Goal: Task Accomplishment & Management: Complete application form

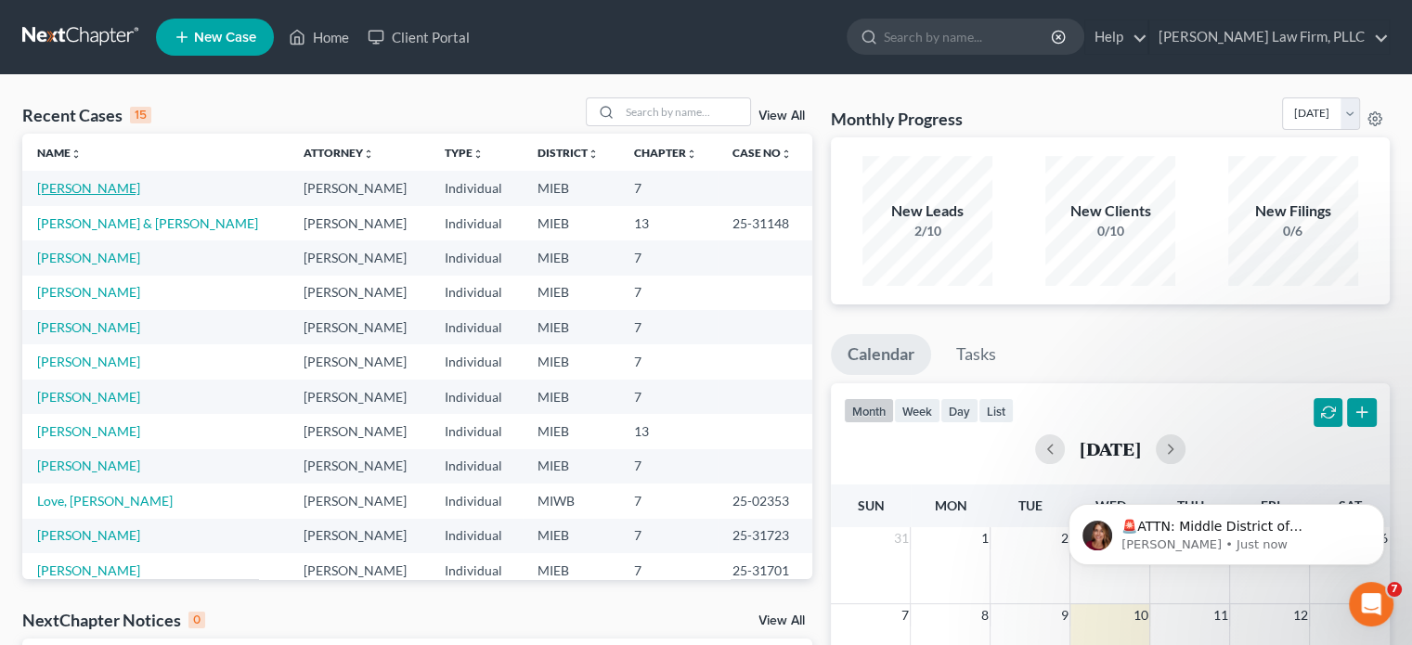
click at [69, 186] on link "[PERSON_NAME]" at bounding box center [88, 188] width 103 height 16
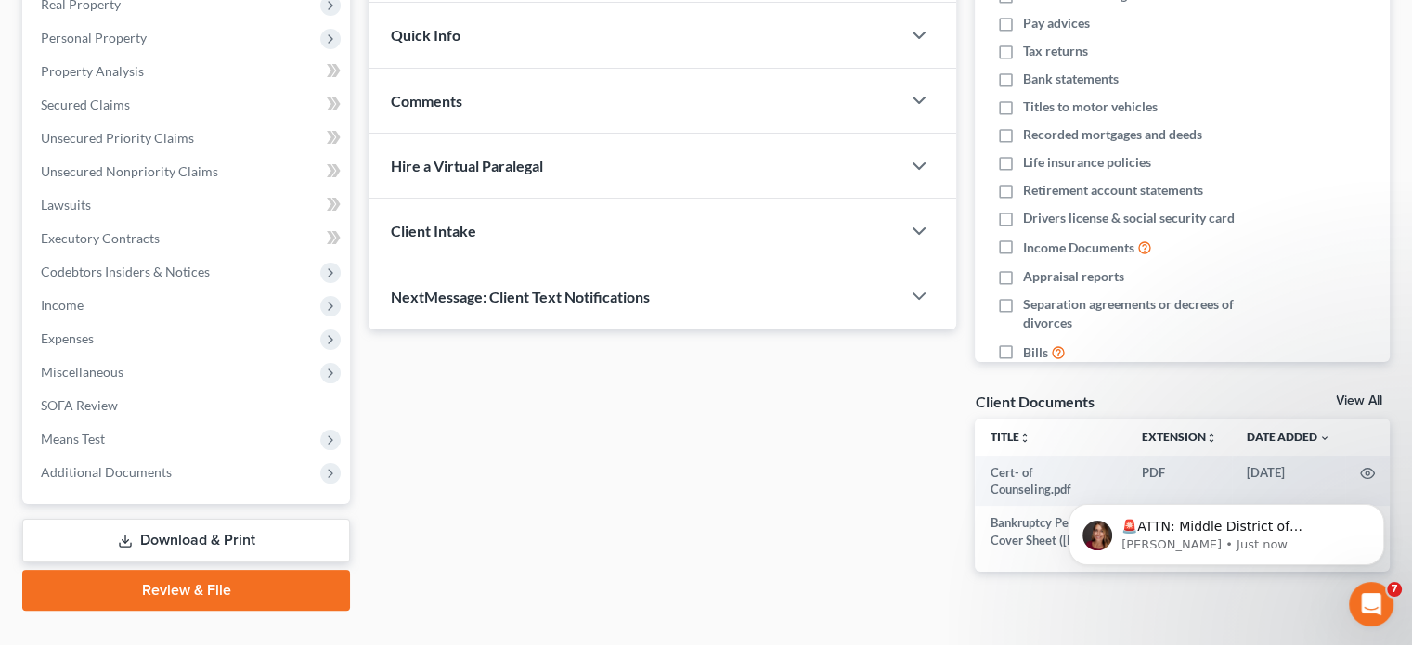
scroll to position [349, 0]
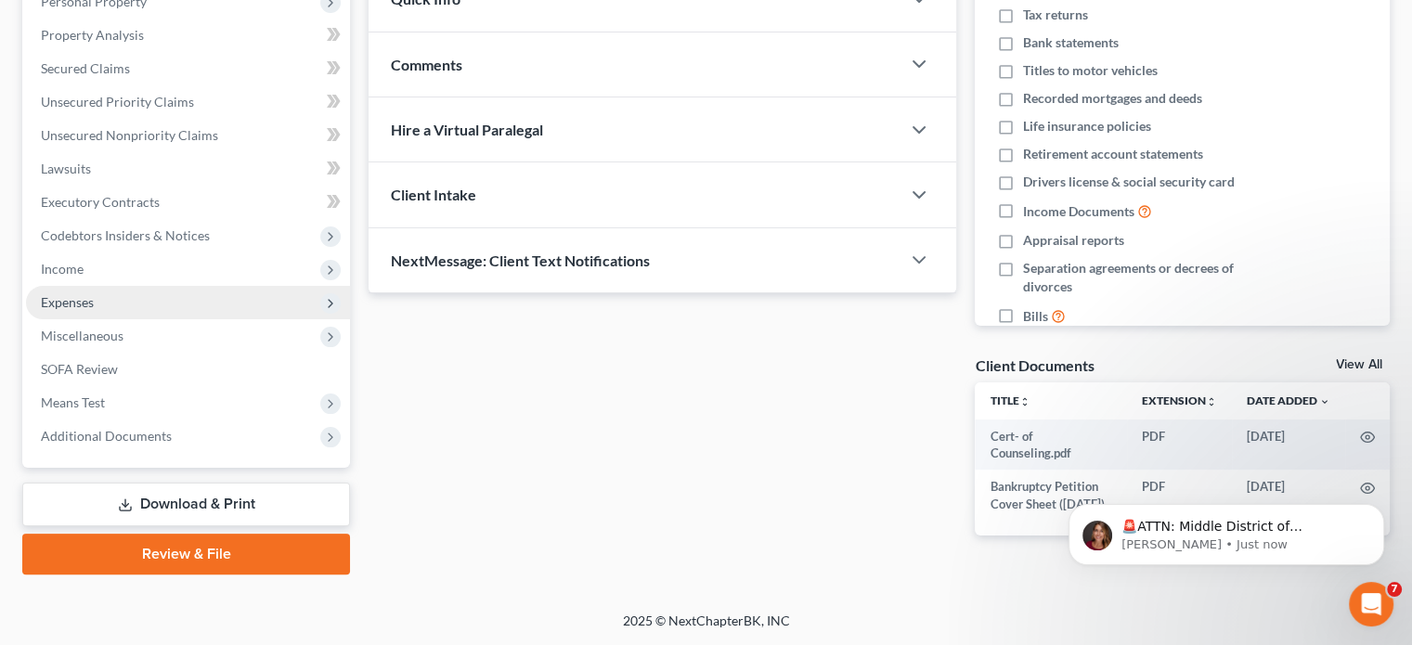
click at [89, 294] on span "Expenses" at bounding box center [67, 302] width 53 height 16
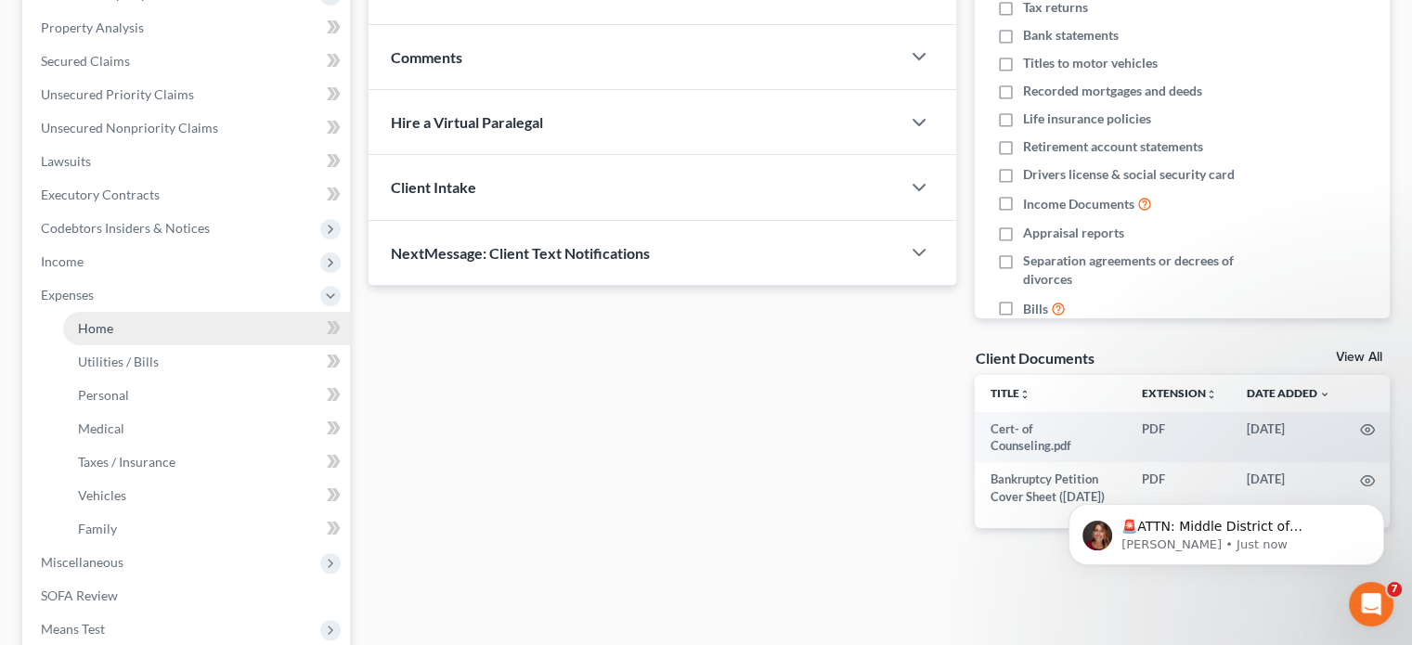
click at [110, 321] on span "Home" at bounding box center [95, 328] width 35 height 16
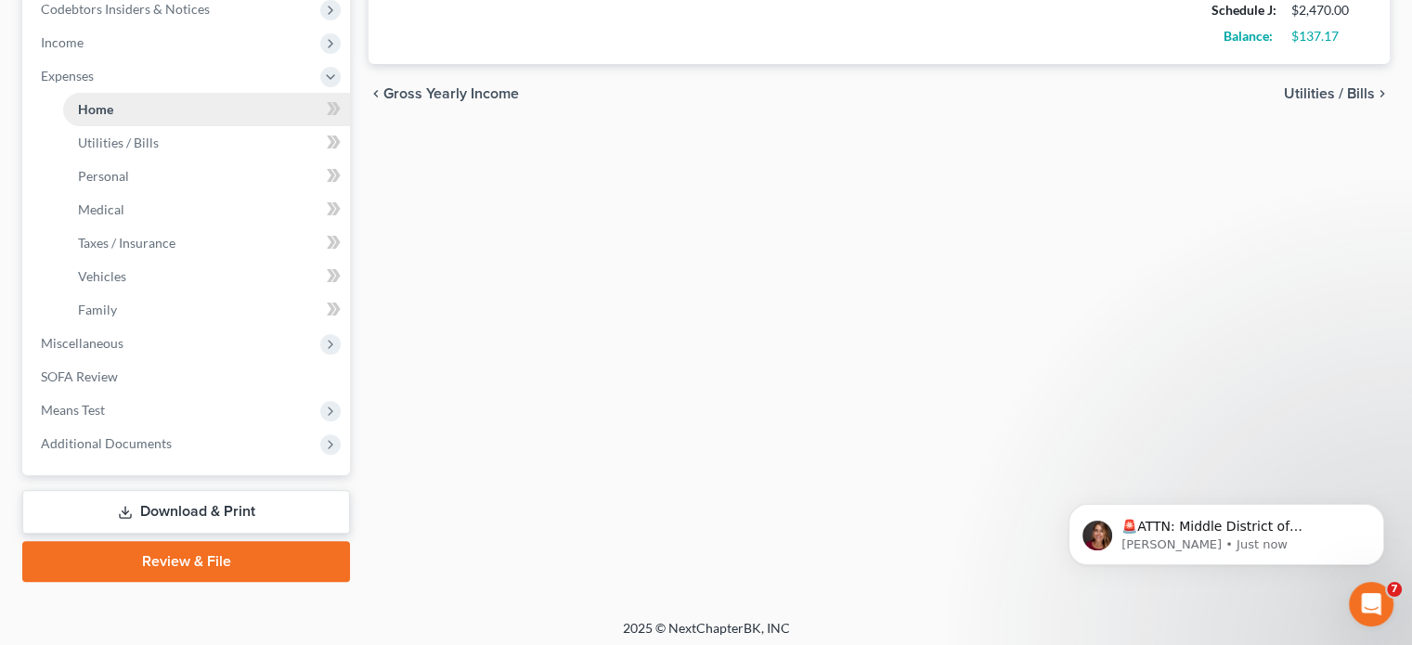
scroll to position [574, 0]
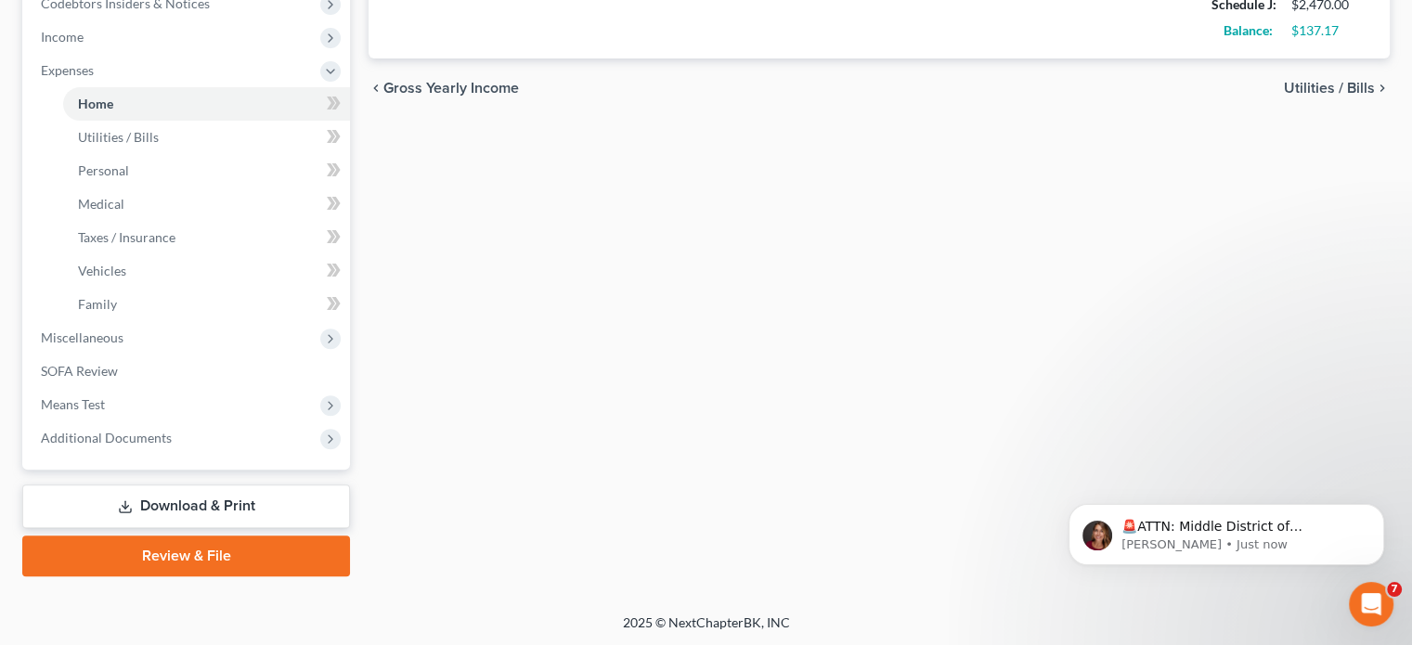
click at [207, 550] on link "Review & File" at bounding box center [186, 556] width 328 height 41
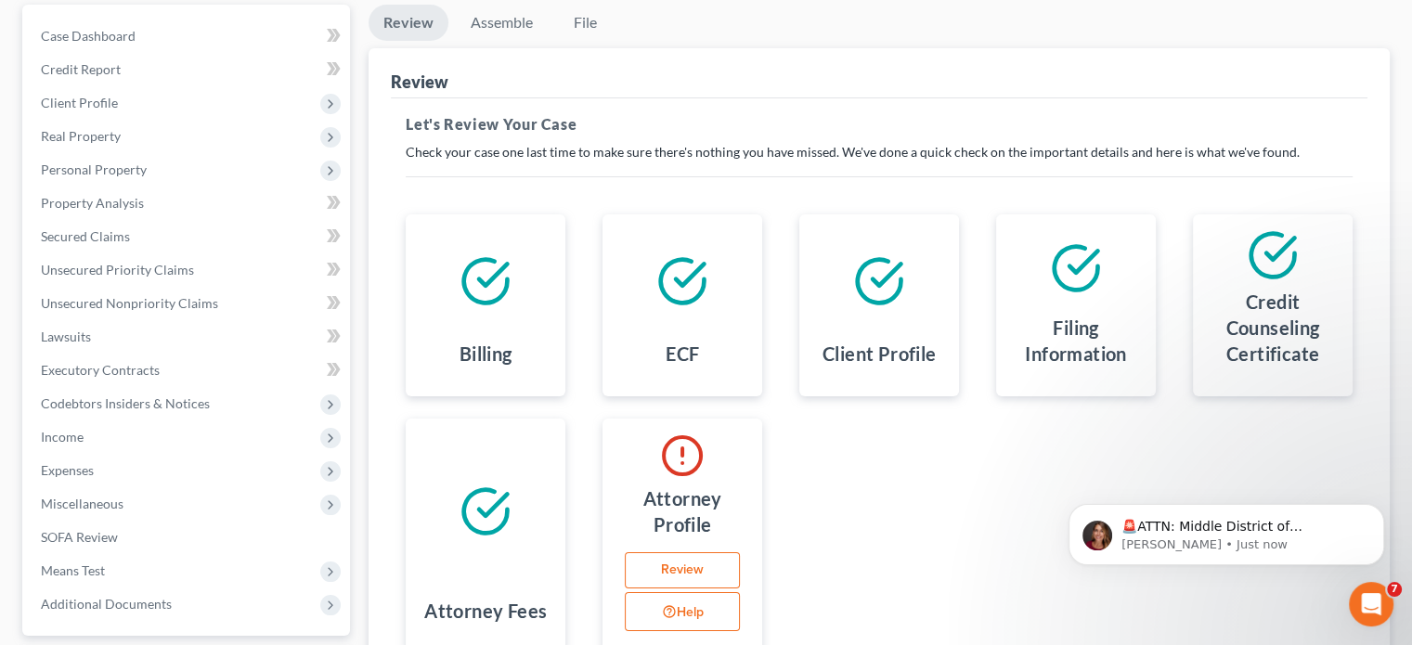
scroll to position [186, 0]
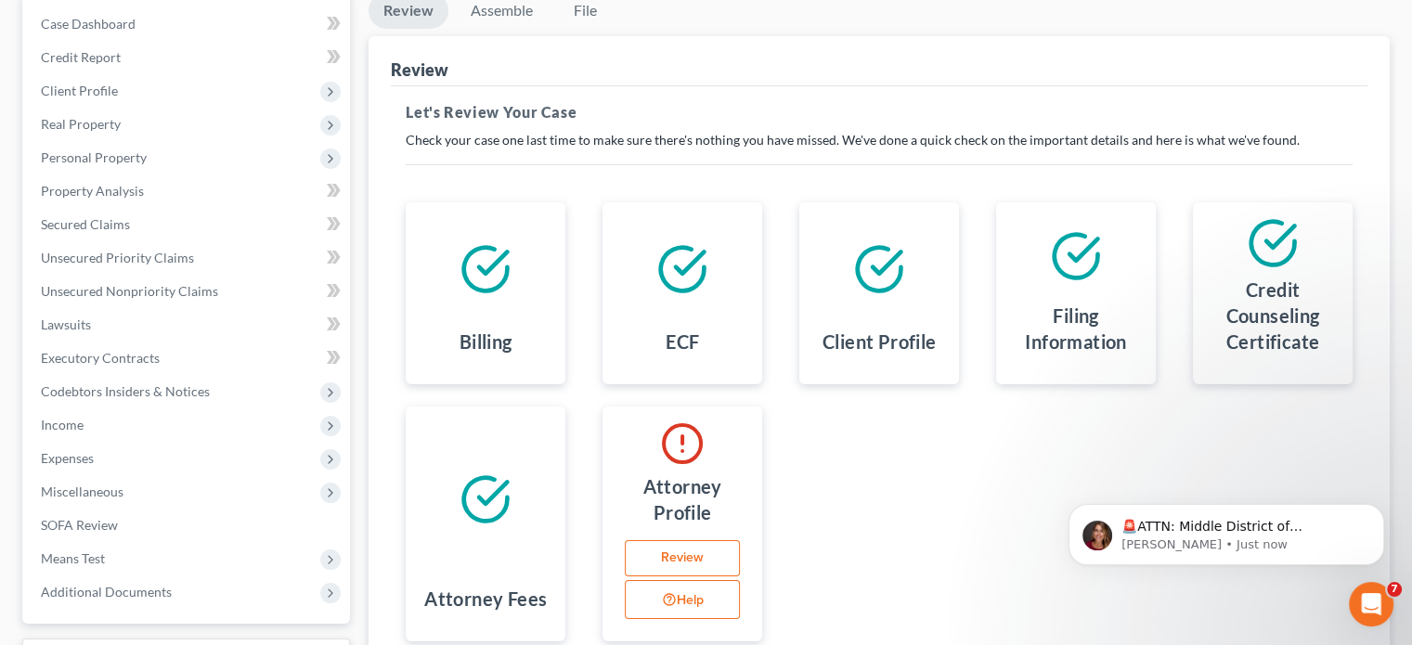
click at [692, 558] on link "Review" at bounding box center [682, 558] width 115 height 37
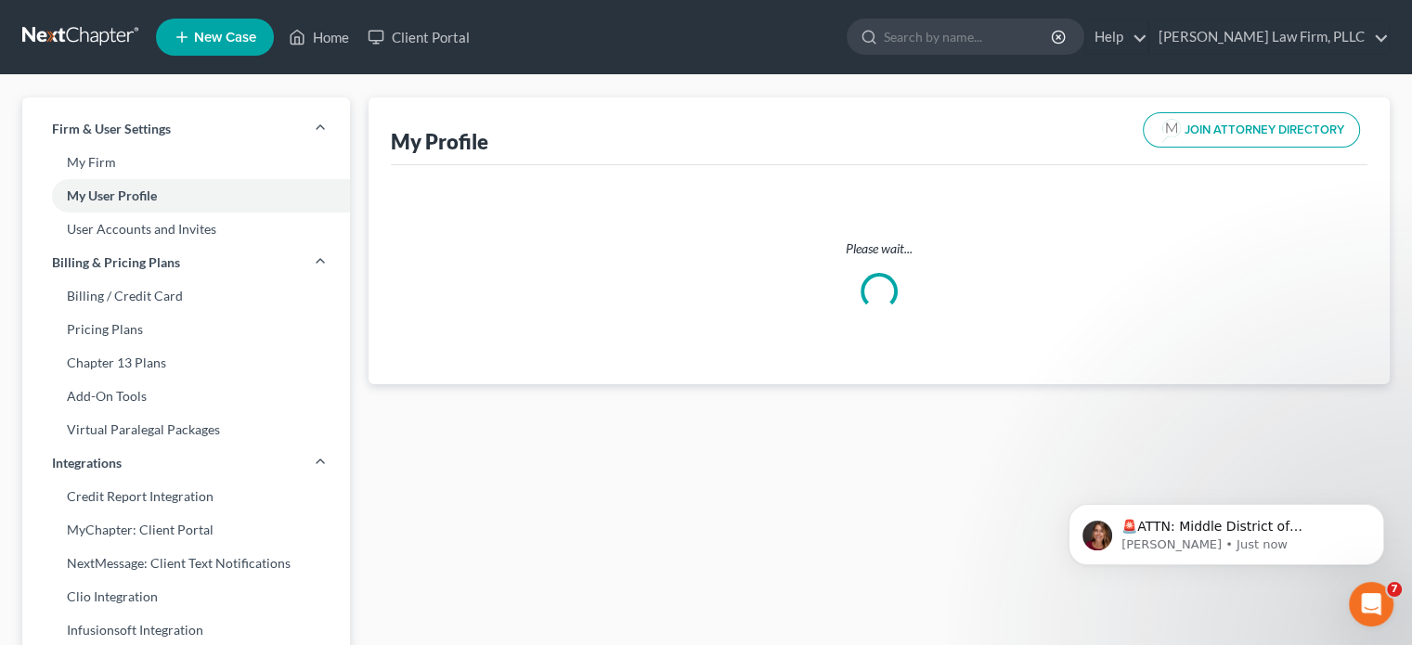
select select "23"
select select "attorney"
select select "0"
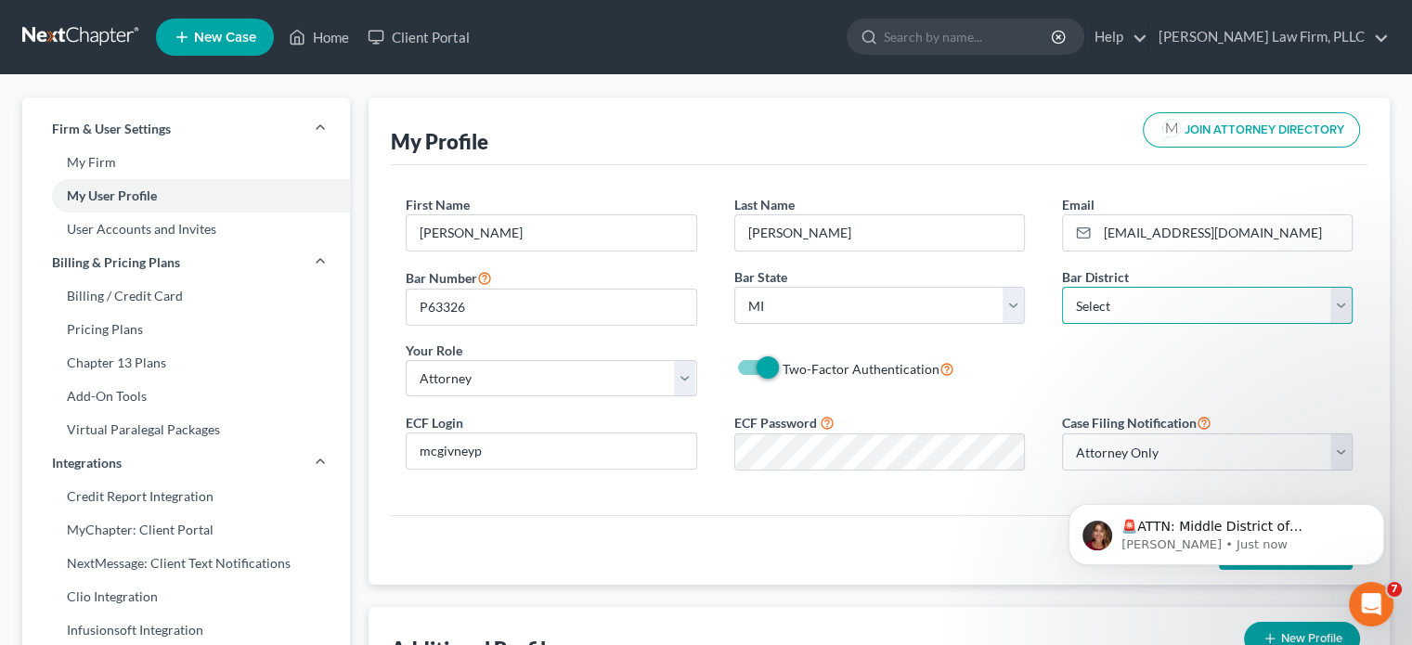
click at [1222, 304] on select "Select [US_STATE] - [GEOGRAPHIC_DATA] [US_STATE] - [GEOGRAPHIC_DATA][US_STATE] …" at bounding box center [1207, 305] width 291 height 37
select select "40"
click at [1062, 287] on select "Select [US_STATE] - [GEOGRAPHIC_DATA] [US_STATE] - [GEOGRAPHIC_DATA][US_STATE] …" at bounding box center [1207, 305] width 291 height 37
click at [323, 36] on link "Home" at bounding box center [318, 36] width 79 height 33
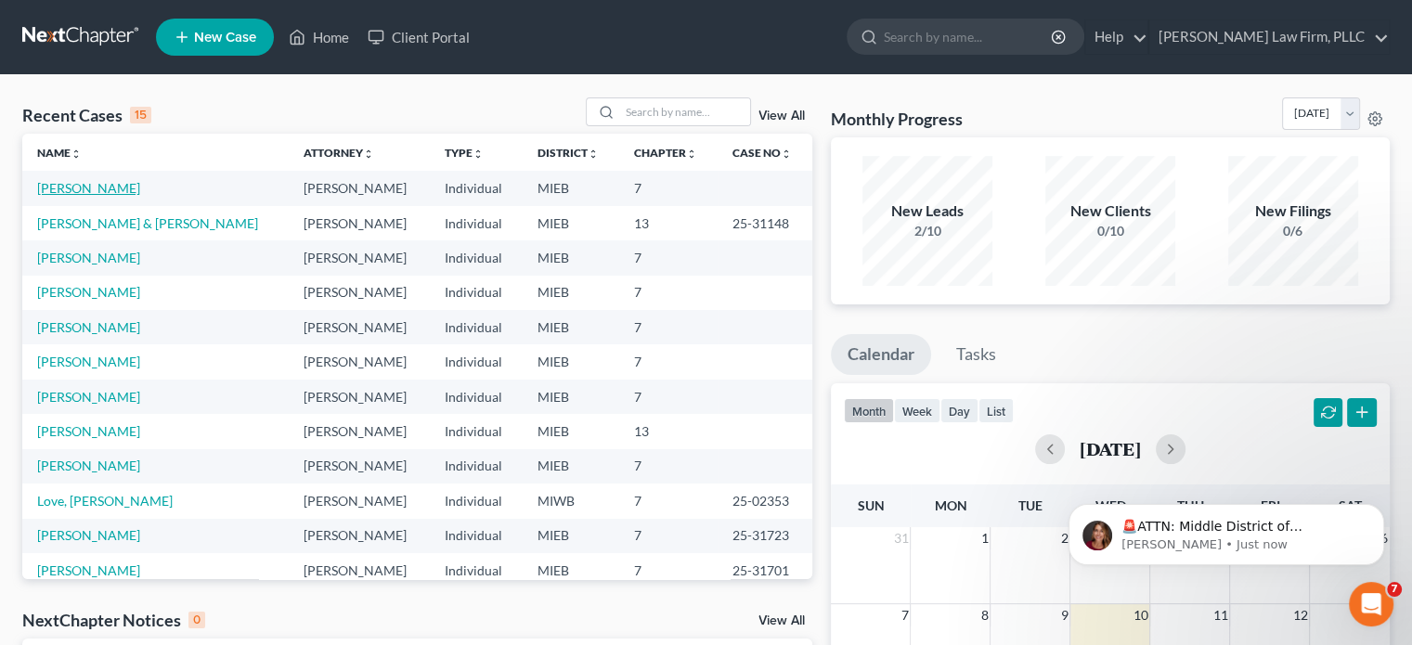
click at [65, 190] on link "[PERSON_NAME]" at bounding box center [88, 188] width 103 height 16
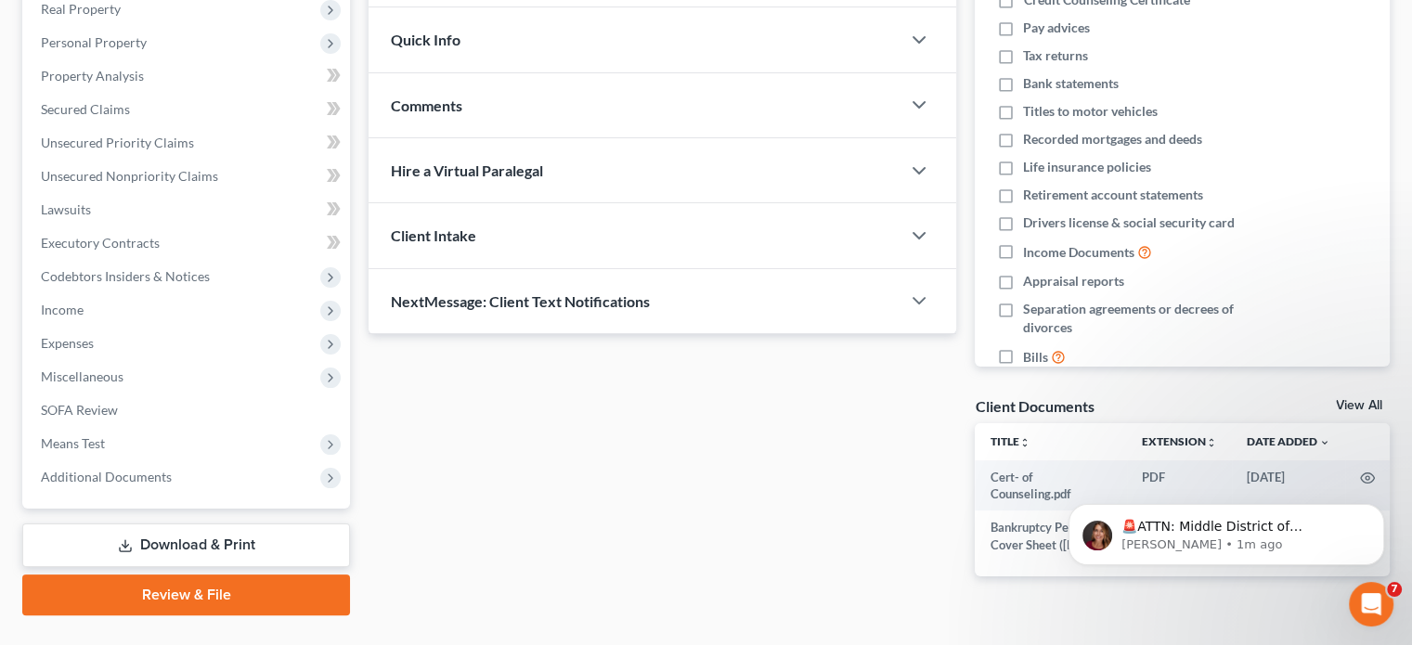
scroll to position [349, 0]
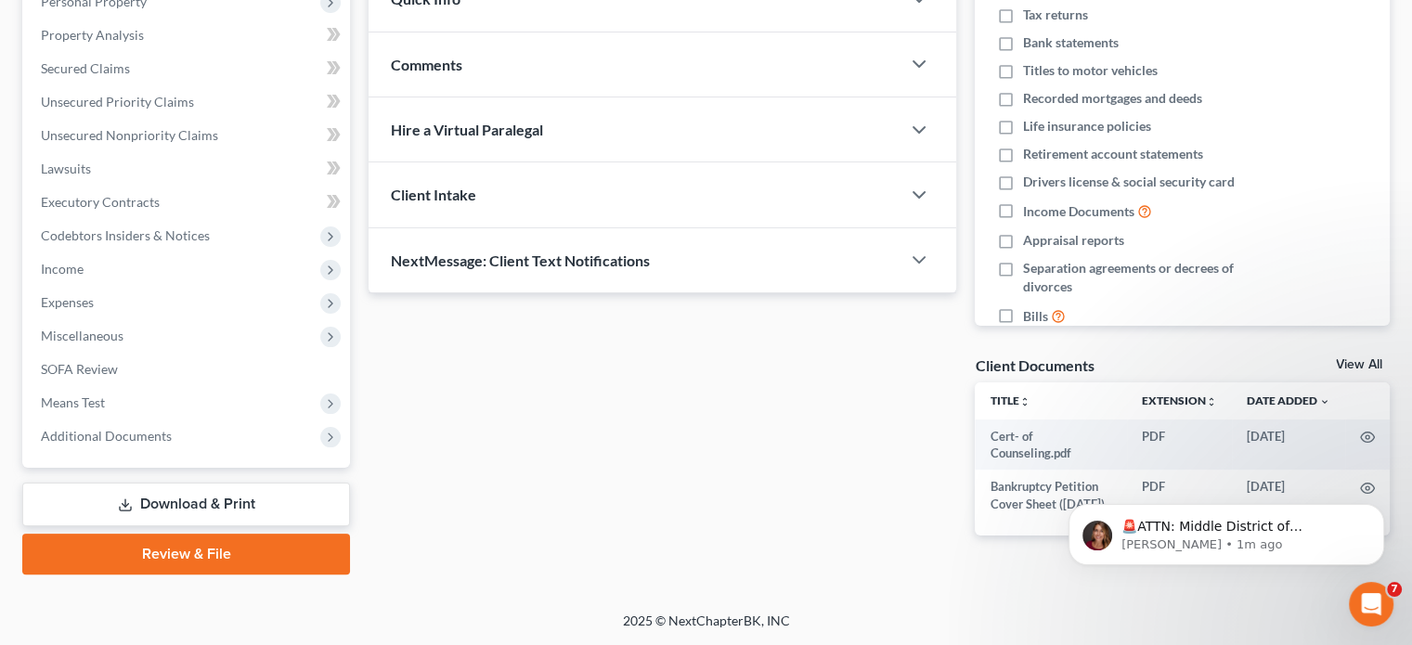
click at [196, 549] on link "Review & File" at bounding box center [186, 554] width 328 height 41
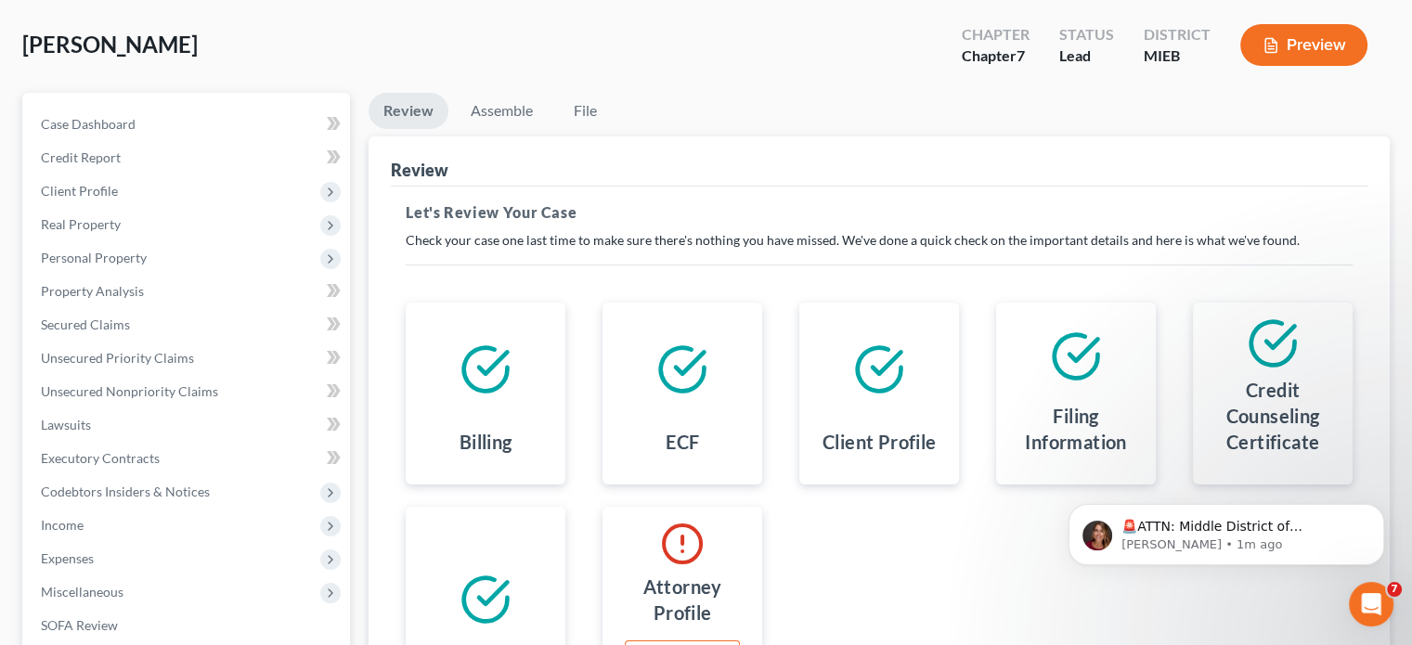
scroll to position [278, 0]
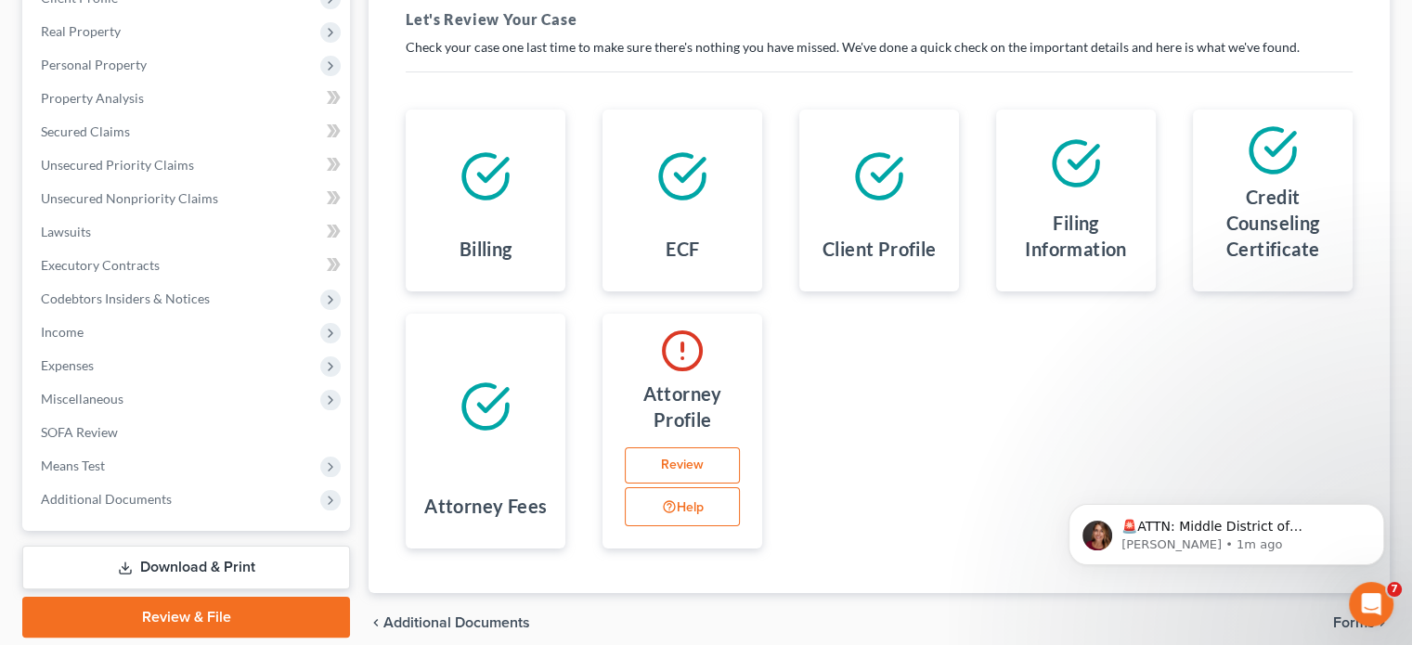
click at [661, 466] on link "Review" at bounding box center [682, 465] width 115 height 37
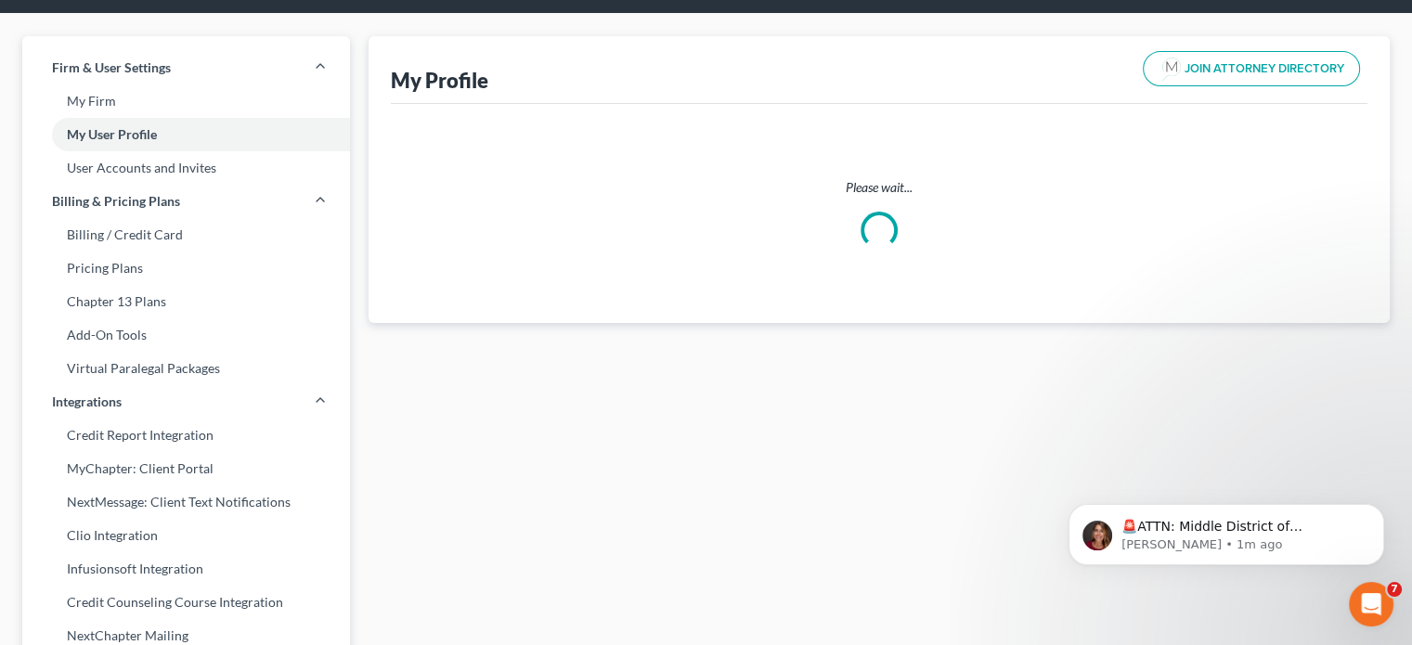
scroll to position [6, 0]
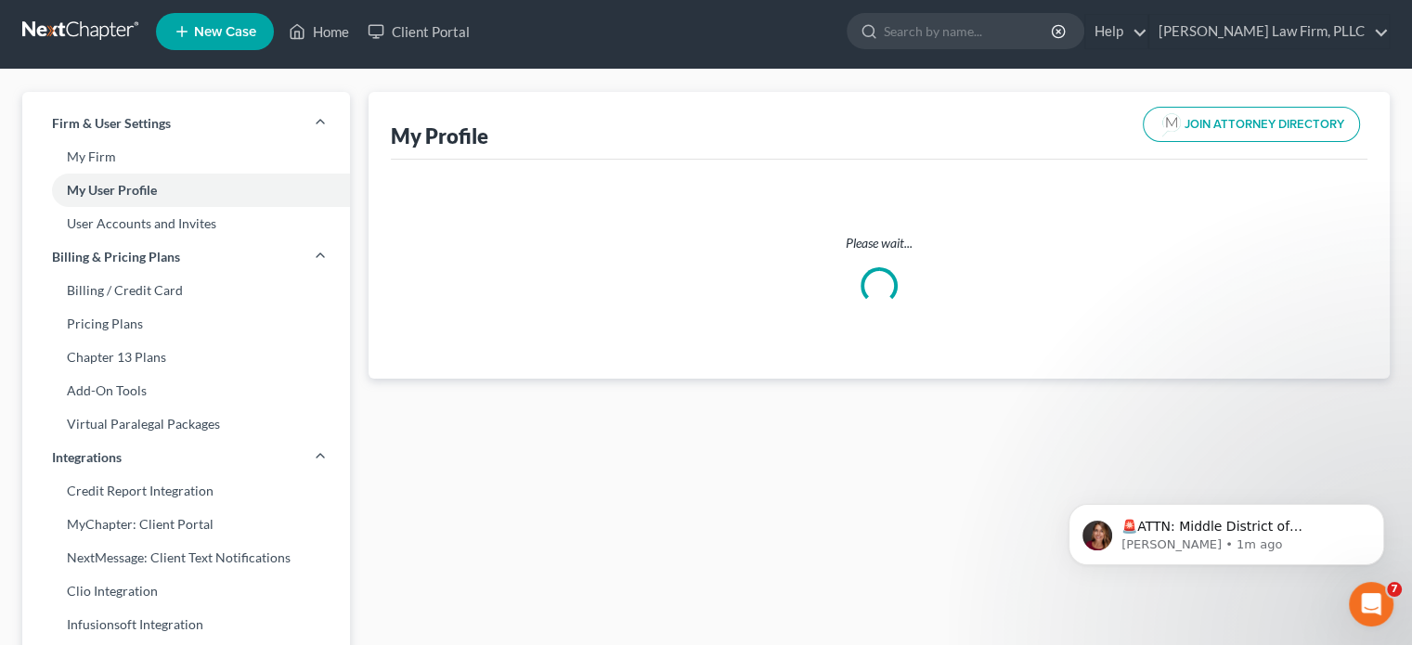
select select "23"
select select "40"
select select "attorney"
select select "0"
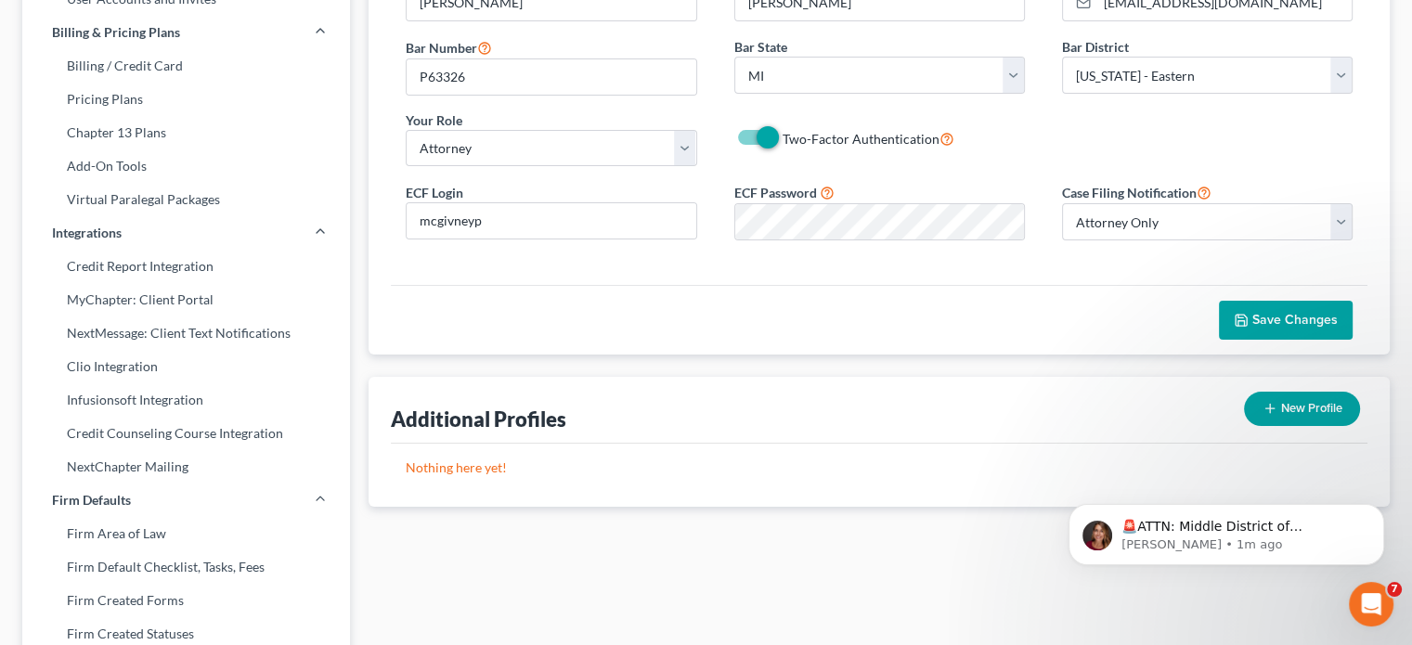
scroll to position [186, 0]
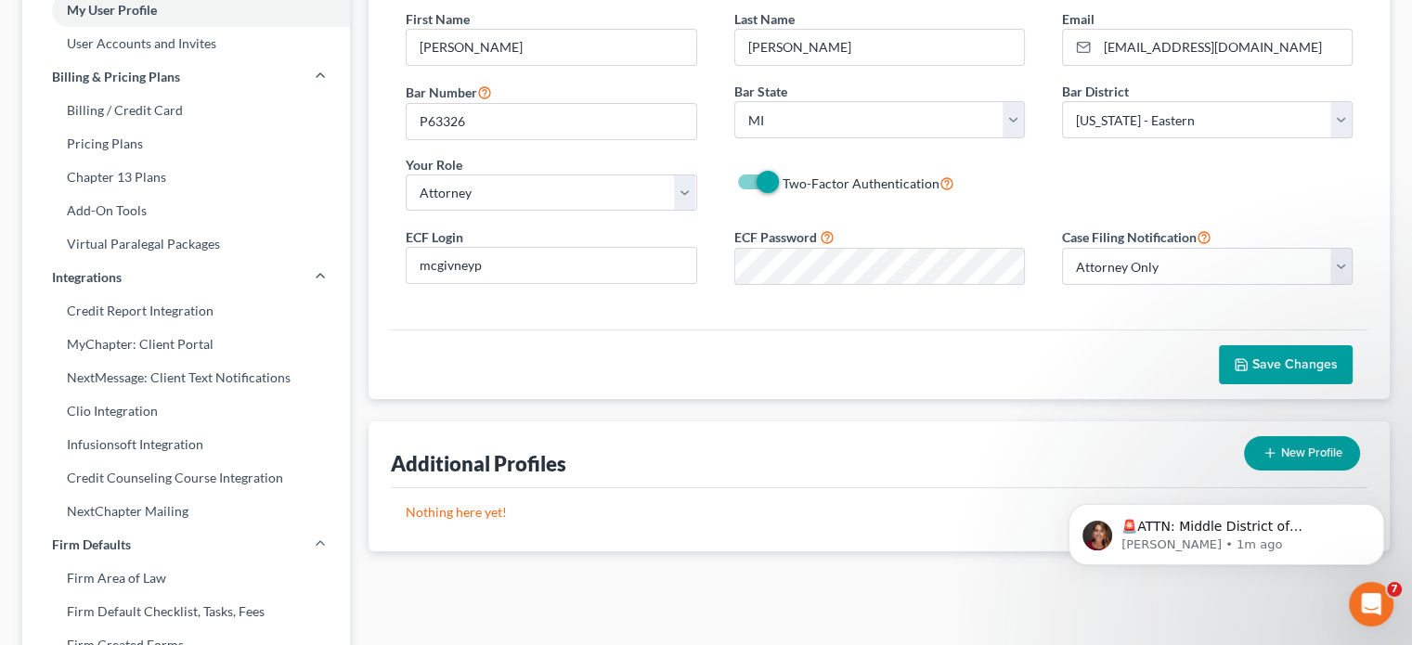
click at [969, 214] on div "First Name * [PERSON_NAME] Last Name * [PERSON_NAME] Email * [EMAIL_ADDRESS][DO…" at bounding box center [879, 117] width 984 height 216
click at [1286, 368] on span "Save Changes" at bounding box center [1294, 364] width 85 height 16
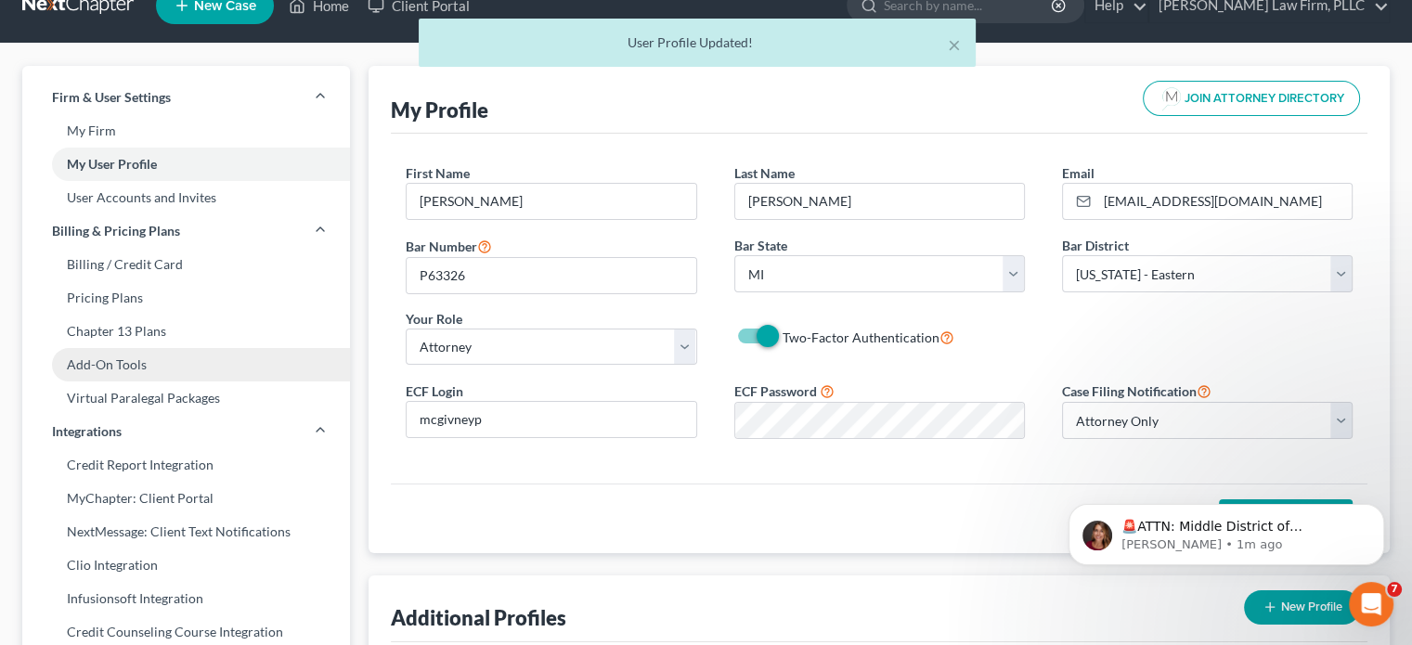
scroll to position [0, 0]
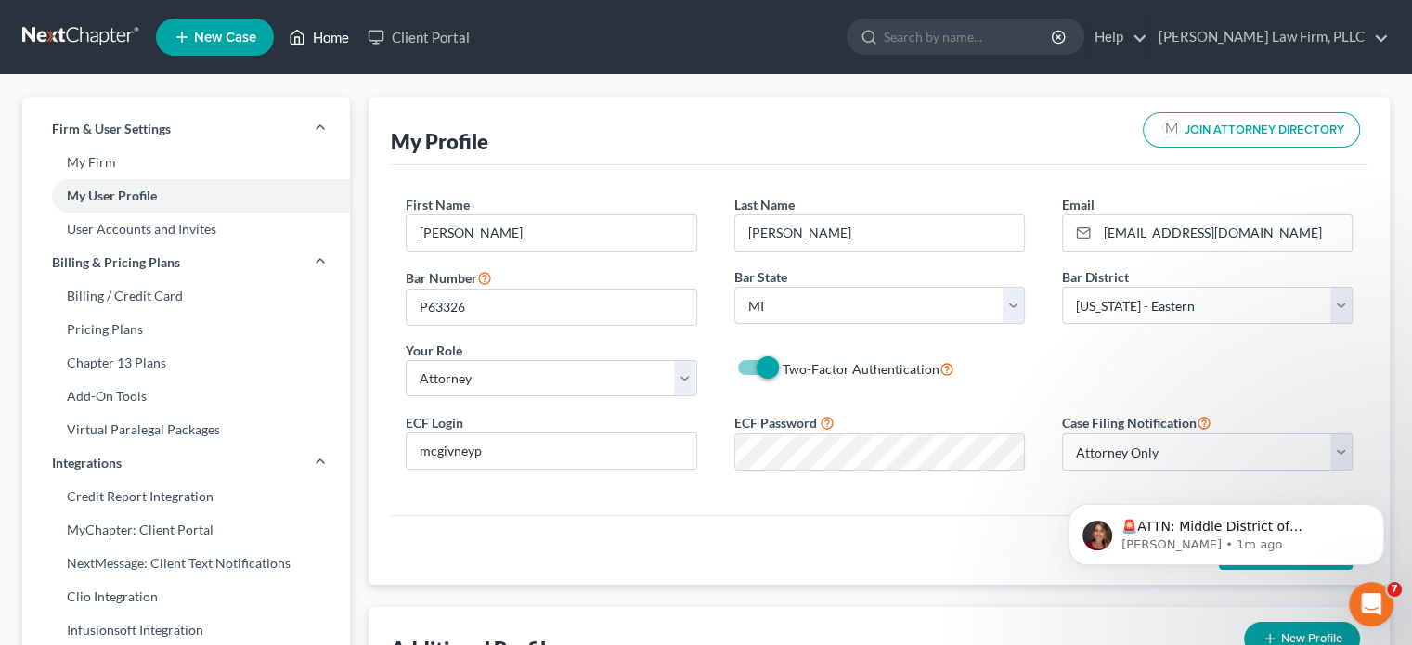
click at [310, 34] on link "Home" at bounding box center [318, 36] width 79 height 33
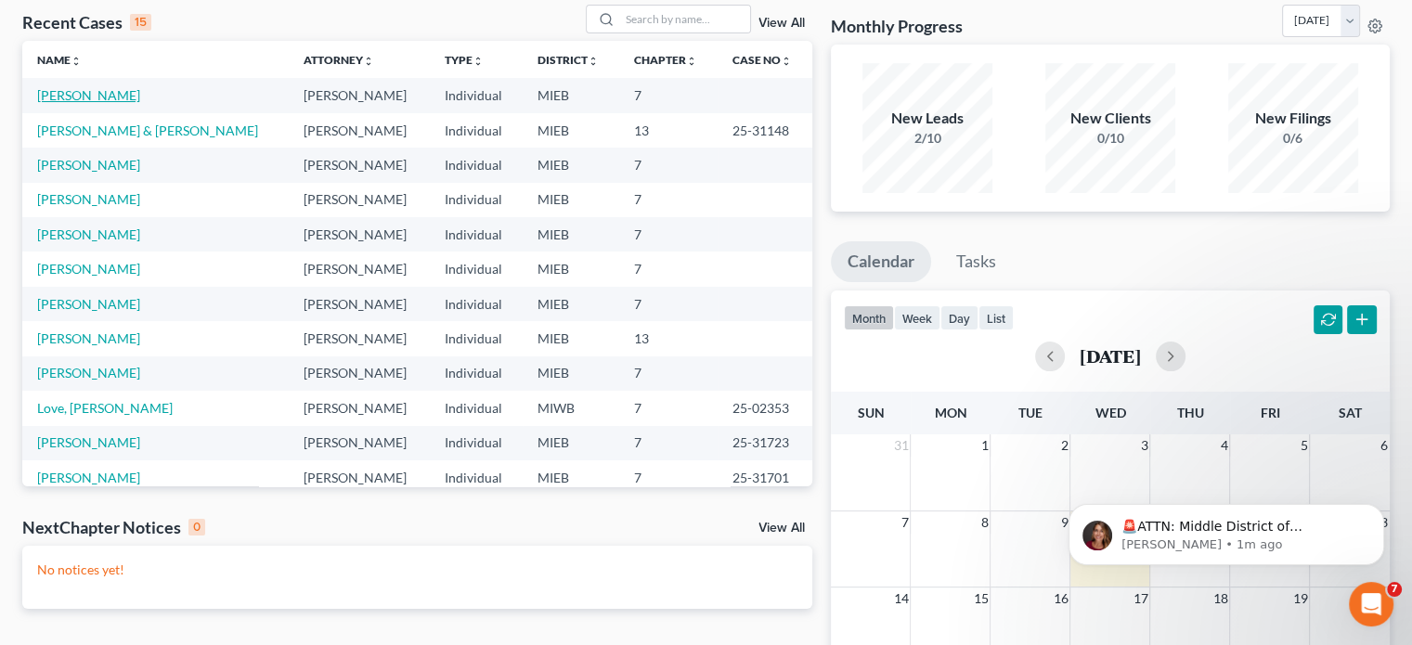
click at [58, 93] on link "[PERSON_NAME]" at bounding box center [88, 95] width 103 height 16
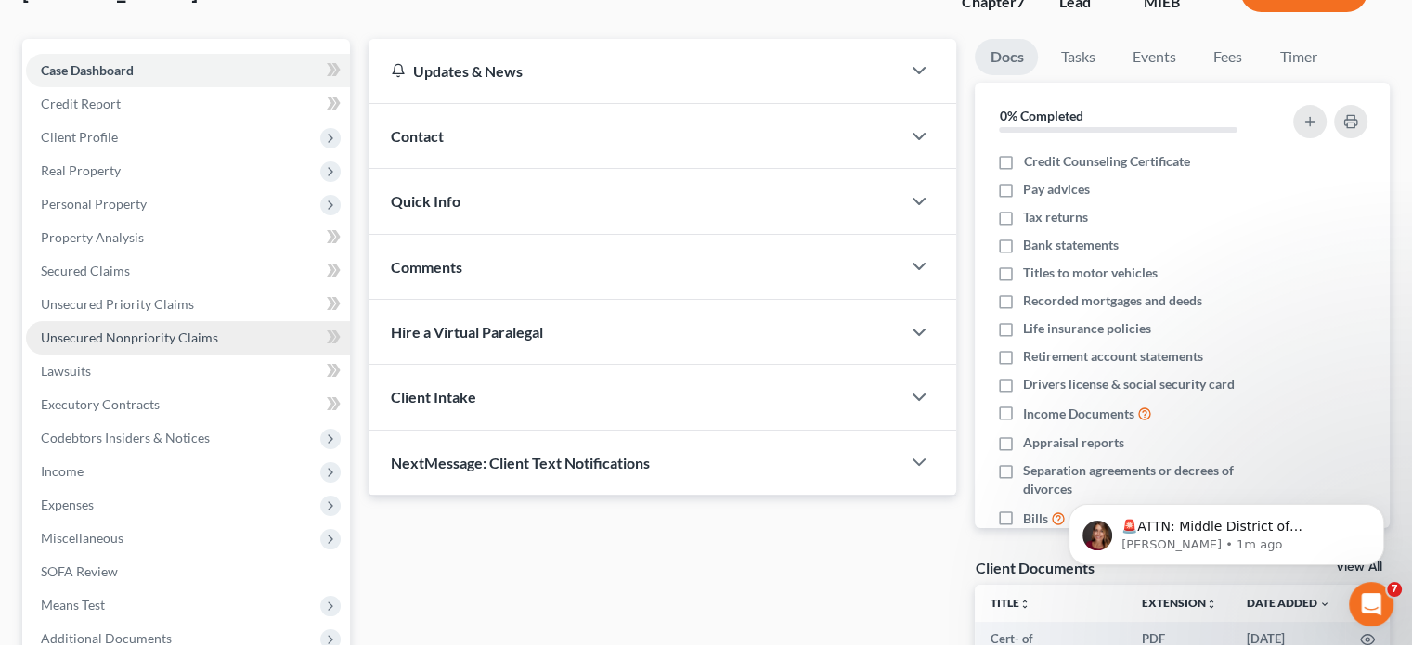
scroll to position [349, 0]
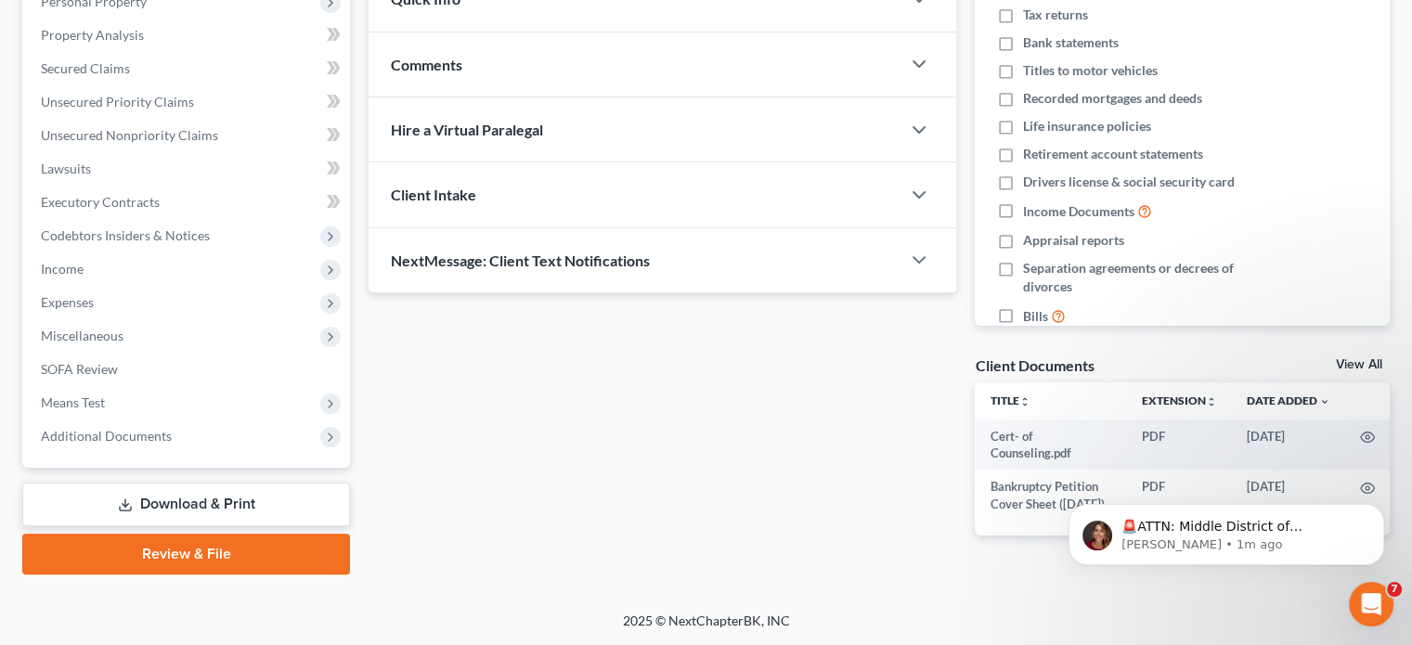
click at [223, 544] on link "Review & File" at bounding box center [186, 554] width 328 height 41
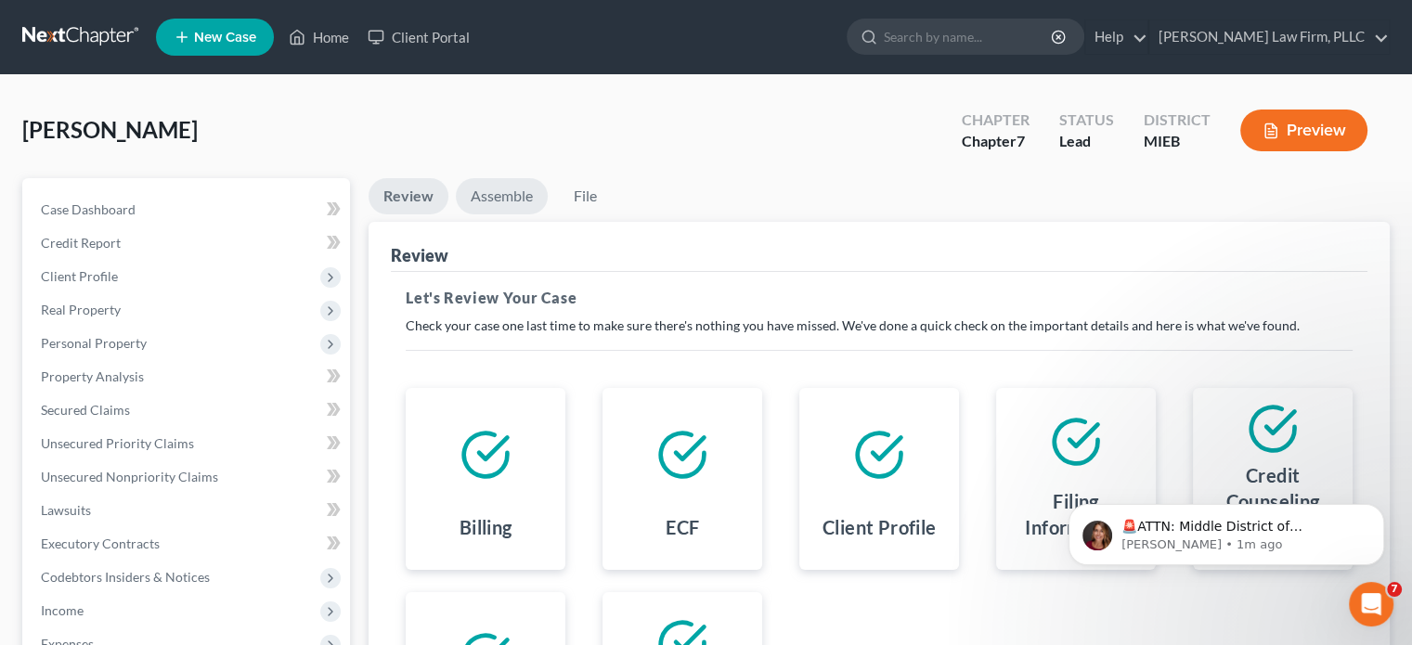
click at [504, 192] on link "Assemble" at bounding box center [502, 196] width 92 height 36
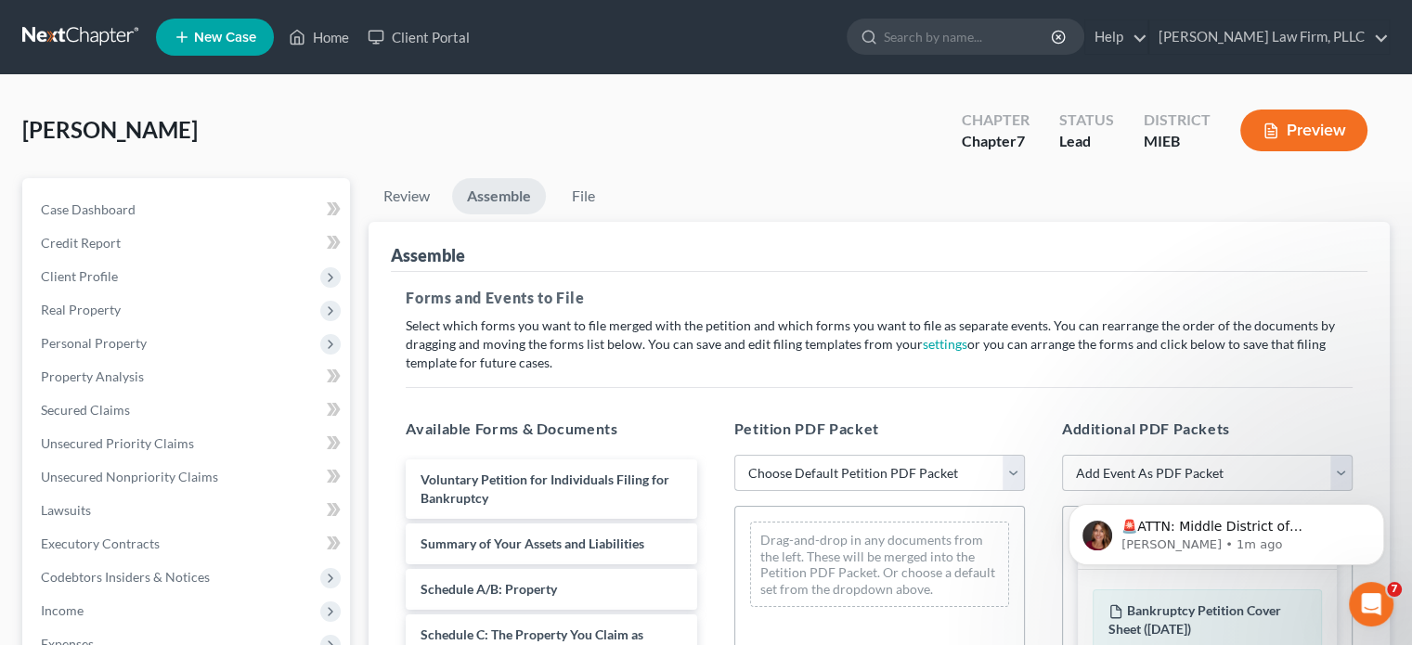
click at [1011, 471] on select "Choose Default Petition PDF Packet Emergency Filing (Voluntary Petition and Cre…" at bounding box center [879, 473] width 291 height 37
select select "2"
click at [734, 455] on select "Choose Default Petition PDF Packet Emergency Filing (Voluntary Petition and Cre…" at bounding box center [879, 473] width 291 height 37
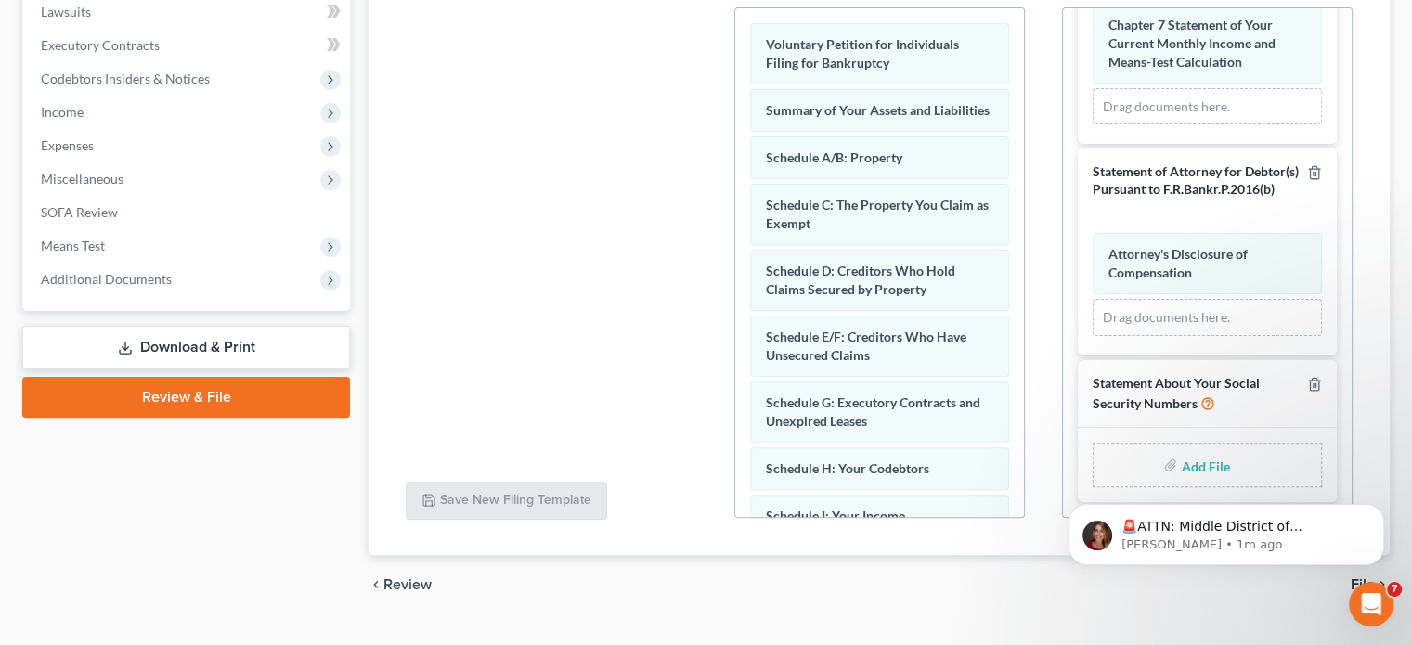
scroll to position [537, 0]
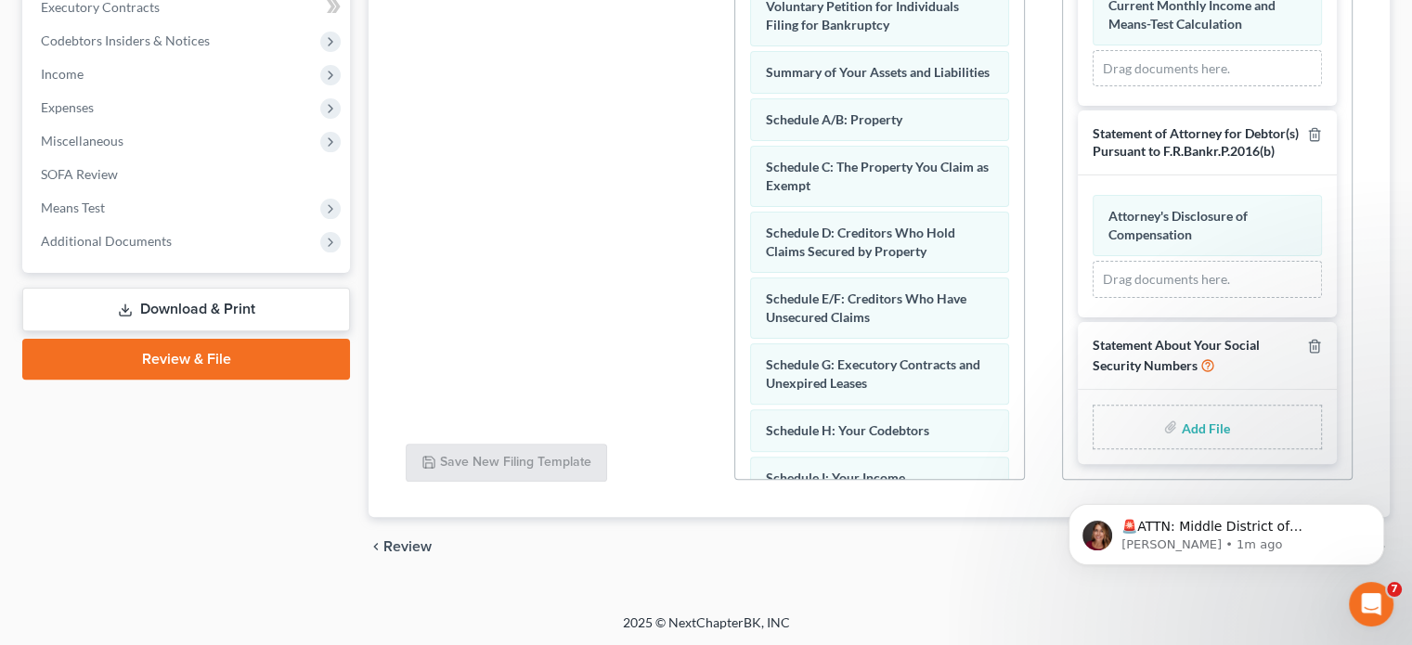
click at [1199, 433] on input "file" at bounding box center [1203, 426] width 45 height 33
type input "C:\fakepath\Statement of Social Security Numbers.pdf"
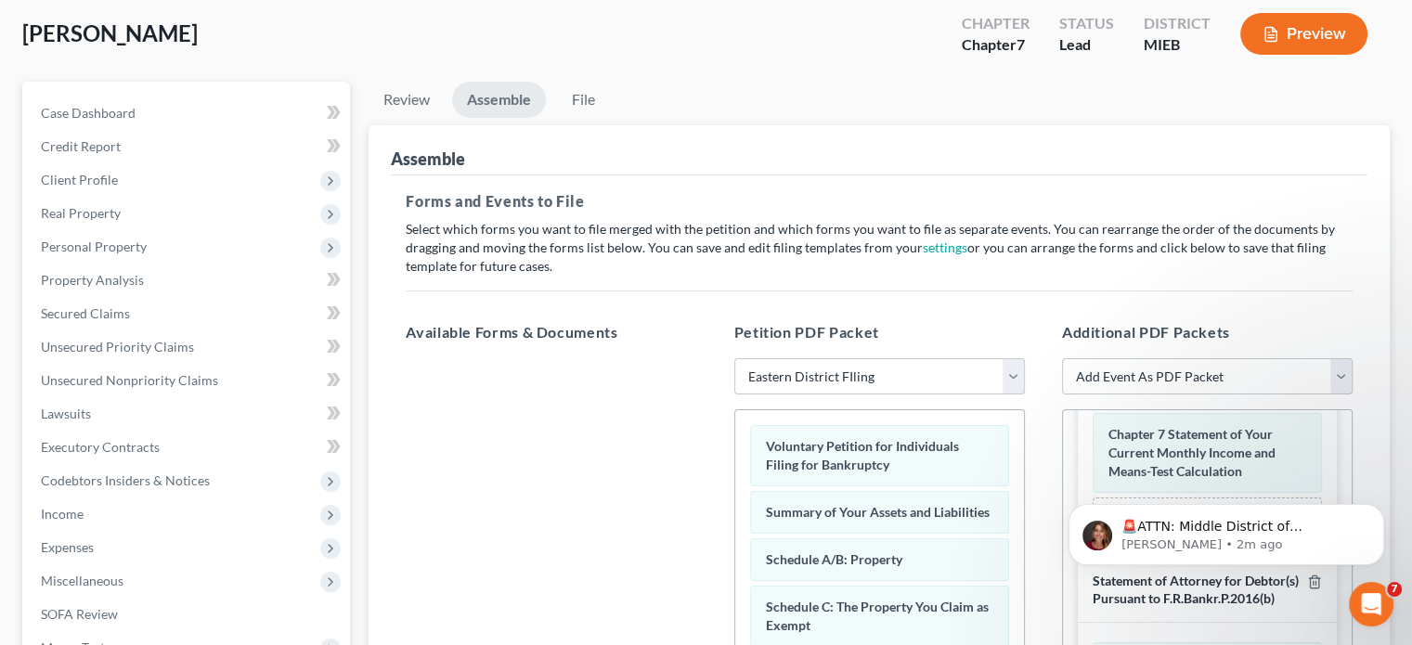
scroll to position [72, 0]
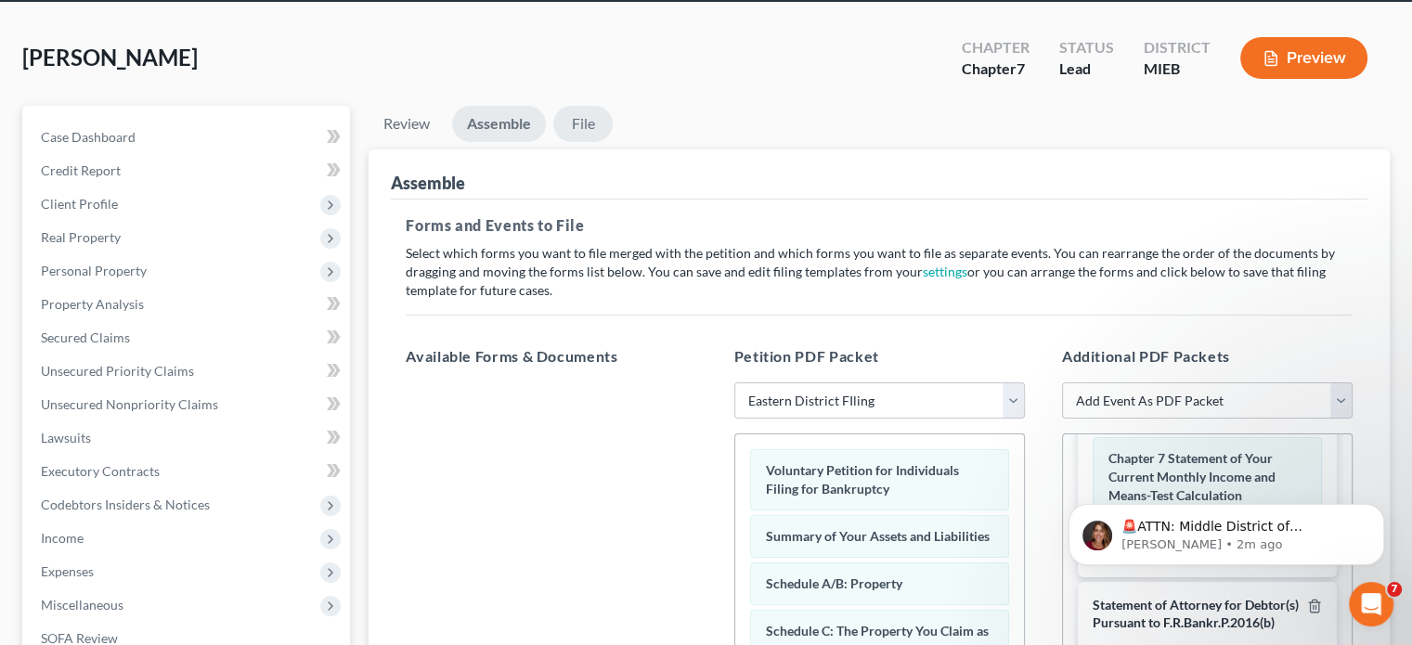
click at [590, 125] on link "File" at bounding box center [582, 124] width 59 height 36
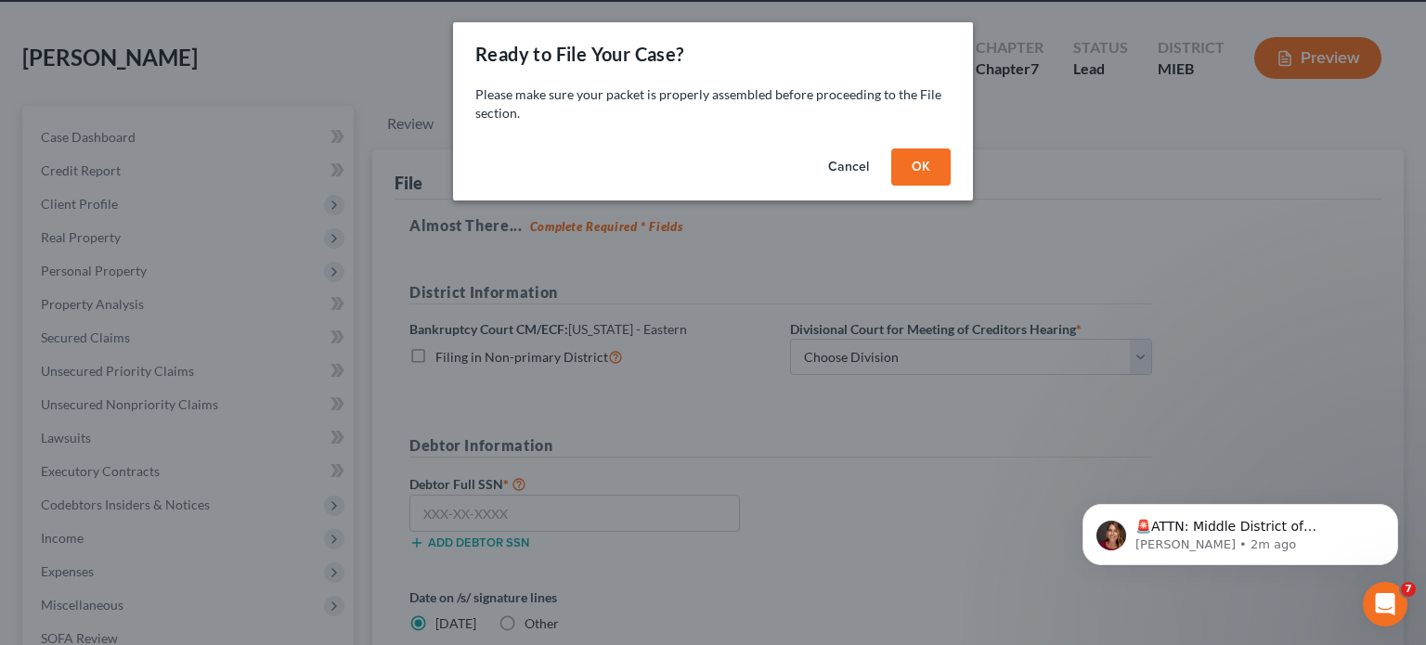
click at [924, 169] on button "OK" at bounding box center [920, 167] width 59 height 37
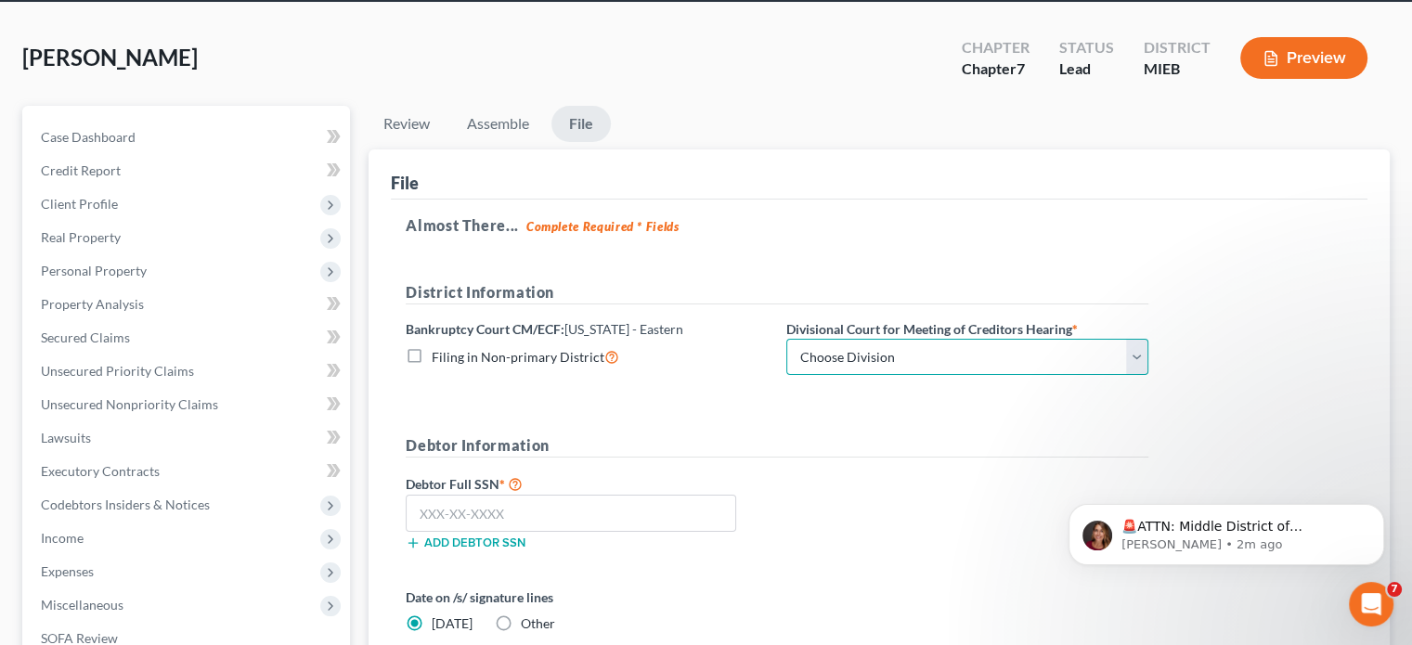
click at [936, 344] on select "Choose Division [GEOGRAPHIC_DATA] [GEOGRAPHIC_DATA] [GEOGRAPHIC_DATA]" at bounding box center [967, 357] width 362 height 37
select select "2"
click at [786, 339] on select "Choose Division [GEOGRAPHIC_DATA] [GEOGRAPHIC_DATA] [GEOGRAPHIC_DATA]" at bounding box center [967, 357] width 362 height 37
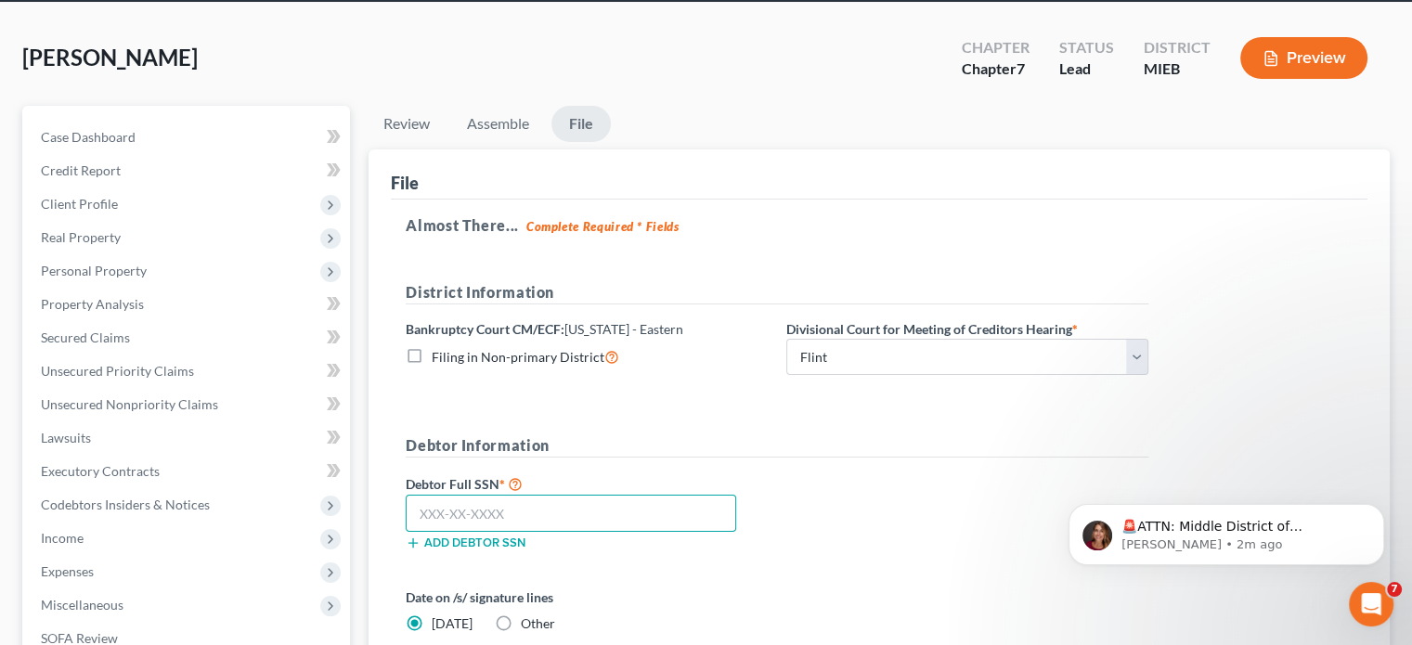
click at [641, 511] on input "text" at bounding box center [571, 513] width 330 height 37
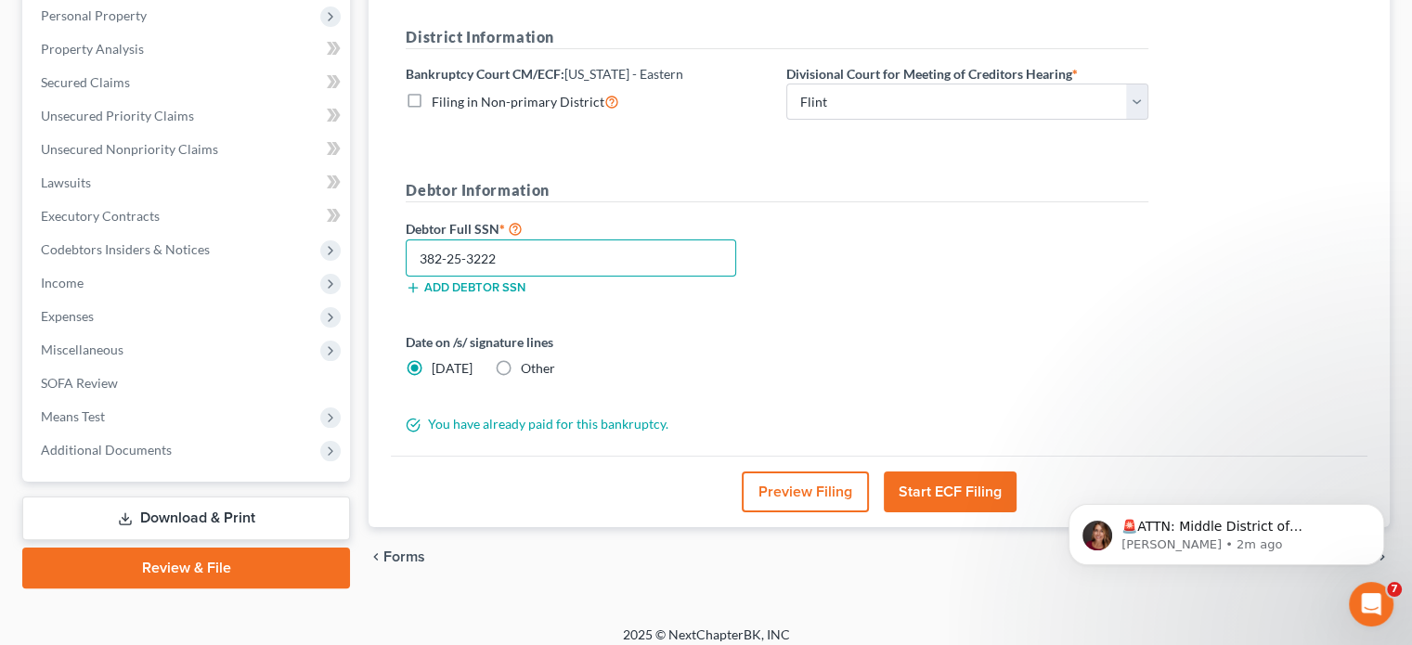
scroll to position [340, 0]
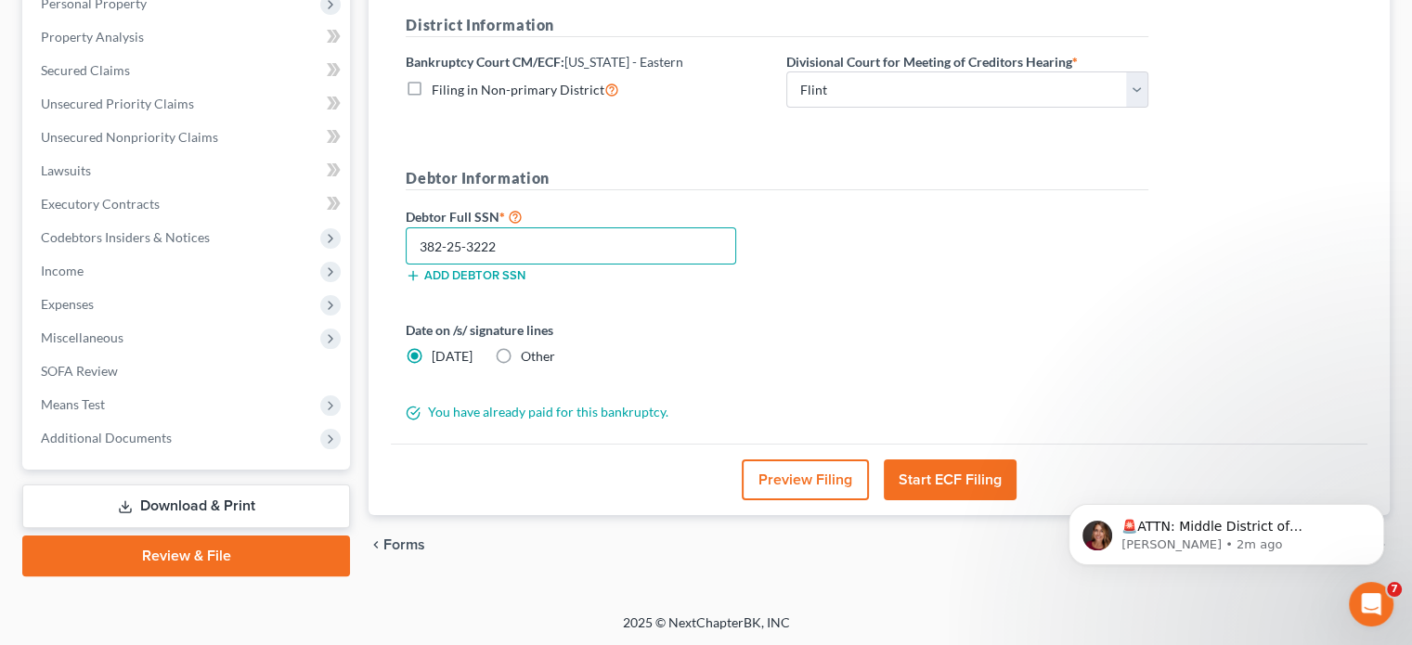
type input "382-25-3222"
click at [949, 478] on button "Start ECF Filing" at bounding box center [950, 479] width 133 height 41
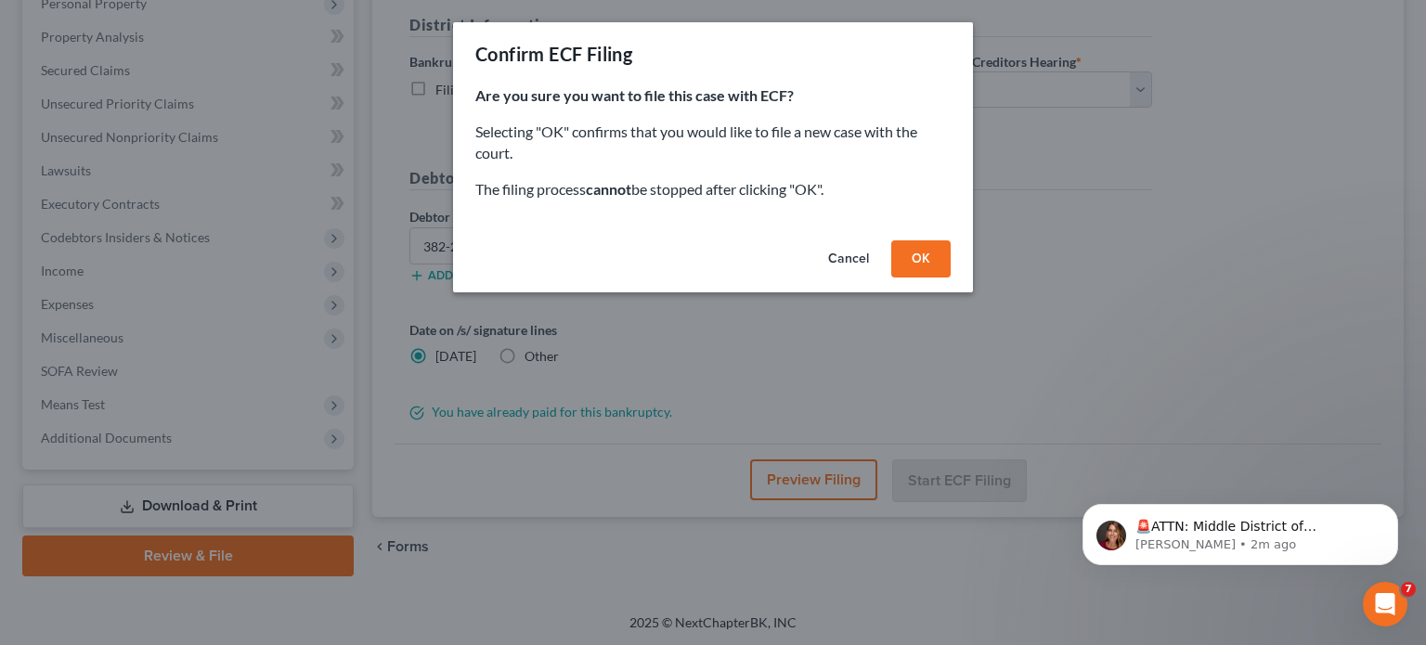
click at [908, 259] on button "OK" at bounding box center [920, 258] width 59 height 37
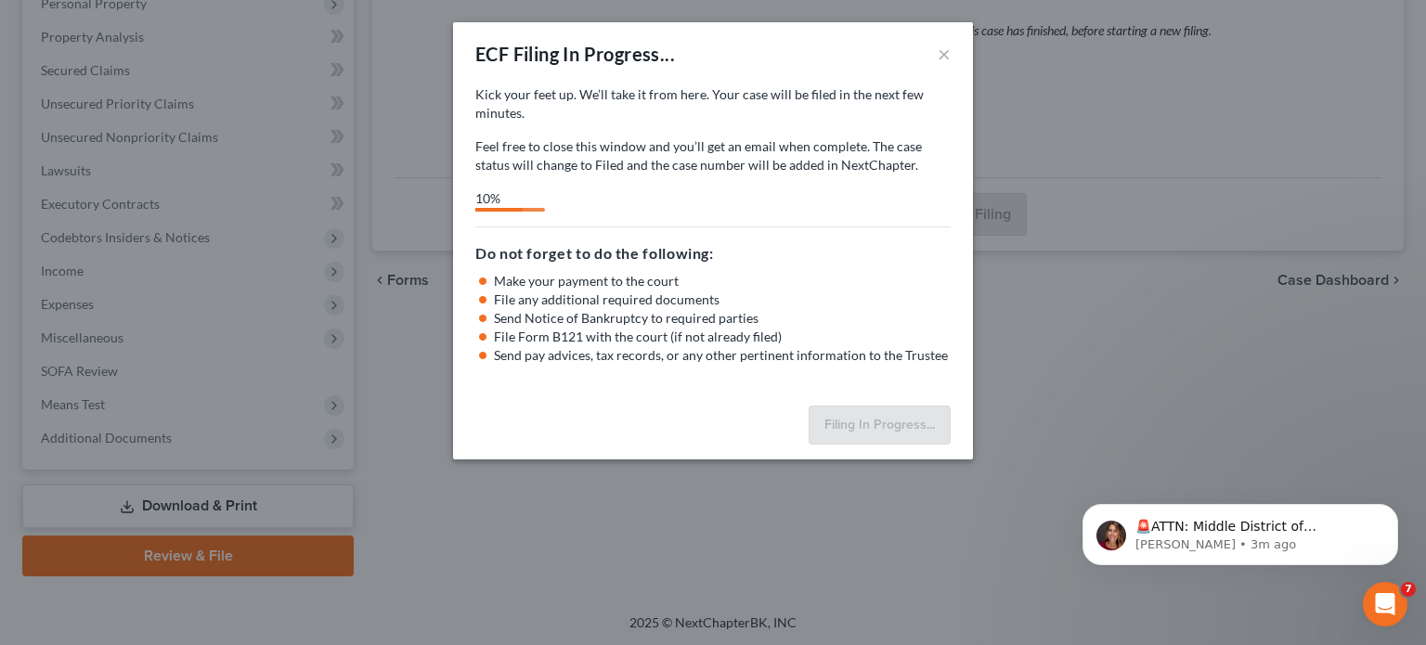
select select "2"
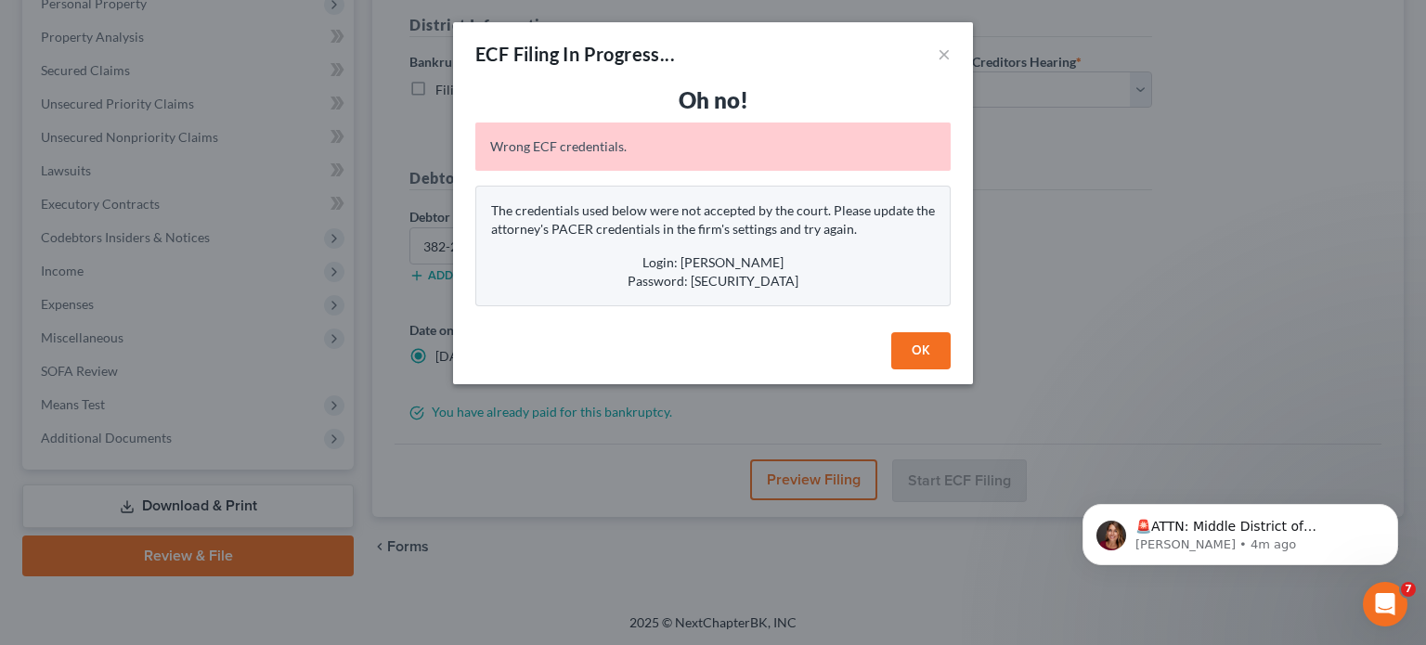
click at [921, 341] on button "OK" at bounding box center [920, 350] width 59 height 37
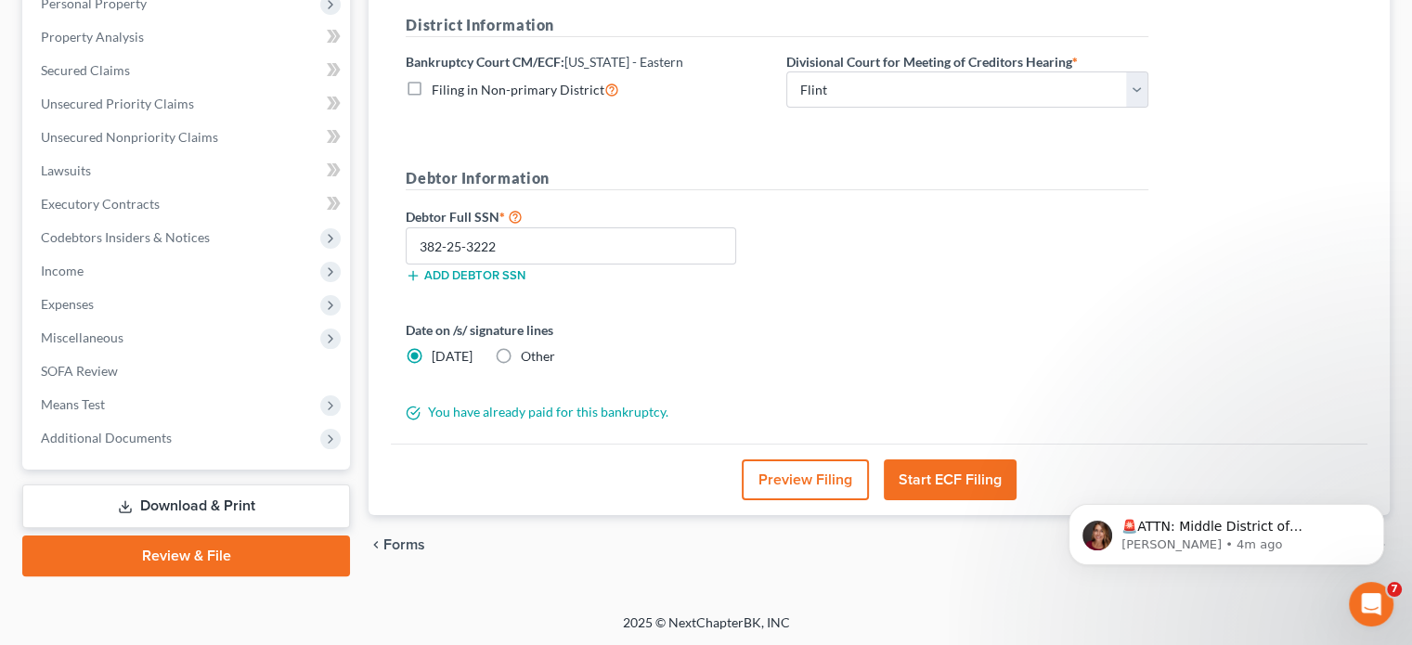
click at [238, 549] on link "Review & File" at bounding box center [186, 556] width 328 height 41
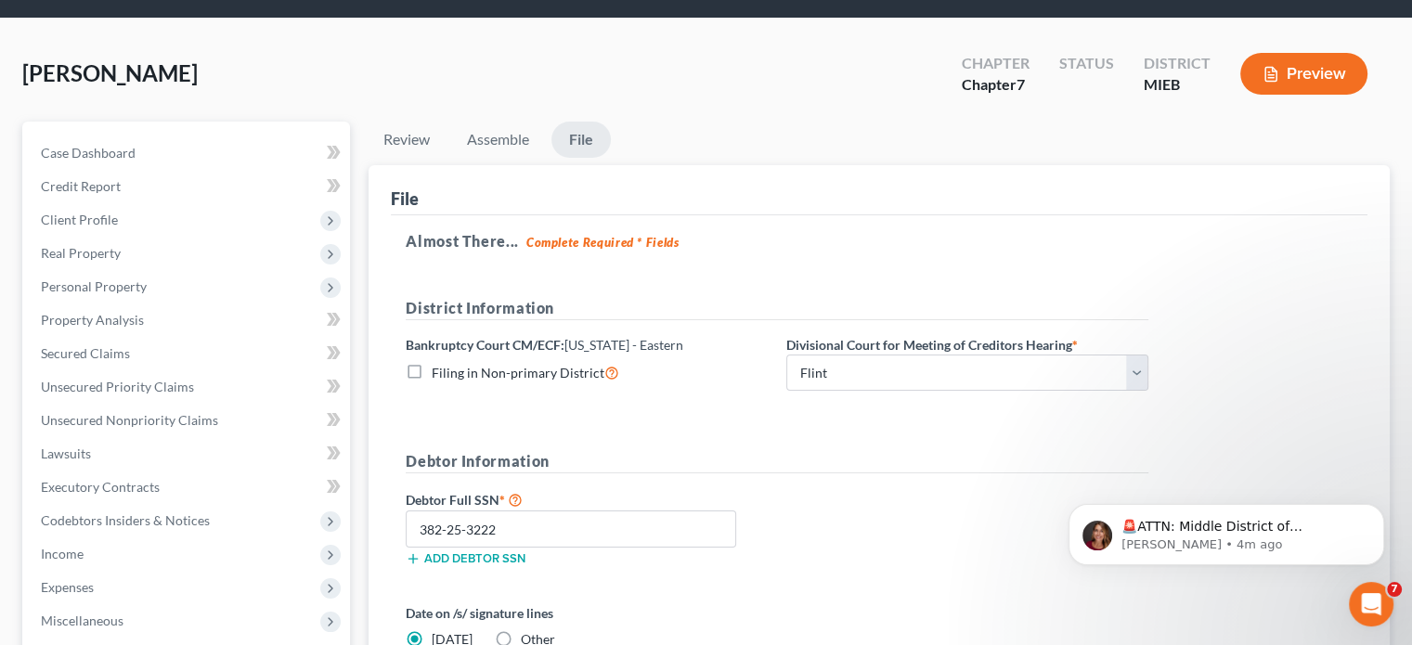
scroll to position [0, 0]
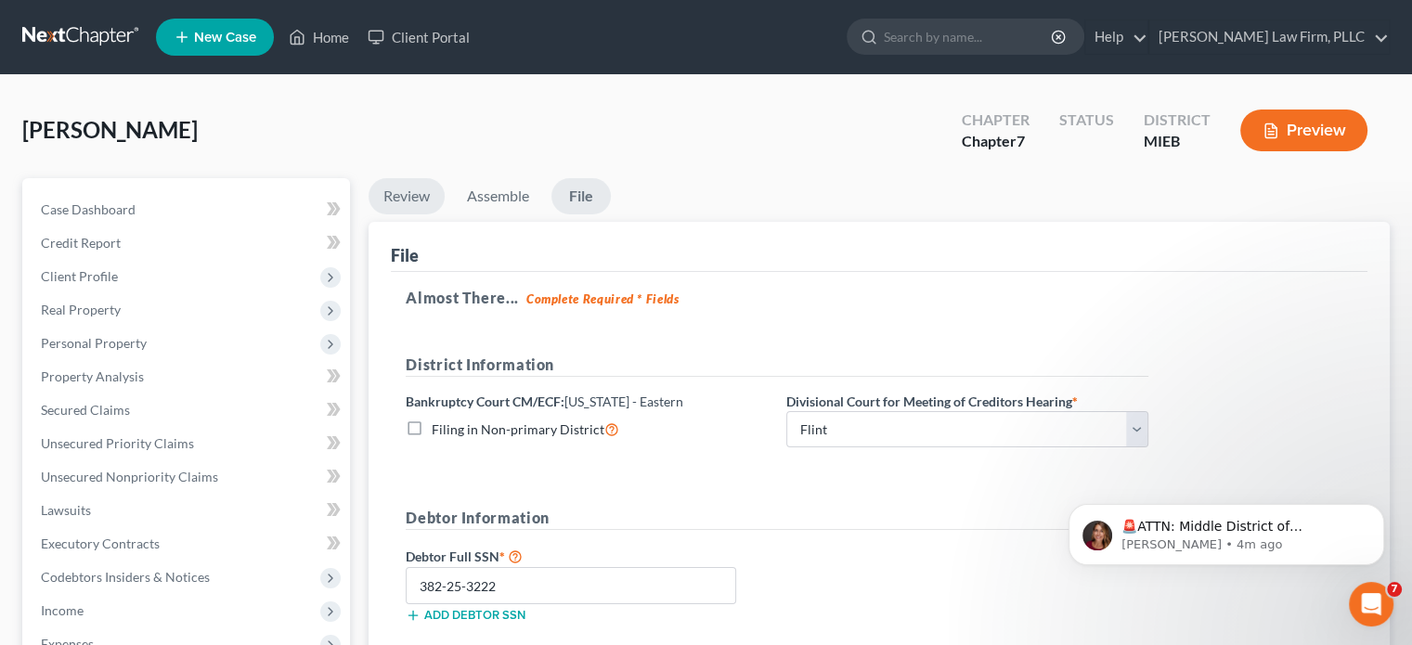
click at [418, 200] on link "Review" at bounding box center [407, 196] width 76 height 36
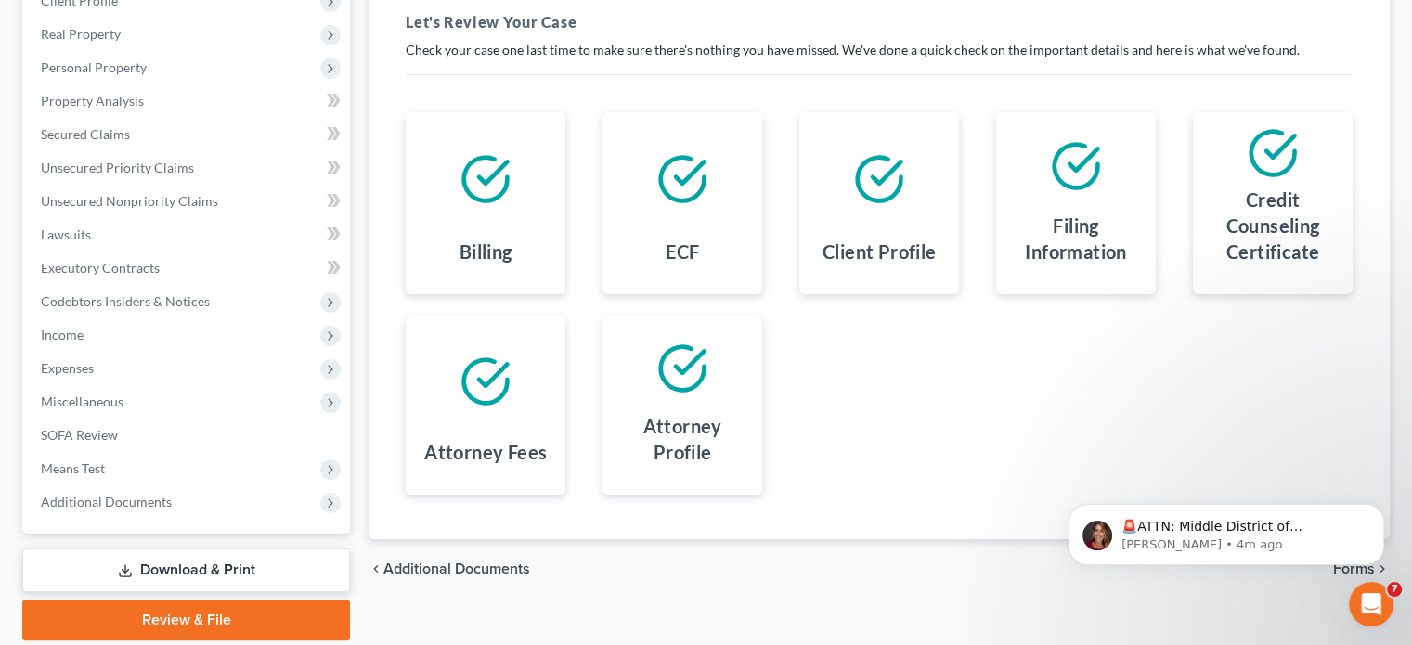
scroll to position [278, 0]
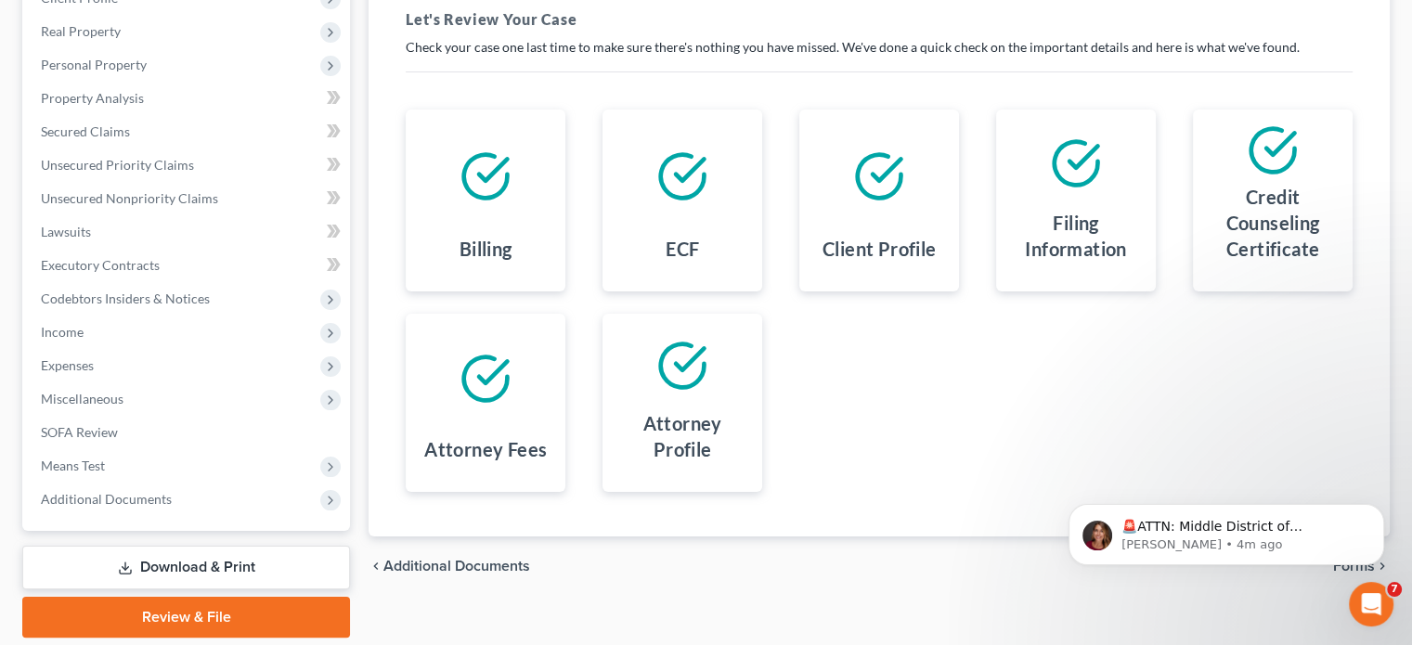
click at [657, 372] on icon at bounding box center [682, 366] width 52 height 52
click at [671, 425] on h4 "Attorney Profile" at bounding box center [682, 436] width 130 height 52
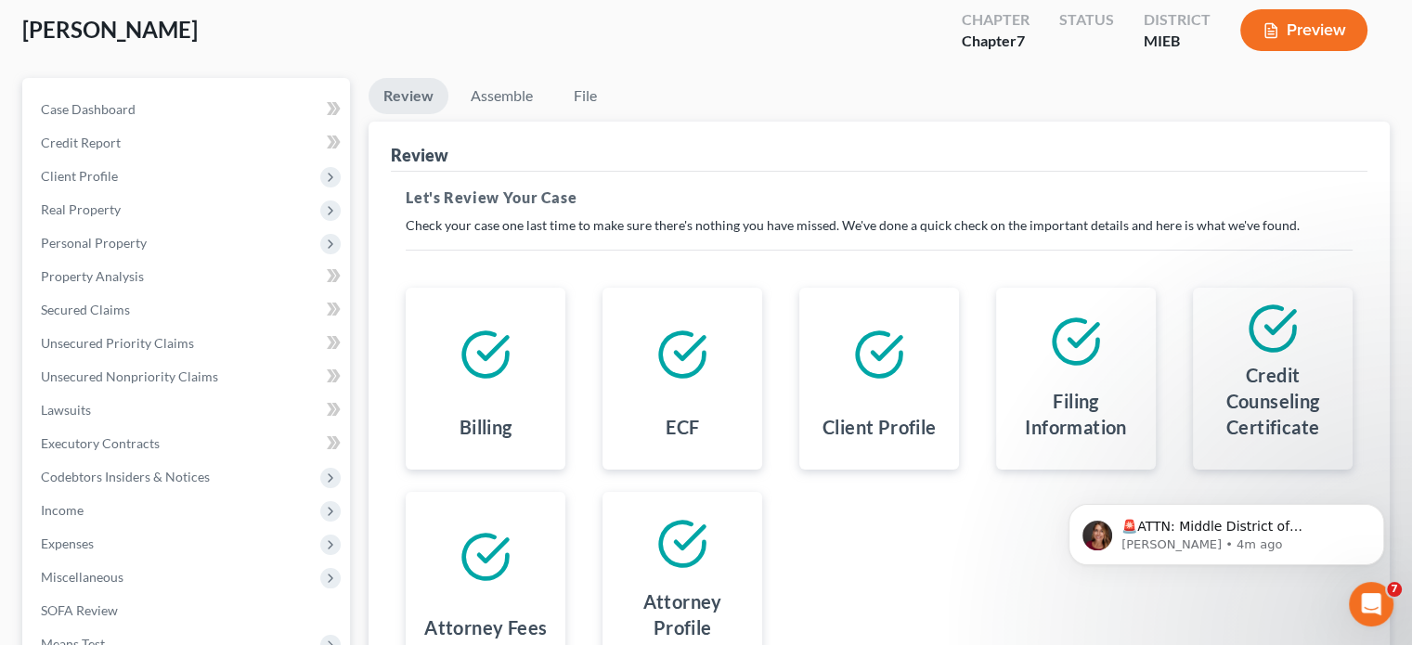
scroll to position [0, 0]
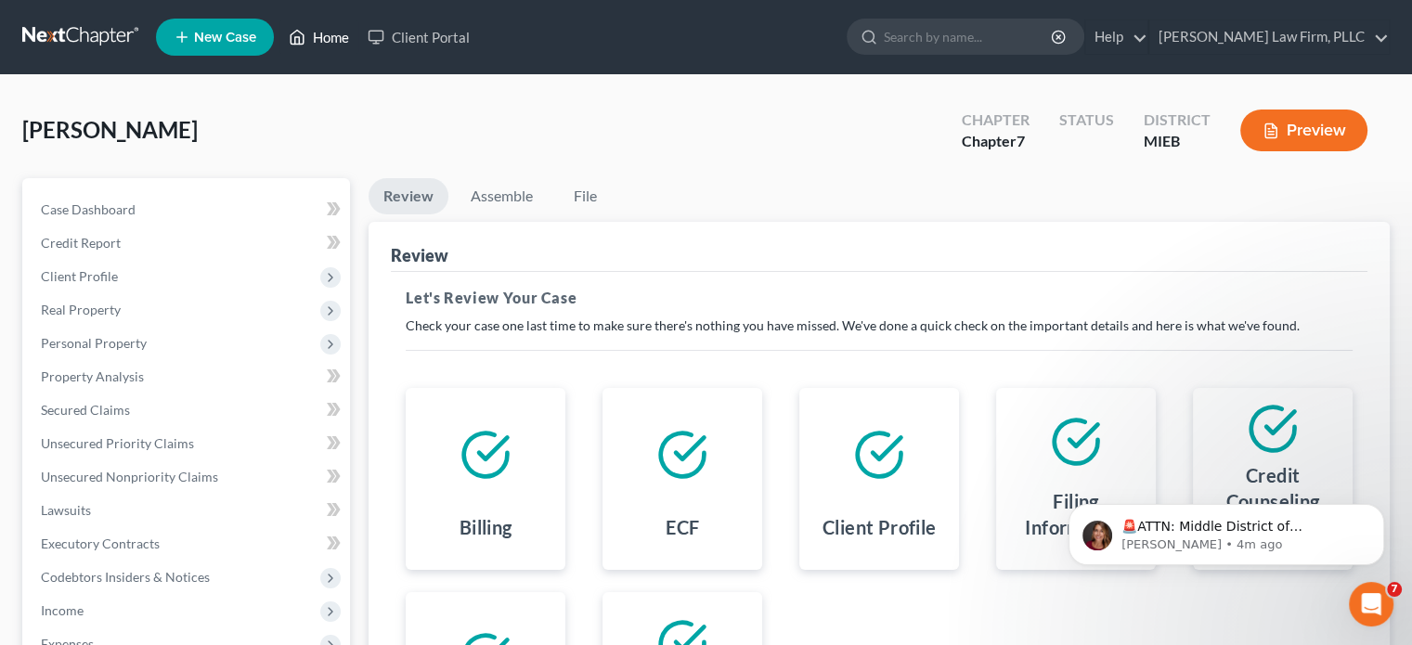
click at [316, 34] on link "Home" at bounding box center [318, 36] width 79 height 33
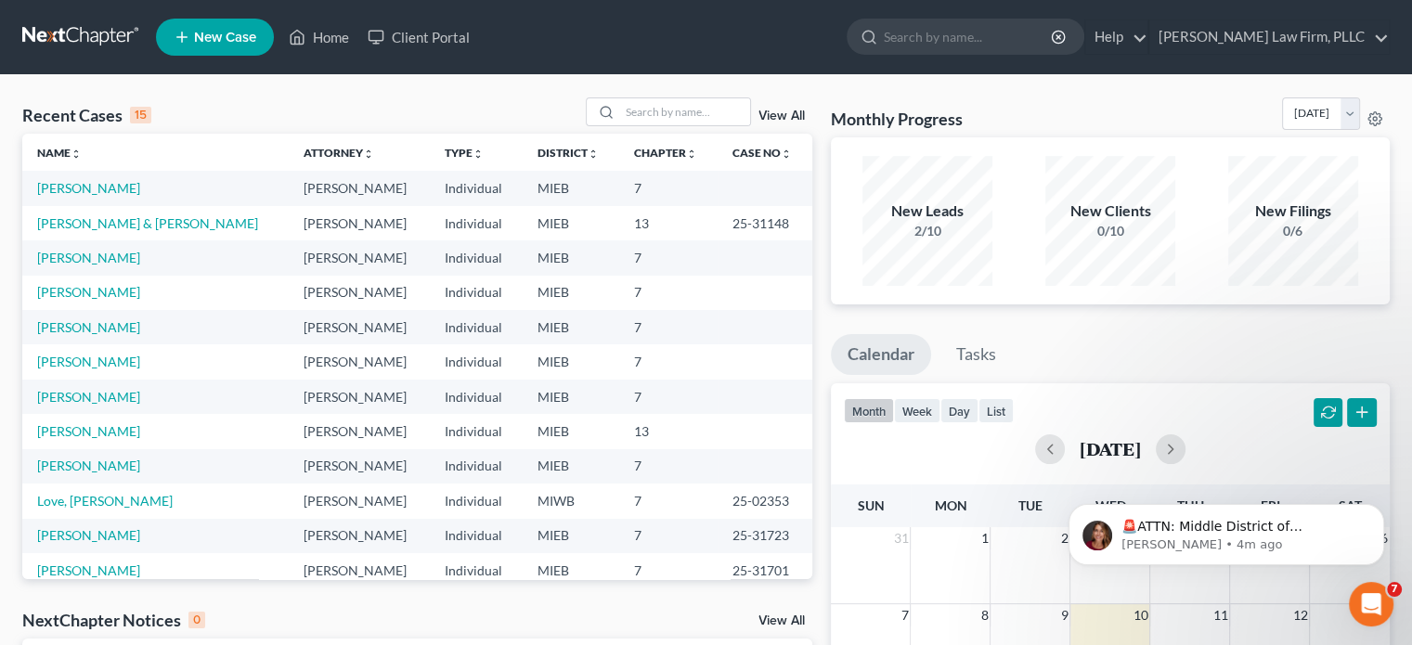
click at [226, 36] on span "New Case" at bounding box center [225, 38] width 62 height 14
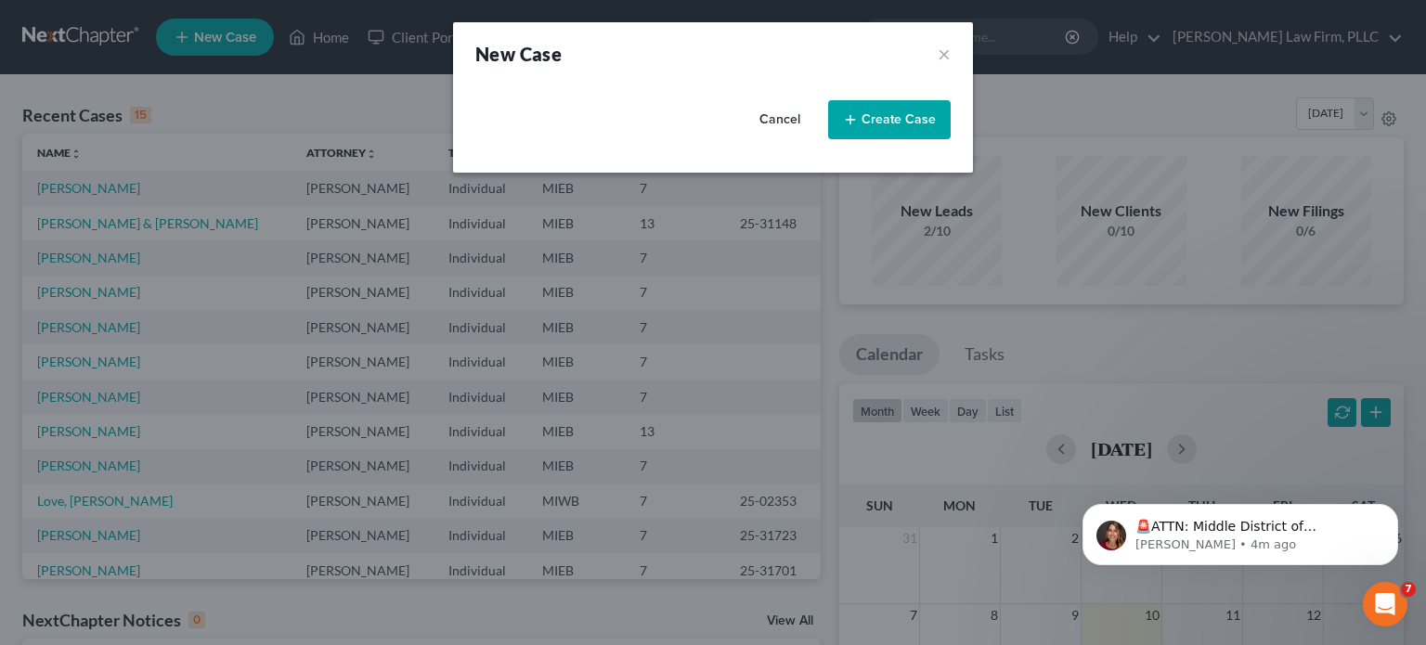
select select "40"
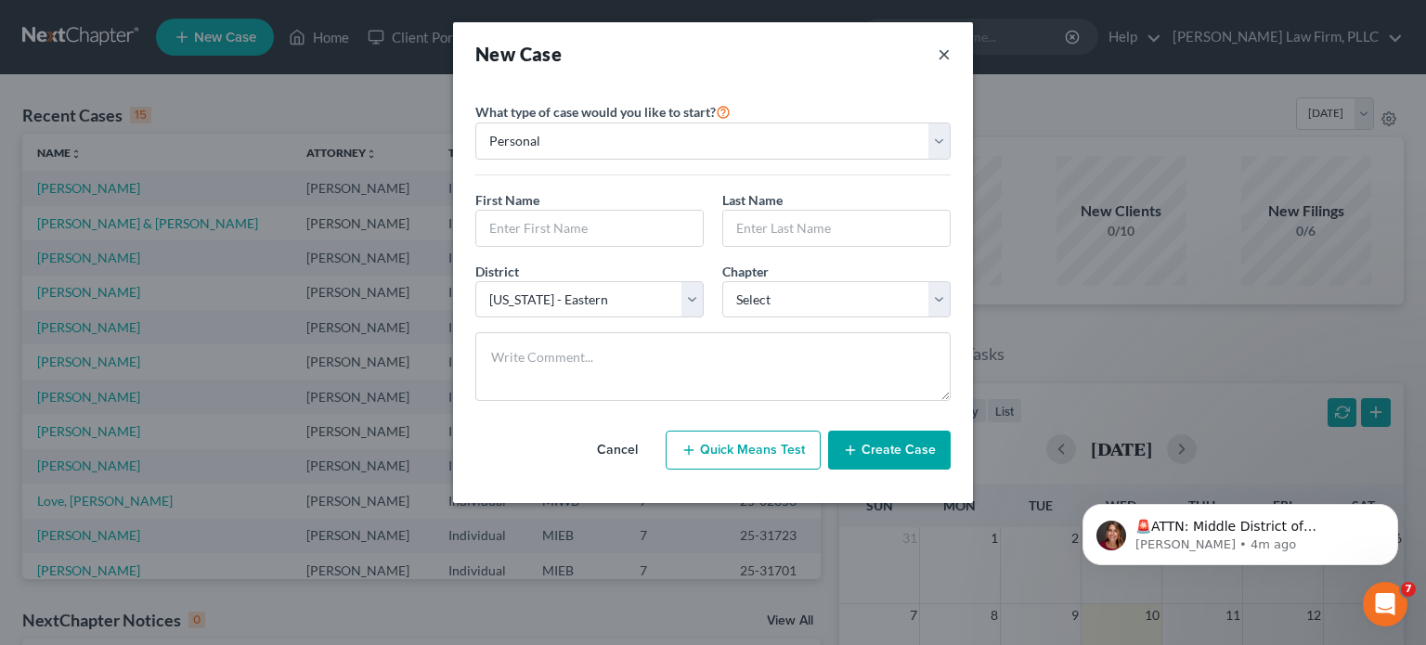
click at [940, 57] on button "×" at bounding box center [944, 54] width 13 height 26
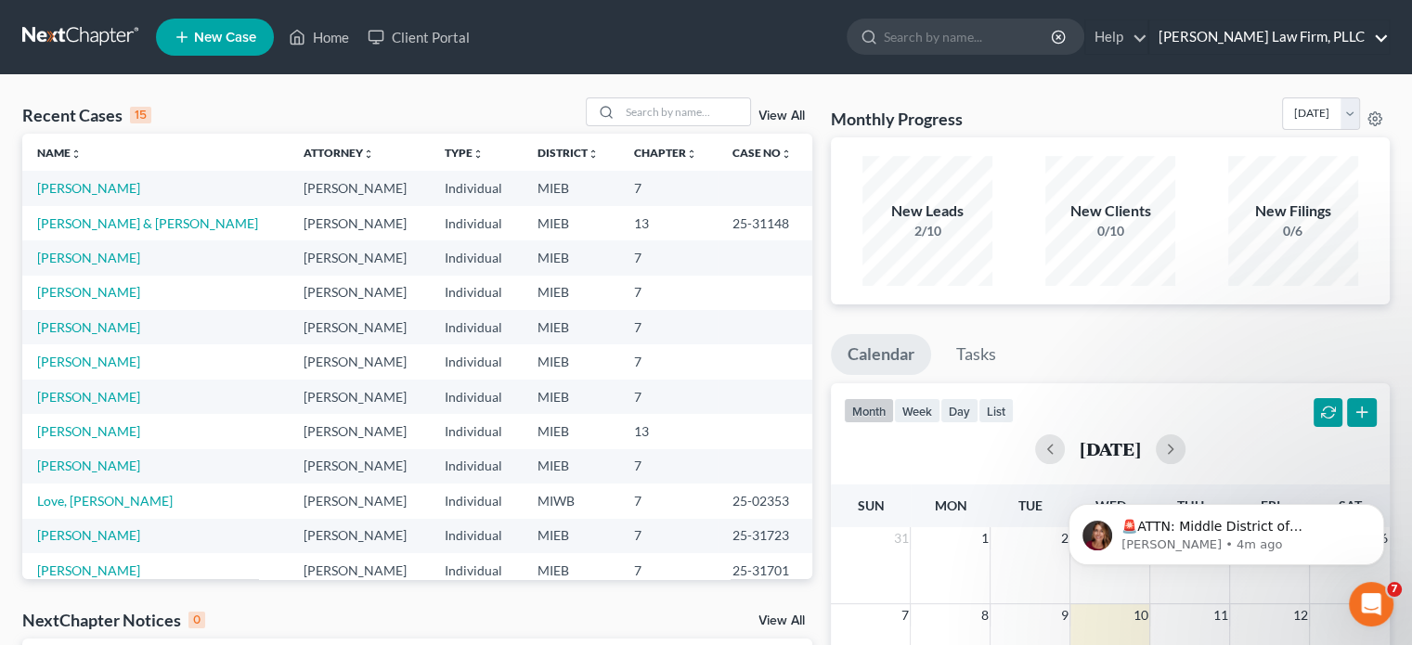
click at [1346, 36] on link "[PERSON_NAME] Law Firm, PLLC" at bounding box center [1268, 36] width 239 height 33
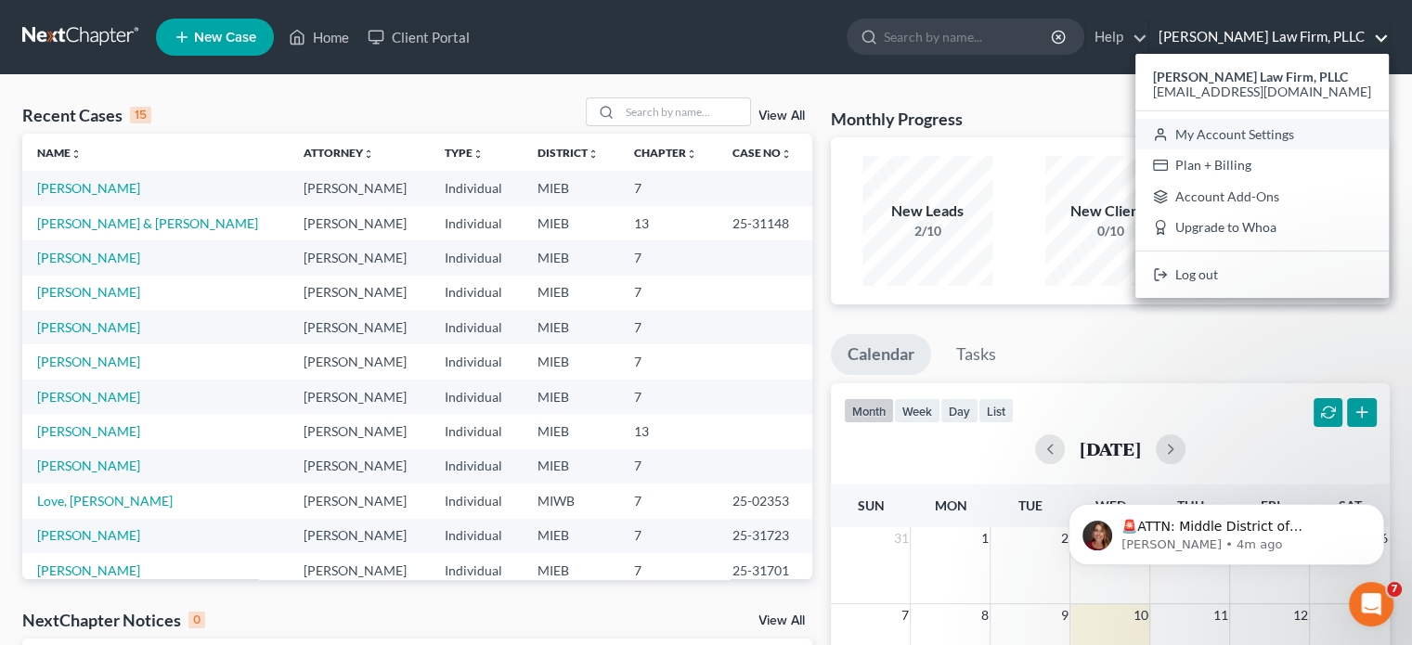
click at [1314, 133] on link "My Account Settings" at bounding box center [1261, 135] width 253 height 32
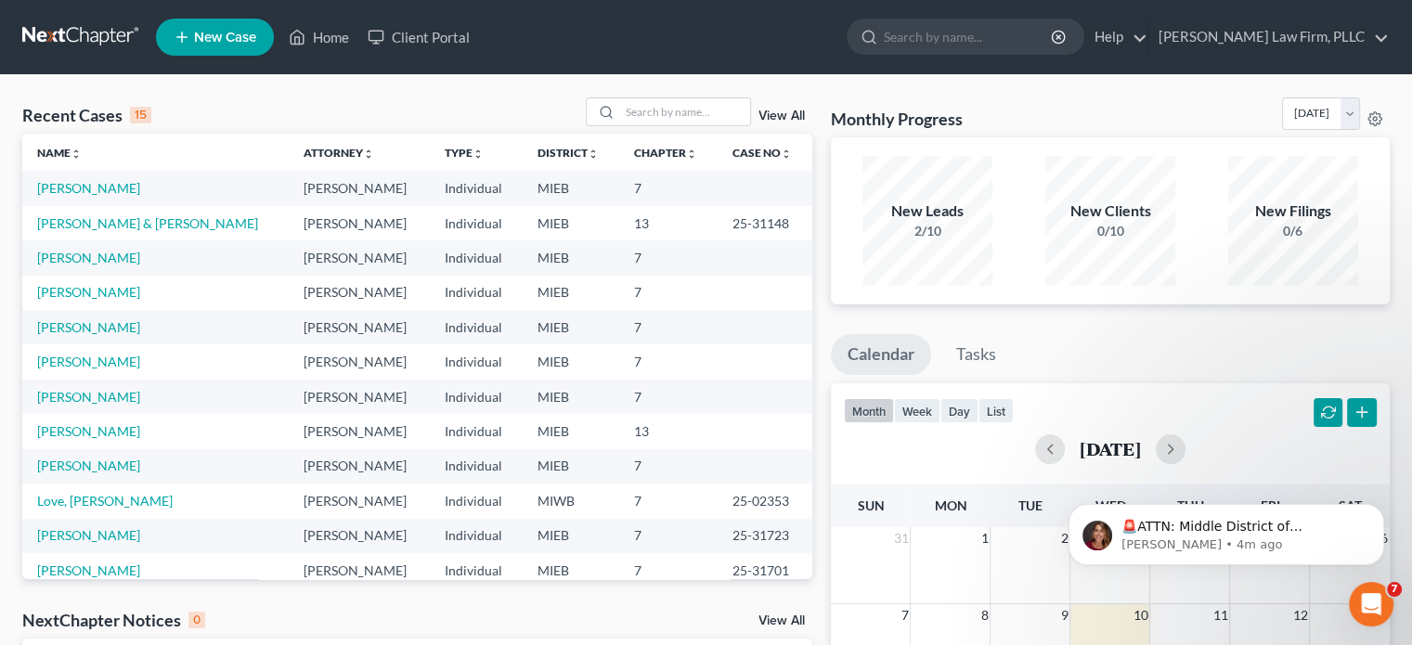
select select "40"
select select "24"
select select "23"
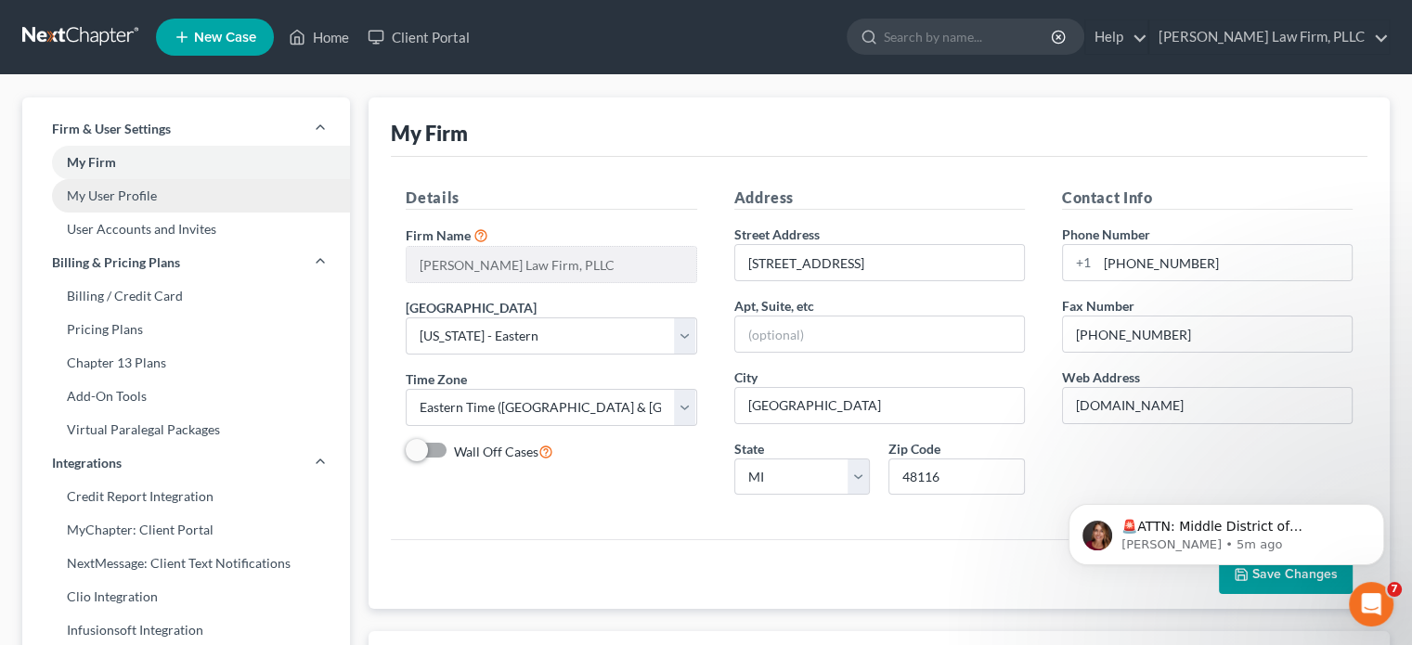
click at [123, 197] on link "My User Profile" at bounding box center [186, 195] width 328 height 33
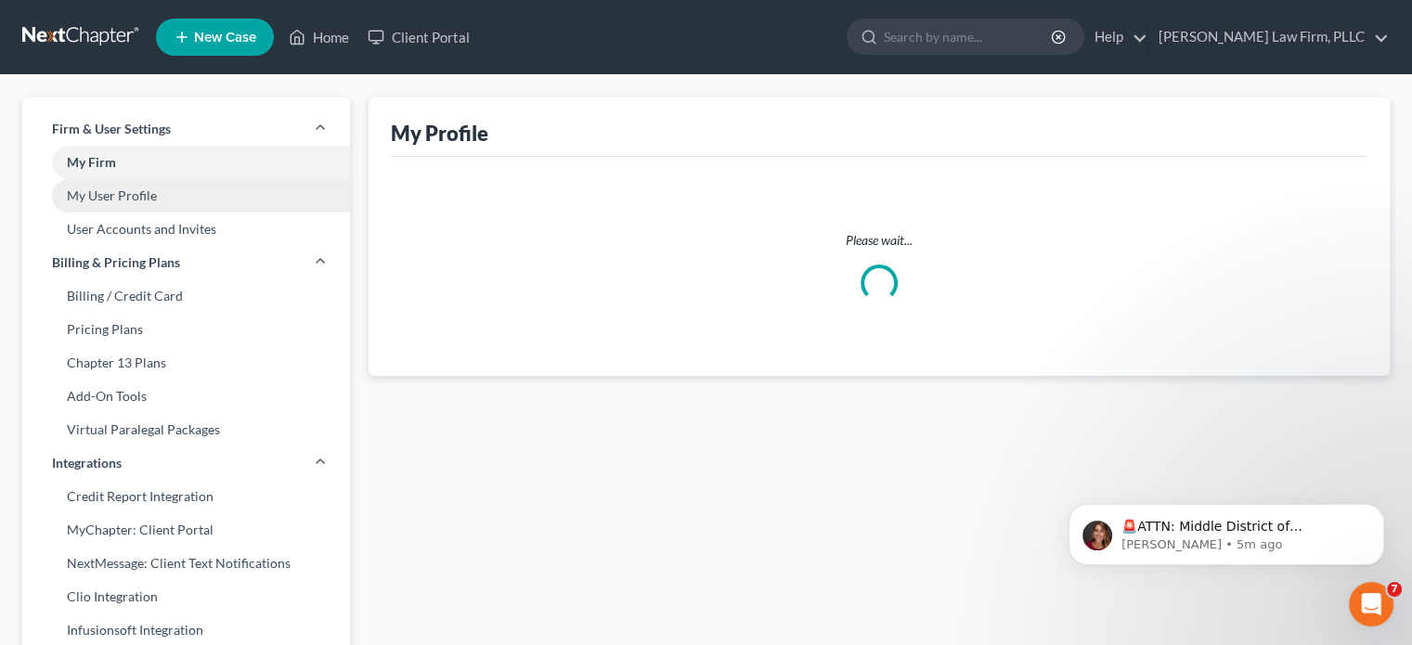
select select "23"
select select "40"
select select "attorney"
select select "0"
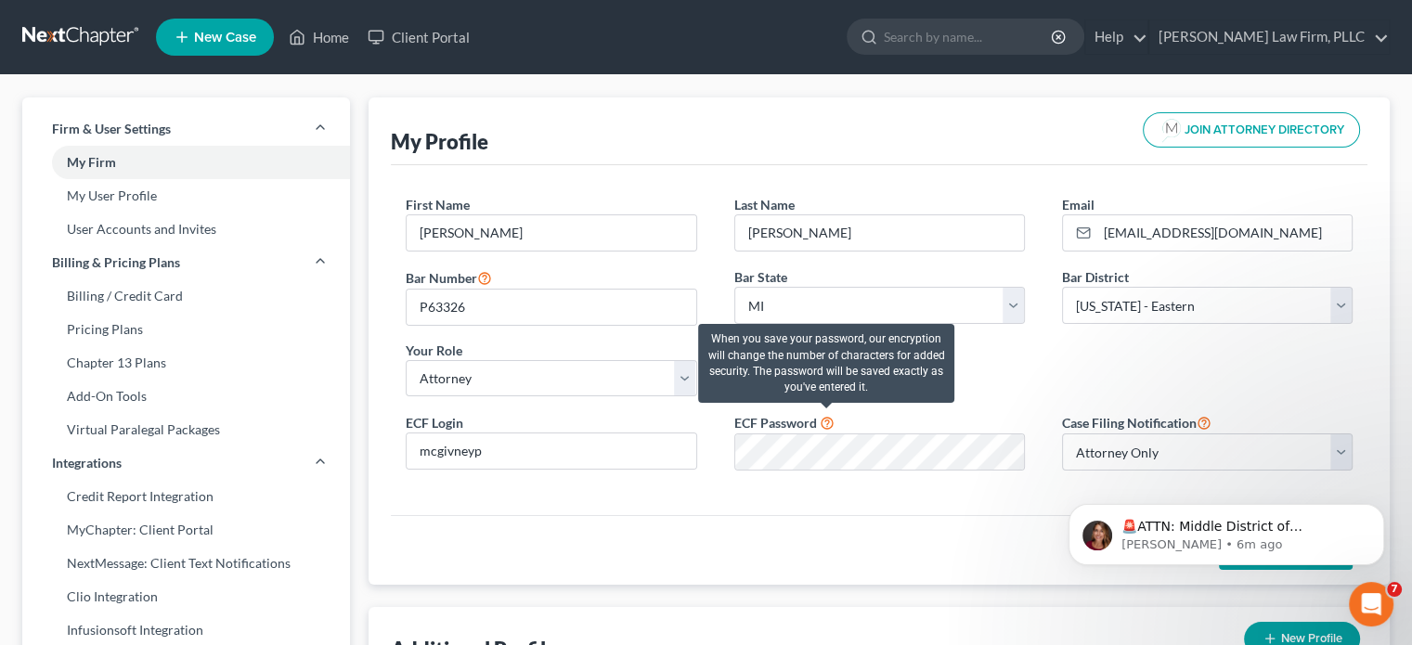
click at [827, 422] on icon at bounding box center [827, 422] width 15 height 18
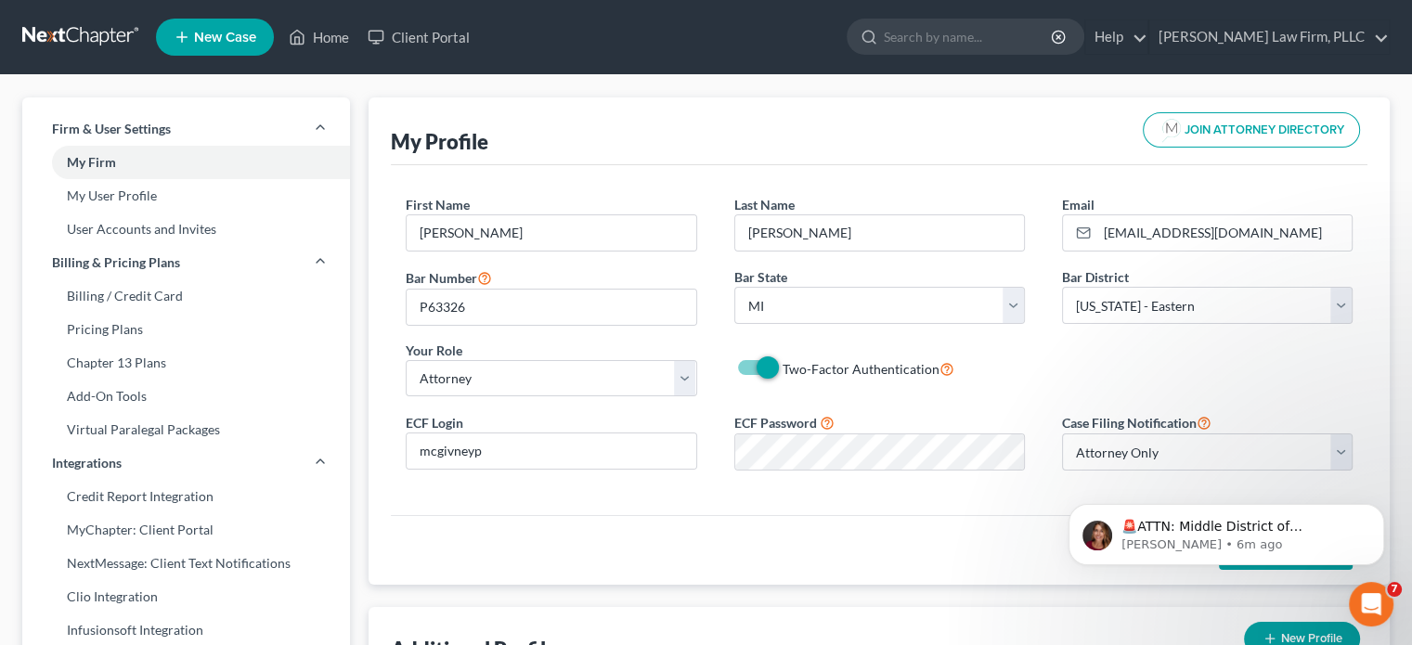
click at [968, 406] on div "First Name * [PERSON_NAME] Last Name * [PERSON_NAME] Email * [EMAIL_ADDRESS][DO…" at bounding box center [879, 303] width 984 height 216
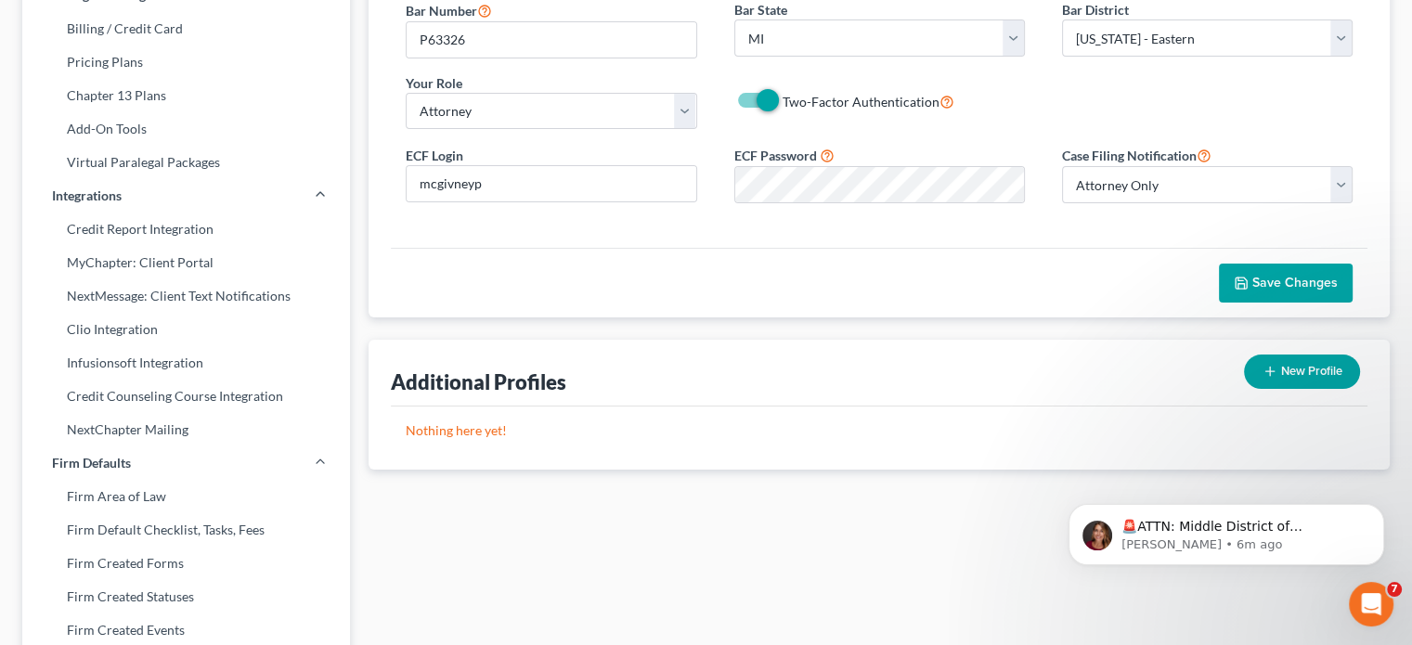
scroll to position [278, 0]
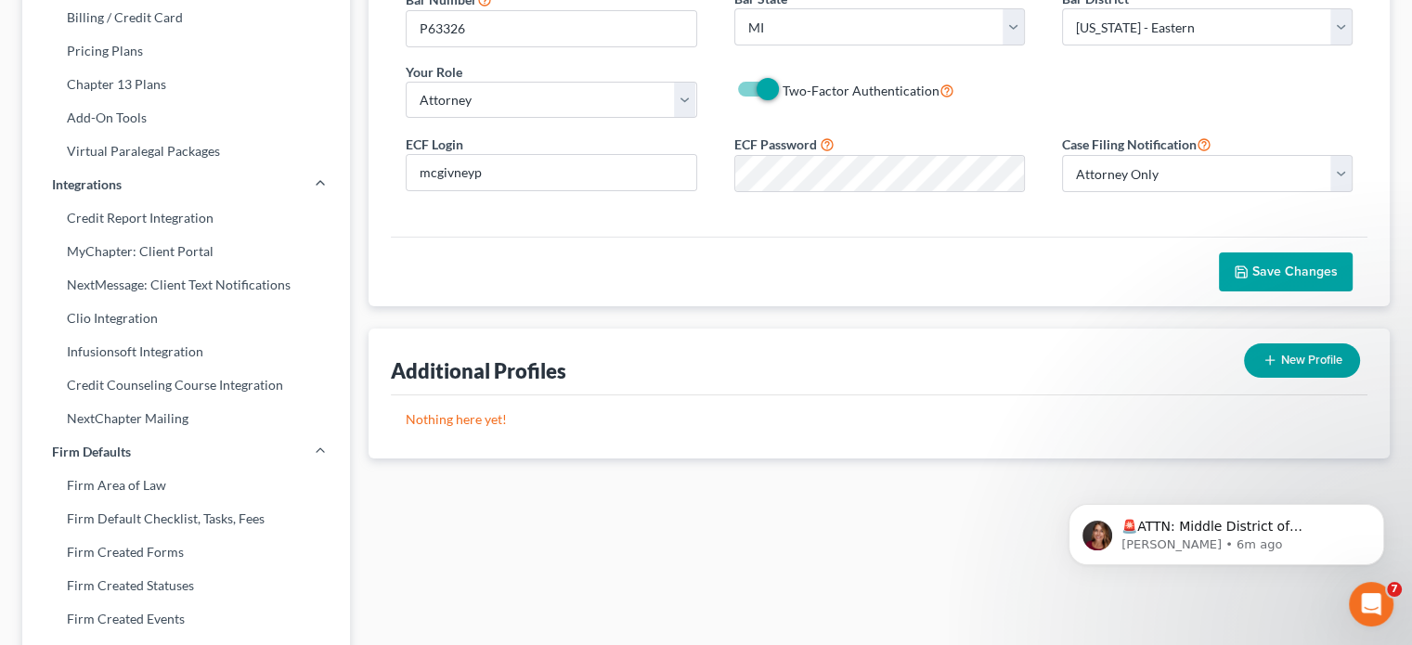
click at [1284, 264] on span "Save Changes" at bounding box center [1294, 272] width 85 height 16
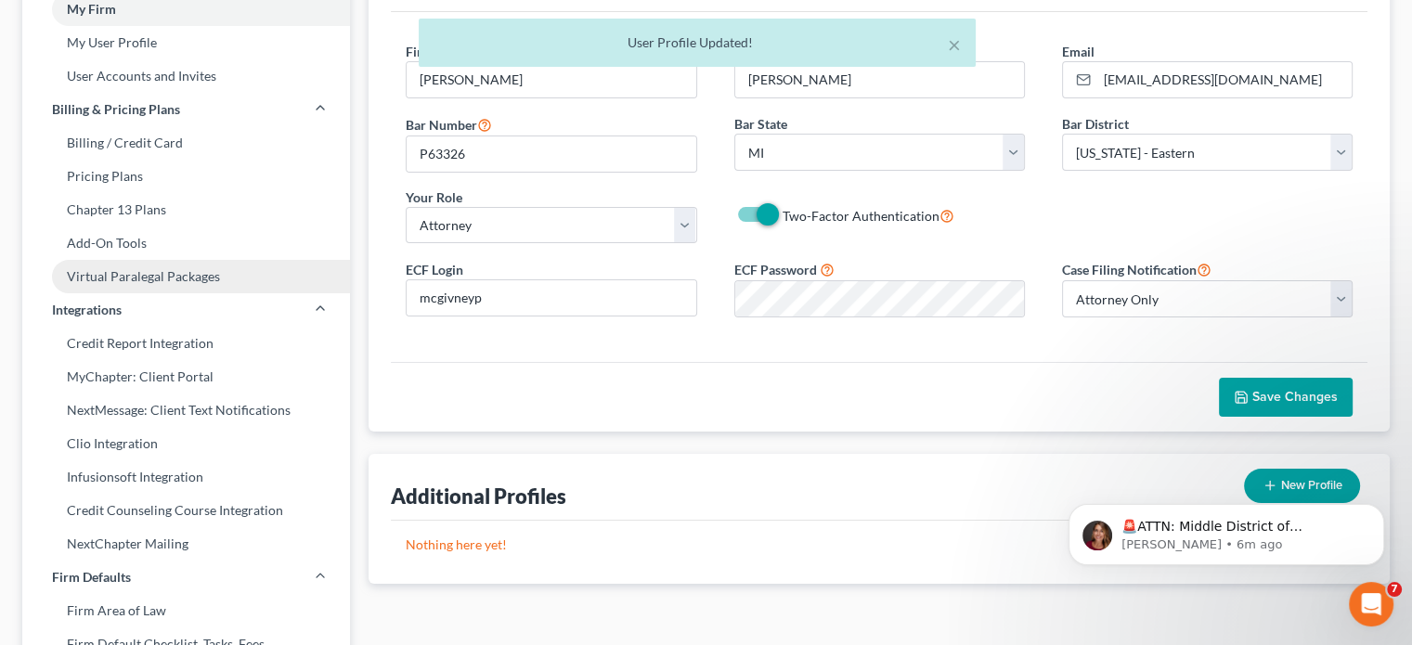
scroll to position [0, 0]
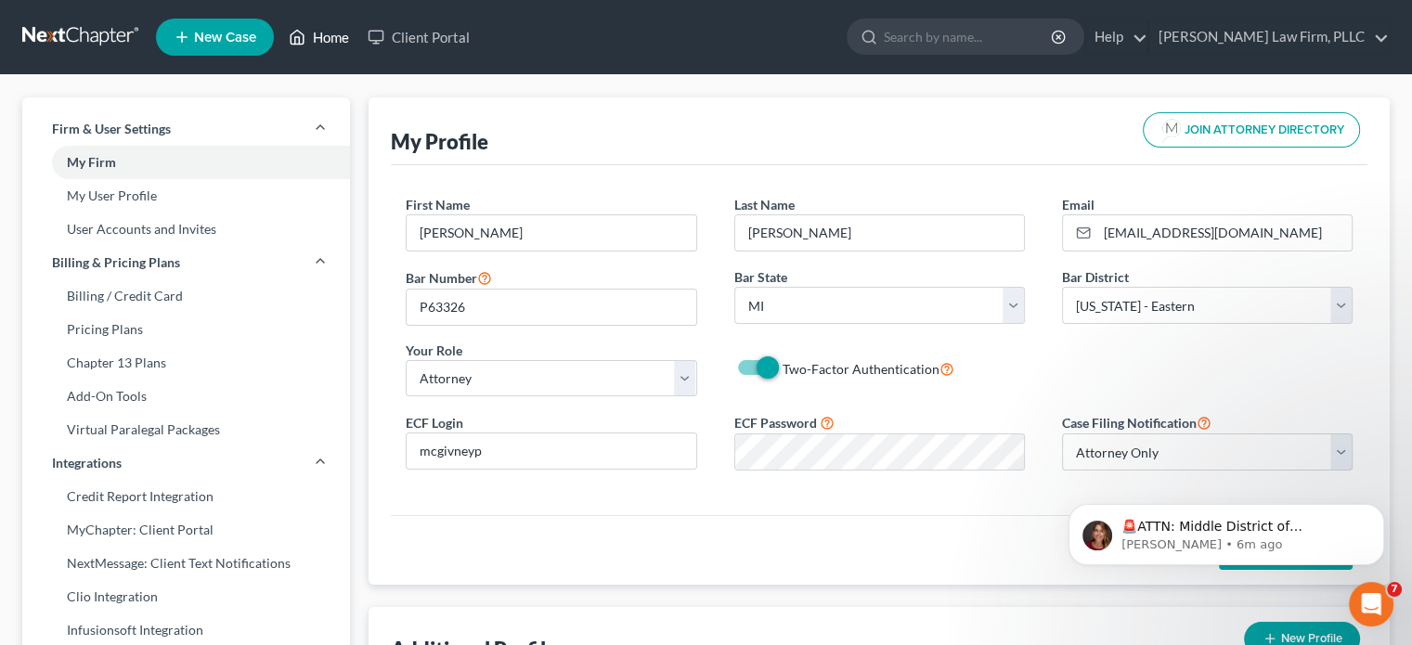
click at [314, 31] on link "Home" at bounding box center [318, 36] width 79 height 33
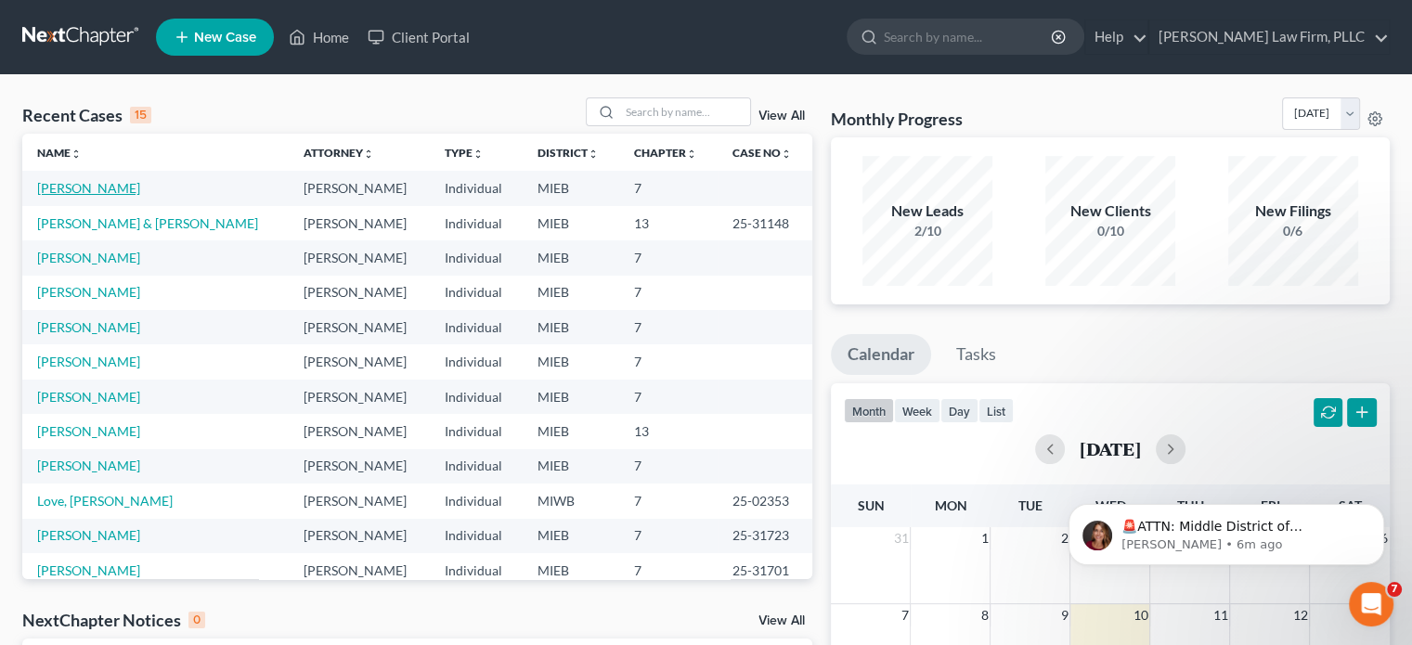
click at [93, 193] on link "[PERSON_NAME]" at bounding box center [88, 188] width 103 height 16
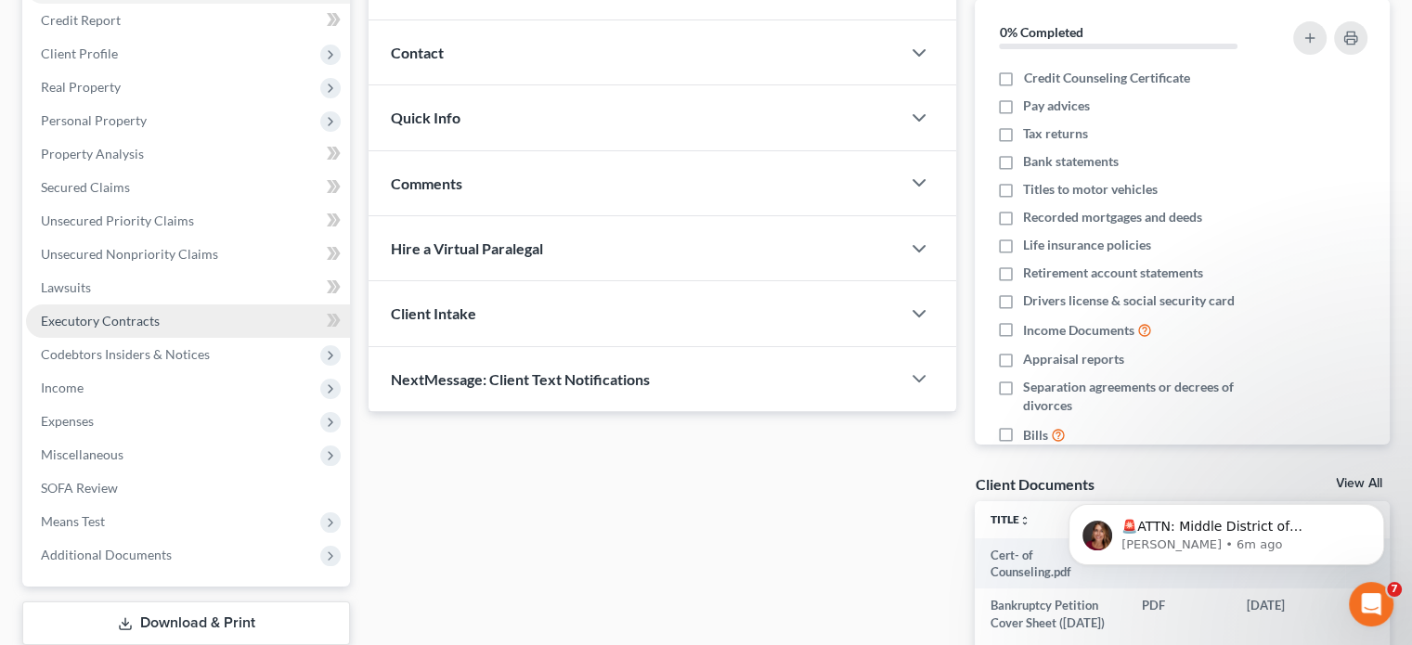
scroll to position [349, 0]
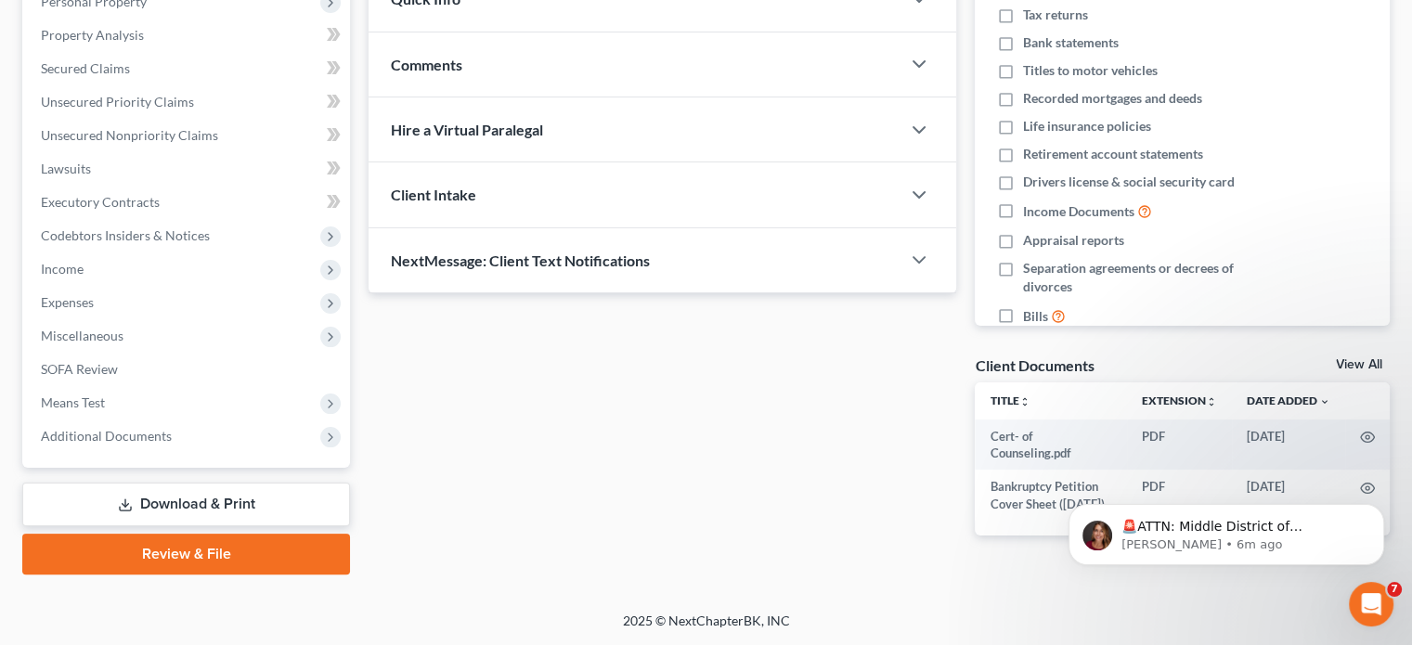
click at [233, 552] on link "Review & File" at bounding box center [186, 554] width 328 height 41
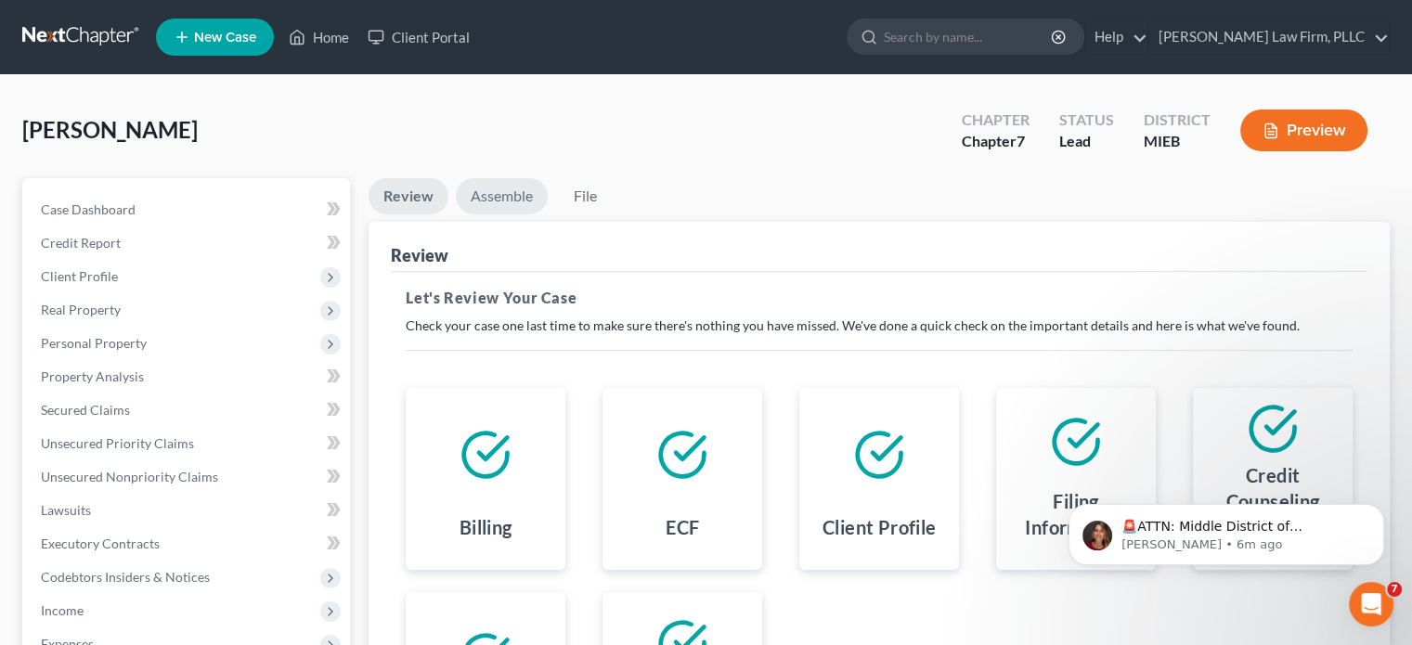
click at [501, 192] on link "Assemble" at bounding box center [502, 196] width 92 height 36
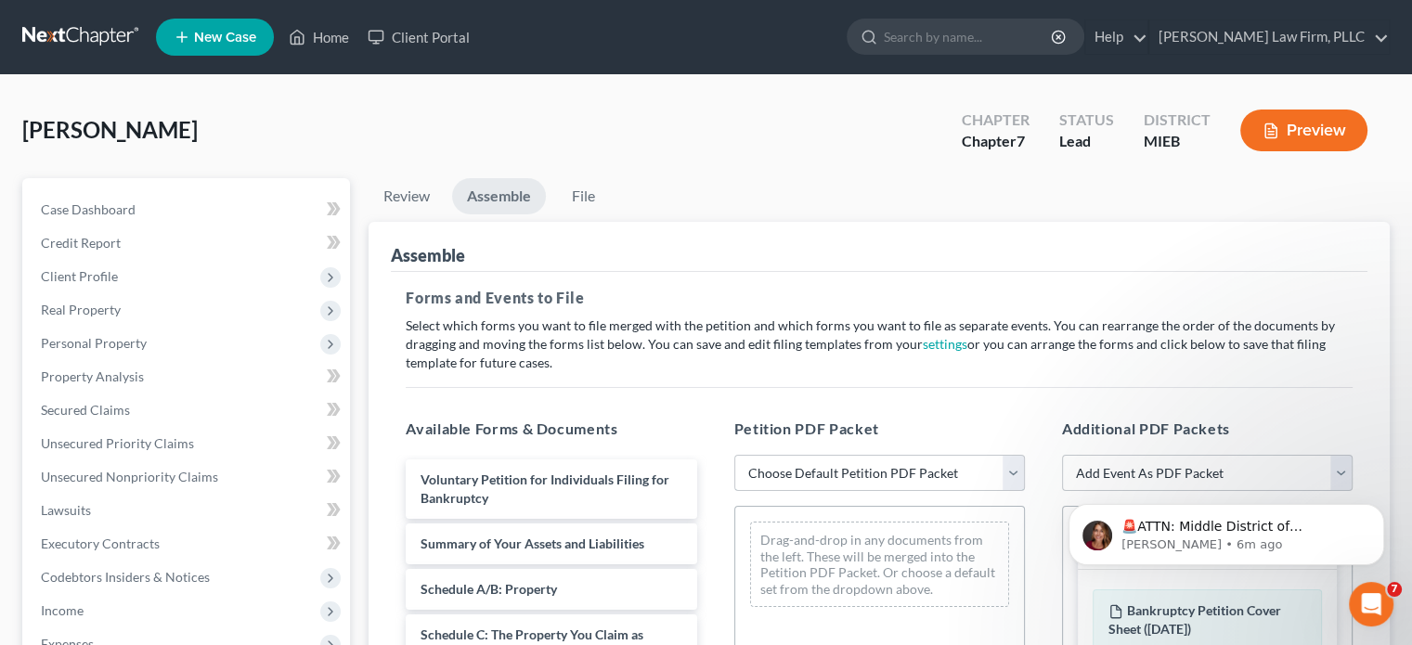
click at [1014, 472] on select "Choose Default Petition PDF Packet Emergency Filing (Voluntary Petition and Cre…" at bounding box center [879, 473] width 291 height 37
select select "2"
click at [734, 455] on select "Choose Default Petition PDF Packet Emergency Filing (Voluntary Petition and Cre…" at bounding box center [879, 473] width 291 height 37
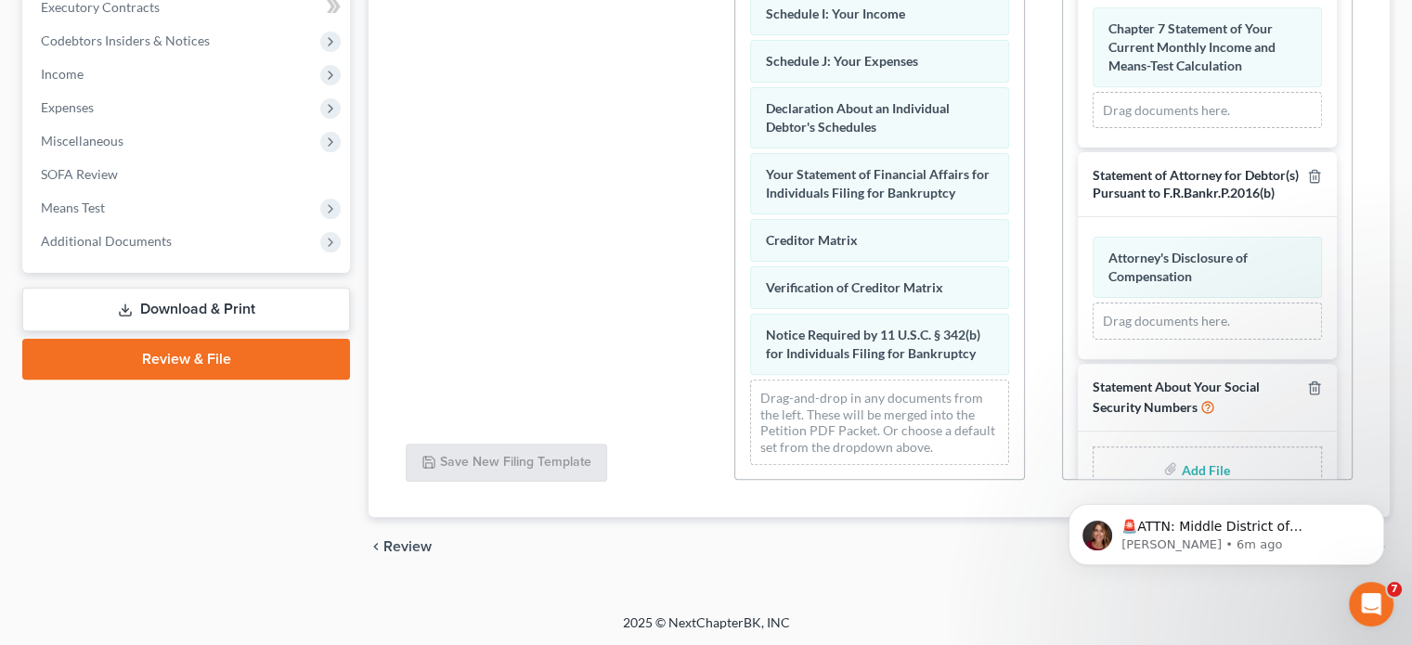
scroll to position [906, 0]
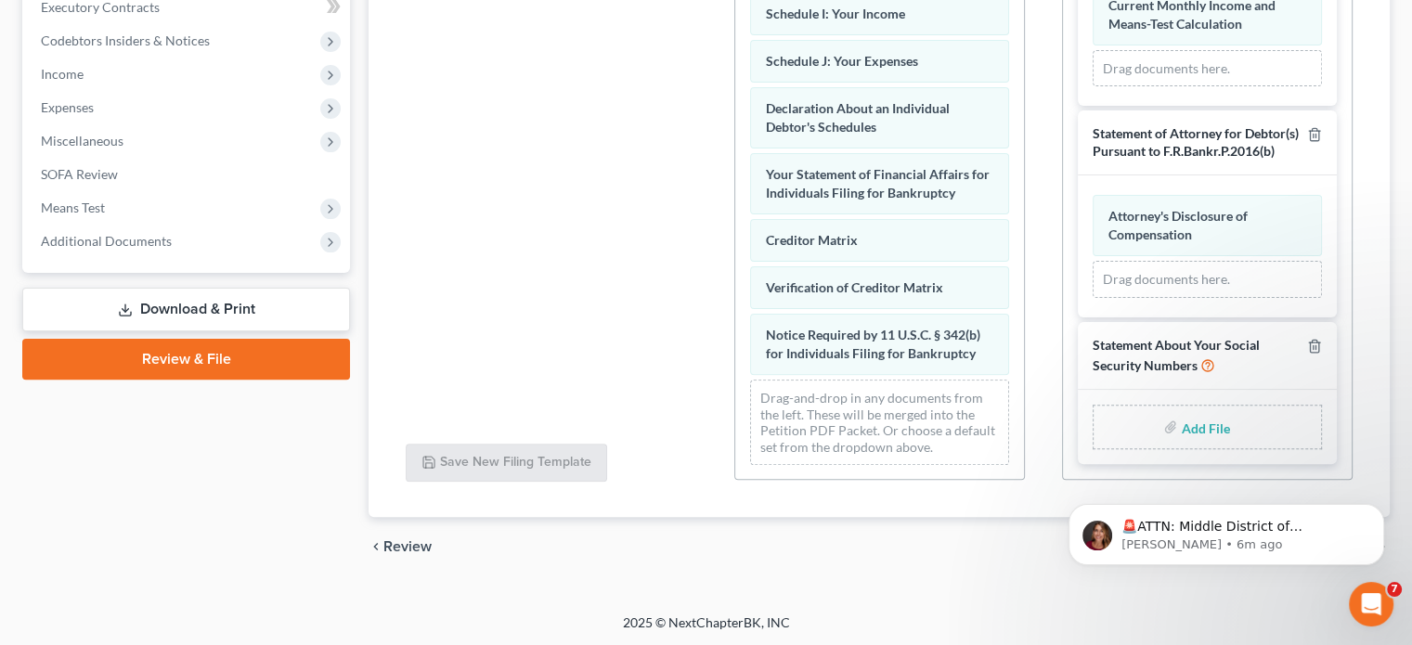
click at [1188, 424] on input "file" at bounding box center [1203, 426] width 45 height 33
type input "C:\fakepath\Statement of Social Security Numbers.pdf"
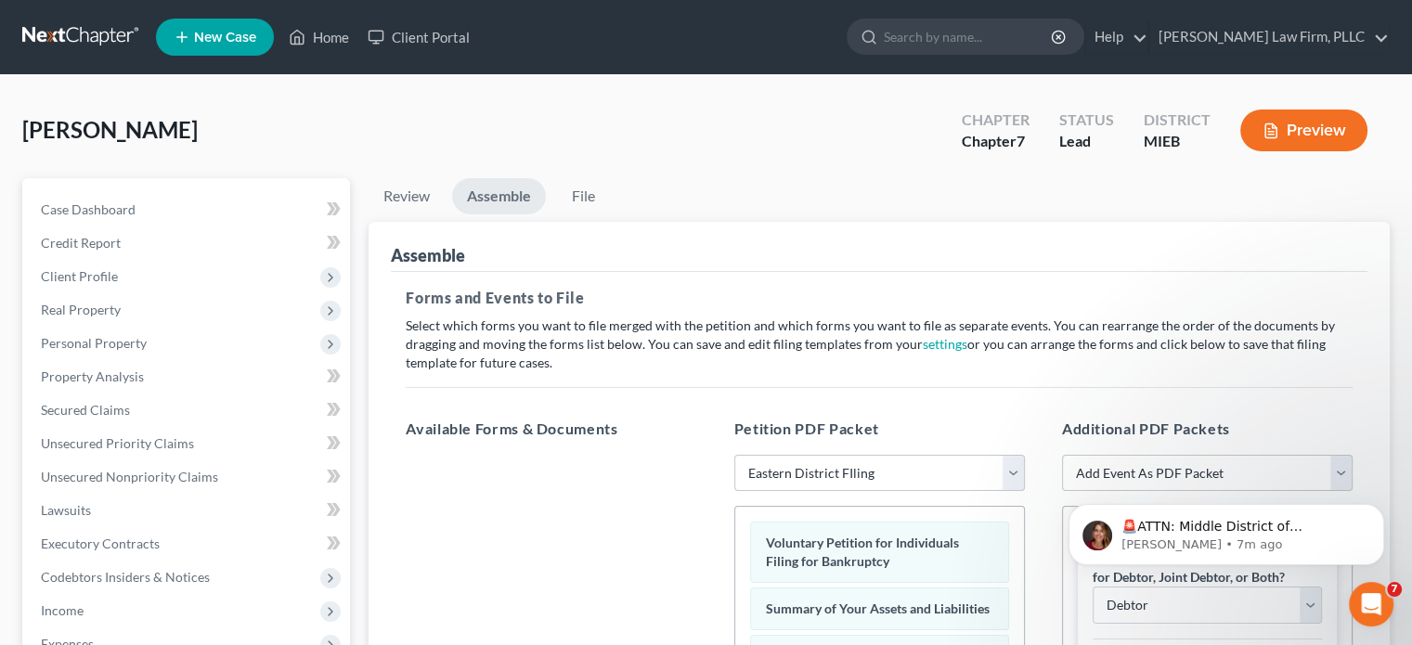
scroll to position [0, 0]
click at [586, 196] on link "File" at bounding box center [582, 196] width 59 height 36
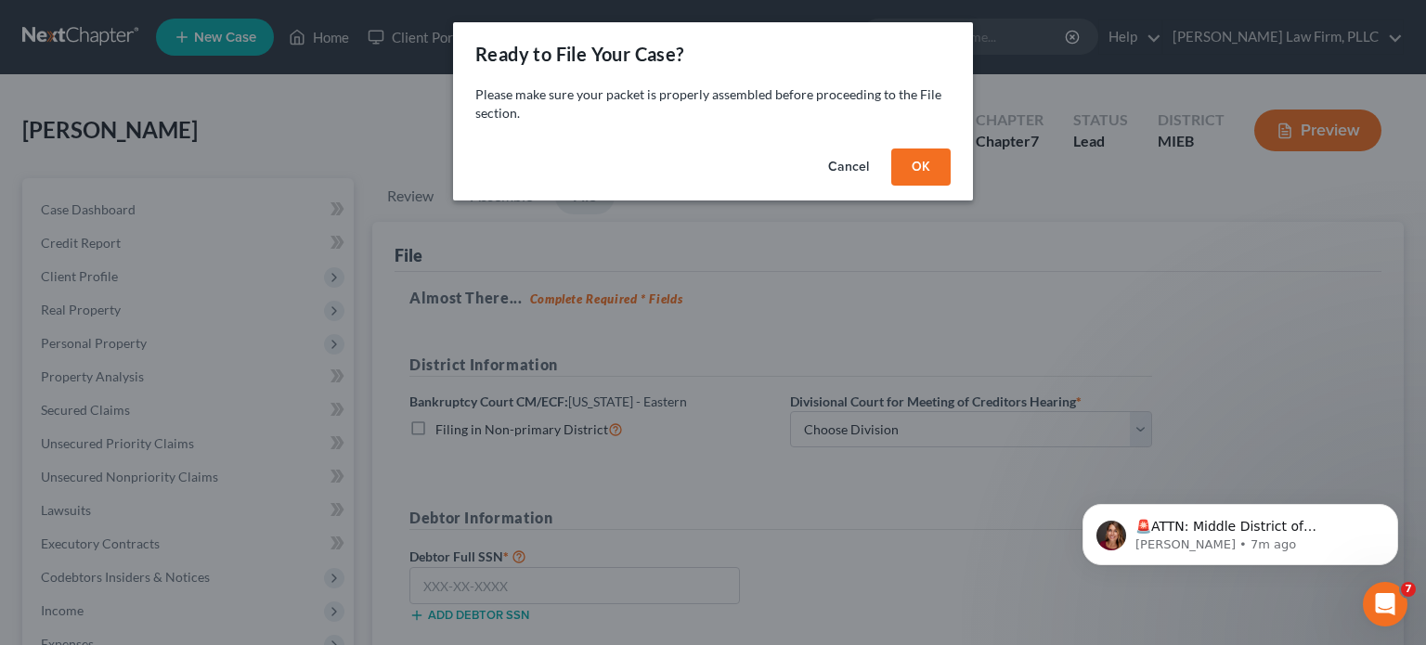
click at [922, 166] on button "OK" at bounding box center [920, 167] width 59 height 37
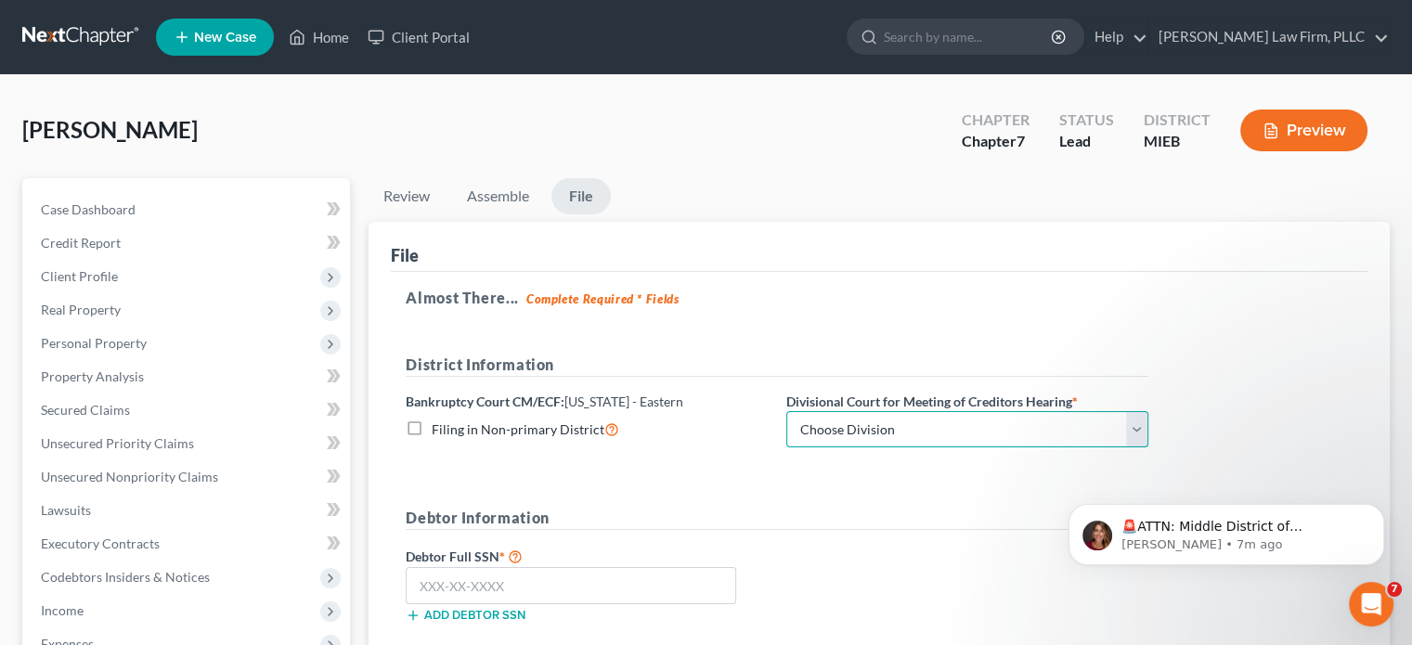
click at [832, 426] on select "Choose Division [GEOGRAPHIC_DATA] [GEOGRAPHIC_DATA] [GEOGRAPHIC_DATA]" at bounding box center [967, 429] width 362 height 37
select select "2"
click at [786, 411] on select "Choose Division [GEOGRAPHIC_DATA] [GEOGRAPHIC_DATA] [GEOGRAPHIC_DATA]" at bounding box center [967, 429] width 362 height 37
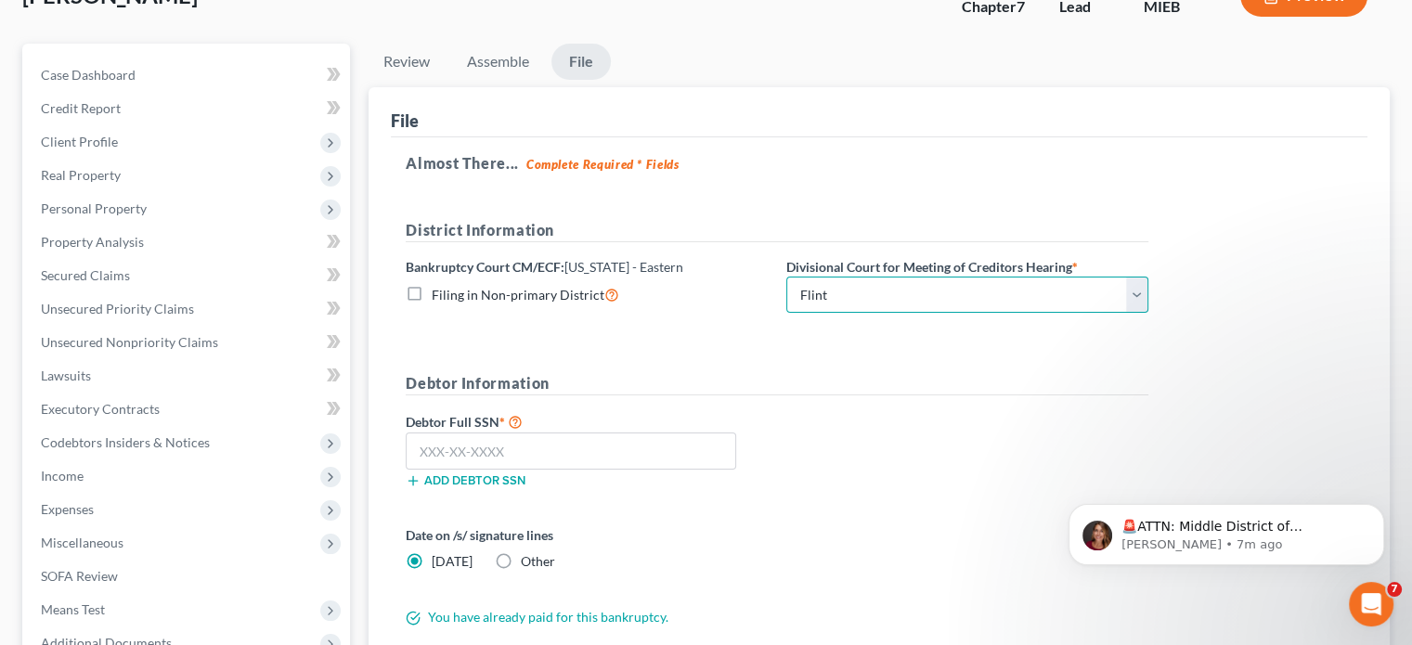
scroll to position [186, 0]
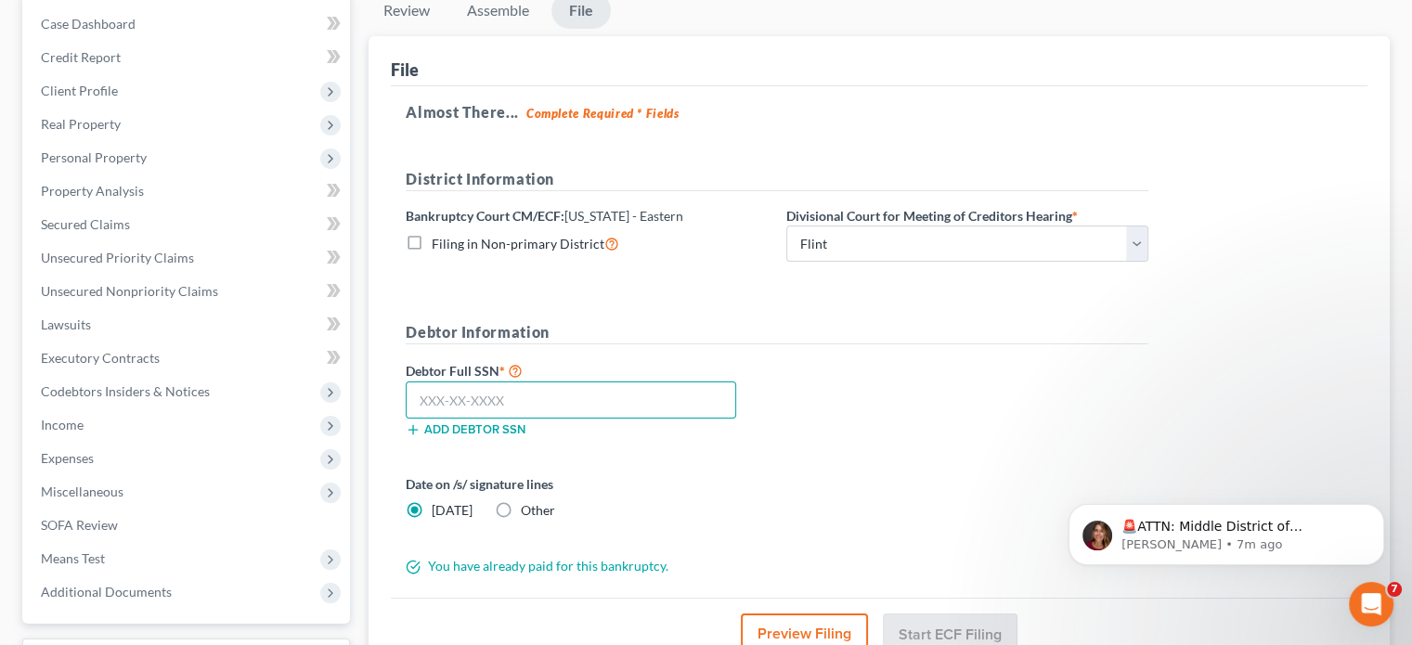
click at [578, 401] on input "text" at bounding box center [571, 399] width 330 height 37
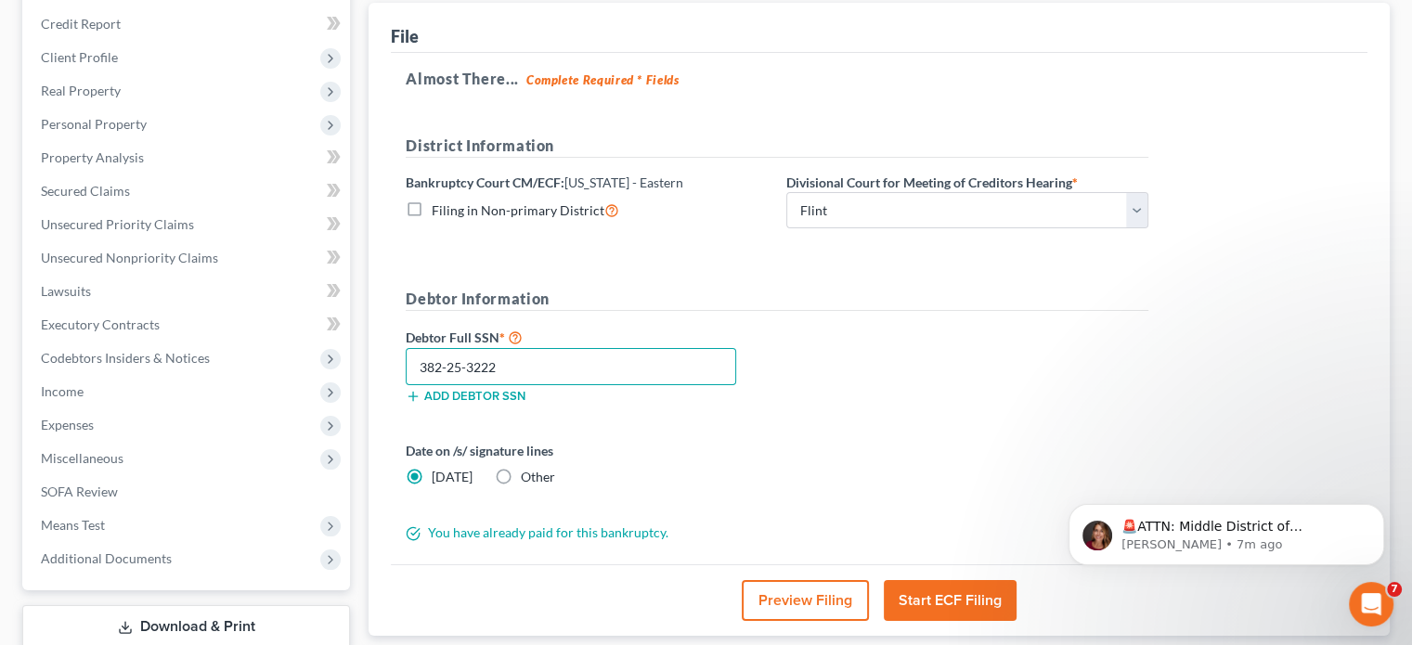
scroll to position [278, 0]
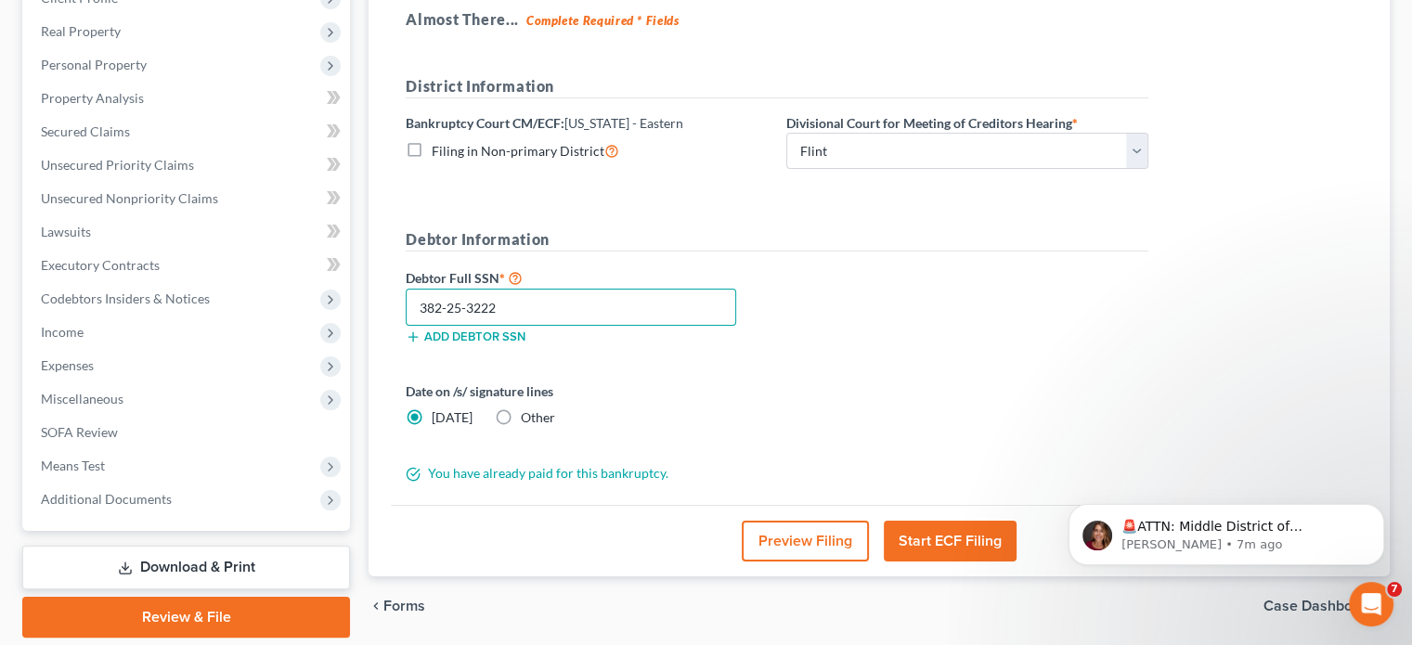
type input "382-25-3222"
click at [938, 542] on button "Start ECF Filing" at bounding box center [950, 541] width 133 height 41
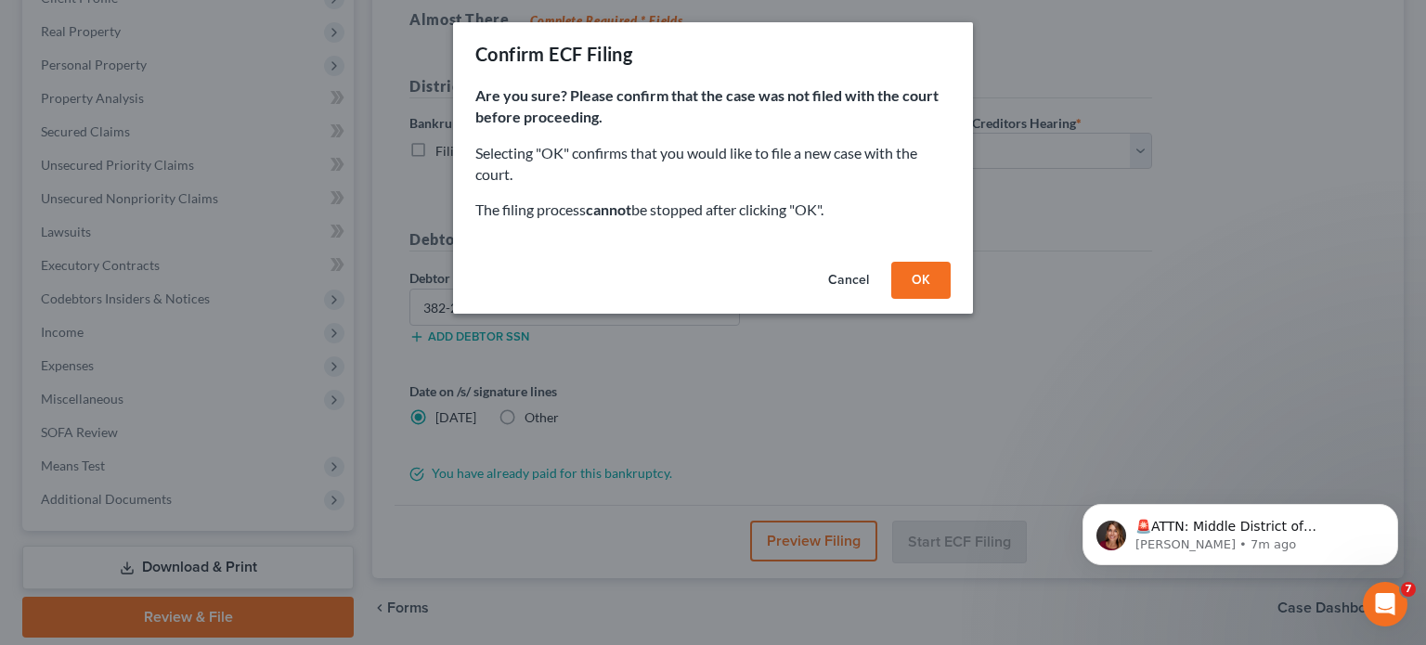
click at [925, 278] on button "OK" at bounding box center [920, 280] width 59 height 37
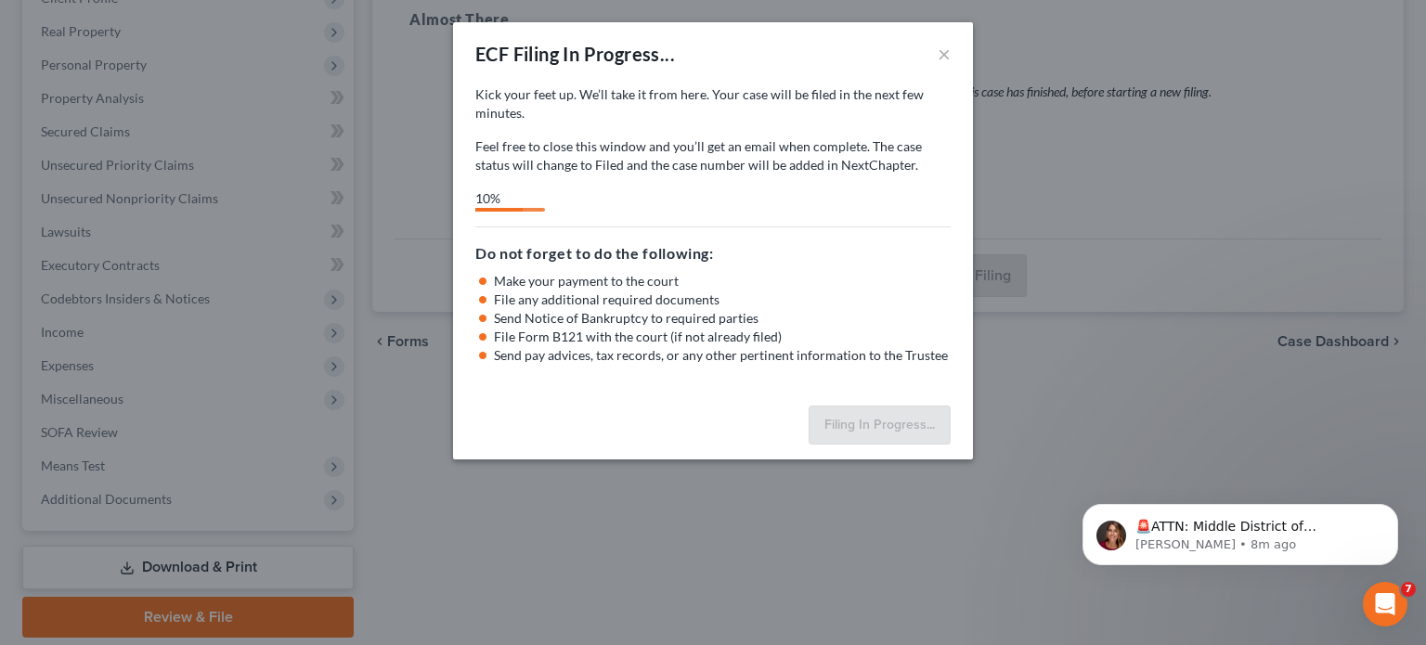
select select "2"
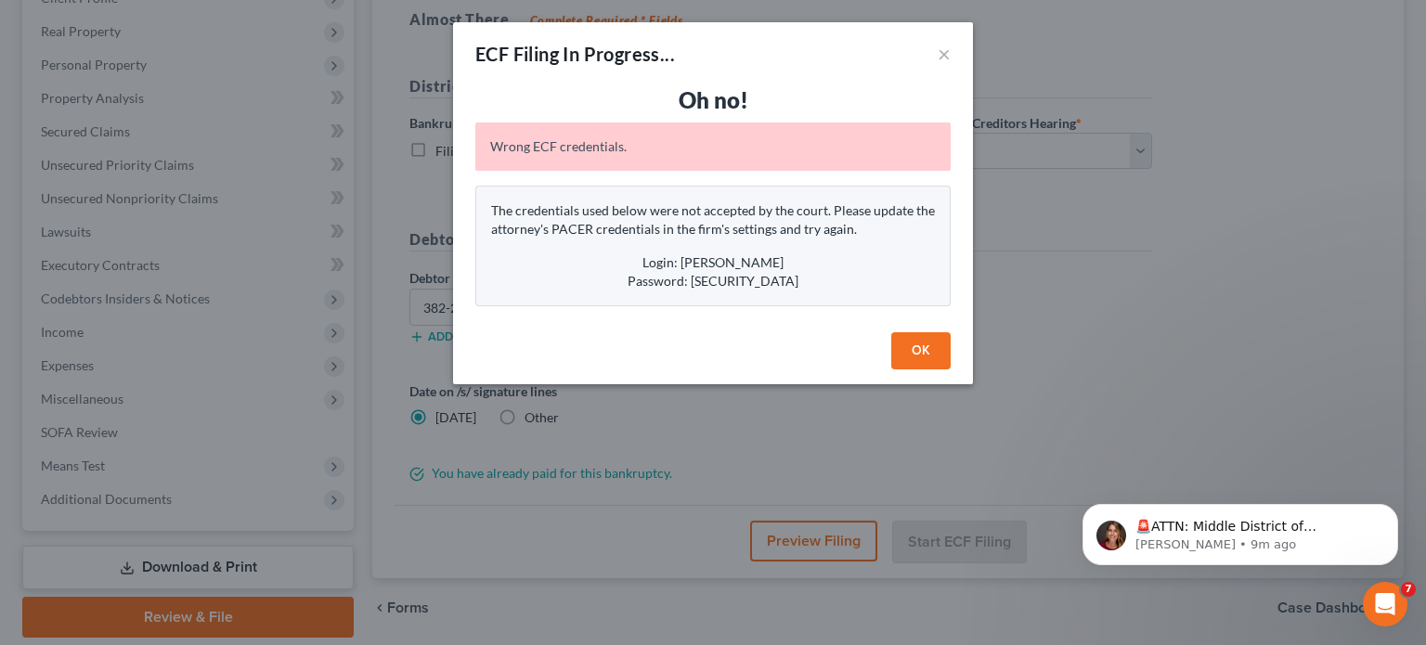
click at [929, 351] on button "OK" at bounding box center [920, 350] width 59 height 37
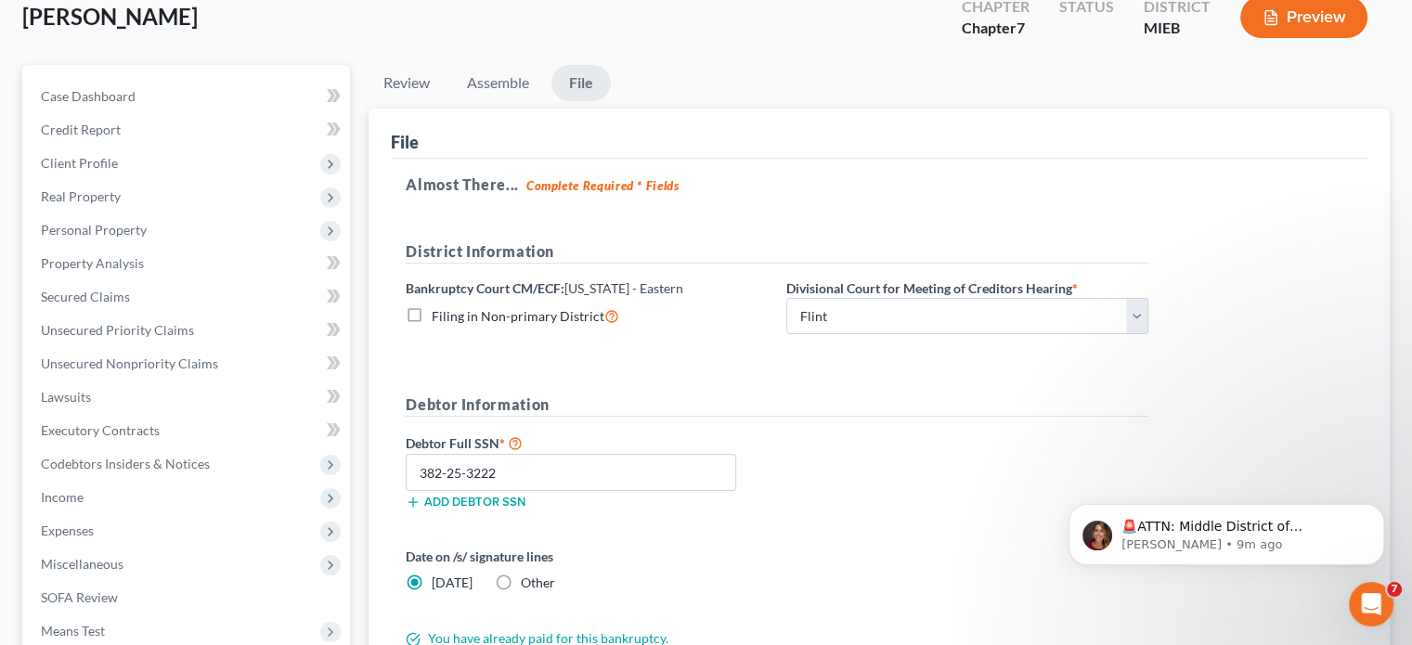
scroll to position [0, 0]
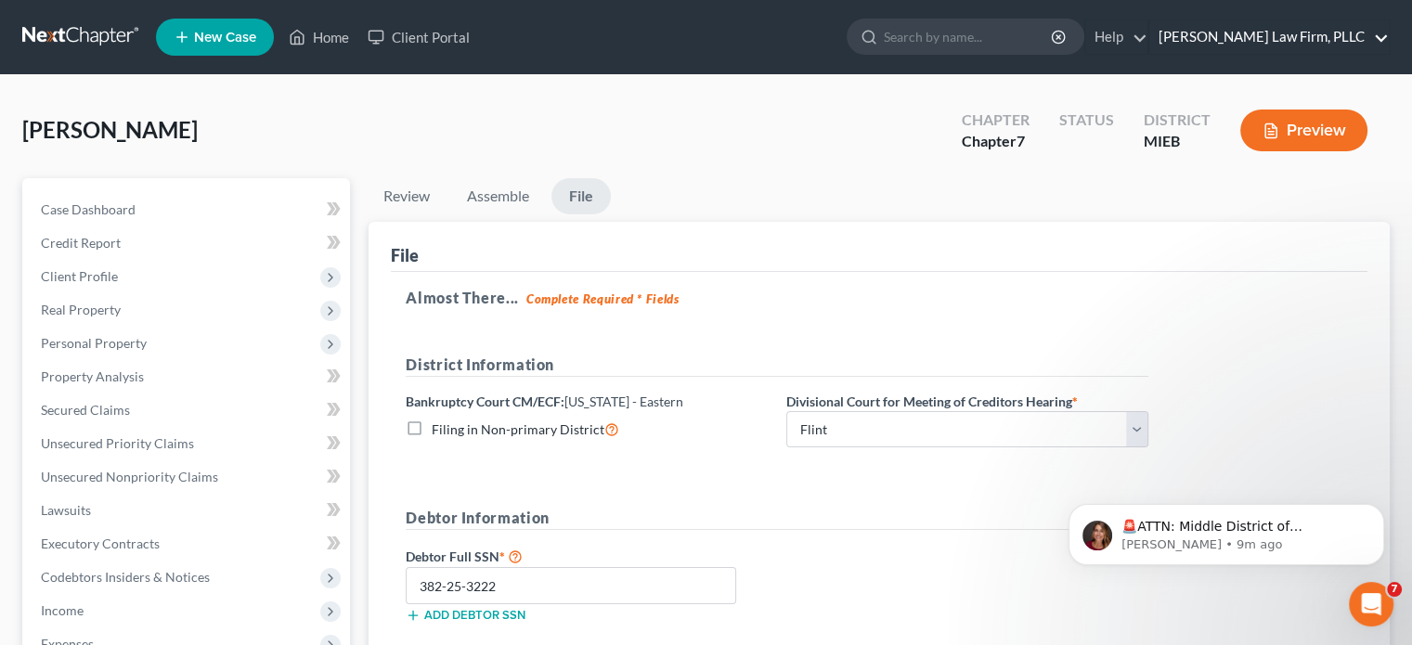
click at [1272, 32] on link "[PERSON_NAME] Law Firm, PLLC" at bounding box center [1268, 36] width 239 height 33
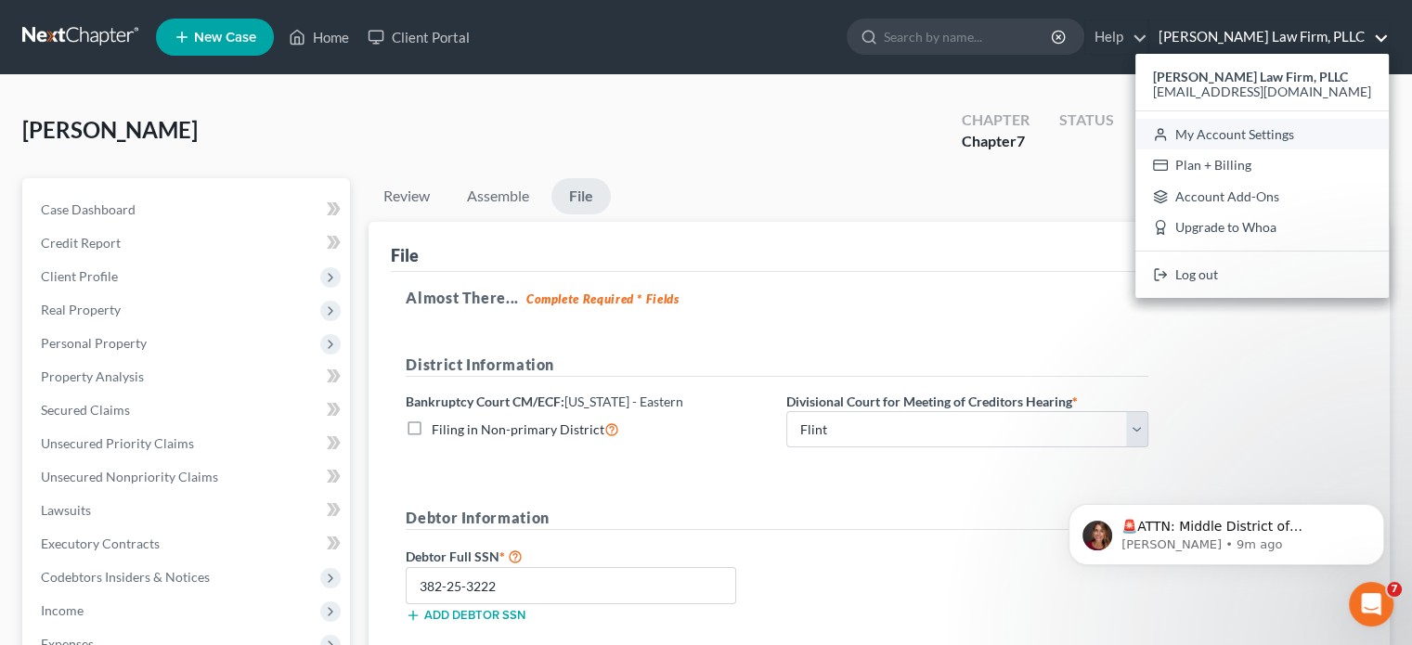
click at [1279, 135] on link "My Account Settings" at bounding box center [1261, 135] width 253 height 32
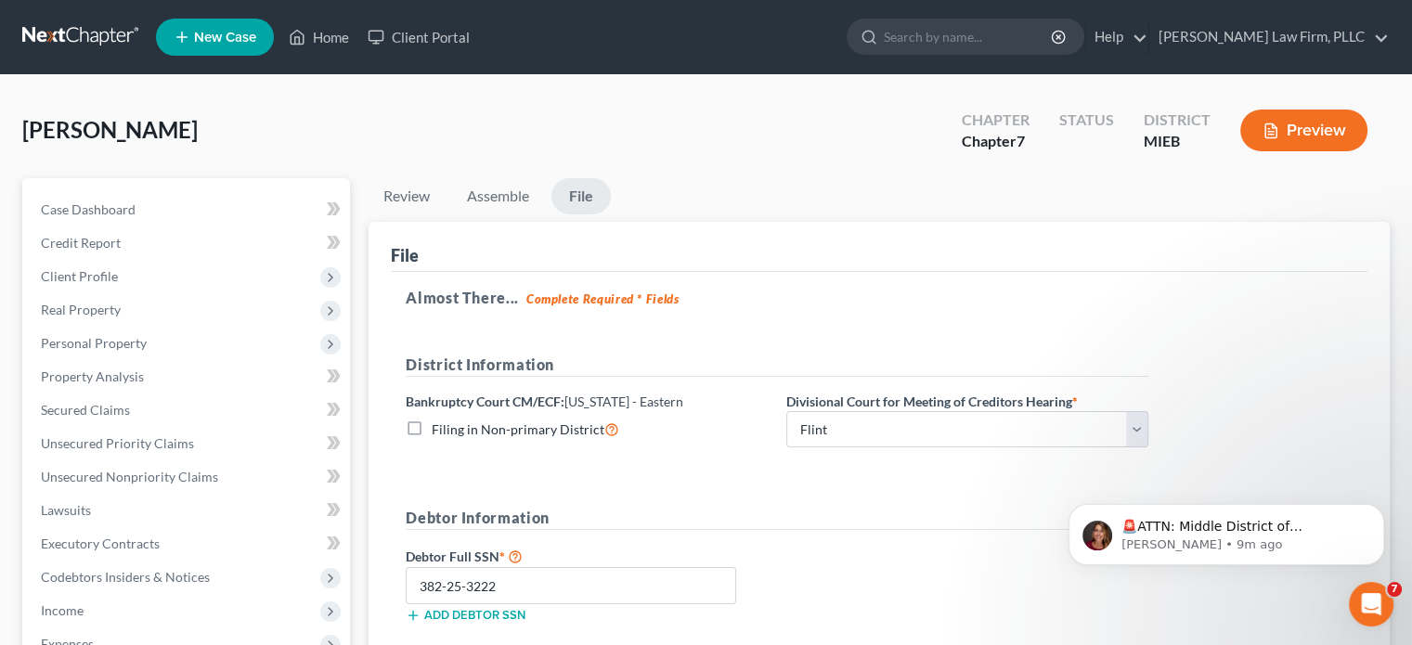
select select "40"
select select "24"
select select "23"
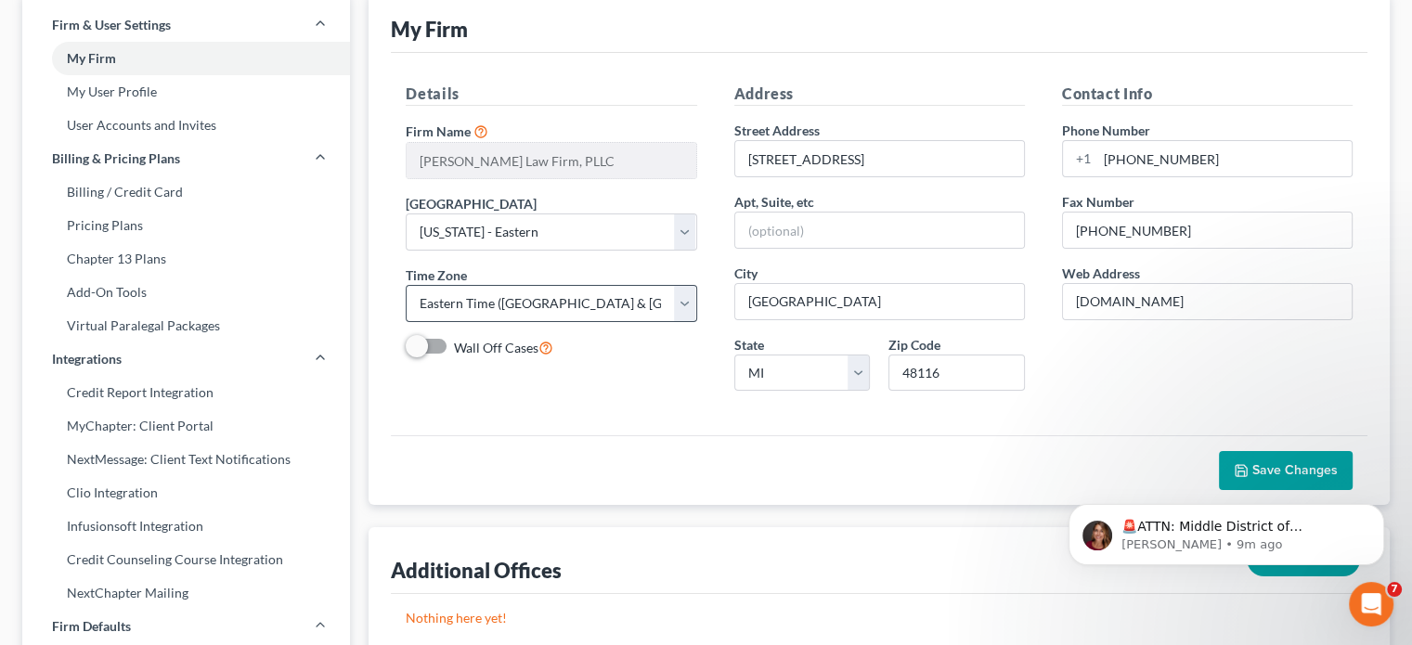
scroll to position [93, 0]
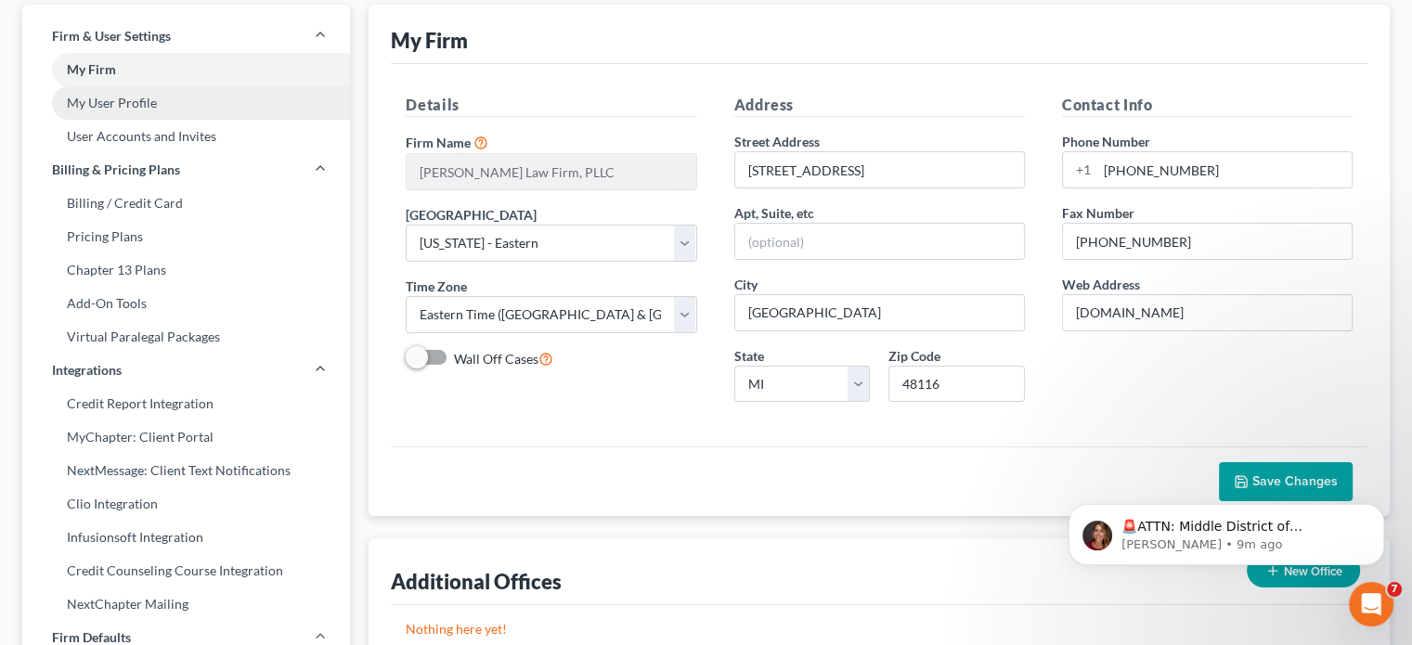
click at [148, 110] on link "My User Profile" at bounding box center [186, 102] width 328 height 33
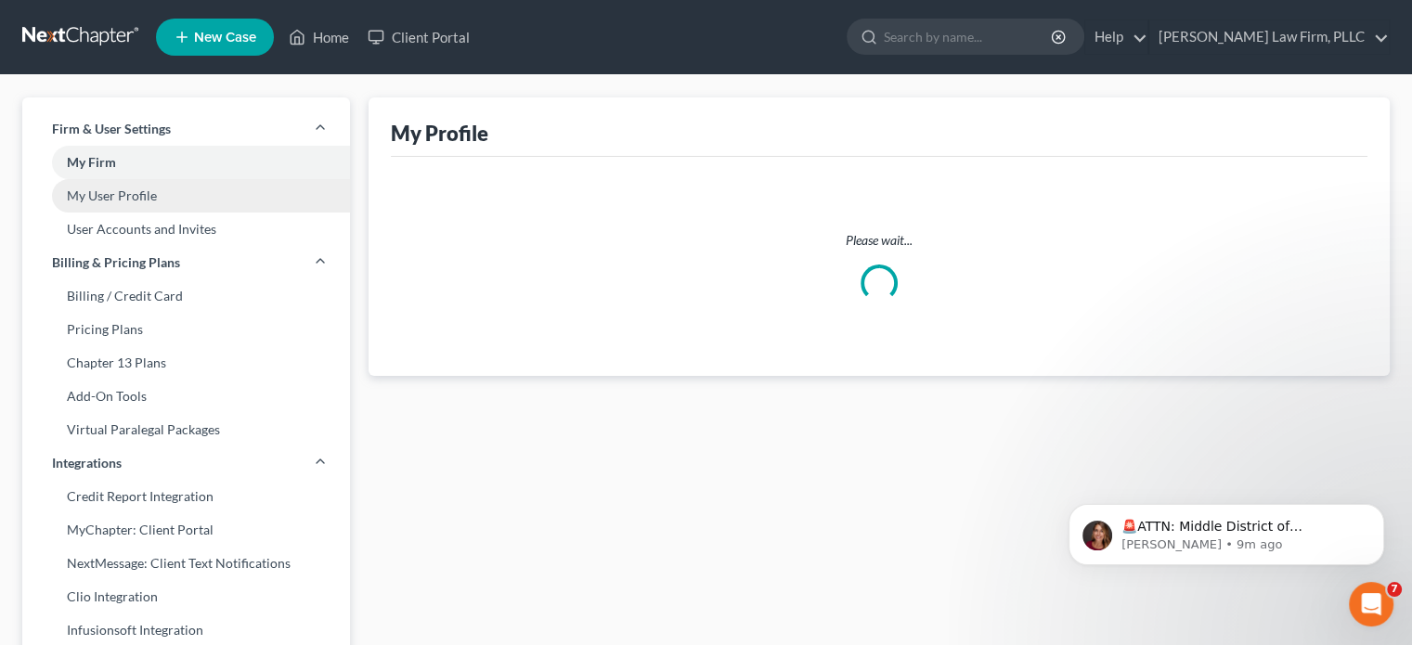
select select "23"
select select "40"
select select "attorney"
select select "0"
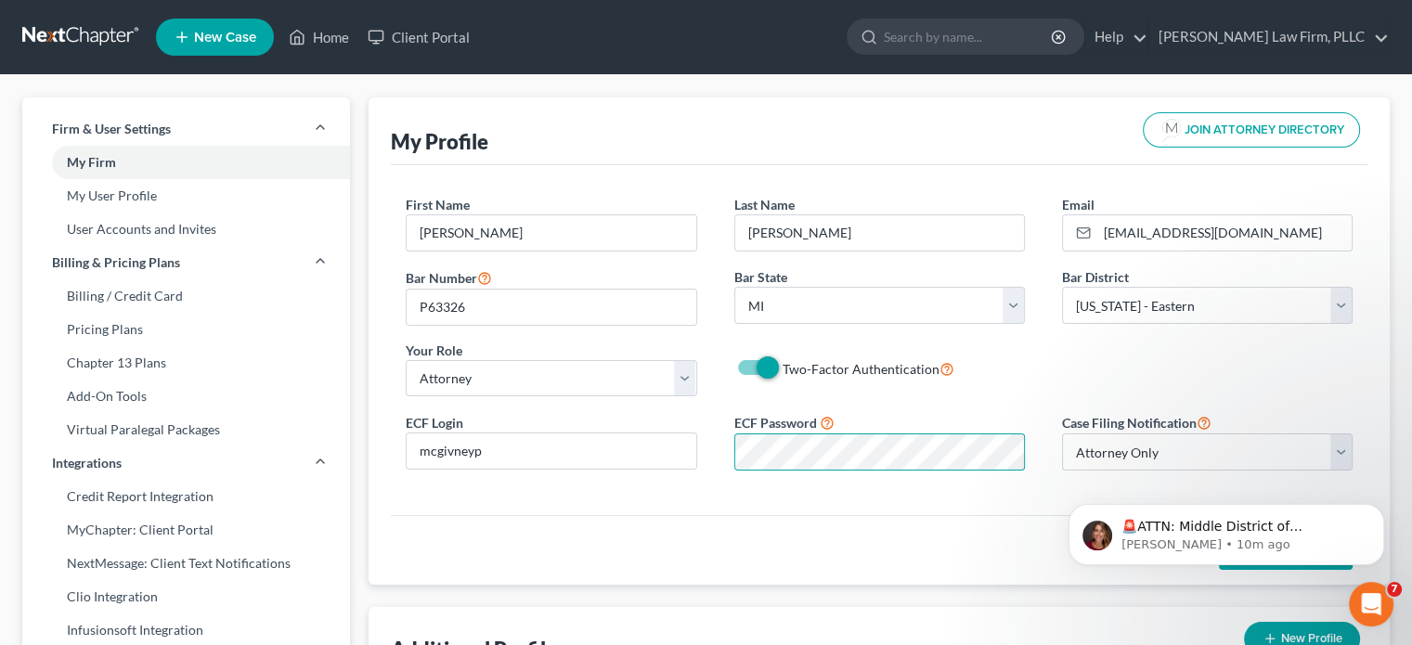
click at [1018, 515] on div "Save Changes" at bounding box center [879, 550] width 976 height 70
click at [929, 515] on div "Save Changes" at bounding box center [879, 550] width 976 height 70
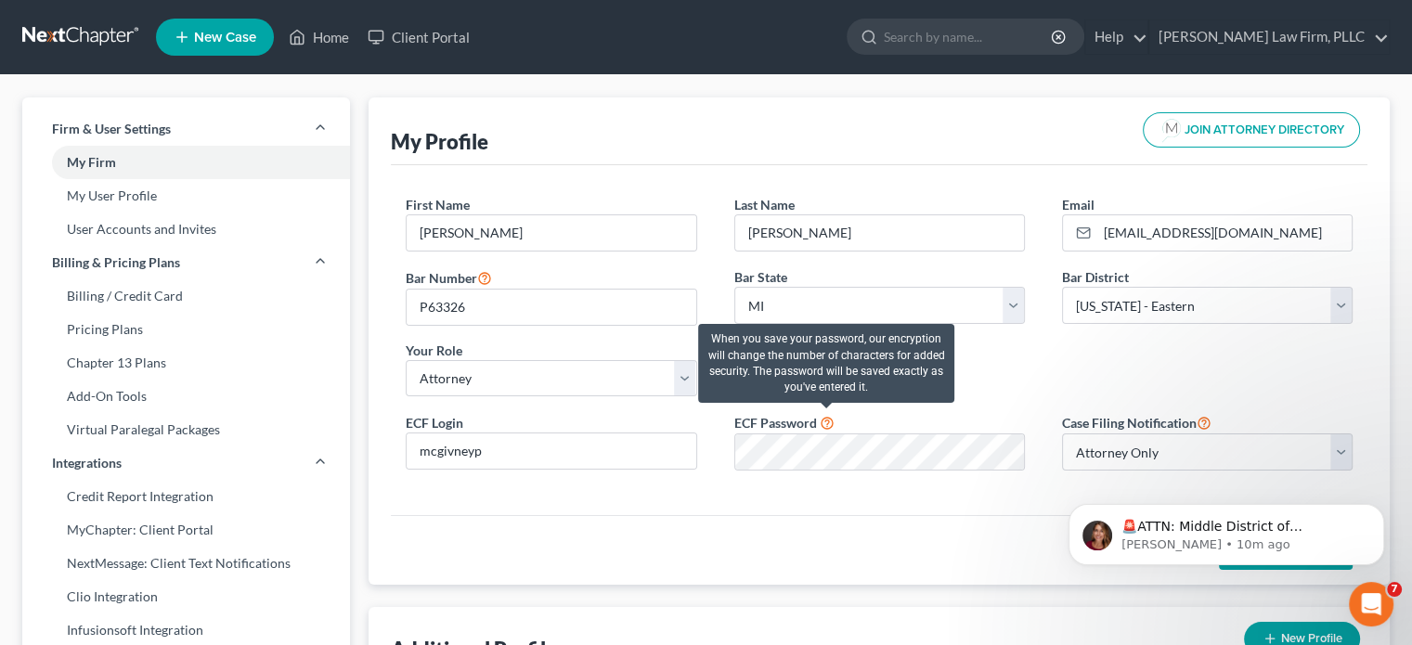
click at [823, 420] on icon at bounding box center [827, 422] width 15 height 18
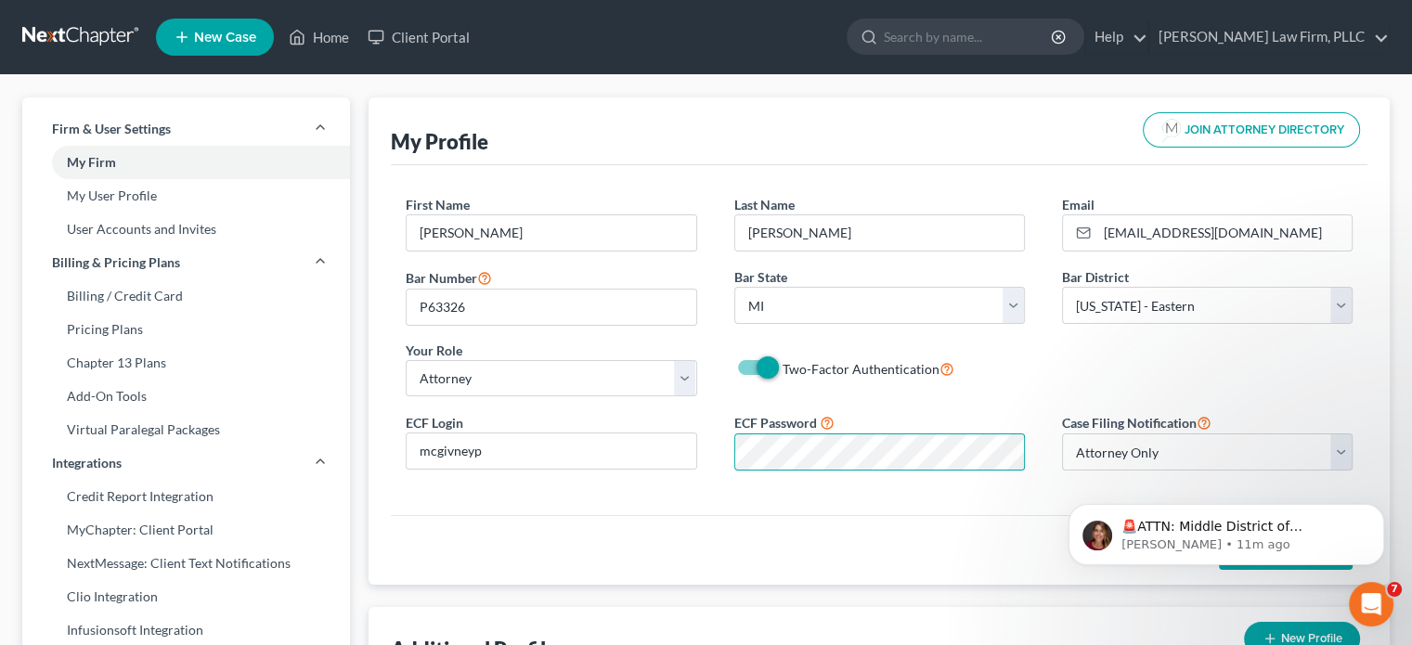
click at [845, 494] on div "First Name * [PERSON_NAME] Last Name * [PERSON_NAME] Email * [EMAIL_ADDRESS][DO…" at bounding box center [879, 340] width 976 height 350
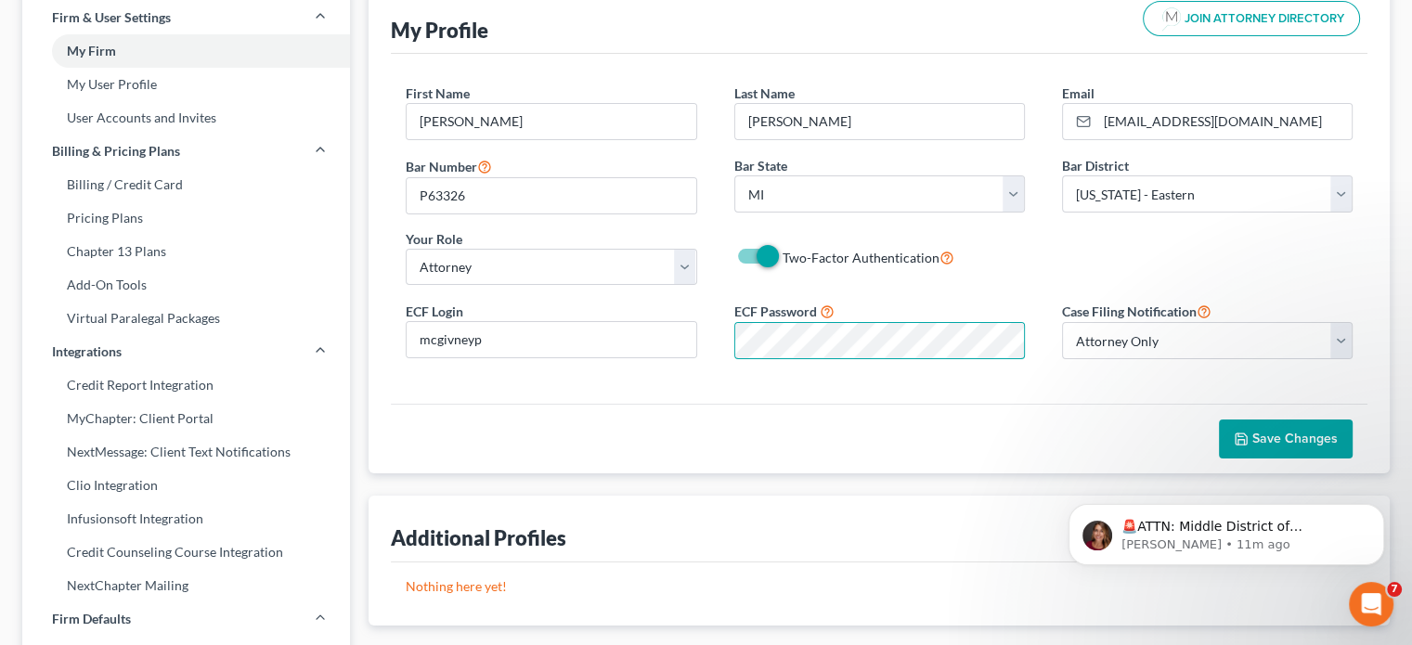
scroll to position [186, 0]
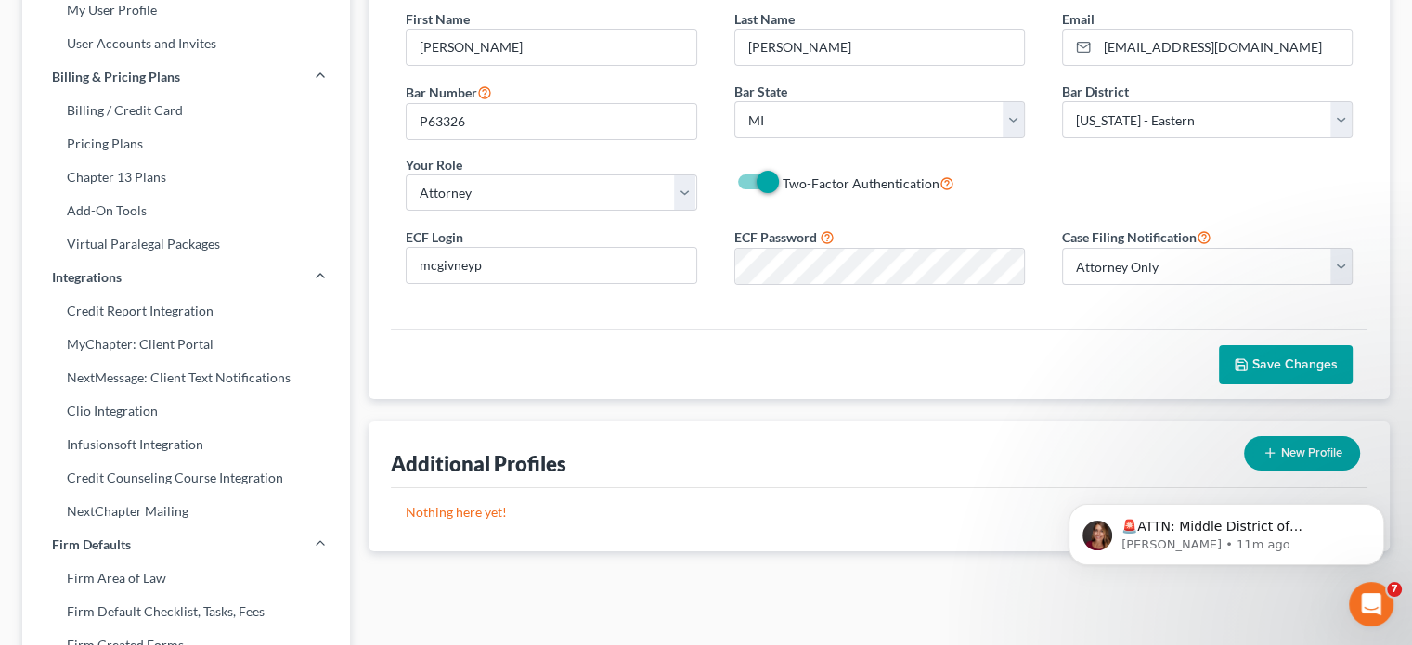
click at [1262, 358] on span "Save Changes" at bounding box center [1294, 364] width 85 height 16
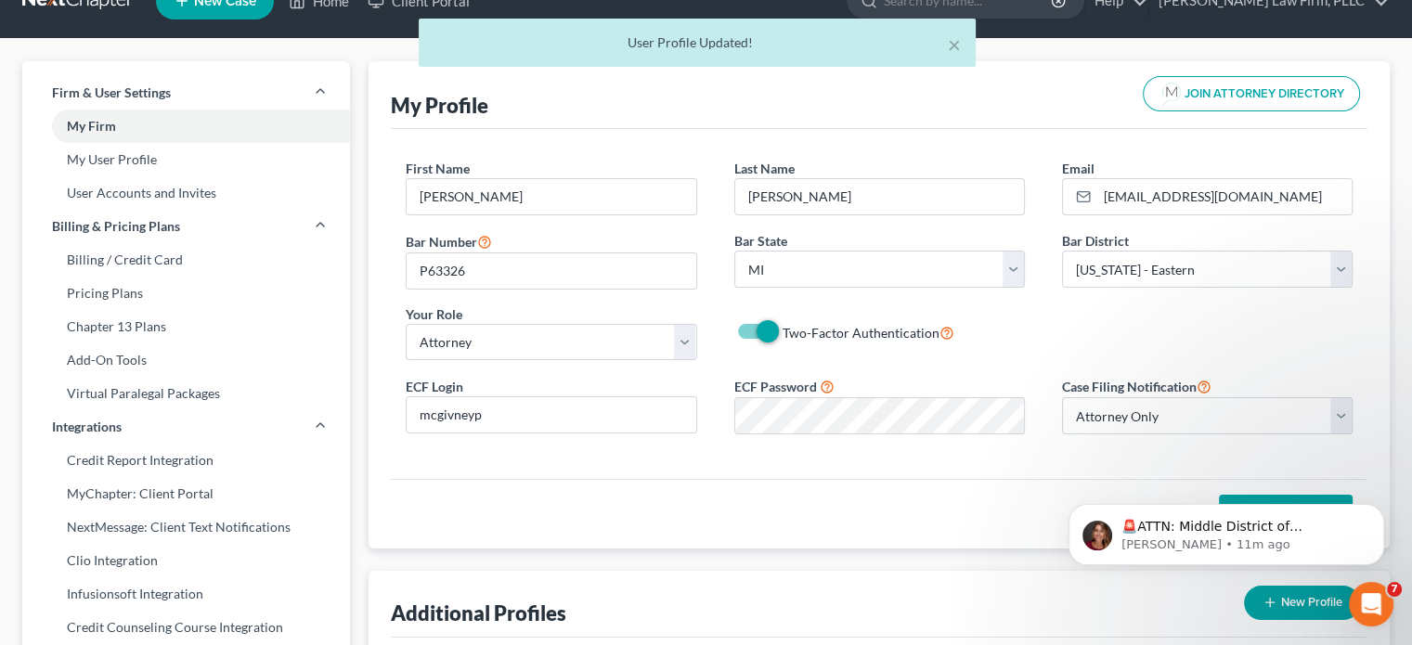
scroll to position [0, 0]
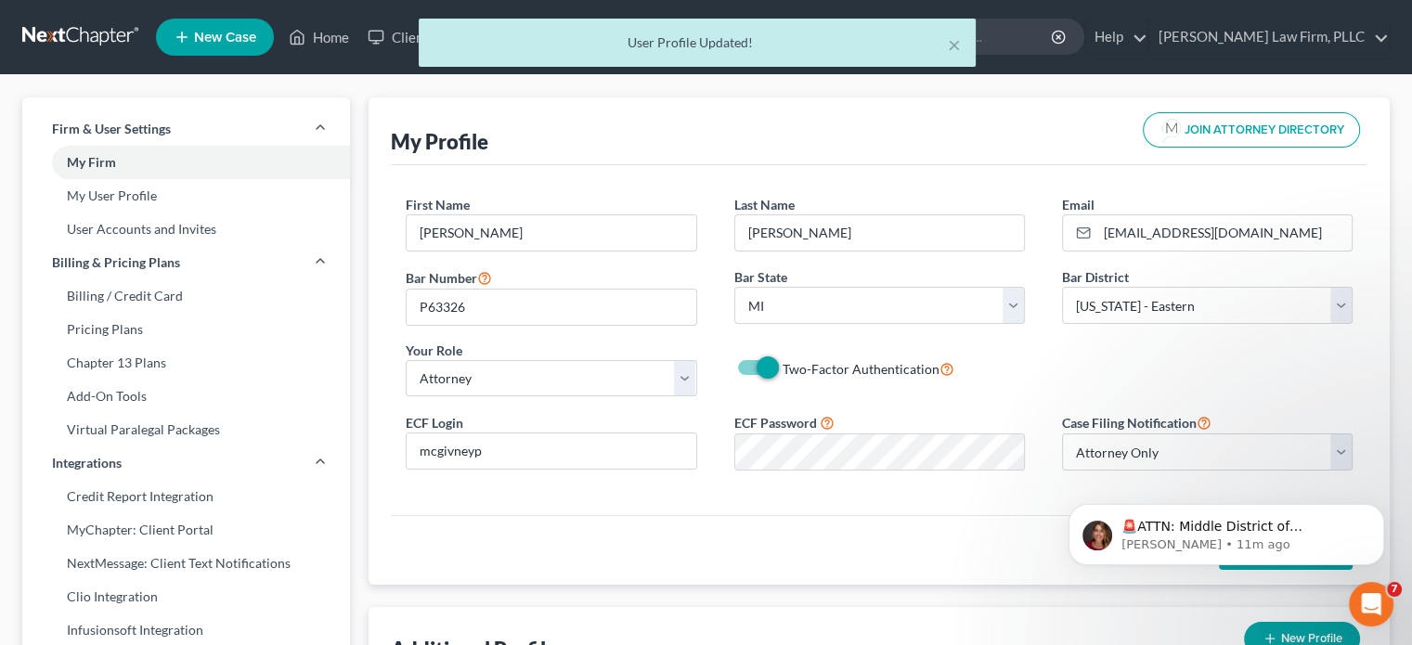
click at [322, 37] on div "× User Profile Updated!" at bounding box center [697, 48] width 1412 height 58
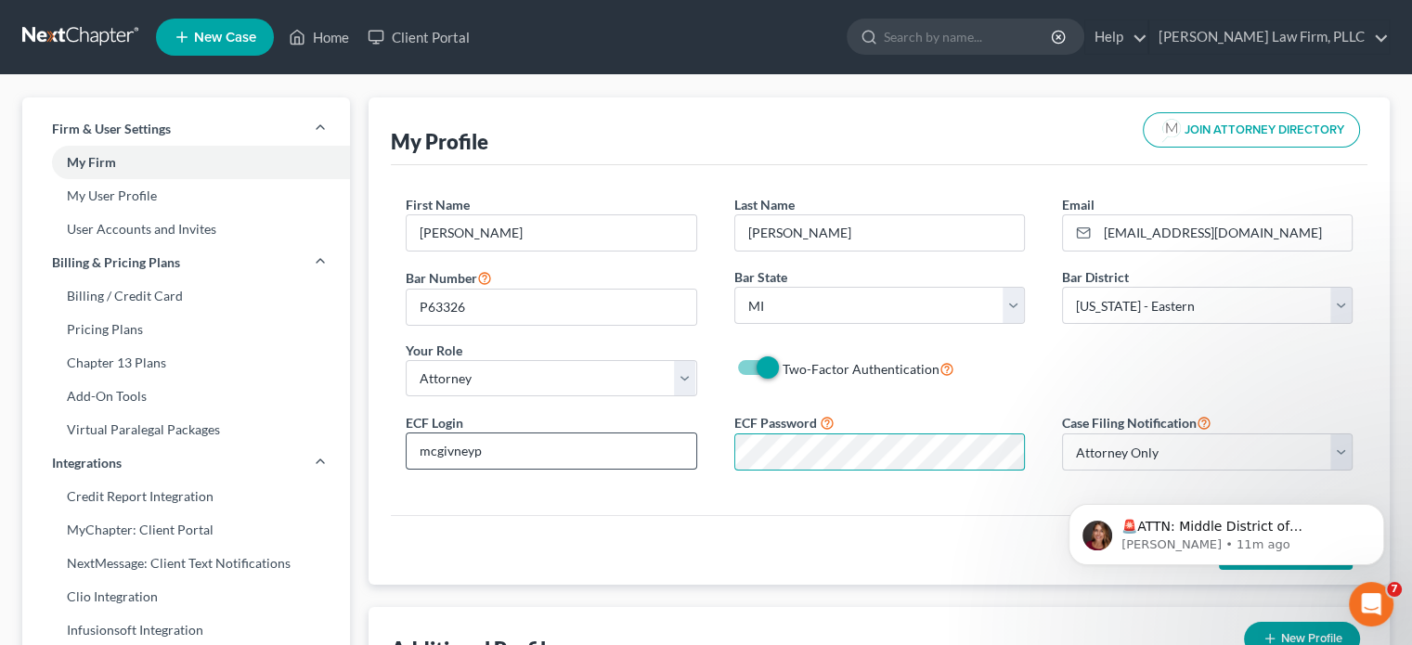
click at [694, 458] on div "ECF Login mcgivneyp ECF Password Case Filing Notification Select Attorney Only …" at bounding box center [879, 448] width 984 height 74
click at [732, 460] on div "ECF Password" at bounding box center [880, 441] width 328 height 58
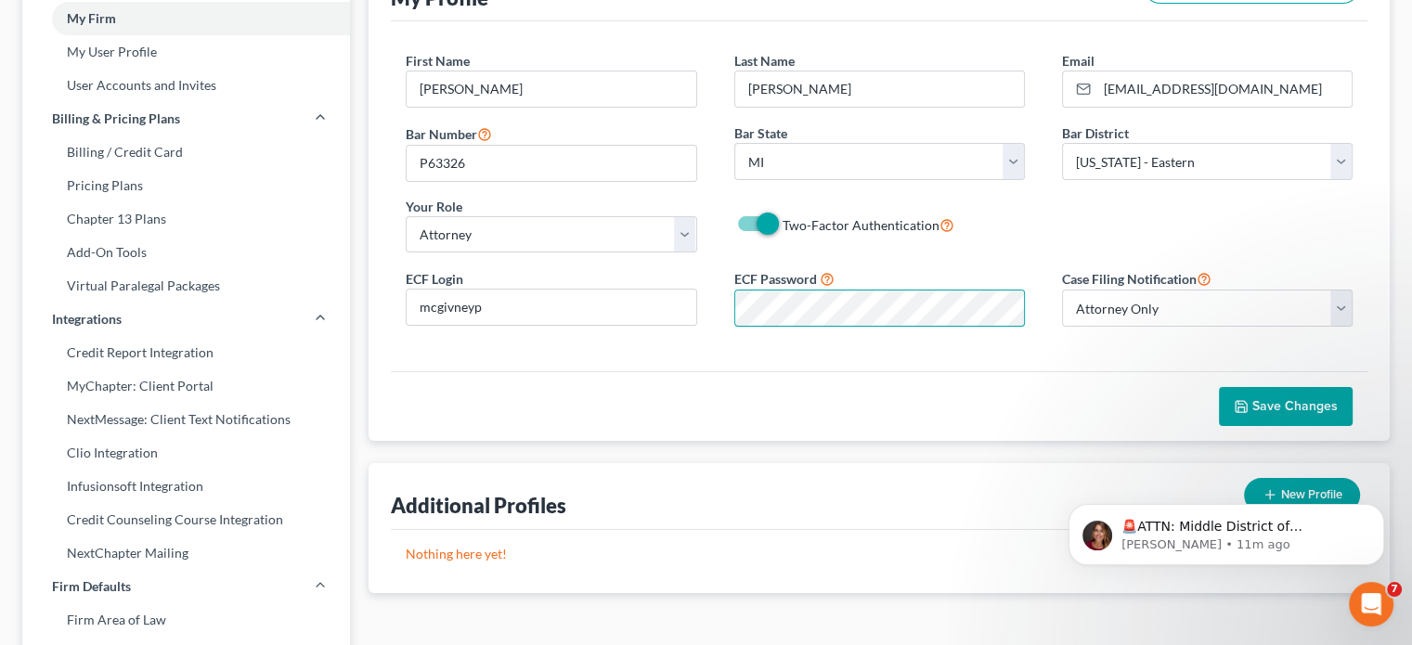
scroll to position [186, 0]
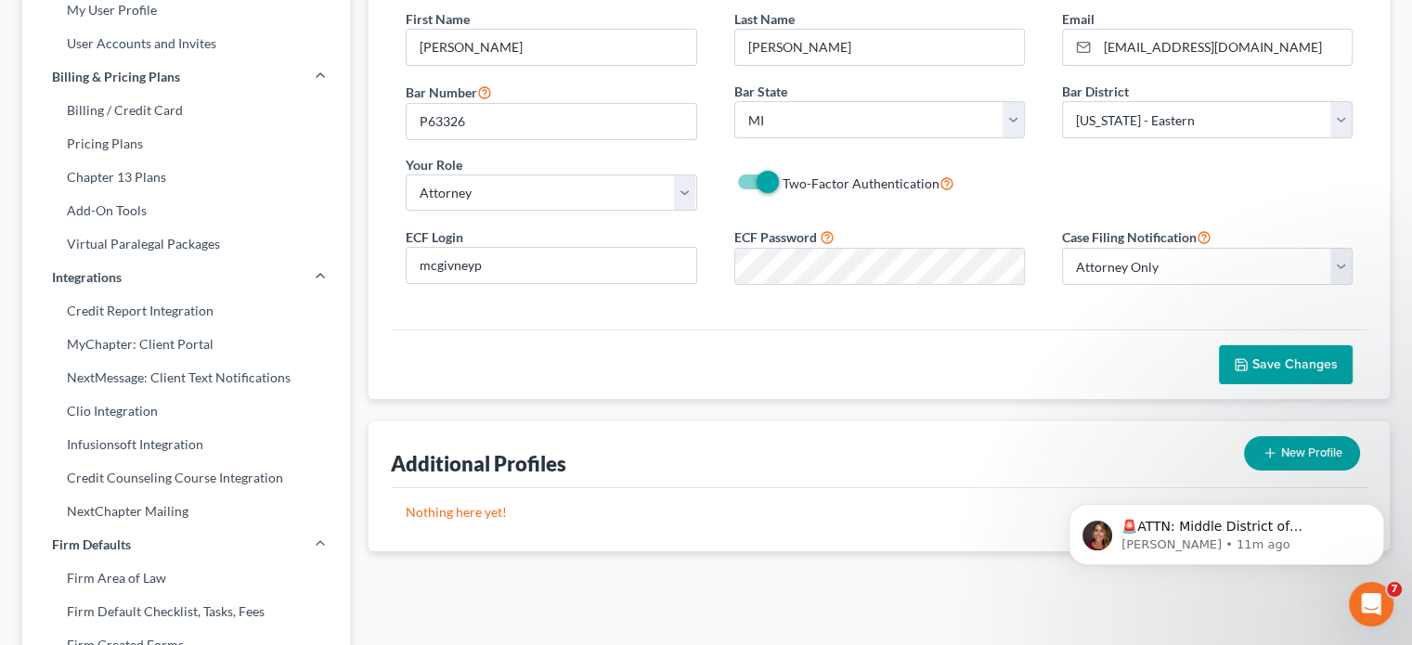
click at [1271, 361] on span "Save Changes" at bounding box center [1294, 364] width 85 height 16
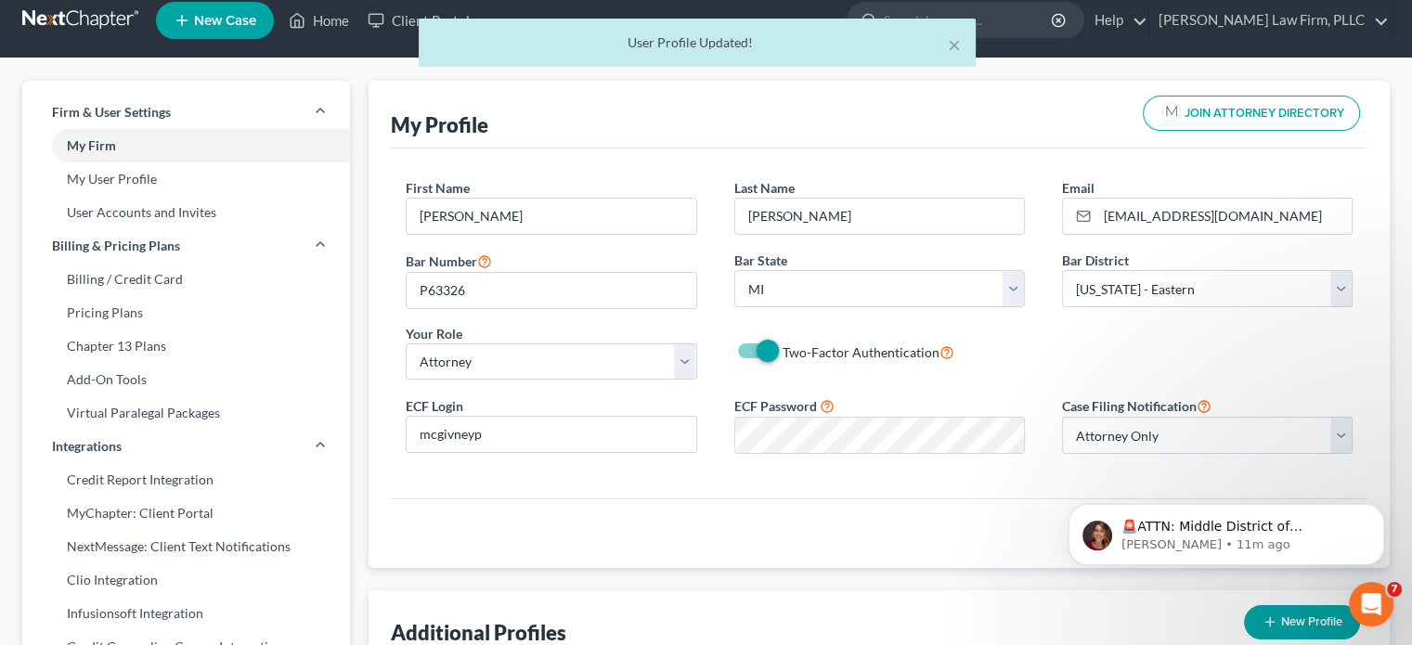
scroll to position [0, 0]
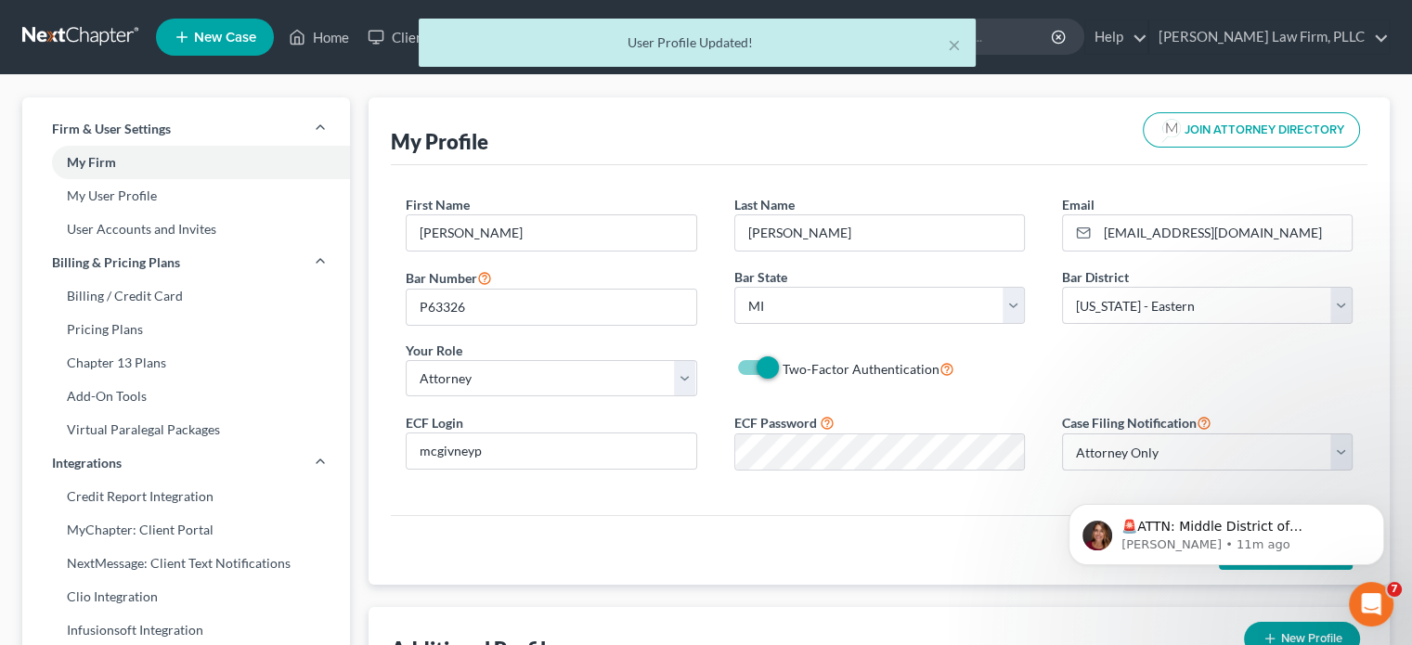
click at [315, 33] on div "× User Profile Updated!" at bounding box center [697, 48] width 1412 height 58
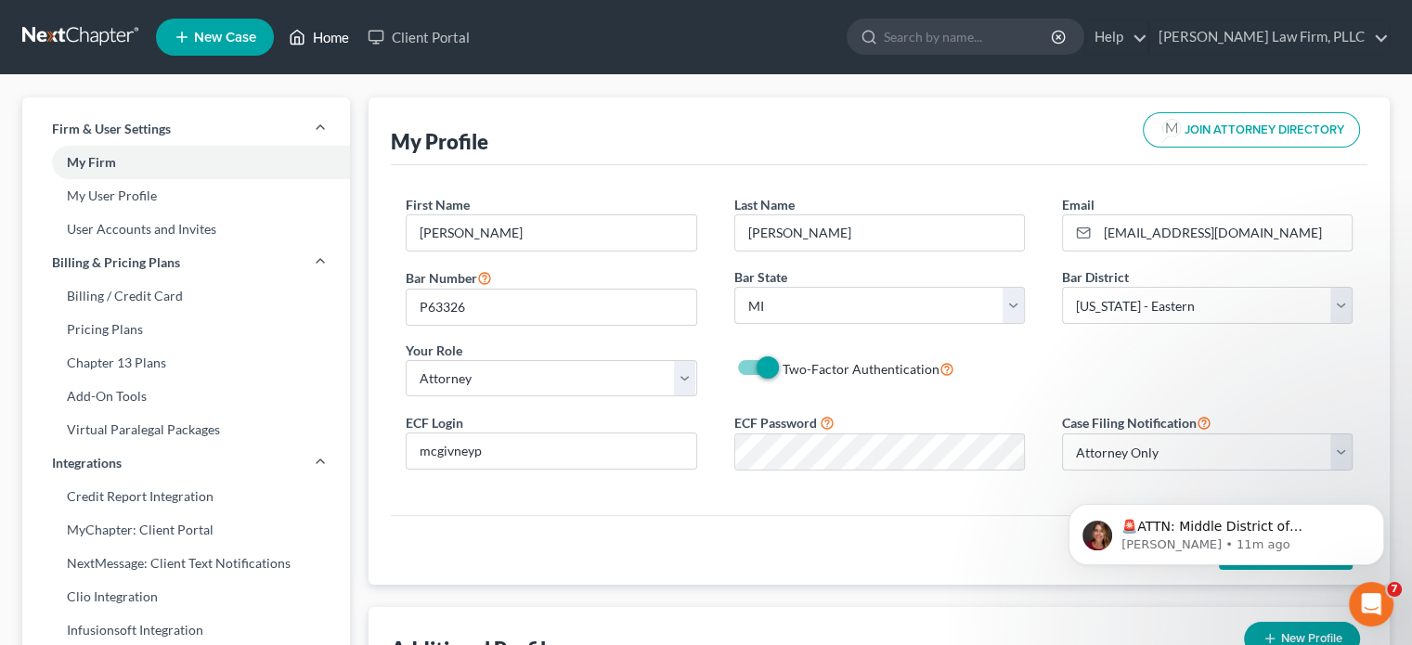
click at [315, 33] on link "Home" at bounding box center [318, 36] width 79 height 33
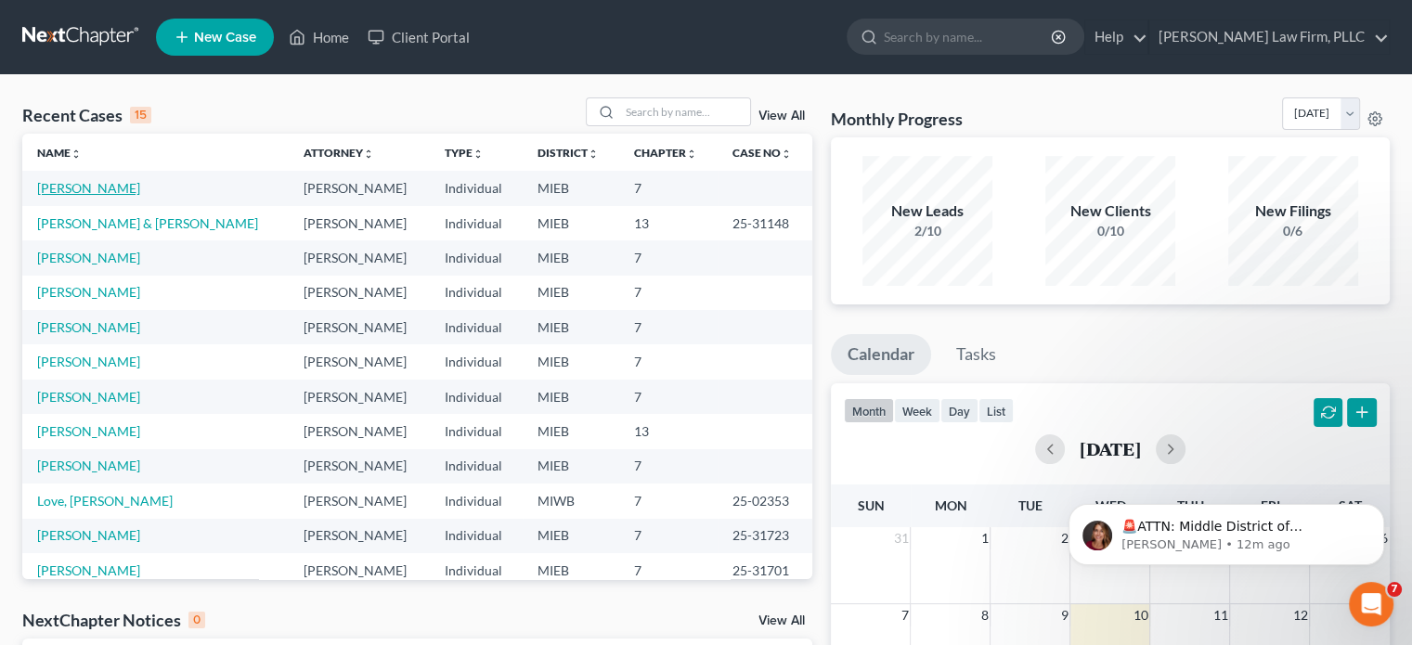
click at [86, 185] on link "[PERSON_NAME]" at bounding box center [88, 188] width 103 height 16
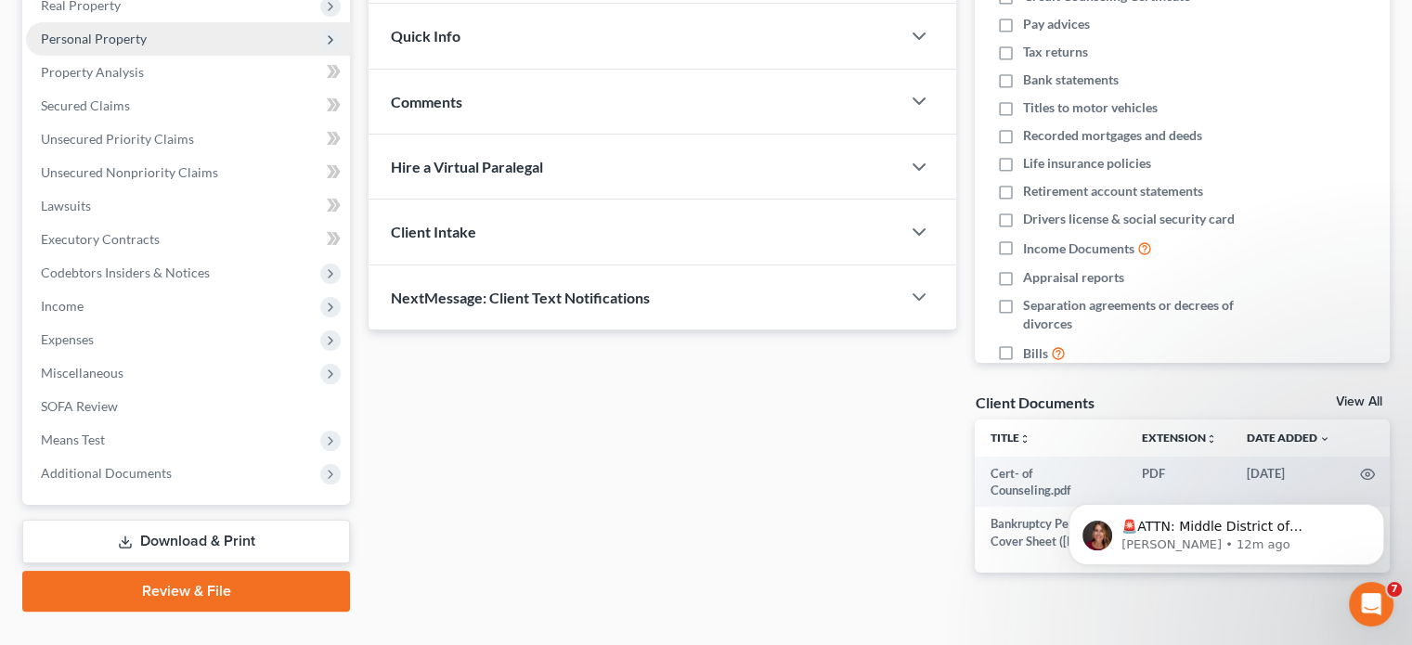
scroll to position [349, 0]
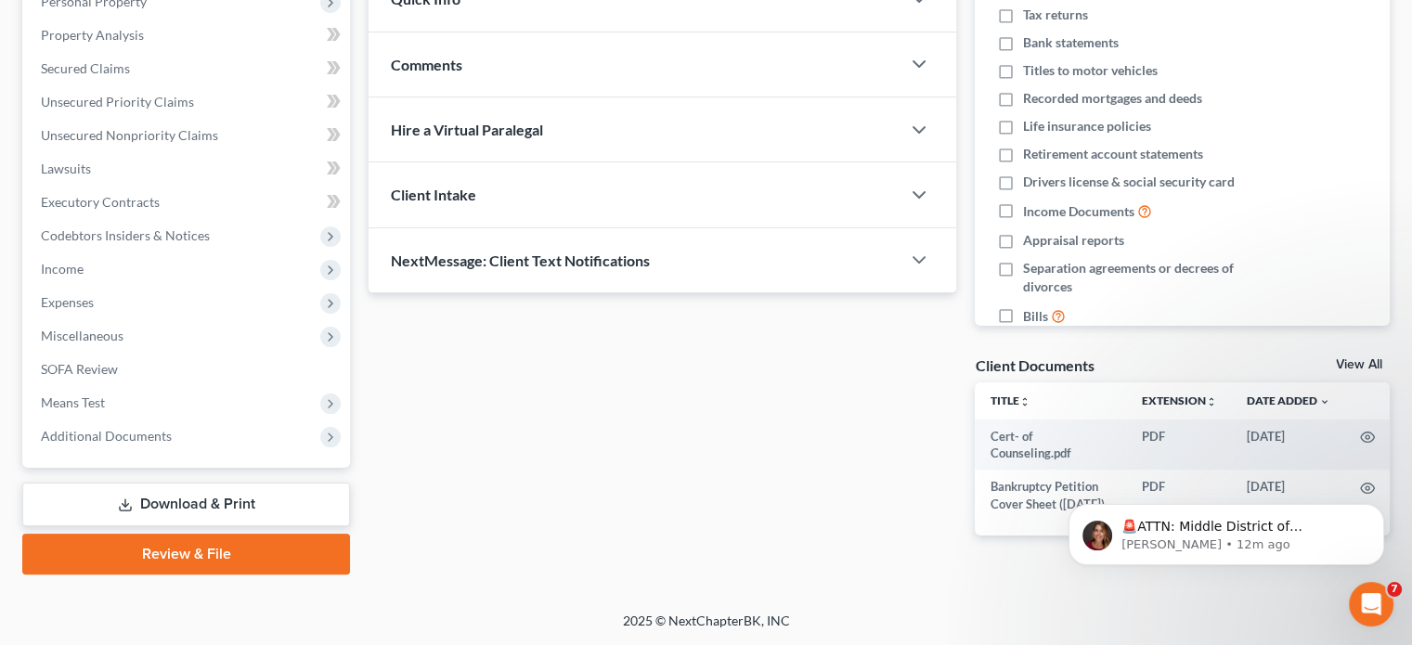
click at [236, 552] on link "Review & File" at bounding box center [186, 554] width 328 height 41
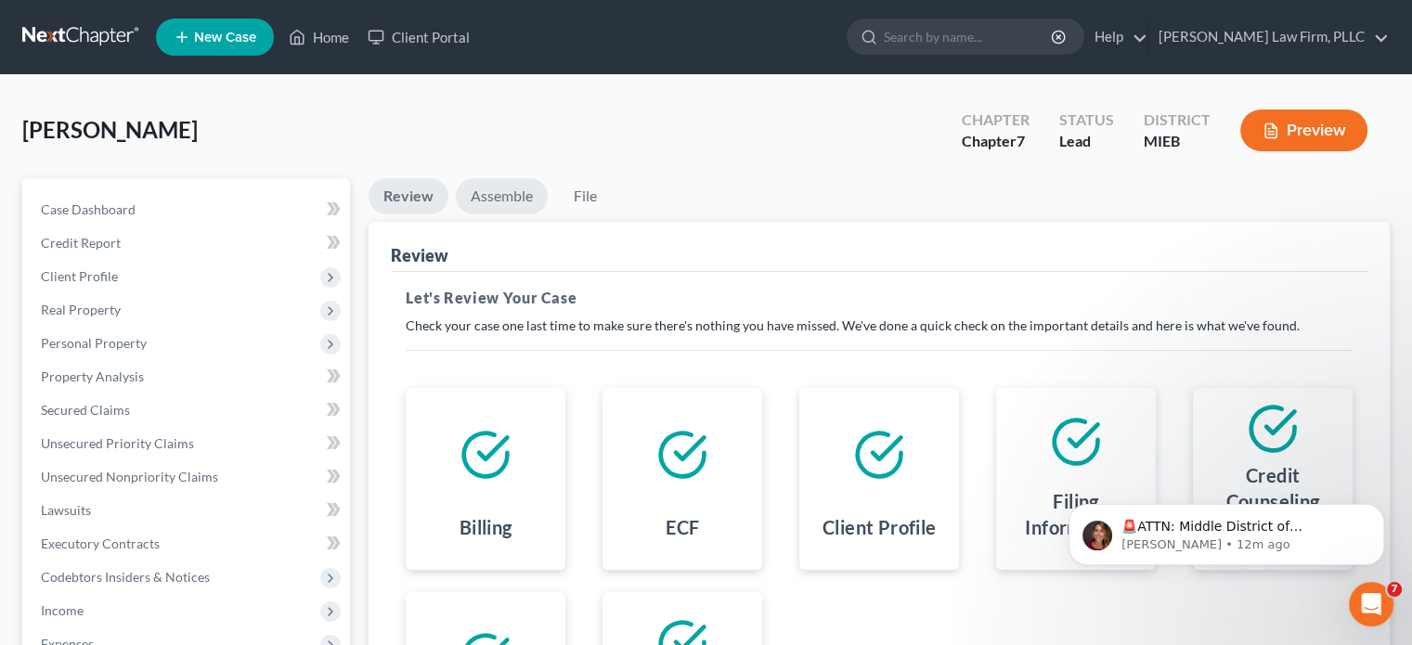
click at [488, 197] on link "Assemble" at bounding box center [502, 196] width 92 height 36
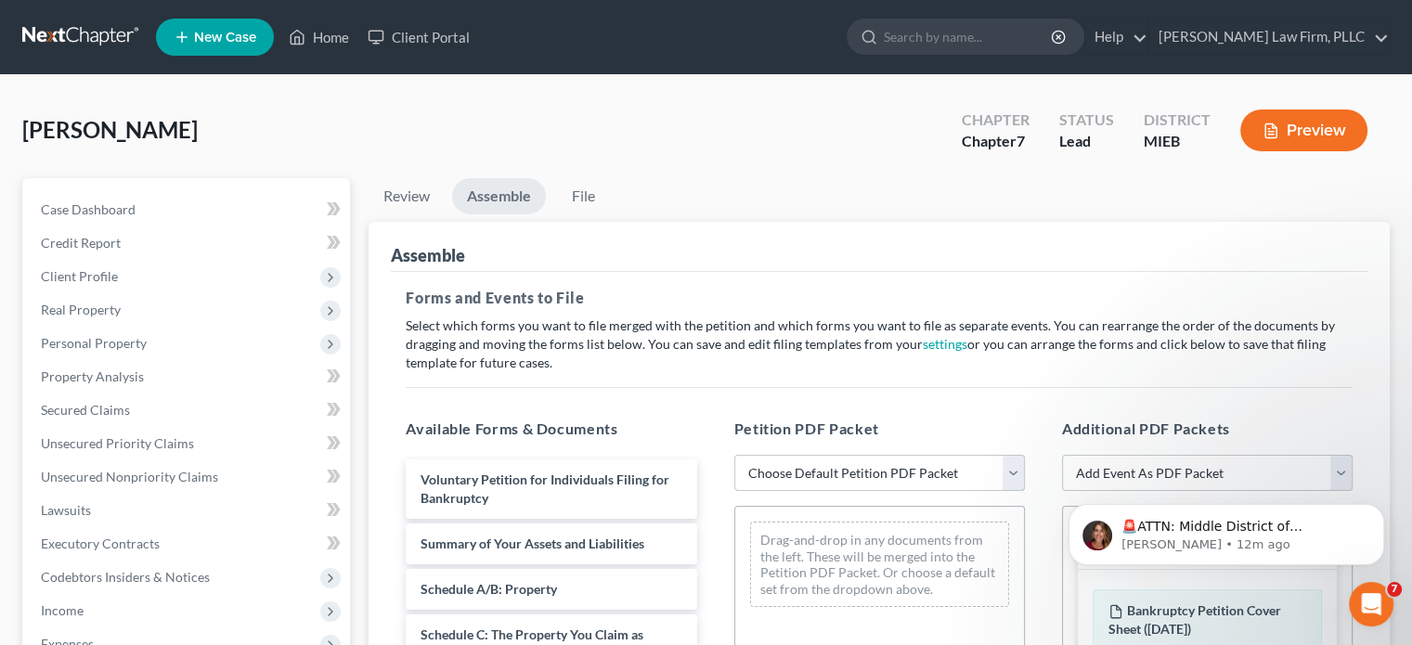
click at [1010, 472] on select "Choose Default Petition PDF Packet Emergency Filing (Voluntary Petition and Cre…" at bounding box center [879, 473] width 291 height 37
select select "2"
click at [734, 455] on select "Choose Default Petition PDF Packet Emergency Filing (Voluntary Petition and Cre…" at bounding box center [879, 473] width 291 height 37
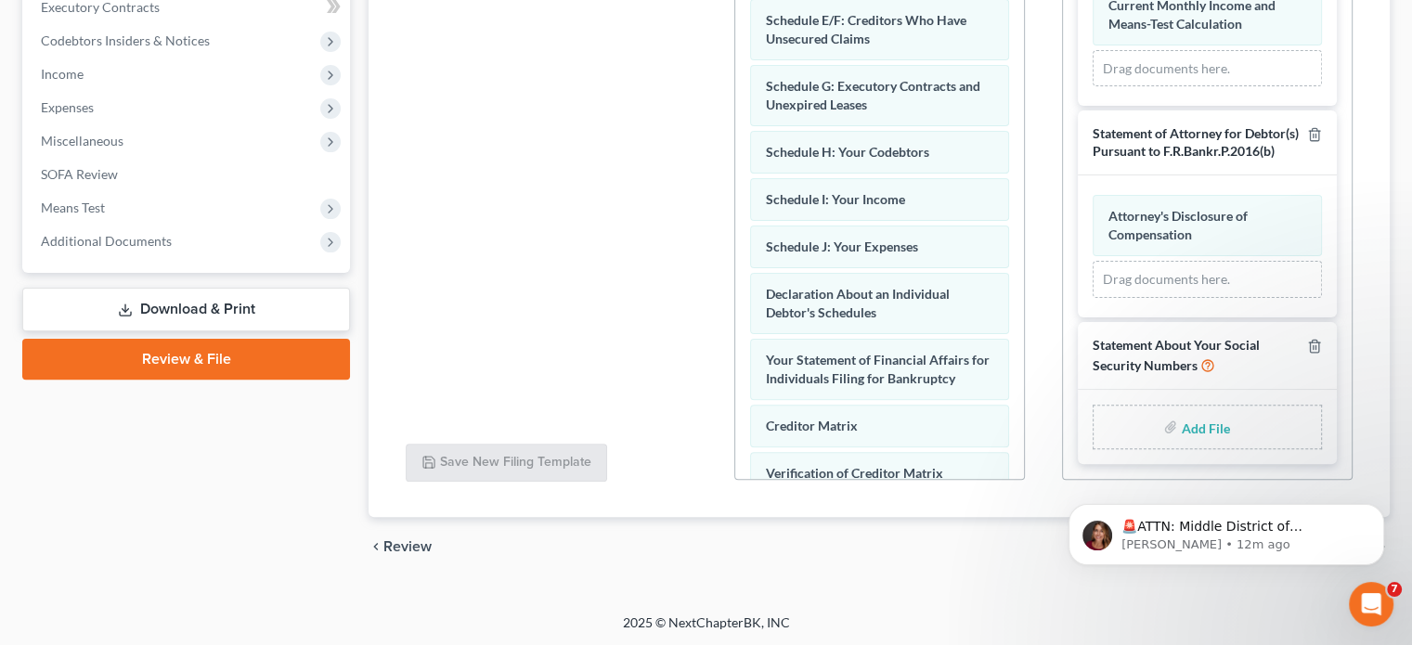
scroll to position [906, 0]
click at [1198, 426] on input "file" at bounding box center [1203, 426] width 45 height 33
type input "C:\fakepath\Statement of Social Security Numbers.pdf"
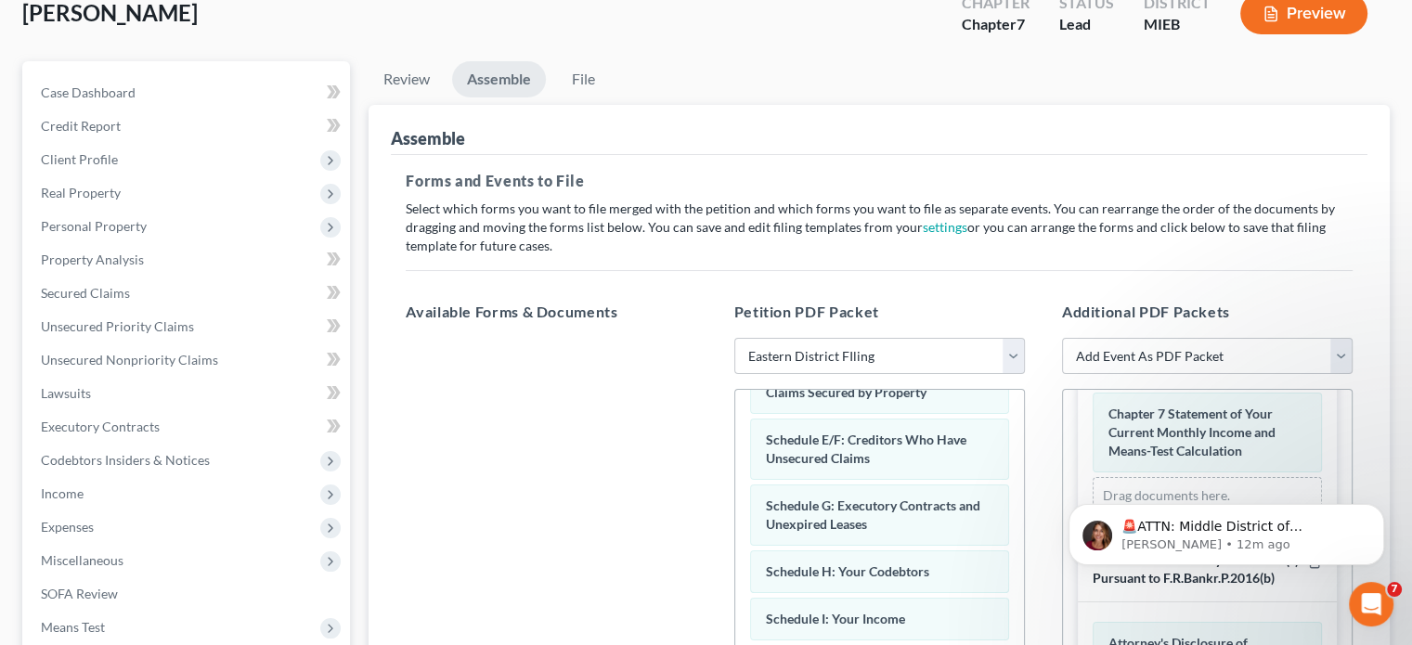
scroll to position [72, 0]
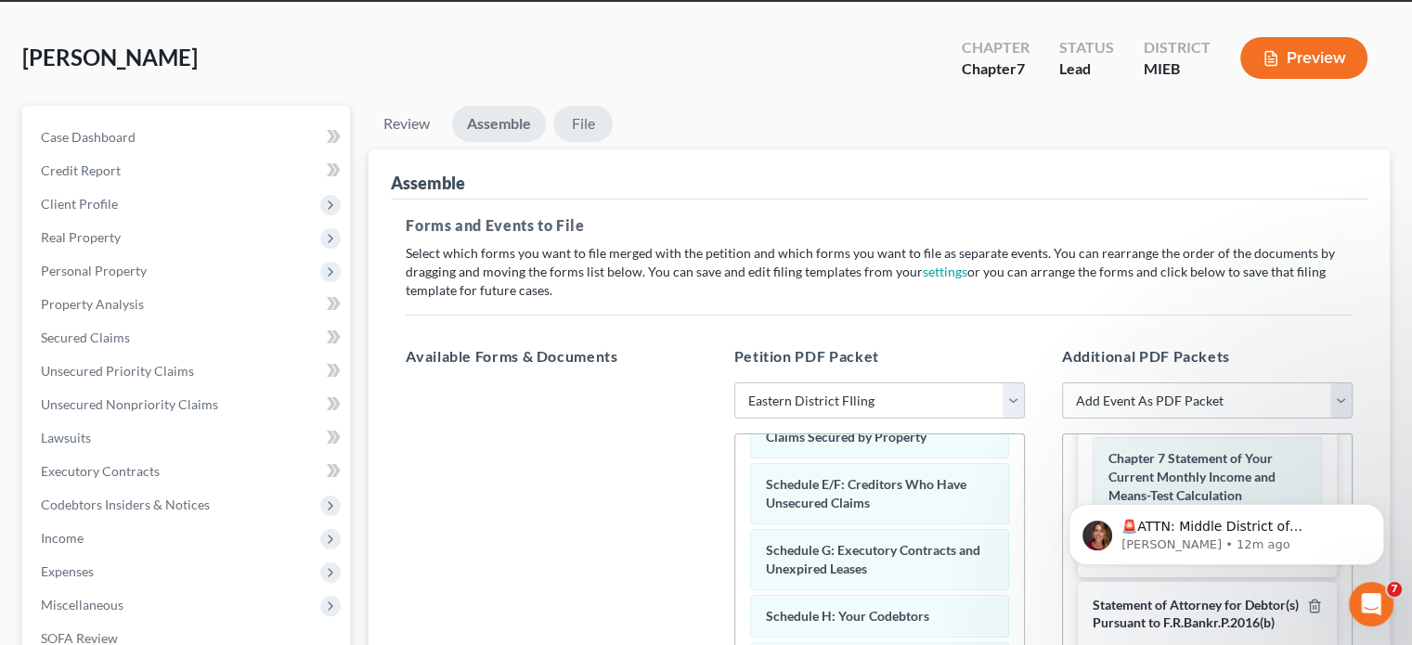
click at [587, 118] on link "File" at bounding box center [582, 124] width 59 height 36
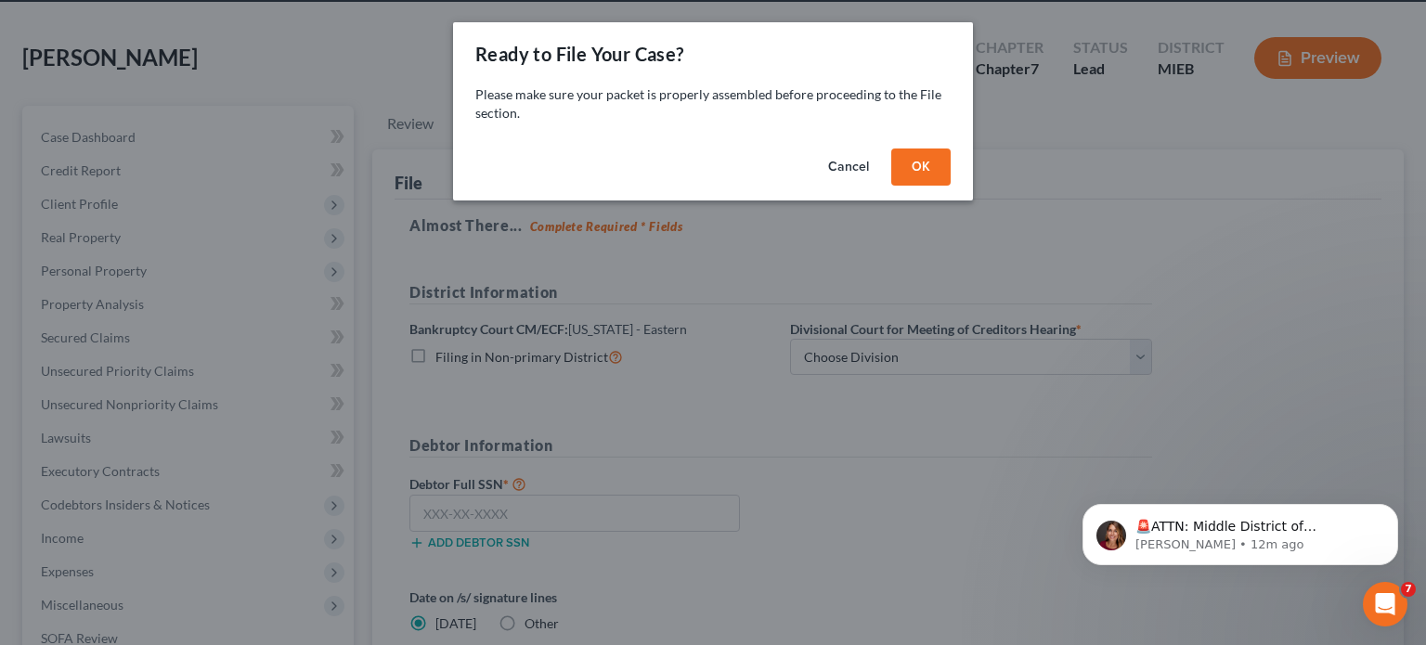
click at [931, 153] on button "OK" at bounding box center [920, 167] width 59 height 37
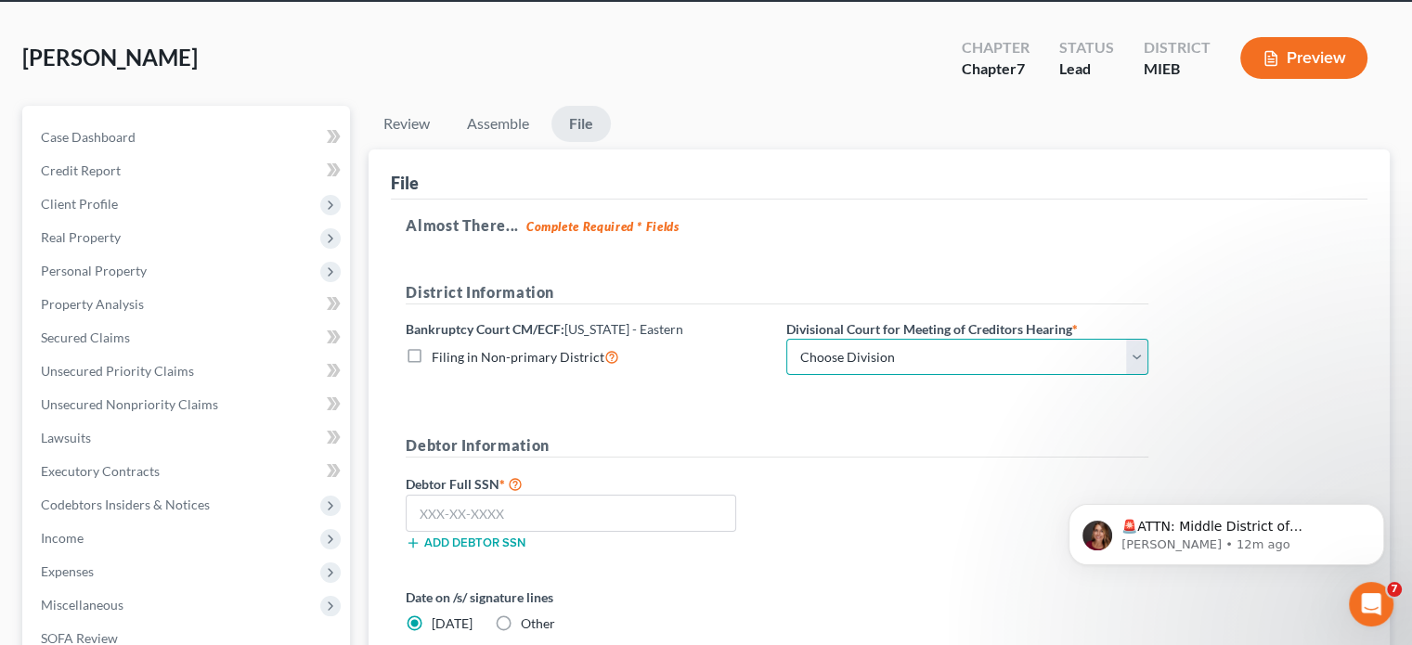
click at [918, 357] on select "Choose Division [GEOGRAPHIC_DATA] [GEOGRAPHIC_DATA] [GEOGRAPHIC_DATA]" at bounding box center [967, 357] width 362 height 37
select select "2"
click at [786, 339] on select "Choose Division [GEOGRAPHIC_DATA] [GEOGRAPHIC_DATA] [GEOGRAPHIC_DATA]" at bounding box center [967, 357] width 362 height 37
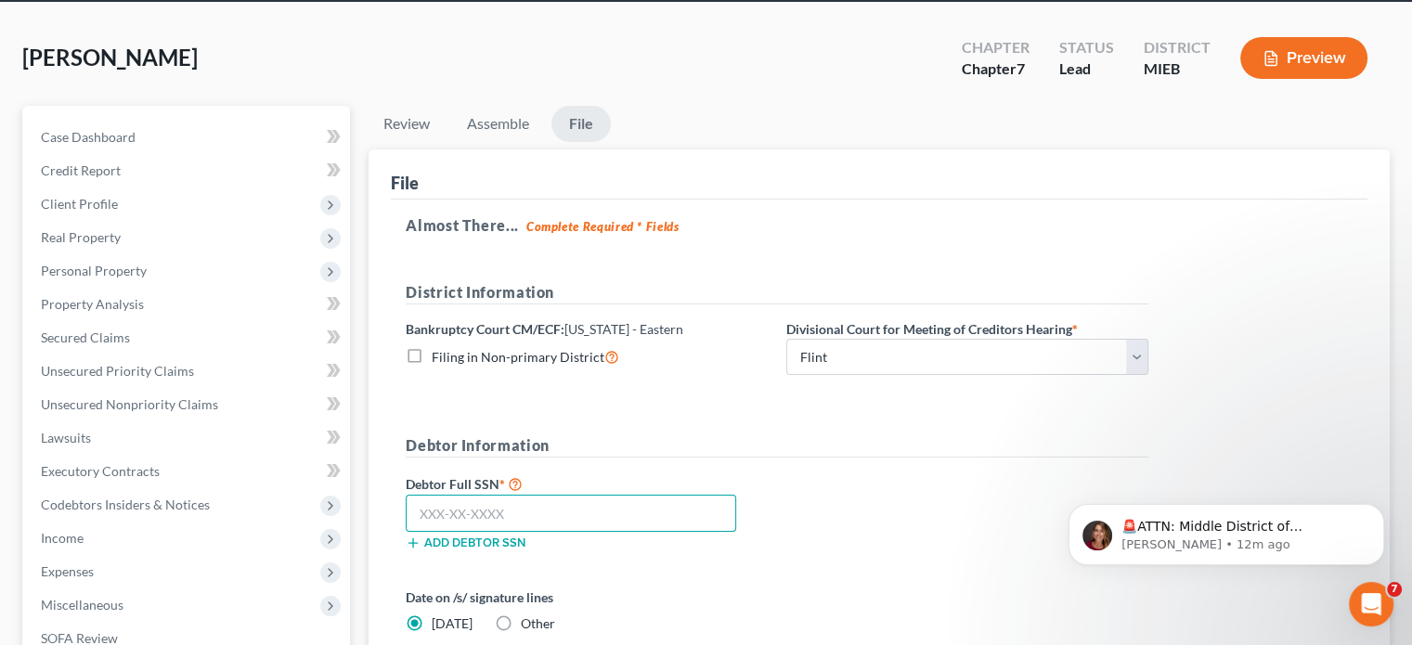
click at [636, 521] on input "text" at bounding box center [571, 513] width 330 height 37
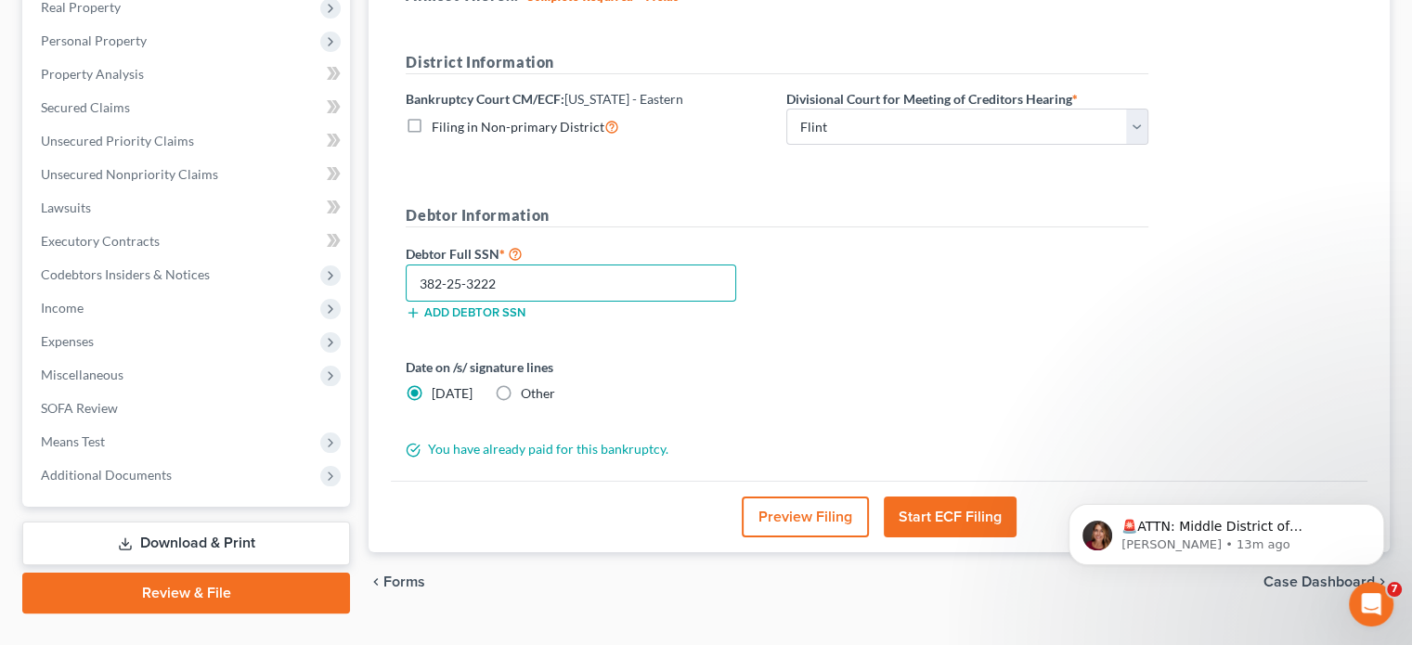
scroll to position [340, 0]
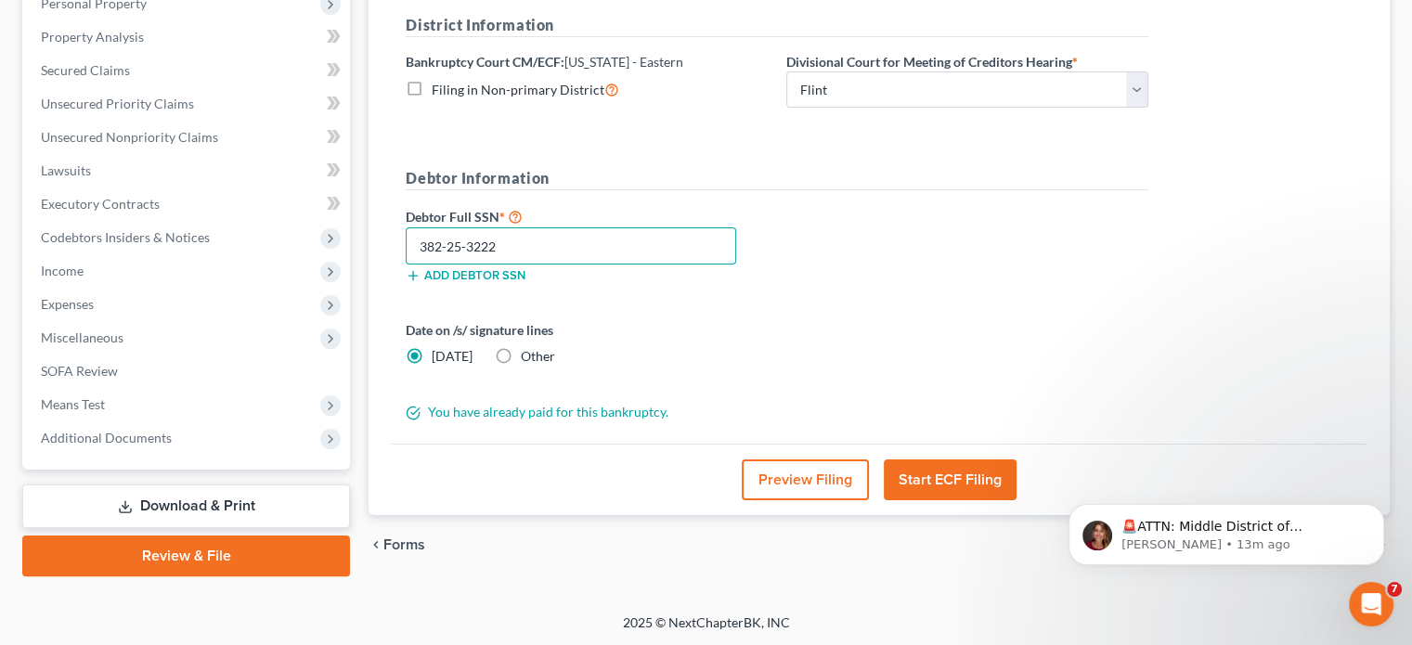
type input "382-25-3222"
click at [976, 479] on button "Start ECF Filing" at bounding box center [950, 479] width 133 height 41
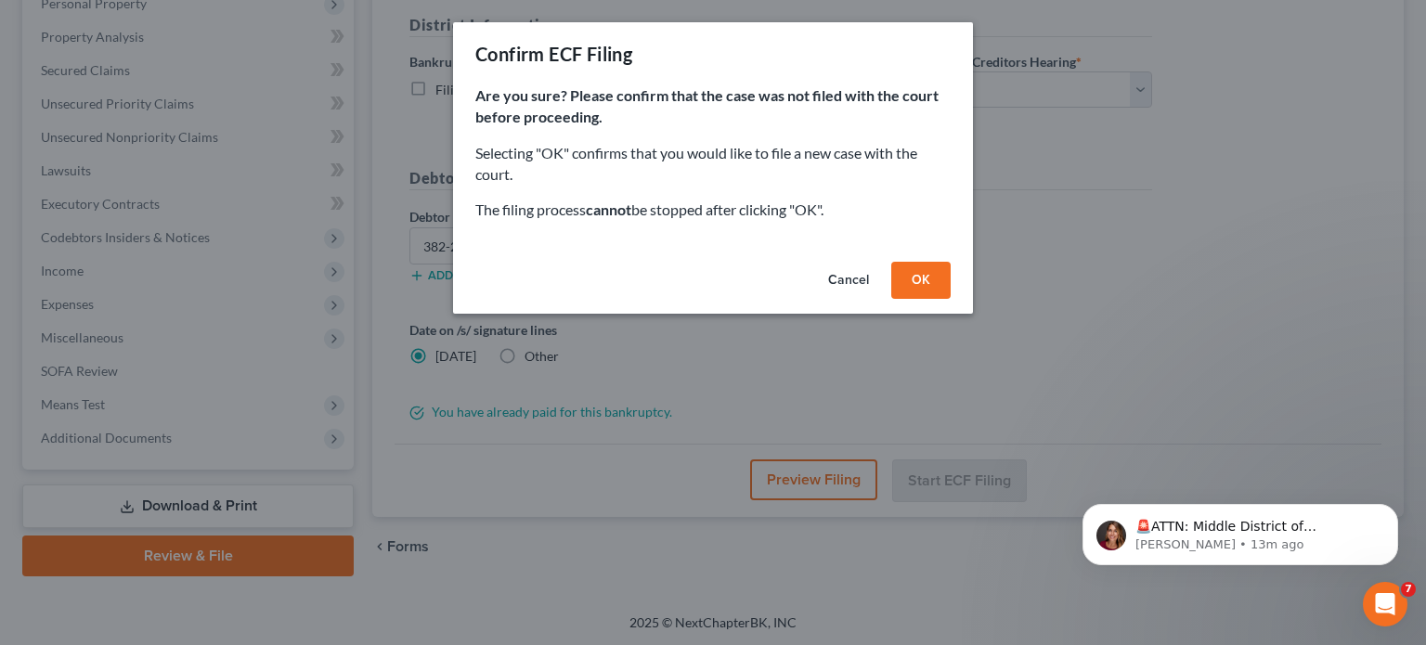
click at [936, 276] on button "OK" at bounding box center [920, 280] width 59 height 37
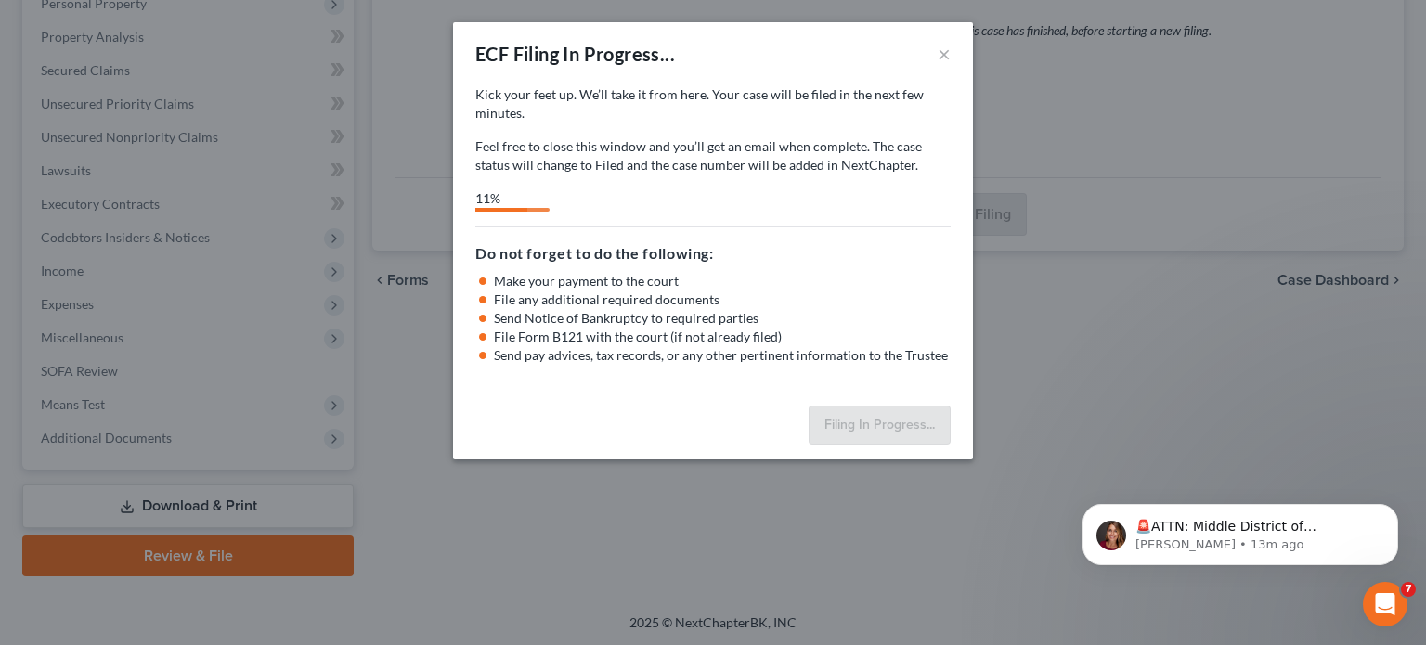
select select "2"
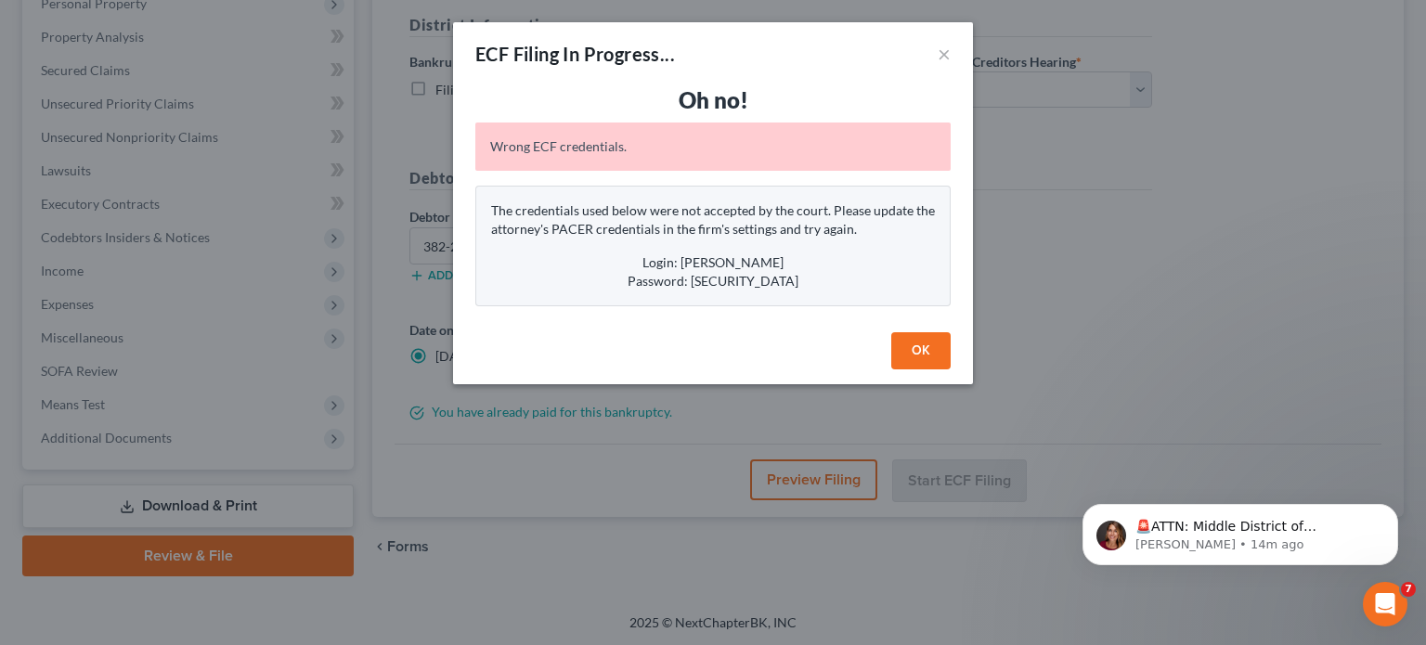
click at [921, 346] on button "OK" at bounding box center [920, 350] width 59 height 37
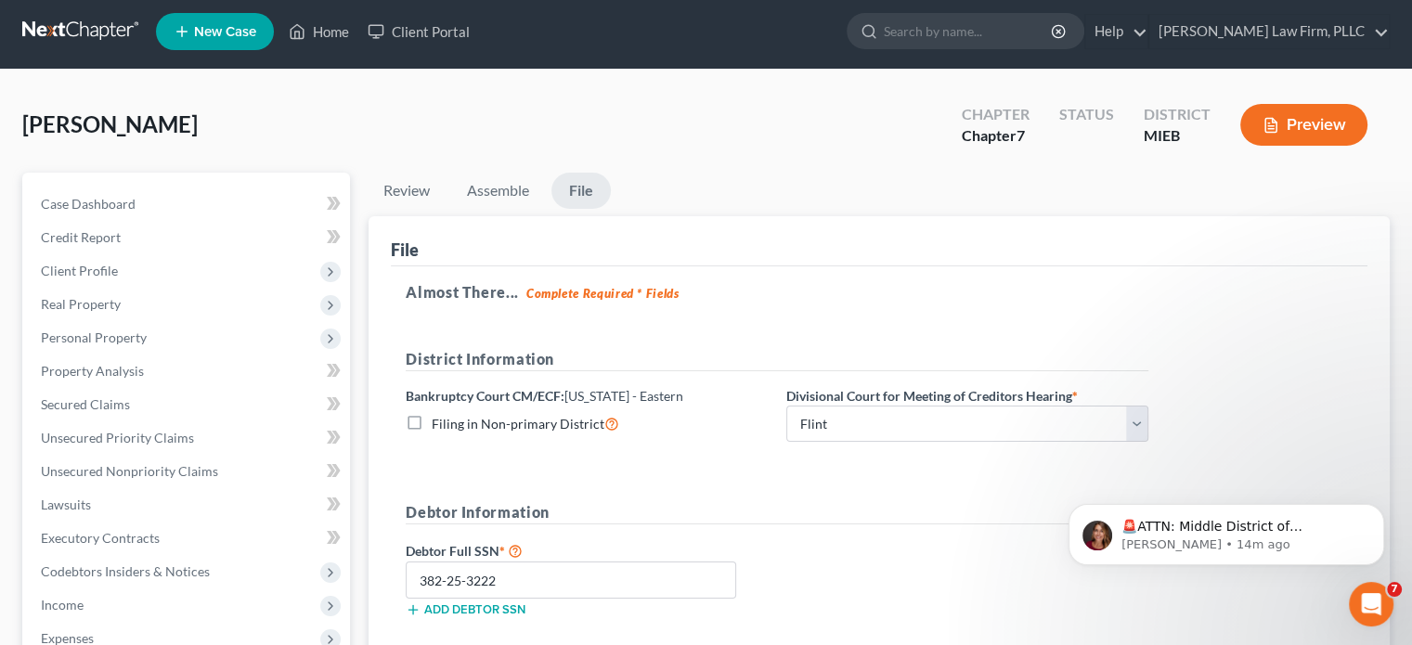
scroll to position [0, 0]
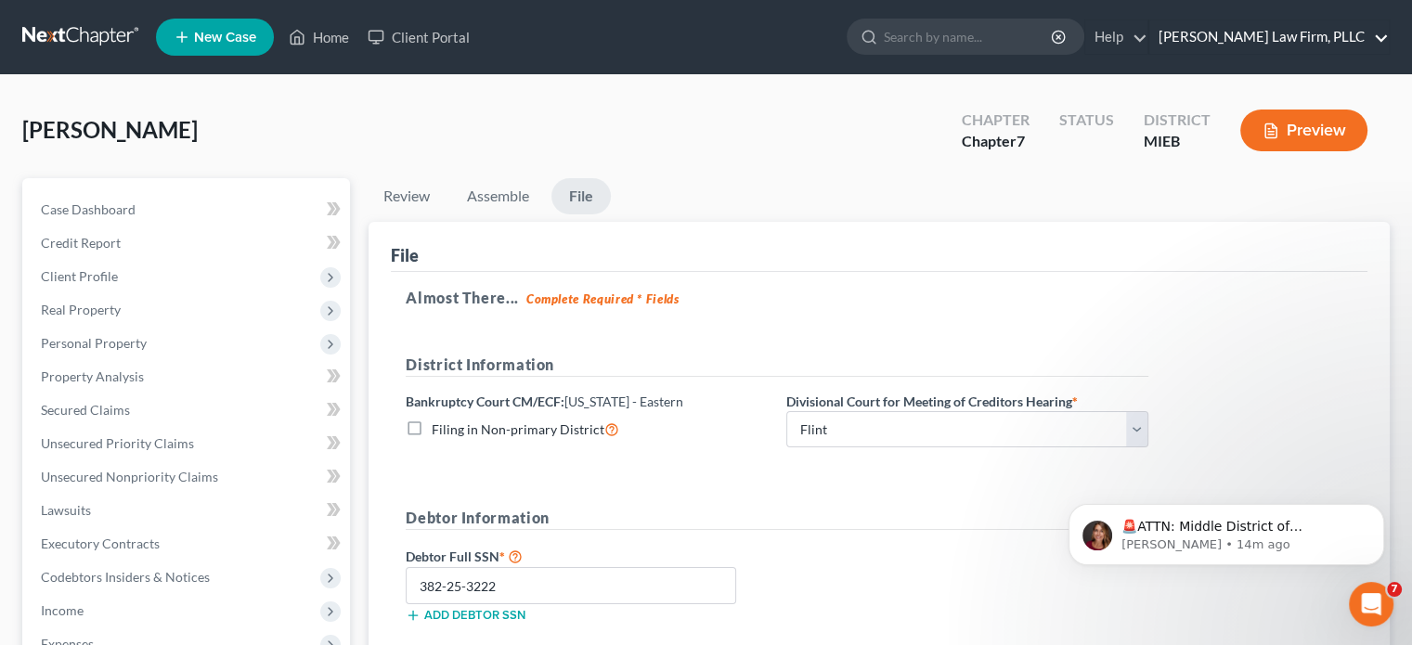
click at [1283, 30] on link "[PERSON_NAME] Law Firm, PLLC" at bounding box center [1268, 36] width 239 height 33
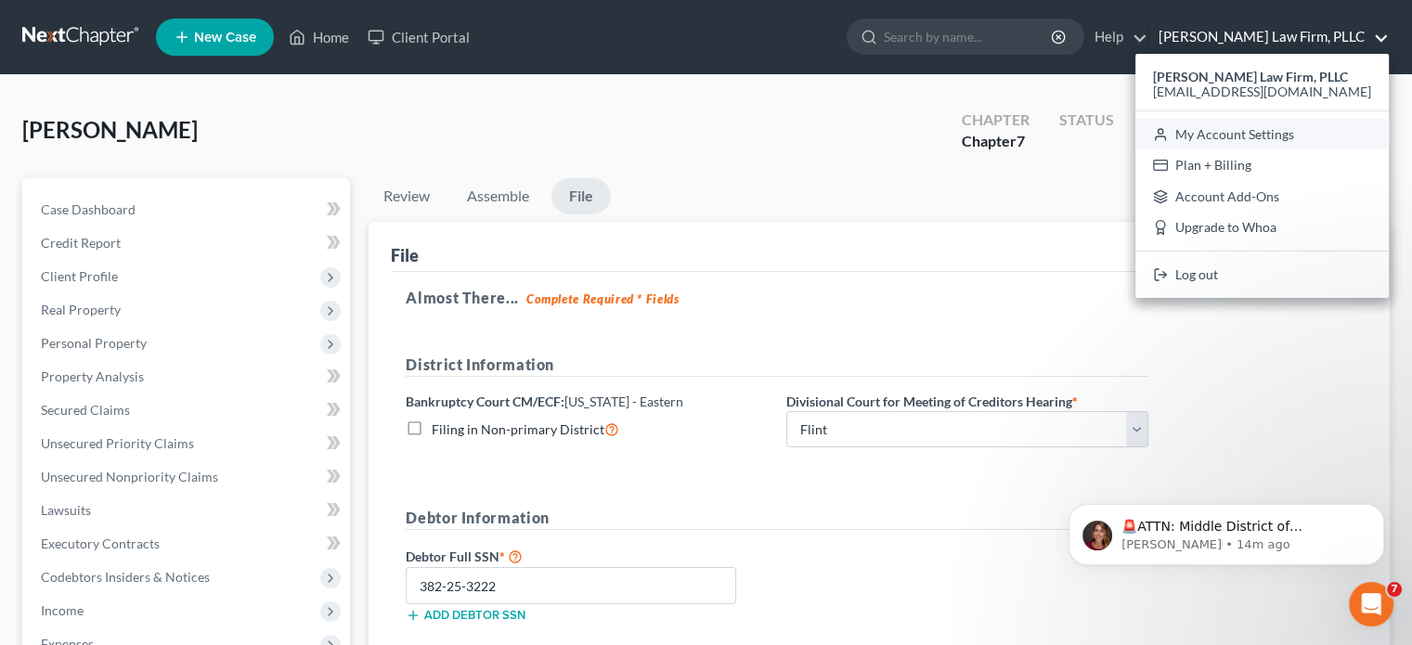
click at [1274, 128] on link "My Account Settings" at bounding box center [1261, 135] width 253 height 32
select select "40"
select select "24"
select select "23"
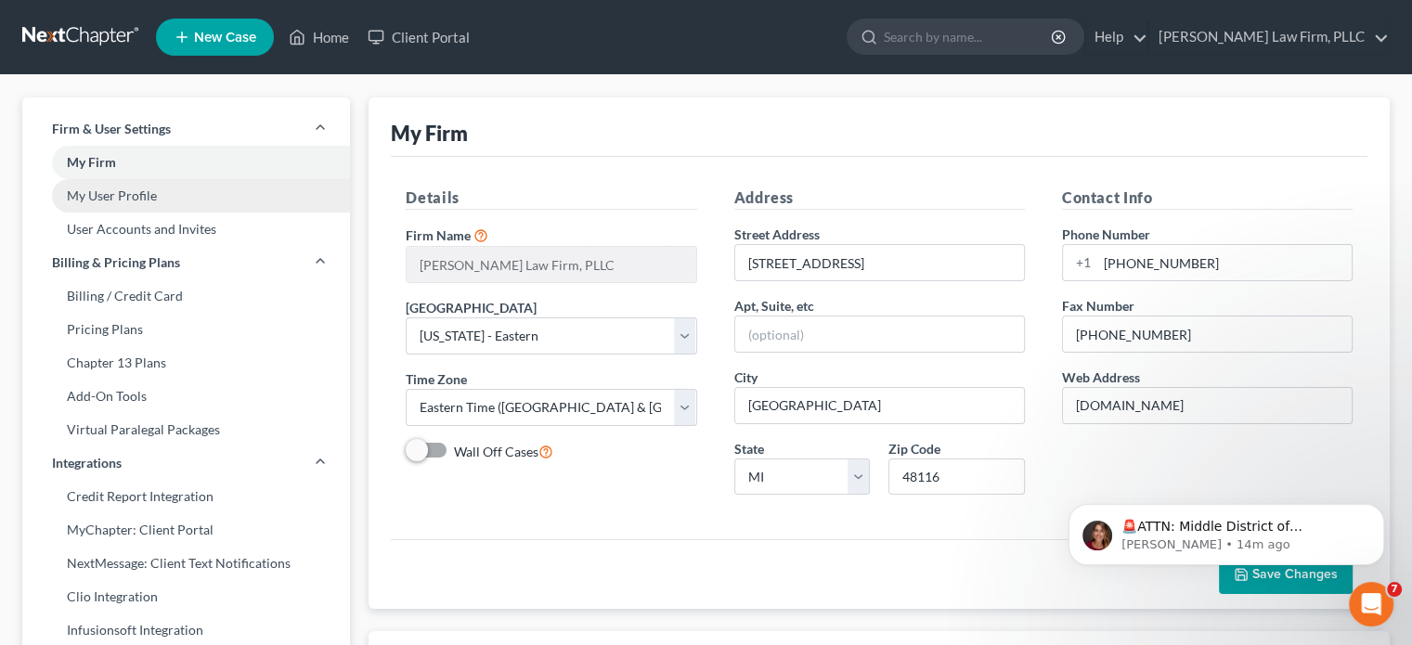
click at [133, 189] on link "My User Profile" at bounding box center [186, 195] width 328 height 33
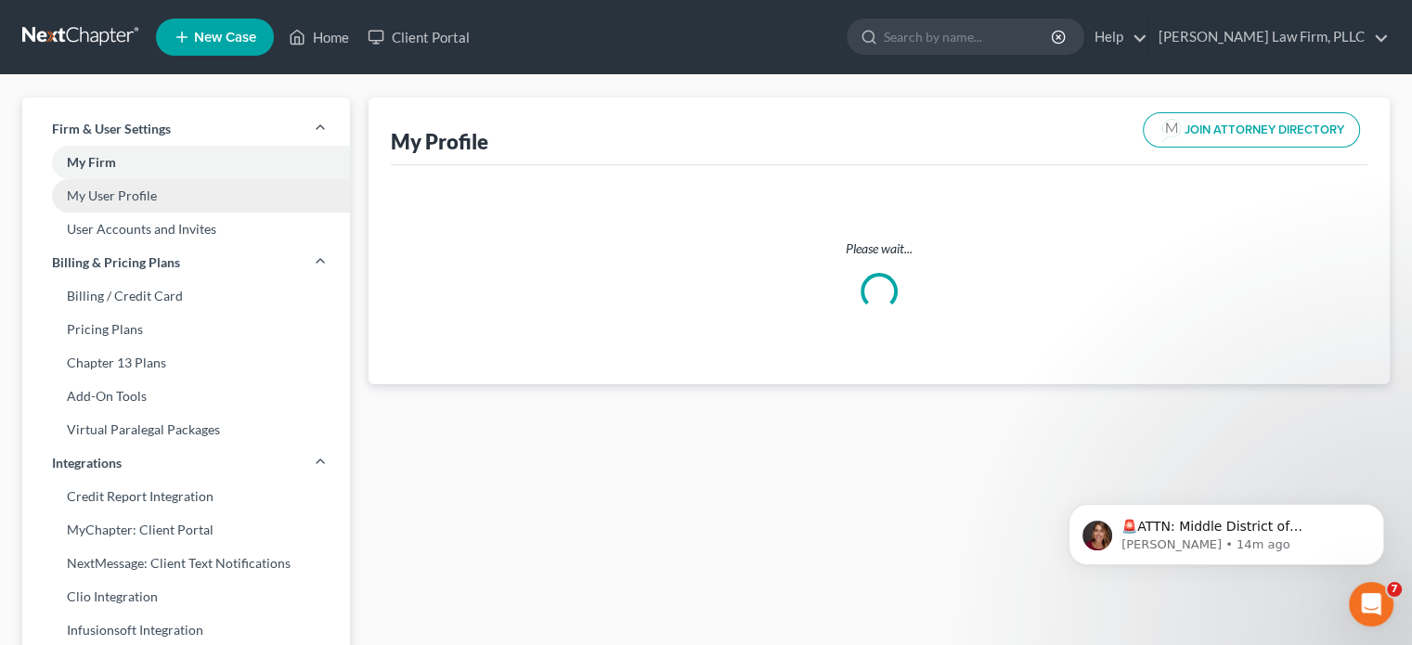
select select "23"
select select "40"
select select "attorney"
select select "0"
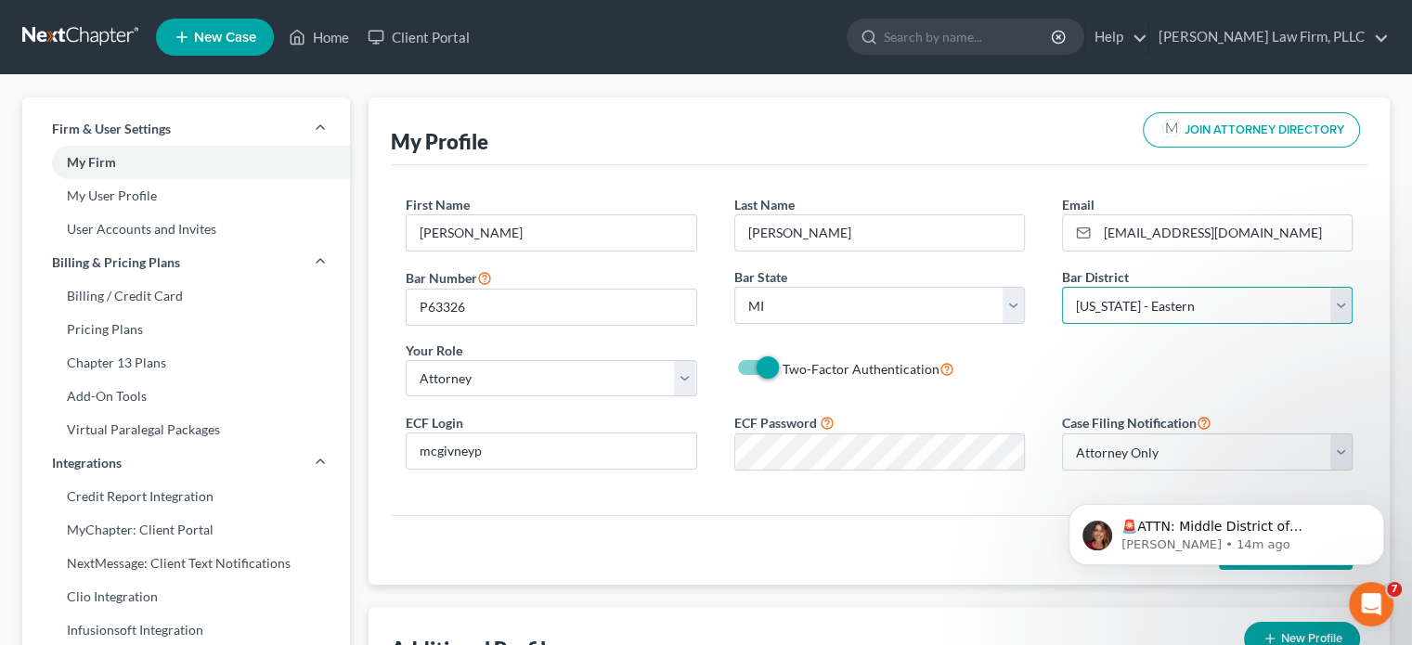
click at [1132, 304] on select "Select [US_STATE] - [GEOGRAPHIC_DATA] [US_STATE] - [GEOGRAPHIC_DATA][US_STATE] …" at bounding box center [1207, 305] width 291 height 37
select select "41"
click at [1062, 287] on select "Select [US_STATE] - [GEOGRAPHIC_DATA] [US_STATE] - [GEOGRAPHIC_DATA][US_STATE] …" at bounding box center [1207, 305] width 291 height 37
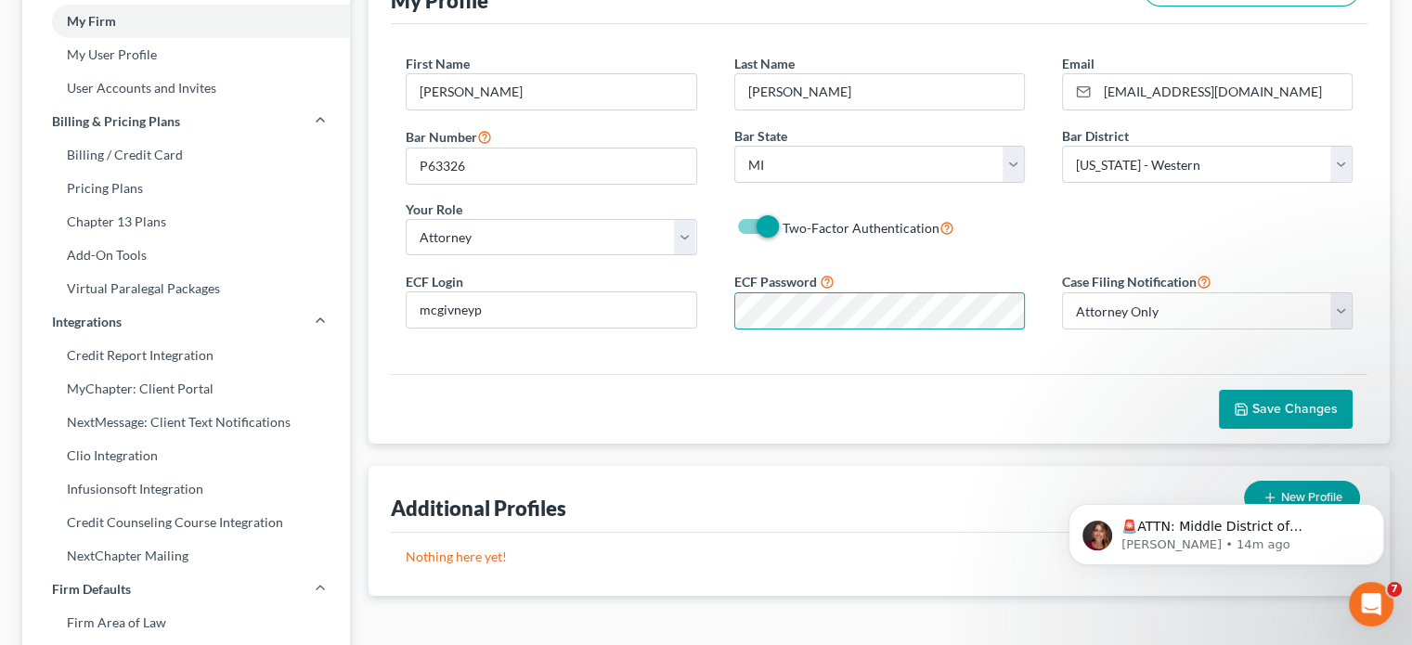
scroll to position [186, 0]
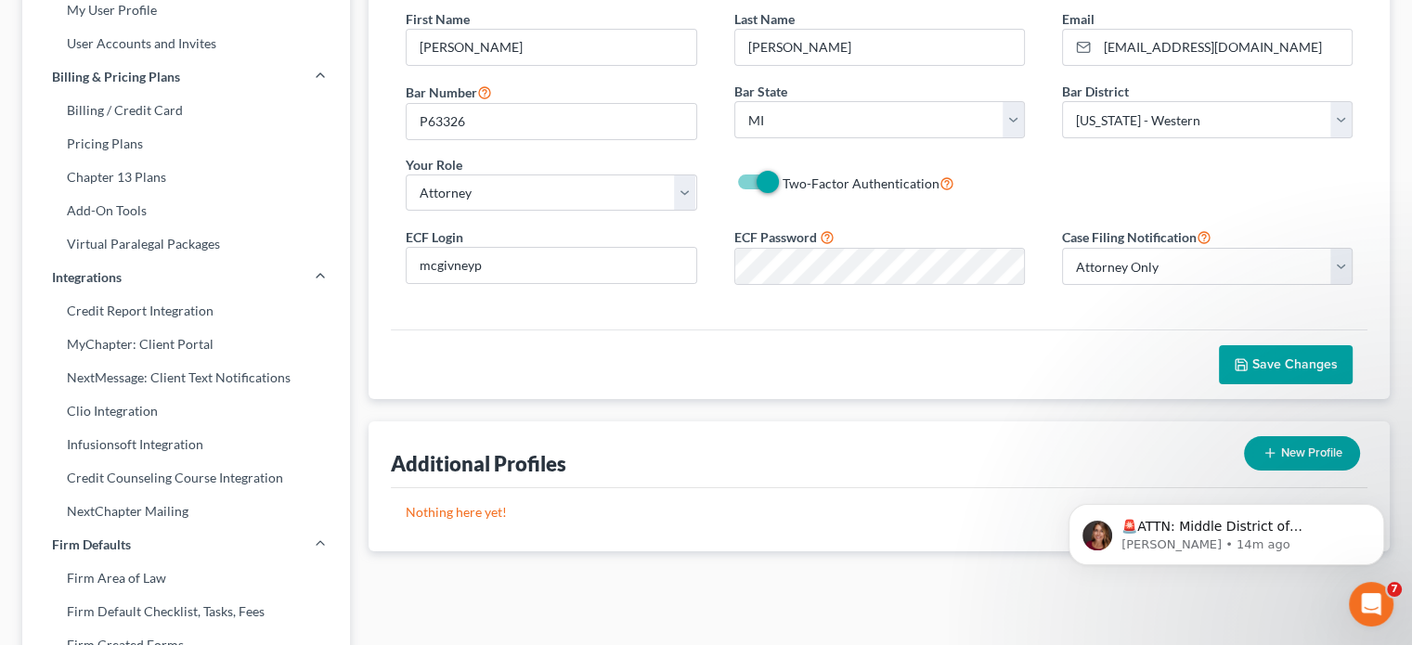
click at [1257, 356] on span "Save Changes" at bounding box center [1294, 364] width 85 height 16
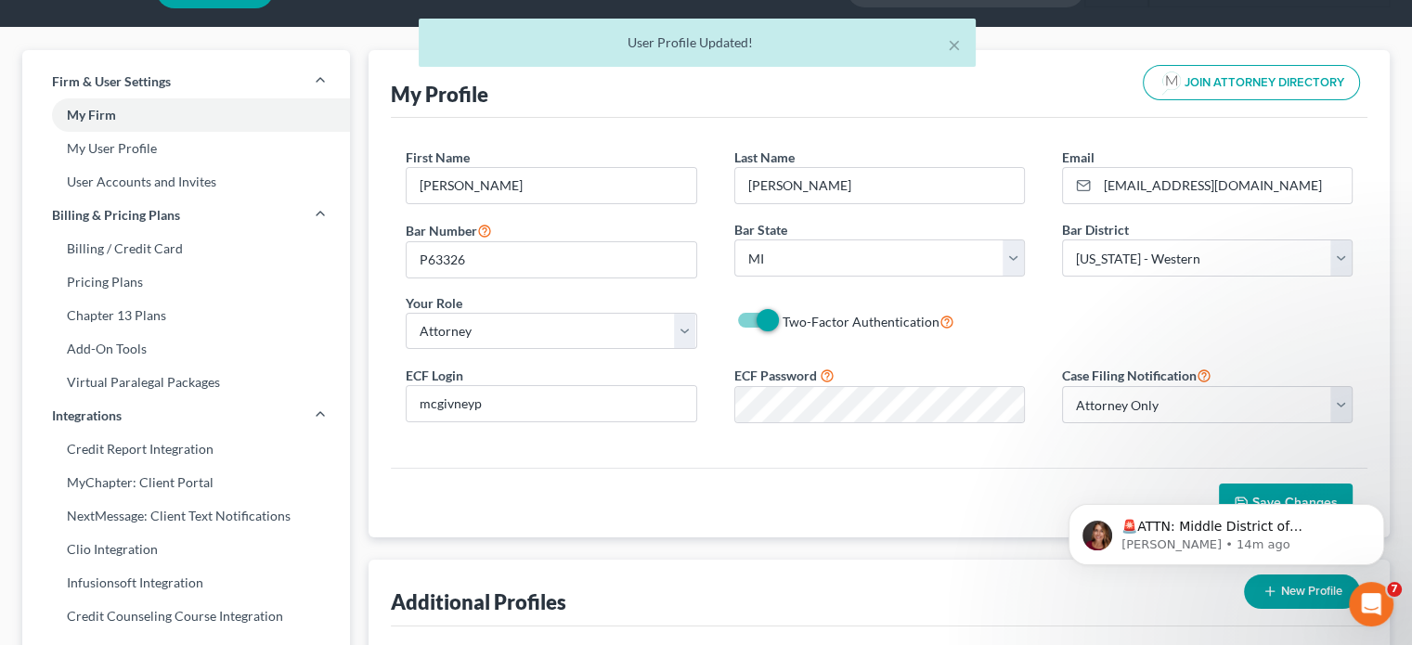
scroll to position [0, 0]
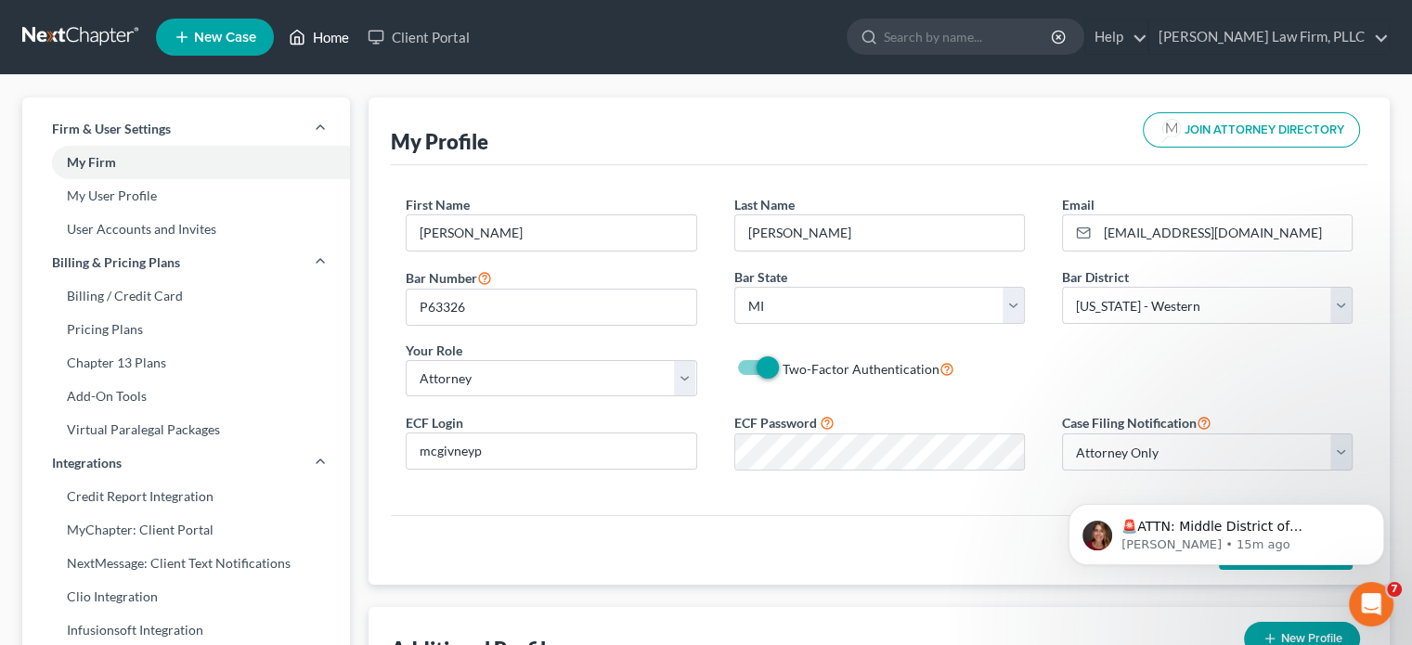
click at [319, 25] on link "Home" at bounding box center [318, 36] width 79 height 33
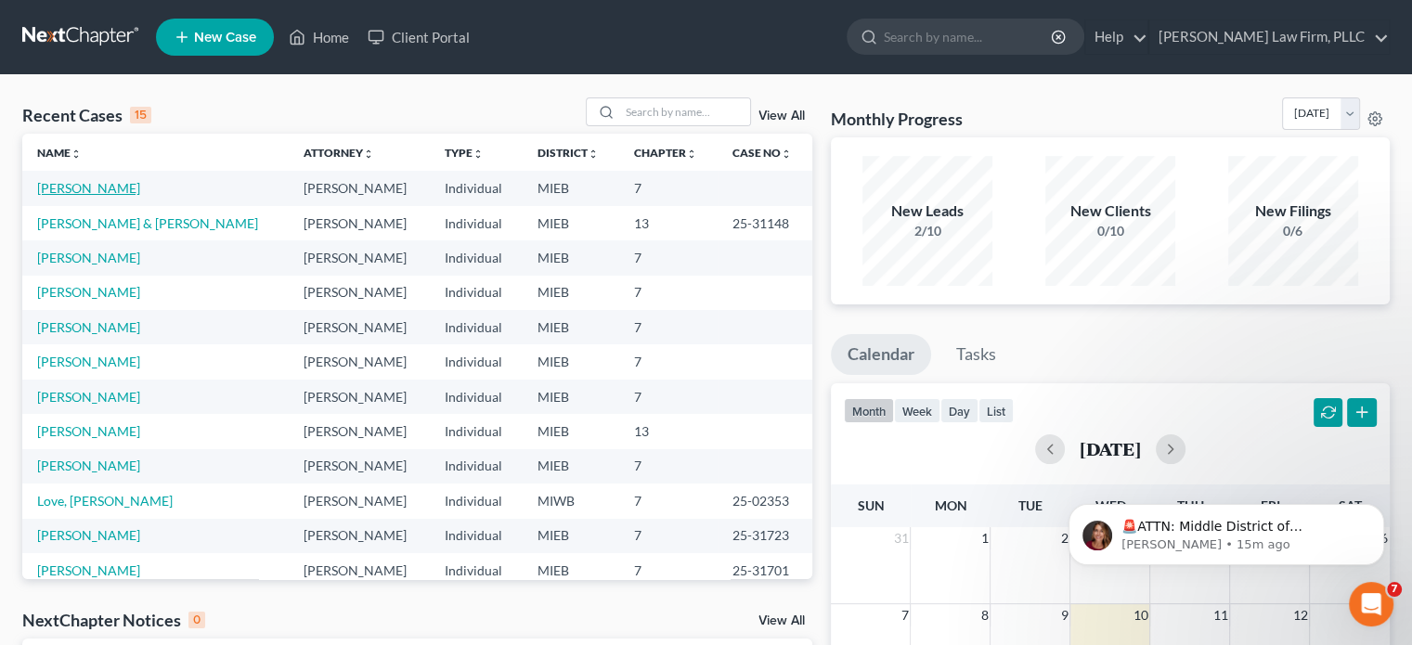
click at [63, 186] on link "[PERSON_NAME]" at bounding box center [88, 188] width 103 height 16
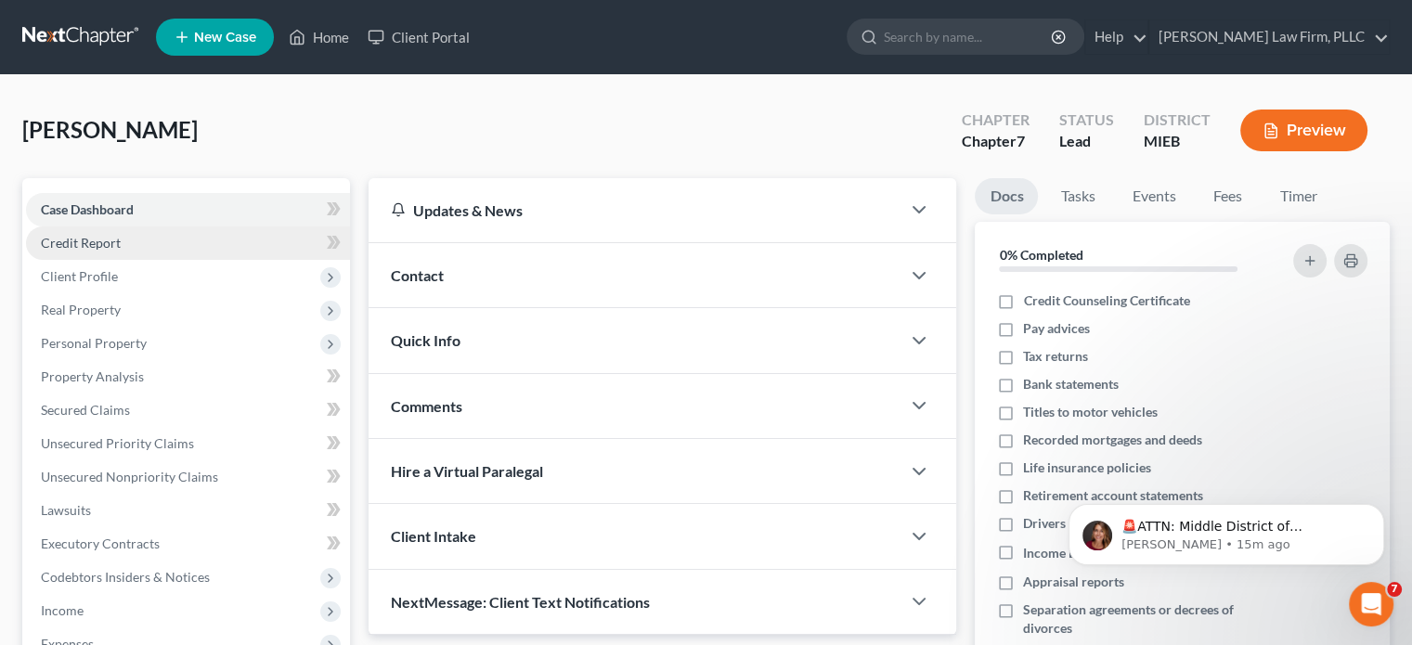
scroll to position [349, 0]
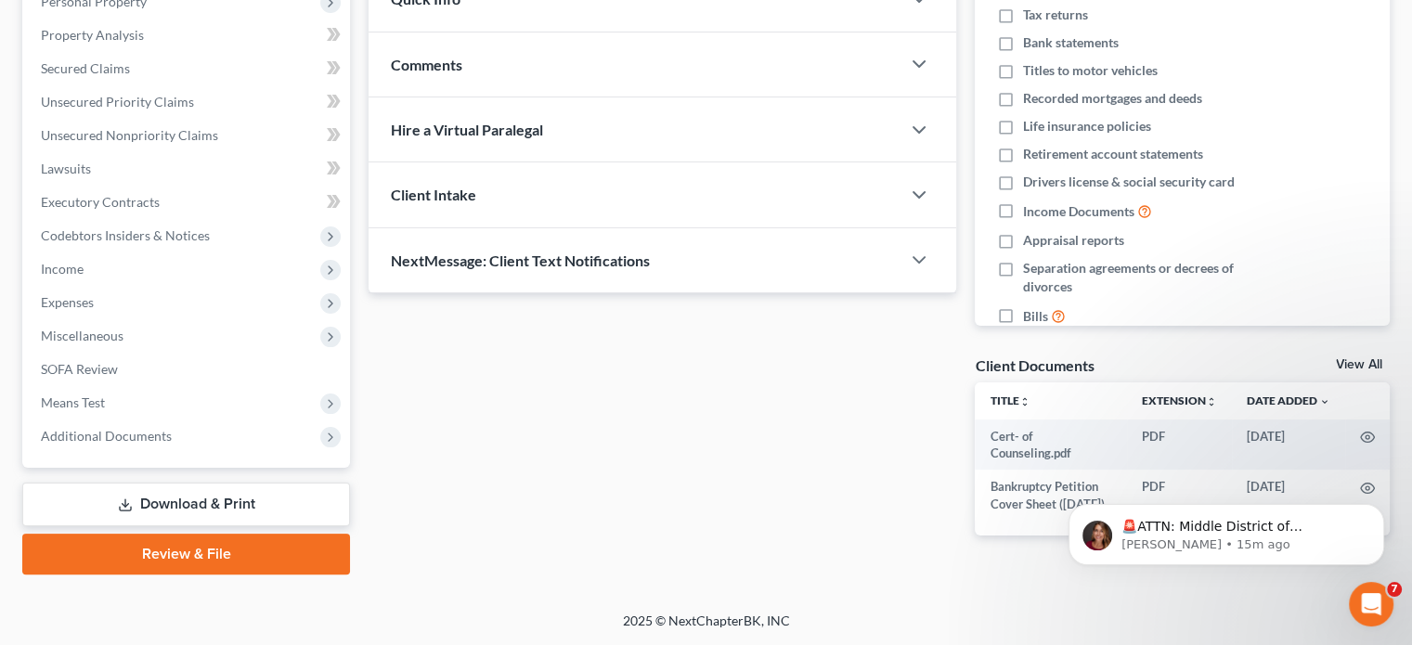
click at [229, 548] on link "Review & File" at bounding box center [186, 554] width 328 height 41
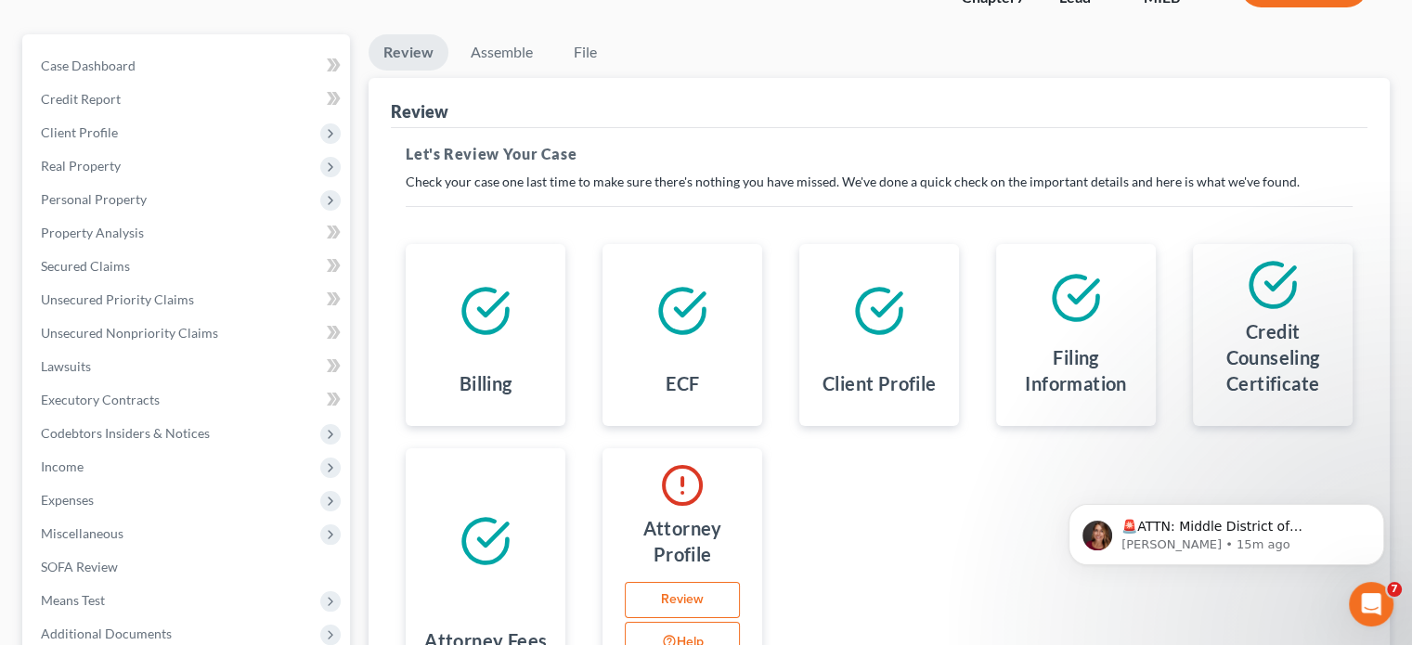
scroll to position [186, 0]
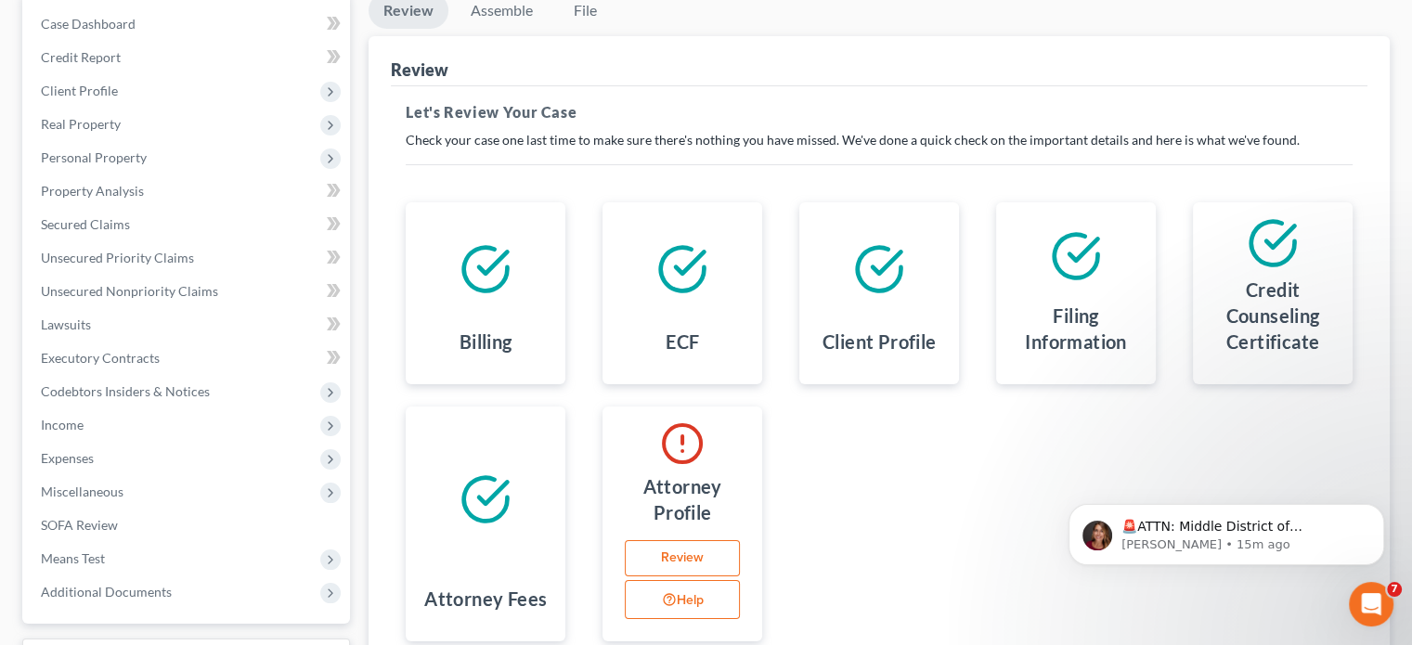
click at [687, 560] on link "Review" at bounding box center [682, 558] width 115 height 37
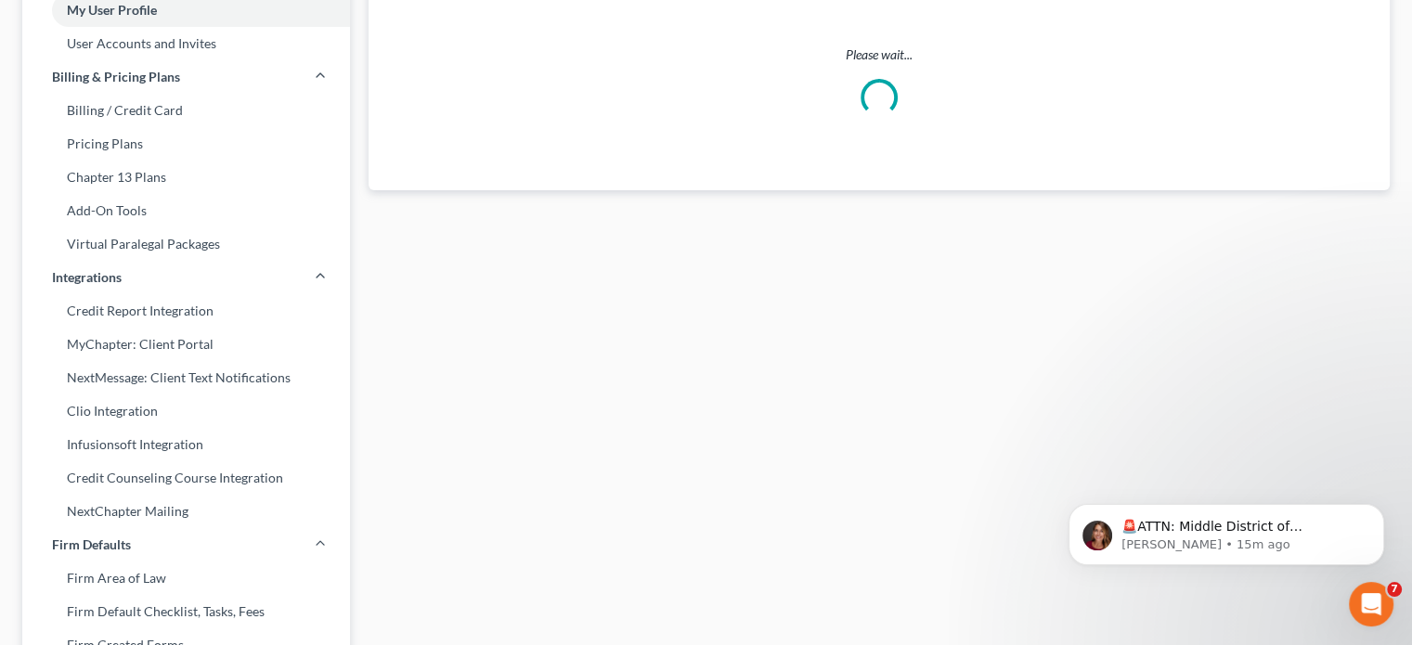
scroll to position [34, 0]
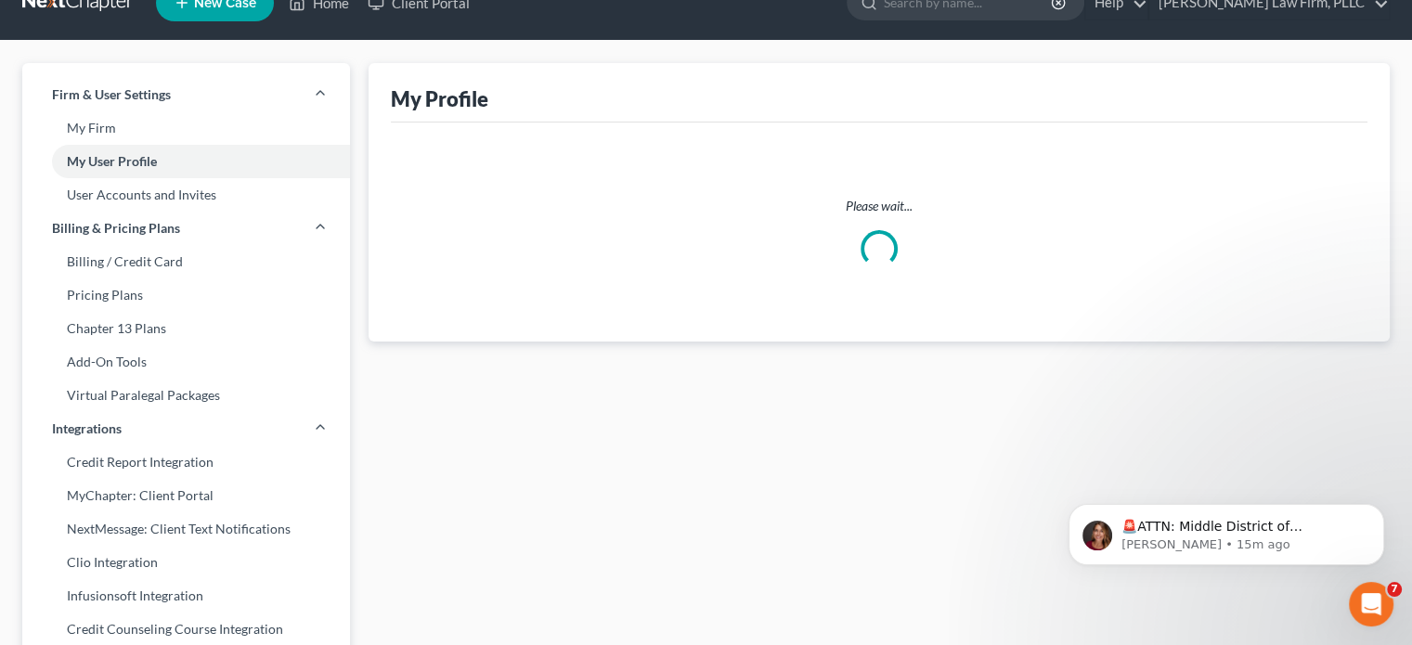
select select "23"
select select "41"
select select "attorney"
select select "0"
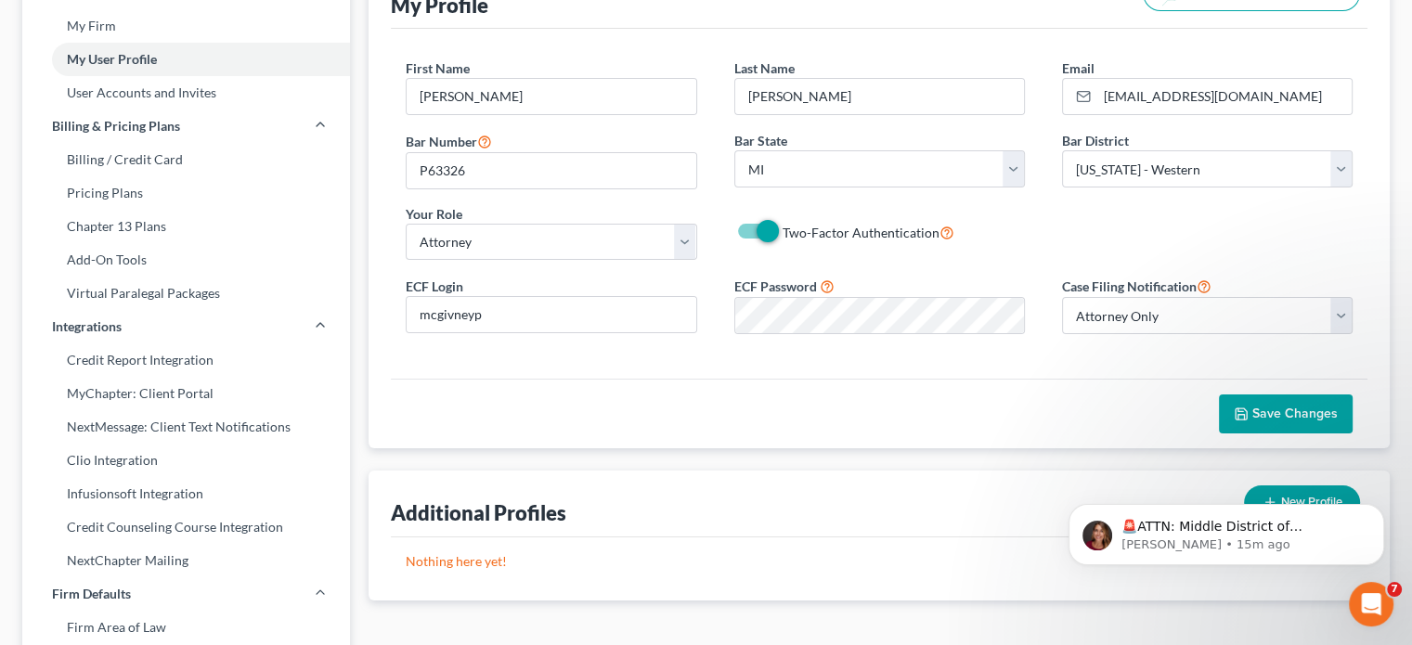
scroll to position [93, 0]
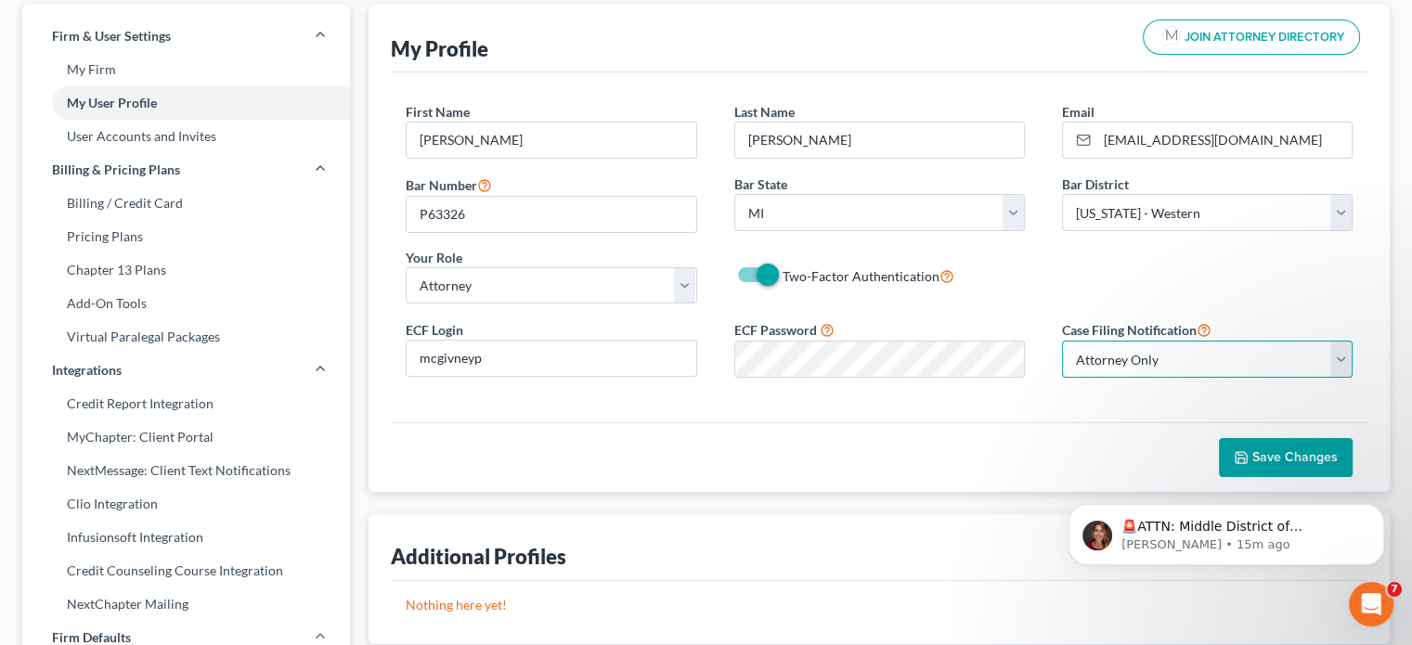
click at [1086, 353] on select "Select Attorney Only Attorney And Other Other Only" at bounding box center [1207, 359] width 291 height 37
click at [1262, 457] on span "Save Changes" at bounding box center [1294, 457] width 85 height 16
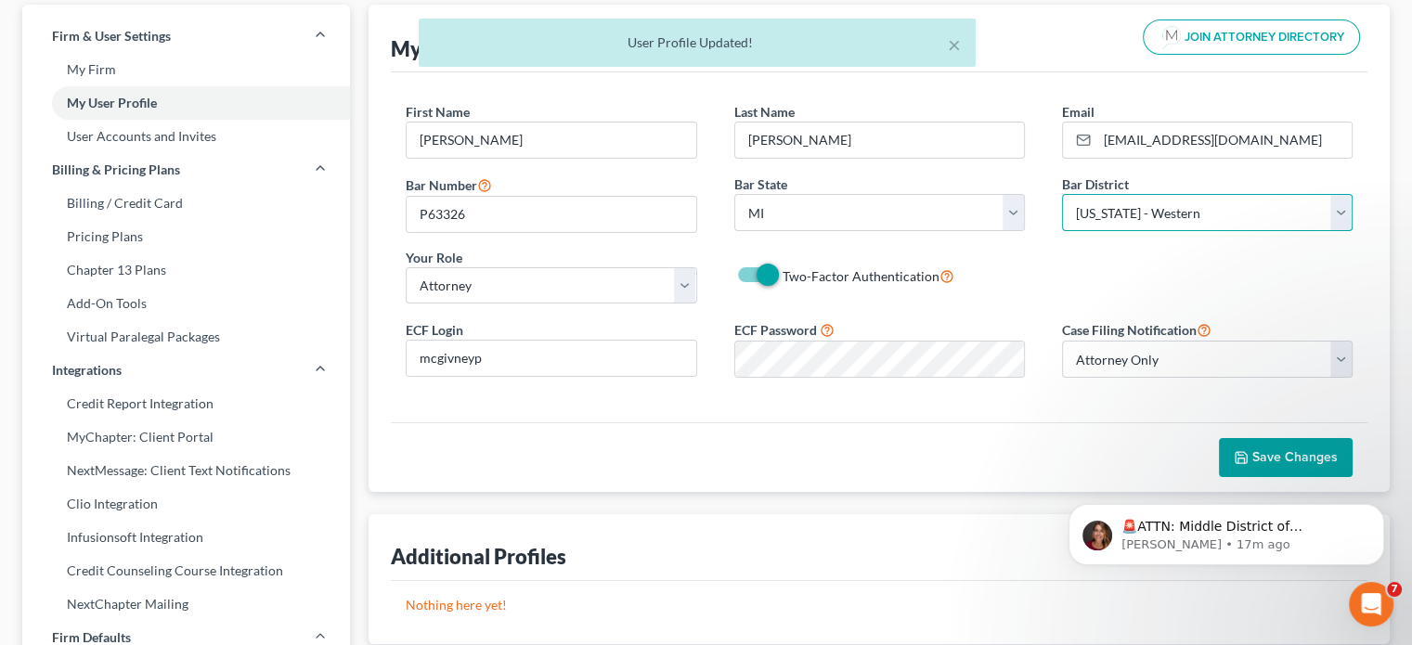
click at [1118, 213] on select "Select [US_STATE] - [GEOGRAPHIC_DATA] [US_STATE] - [GEOGRAPHIC_DATA][US_STATE] …" at bounding box center [1207, 212] width 291 height 37
select select "40"
click at [1062, 194] on select "Select [US_STATE] - [GEOGRAPHIC_DATA] [US_STATE] - [GEOGRAPHIC_DATA][US_STATE] …" at bounding box center [1207, 212] width 291 height 37
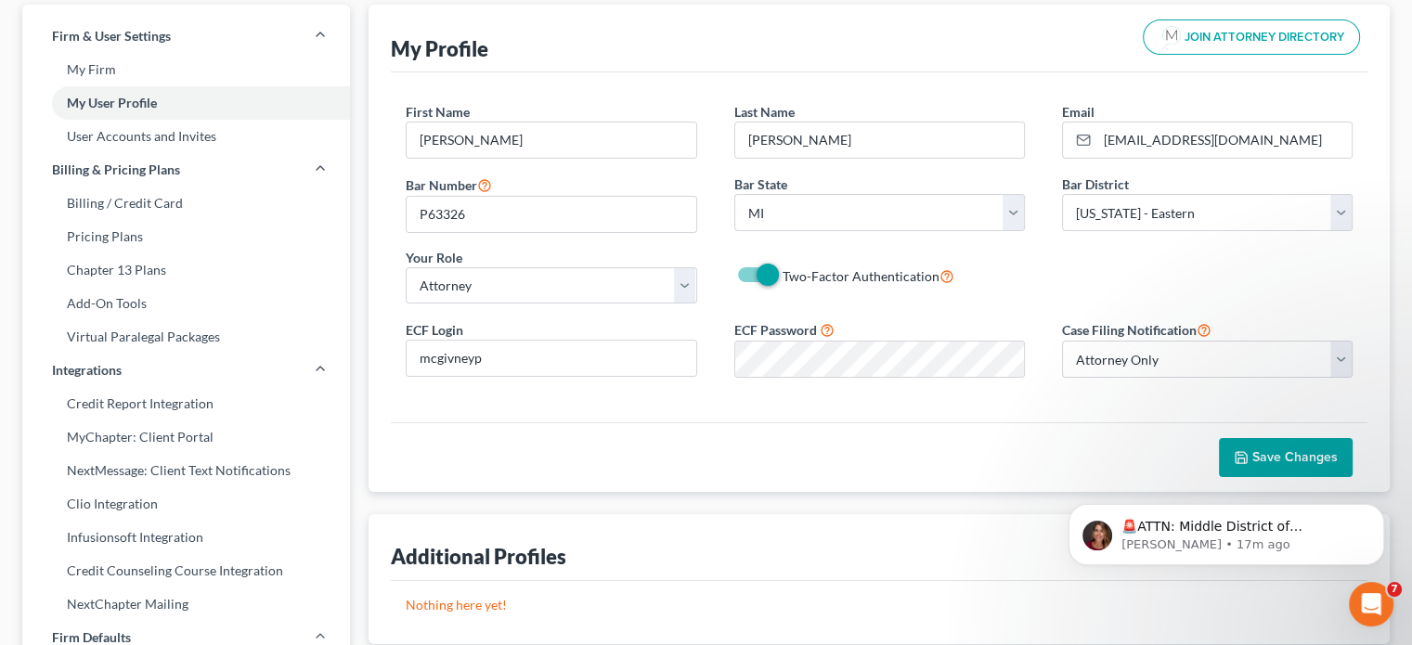
click at [1265, 455] on div "🚨ATTN: Middle District of [US_STATE] The court has added a new Credit Counselin…" at bounding box center [1226, 449] width 342 height 232
click at [1281, 448] on div "🚨ATTN: Middle District of [US_STATE] The court has added a new Credit Counselin…" at bounding box center [1226, 449] width 342 height 232
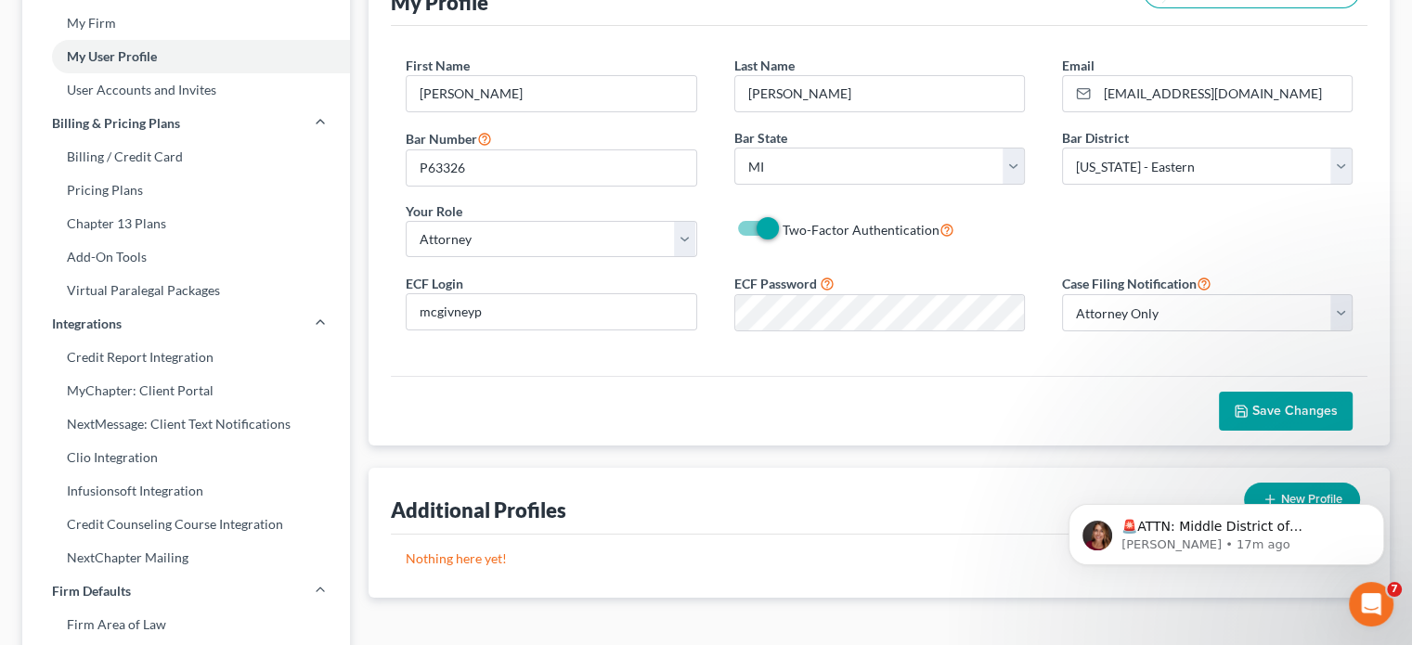
scroll to position [186, 0]
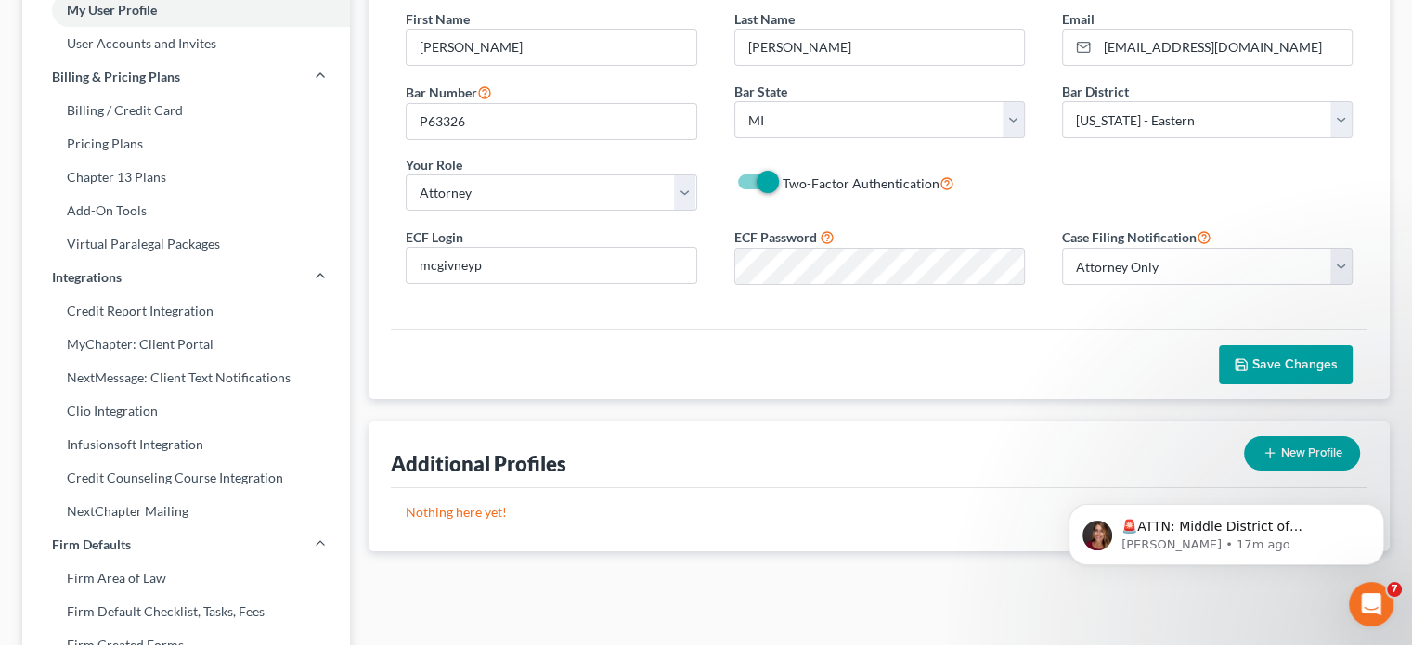
click at [1291, 366] on span "Save Changes" at bounding box center [1294, 364] width 85 height 16
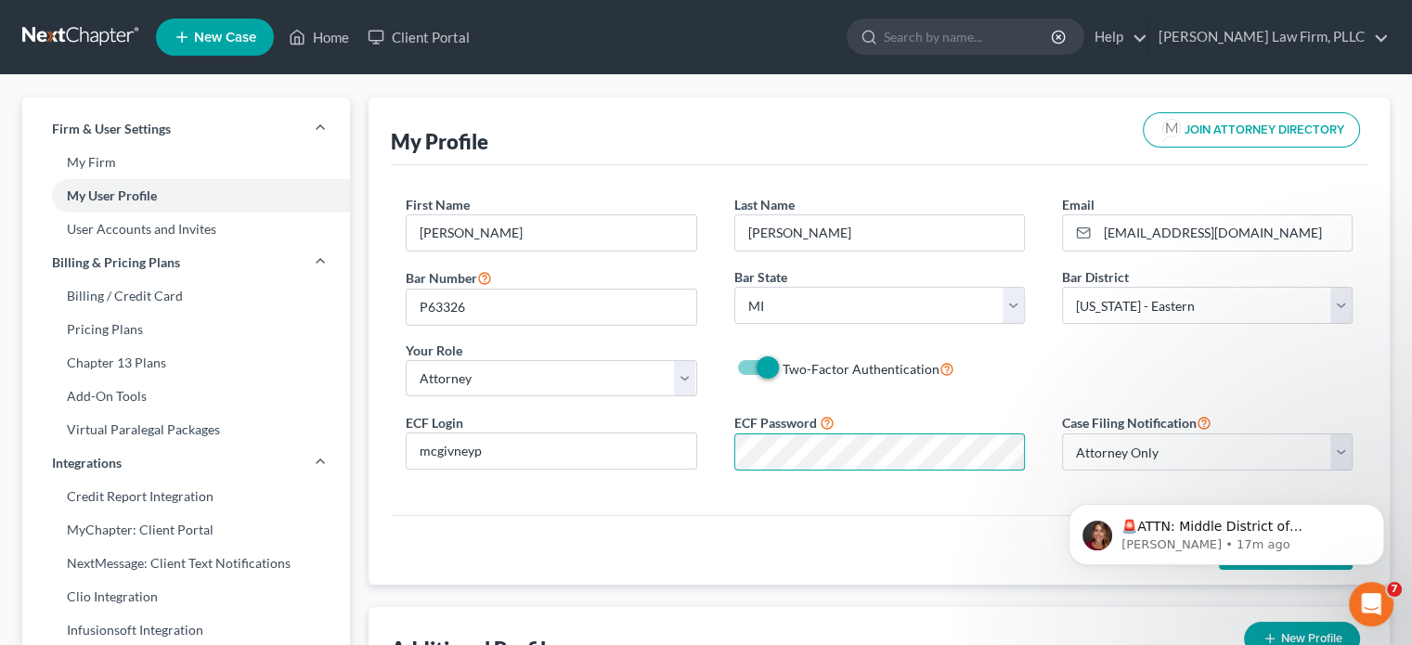
scroll to position [0, 0]
click at [728, 454] on div "ECF Password" at bounding box center [880, 441] width 328 height 58
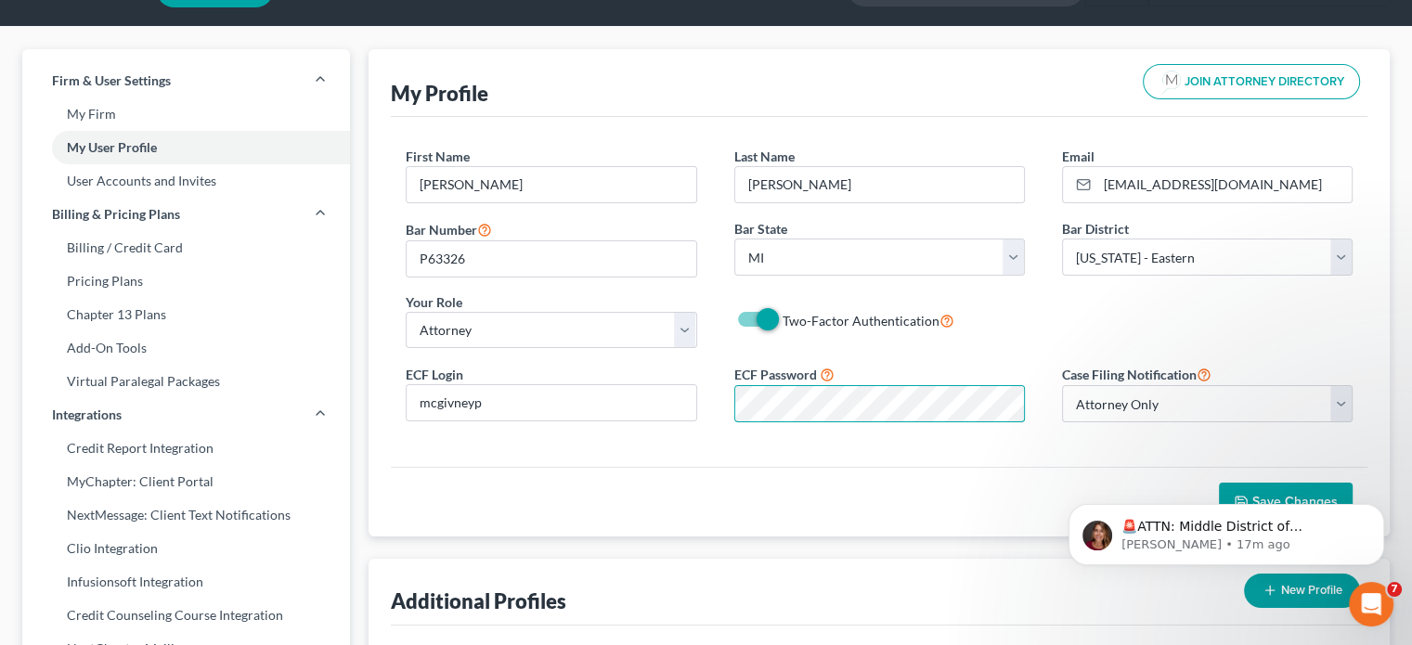
scroll to position [93, 0]
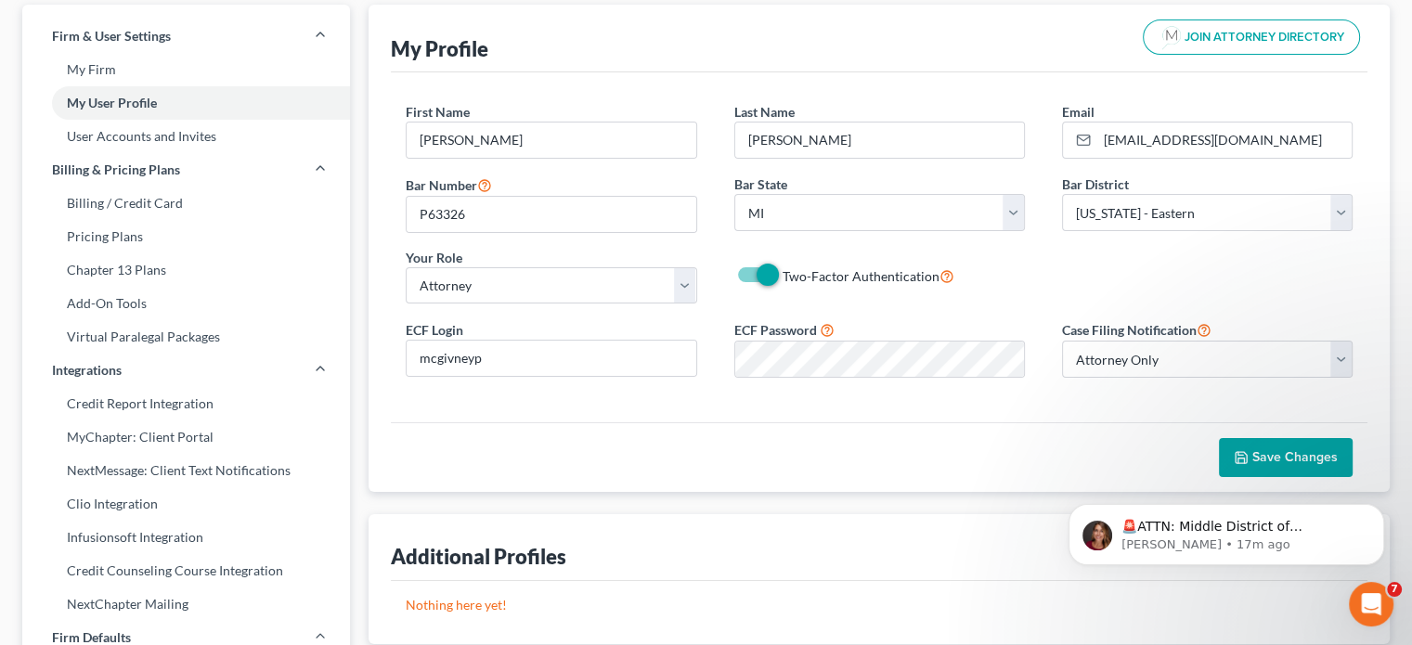
click at [1278, 454] on span "Save Changes" at bounding box center [1294, 457] width 85 height 16
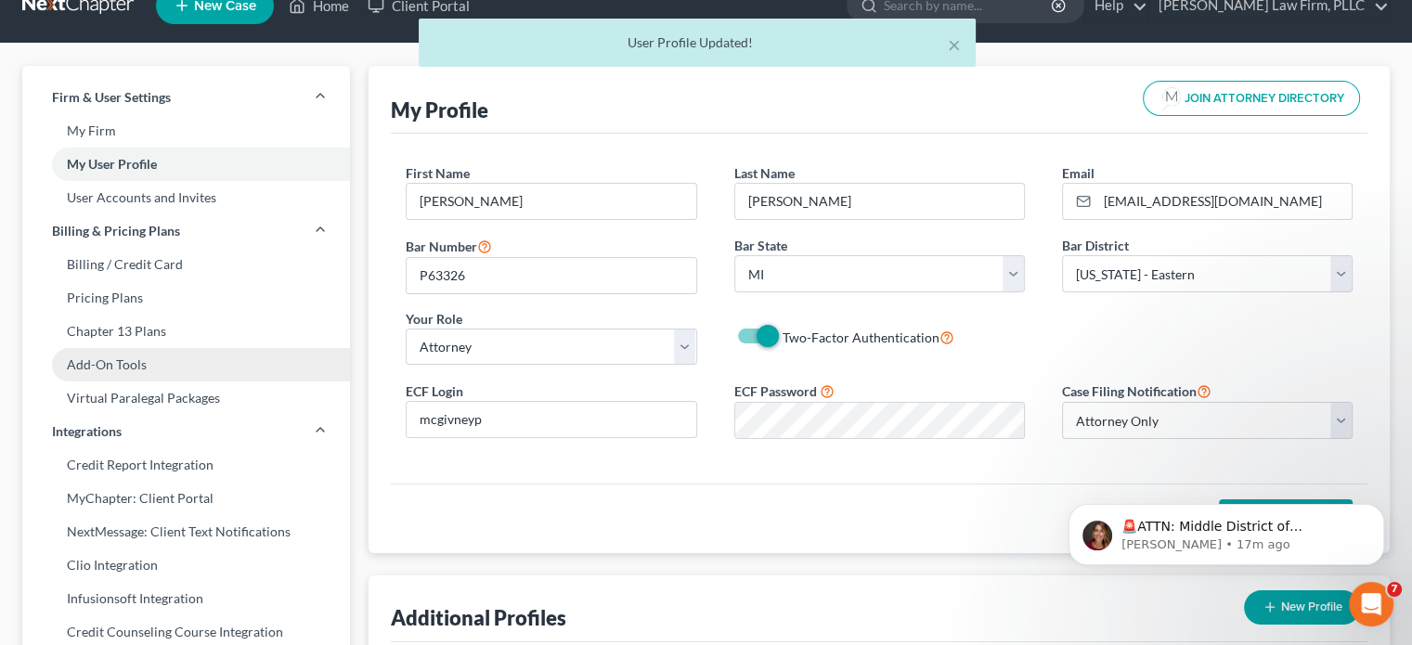
scroll to position [0, 0]
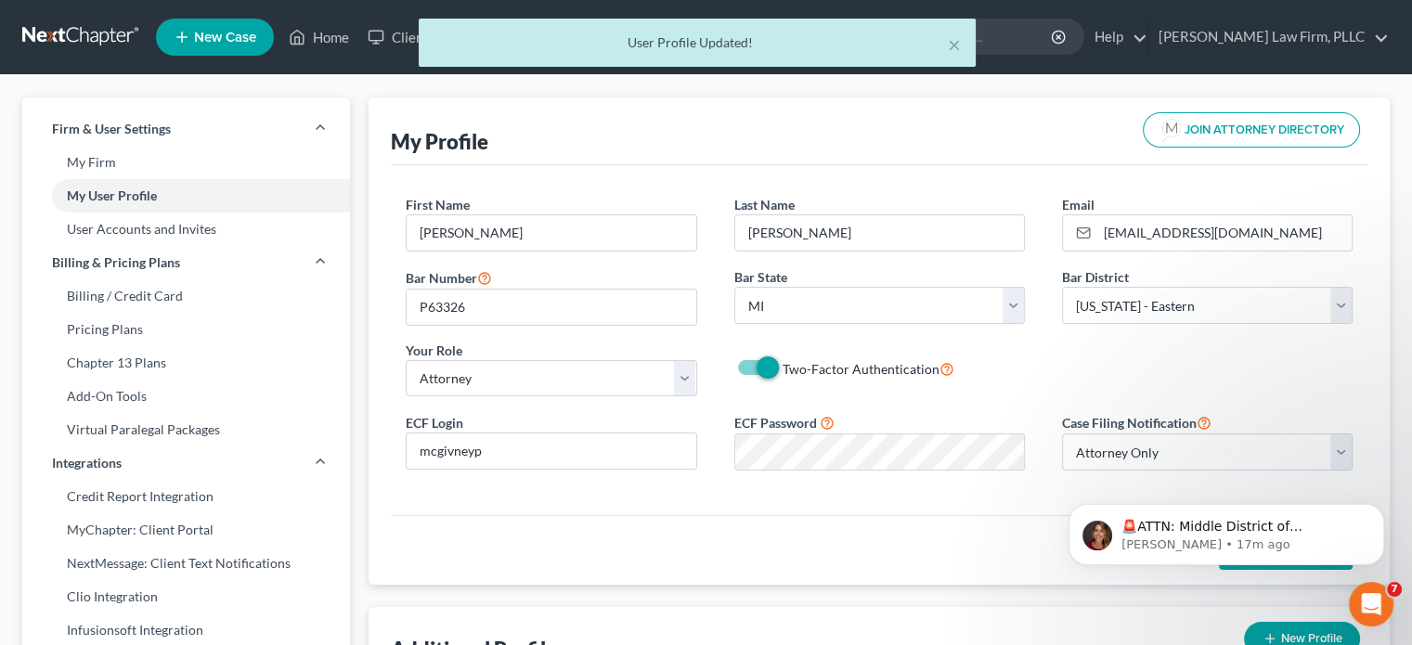
click at [329, 37] on div "× User Profile Updated!" at bounding box center [697, 48] width 1412 height 58
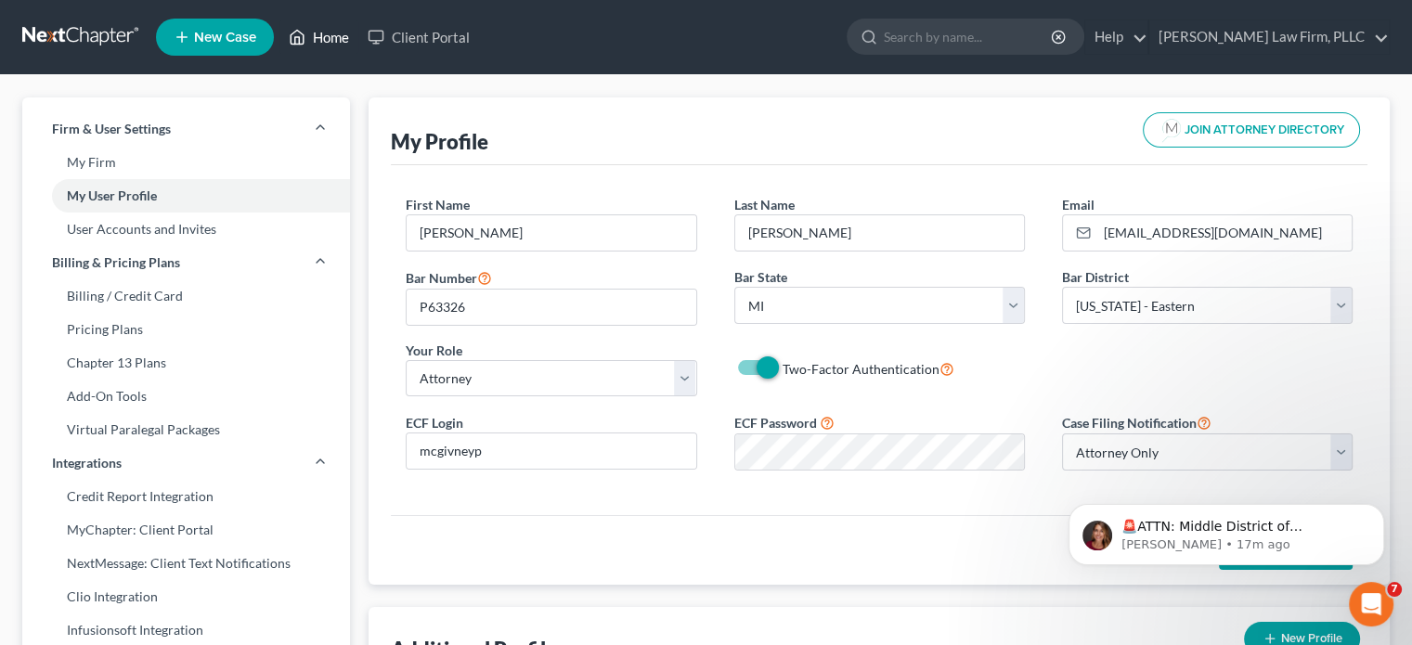
click at [319, 33] on link "Home" at bounding box center [318, 36] width 79 height 33
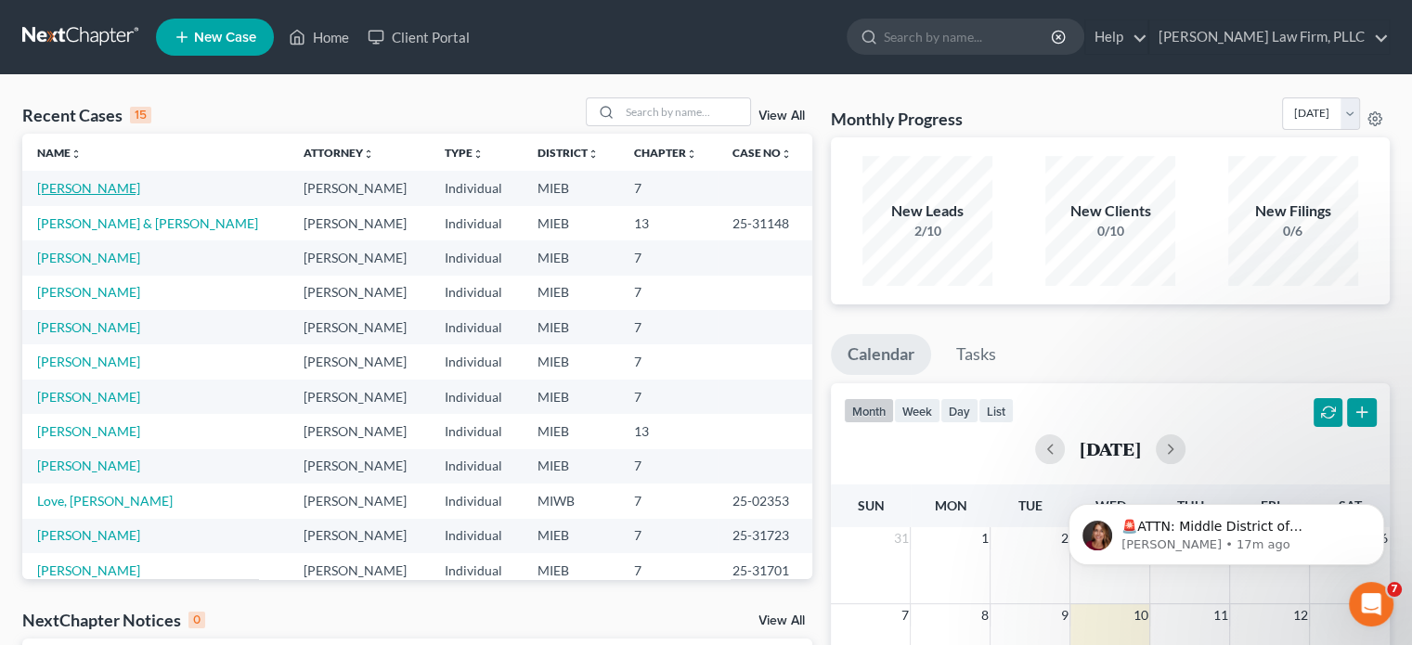
click at [71, 190] on link "[PERSON_NAME]" at bounding box center [88, 188] width 103 height 16
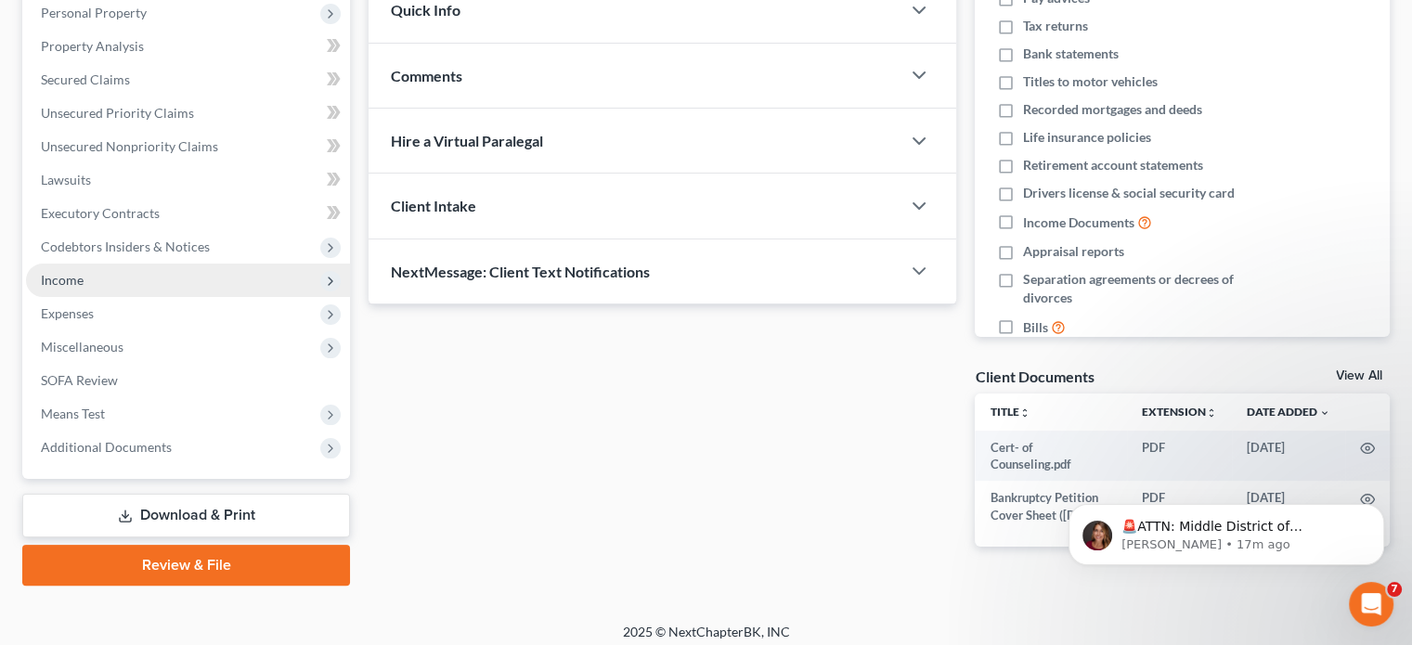
scroll to position [349, 0]
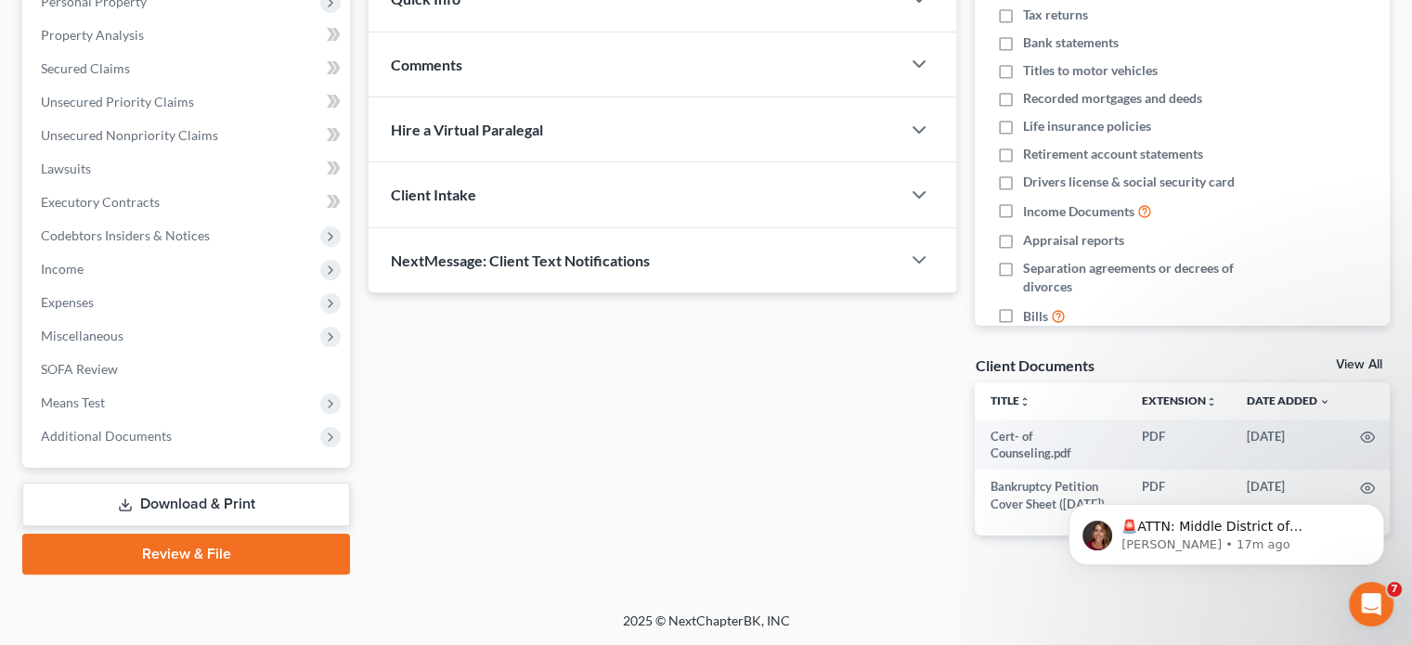
click at [233, 542] on link "Review & File" at bounding box center [186, 554] width 328 height 41
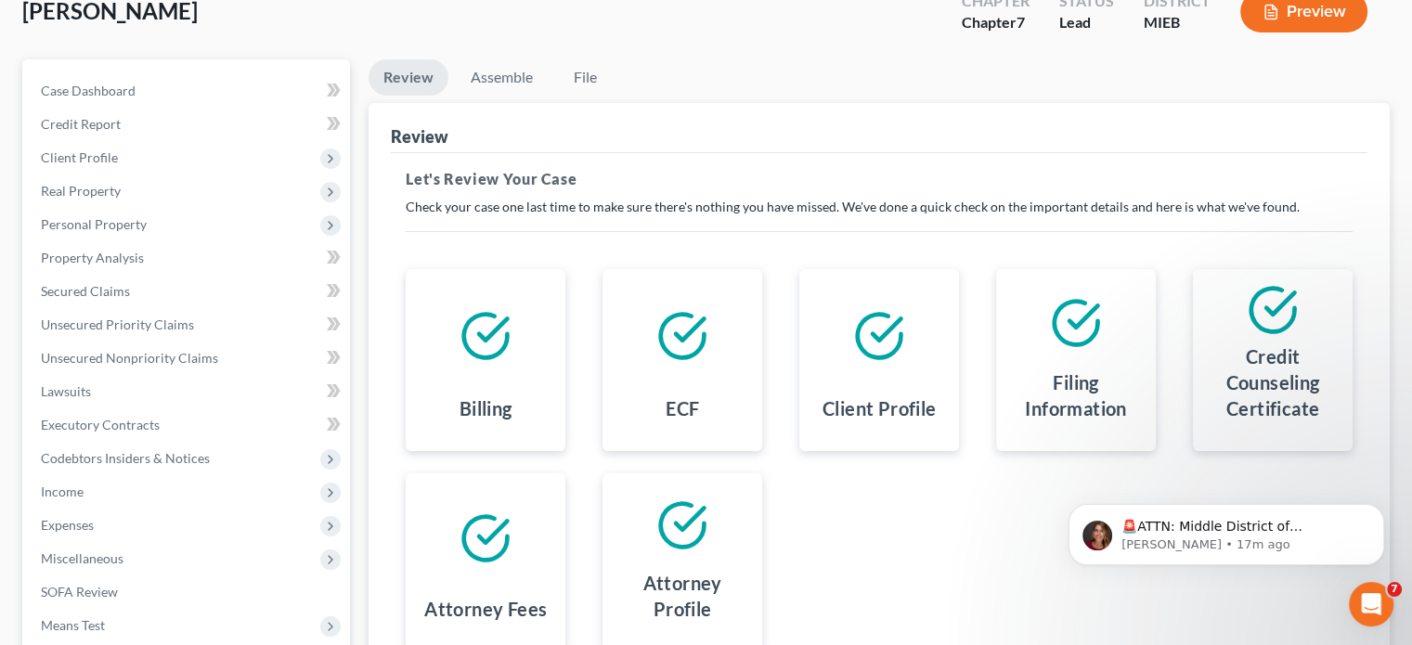
scroll to position [93, 0]
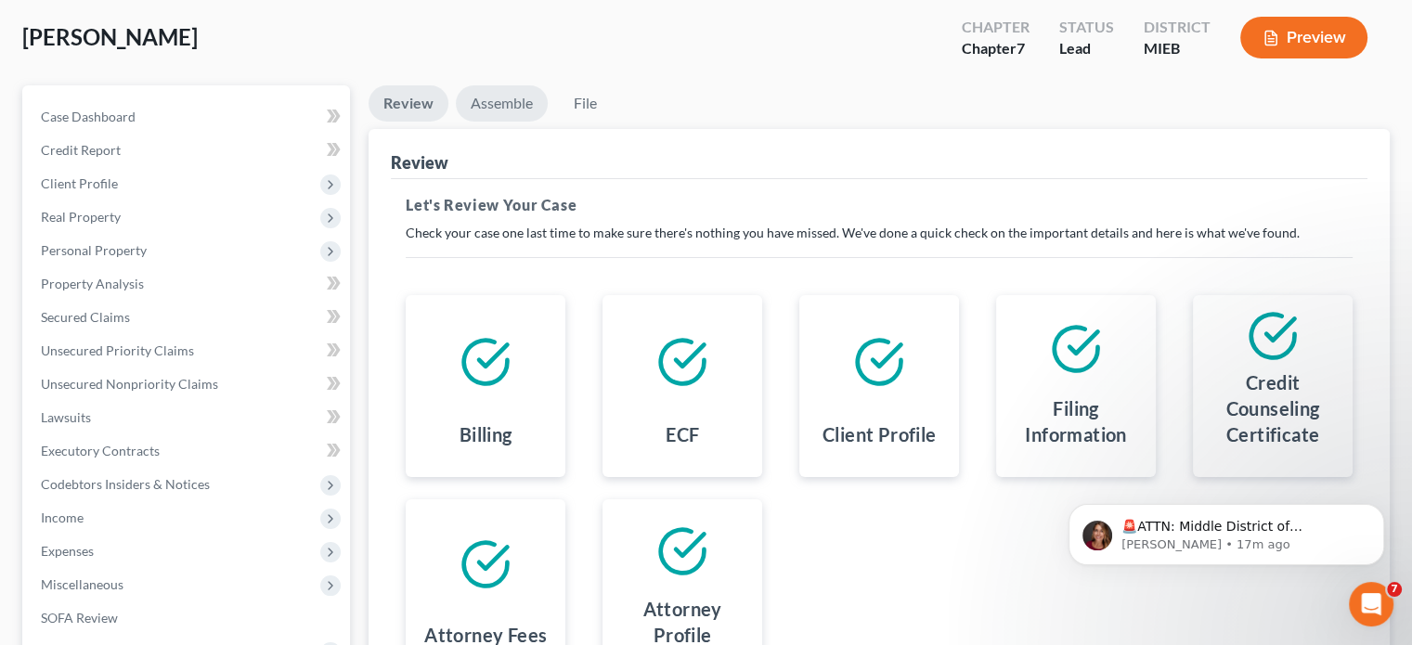
click at [496, 96] on link "Assemble" at bounding box center [502, 103] width 92 height 36
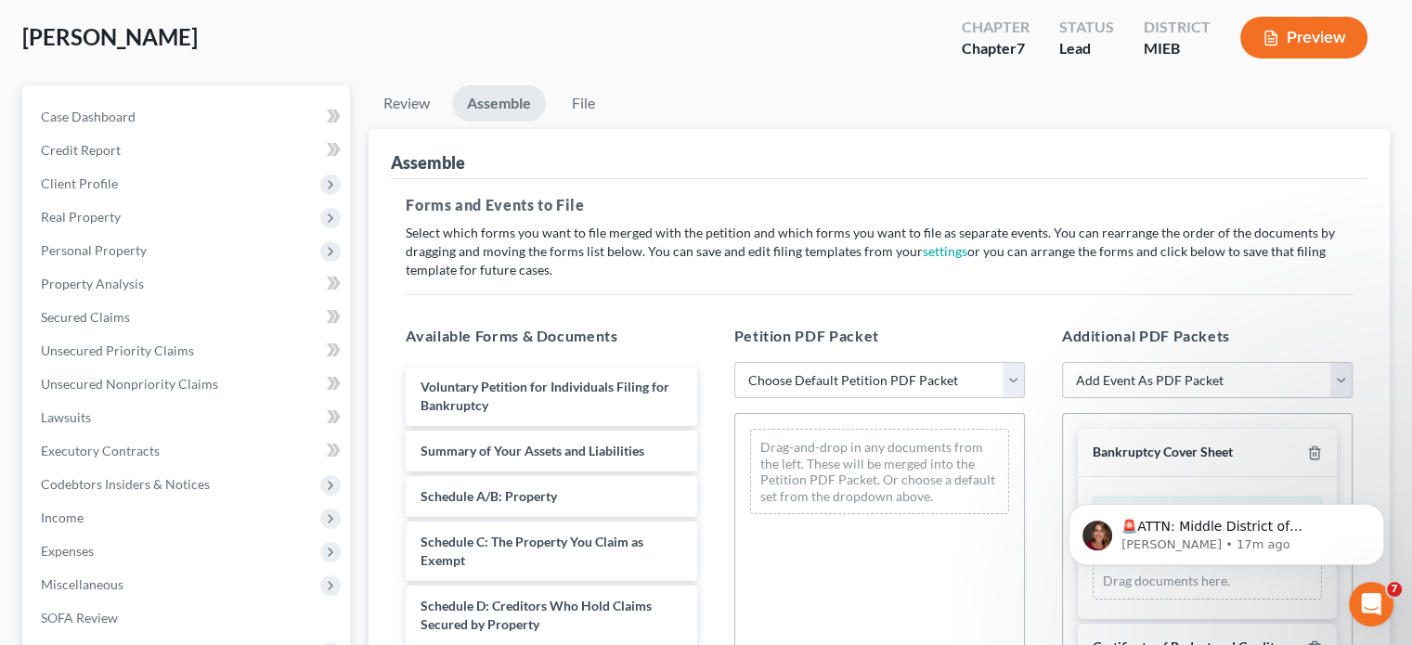
click at [1014, 378] on select "Choose Default Petition PDF Packet Emergency Filing (Voluntary Petition and Cre…" at bounding box center [879, 380] width 291 height 37
select select "2"
click at [734, 362] on select "Choose Default Petition PDF Packet Emergency Filing (Voluntary Petition and Cre…" at bounding box center [879, 380] width 291 height 37
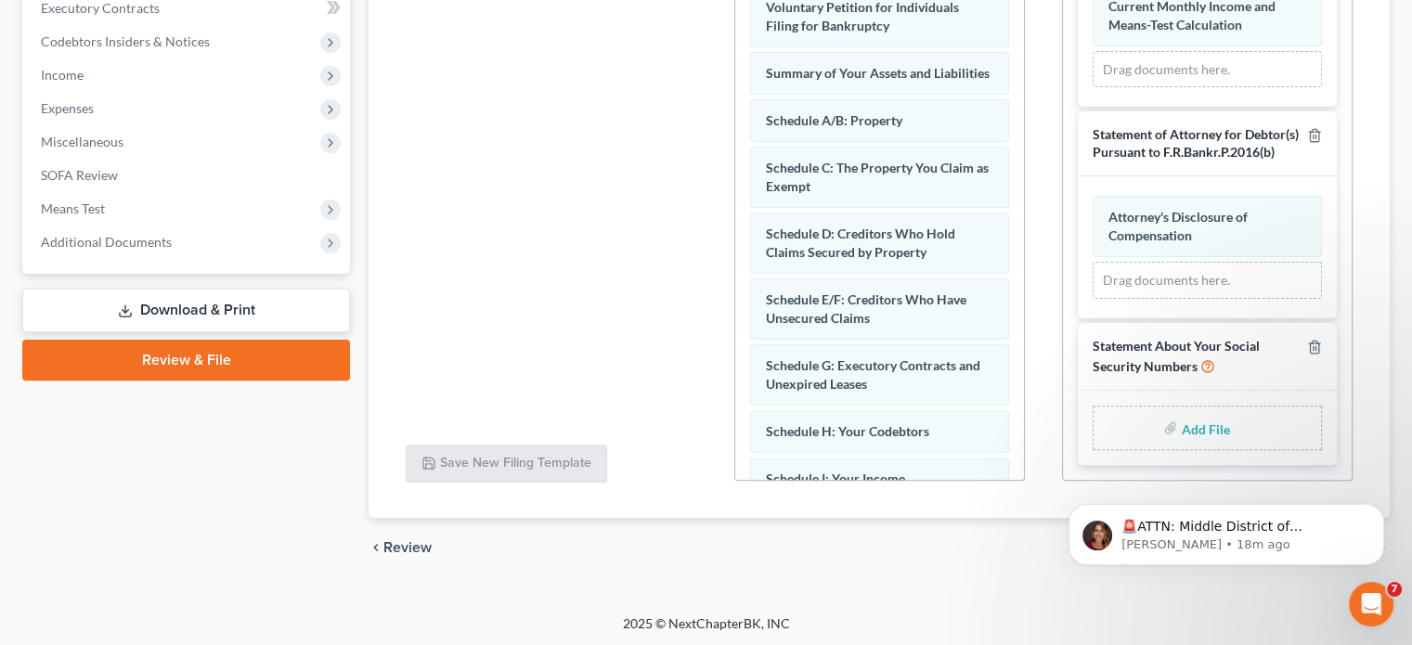
scroll to position [537, 0]
click at [1188, 426] on div "🚨ATTN: Middle District of [US_STATE] The court has added a new Credit Counselin…" at bounding box center [1226, 449] width 342 height 232
click at [1166, 424] on div "🚨ATTN: Middle District of [US_STATE] The court has added a new Credit Counselin…" at bounding box center [1226, 449] width 342 height 232
click at [1189, 424] on div "🚨ATTN: Middle District of [US_STATE] The court has added a new Credit Counselin…" at bounding box center [1226, 449] width 342 height 232
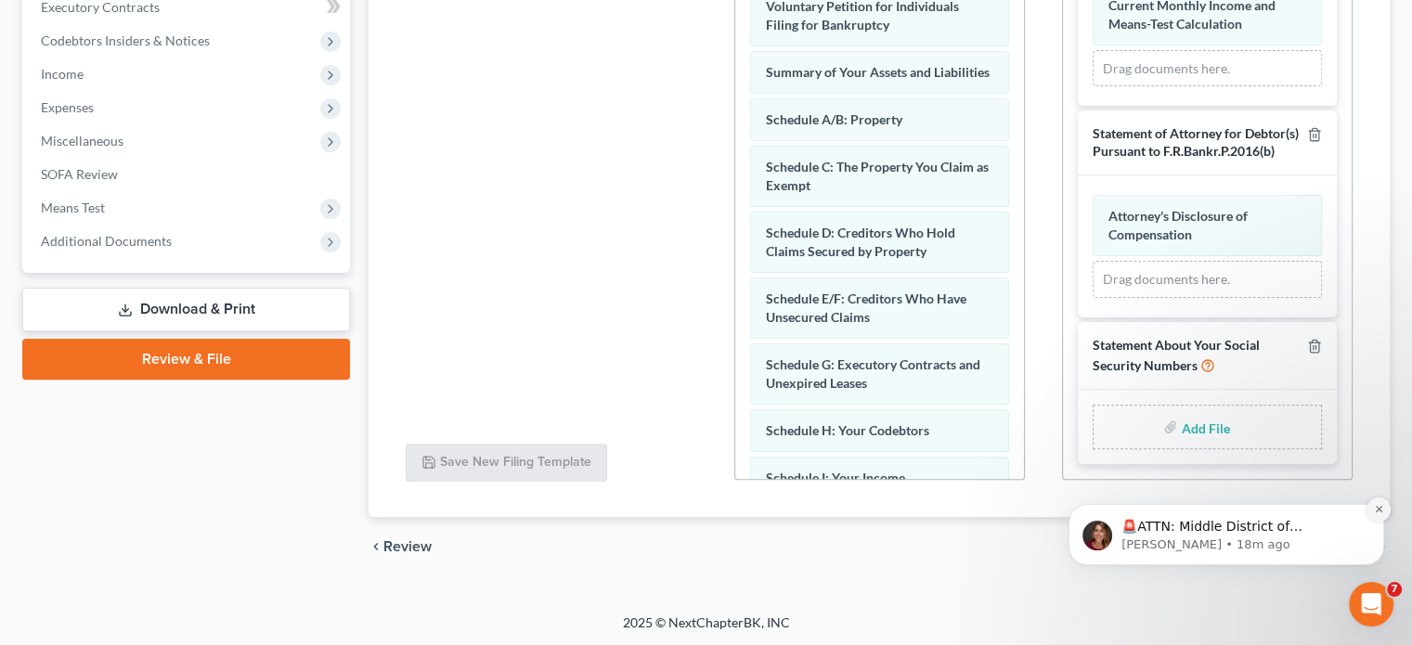
click at [1389, 506] on button "Dismiss notification" at bounding box center [1378, 510] width 24 height 24
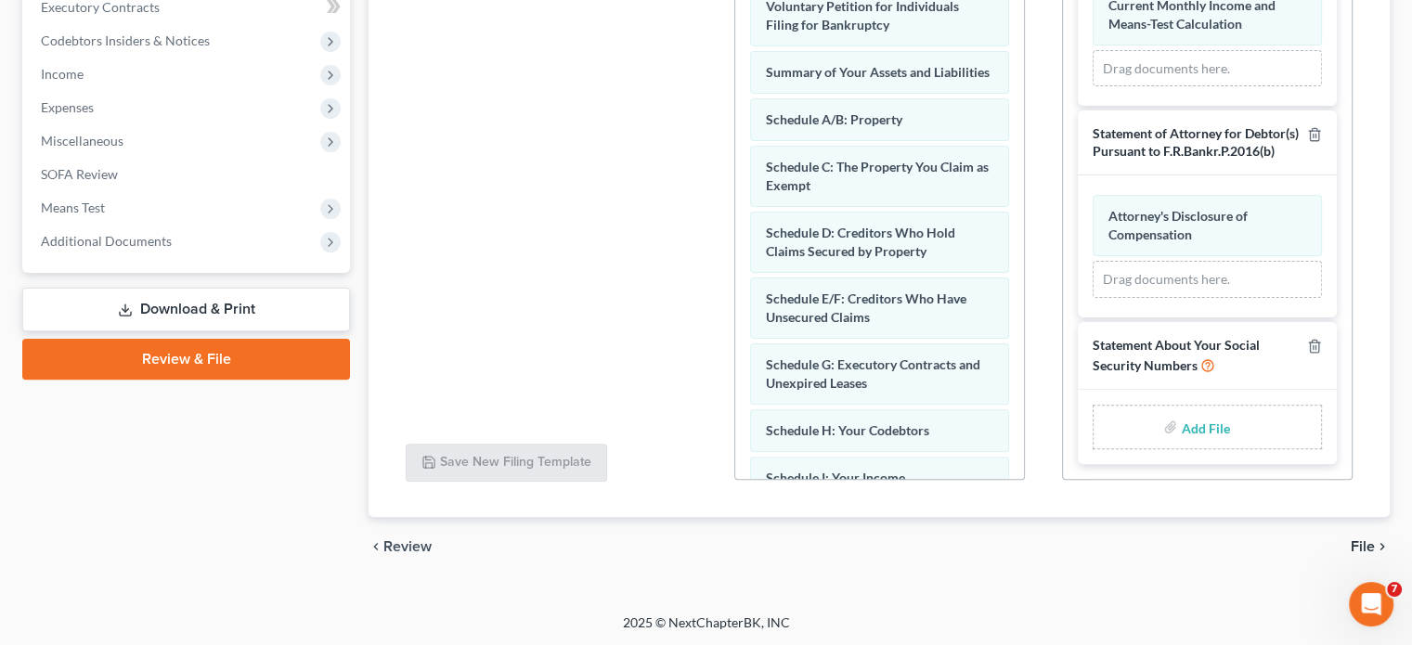
click at [1207, 422] on input "file" at bounding box center [1203, 426] width 45 height 33
type input "C:\fakepath\Statement of Social Security Numbers.pdf"
drag, startPoint x: 1207, startPoint y: 422, endPoint x: 226, endPoint y: 63, distance: 1044.0
click at [226, 63] on div "Petition Navigation Case Dashboard Payments Invoices Payments Payments Credit R…" at bounding box center [706, 110] width 1386 height 936
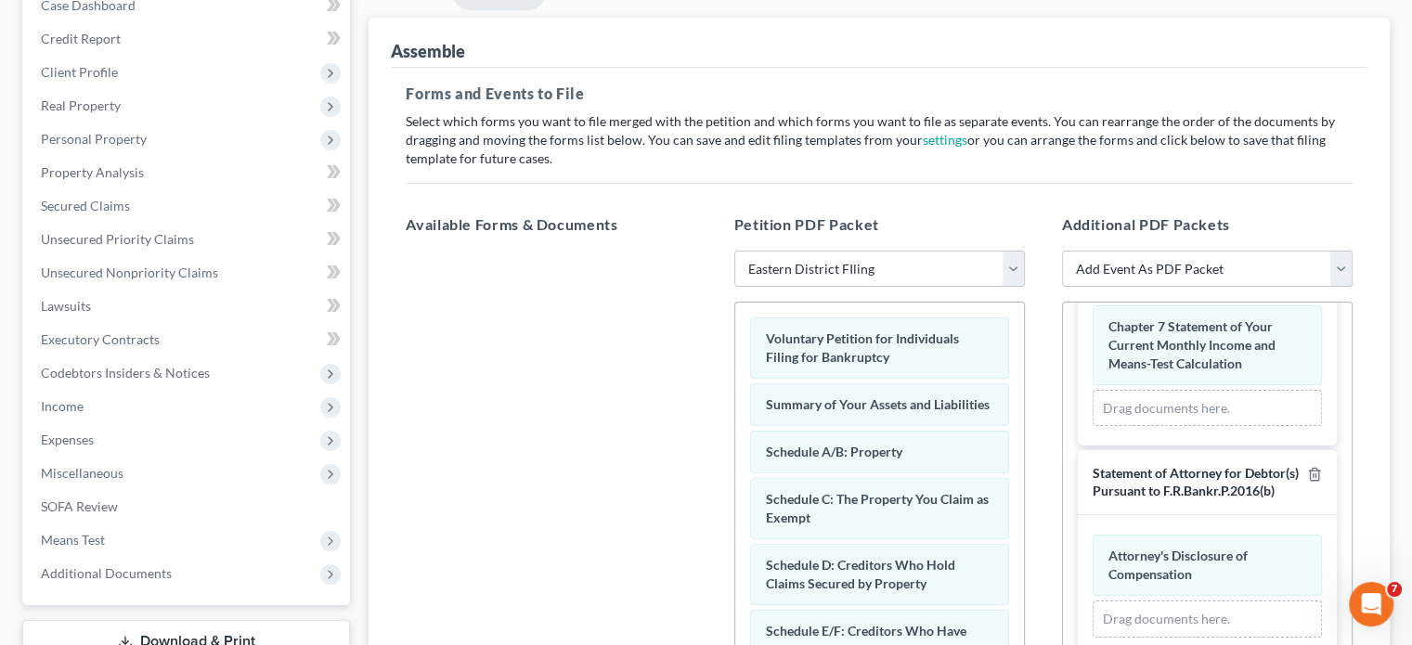
scroll to position [165, 0]
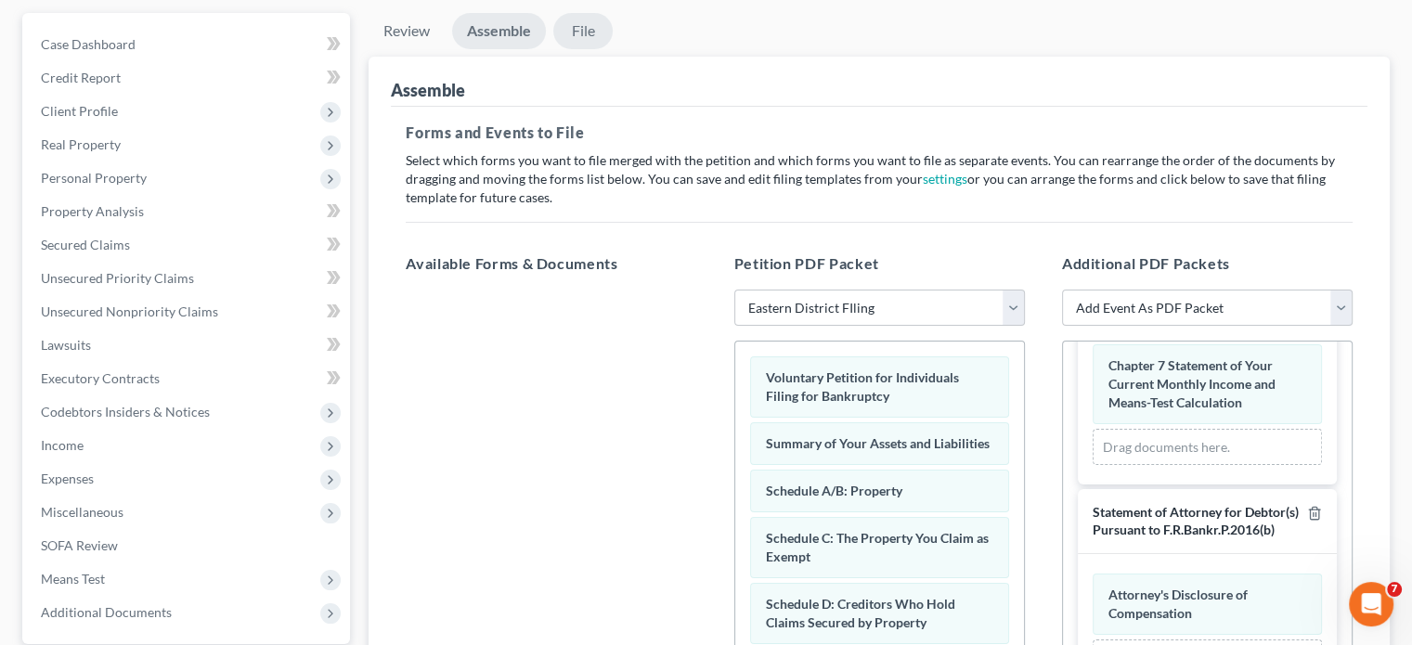
click at [576, 25] on link "File" at bounding box center [582, 31] width 59 height 36
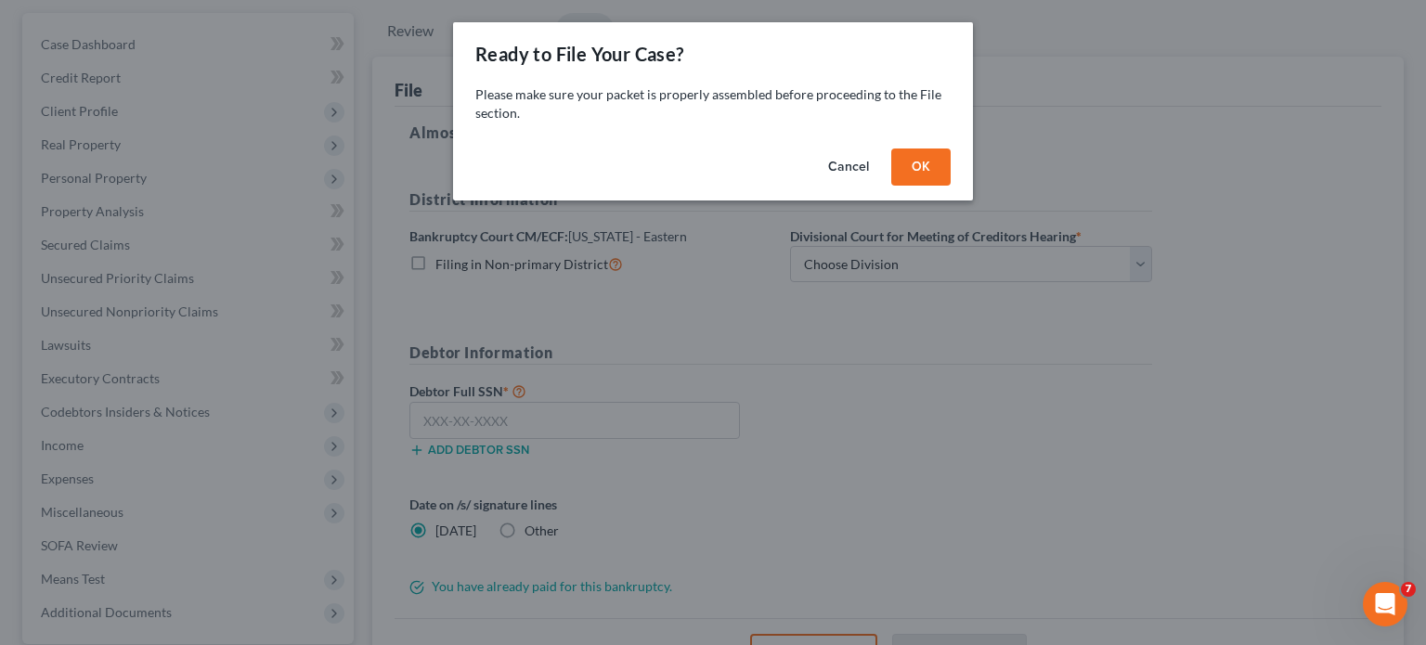
click at [906, 168] on button "OK" at bounding box center [920, 167] width 59 height 37
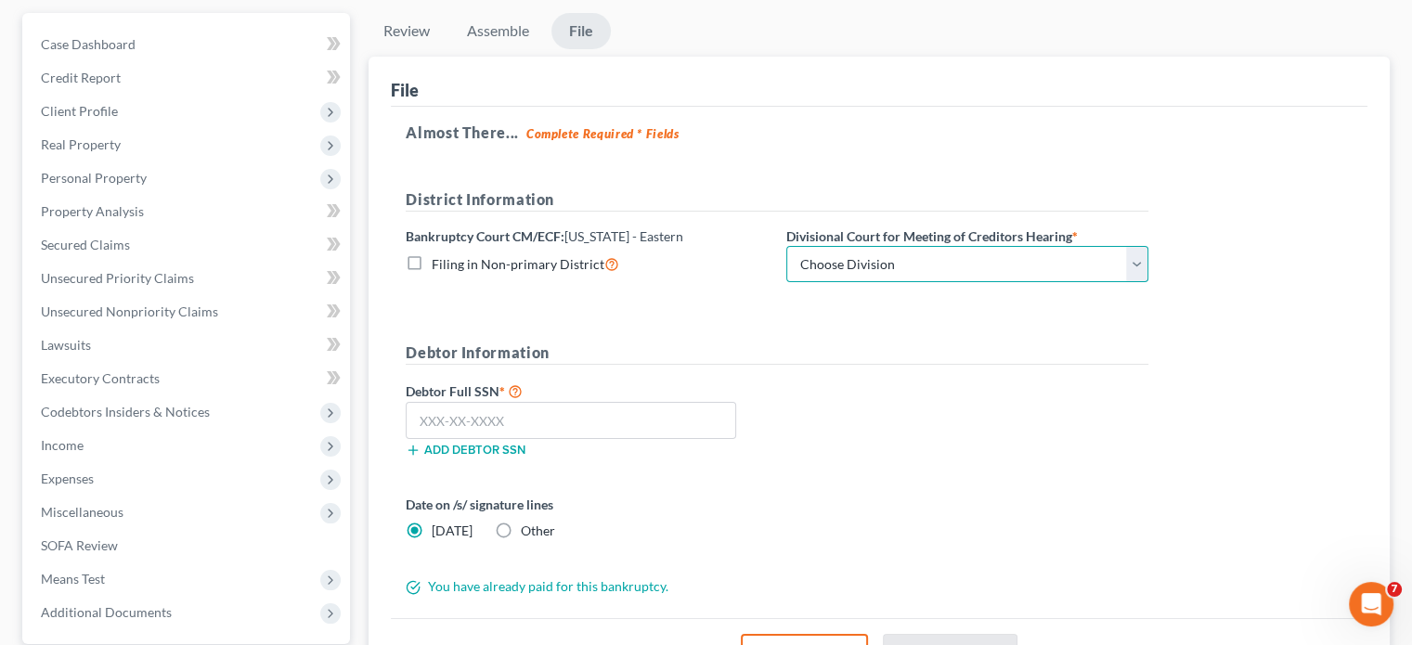
click at [895, 253] on select "Choose Division [GEOGRAPHIC_DATA] [GEOGRAPHIC_DATA] [GEOGRAPHIC_DATA]" at bounding box center [967, 264] width 362 height 37
select select "2"
click at [786, 246] on select "Choose Division [GEOGRAPHIC_DATA] [GEOGRAPHIC_DATA] [GEOGRAPHIC_DATA]" at bounding box center [967, 264] width 362 height 37
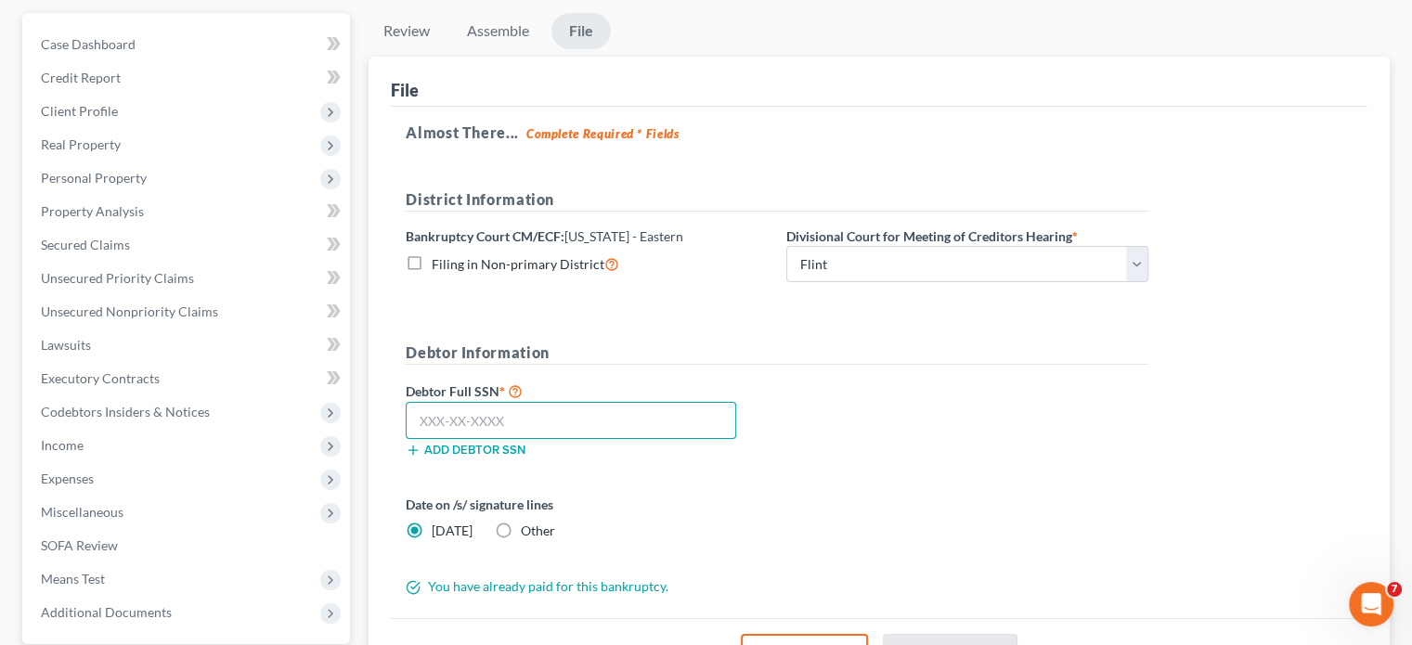
click at [651, 415] on input "text" at bounding box center [571, 420] width 330 height 37
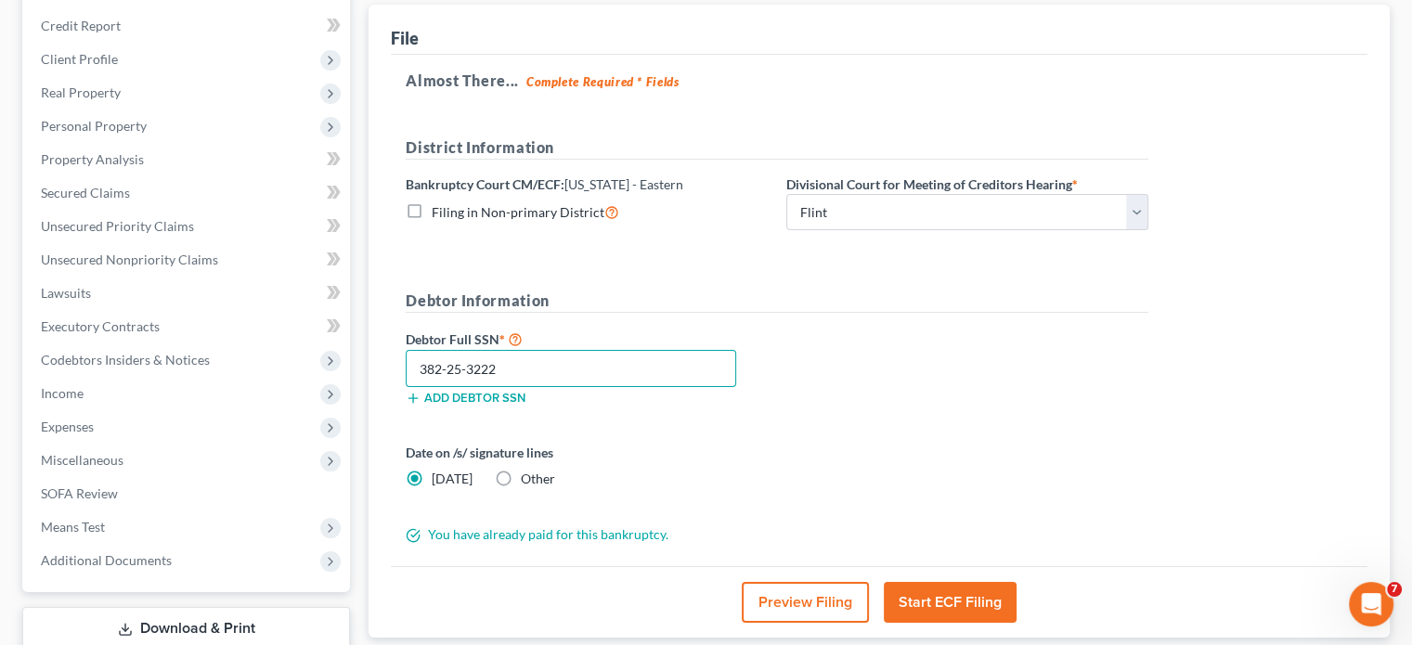
scroll to position [258, 0]
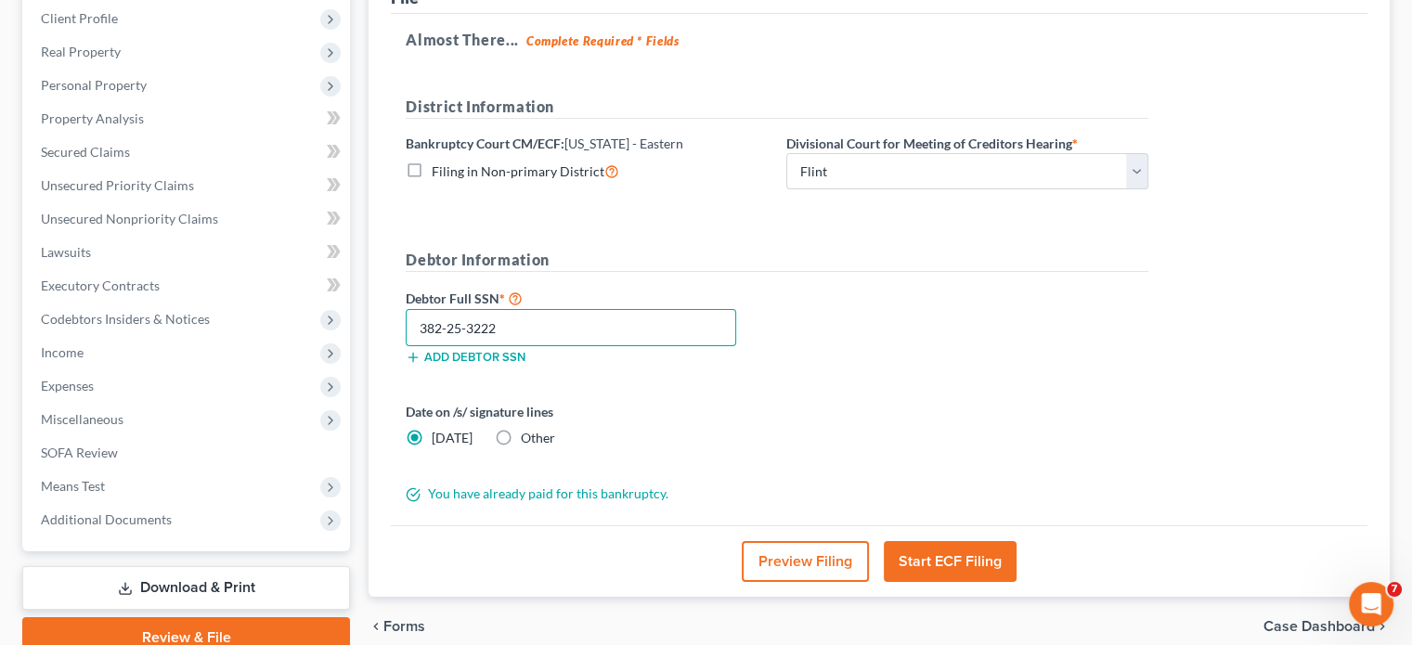
type input "382-25-3222"
click at [973, 566] on button "Start ECF Filing" at bounding box center [950, 561] width 133 height 41
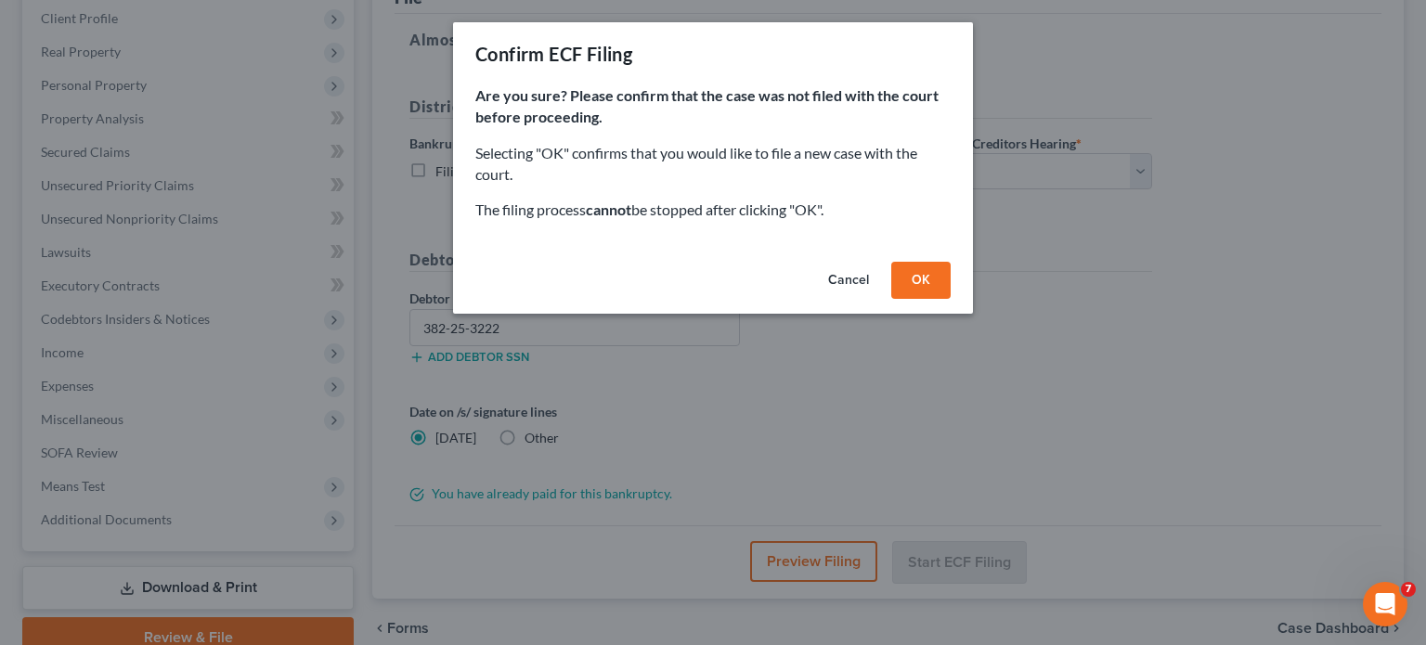
click at [921, 278] on button "OK" at bounding box center [920, 280] width 59 height 37
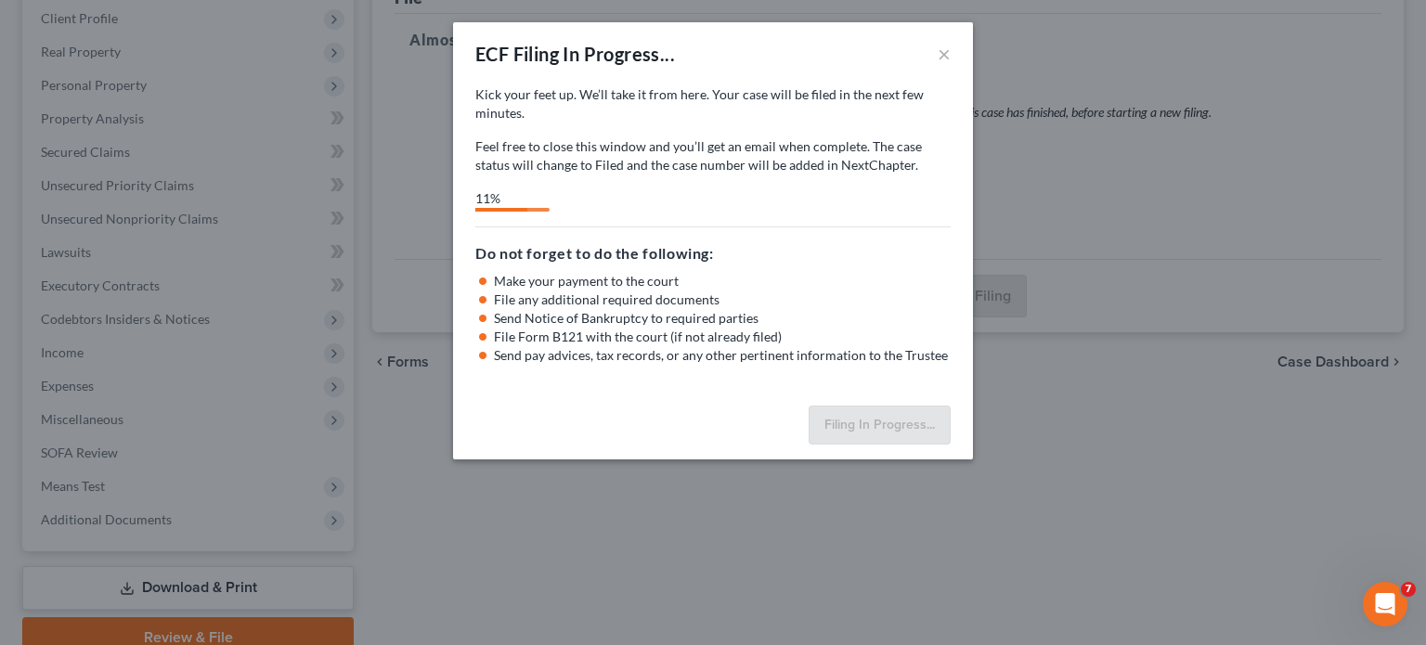
select select "2"
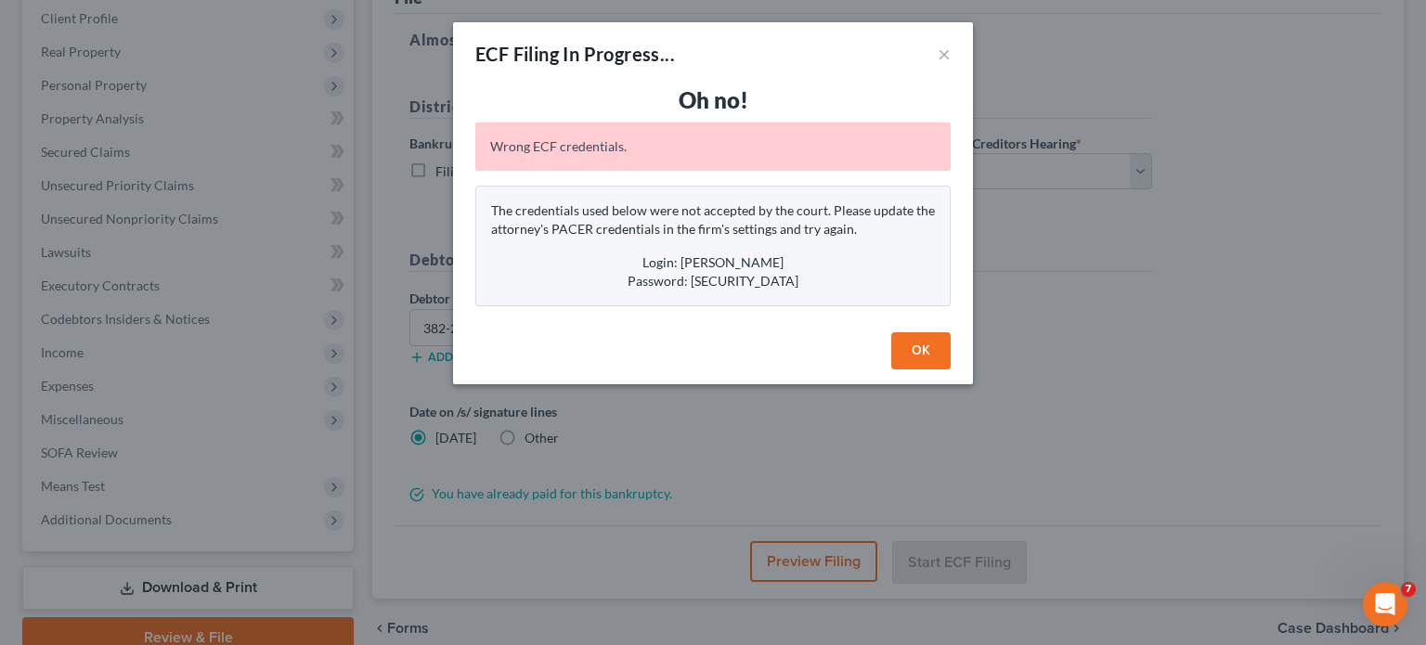
click at [918, 357] on button "OK" at bounding box center [920, 350] width 59 height 37
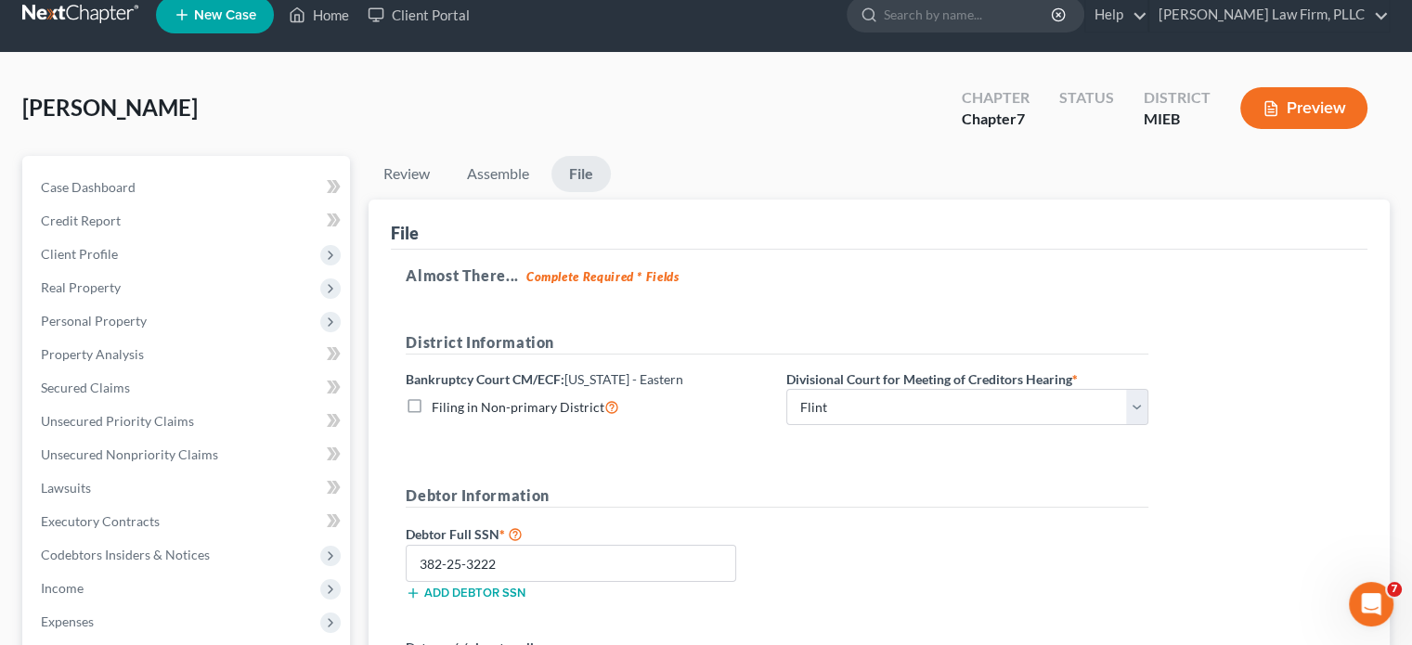
scroll to position [0, 0]
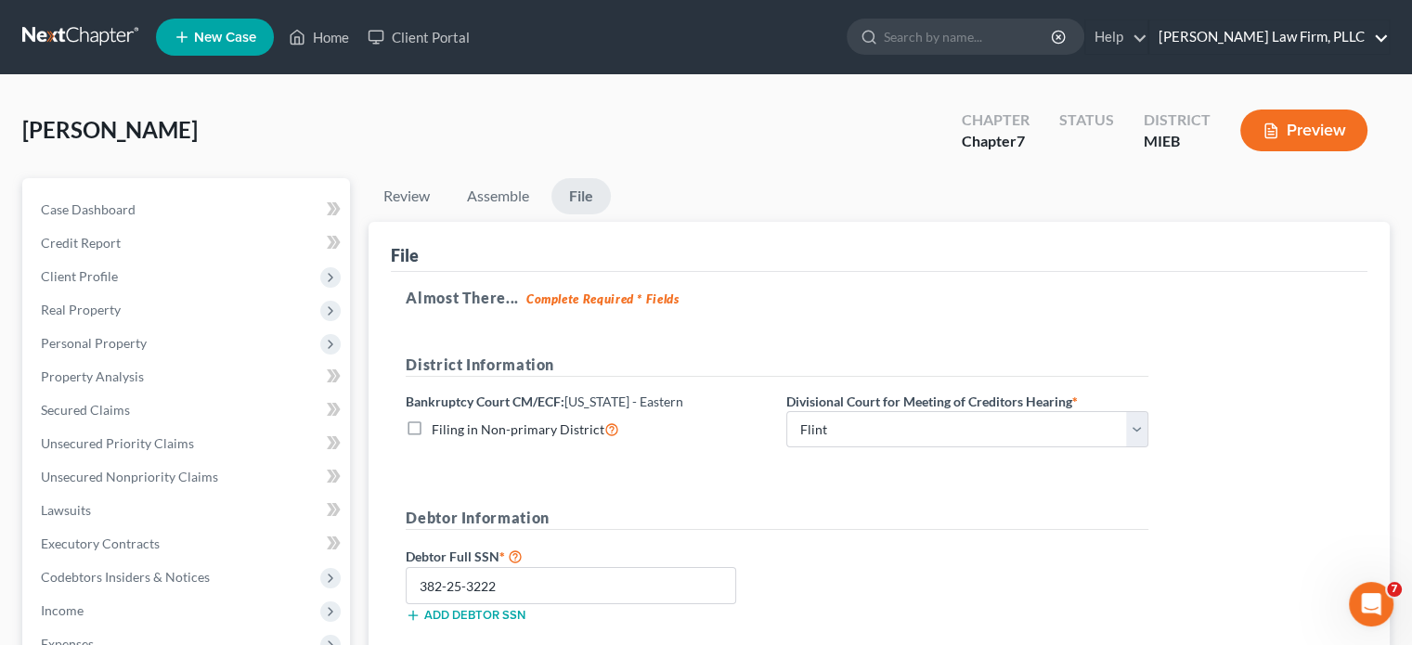
click at [1287, 37] on link "[PERSON_NAME] Law Firm, PLLC" at bounding box center [1268, 36] width 239 height 33
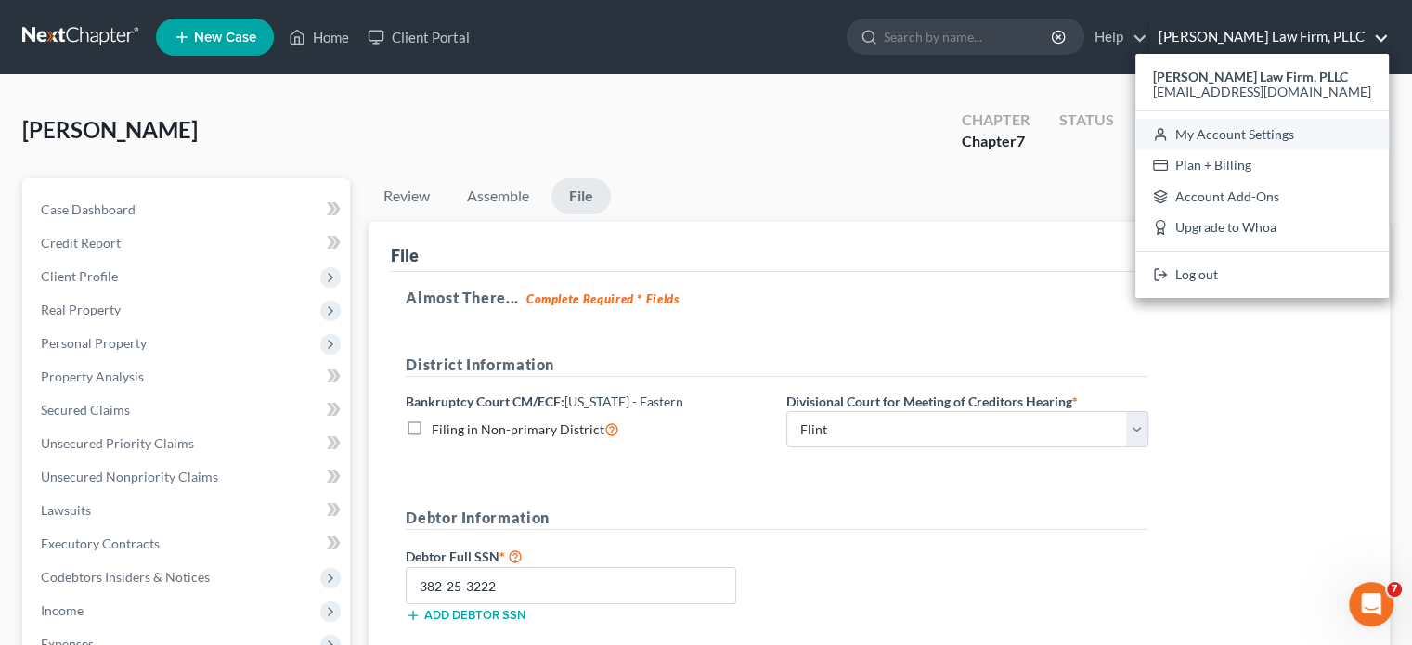
click at [1266, 133] on link "My Account Settings" at bounding box center [1261, 135] width 253 height 32
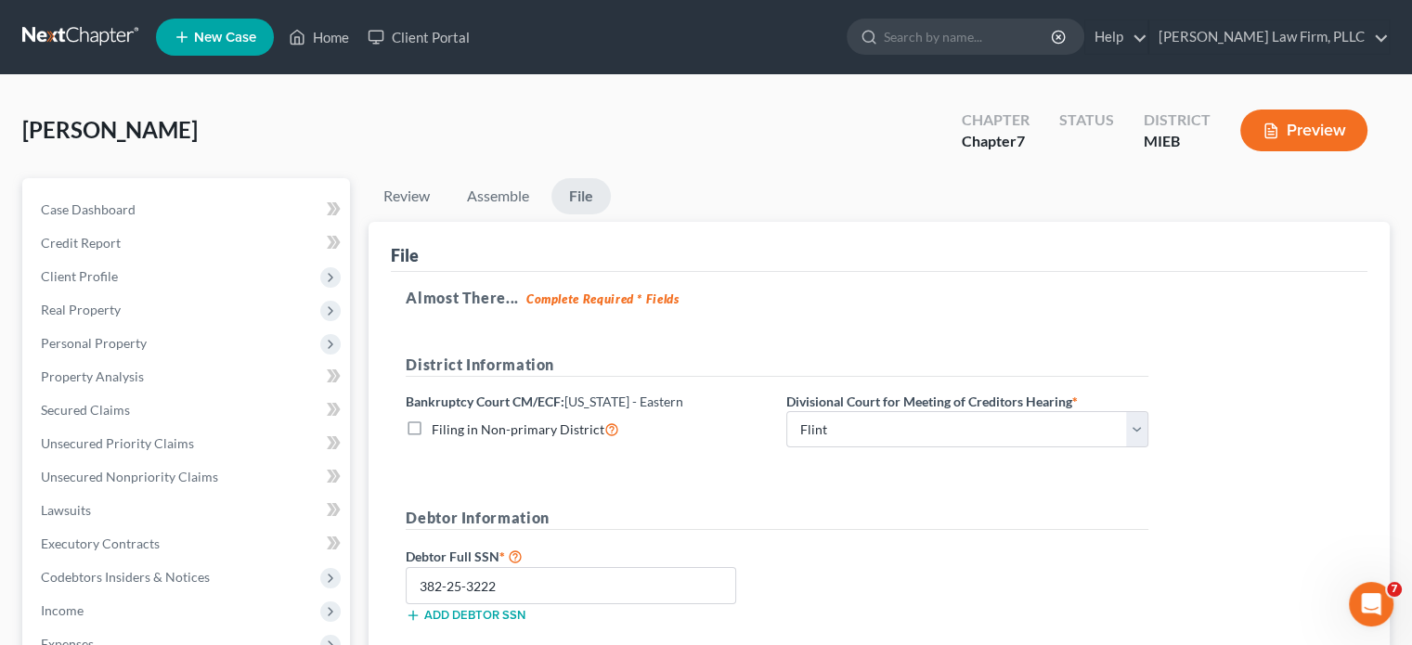
select select "40"
select select "24"
select select "23"
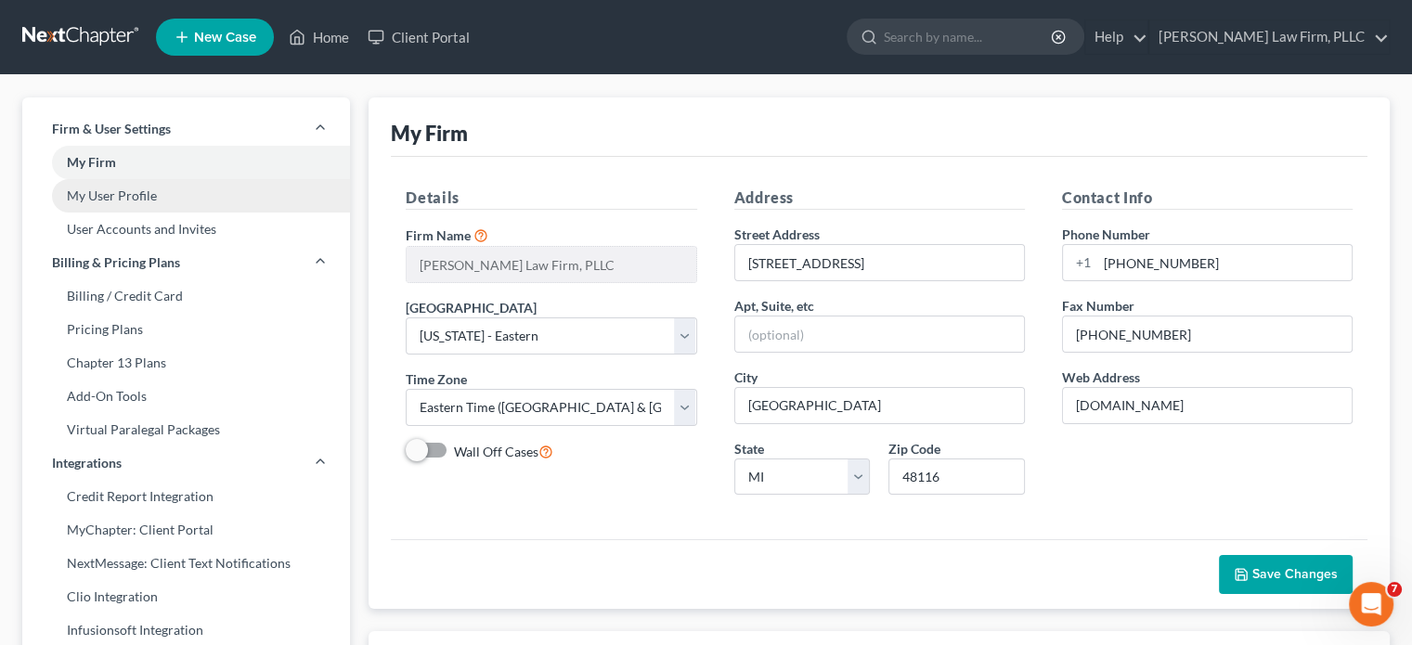
click at [163, 190] on link "My User Profile" at bounding box center [186, 195] width 328 height 33
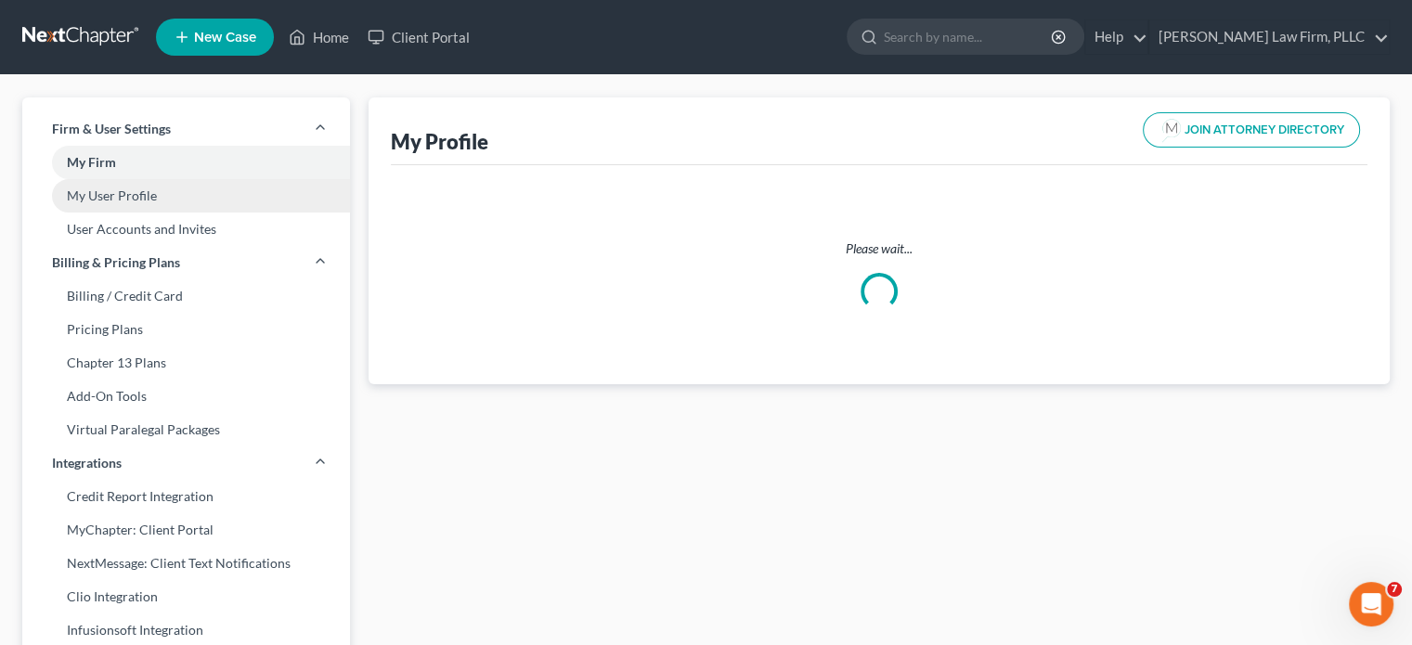
select select "23"
select select "40"
select select "attorney"
select select "0"
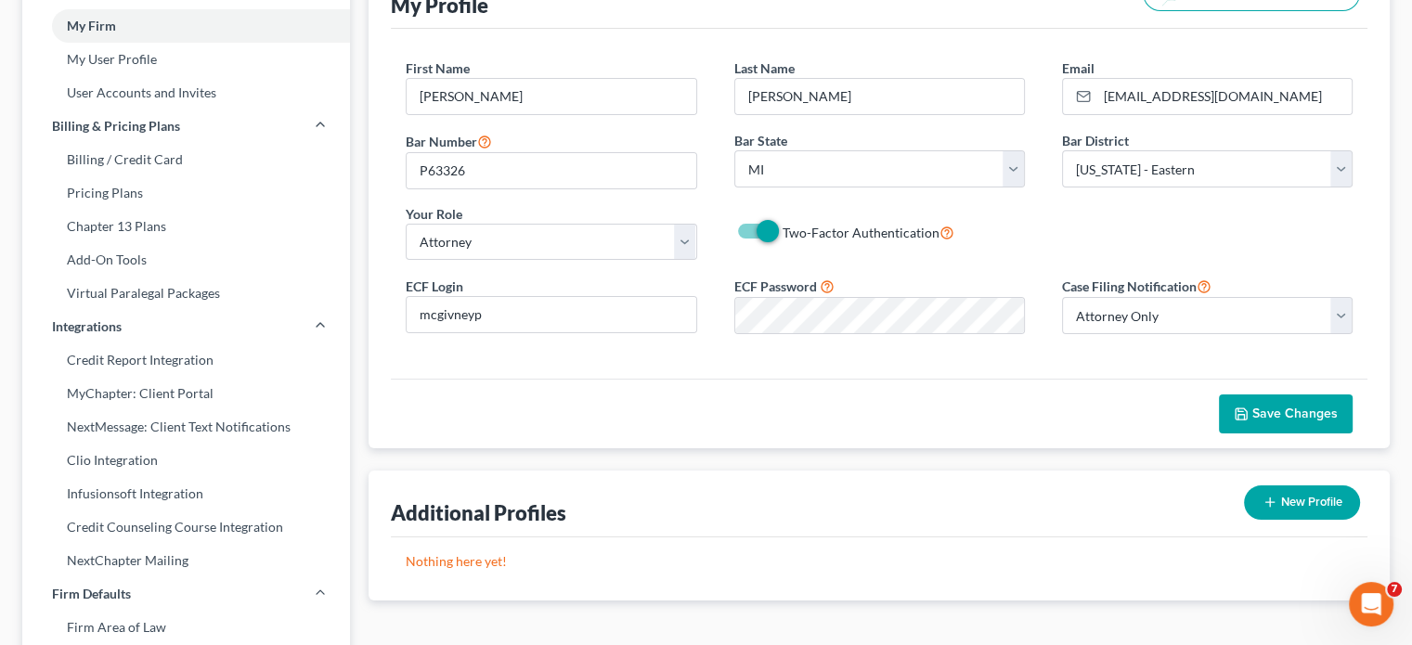
scroll to position [93, 0]
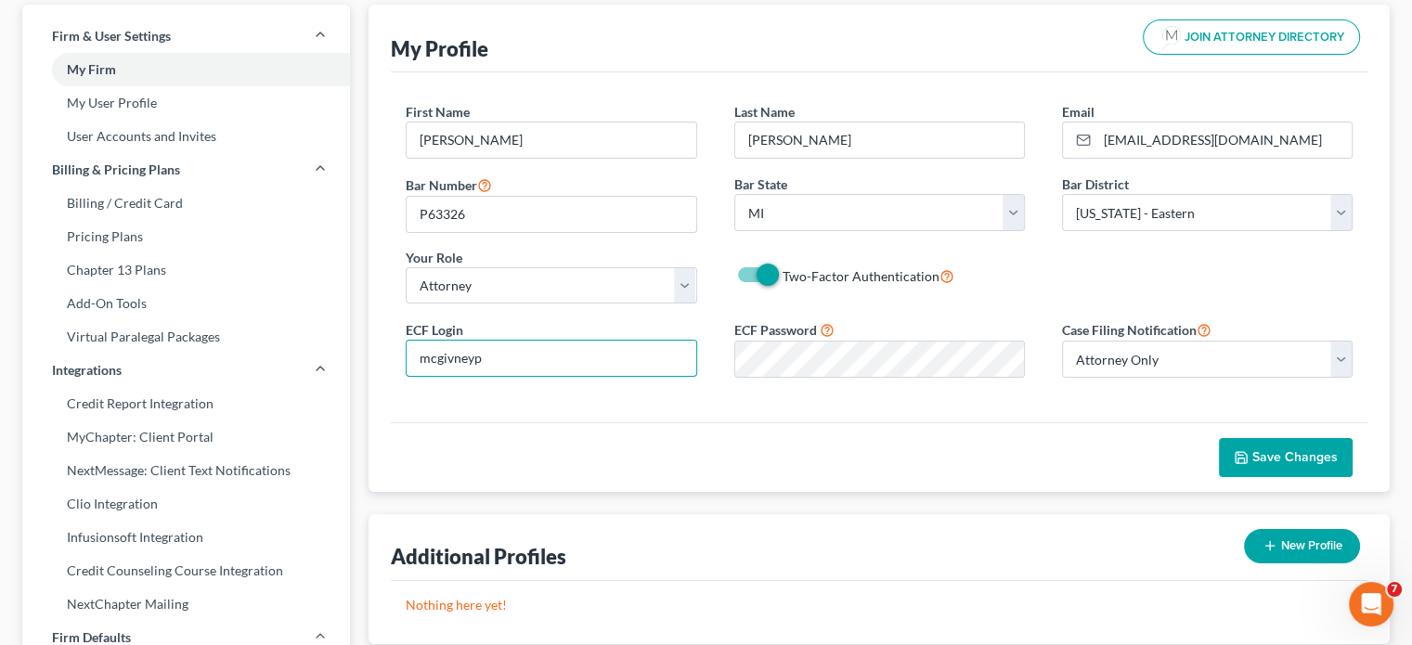
drag, startPoint x: 523, startPoint y: 357, endPoint x: 379, endPoint y: 359, distance: 143.9
click at [379, 359] on div "My Profile JOIN ATTORNEY DIRECTORY First Name * [PERSON_NAME] Last Name * [PERS…" at bounding box center [879, 248] width 1021 height 487
type input "pm3807"
click at [1325, 452] on span "Save Changes" at bounding box center [1294, 457] width 85 height 16
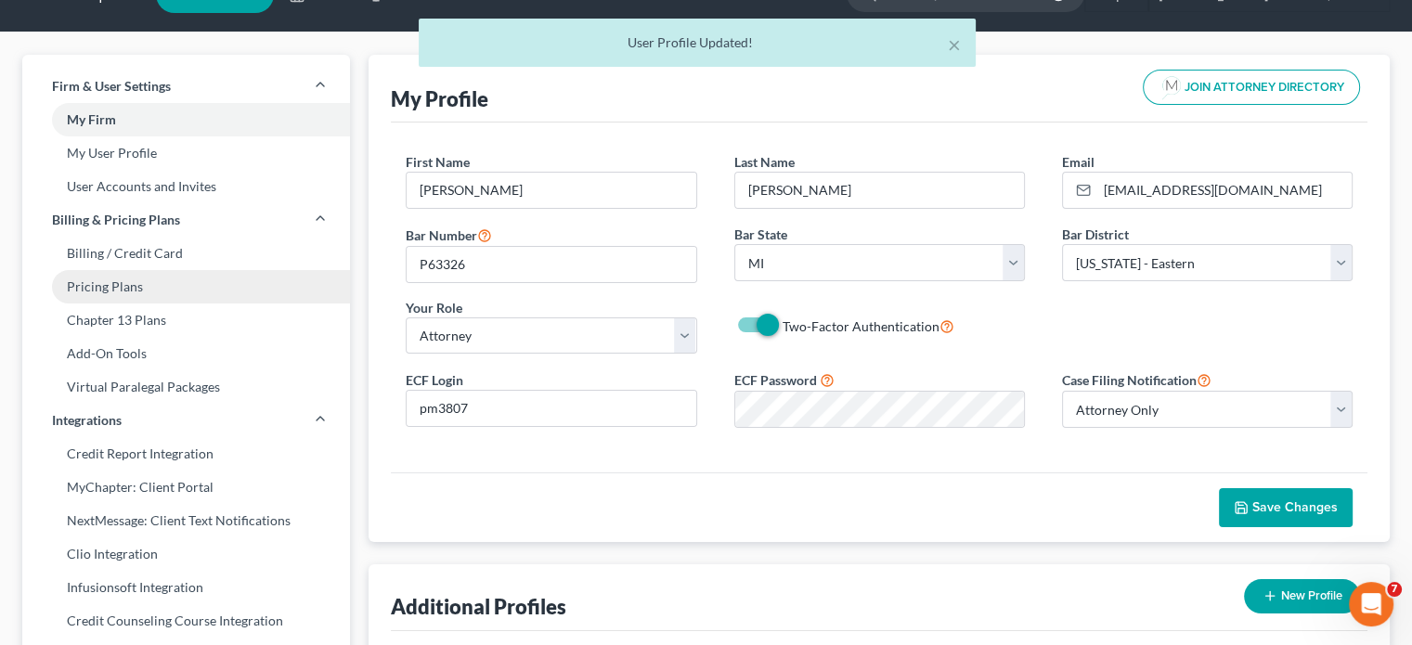
scroll to position [0, 0]
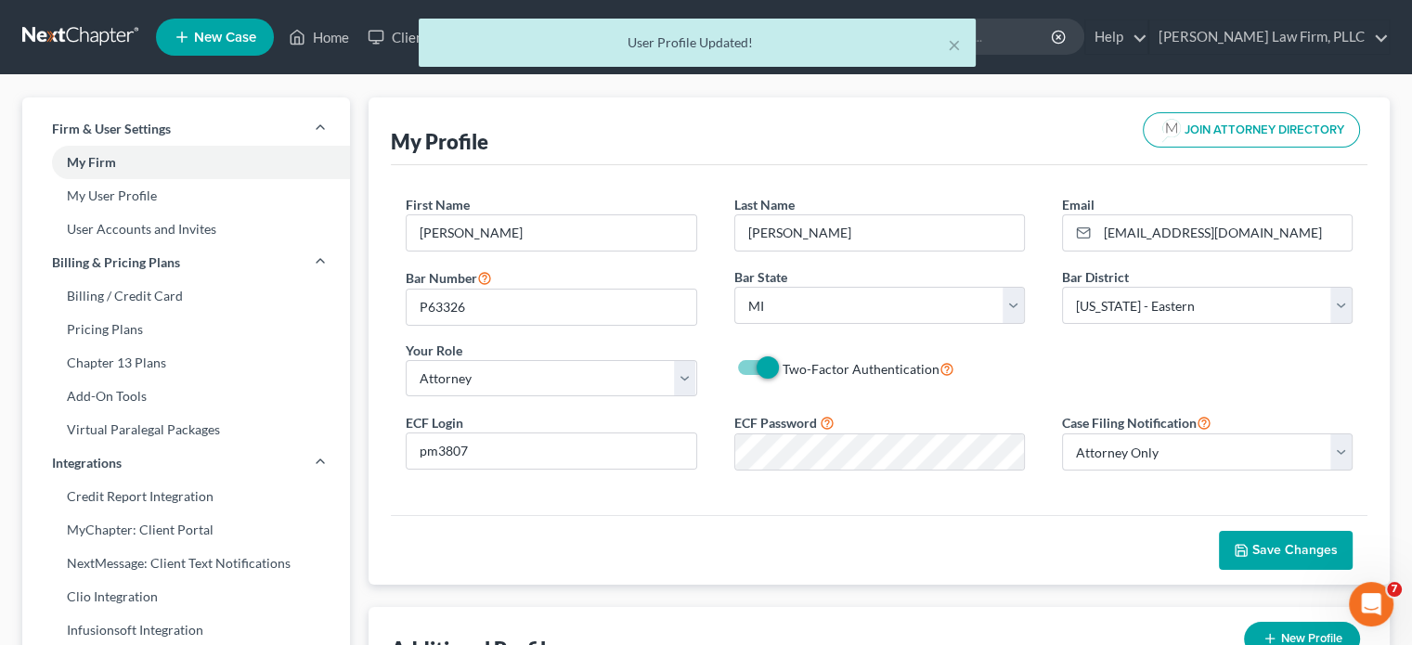
click at [322, 32] on div "× User Profile Updated!" at bounding box center [697, 48] width 1412 height 58
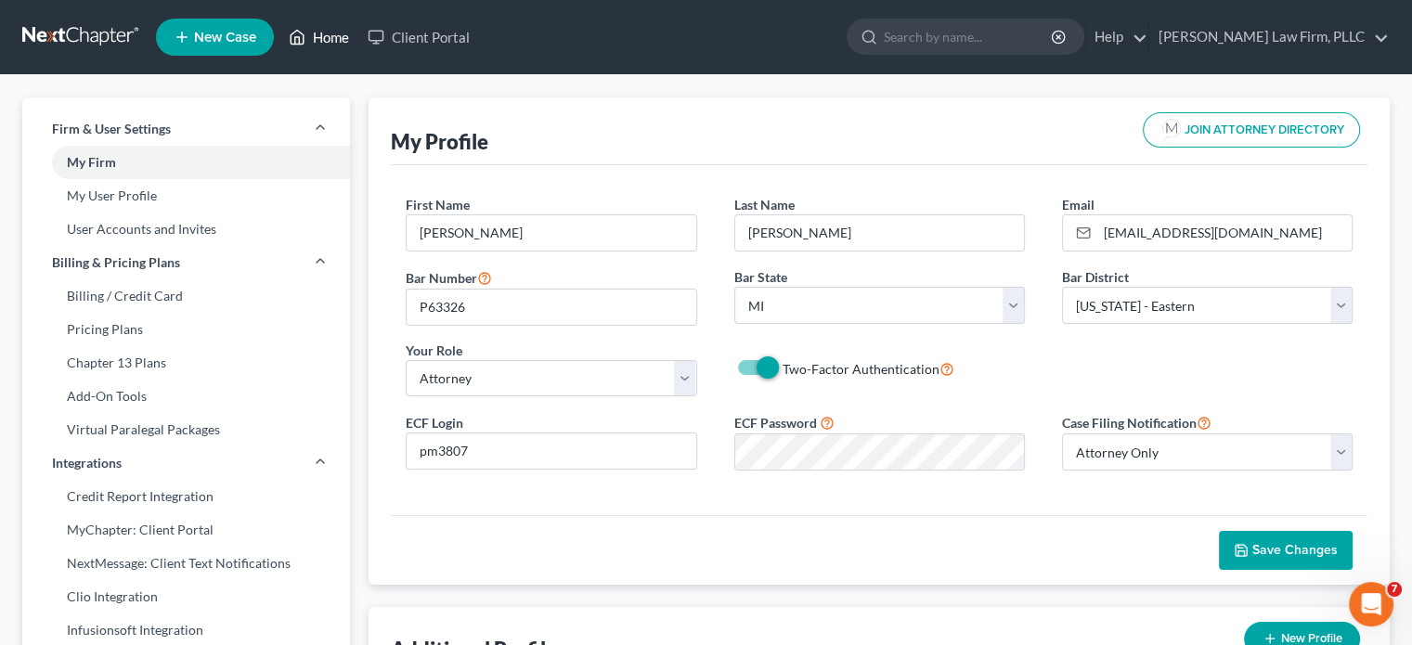
click at [322, 32] on link "Home" at bounding box center [318, 36] width 79 height 33
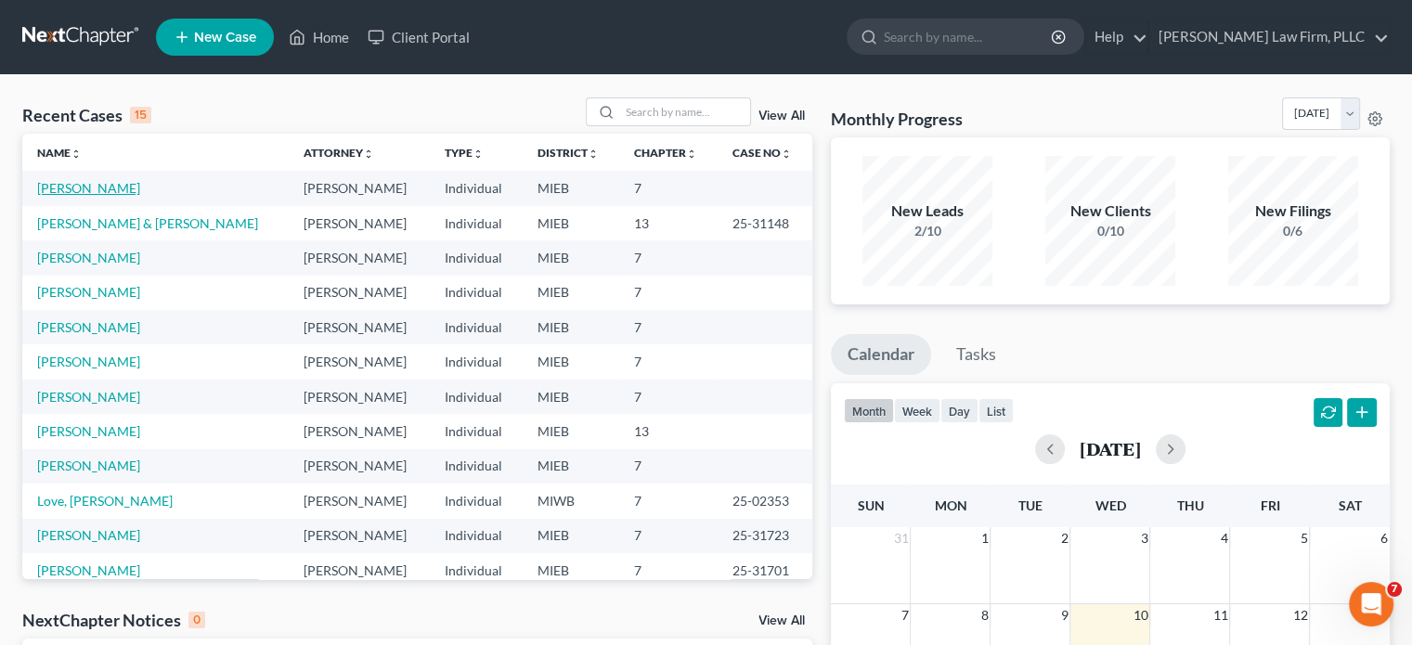
click at [65, 185] on link "[PERSON_NAME]" at bounding box center [88, 188] width 103 height 16
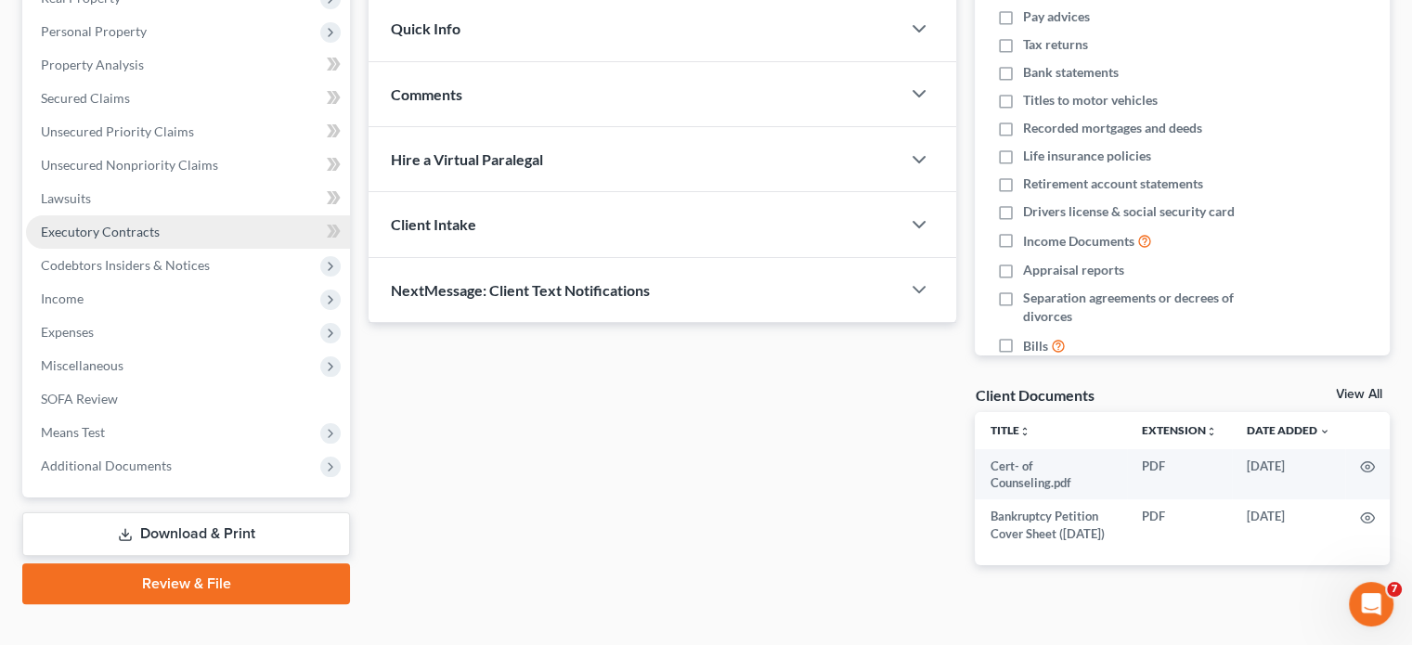
scroll to position [349, 0]
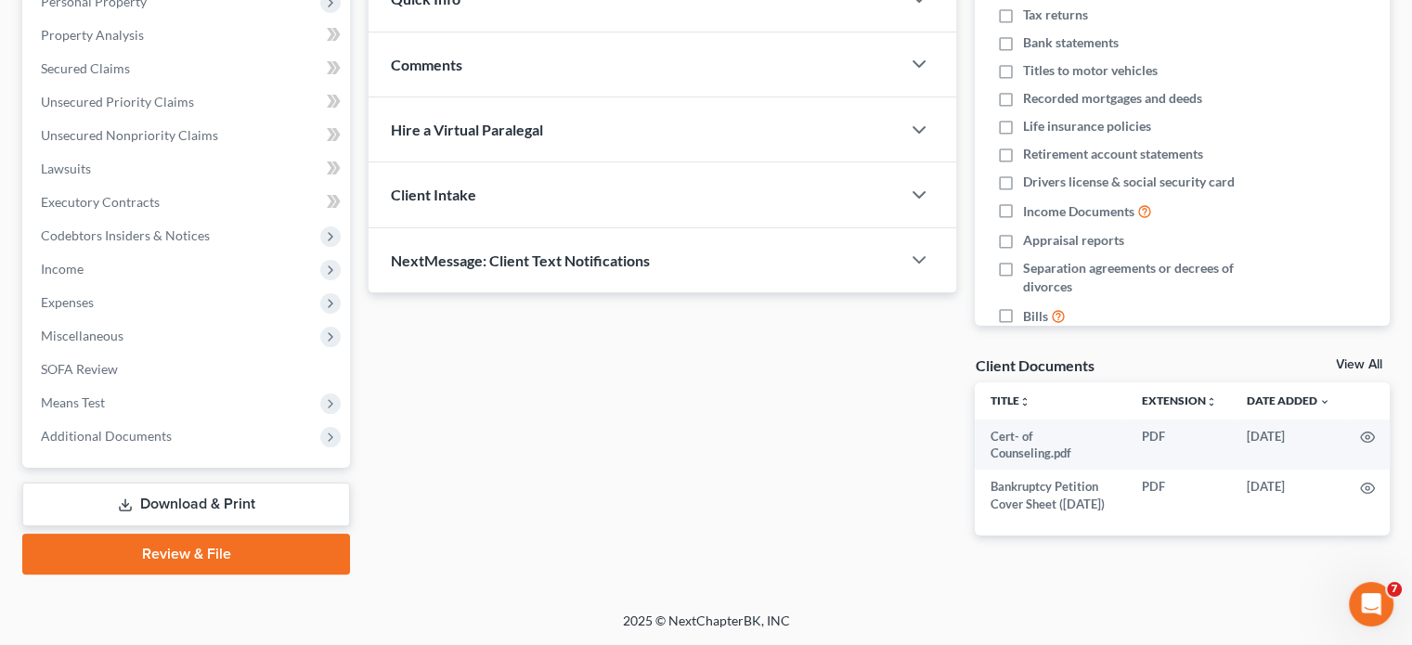
click at [226, 540] on link "Review & File" at bounding box center [186, 554] width 328 height 41
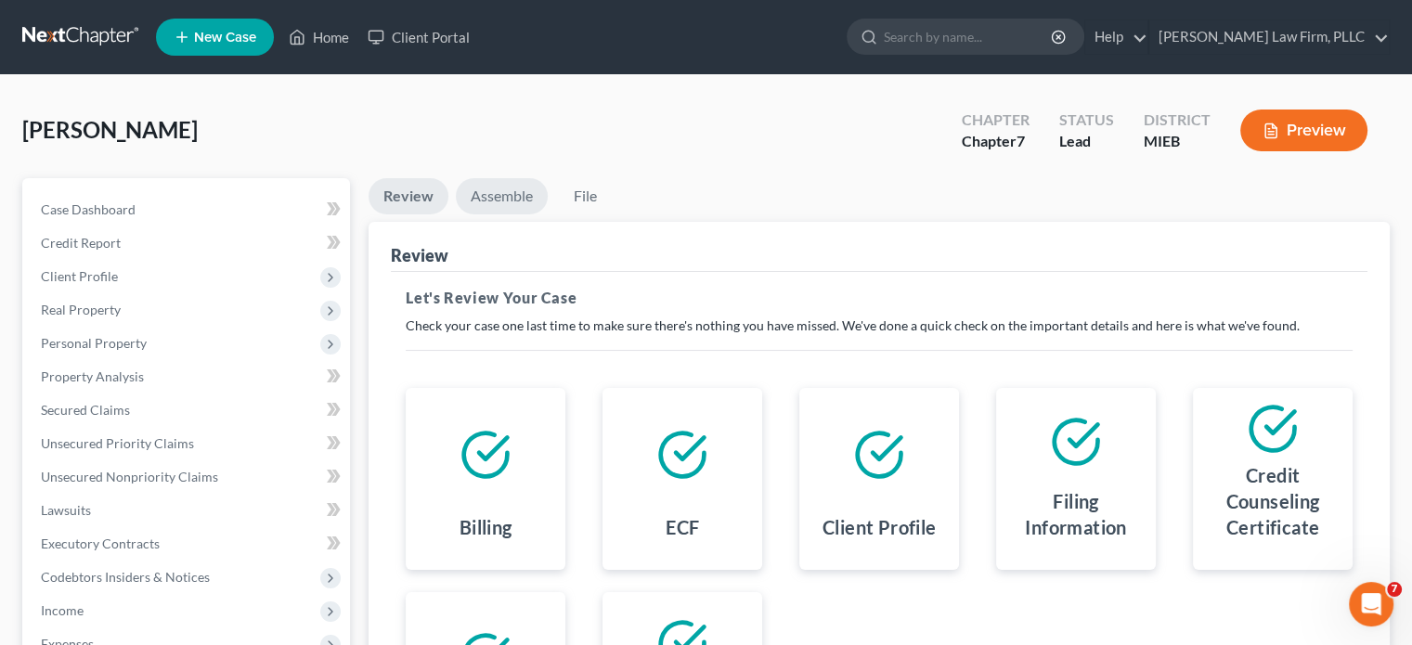
click at [516, 200] on link "Assemble" at bounding box center [502, 196] width 92 height 36
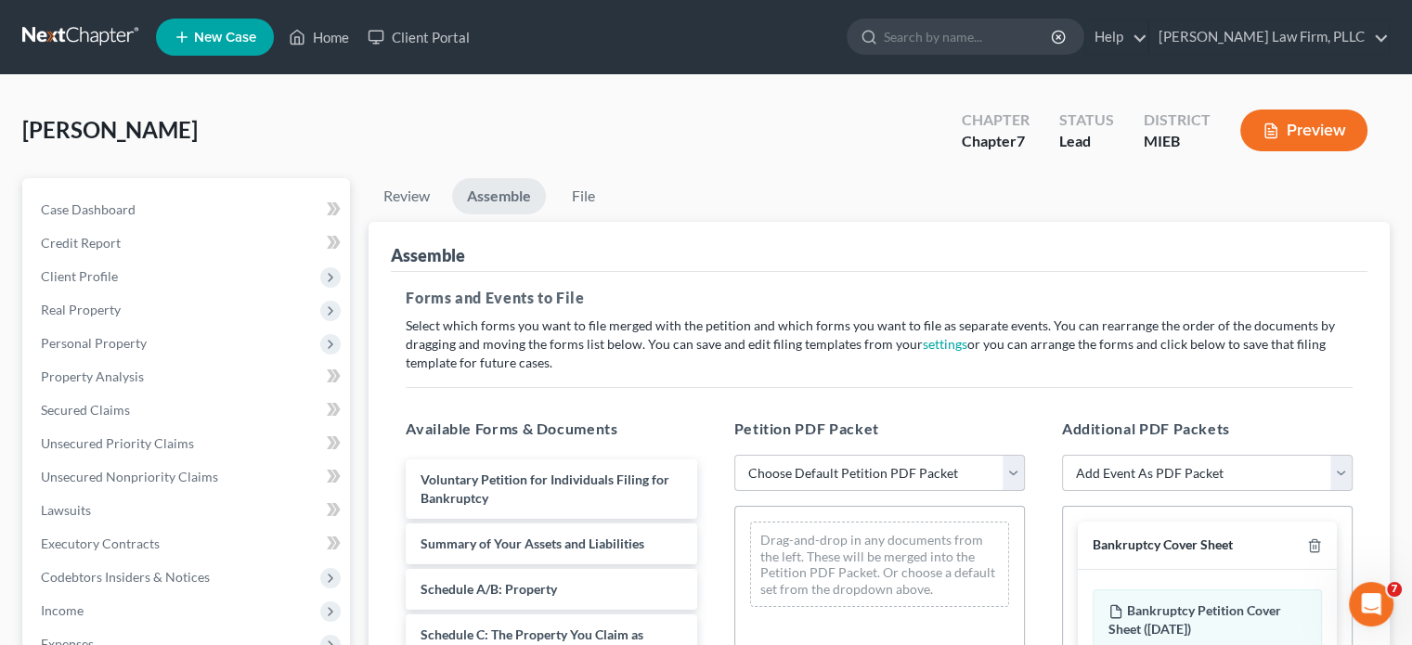
click at [1009, 470] on select "Choose Default Petition PDF Packet Emergency Filing (Voluntary Petition and Cre…" at bounding box center [879, 473] width 291 height 37
select select "2"
click at [734, 455] on select "Choose Default Petition PDF Packet Emergency Filing (Voluntary Petition and Cre…" at bounding box center [879, 473] width 291 height 37
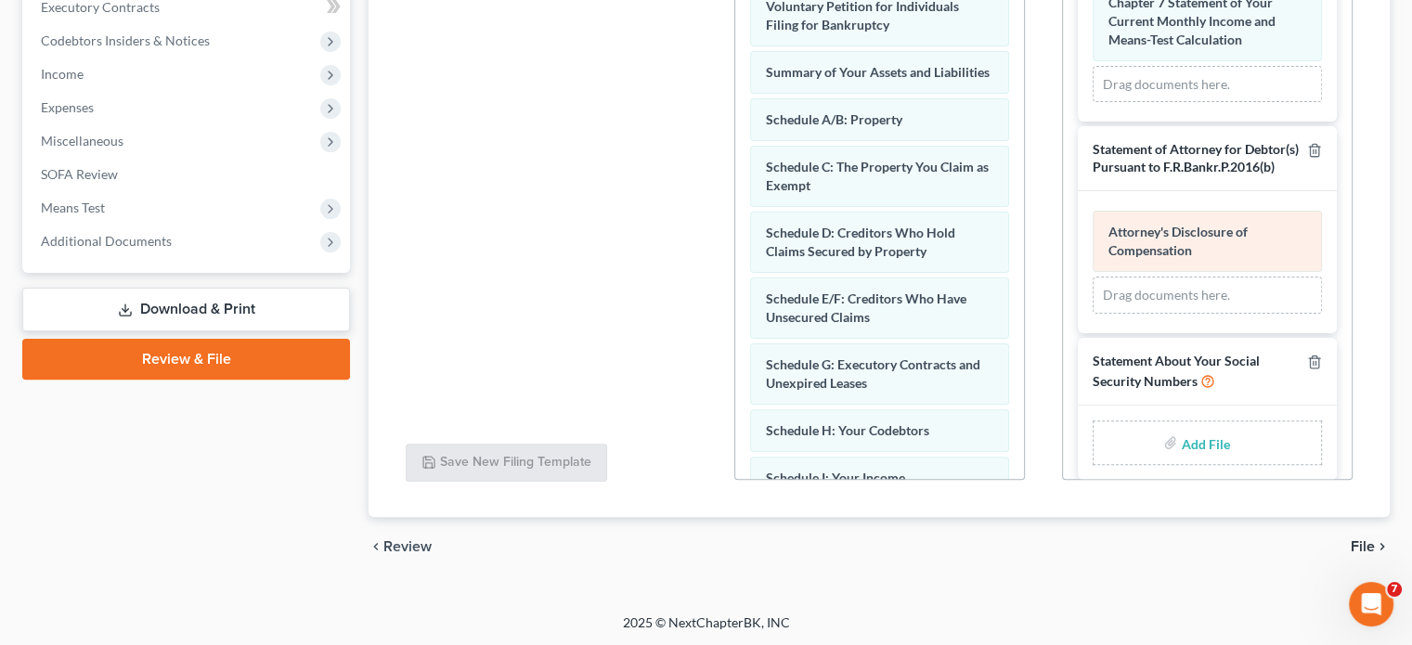
scroll to position [906, 0]
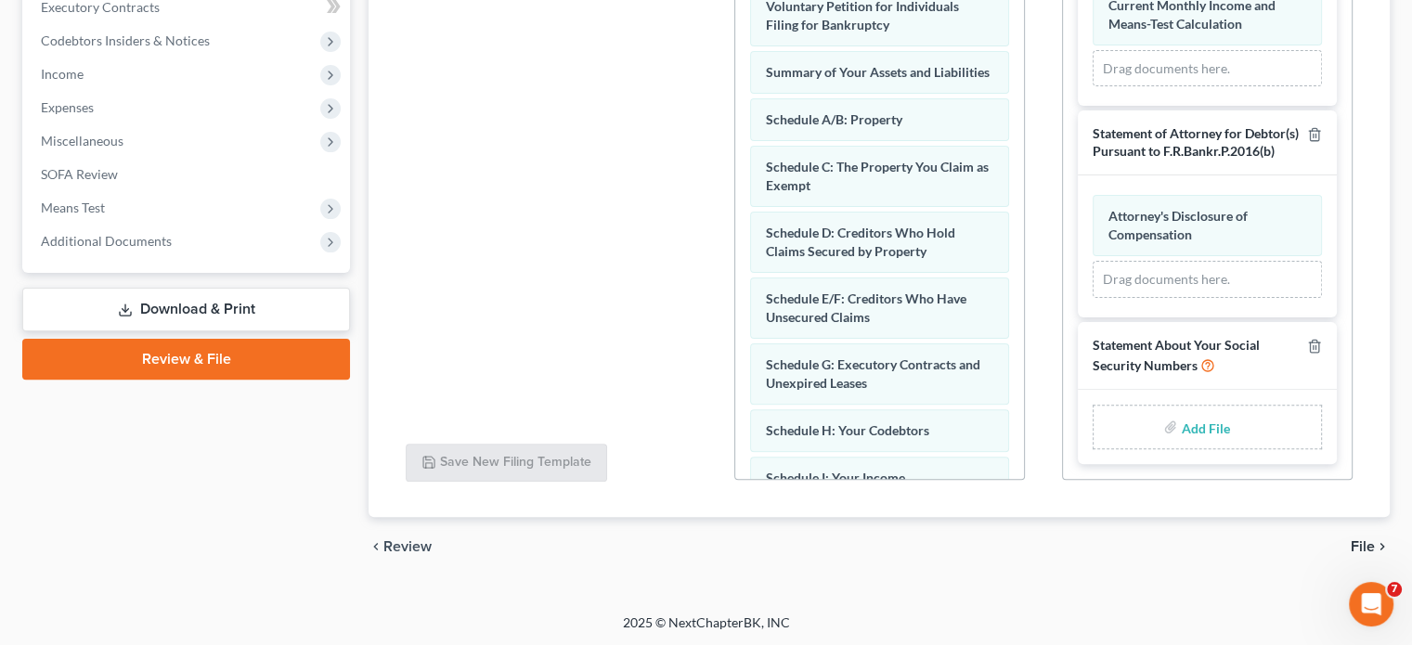
click at [1192, 427] on input "file" at bounding box center [1203, 426] width 45 height 33
type input "C:\fakepath\Statement of Social Security Numbers.pdf"
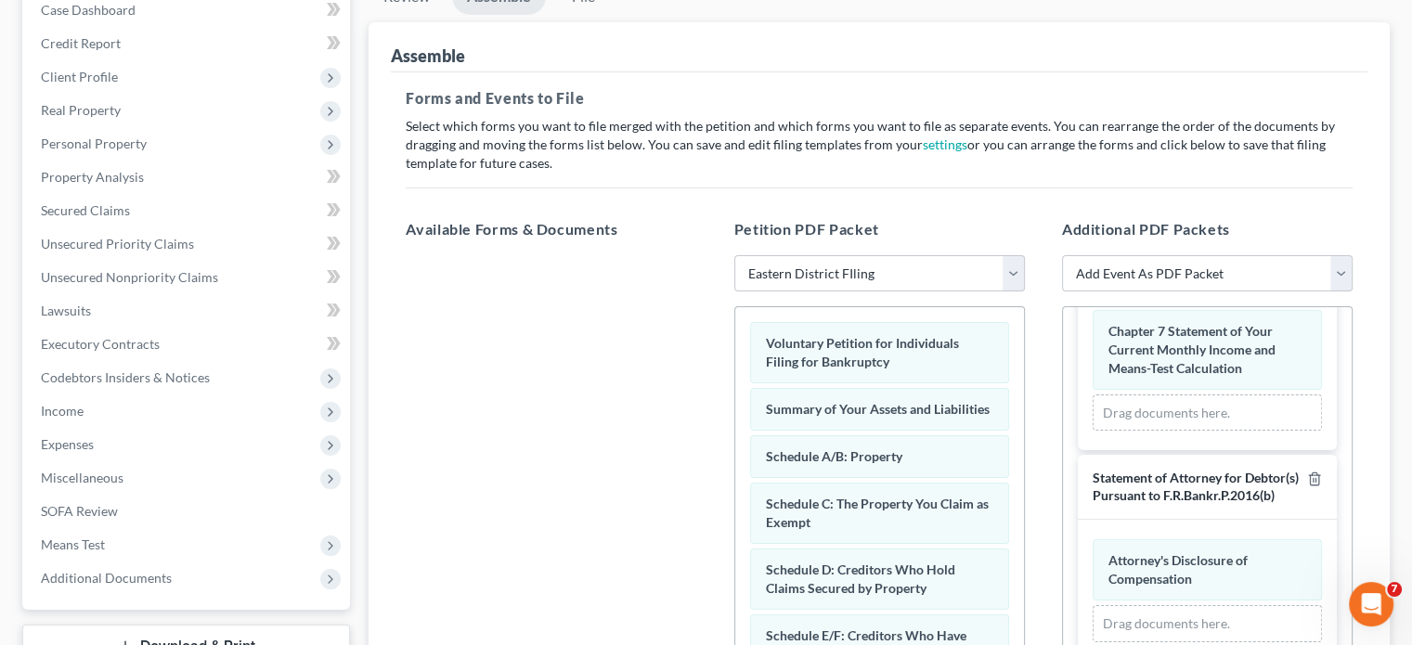
scroll to position [165, 0]
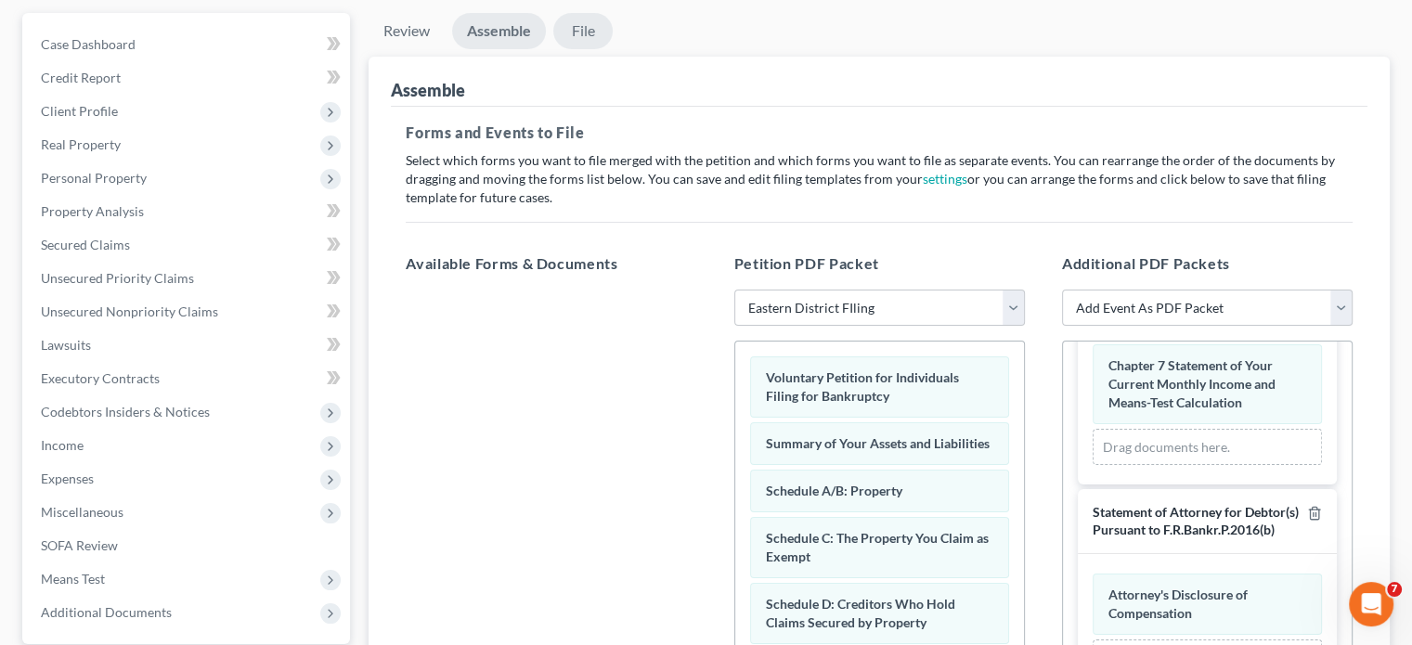
click at [577, 30] on link "File" at bounding box center [582, 31] width 59 height 36
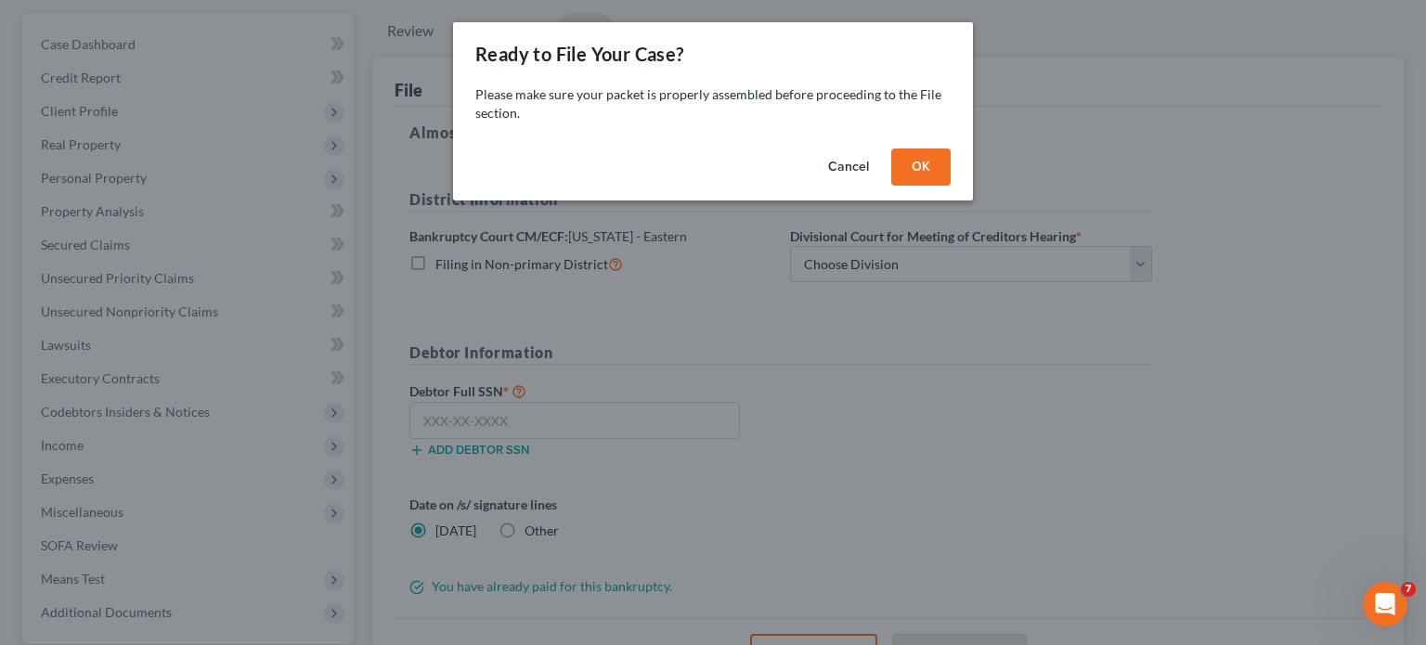
click at [916, 171] on button "OK" at bounding box center [920, 167] width 59 height 37
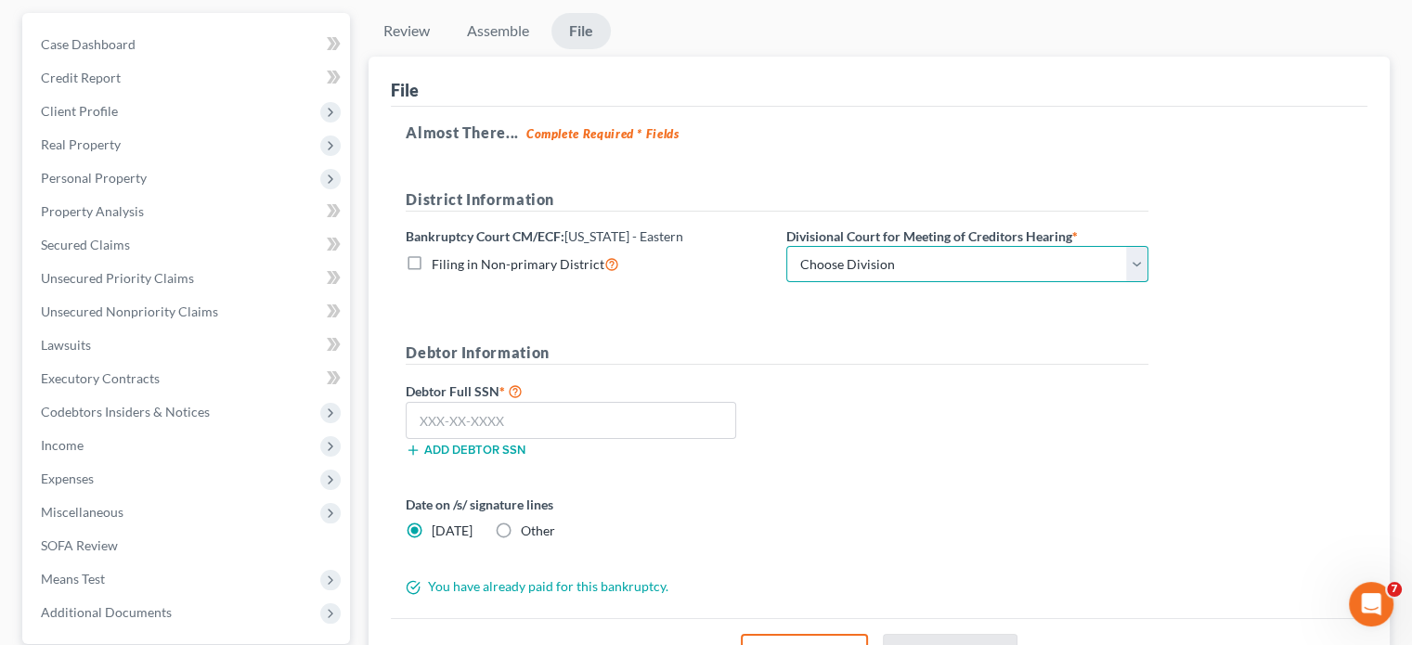
click at [900, 270] on select "Choose Division [GEOGRAPHIC_DATA] [GEOGRAPHIC_DATA] [GEOGRAPHIC_DATA]" at bounding box center [967, 264] width 362 height 37
select select "2"
click at [786, 246] on select "Choose Division [GEOGRAPHIC_DATA] [GEOGRAPHIC_DATA] [GEOGRAPHIC_DATA]" at bounding box center [967, 264] width 362 height 37
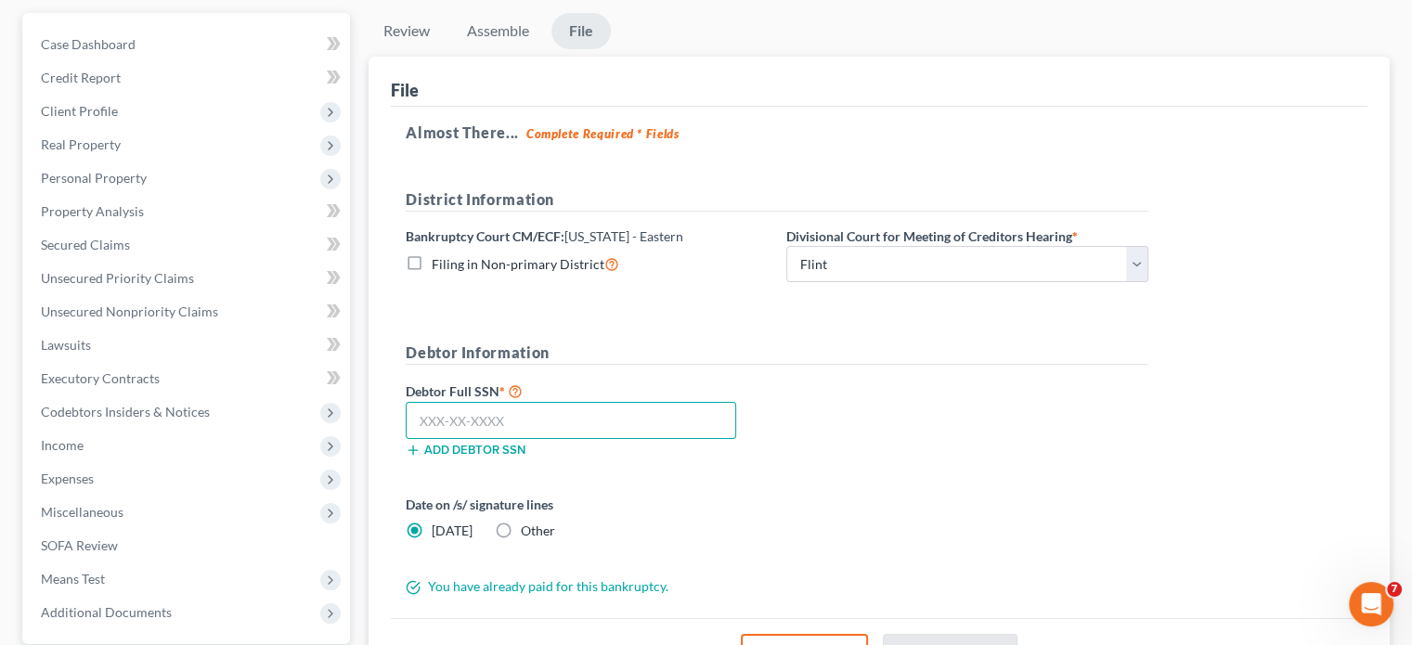
click at [669, 420] on input "text" at bounding box center [571, 420] width 330 height 37
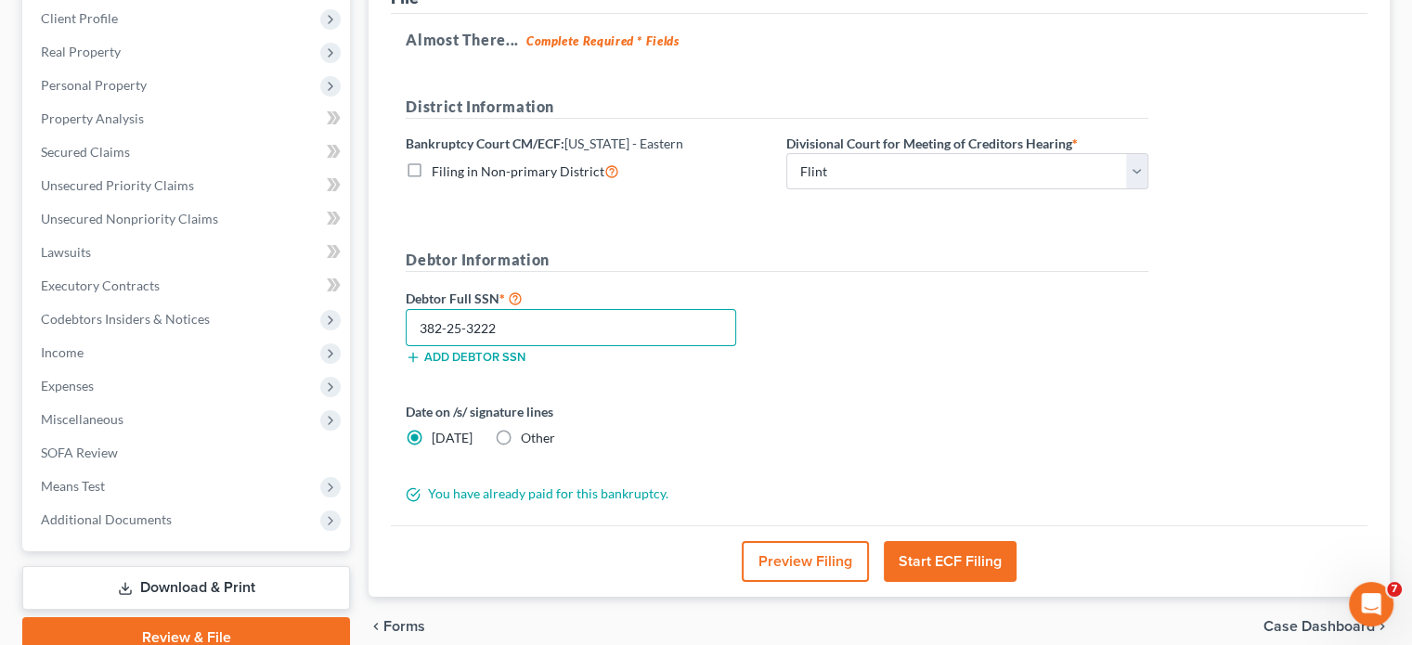
type input "382-25-3222"
click at [964, 560] on button "Start ECF Filing" at bounding box center [950, 561] width 133 height 41
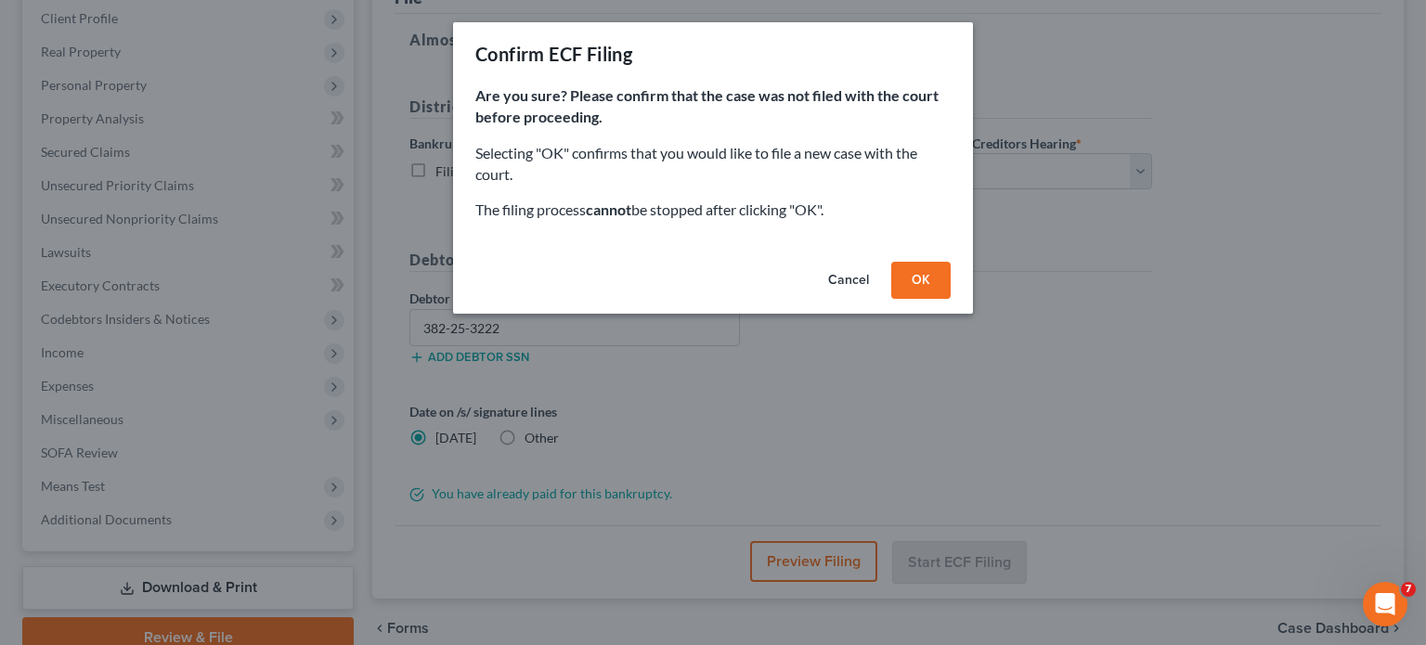
click at [929, 278] on button "OK" at bounding box center [920, 280] width 59 height 37
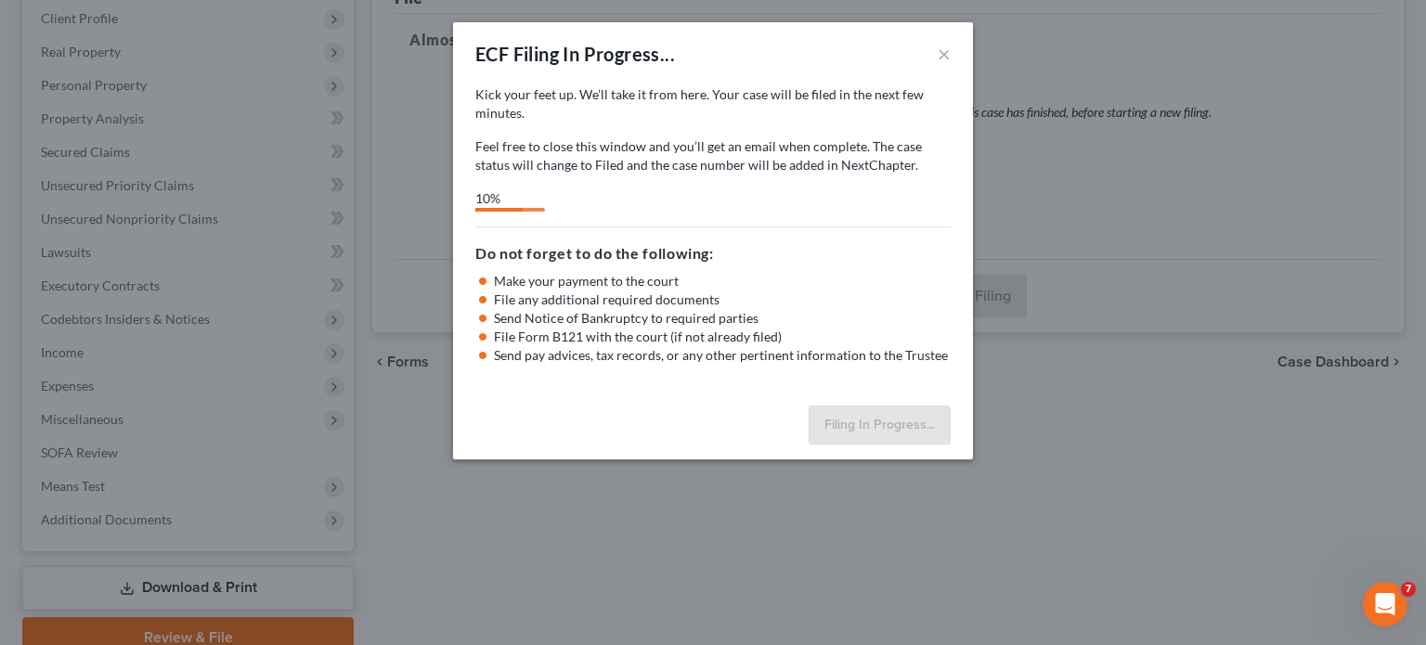
select select "2"
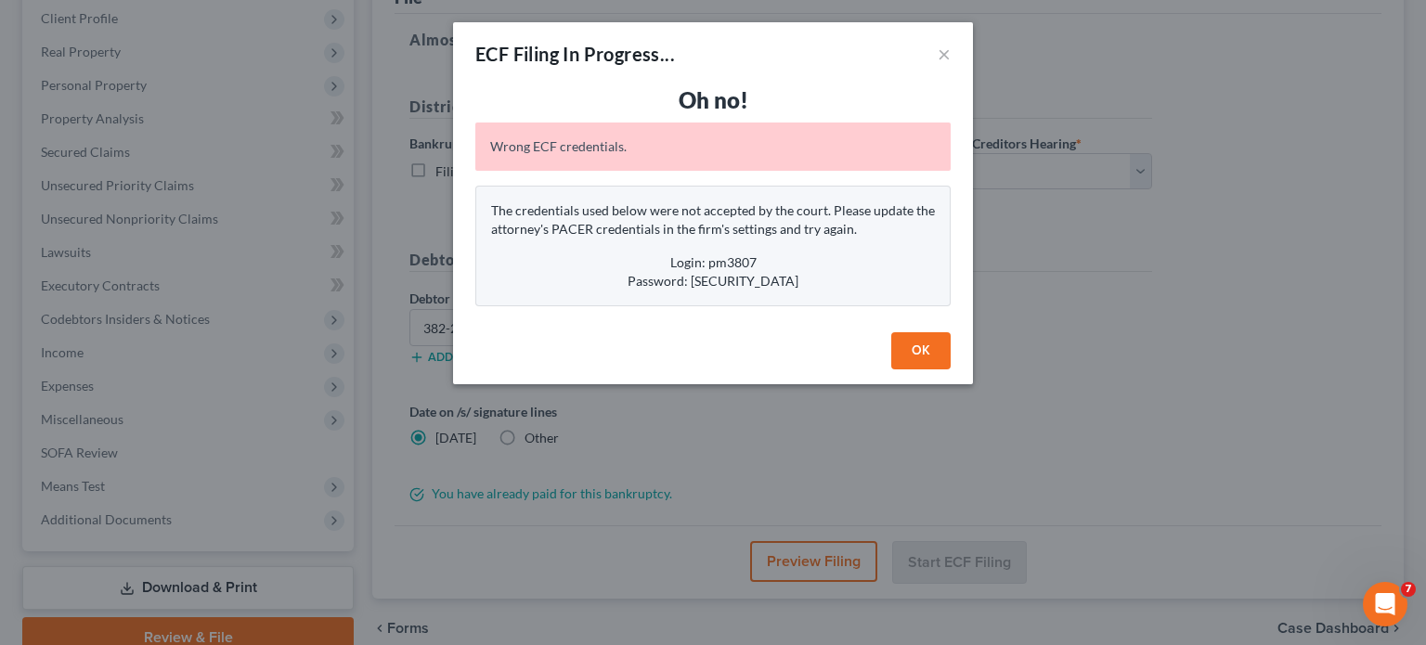
click at [909, 362] on button "OK" at bounding box center [920, 350] width 59 height 37
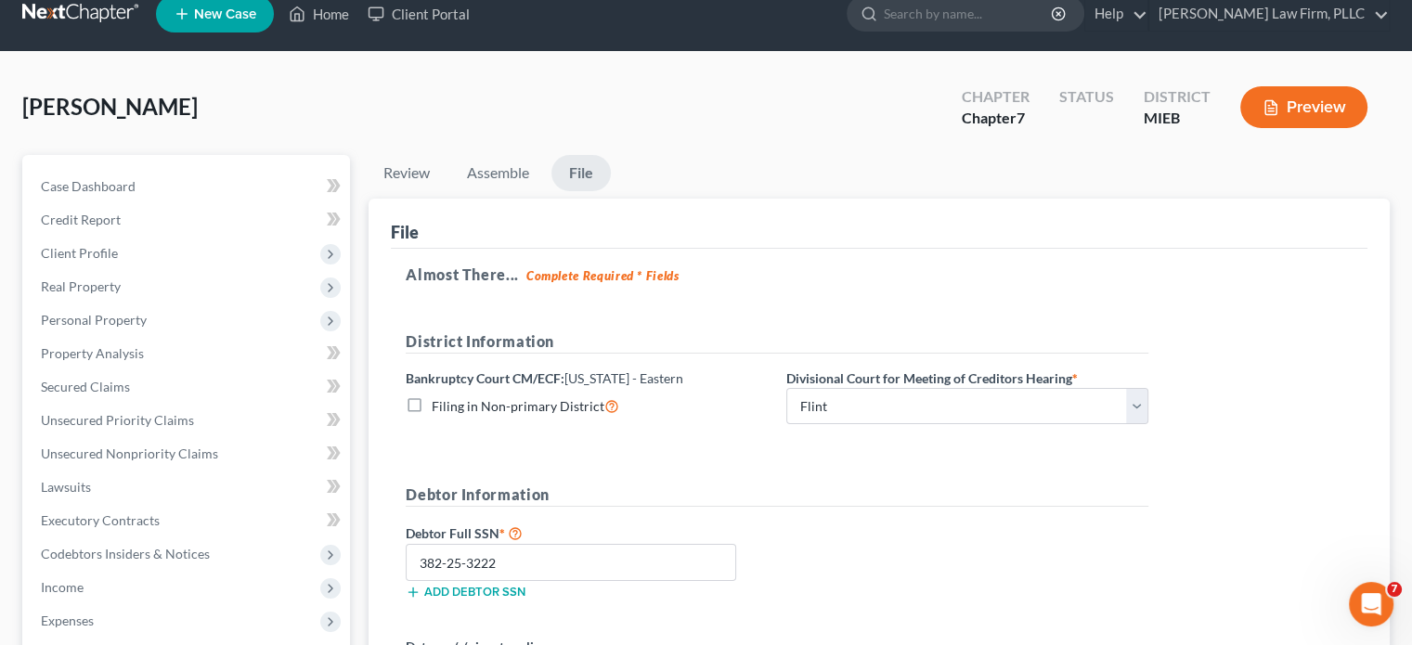
scroll to position [0, 0]
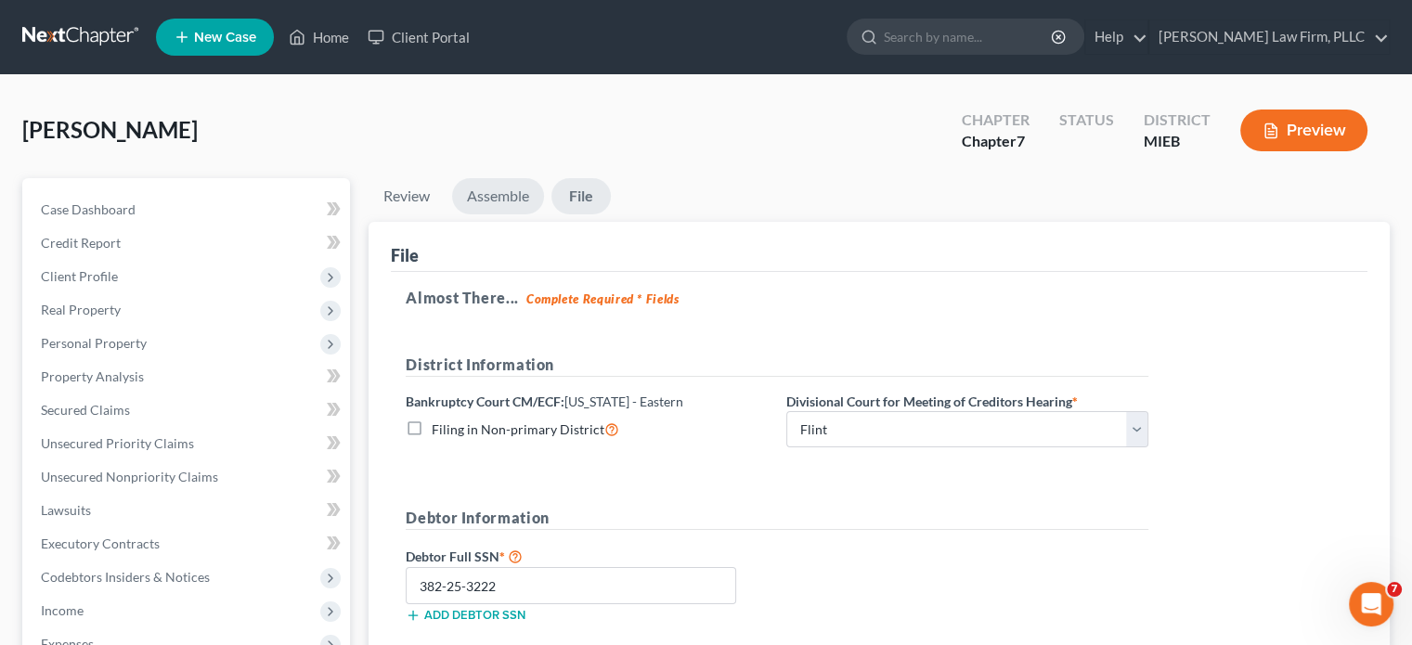
click at [500, 188] on link "Assemble" at bounding box center [498, 196] width 92 height 36
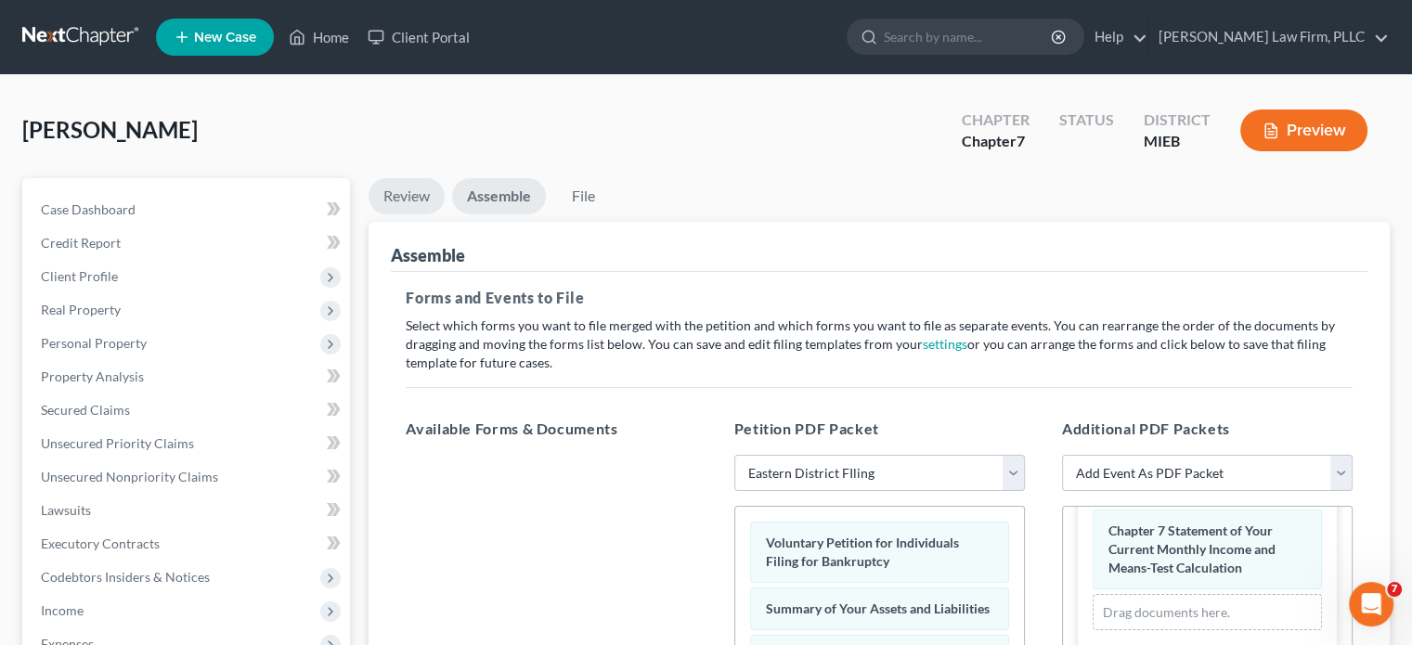
click at [421, 196] on link "Review" at bounding box center [407, 196] width 76 height 36
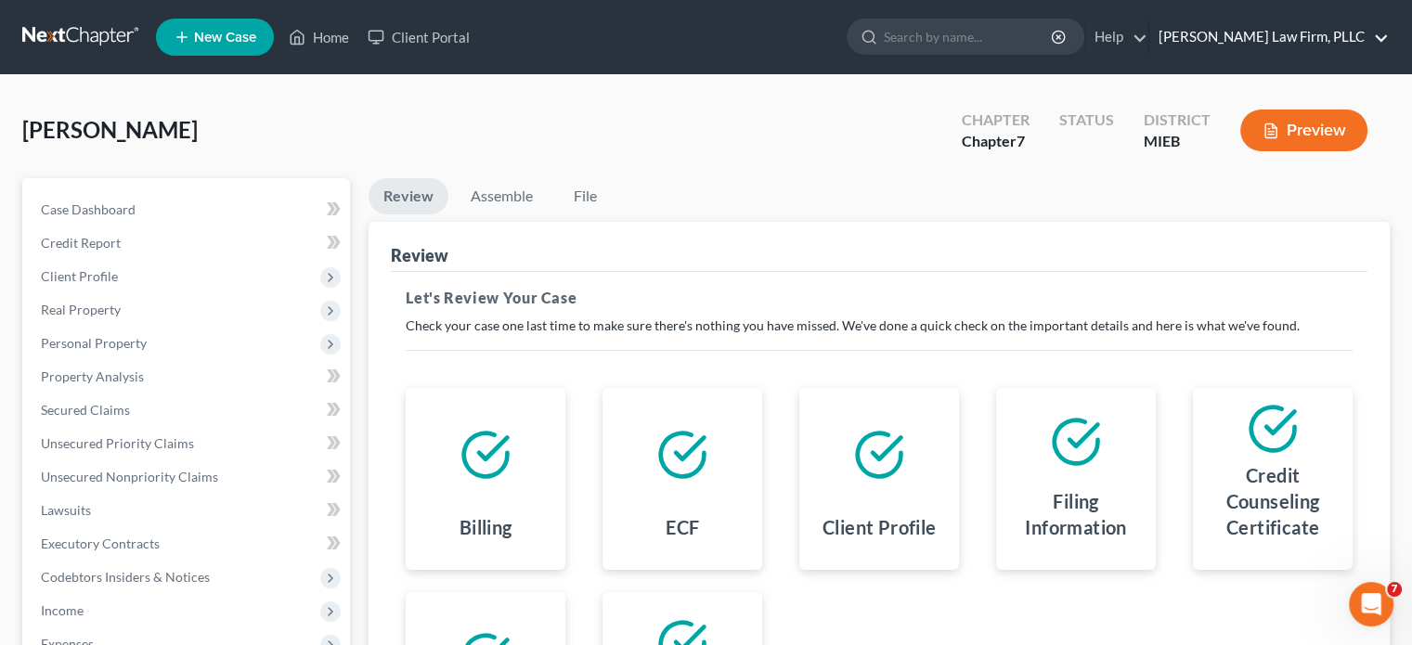
click at [1316, 36] on link "[PERSON_NAME] Law Firm, PLLC" at bounding box center [1268, 36] width 239 height 33
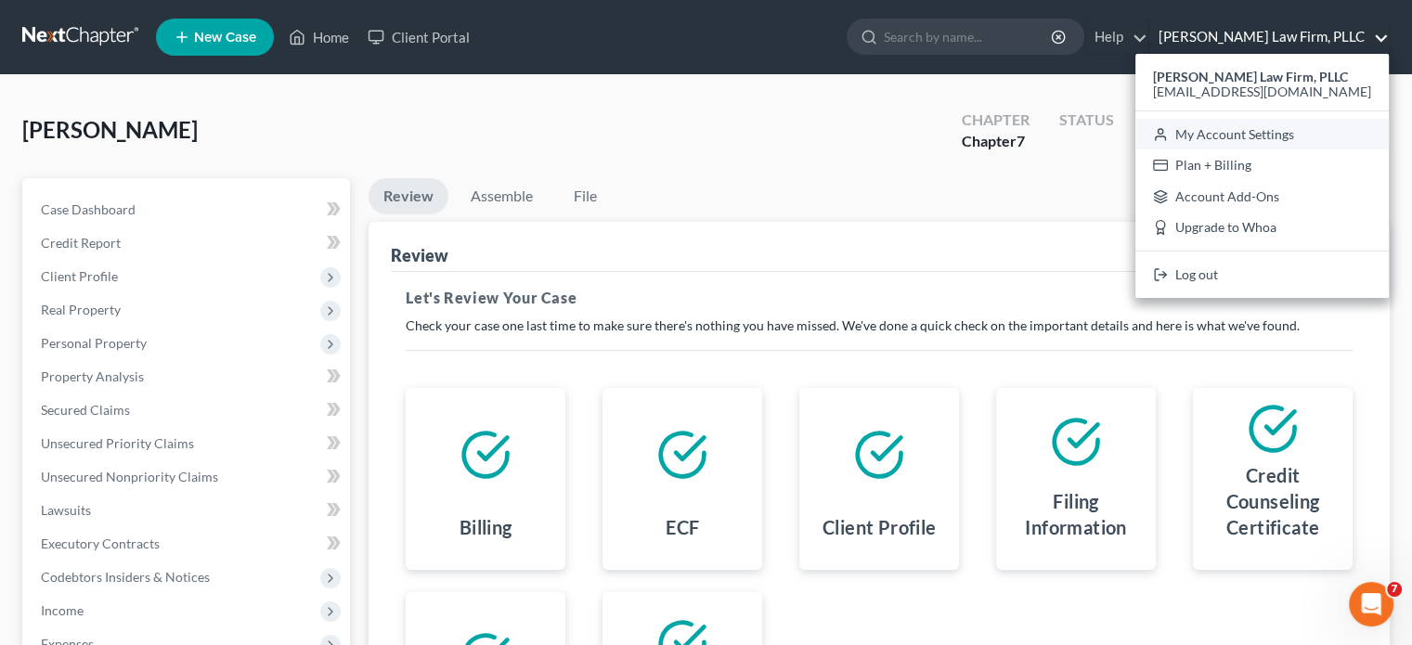
click at [1292, 138] on link "My Account Settings" at bounding box center [1261, 135] width 253 height 32
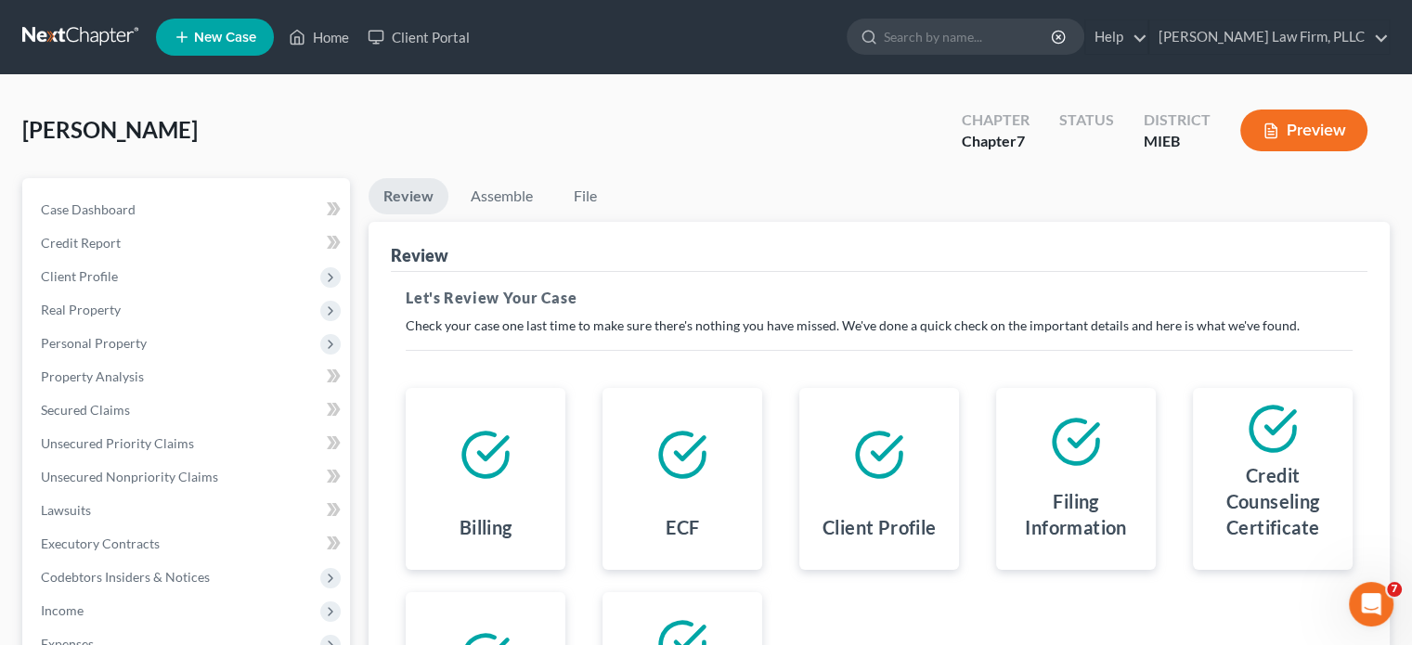
select select "40"
select select "24"
select select "23"
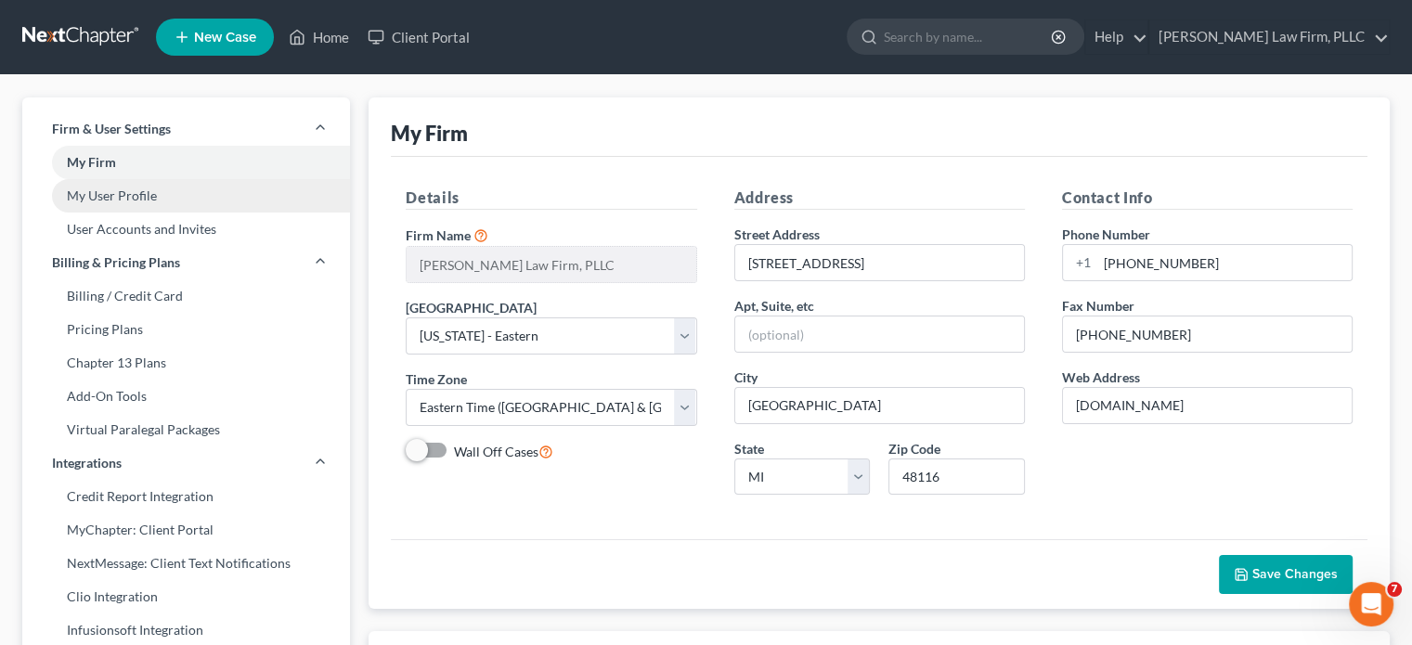
click at [141, 199] on link "My User Profile" at bounding box center [186, 195] width 328 height 33
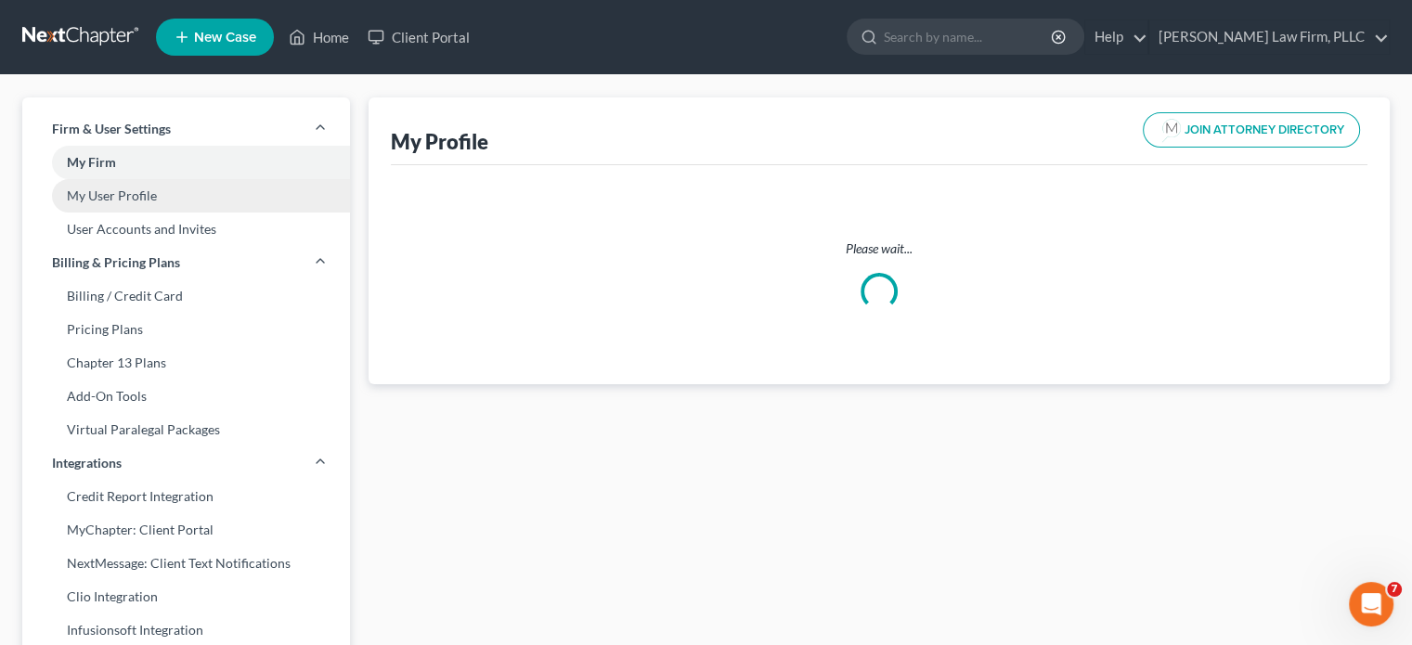
select select "23"
select select "40"
select select "attorney"
select select "0"
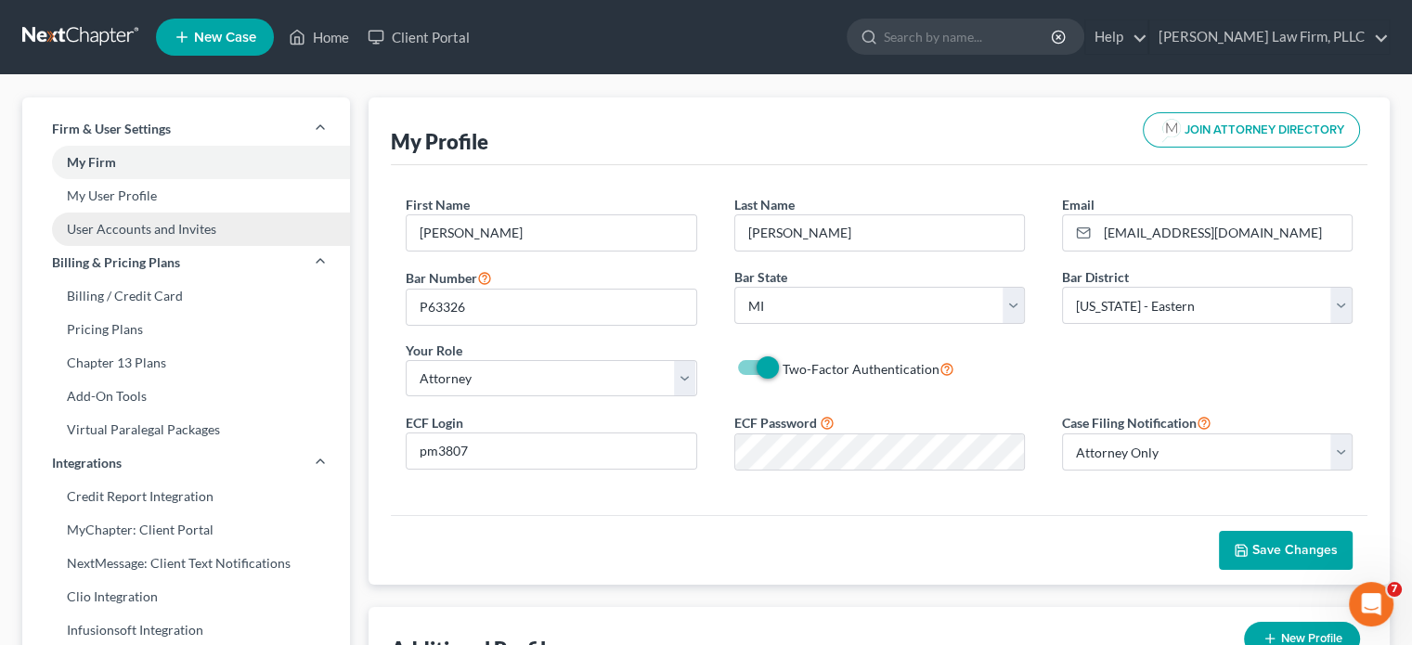
click at [144, 236] on link "User Accounts and Invites" at bounding box center [186, 229] width 328 height 33
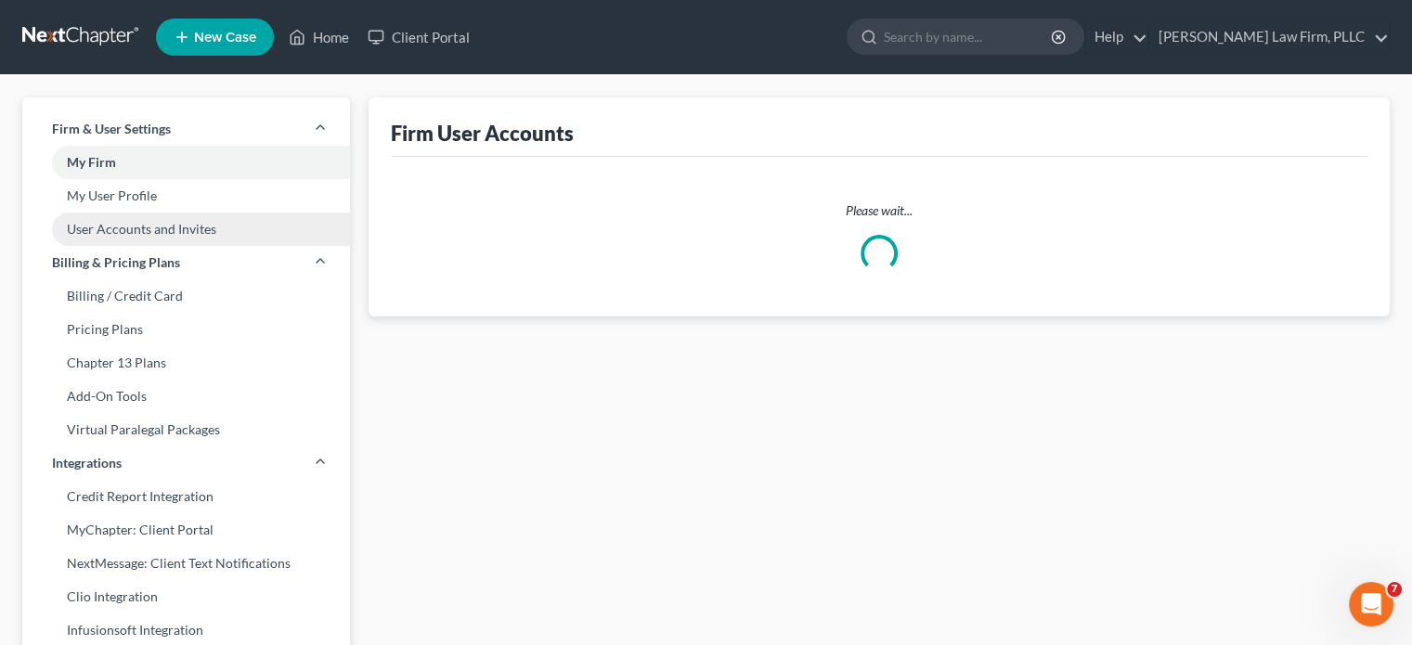
select select "0"
select select "2"
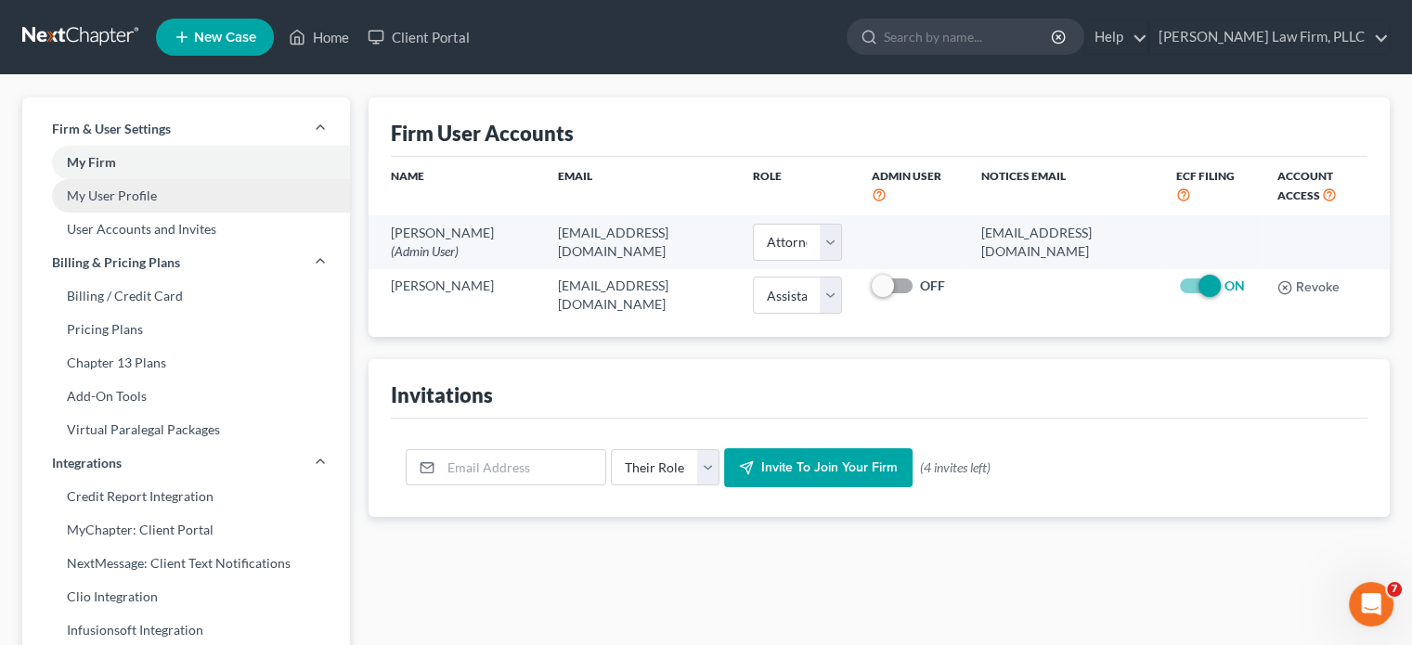
click at [139, 194] on link "My User Profile" at bounding box center [186, 195] width 328 height 33
select select "23"
select select "40"
select select "attorney"
select select "0"
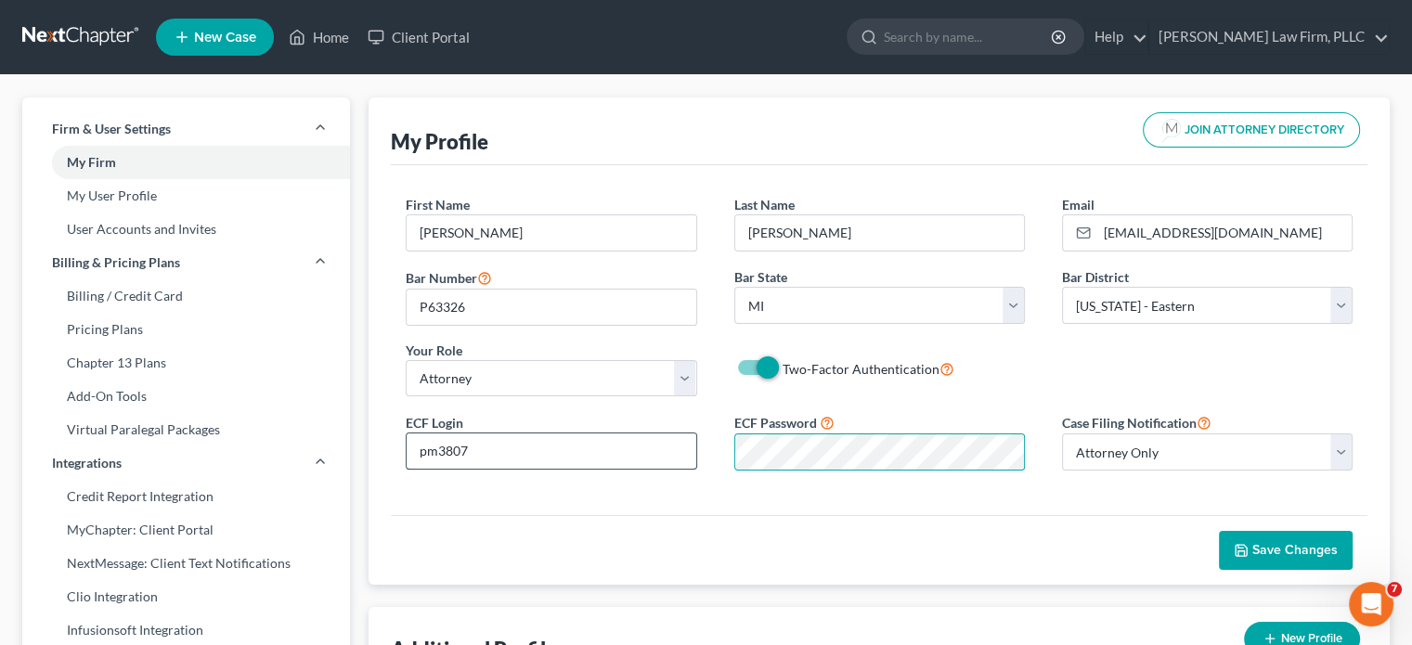
click at [568, 437] on input "pm3807" at bounding box center [551, 450] width 289 height 35
drag, startPoint x: 543, startPoint y: 446, endPoint x: 389, endPoint y: 447, distance: 154.1
click at [389, 447] on div "ECF Login pm3807" at bounding box center [551, 441] width 328 height 57
type input "mcgivne3"
click at [1252, 537] on button "Save Changes" at bounding box center [1286, 550] width 134 height 39
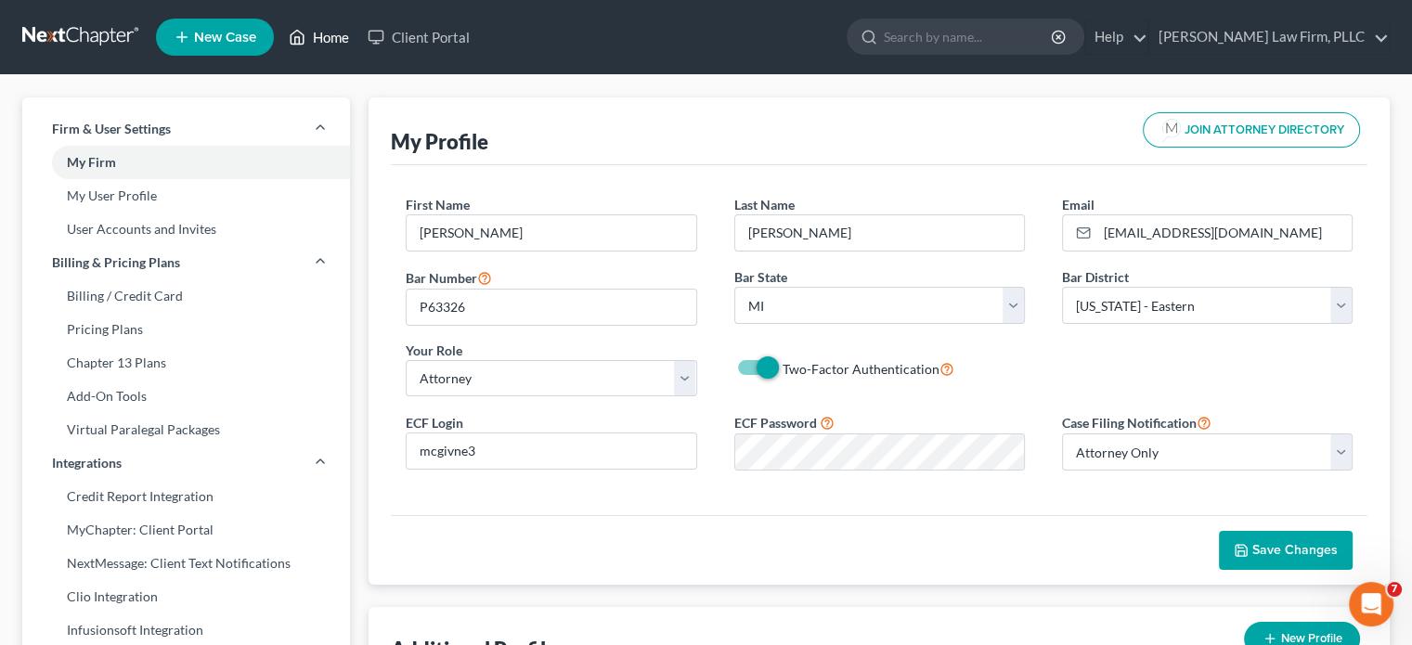
click at [323, 36] on link "Home" at bounding box center [318, 36] width 79 height 33
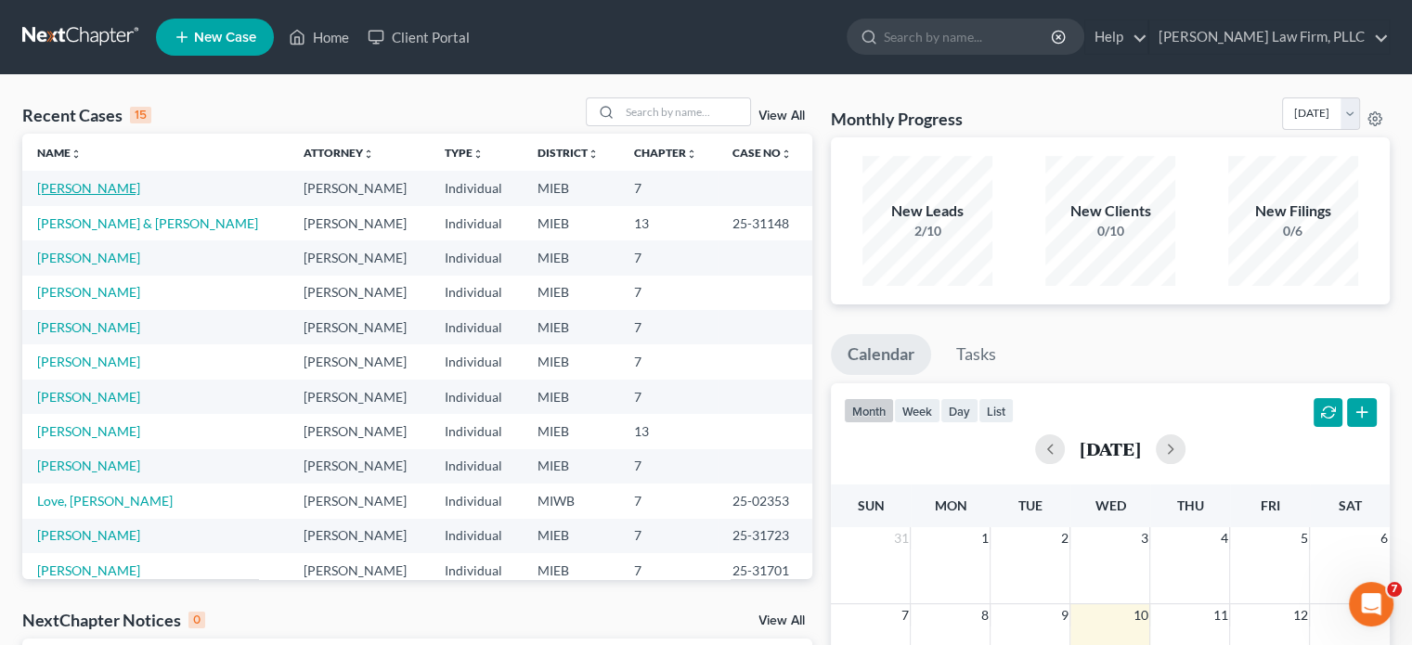
click at [94, 191] on link "[PERSON_NAME]" at bounding box center [88, 188] width 103 height 16
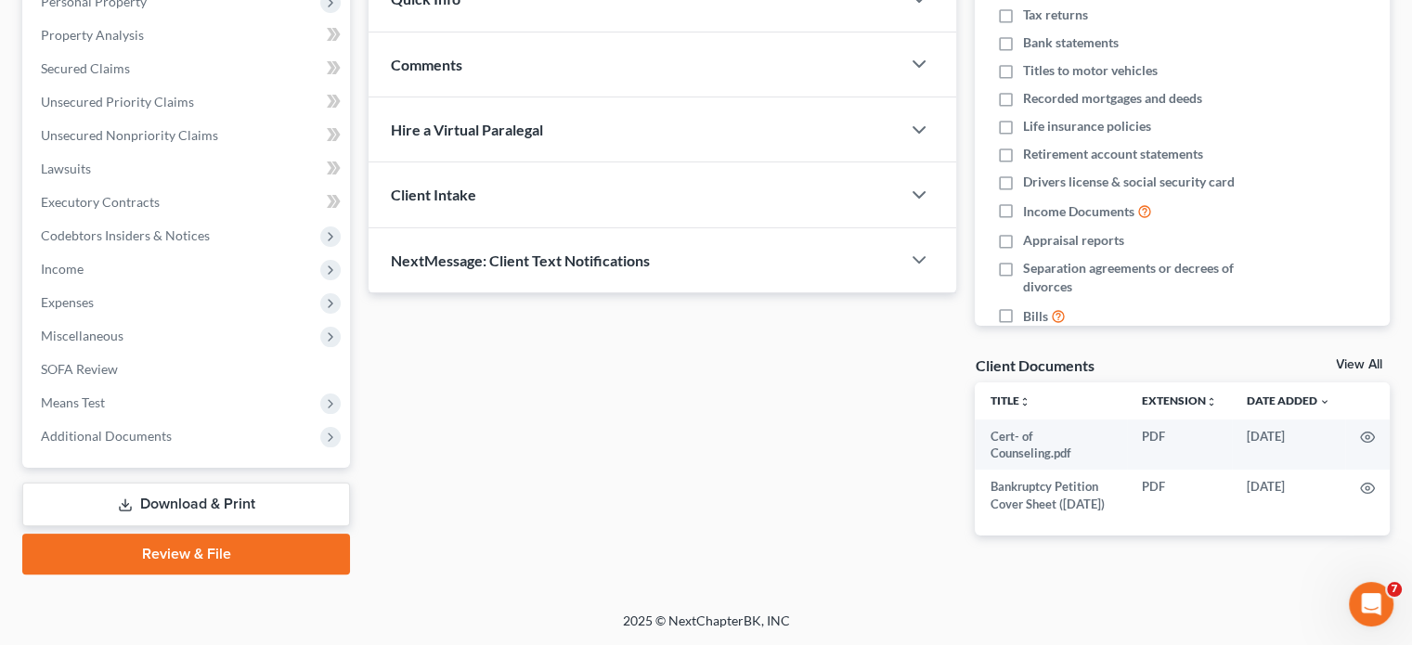
scroll to position [349, 0]
click at [232, 539] on link "Review & File" at bounding box center [186, 554] width 328 height 41
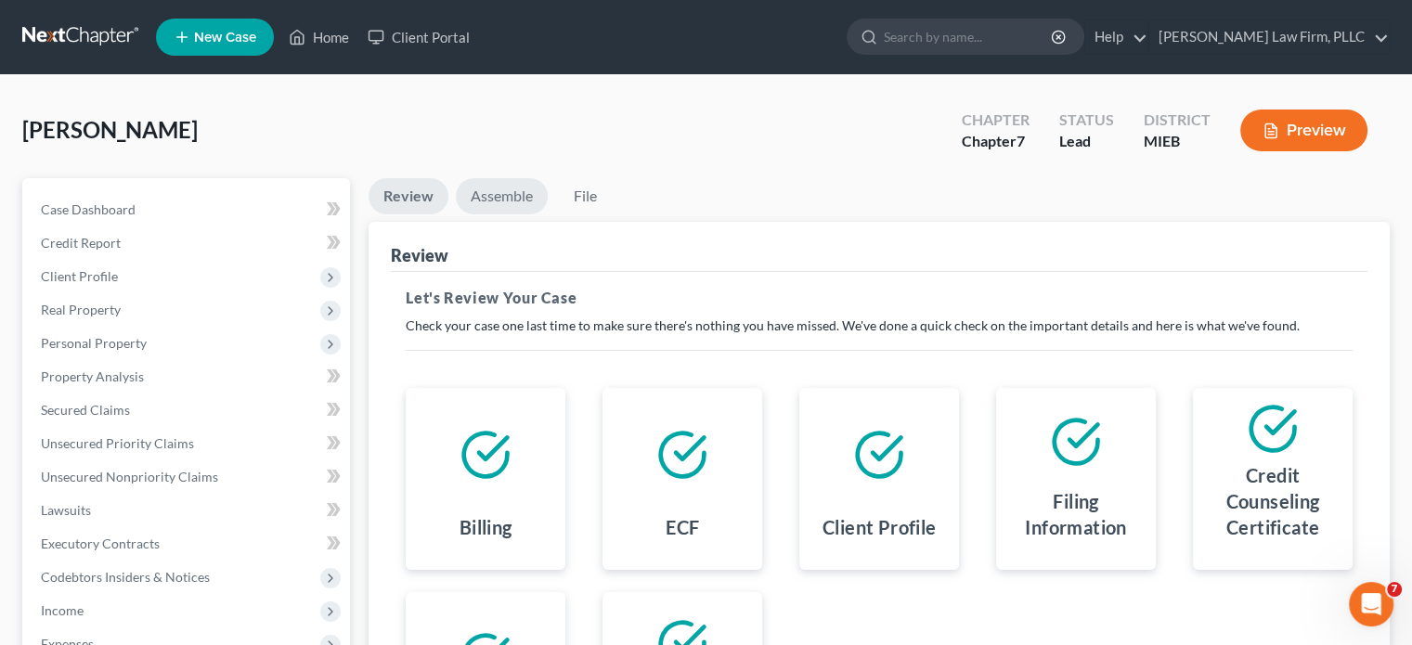
click at [505, 192] on link "Assemble" at bounding box center [502, 196] width 92 height 36
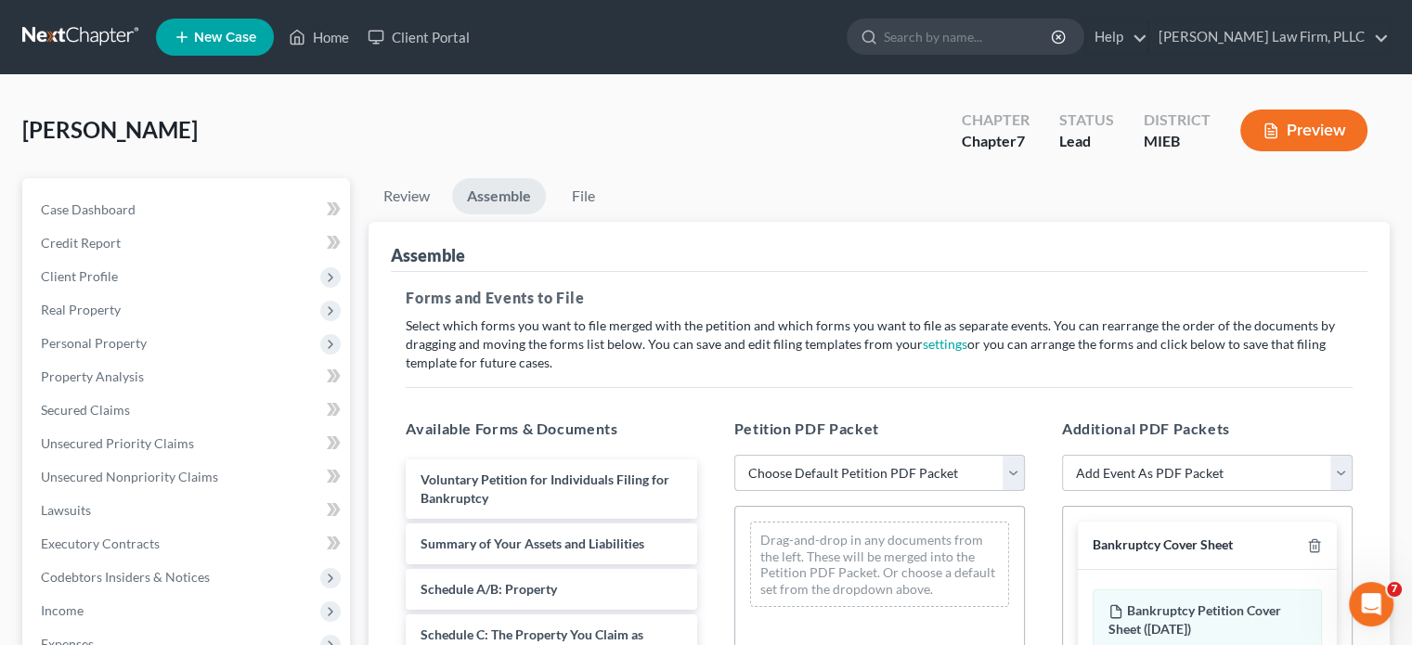
click at [1015, 470] on select "Choose Default Petition PDF Packet Emergency Filing (Voluntary Petition and Cre…" at bounding box center [879, 473] width 291 height 37
select select "2"
click at [734, 455] on select "Choose Default Petition PDF Packet Emergency Filing (Voluntary Petition and Cre…" at bounding box center [879, 473] width 291 height 37
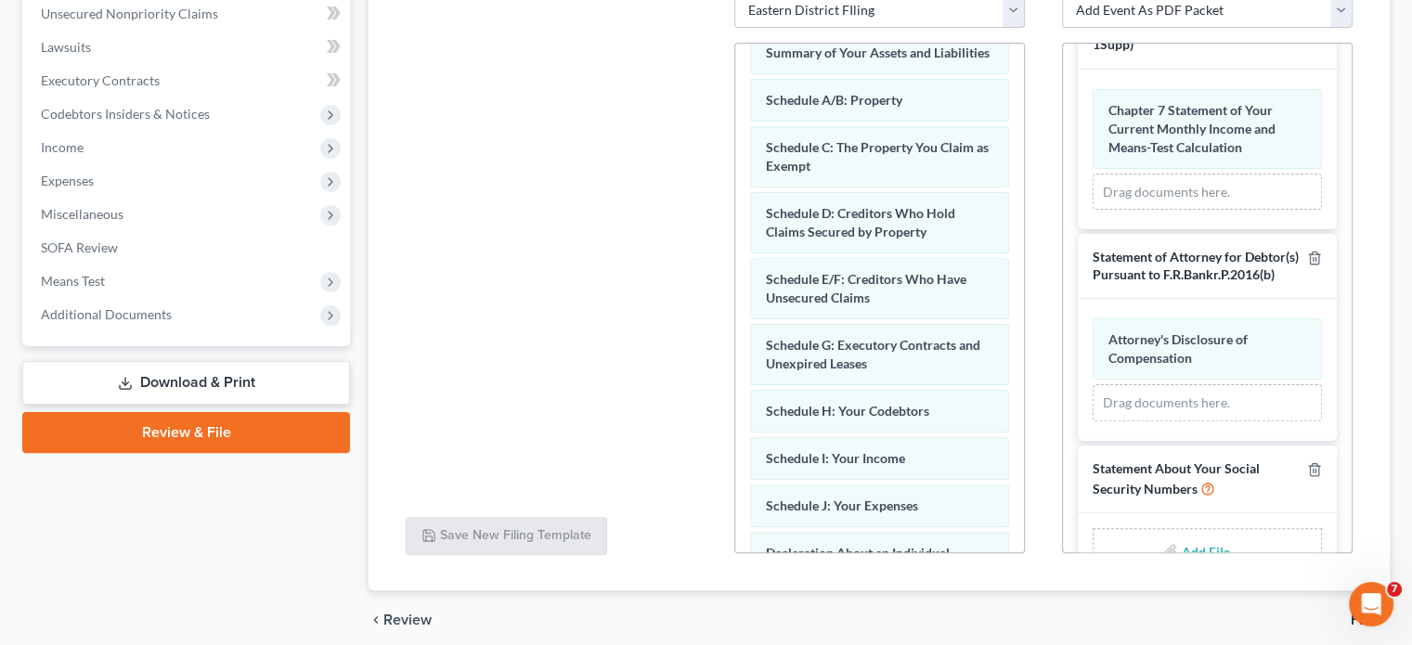
scroll to position [906, 0]
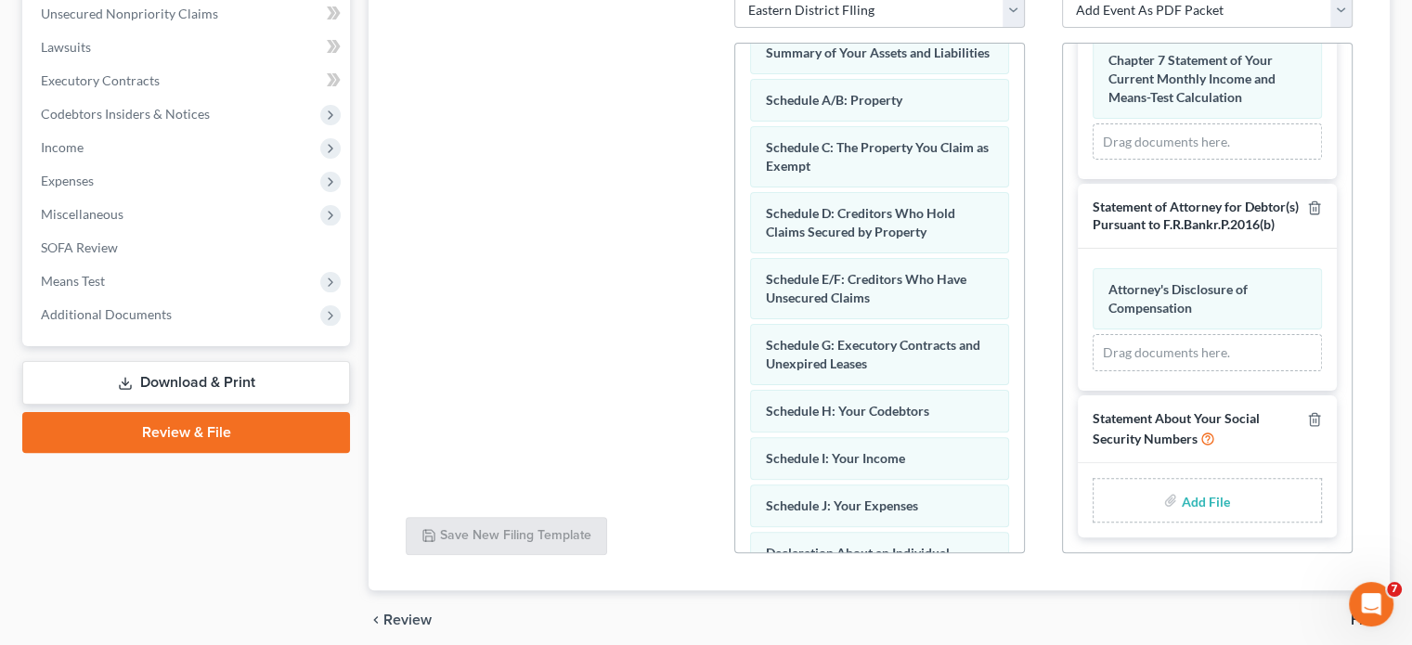
click at [1192, 500] on input "file" at bounding box center [1203, 500] width 45 height 33
type input "C:\fakepath\Statement of Social Security Numbers.pdf"
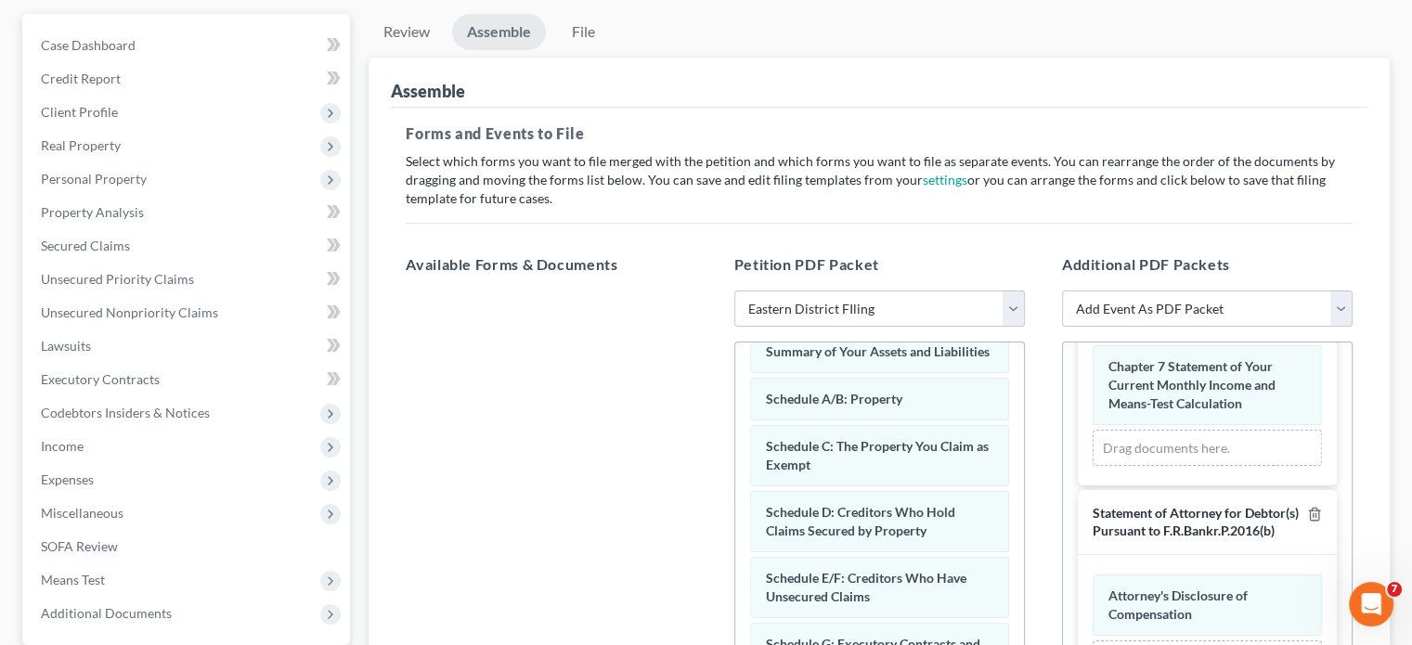
scroll to position [92, 0]
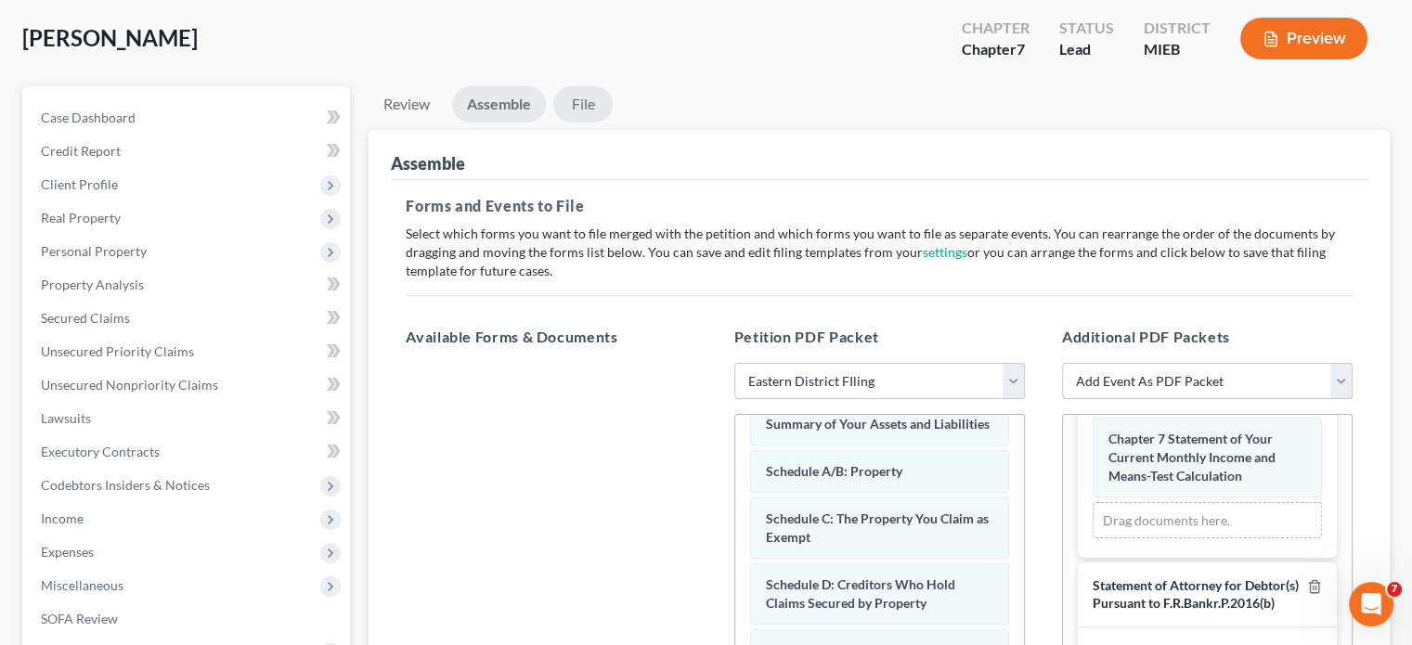
click at [589, 94] on link "File" at bounding box center [582, 104] width 59 height 36
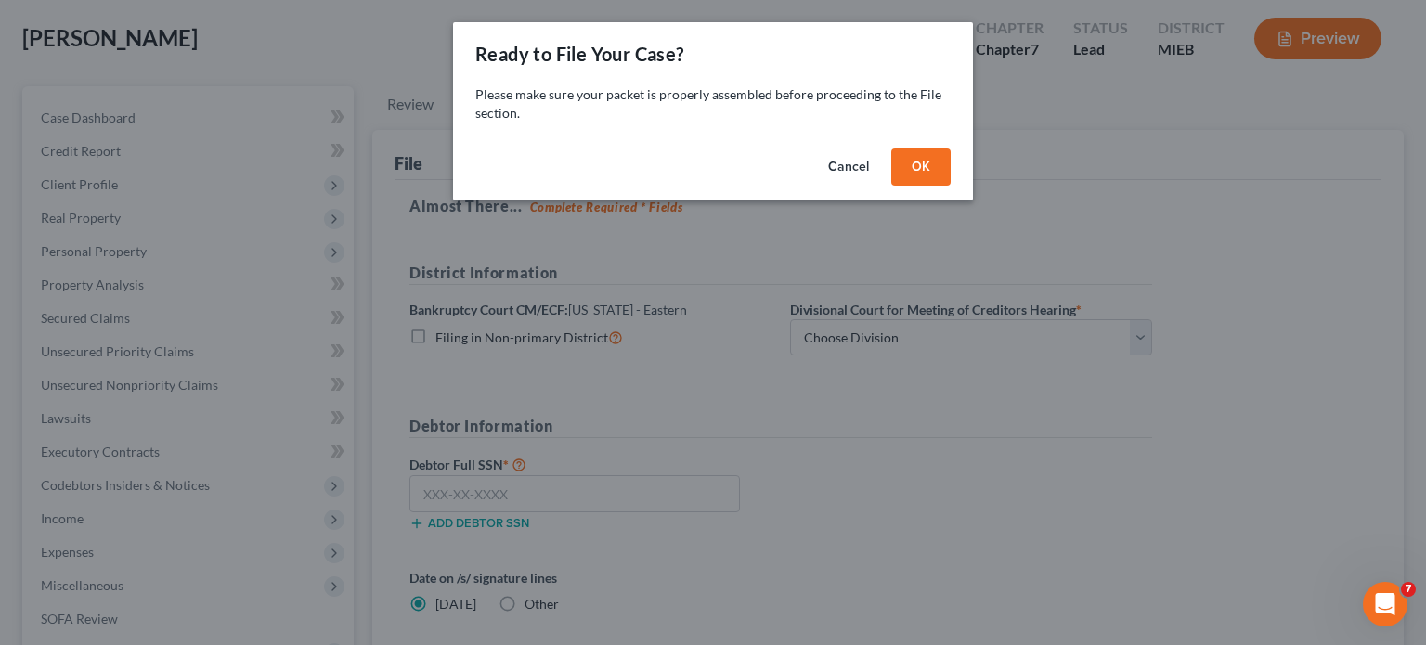
click at [918, 151] on button "OK" at bounding box center [920, 167] width 59 height 37
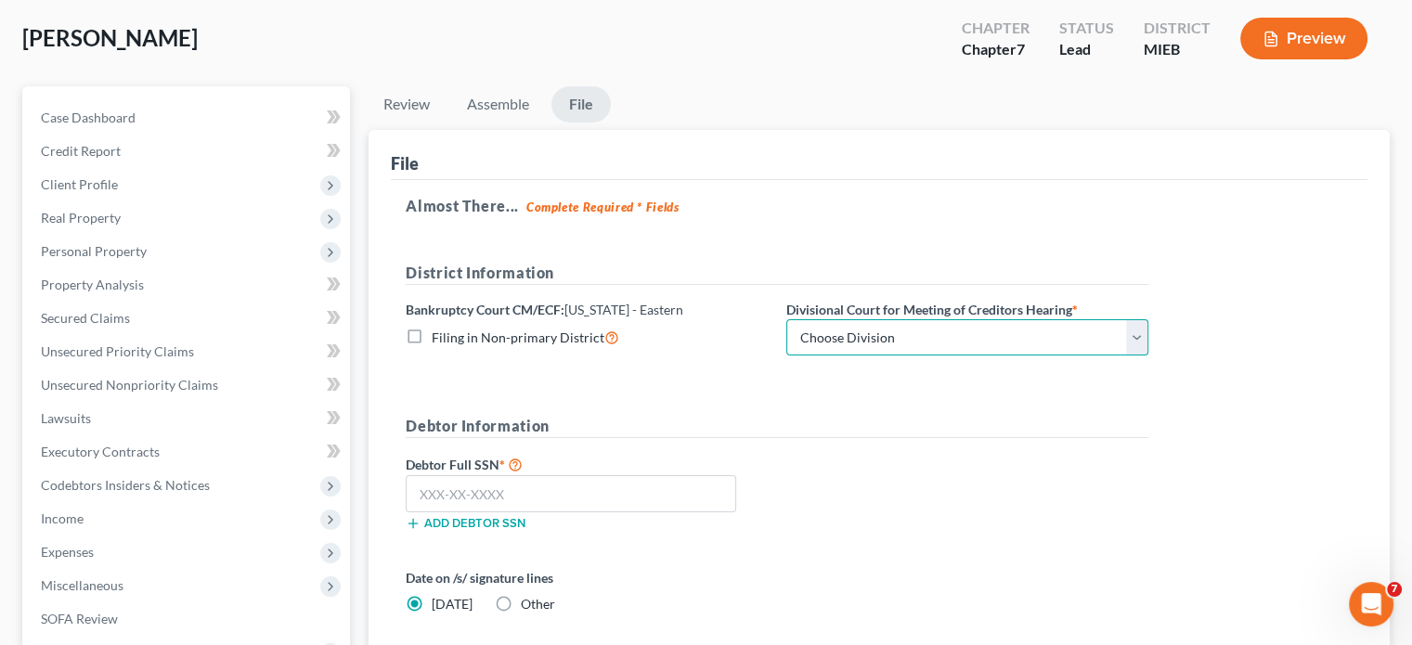
click at [891, 330] on select "Choose Division [GEOGRAPHIC_DATA] [GEOGRAPHIC_DATA] [GEOGRAPHIC_DATA]" at bounding box center [967, 337] width 362 height 37
select select "2"
click at [786, 319] on select "Choose Division [GEOGRAPHIC_DATA] [GEOGRAPHIC_DATA] [GEOGRAPHIC_DATA]" at bounding box center [967, 337] width 362 height 37
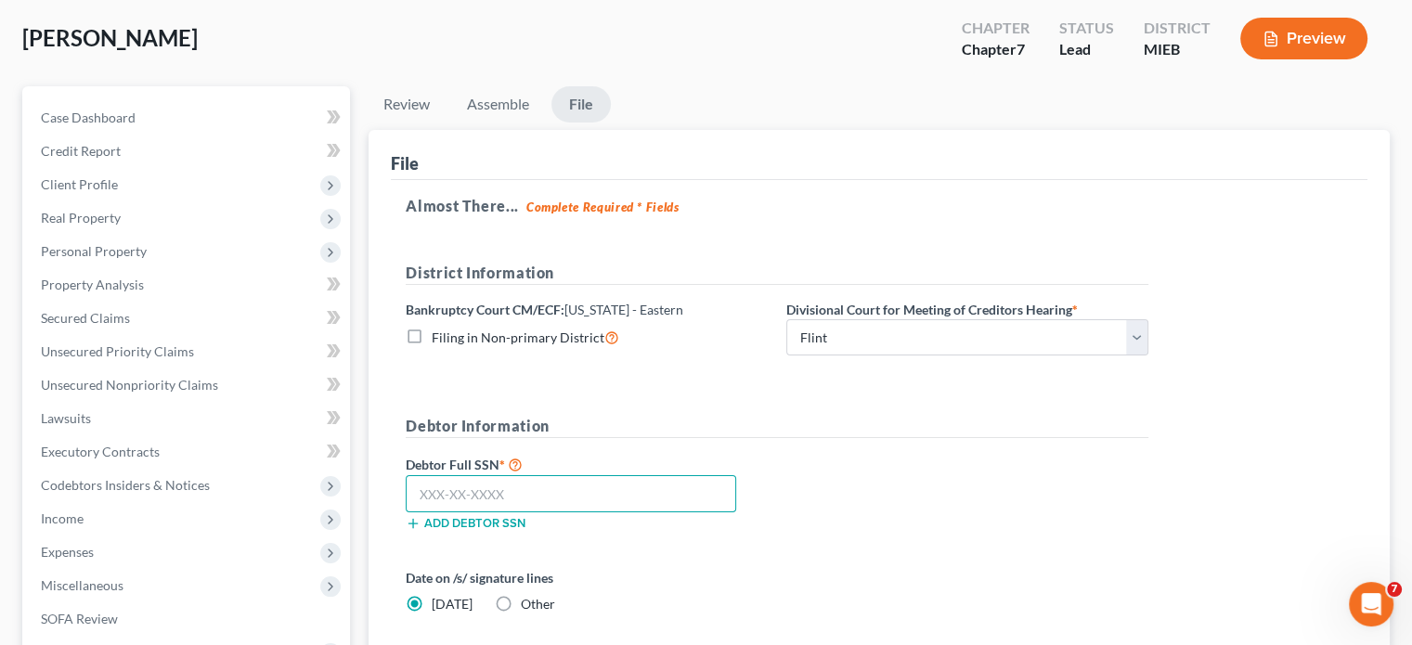
click at [560, 485] on input "text" at bounding box center [571, 493] width 330 height 37
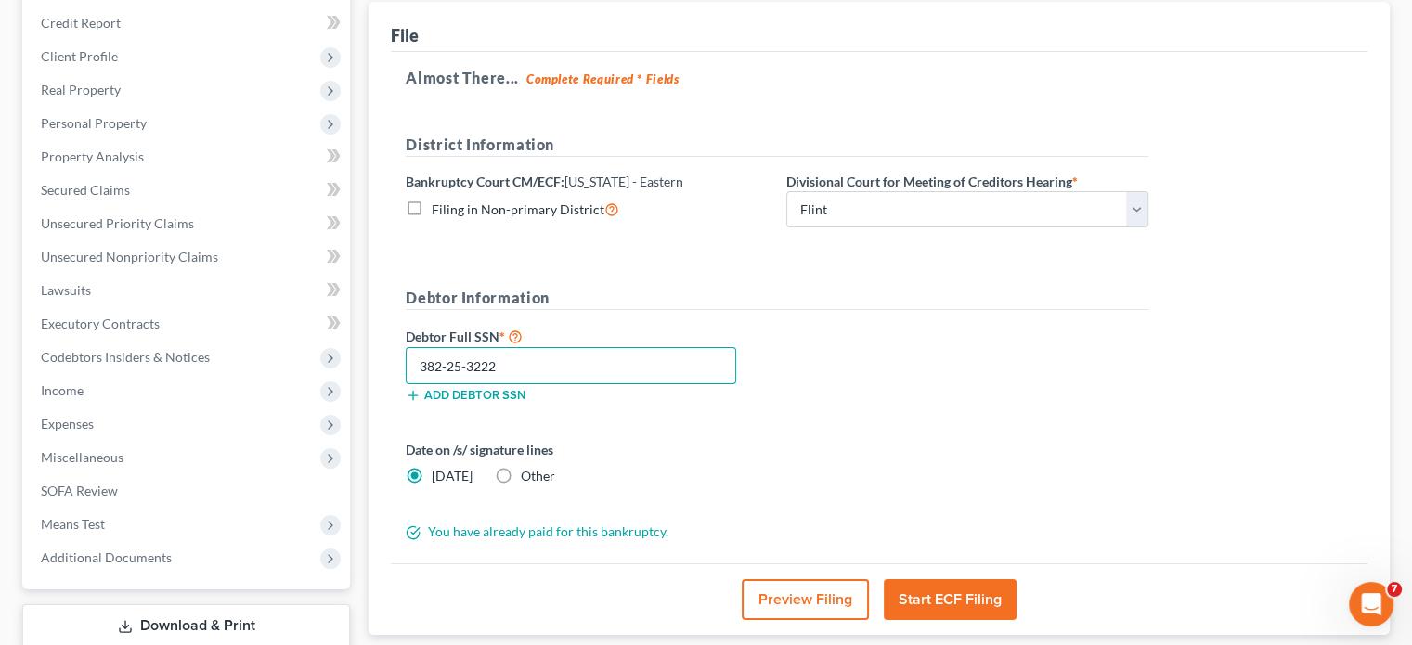
scroll to position [278, 0]
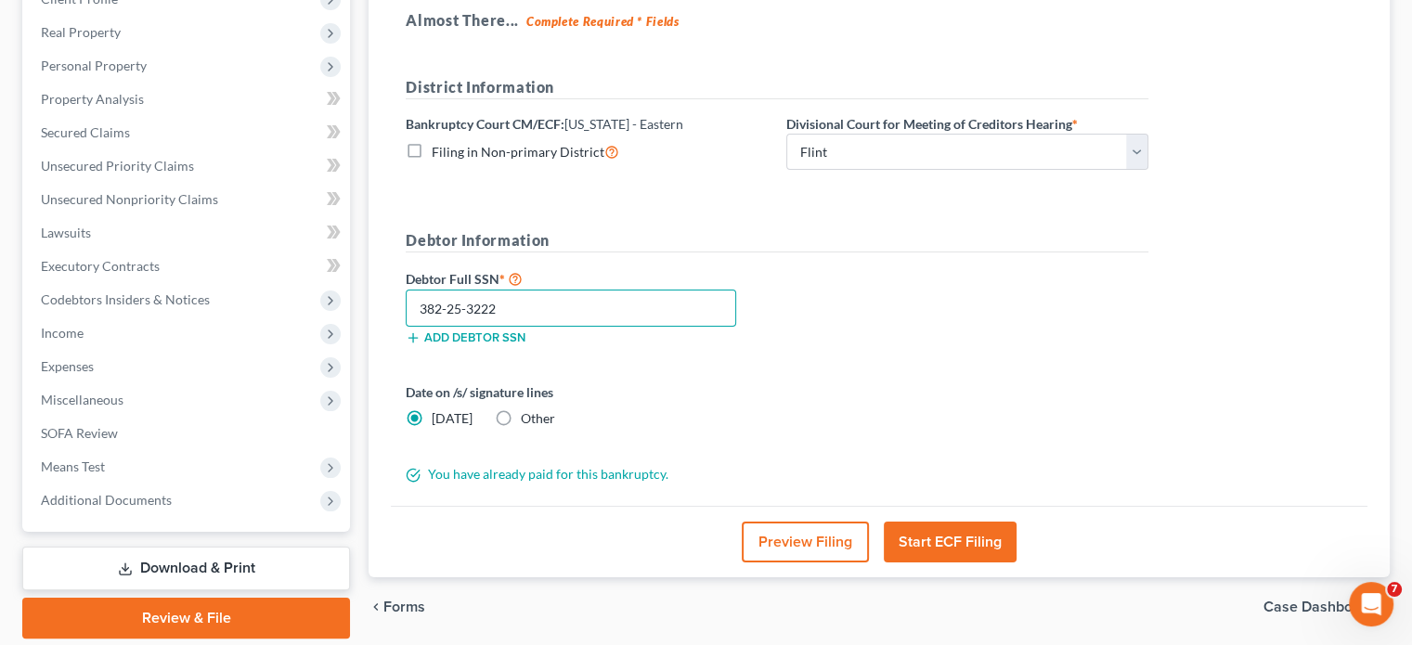
type input "382-25-3222"
click at [972, 537] on button "Start ECF Filing" at bounding box center [950, 542] width 133 height 41
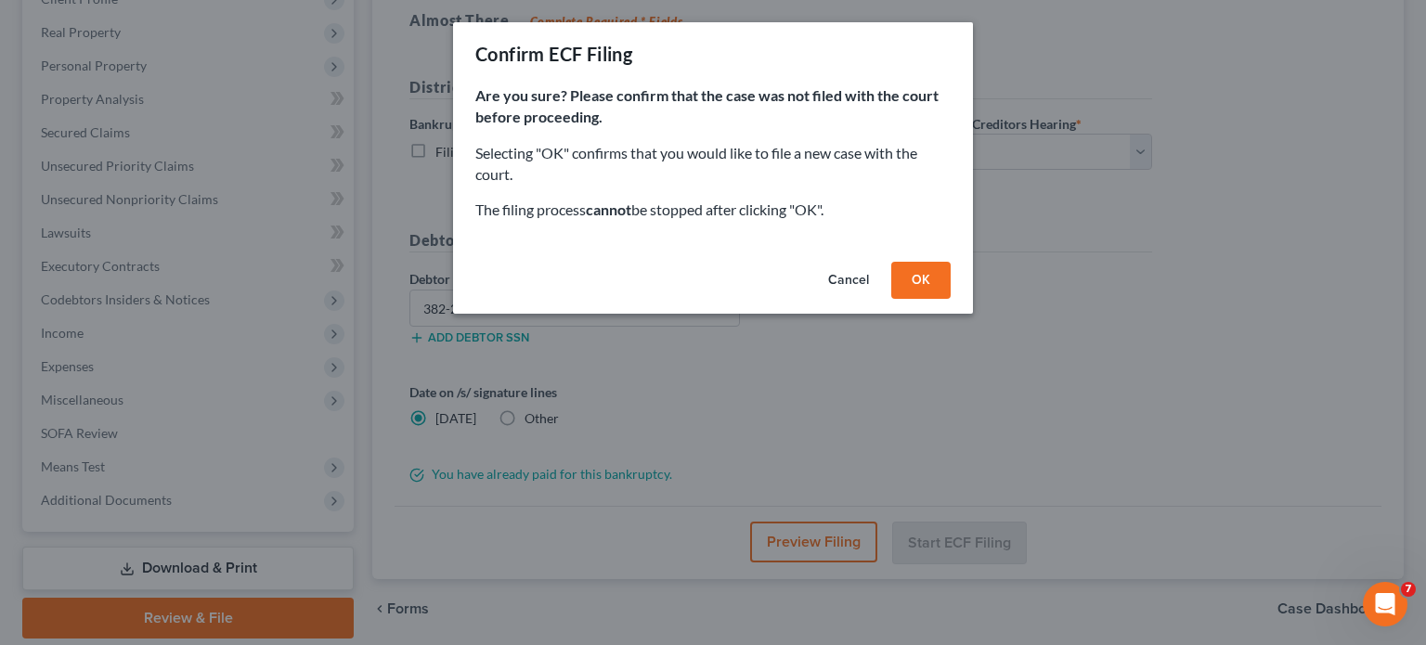
click at [919, 286] on button "OK" at bounding box center [920, 280] width 59 height 37
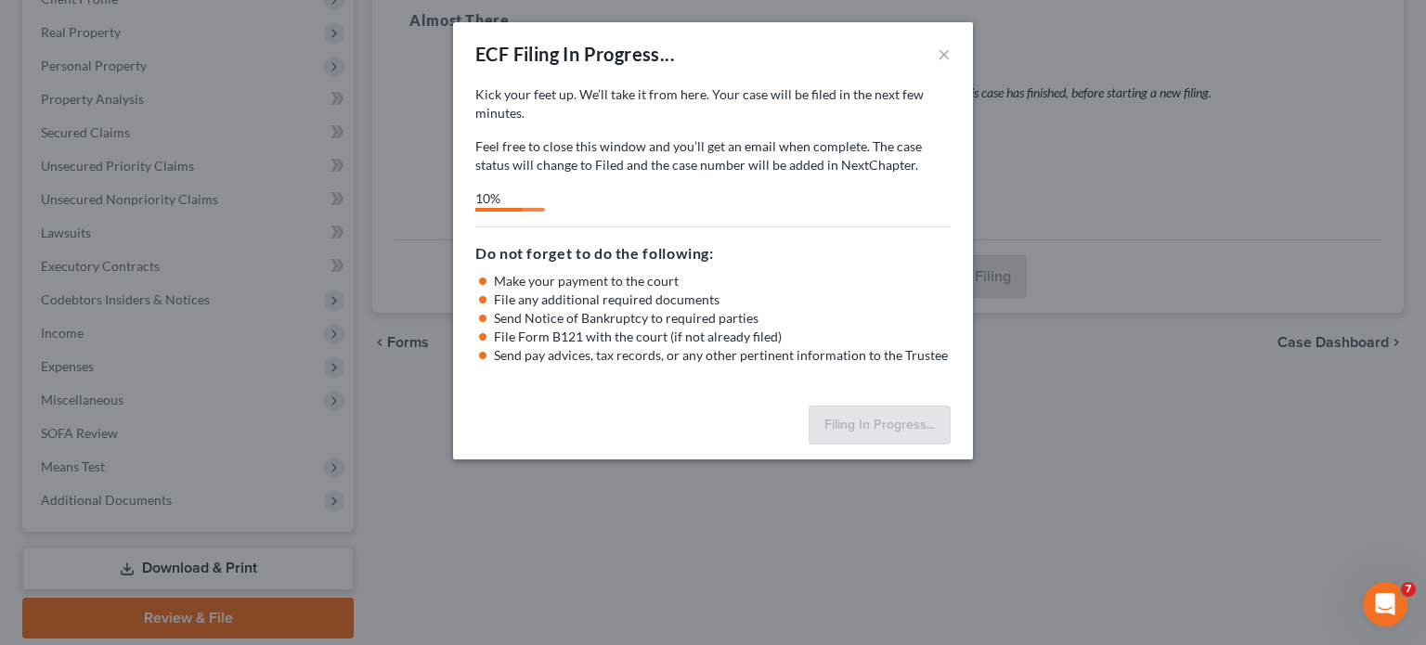
select select "2"
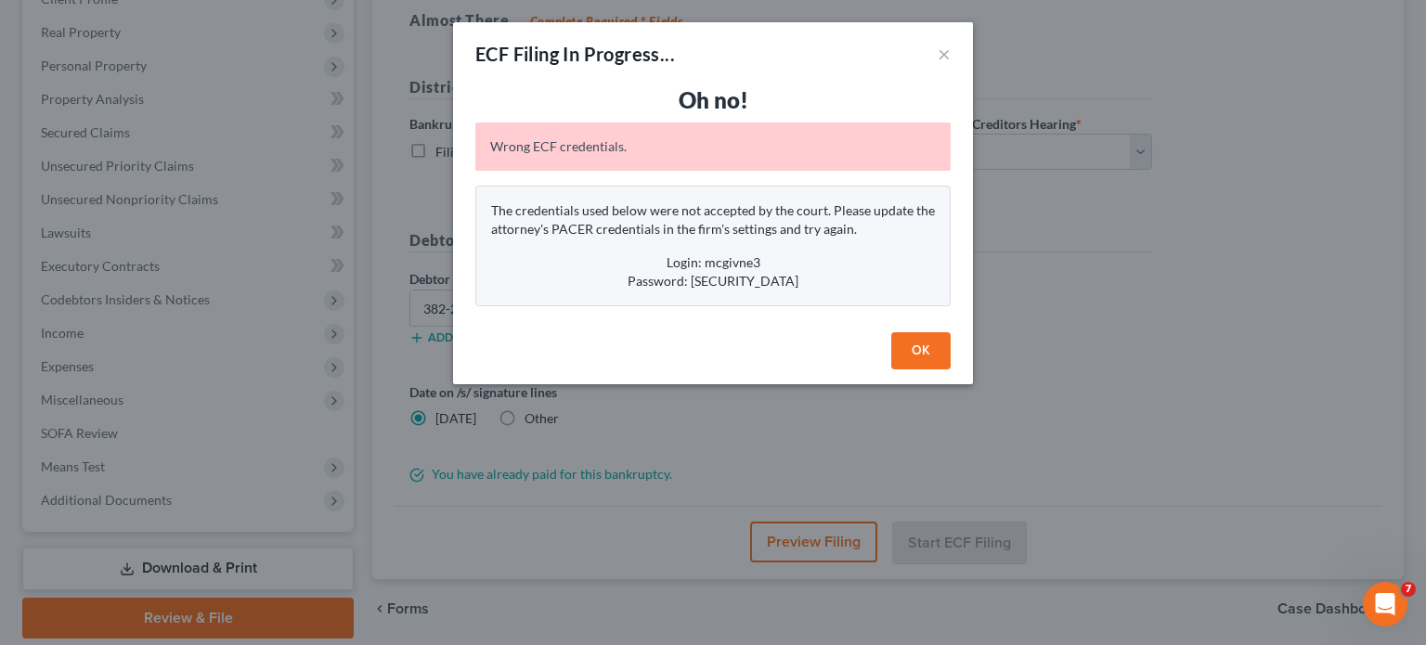
click at [926, 352] on button "OK" at bounding box center [920, 350] width 59 height 37
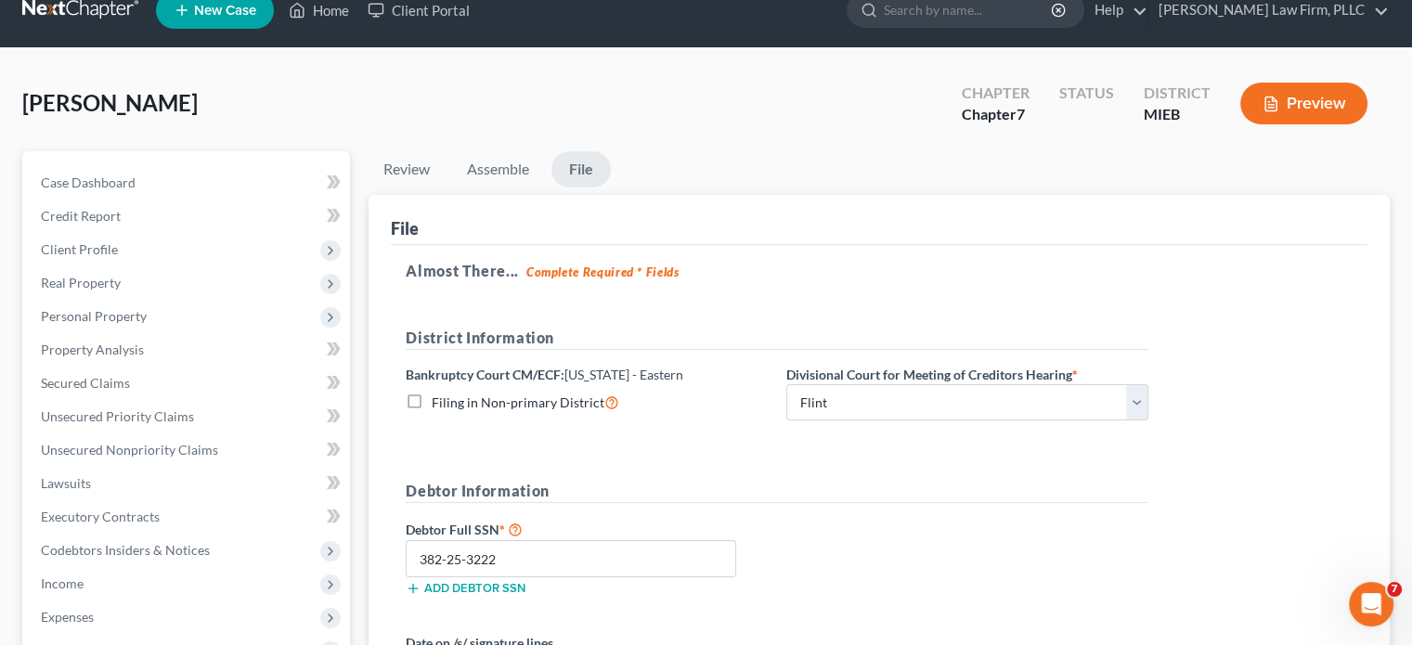
scroll to position [0, 0]
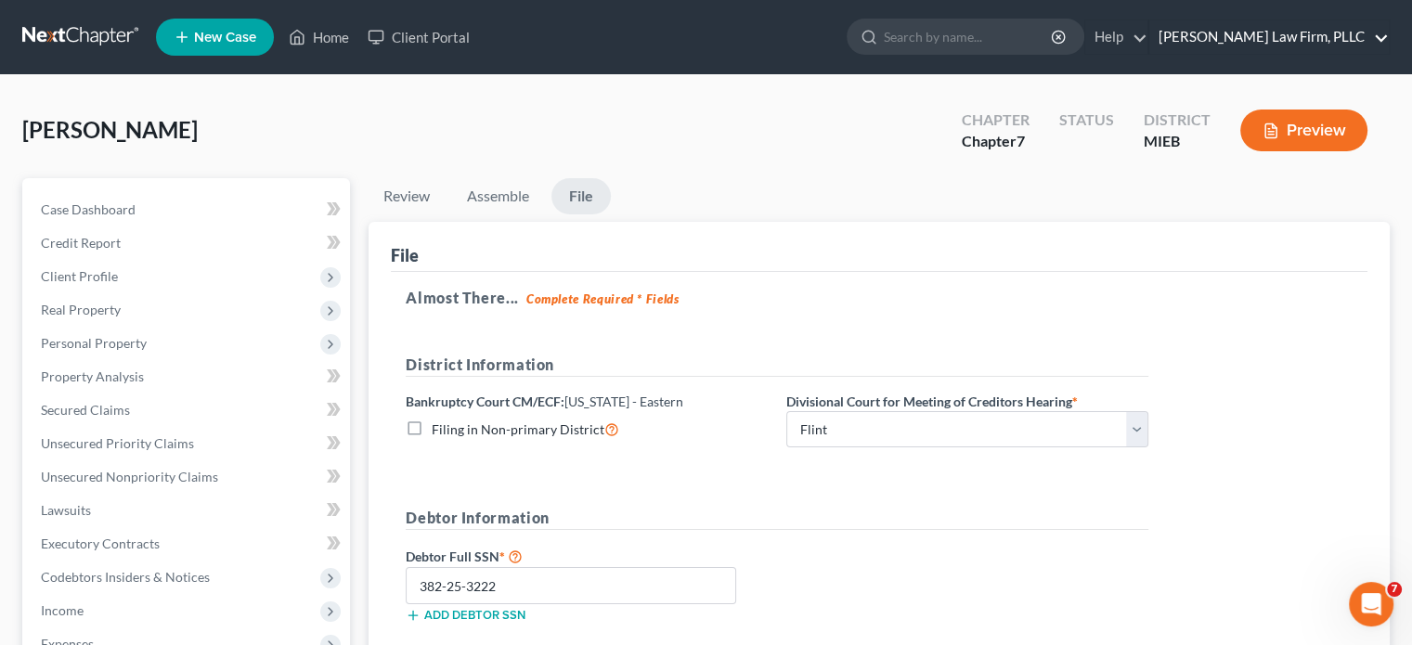
click at [1261, 39] on link "[PERSON_NAME] Law Firm, PLLC" at bounding box center [1268, 36] width 239 height 33
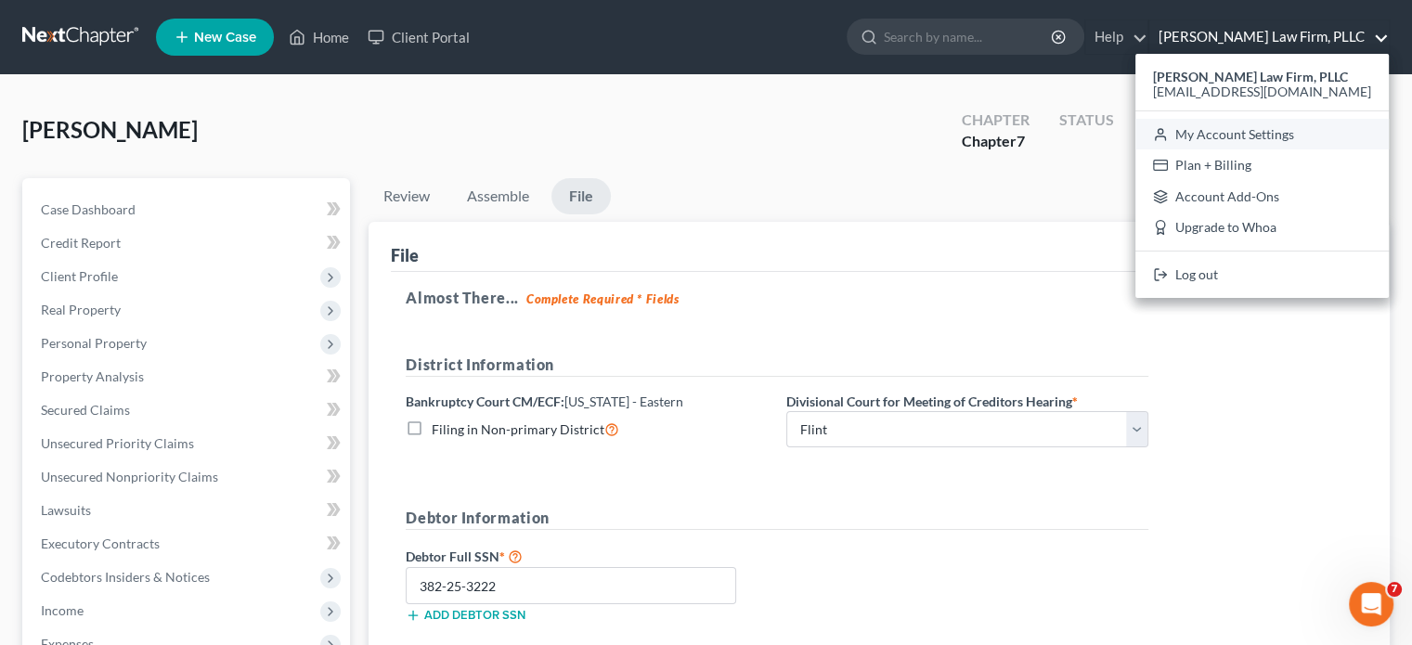
click at [1242, 131] on link "My Account Settings" at bounding box center [1261, 135] width 253 height 32
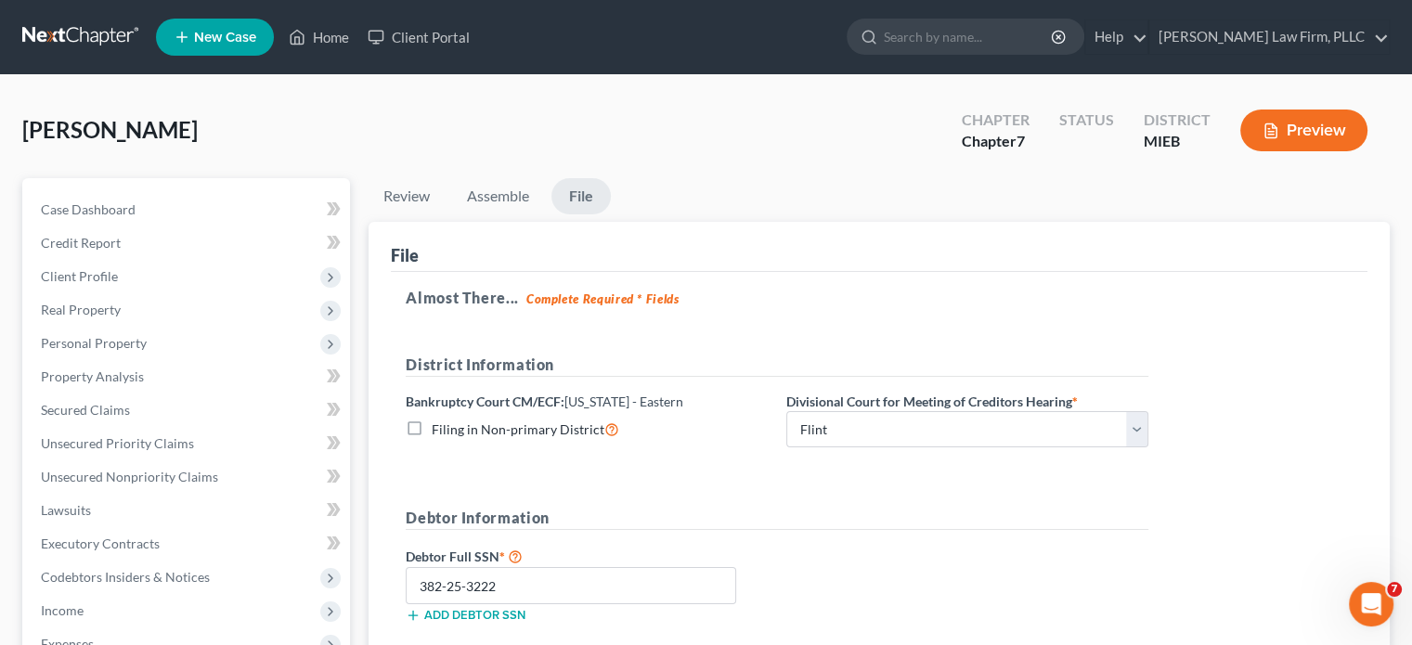
select select "40"
select select "24"
select select "23"
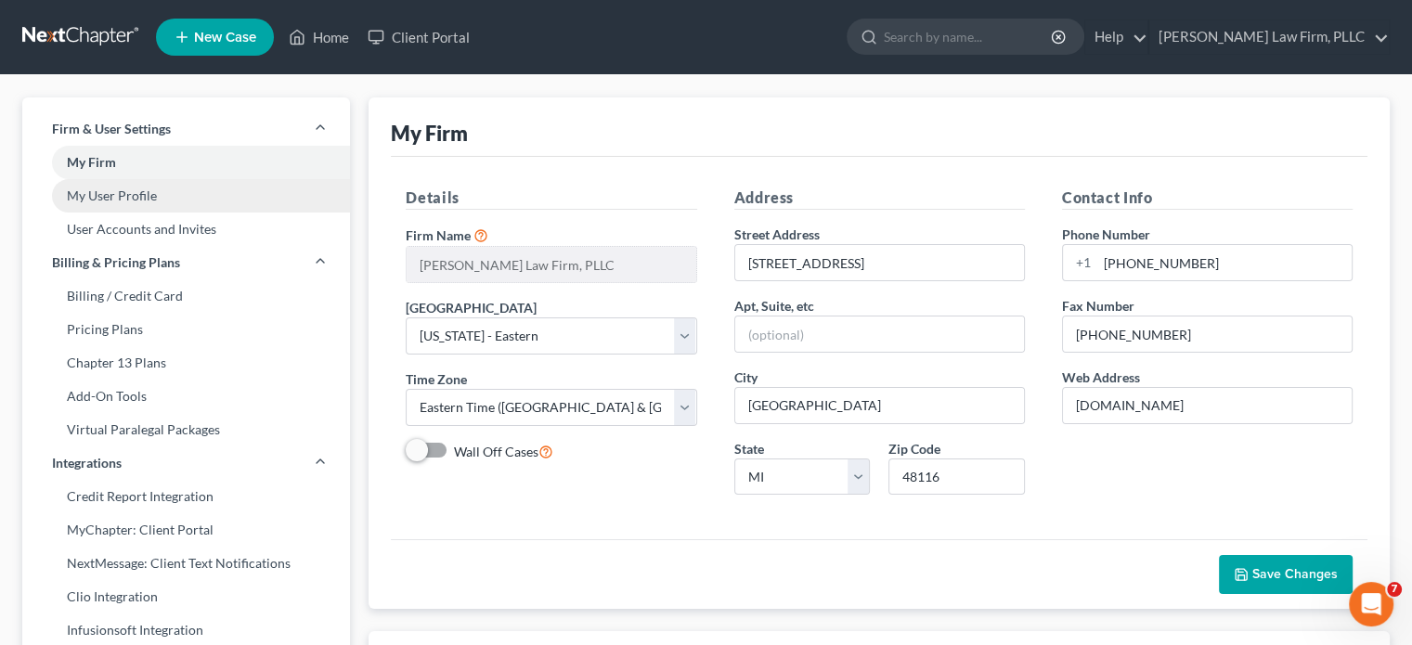
click at [143, 188] on link "My User Profile" at bounding box center [186, 195] width 328 height 33
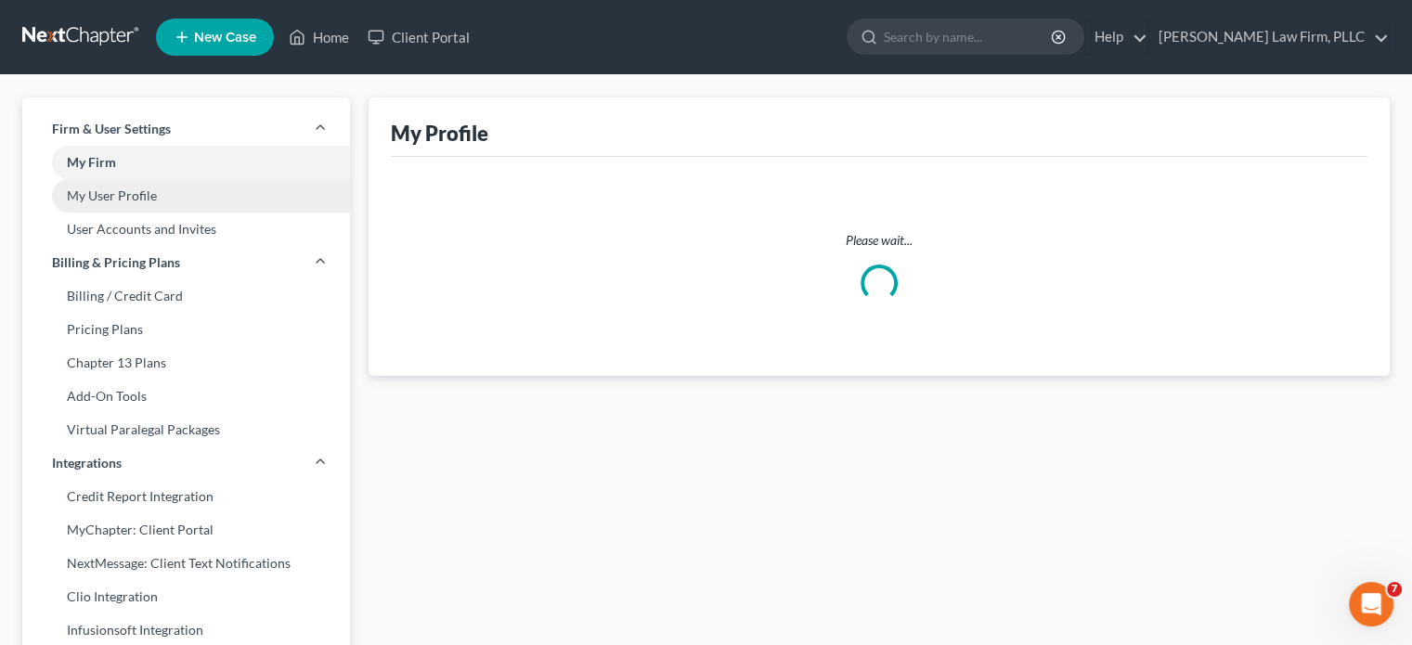
select select "23"
select select "40"
select select "attorney"
select select "0"
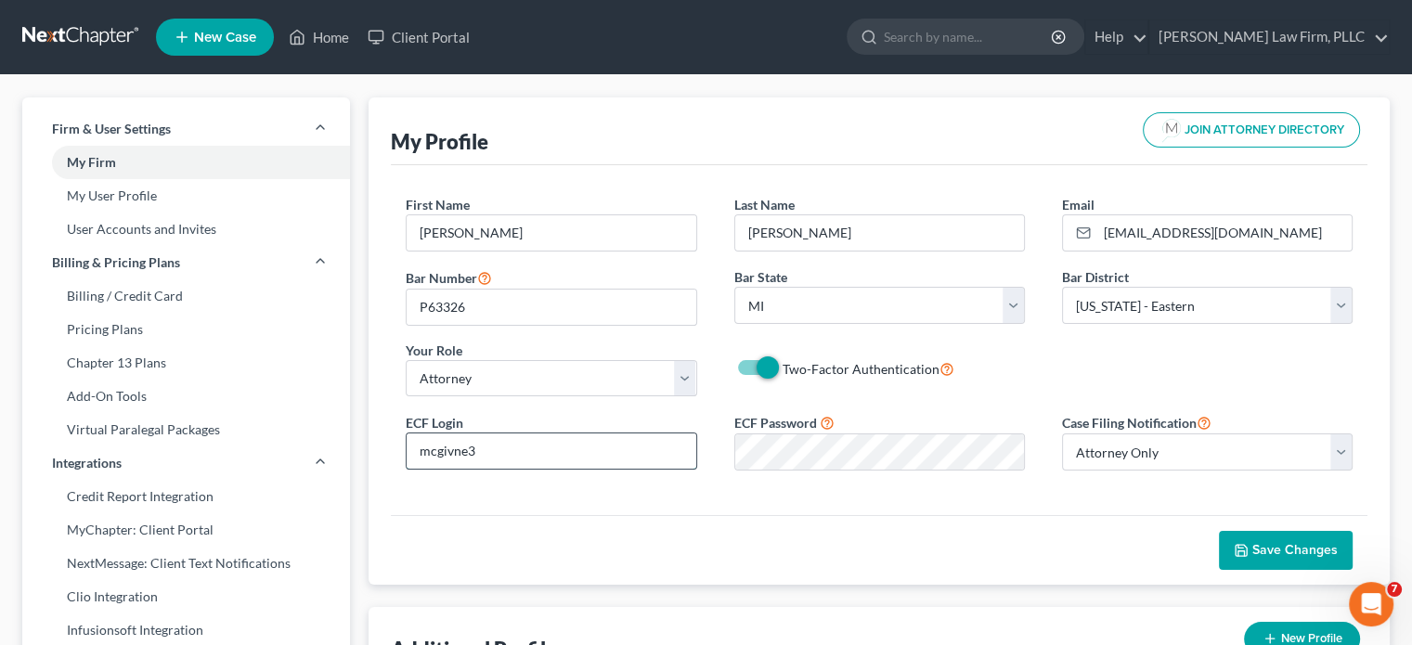
click at [546, 435] on input "mcgivne3" at bounding box center [551, 450] width 289 height 35
type input "m"
type input "pm3807"
click at [698, 457] on div "ECF Login pm3807 ECF Password Case Filing Notification Select Attorney Only Att…" at bounding box center [879, 448] width 984 height 74
click at [1287, 550] on span "Save Changes" at bounding box center [1294, 550] width 85 height 16
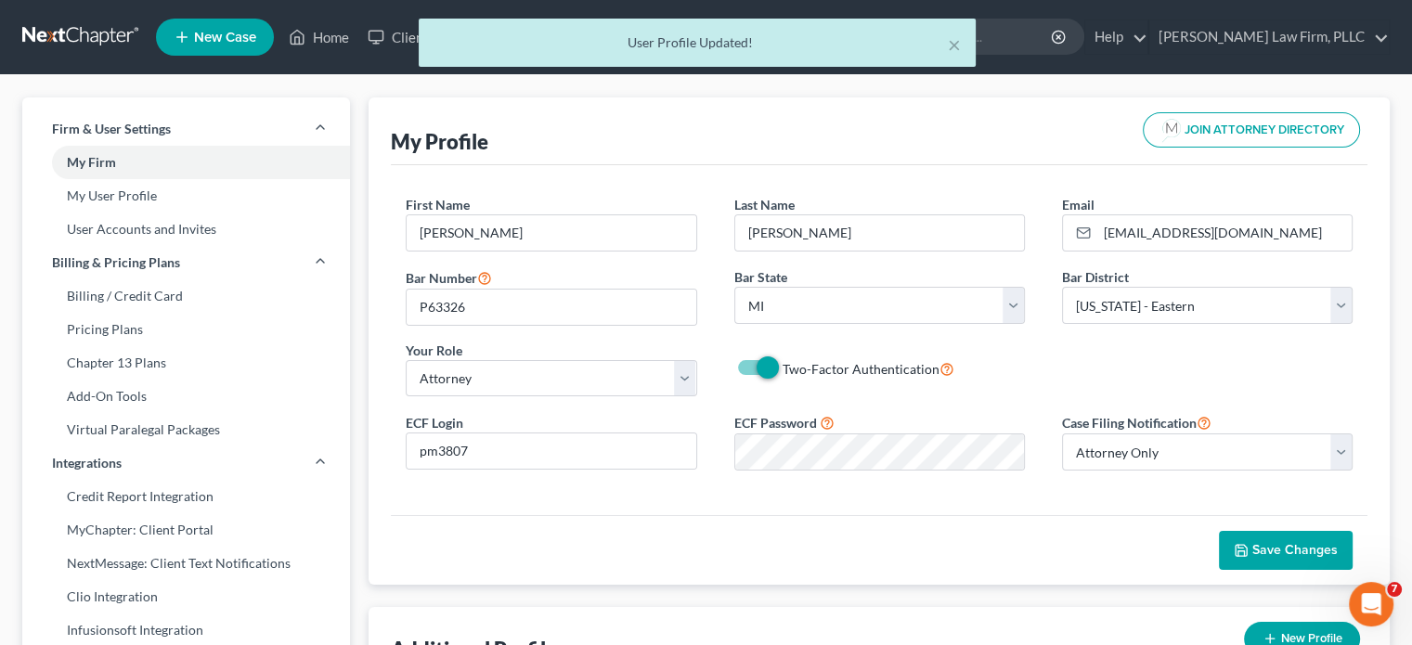
click at [330, 32] on div "× User Profile Updated!" at bounding box center [697, 48] width 1412 height 58
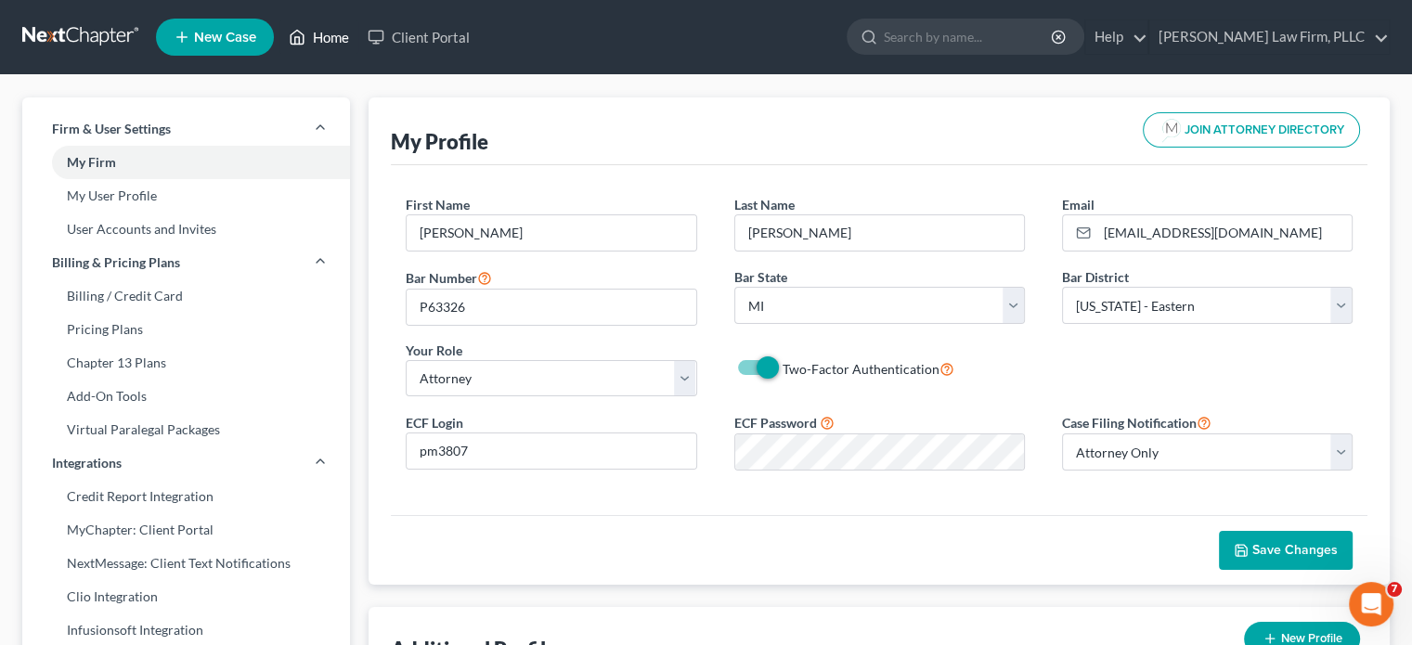
click at [320, 34] on link "Home" at bounding box center [318, 36] width 79 height 33
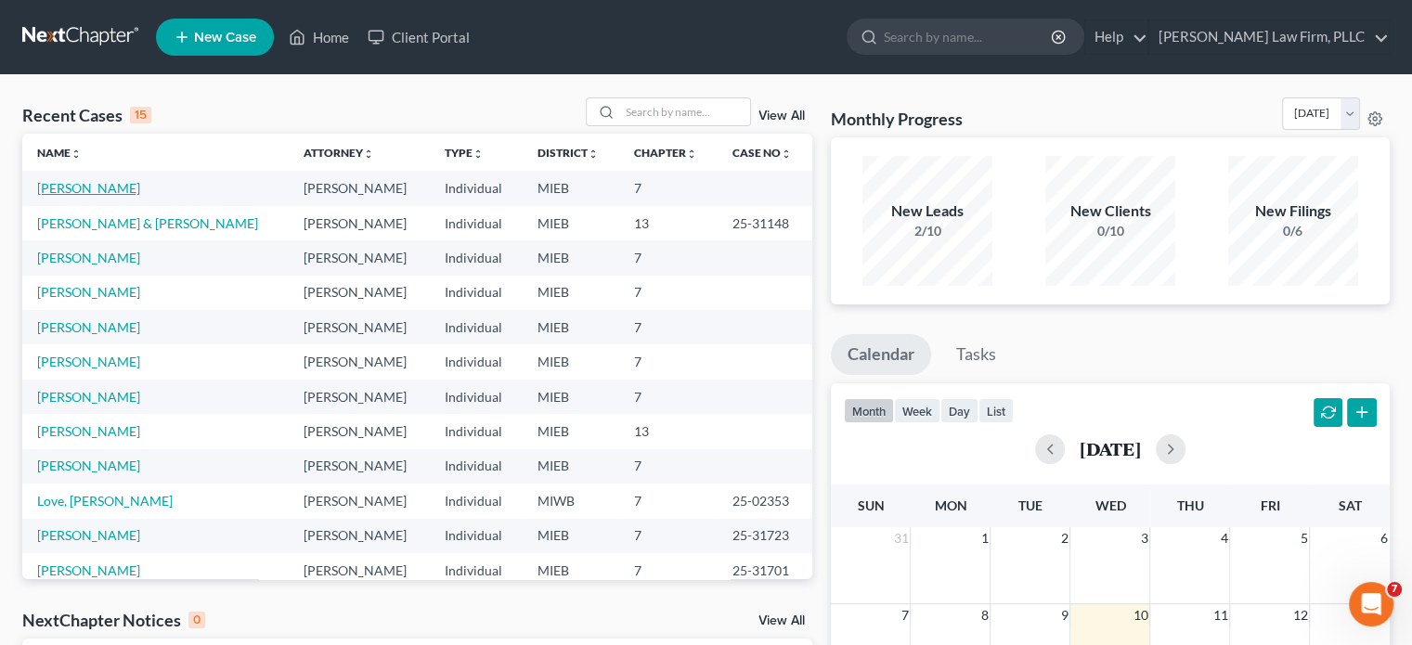
click at [91, 191] on link "[PERSON_NAME]" at bounding box center [88, 188] width 103 height 16
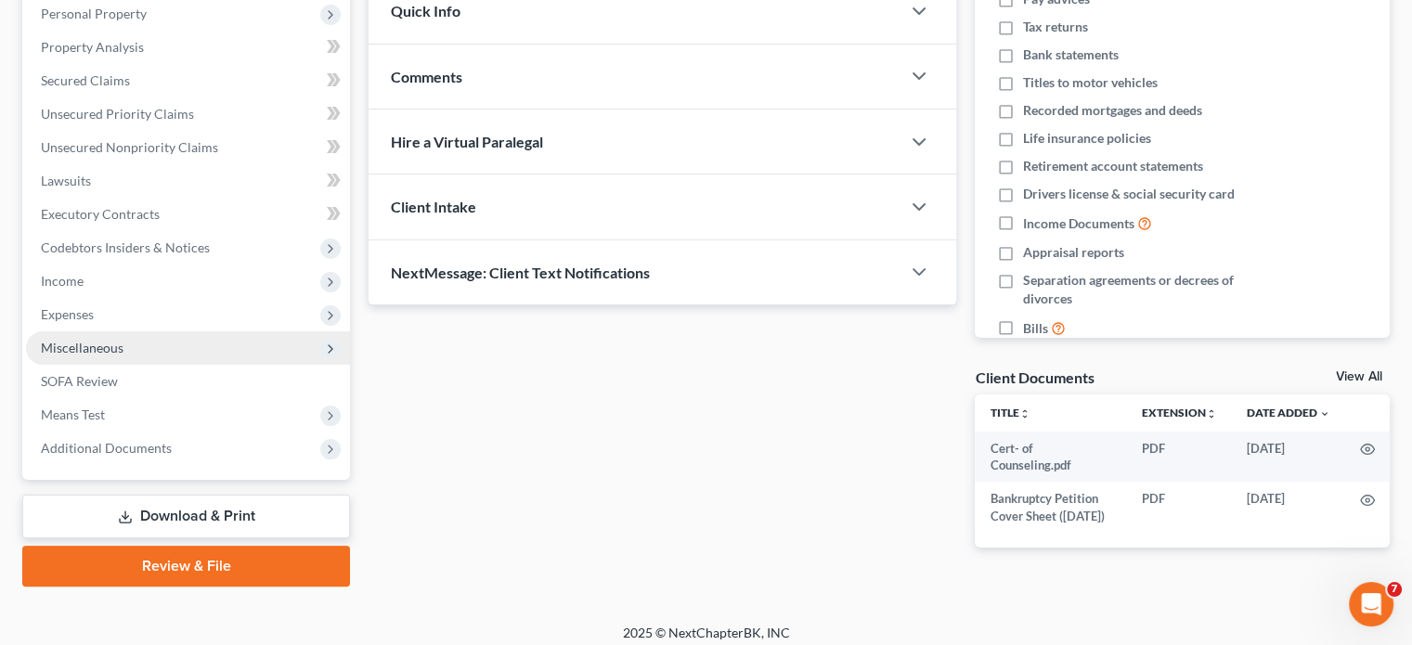
scroll to position [349, 0]
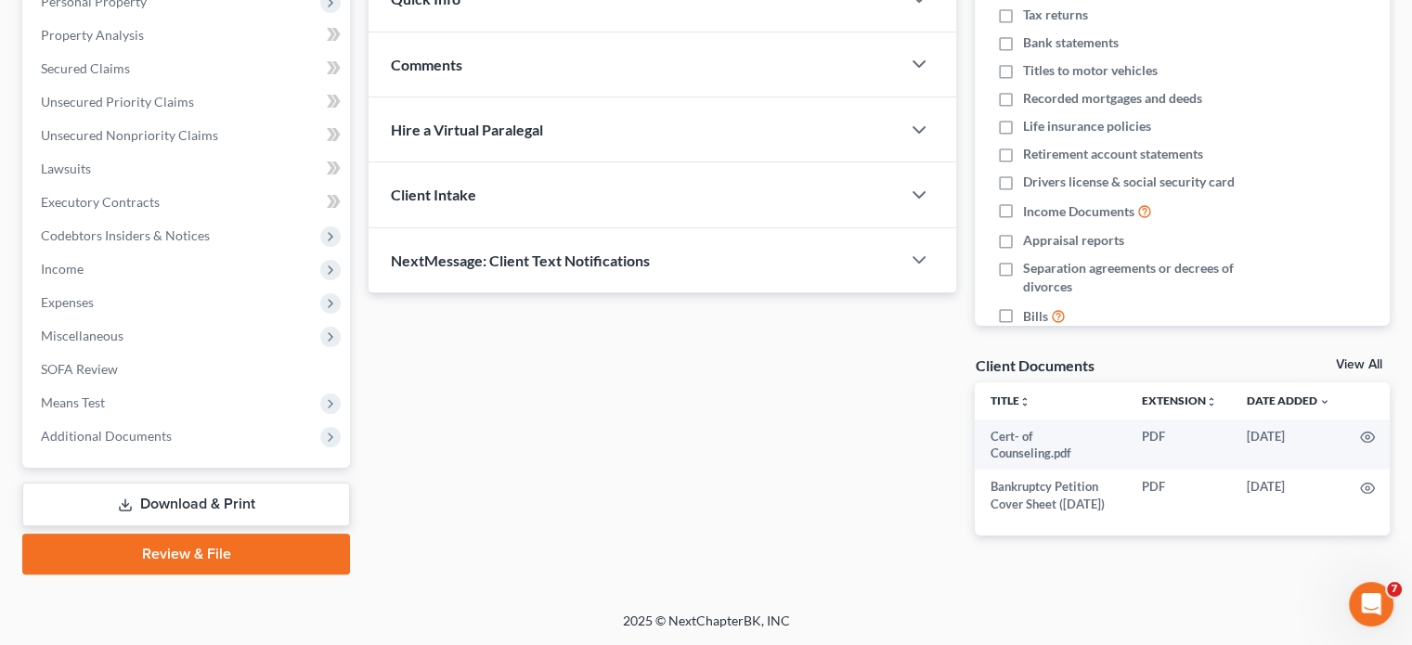
click at [217, 539] on link "Review & File" at bounding box center [186, 554] width 328 height 41
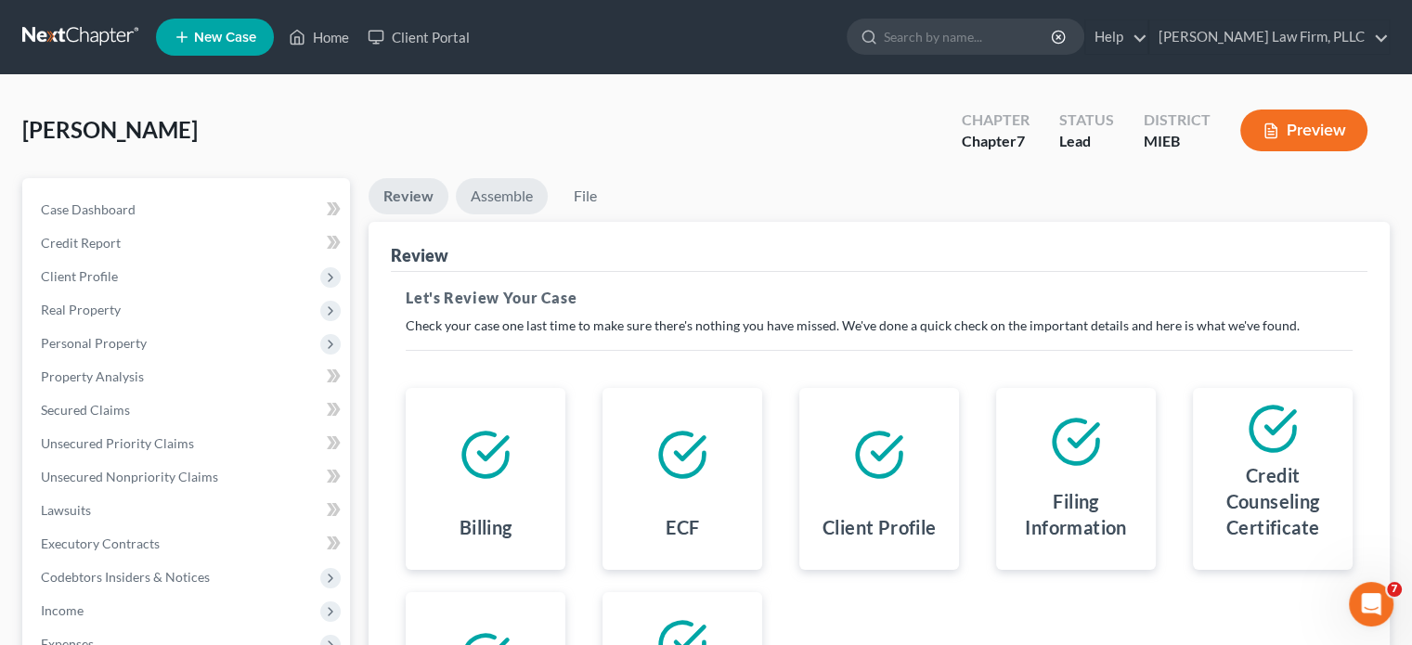
click at [490, 193] on link "Assemble" at bounding box center [502, 196] width 92 height 36
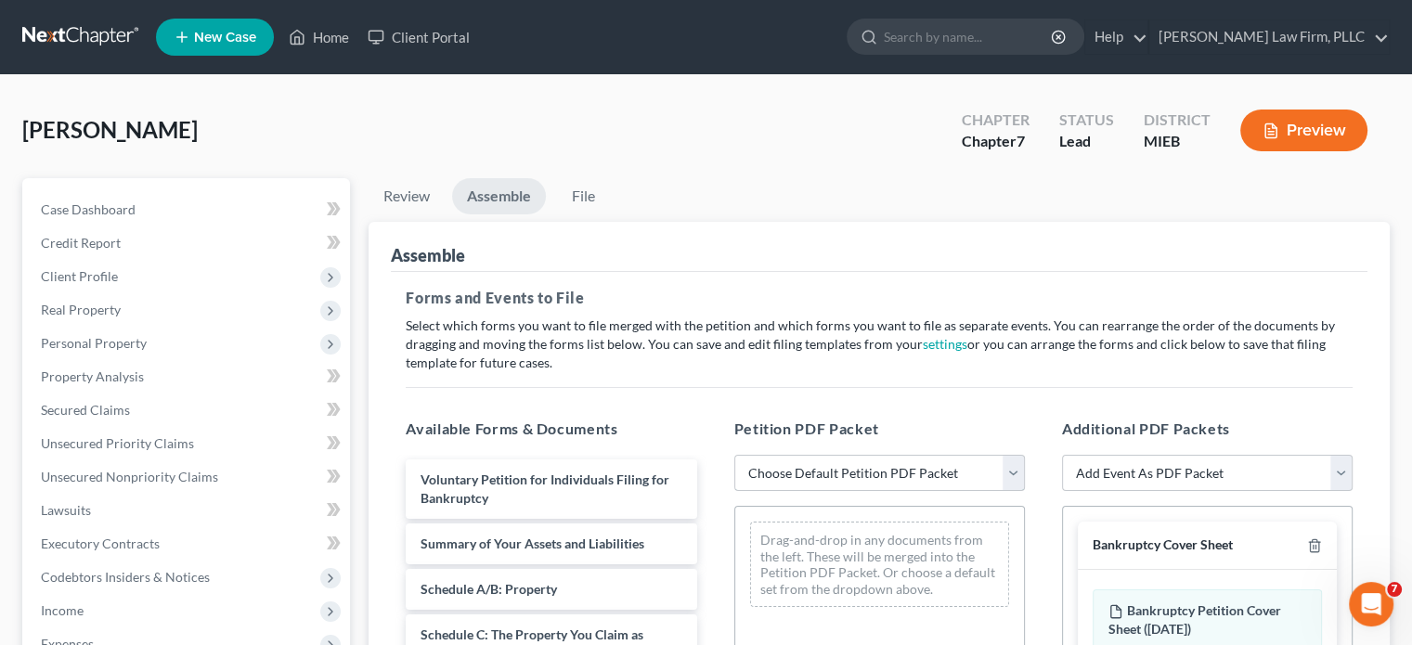
click at [1015, 472] on select "Choose Default Petition PDF Packet Emergency Filing (Voluntary Petition and Cre…" at bounding box center [879, 473] width 291 height 37
select select "2"
click at [734, 455] on select "Choose Default Petition PDF Packet Emergency Filing (Voluntary Petition and Cre…" at bounding box center [879, 473] width 291 height 37
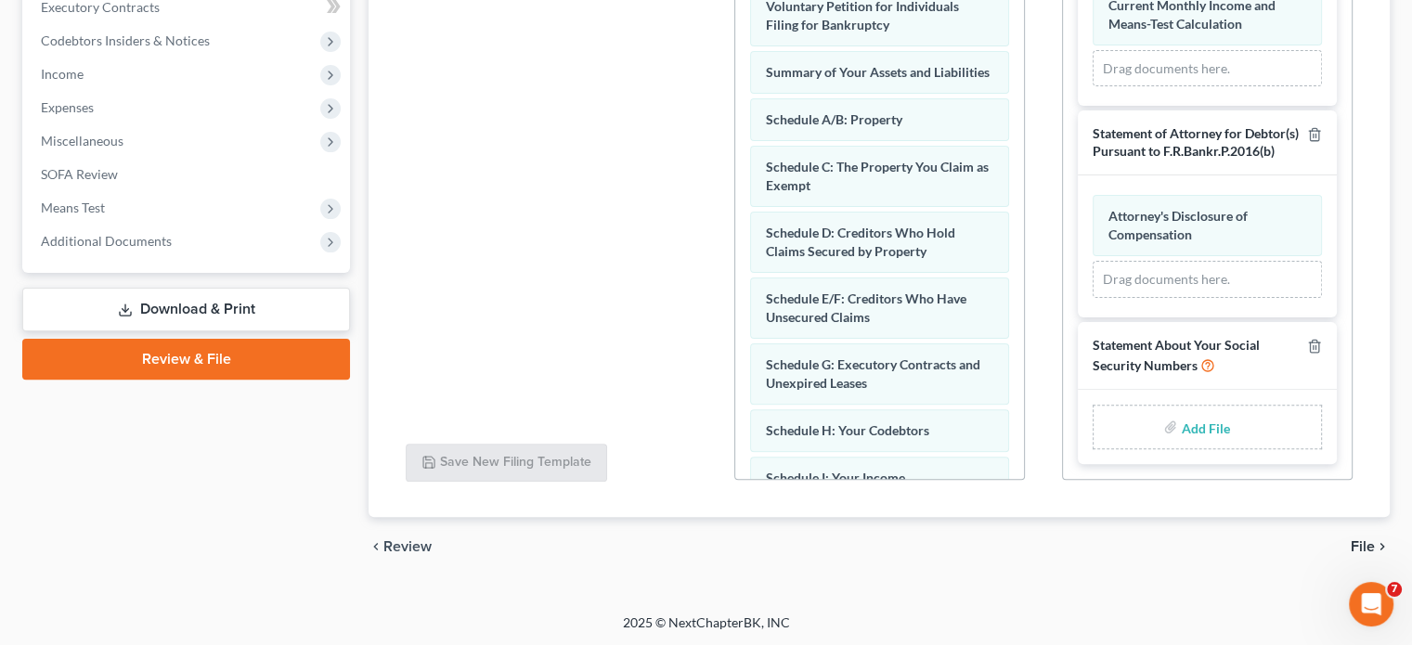
scroll to position [906, 0]
click at [1196, 407] on div "Add File" at bounding box center [1207, 427] width 229 height 45
click at [1196, 424] on input "file" at bounding box center [1203, 426] width 45 height 33
type input "C:\fakepath\Statement of Social Security Numbers.pdf"
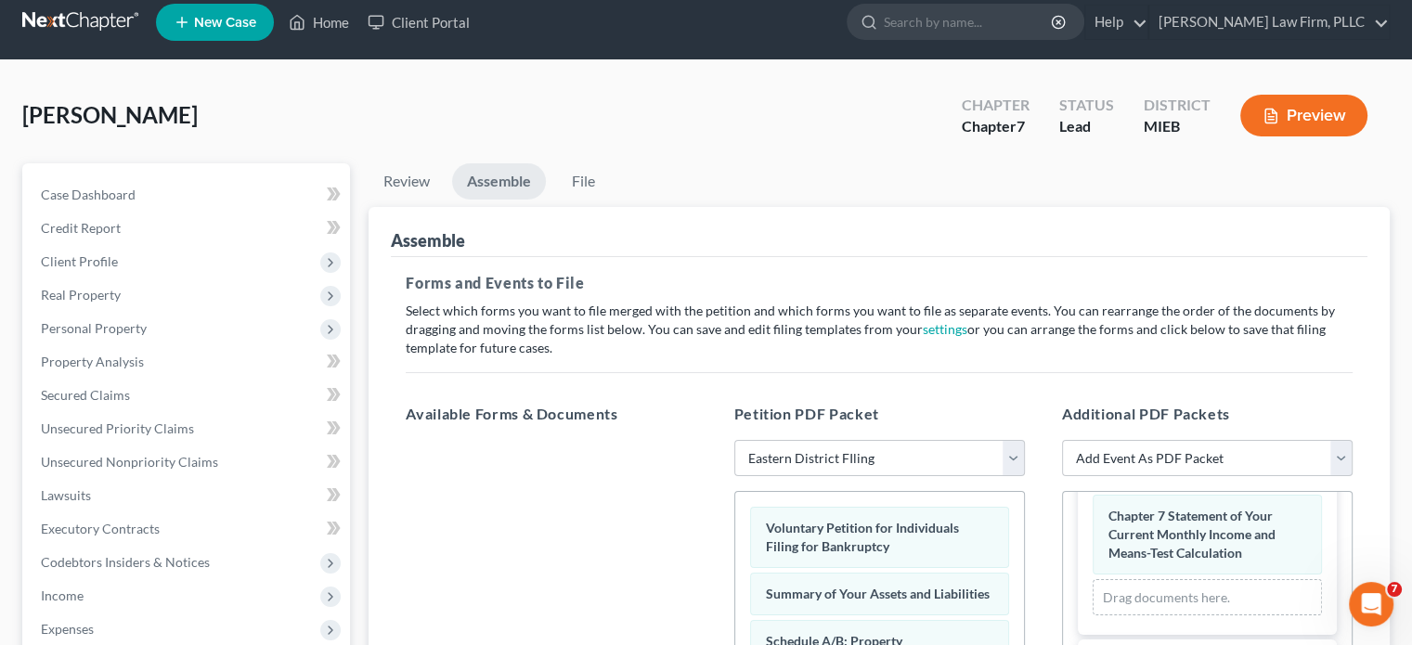
scroll to position [0, 0]
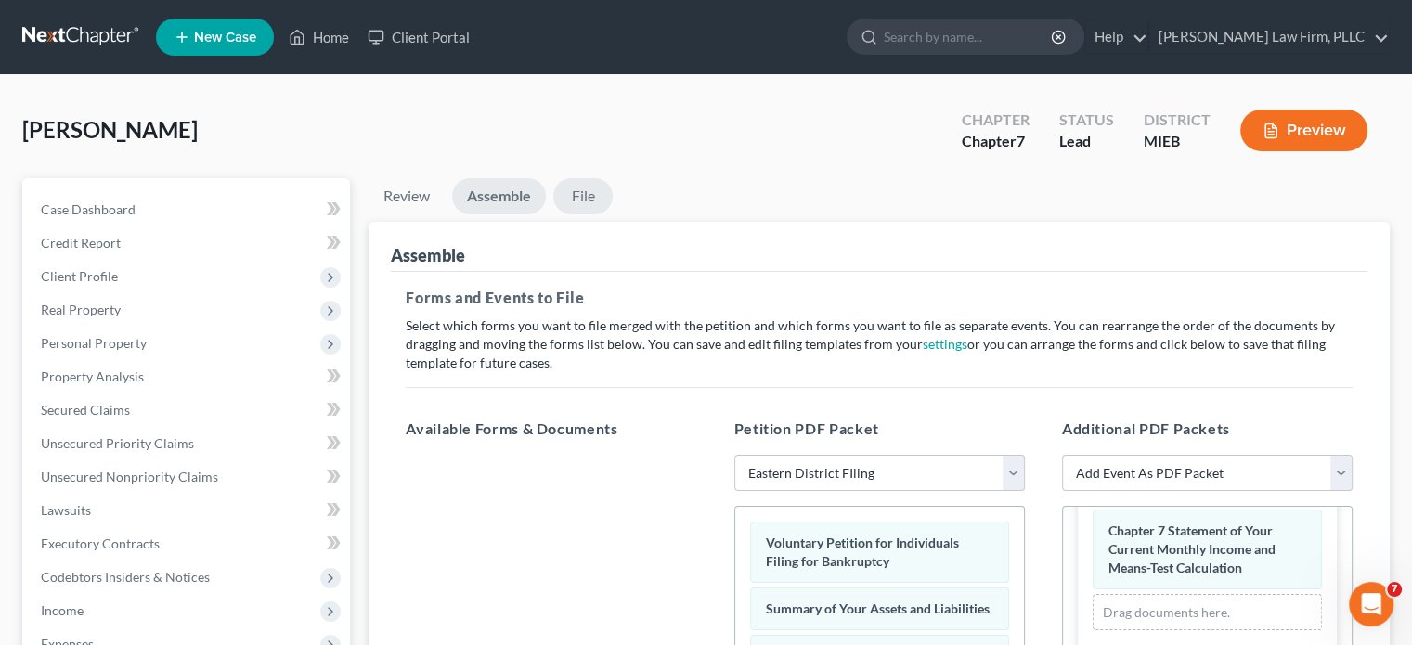
click at [582, 191] on link "File" at bounding box center [582, 196] width 59 height 36
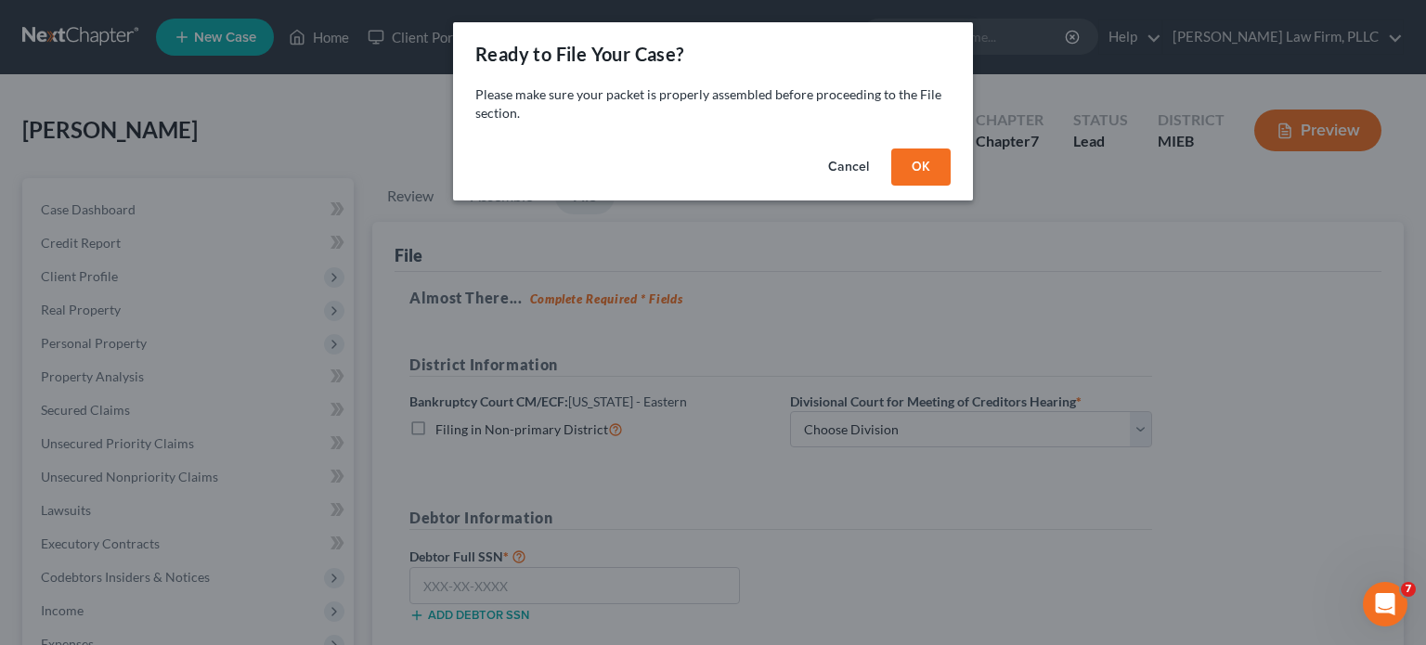
click at [909, 173] on button "OK" at bounding box center [920, 167] width 59 height 37
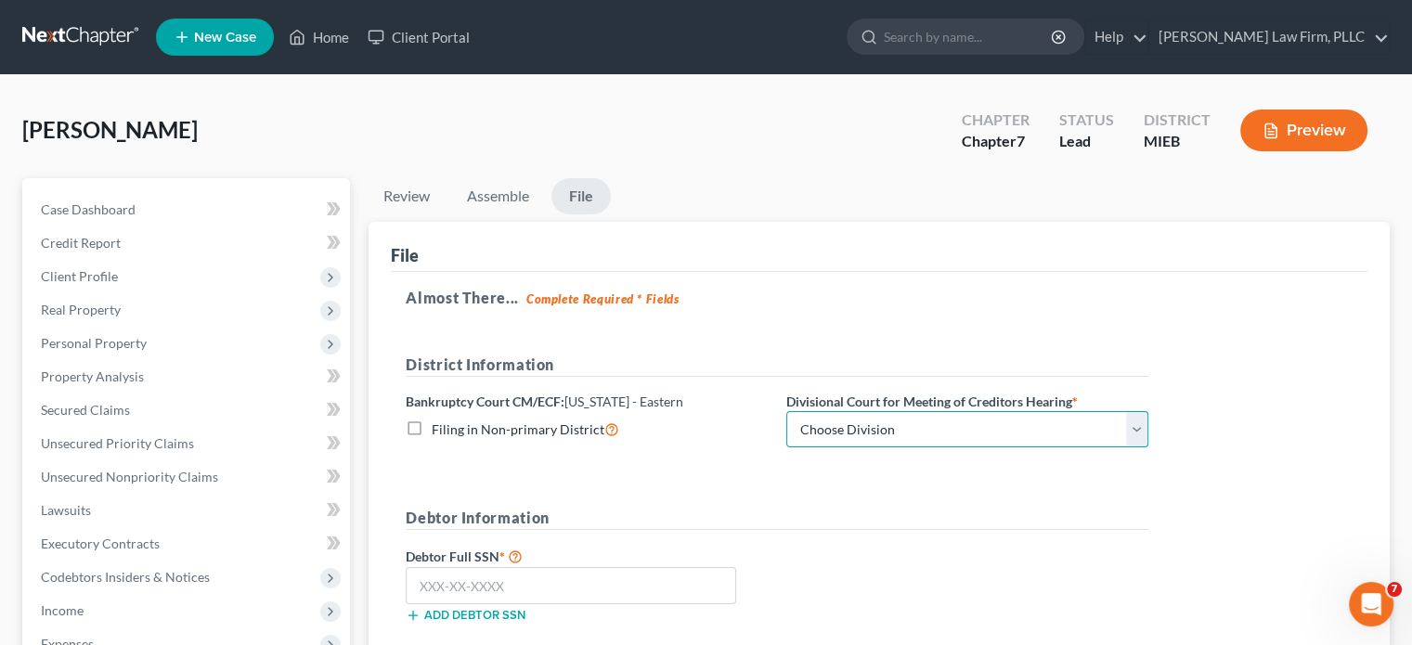
click at [919, 429] on select "Choose Division [GEOGRAPHIC_DATA] [GEOGRAPHIC_DATA] [GEOGRAPHIC_DATA]" at bounding box center [967, 429] width 362 height 37
select select "2"
click at [786, 411] on select "Choose Division [GEOGRAPHIC_DATA] [GEOGRAPHIC_DATA] [GEOGRAPHIC_DATA]" at bounding box center [967, 429] width 362 height 37
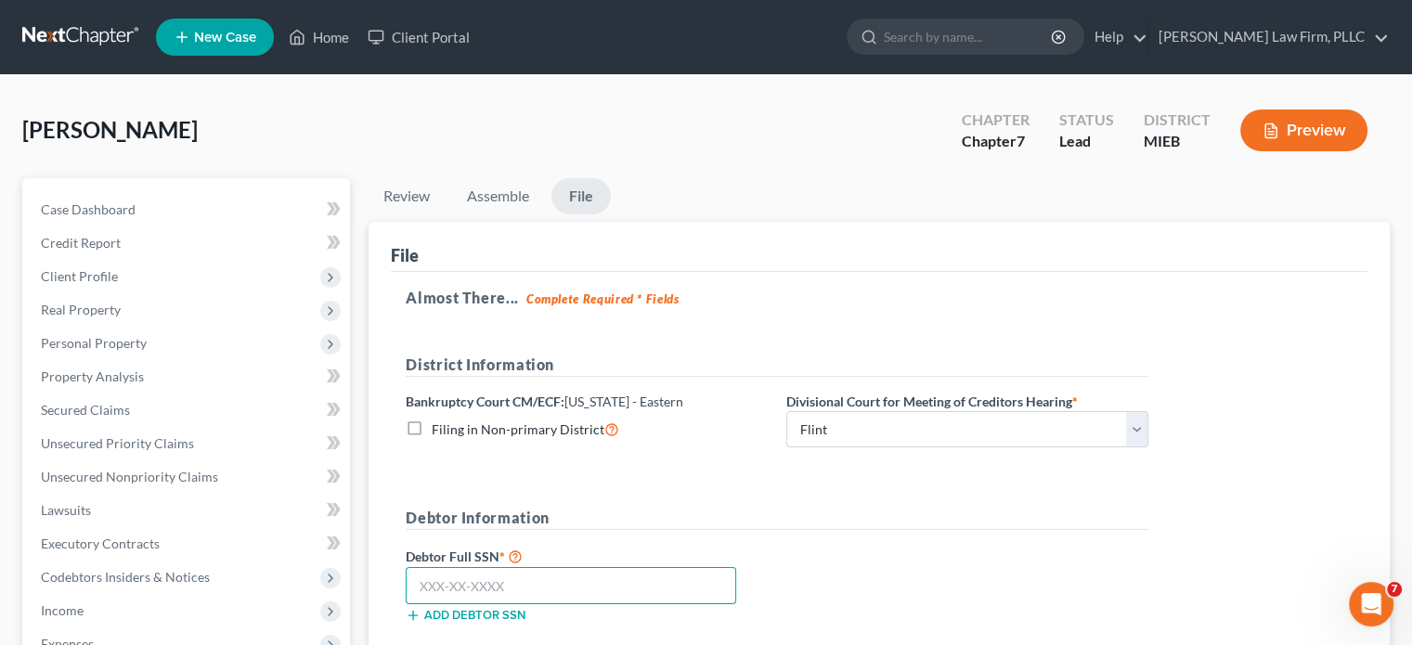
click at [670, 570] on input "text" at bounding box center [571, 585] width 330 height 37
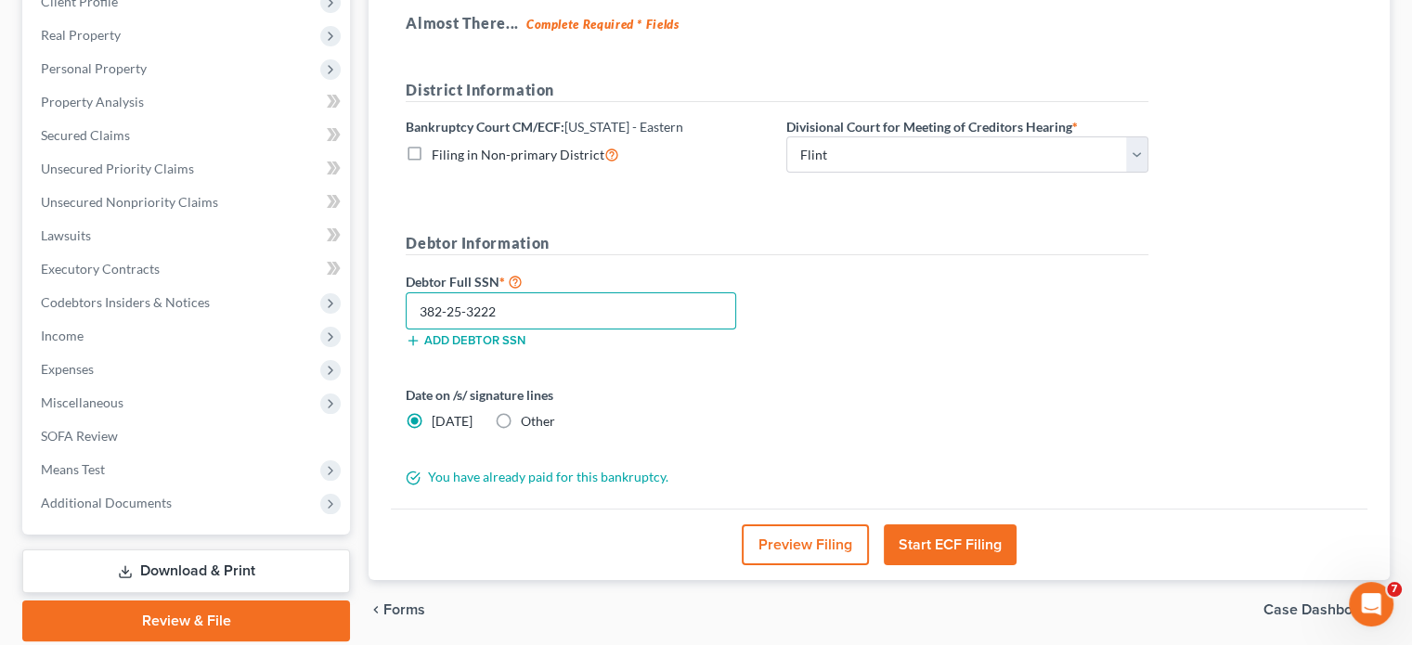
scroll to position [278, 0]
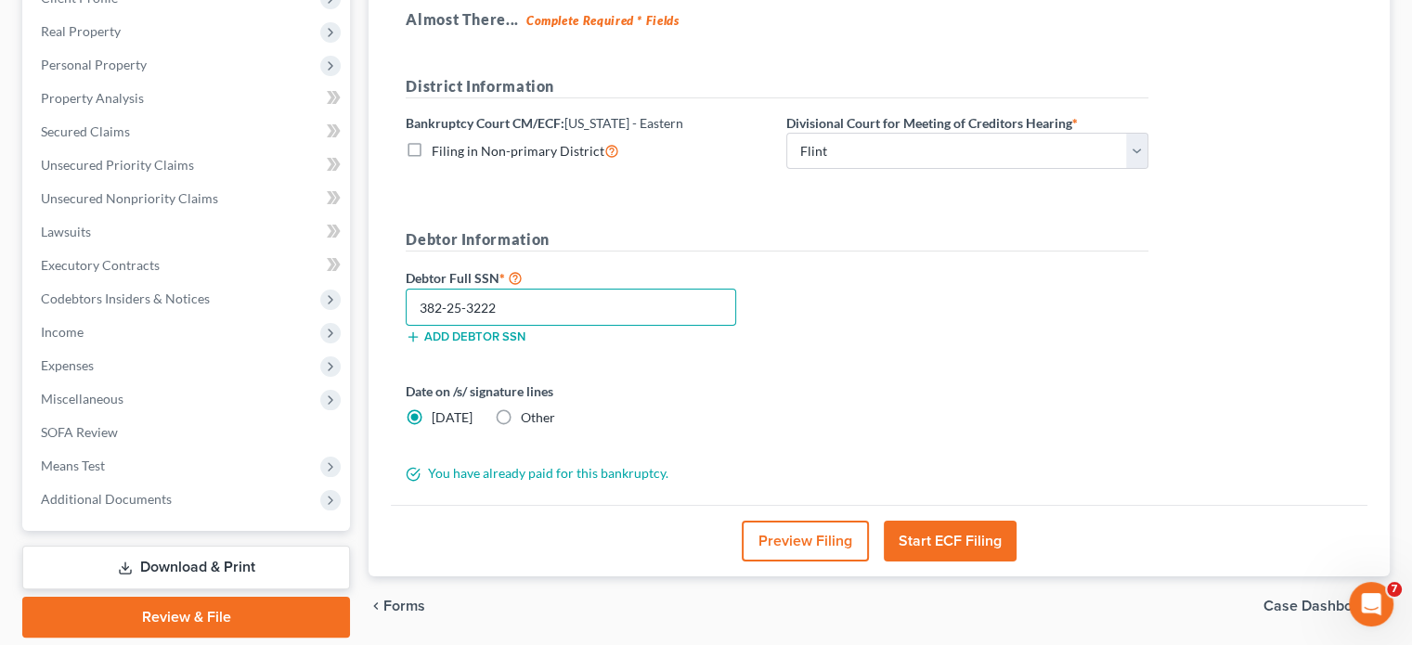
type input "382-25-3222"
click at [929, 534] on button "Start ECF Filing" at bounding box center [950, 541] width 133 height 41
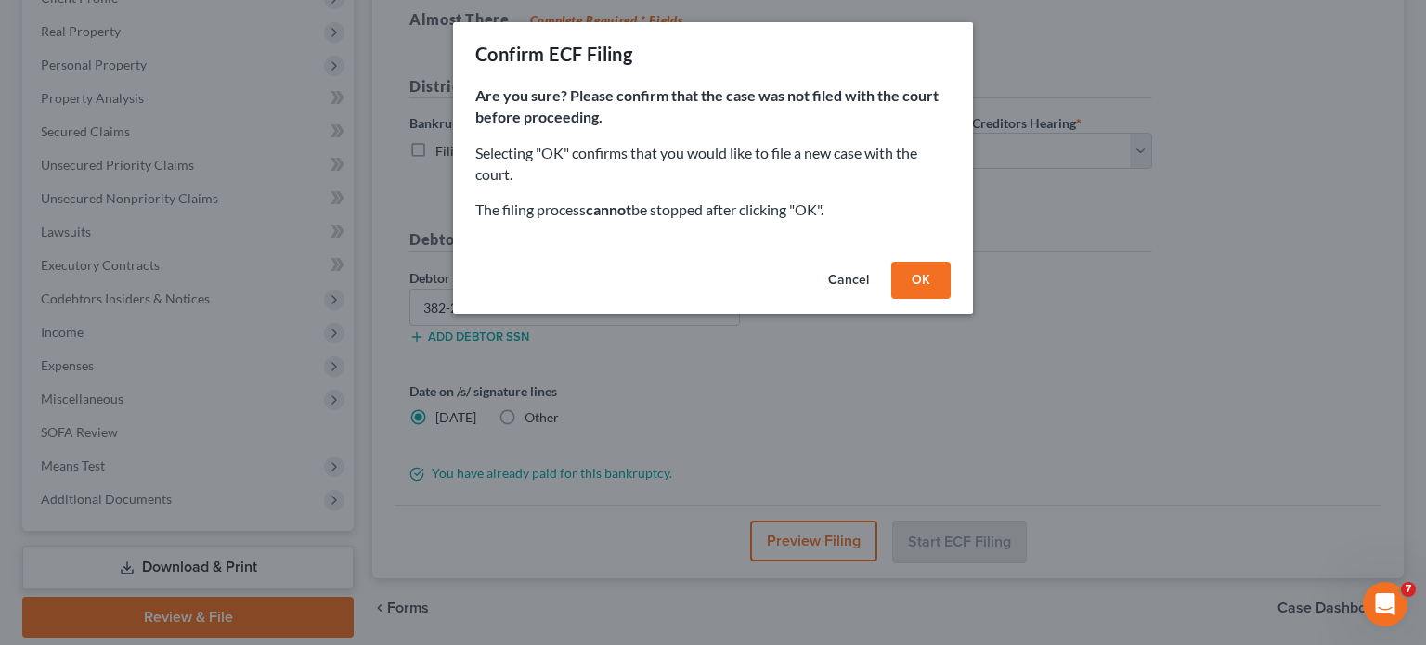
click at [844, 287] on button "Cancel" at bounding box center [848, 280] width 71 height 37
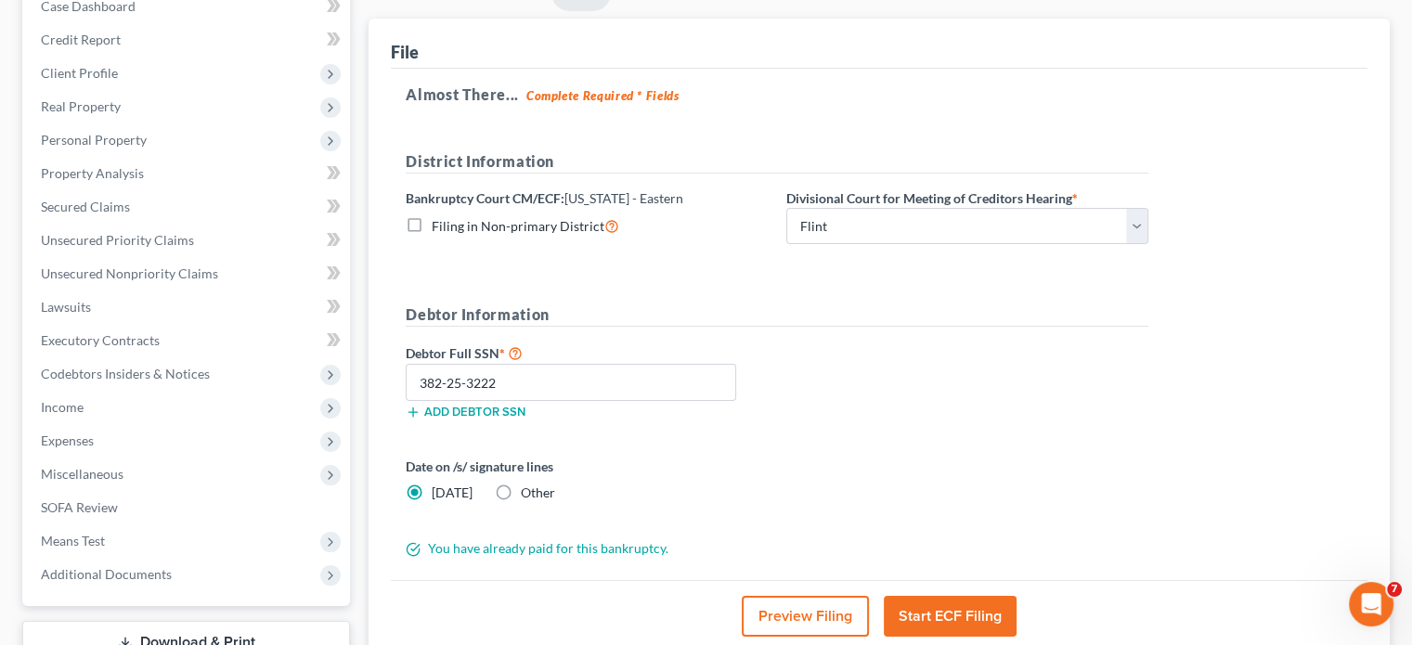
scroll to position [93, 0]
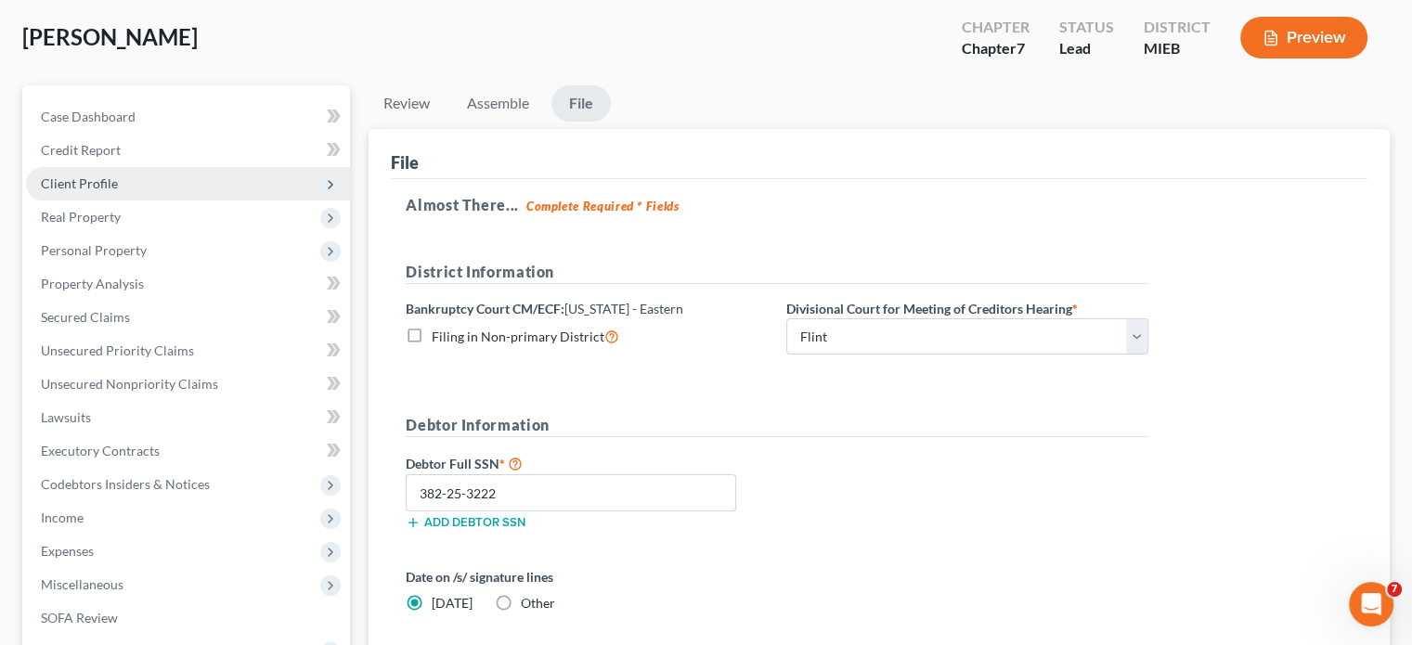
click at [102, 179] on span "Client Profile" at bounding box center [79, 183] width 77 height 16
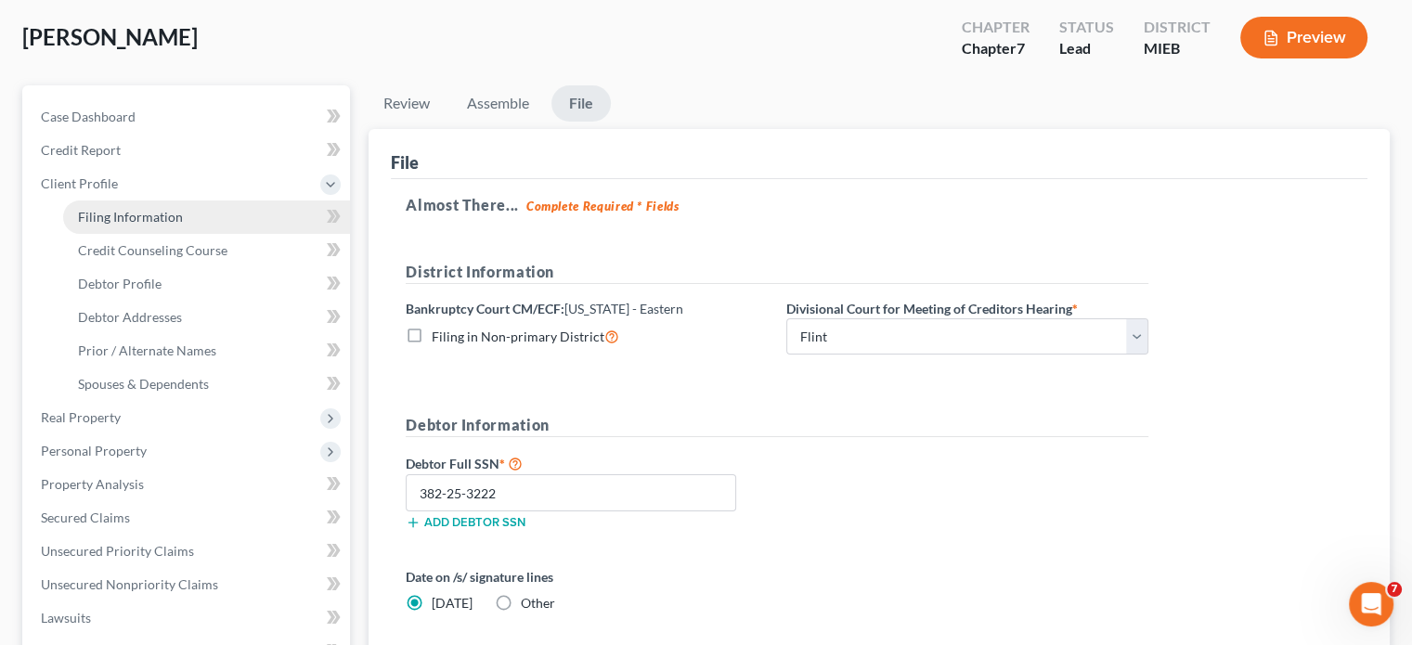
click at [113, 210] on span "Filing Information" at bounding box center [130, 217] width 105 height 16
select select "1"
select select "0"
select select "40"
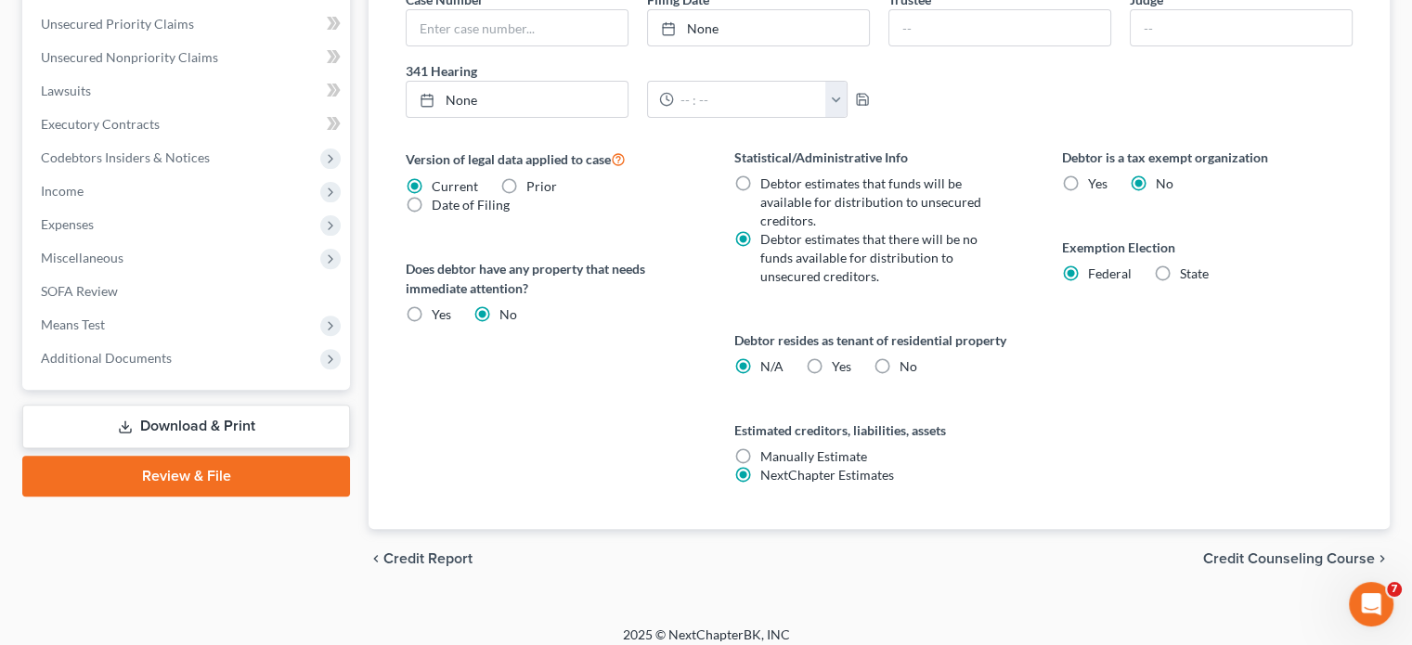
scroll to position [631, 0]
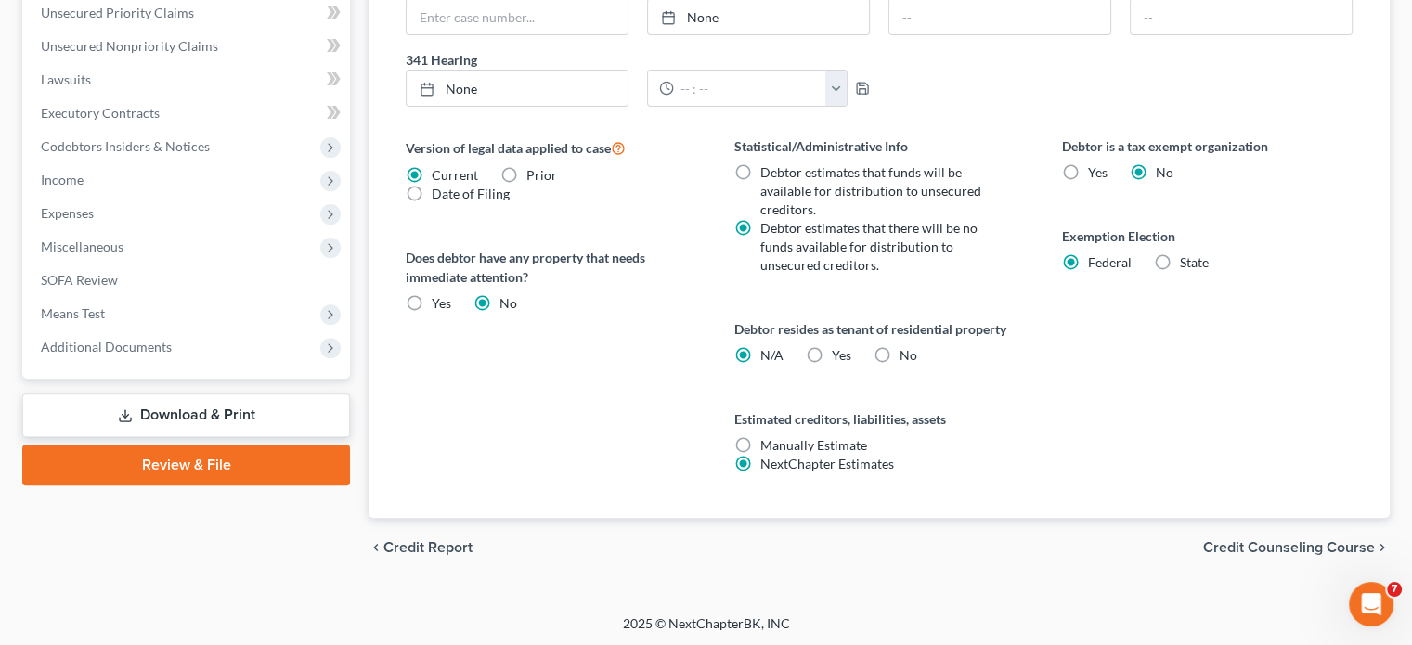
click at [241, 458] on link "Review & File" at bounding box center [186, 465] width 328 height 41
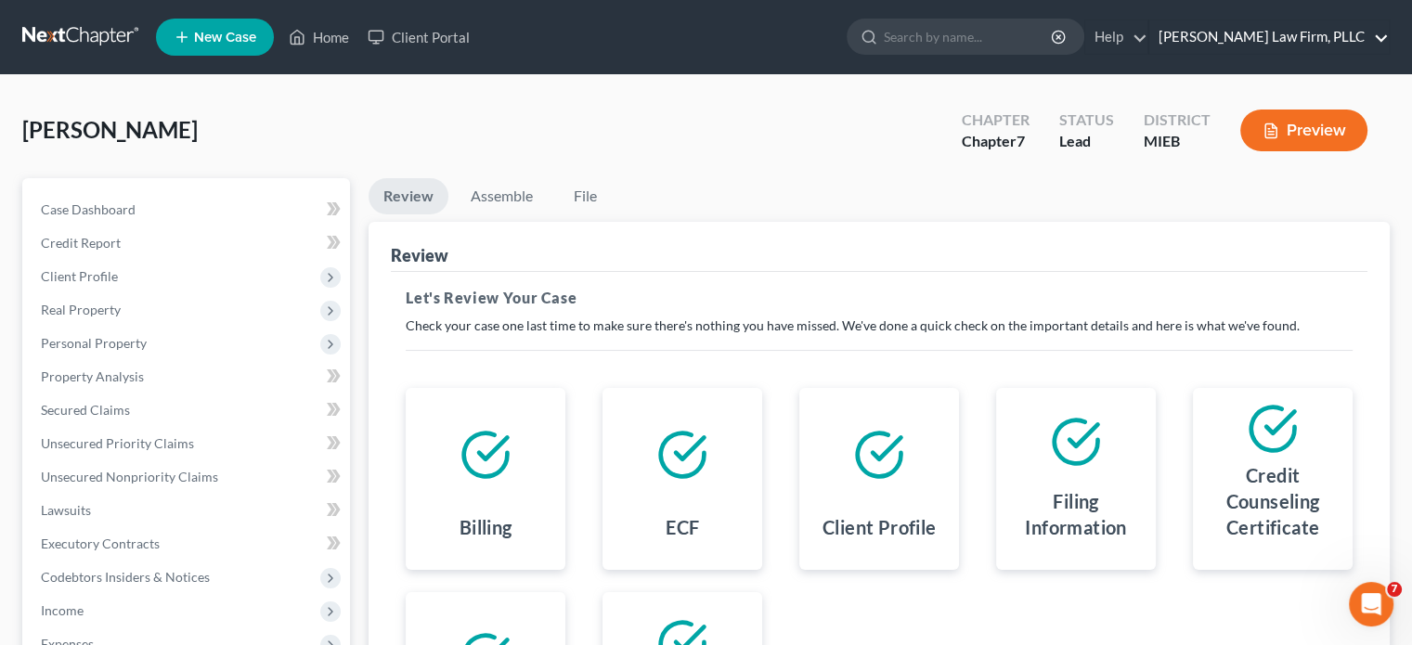
click at [1268, 32] on link "[PERSON_NAME] Law Firm, PLLC" at bounding box center [1268, 36] width 239 height 33
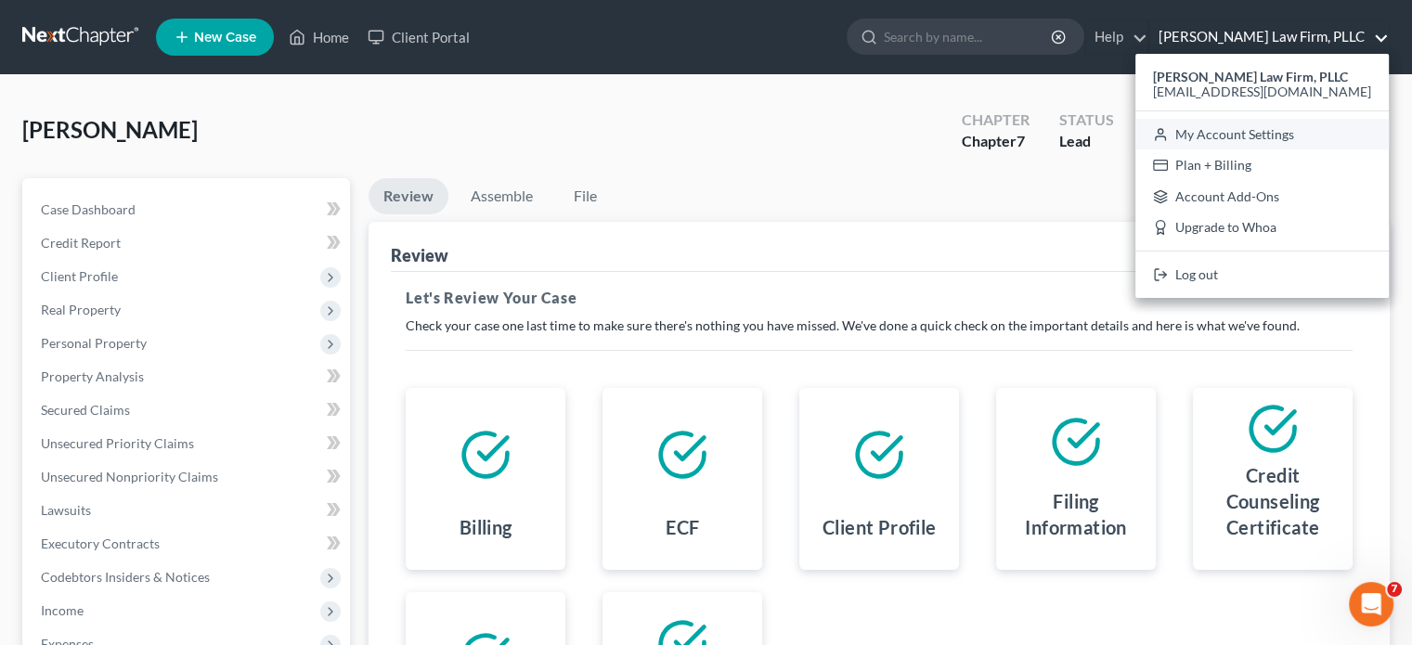
click at [1269, 131] on link "My Account Settings" at bounding box center [1261, 135] width 253 height 32
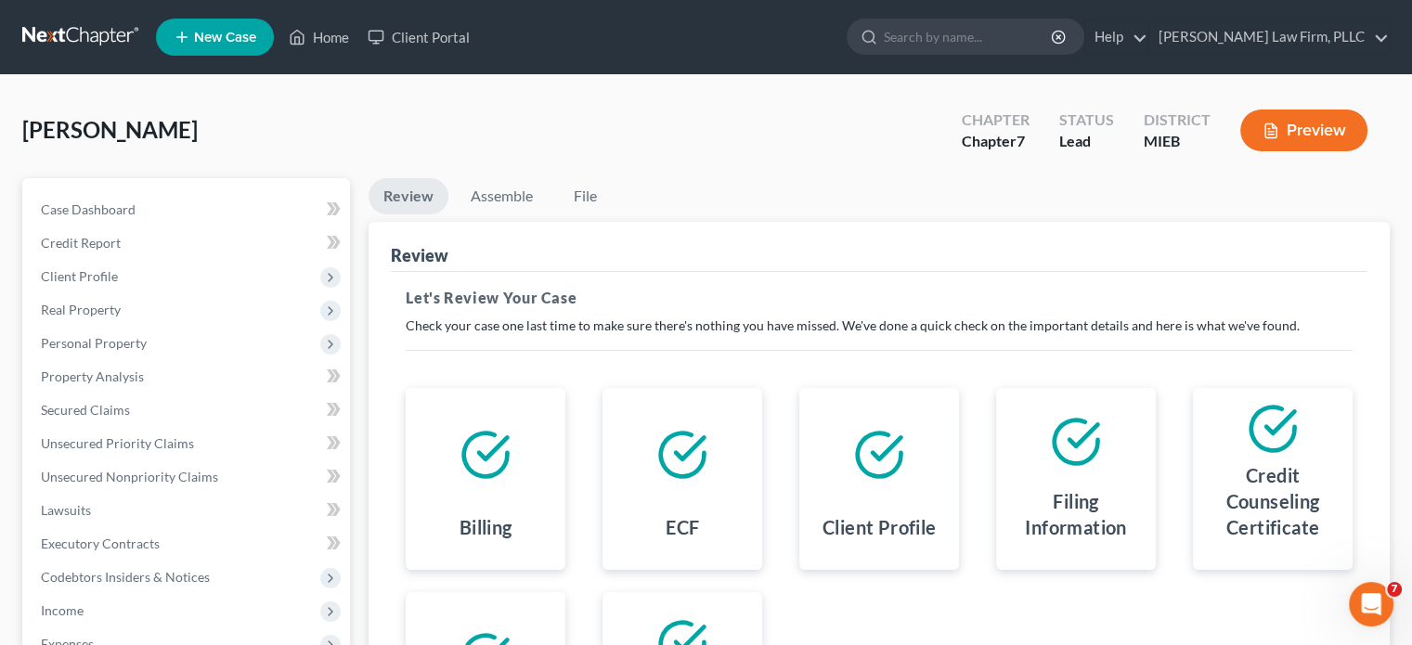
select select "40"
select select "24"
select select "23"
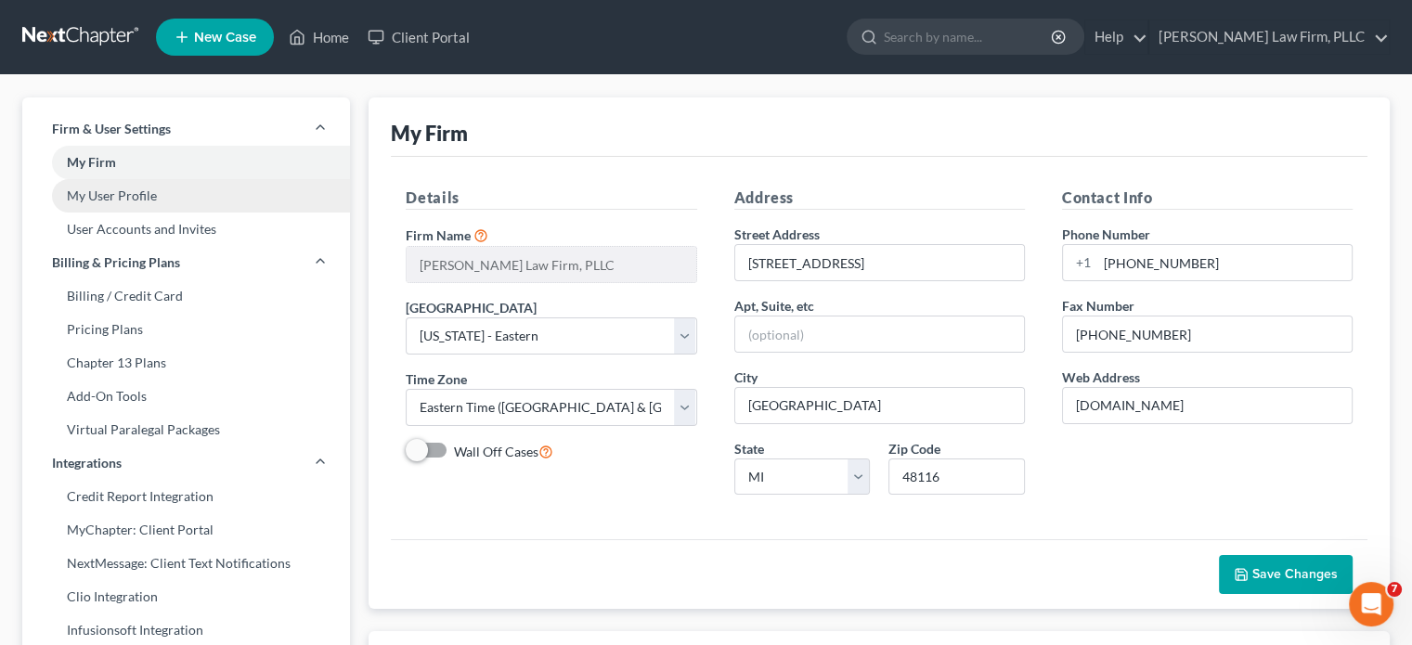
click at [143, 199] on link "My User Profile" at bounding box center [186, 195] width 328 height 33
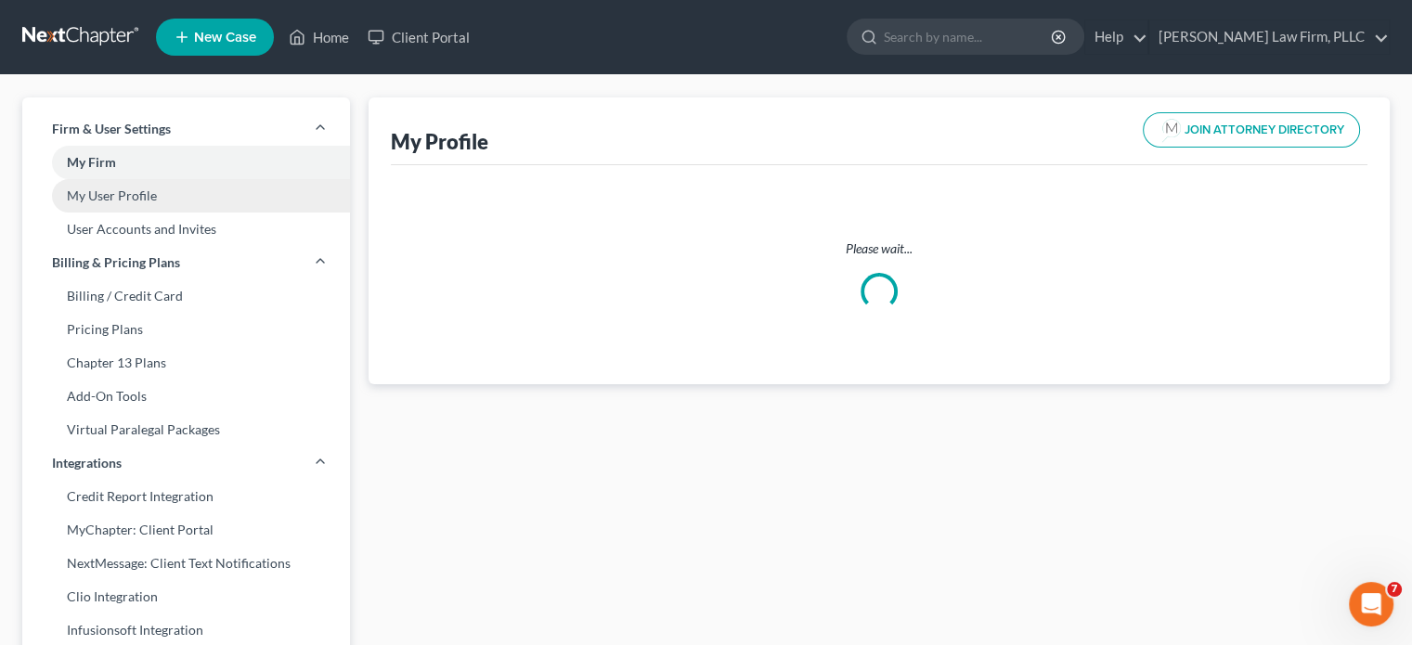
select select "23"
select select "40"
select select "attorney"
select select "0"
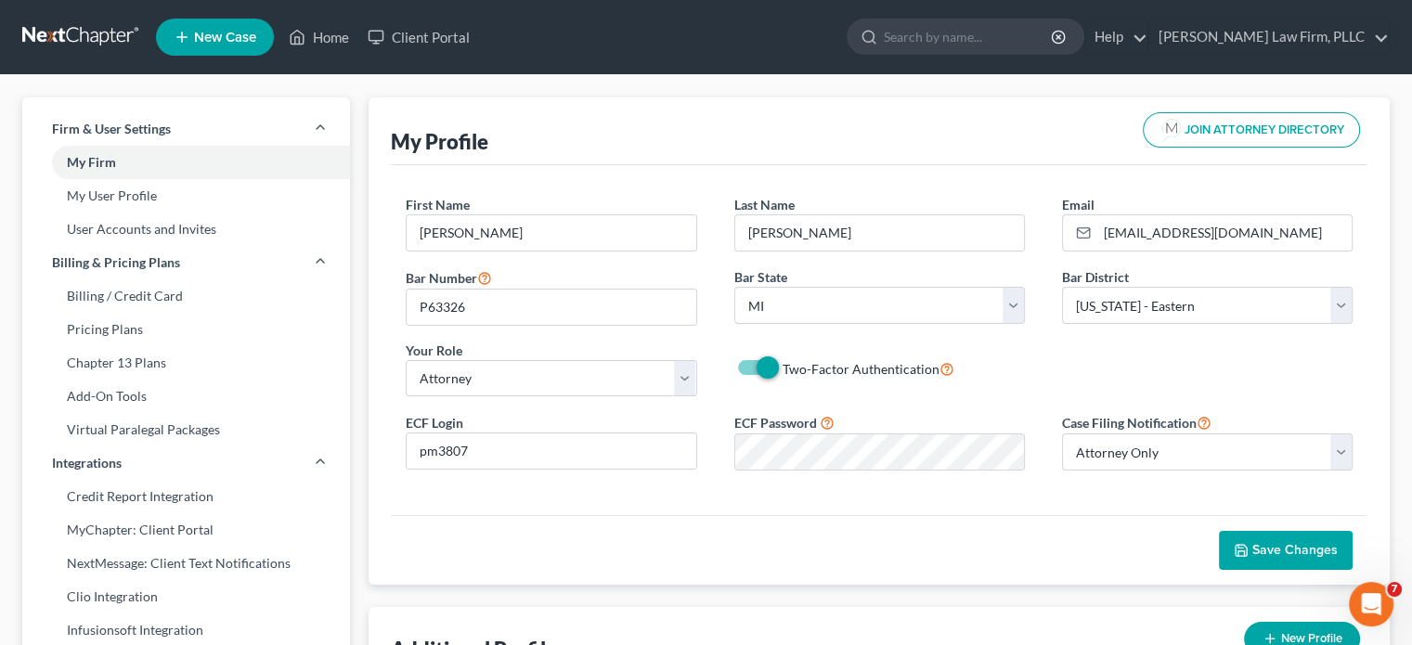
click at [1274, 550] on span "Save Changes" at bounding box center [1294, 550] width 85 height 16
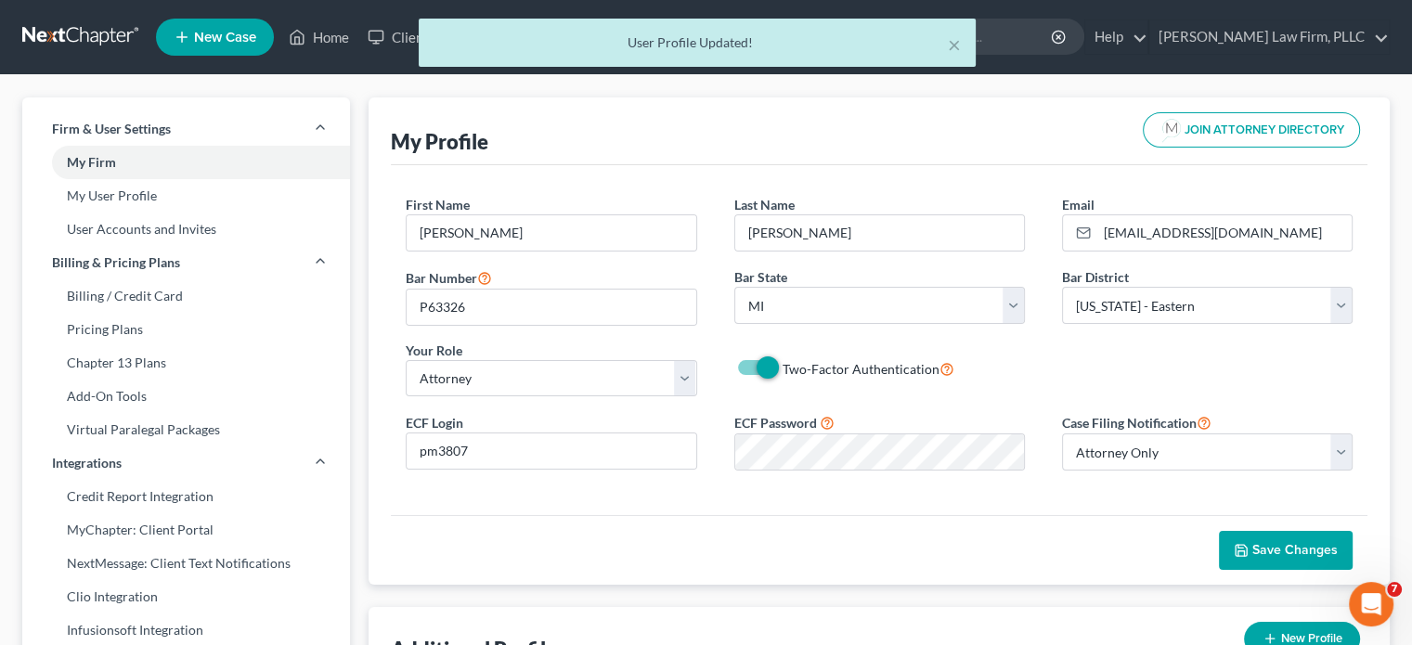
drag, startPoint x: 327, startPoint y: 22, endPoint x: 322, endPoint y: 35, distance: 13.8
click at [327, 26] on div "× User Profile Updated!" at bounding box center [697, 48] width 1412 height 58
click at [322, 35] on div "× User Profile Updated!" at bounding box center [697, 48] width 1412 height 58
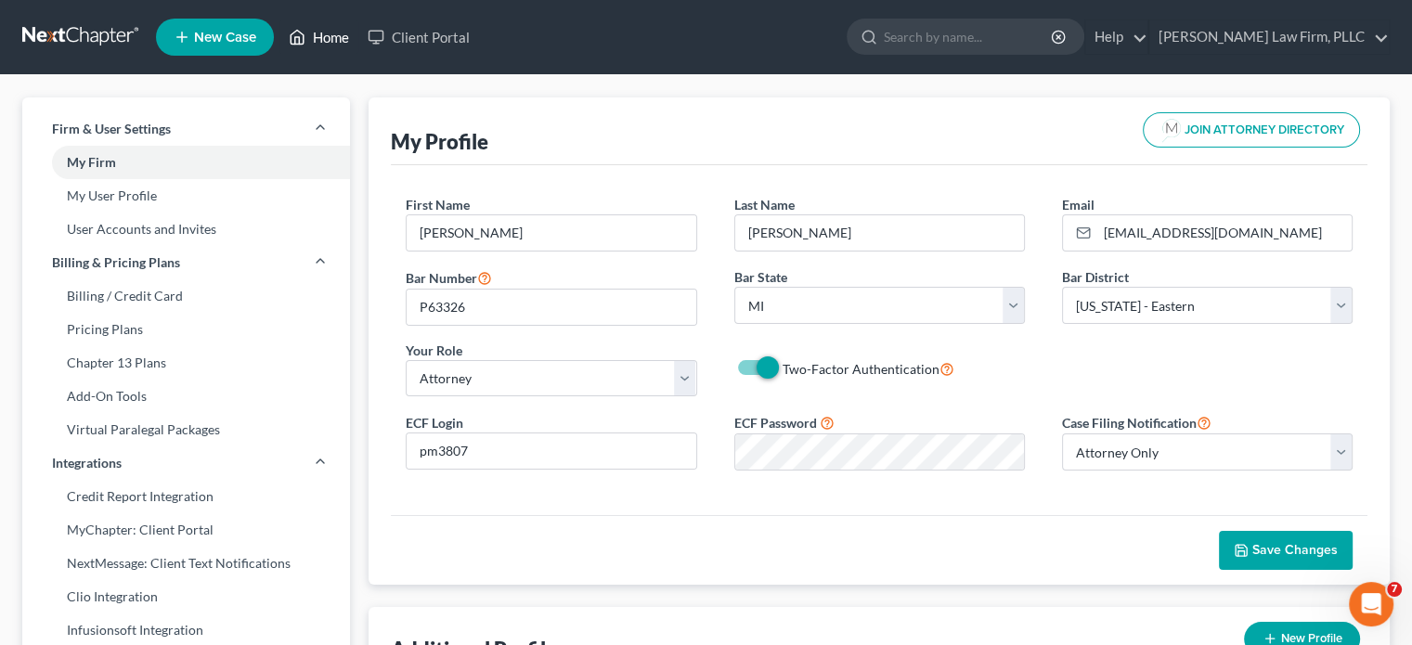
click at [315, 38] on link "Home" at bounding box center [318, 36] width 79 height 33
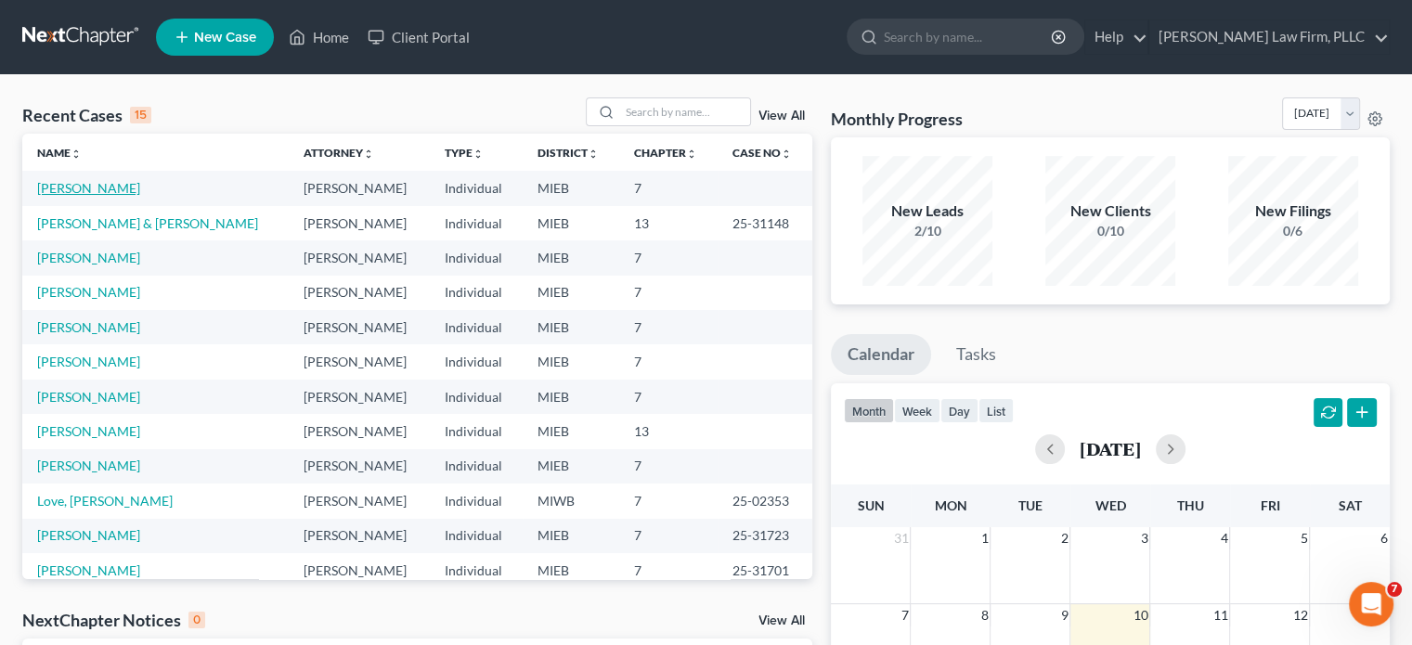
click at [86, 189] on link "[PERSON_NAME]" at bounding box center [88, 188] width 103 height 16
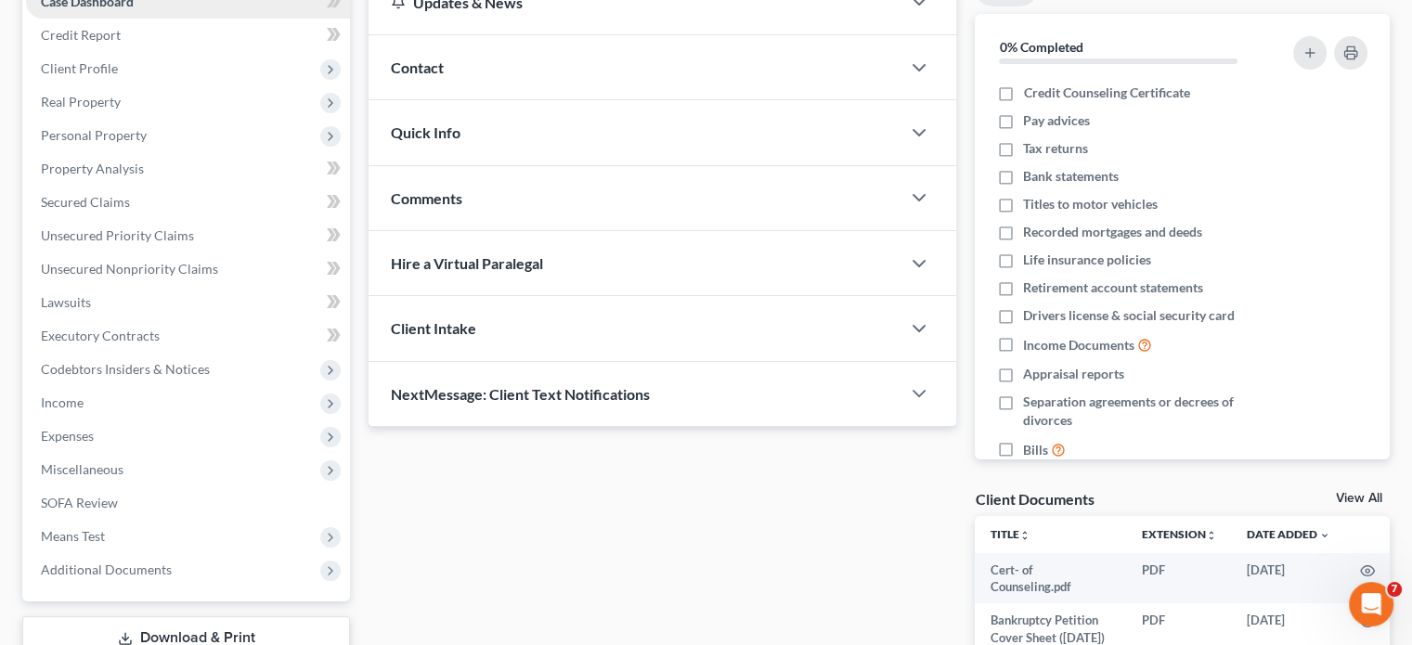
scroll to position [349, 0]
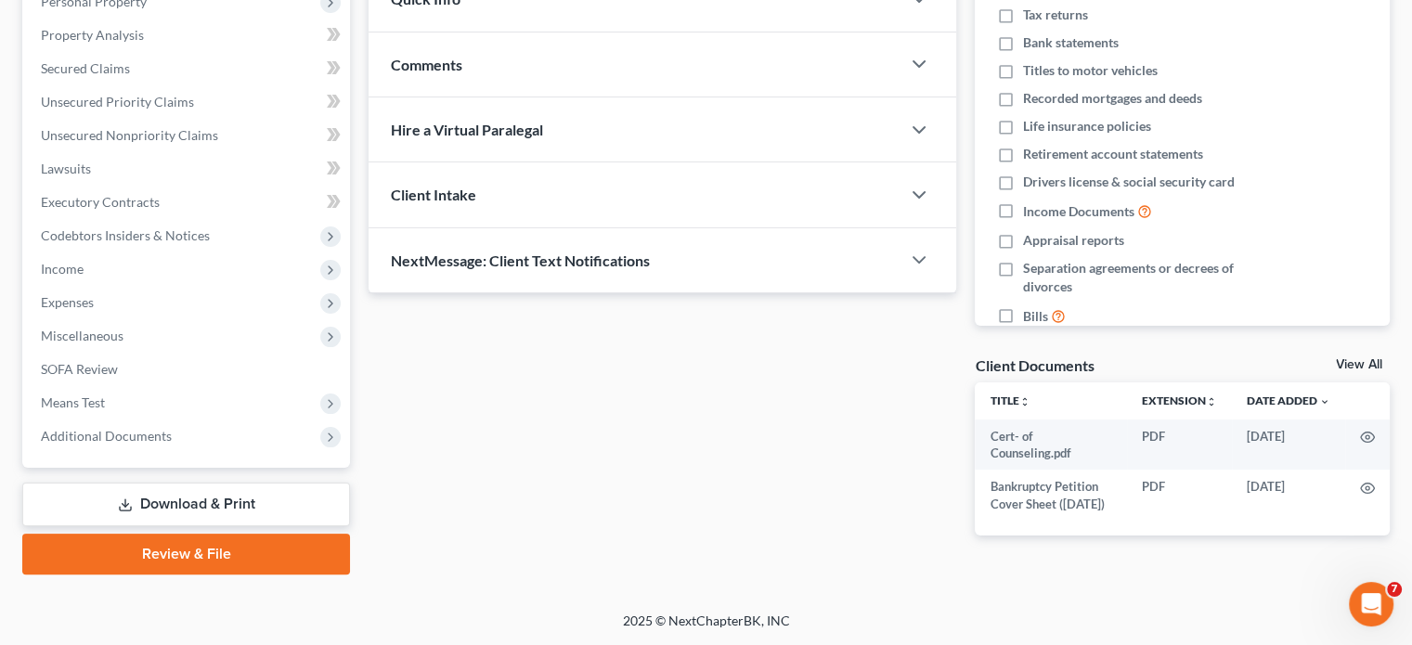
click at [269, 555] on link "Review & File" at bounding box center [186, 554] width 328 height 41
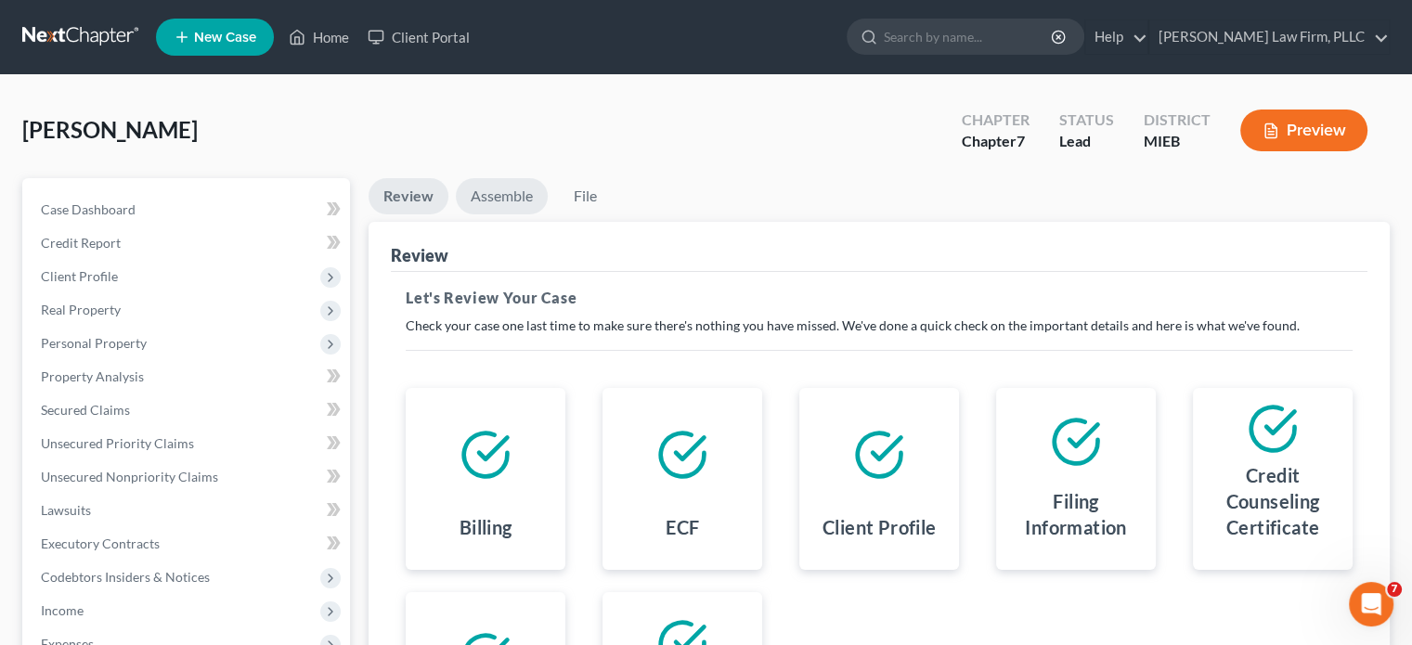
click at [498, 196] on link "Assemble" at bounding box center [502, 196] width 92 height 36
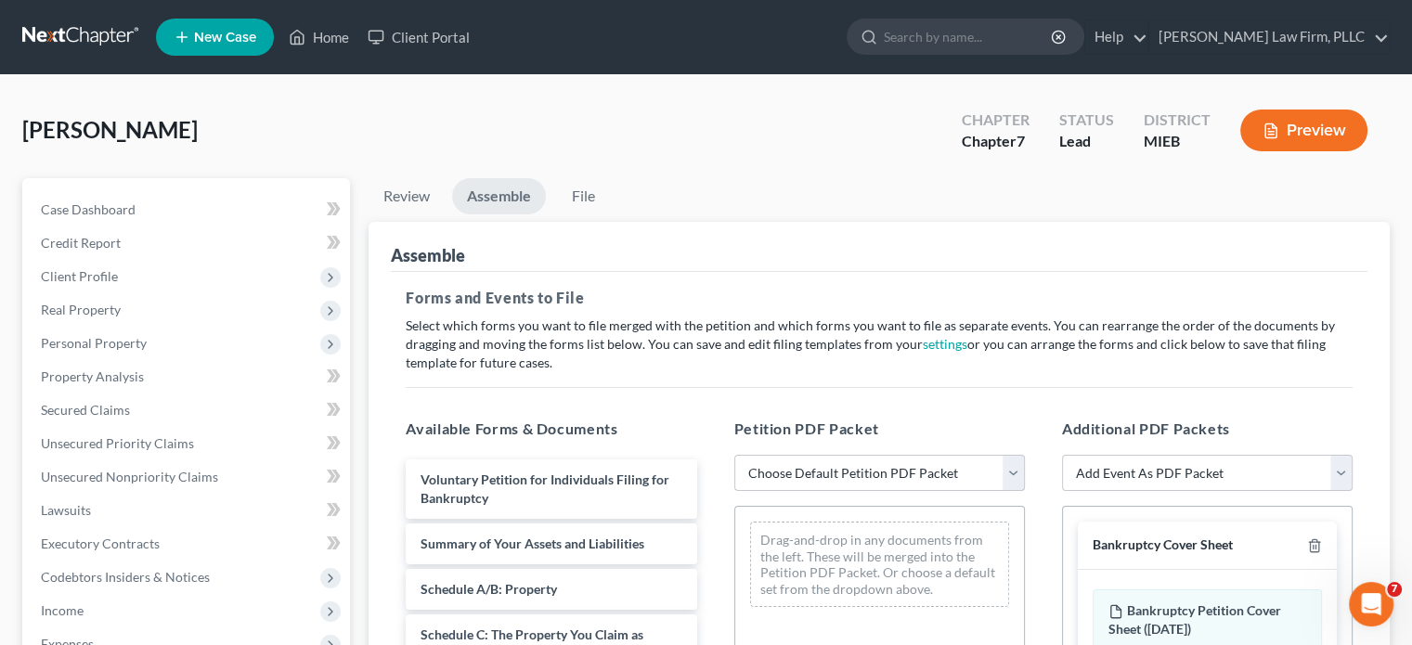
click at [1020, 476] on select "Choose Default Petition PDF Packet Emergency Filing (Voluntary Petition and Cre…" at bounding box center [879, 473] width 291 height 37
select select "2"
click at [734, 455] on select "Choose Default Petition PDF Packet Emergency Filing (Voluntary Petition and Cre…" at bounding box center [879, 473] width 291 height 37
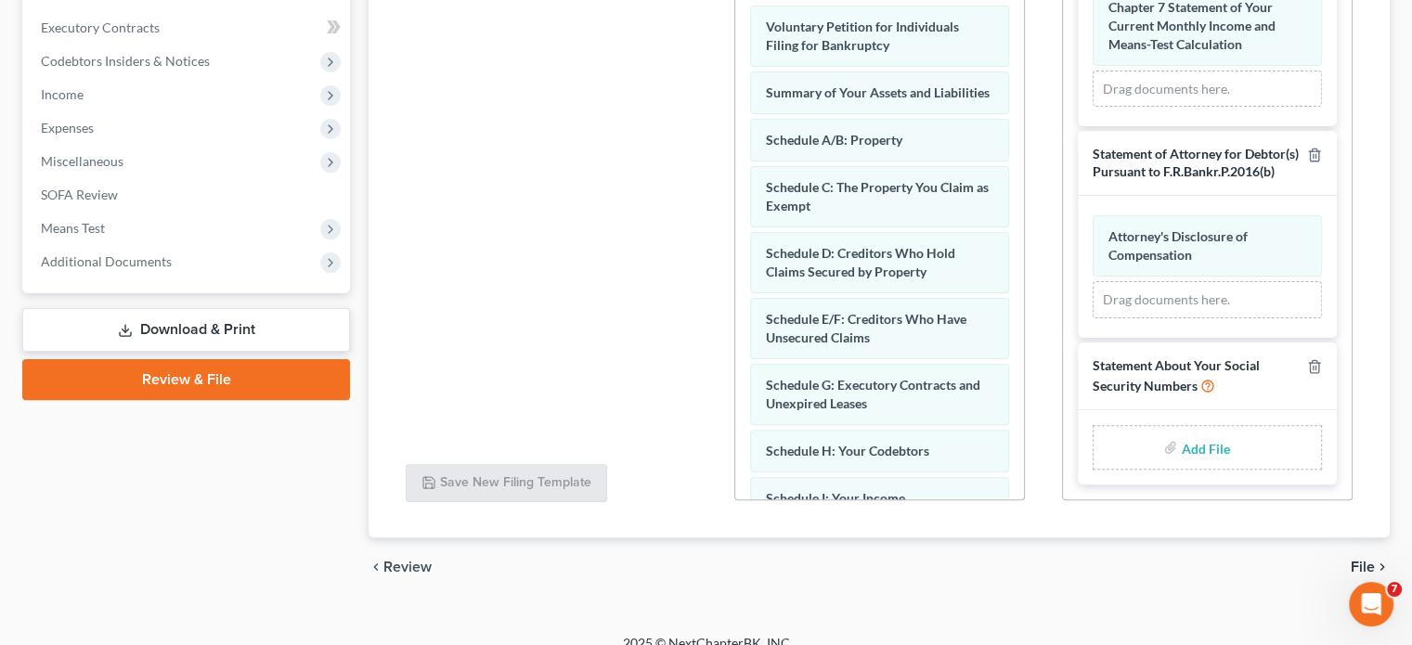
scroll to position [906, 0]
click at [1189, 441] on input "file" at bounding box center [1203, 447] width 45 height 33
type input "C:\fakepath\Statement of Social Security Numbers.pdf"
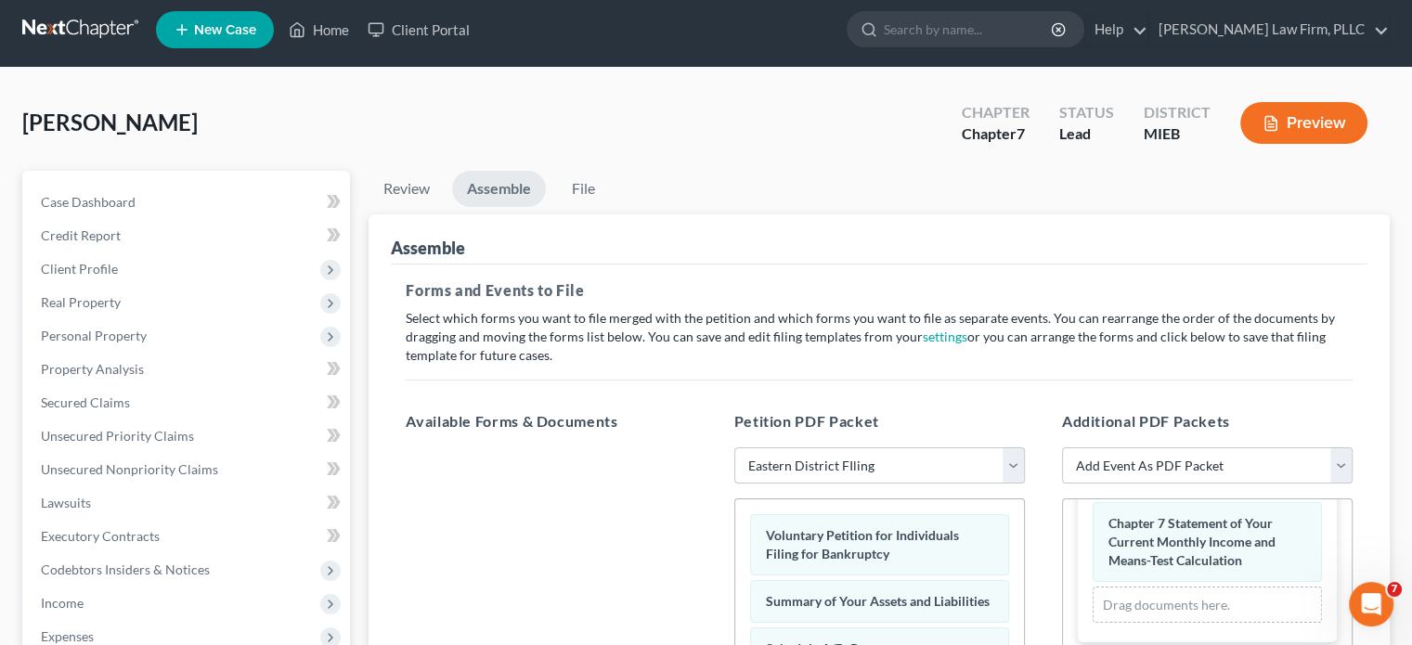
scroll to position [0, 0]
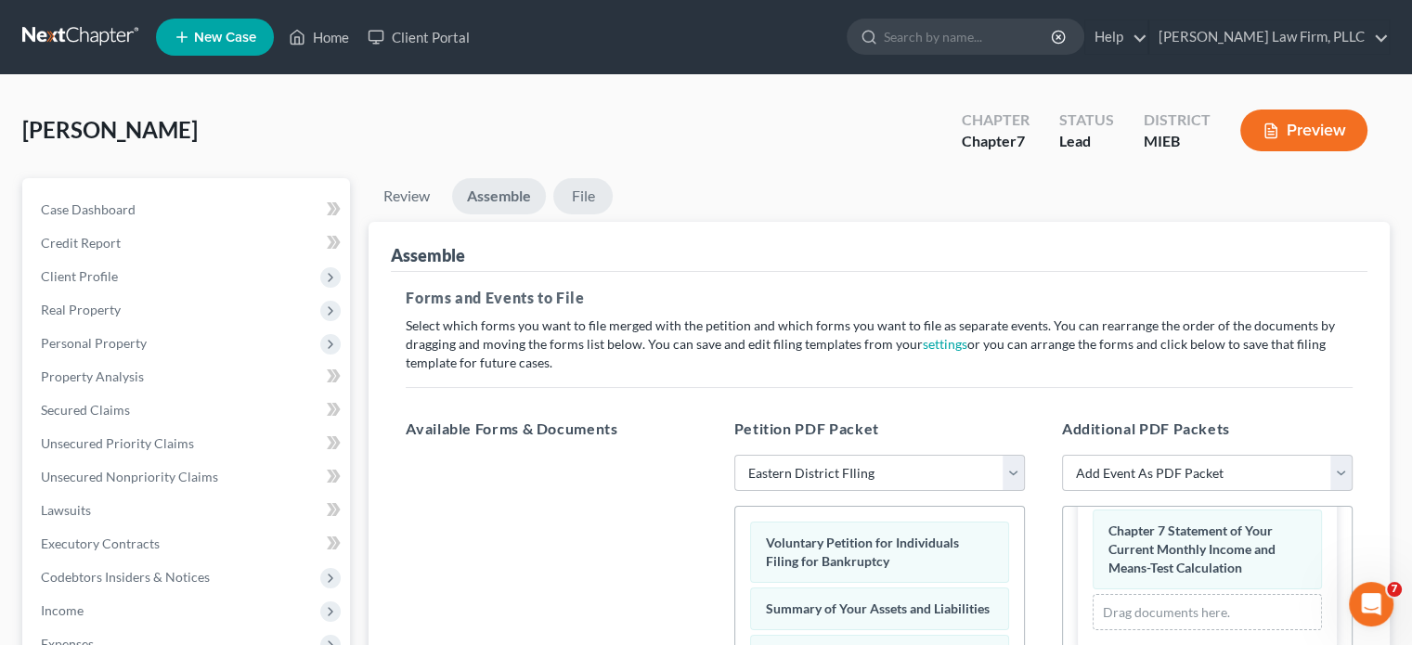
click at [589, 196] on link "File" at bounding box center [582, 196] width 59 height 36
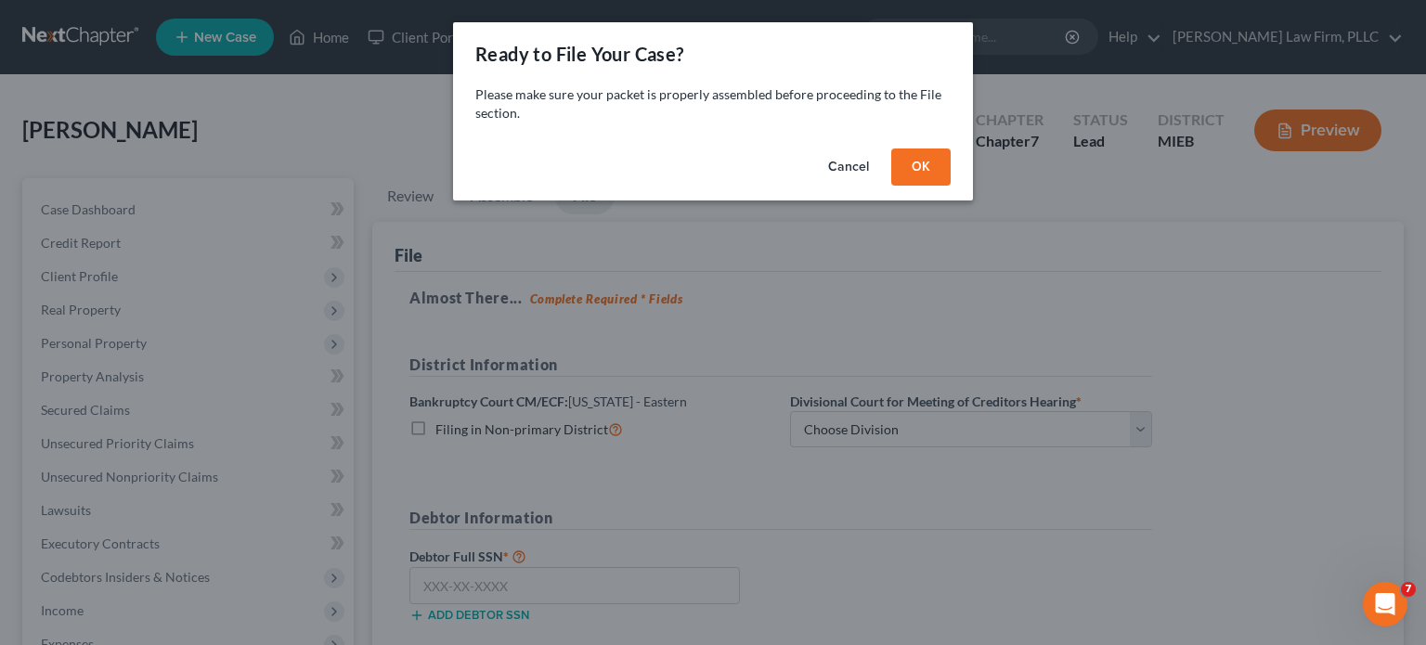
click at [912, 162] on button "OK" at bounding box center [920, 167] width 59 height 37
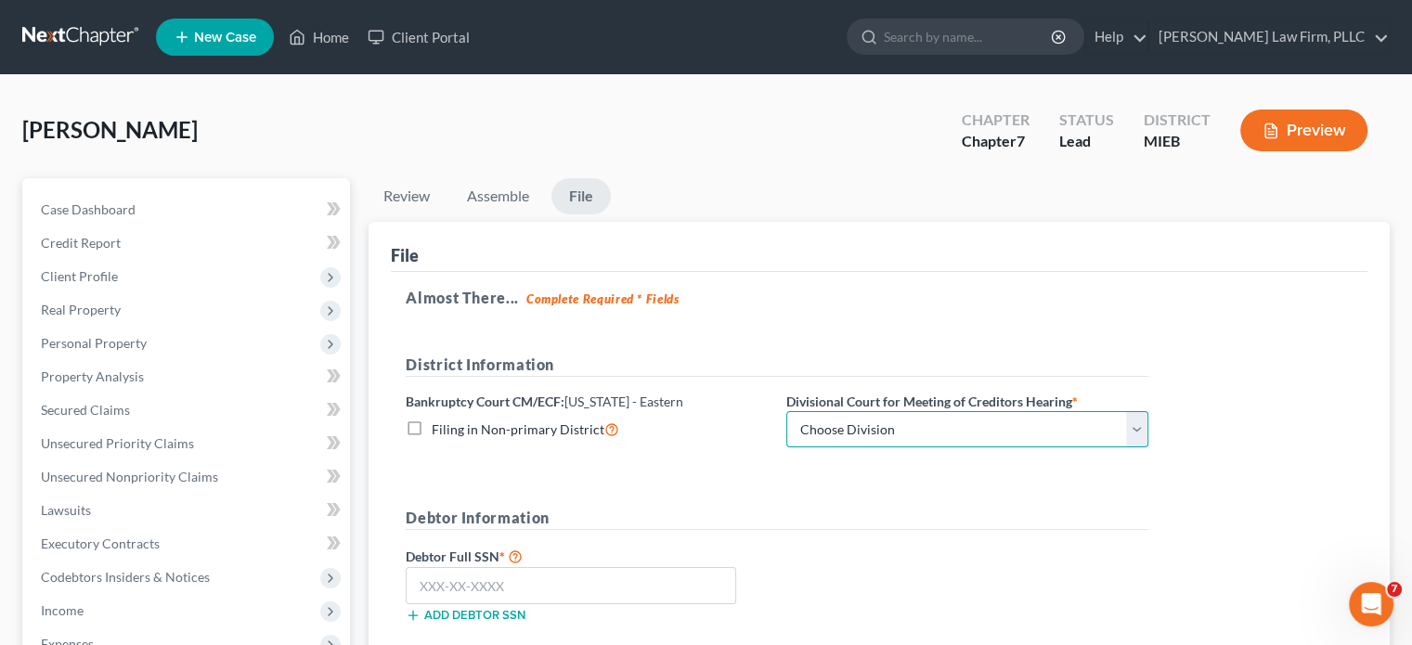
click at [925, 429] on select "Choose Division [GEOGRAPHIC_DATA] [GEOGRAPHIC_DATA] [GEOGRAPHIC_DATA]" at bounding box center [967, 429] width 362 height 37
select select "2"
click at [786, 411] on select "Choose Division [GEOGRAPHIC_DATA] [GEOGRAPHIC_DATA] [GEOGRAPHIC_DATA]" at bounding box center [967, 429] width 362 height 37
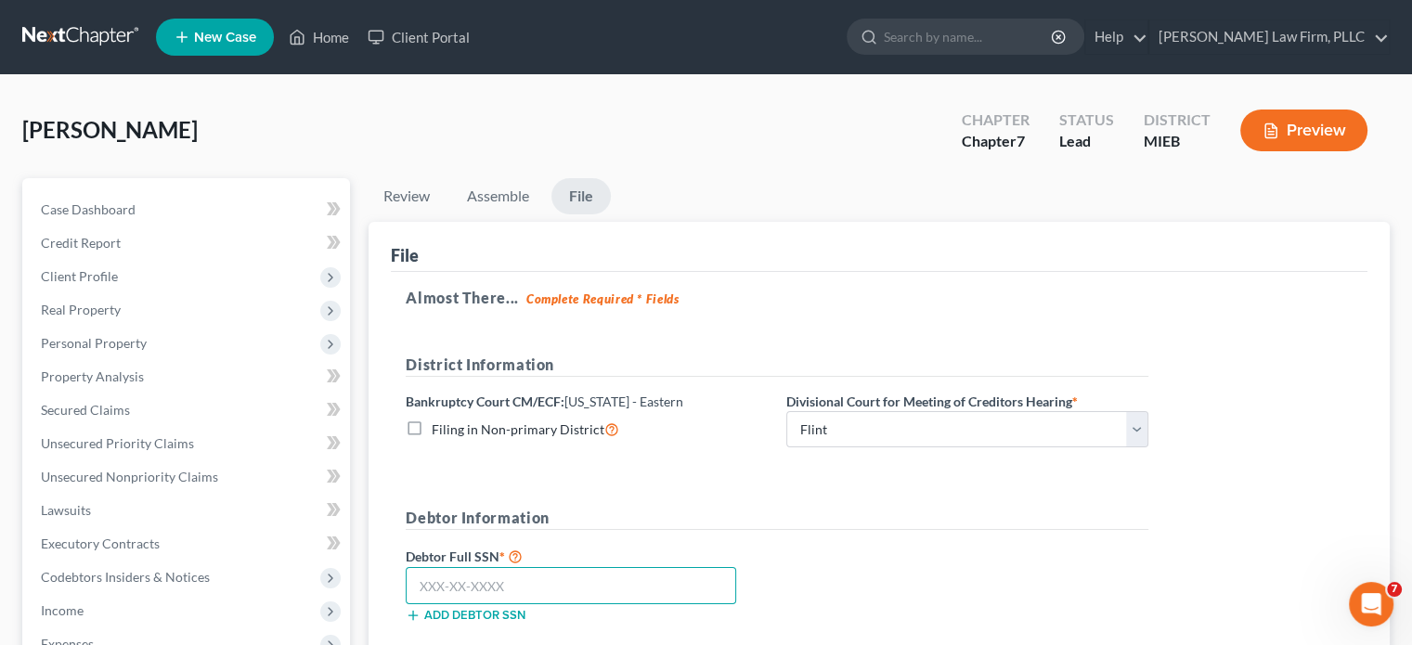
click at [629, 578] on input "text" at bounding box center [571, 585] width 330 height 37
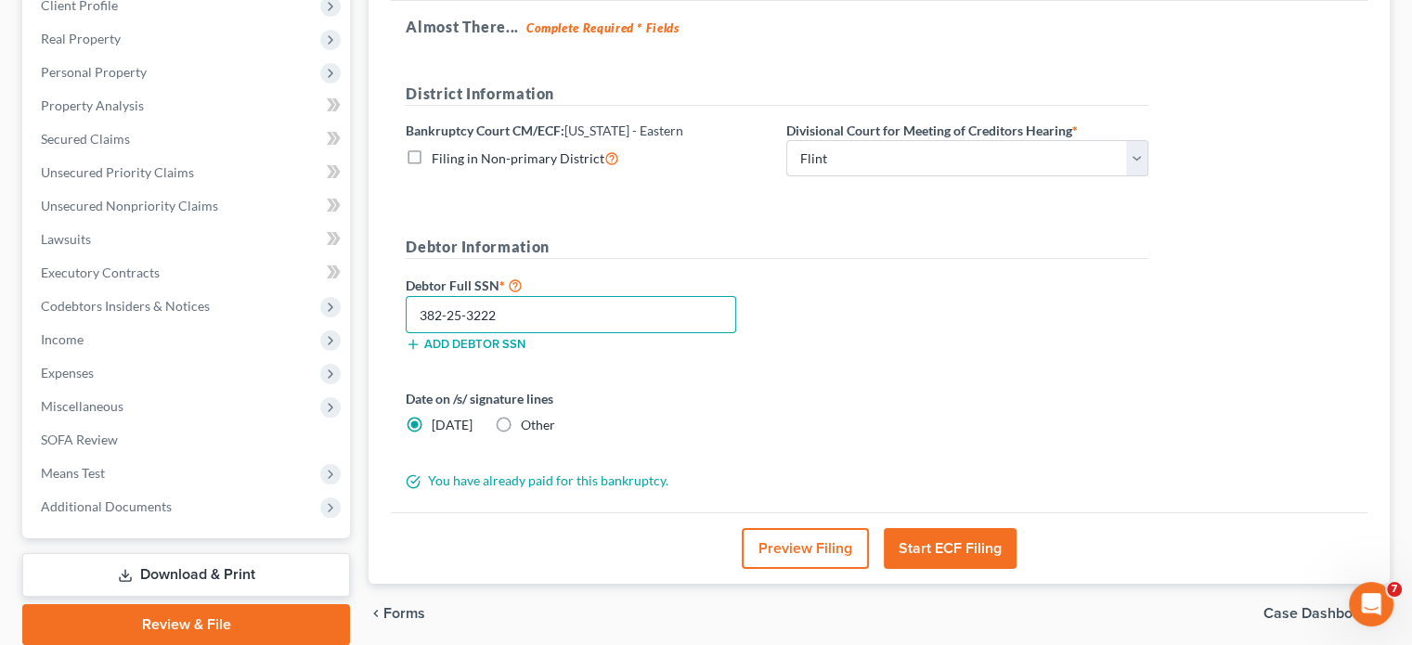
scroll to position [278, 0]
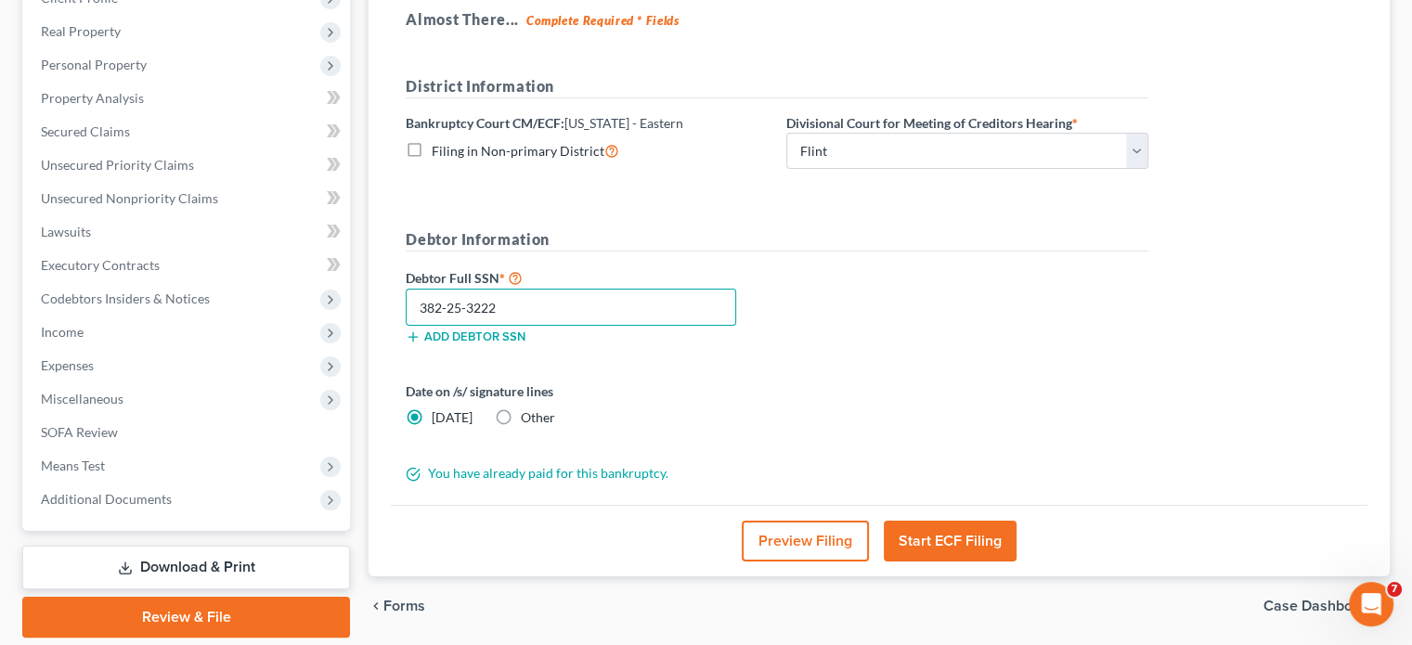
type input "382-25-3222"
click at [945, 537] on button "Start ECF Filing" at bounding box center [950, 541] width 133 height 41
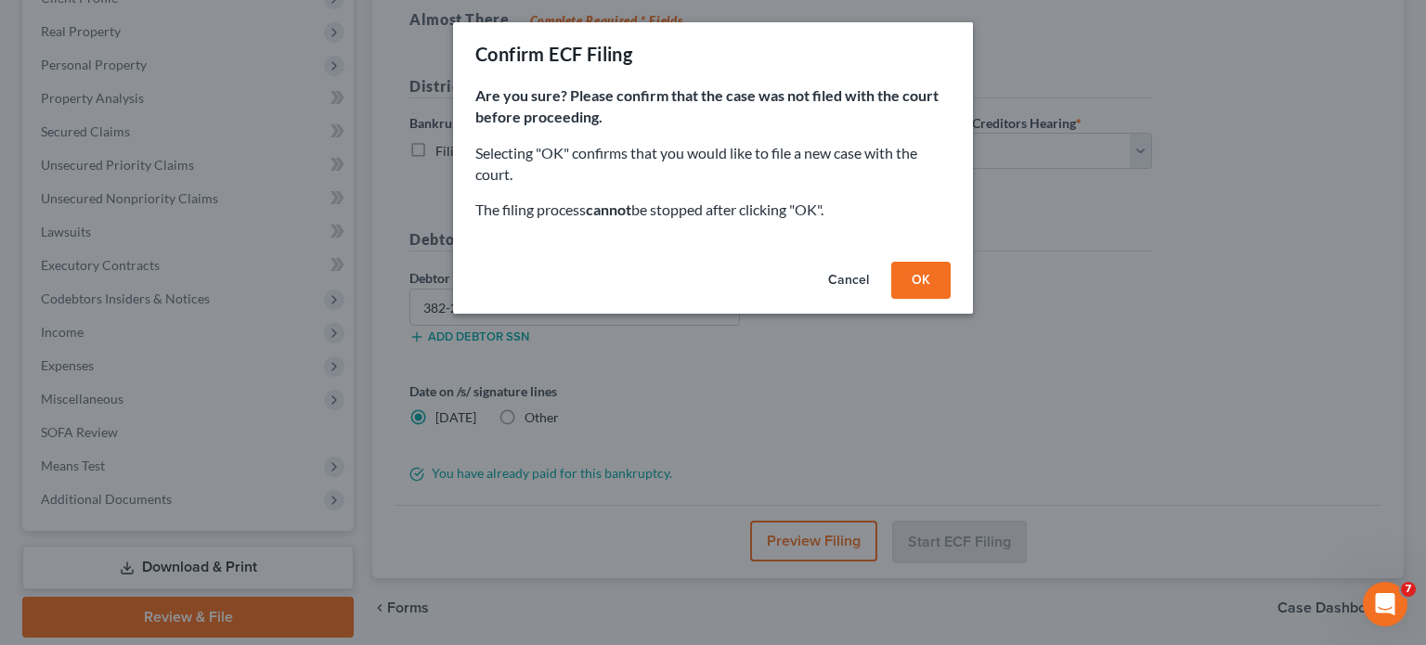
click at [928, 278] on button "OK" at bounding box center [920, 280] width 59 height 37
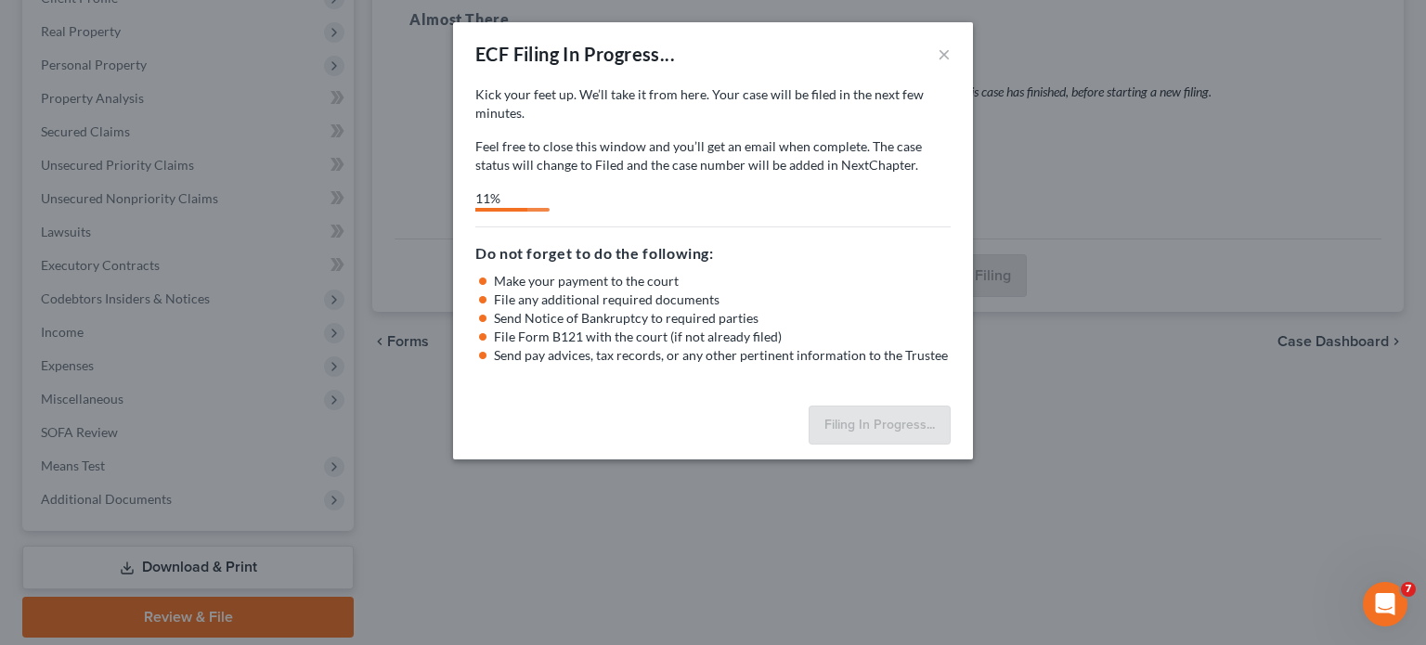
select select "2"
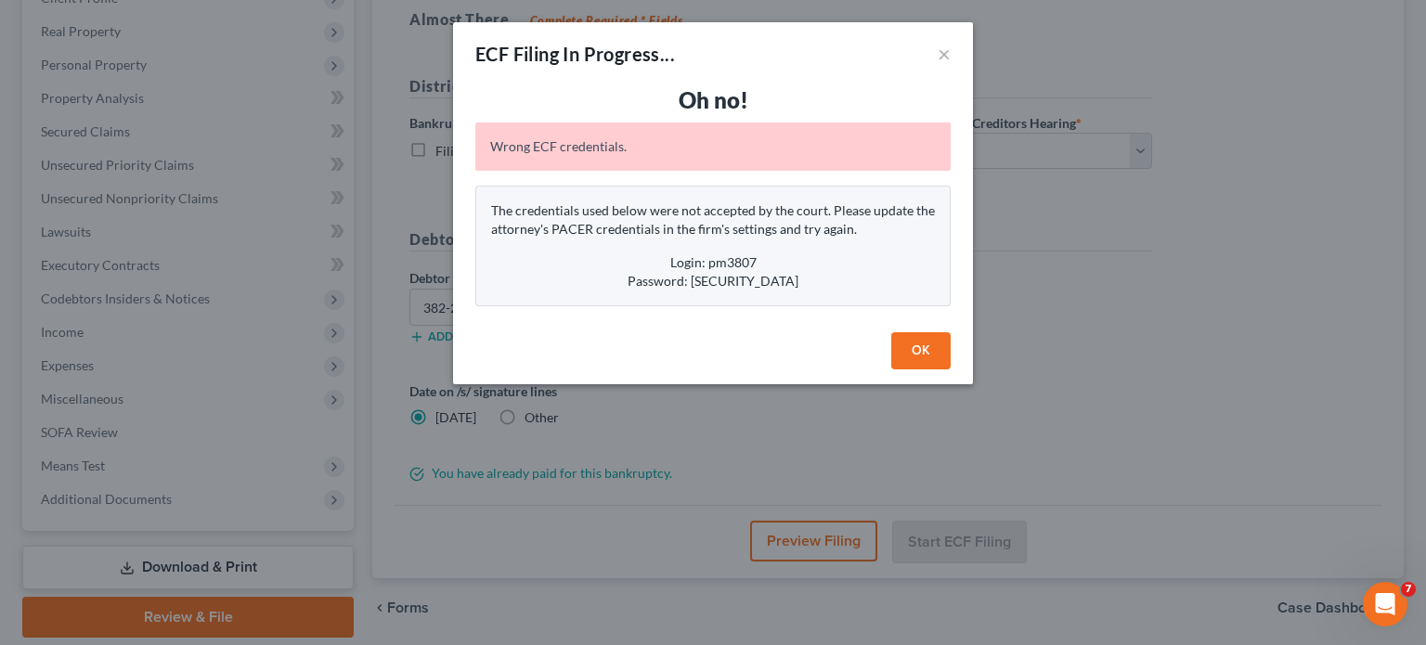
click at [928, 348] on button "OK" at bounding box center [920, 350] width 59 height 37
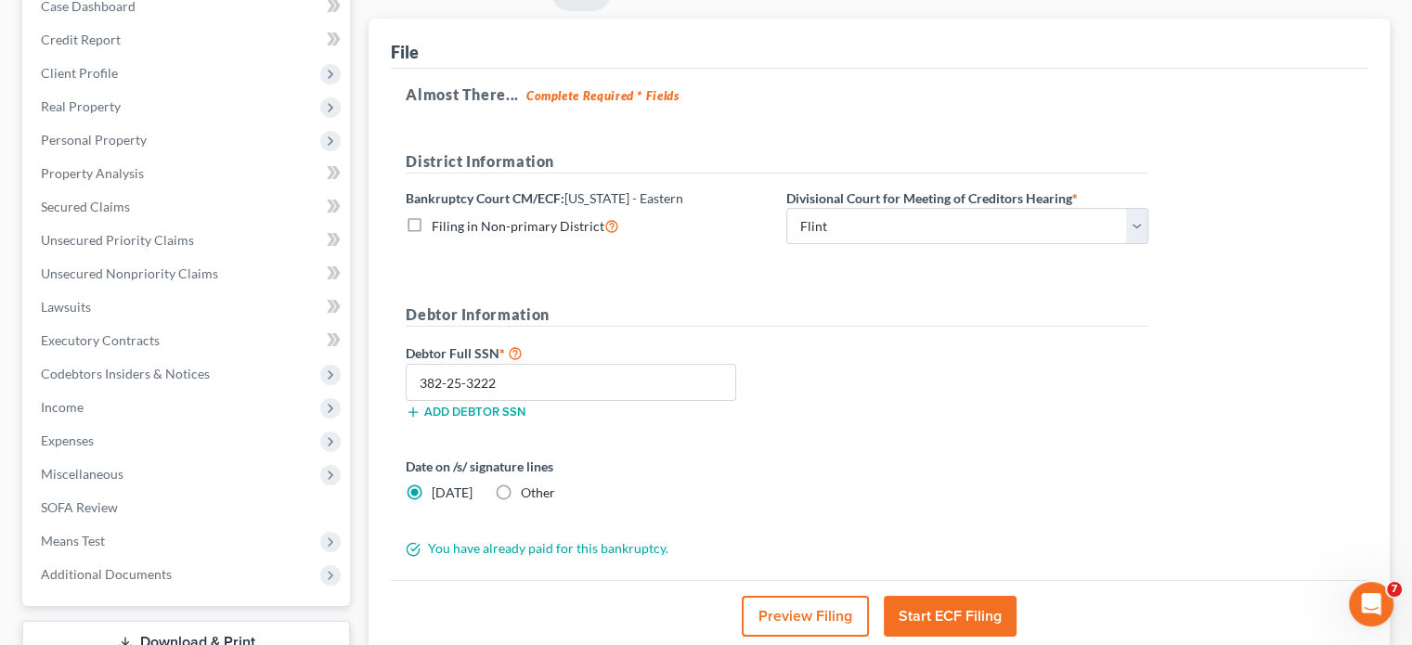
scroll to position [0, 0]
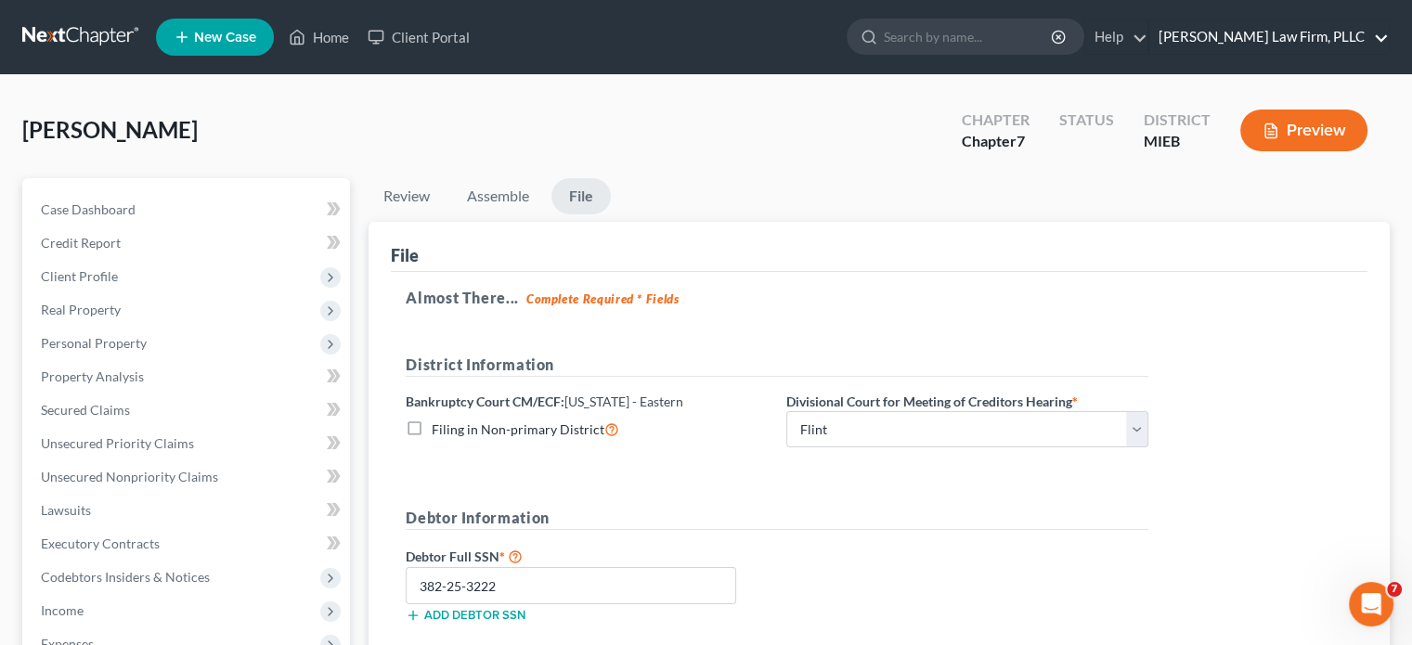
click at [1322, 35] on link "[PERSON_NAME] Law Firm, PLLC" at bounding box center [1268, 36] width 239 height 33
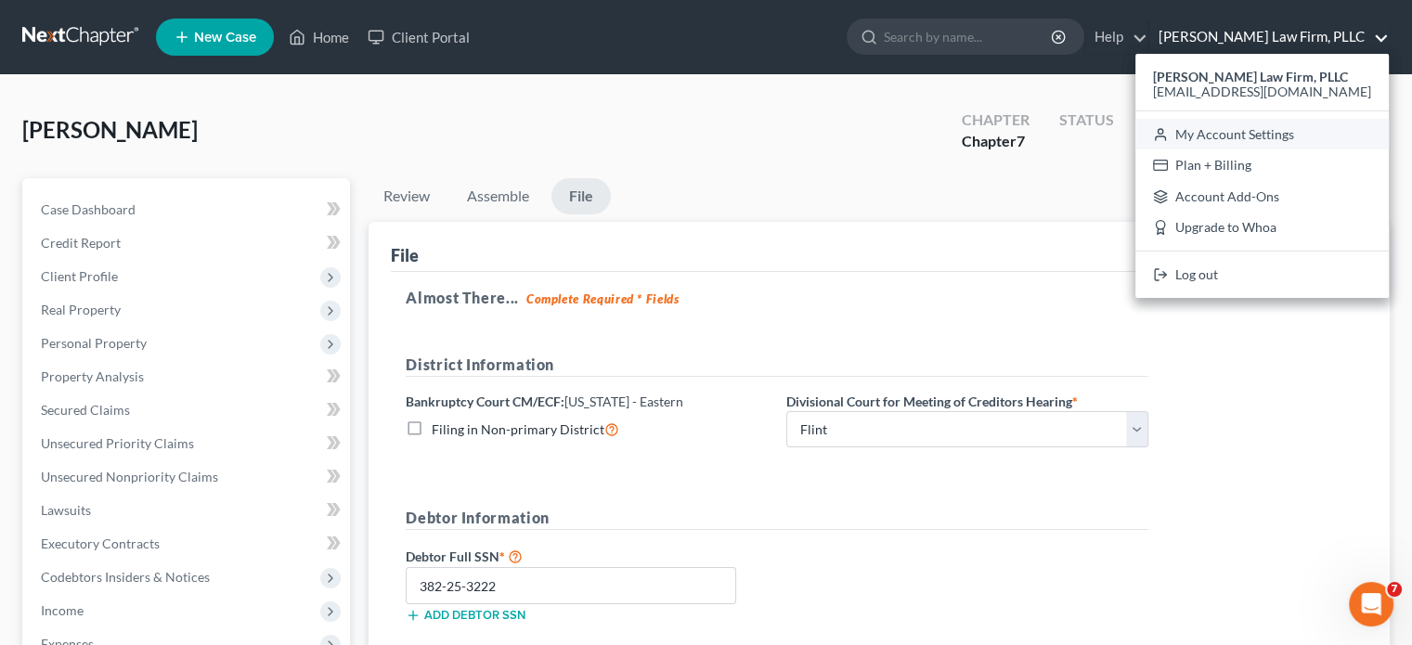
click at [1297, 129] on link "My Account Settings" at bounding box center [1261, 135] width 253 height 32
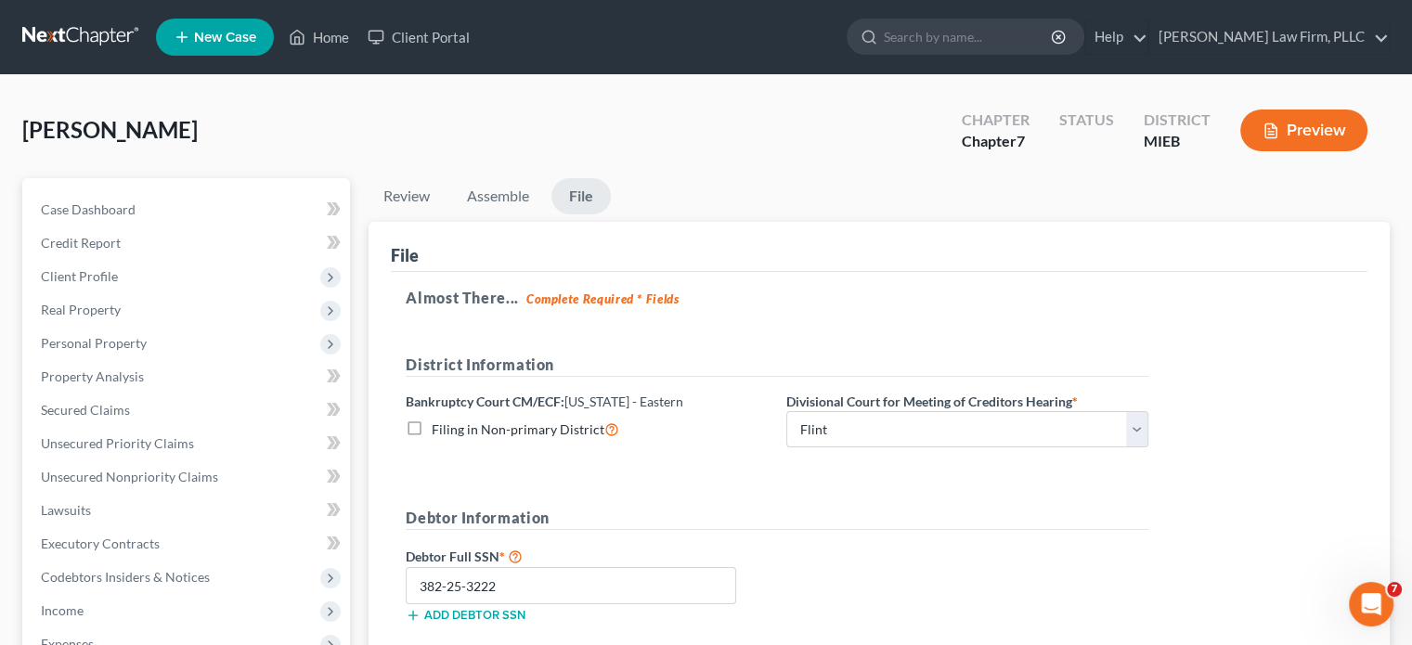
select select "40"
select select "24"
select select "23"
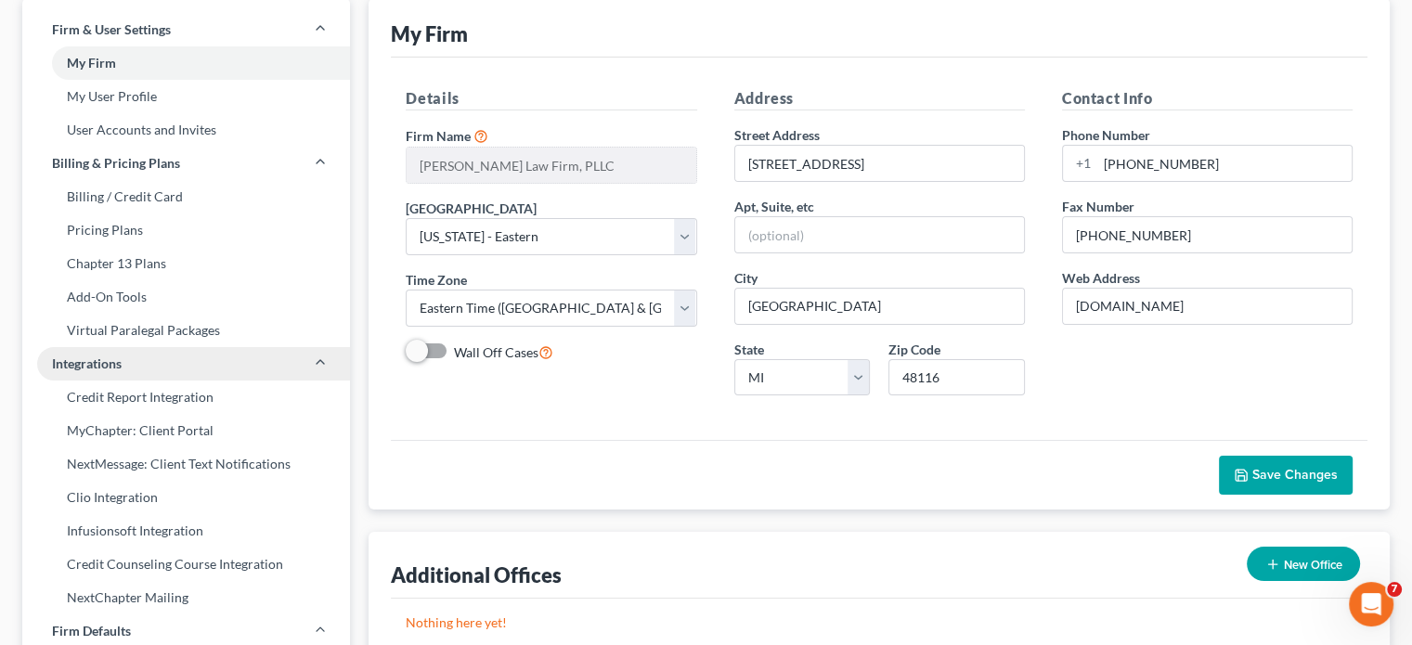
scroll to position [79, 0]
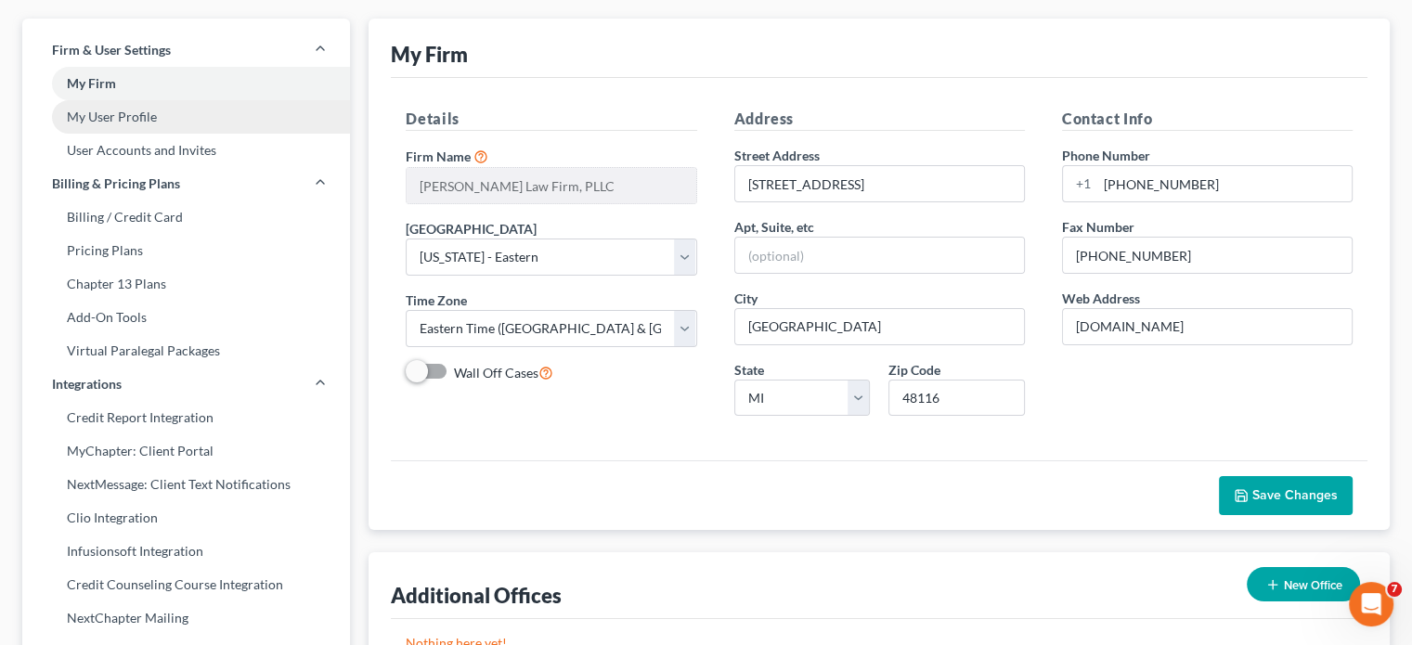
click at [145, 118] on link "My User Profile" at bounding box center [186, 116] width 328 height 33
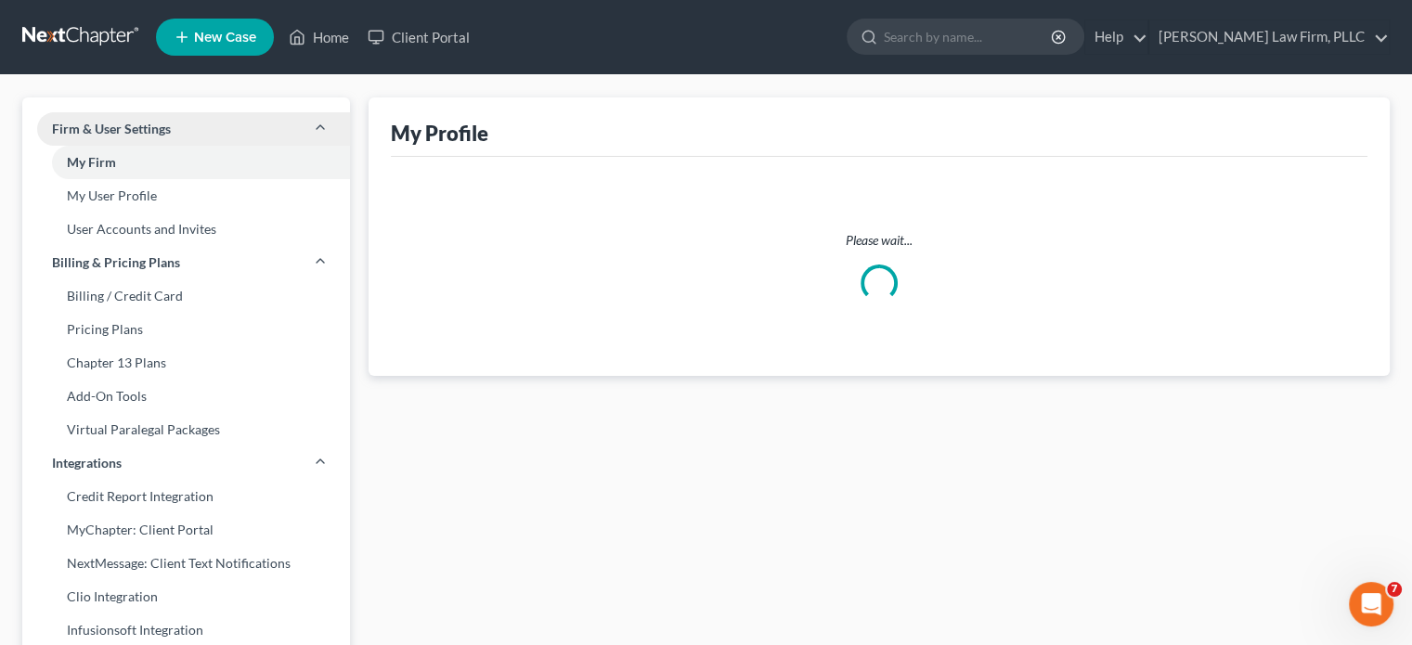
select select "23"
select select "40"
select select "attorney"
select select "0"
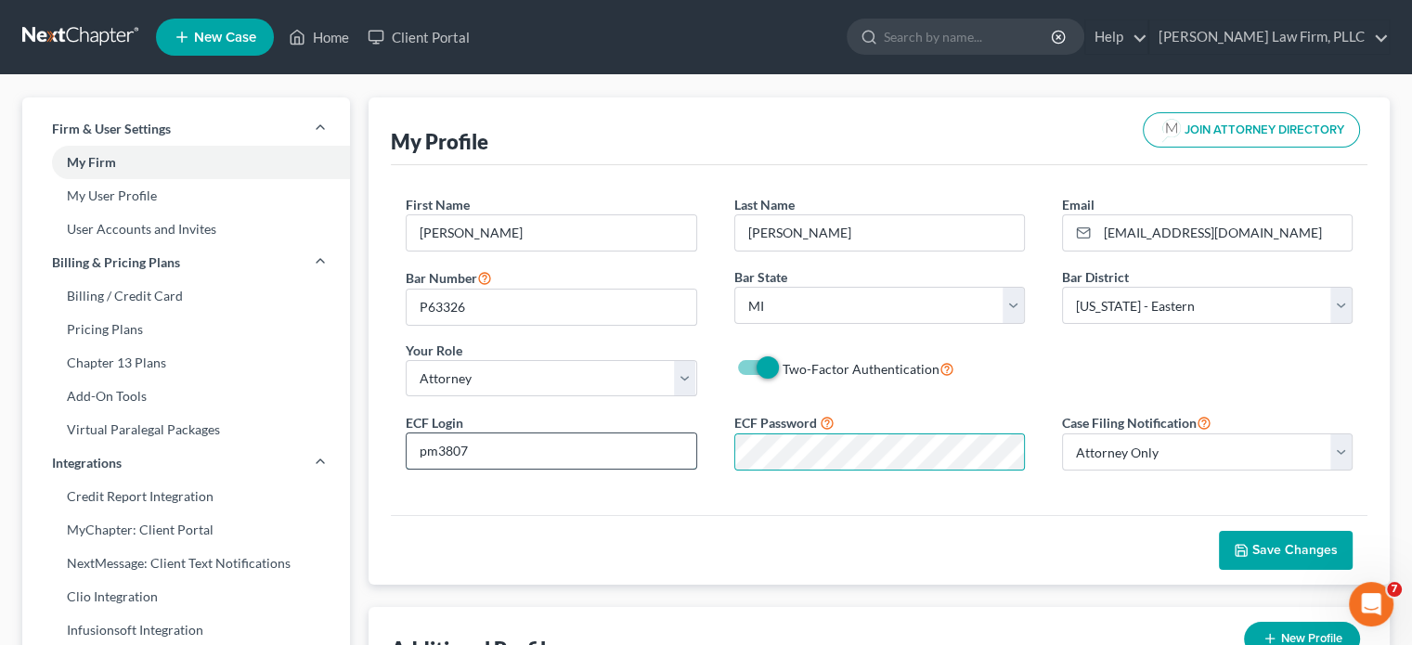
click at [578, 456] on input "pm3807" at bounding box center [551, 450] width 289 height 35
drag, startPoint x: 578, startPoint y: 456, endPoint x: 399, endPoint y: 467, distance: 179.5
click at [399, 467] on div "ECF Login pm3807 ECF Password Case Filing Notification Select Attorney Only Att…" at bounding box center [879, 448] width 984 height 74
type input "mcgivneyp"
click at [1277, 548] on span "Save Changes" at bounding box center [1294, 550] width 85 height 16
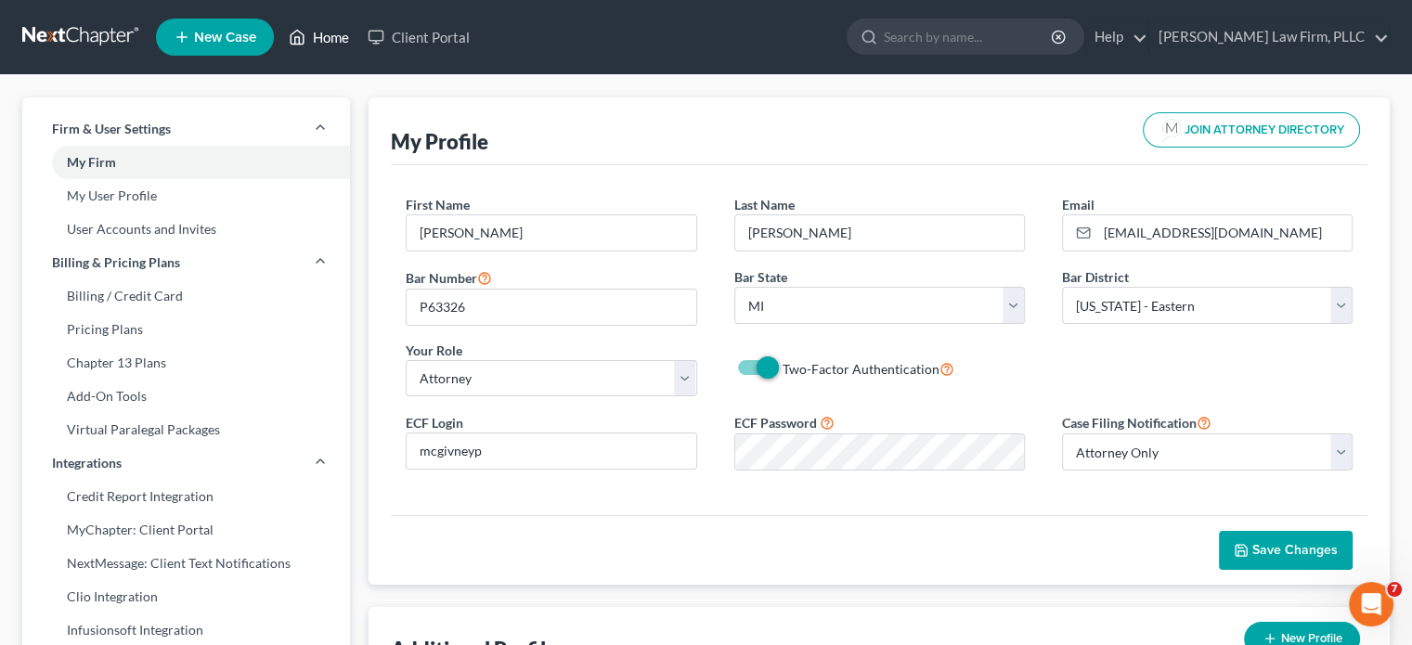
click at [328, 36] on link "Home" at bounding box center [318, 36] width 79 height 33
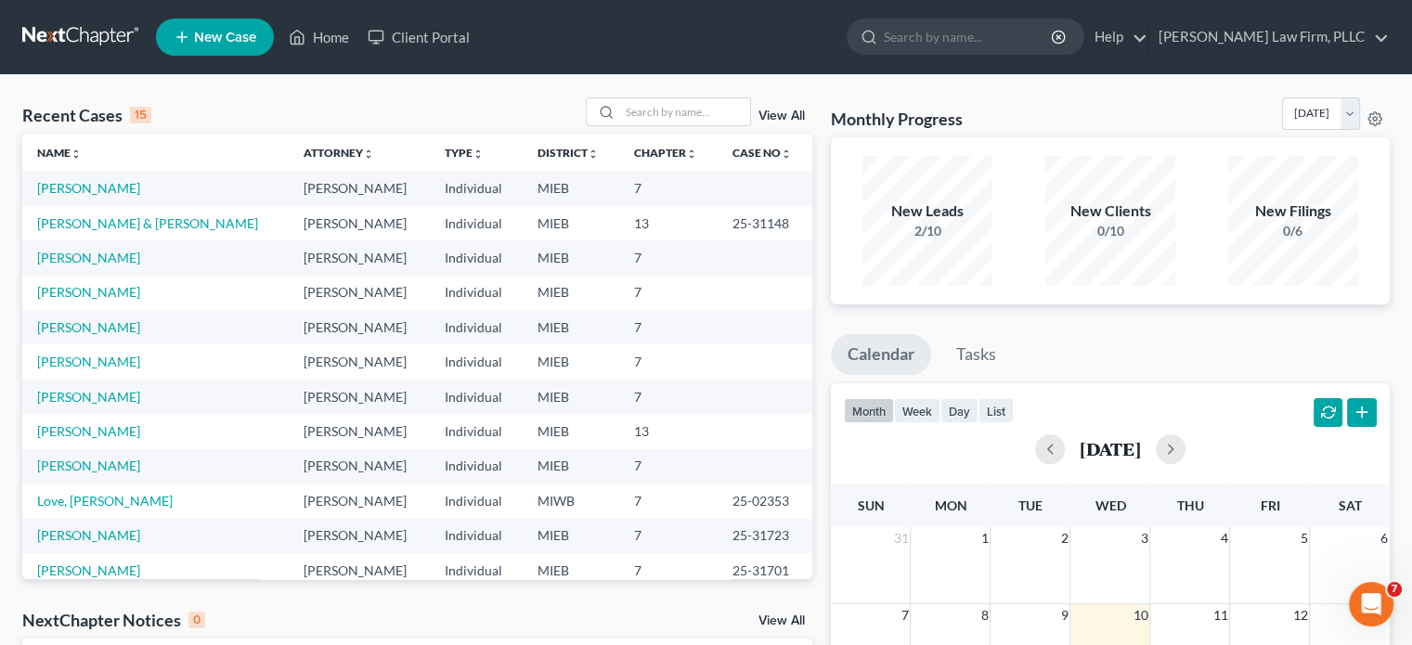
click at [86, 177] on td "[PERSON_NAME]" at bounding box center [155, 188] width 266 height 34
click at [84, 188] on link "[PERSON_NAME]" at bounding box center [88, 188] width 103 height 16
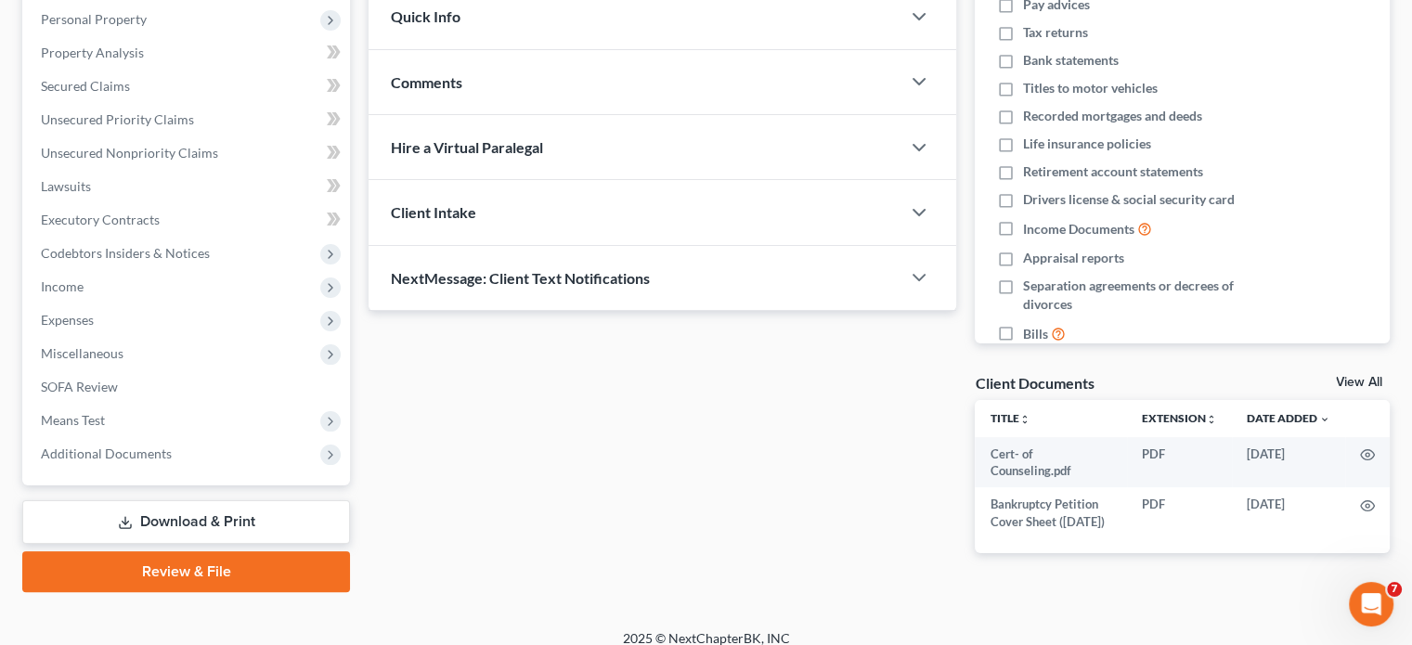
scroll to position [349, 0]
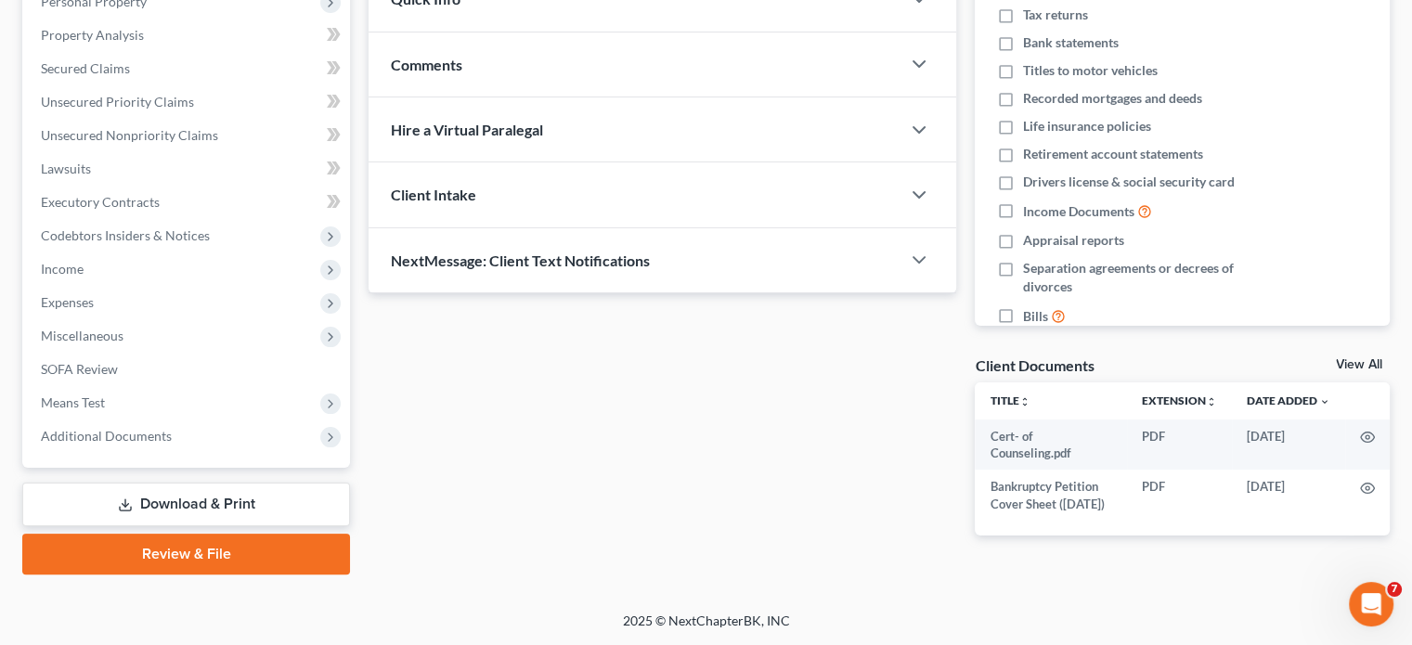
click at [259, 537] on link "Review & File" at bounding box center [186, 554] width 328 height 41
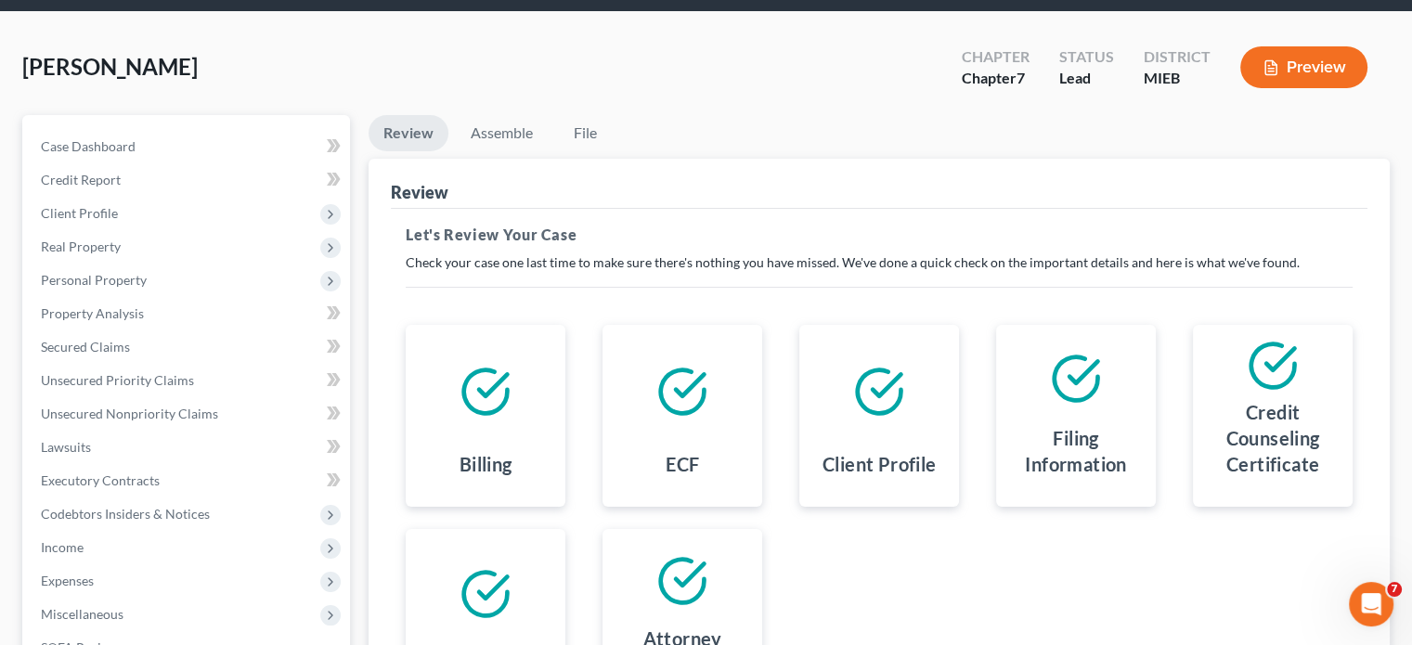
scroll to position [93, 0]
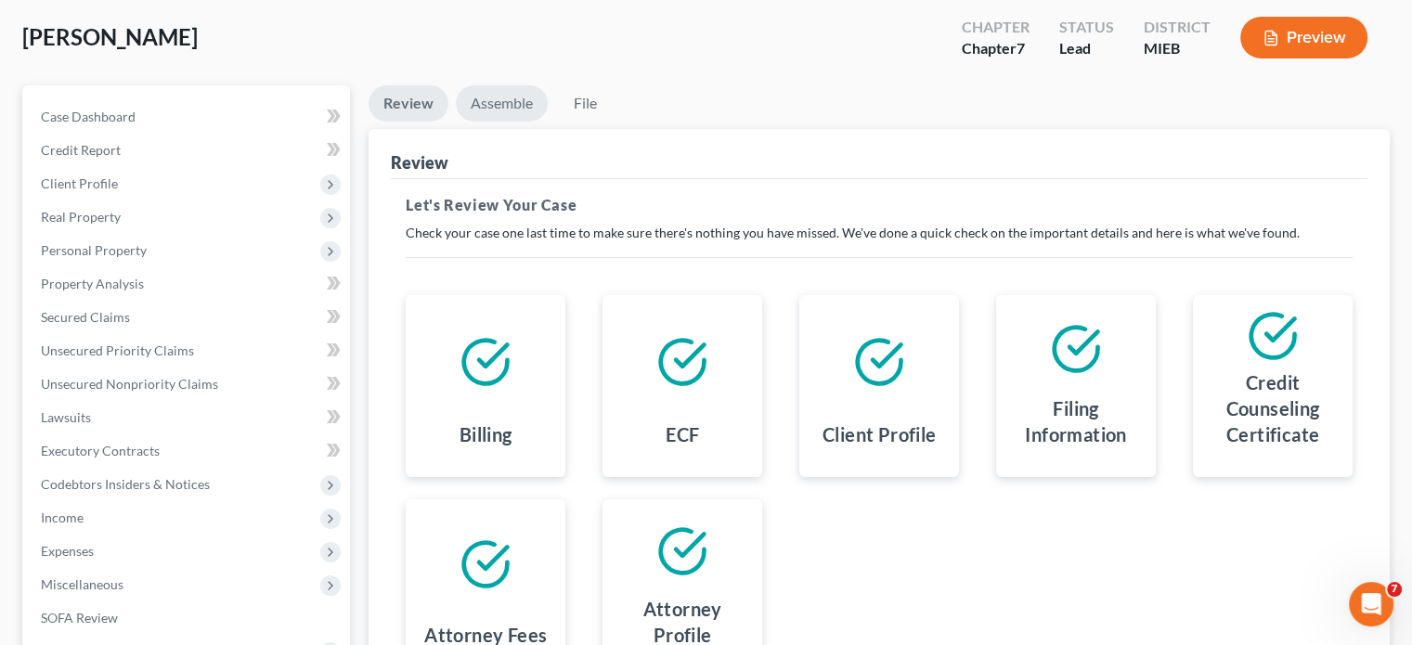
click at [509, 103] on link "Assemble" at bounding box center [502, 103] width 92 height 36
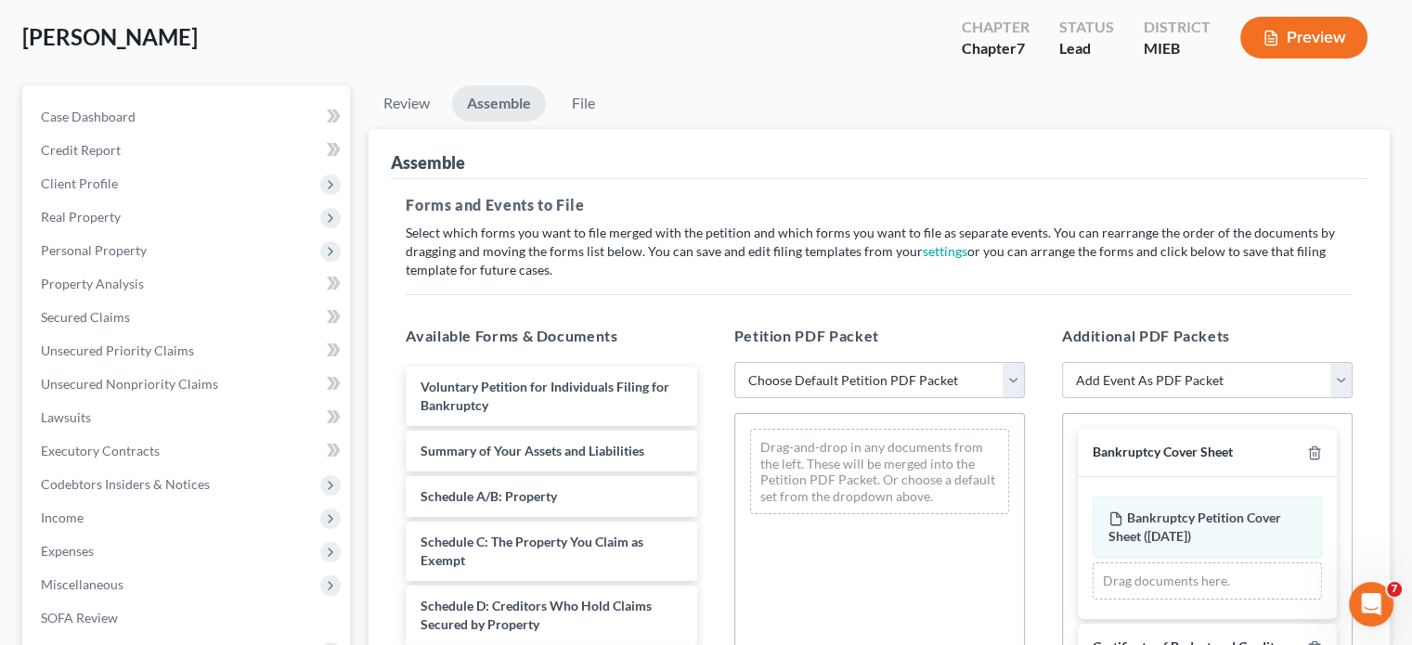
click at [1015, 381] on select "Choose Default Petition PDF Packet Emergency Filing (Voluntary Petition and Cre…" at bounding box center [879, 380] width 291 height 37
select select "2"
click at [734, 362] on select "Choose Default Petition PDF Packet Emergency Filing (Voluntary Petition and Cre…" at bounding box center [879, 380] width 291 height 37
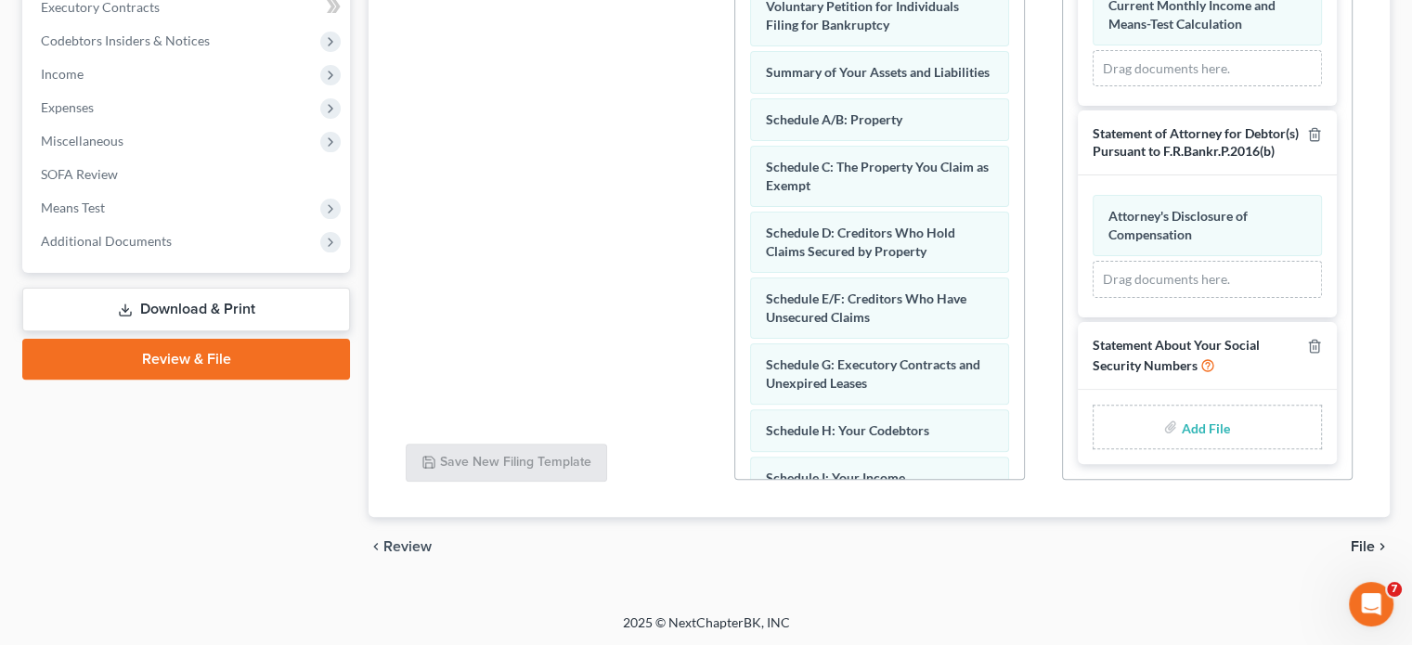
scroll to position [906, 0]
click at [1195, 429] on input "file" at bounding box center [1203, 426] width 45 height 33
type input "C:\fakepath\Statement of Social Security Numbers.pdf"
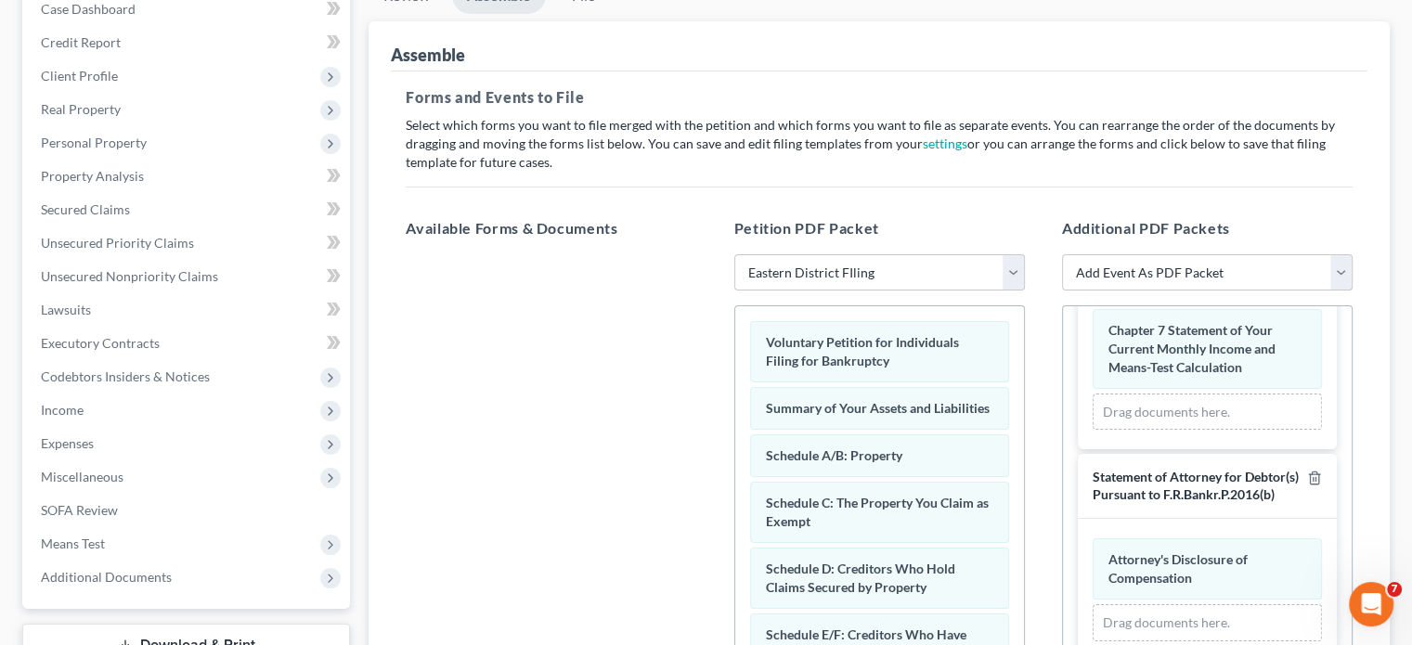
scroll to position [165, 0]
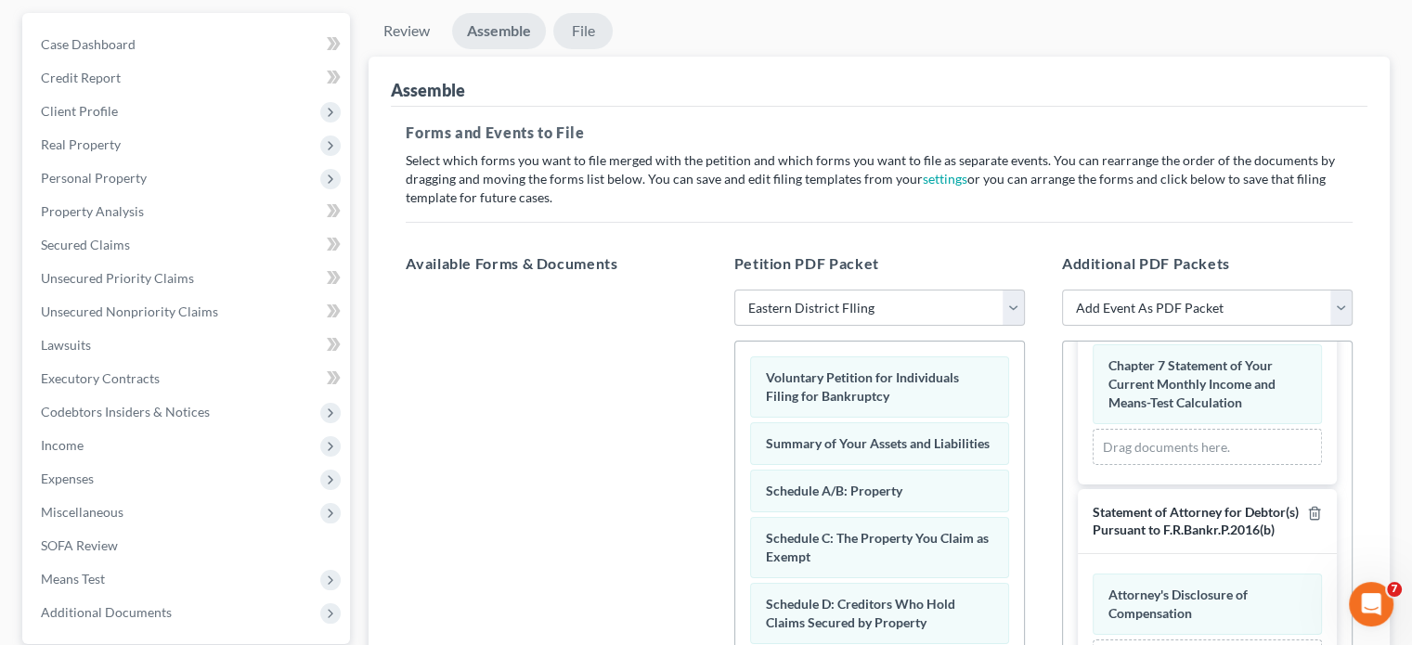
click at [587, 28] on link "File" at bounding box center [582, 31] width 59 height 36
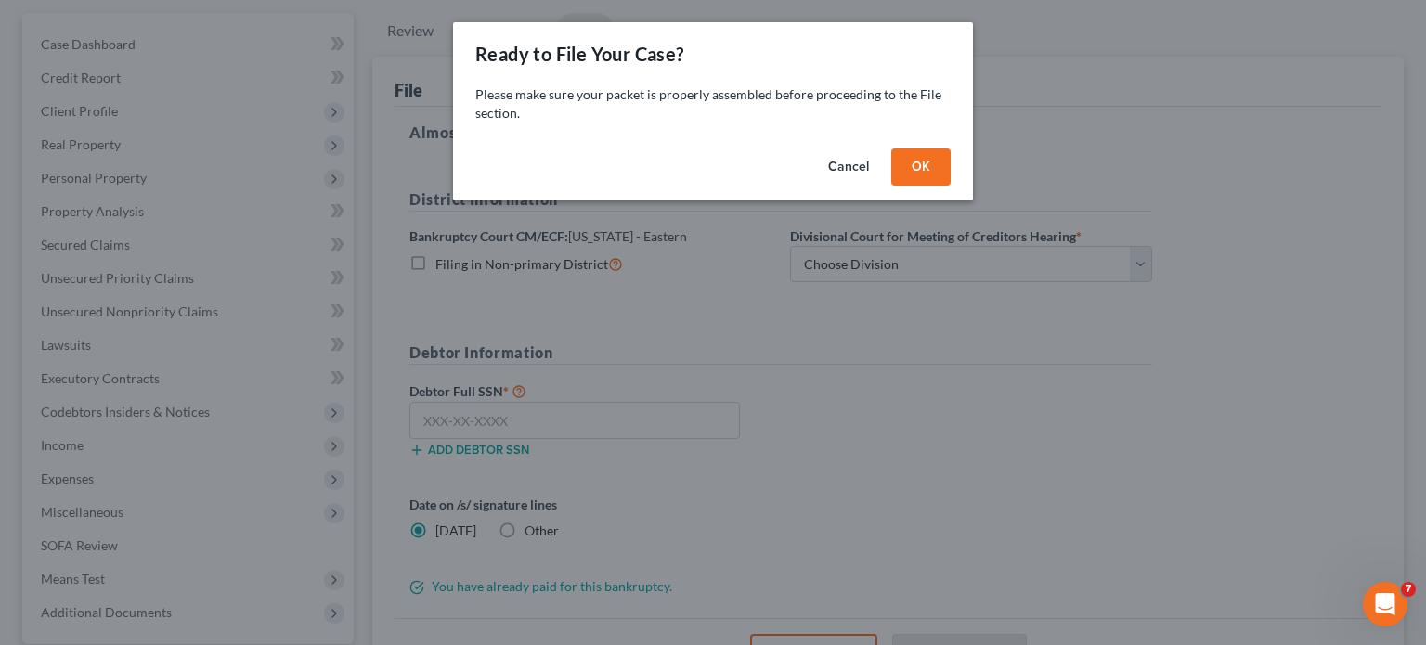
click at [912, 167] on button "OK" at bounding box center [920, 167] width 59 height 37
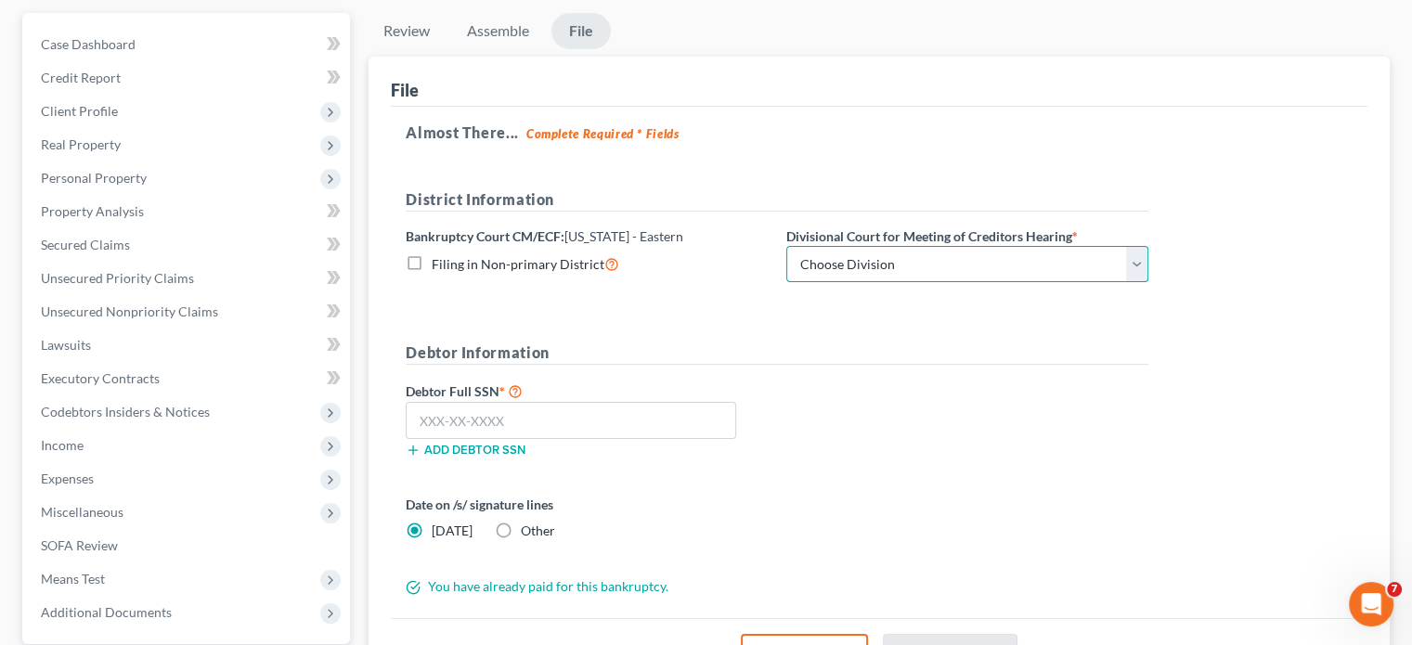
click at [938, 259] on select "Choose Division [GEOGRAPHIC_DATA] [GEOGRAPHIC_DATA] [GEOGRAPHIC_DATA]" at bounding box center [967, 264] width 362 height 37
select select "2"
click at [786, 246] on select "Choose Division [GEOGRAPHIC_DATA] [GEOGRAPHIC_DATA] [GEOGRAPHIC_DATA]" at bounding box center [967, 264] width 362 height 37
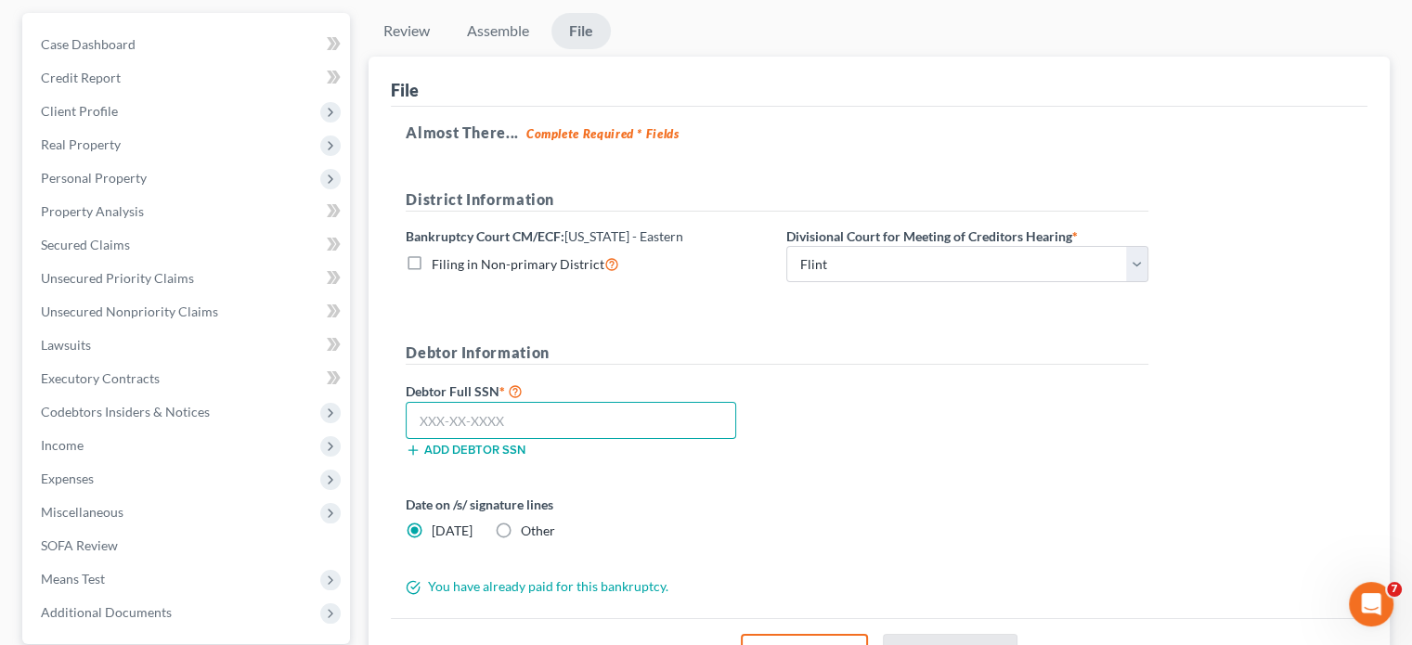
click at [616, 417] on input "text" at bounding box center [571, 420] width 330 height 37
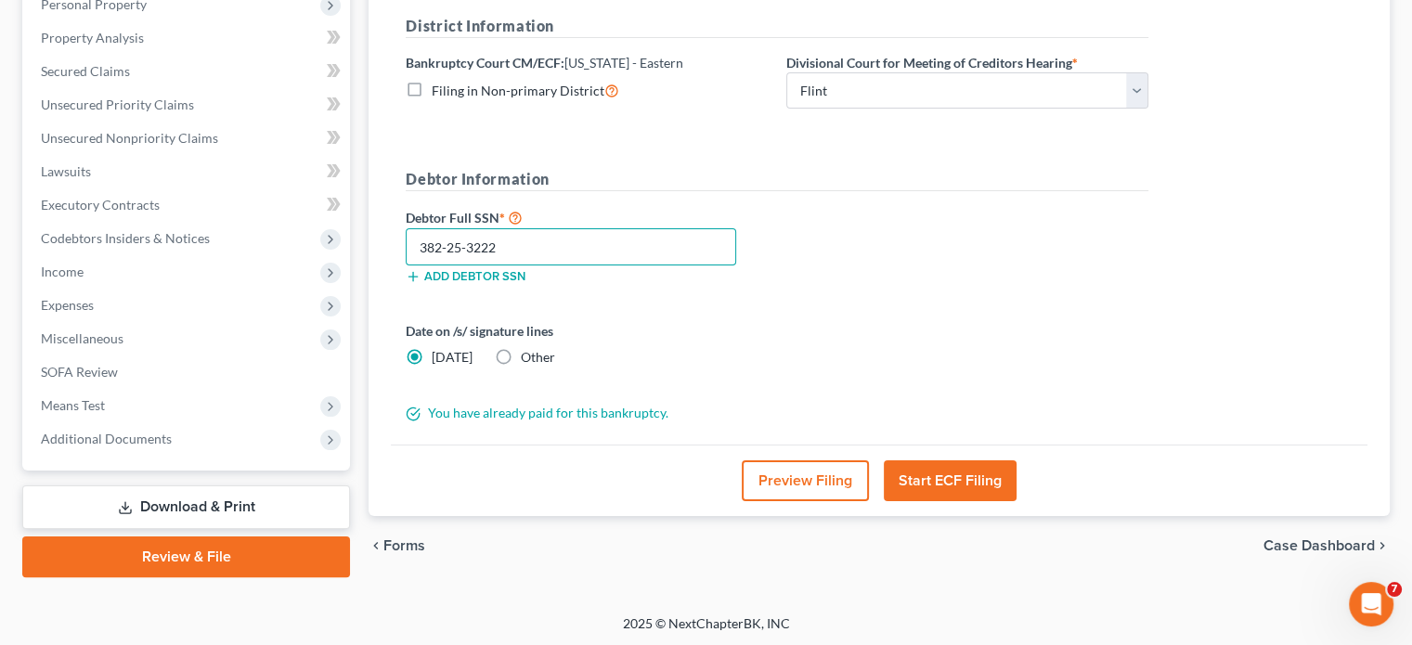
scroll to position [340, 0]
type input "382-25-3222"
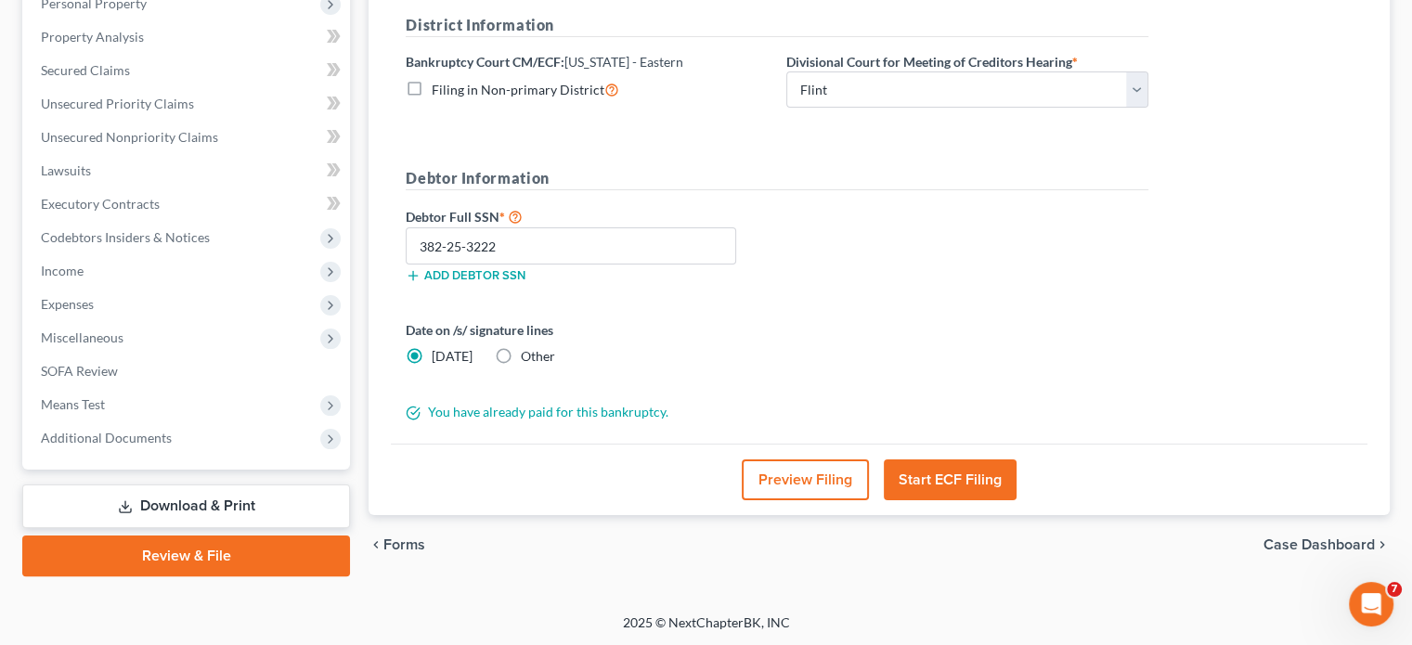
click at [954, 471] on button "Start ECF Filing" at bounding box center [950, 479] width 133 height 41
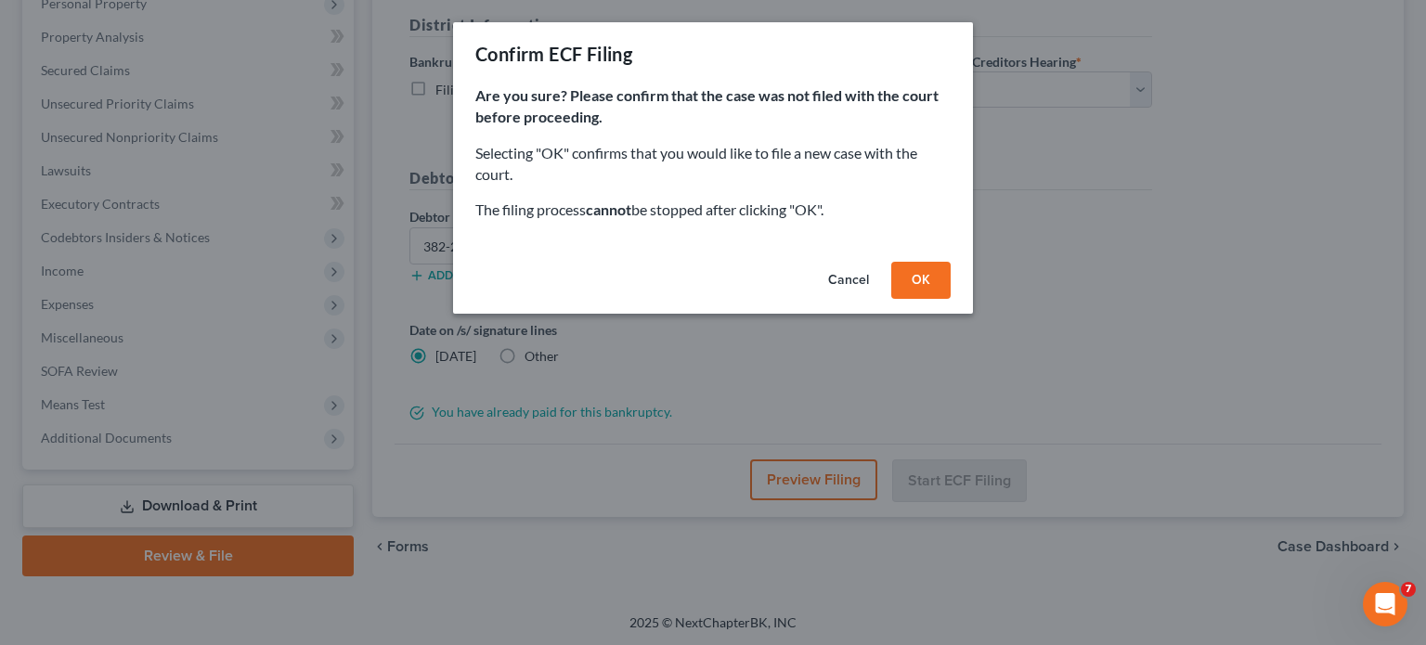
click at [925, 275] on button "OK" at bounding box center [920, 280] width 59 height 37
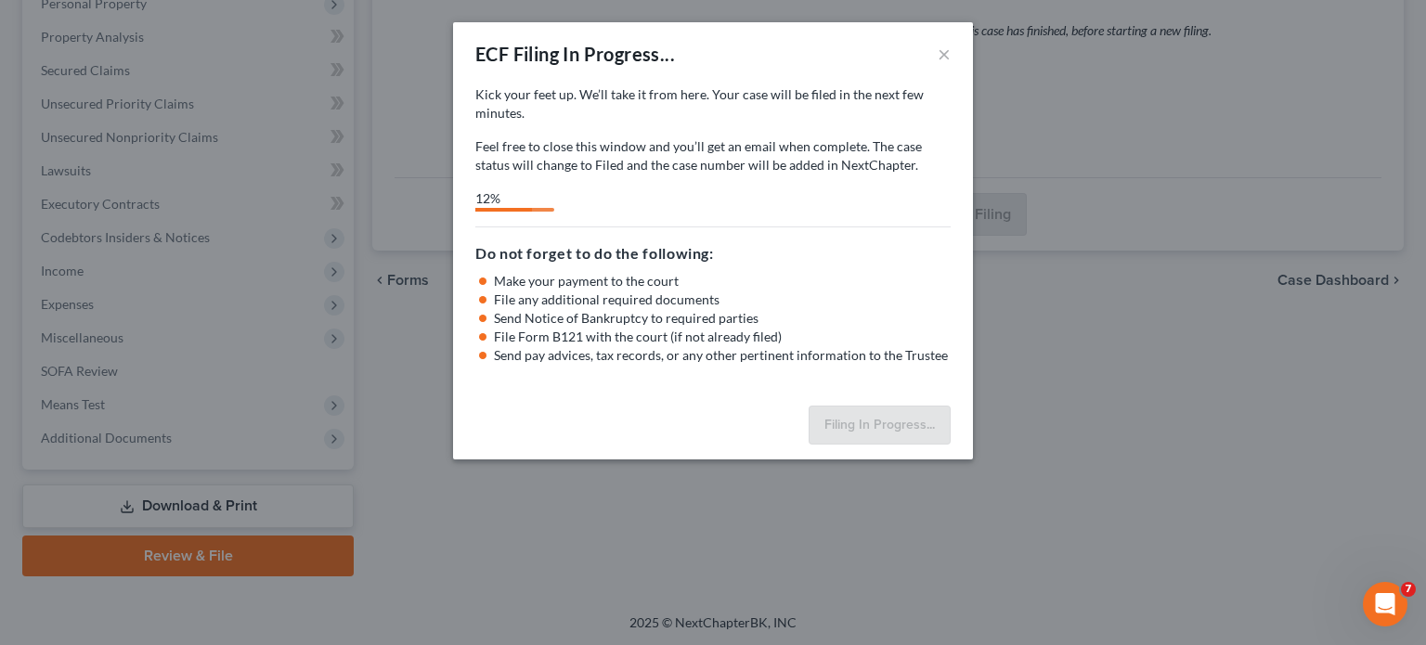
select select "2"
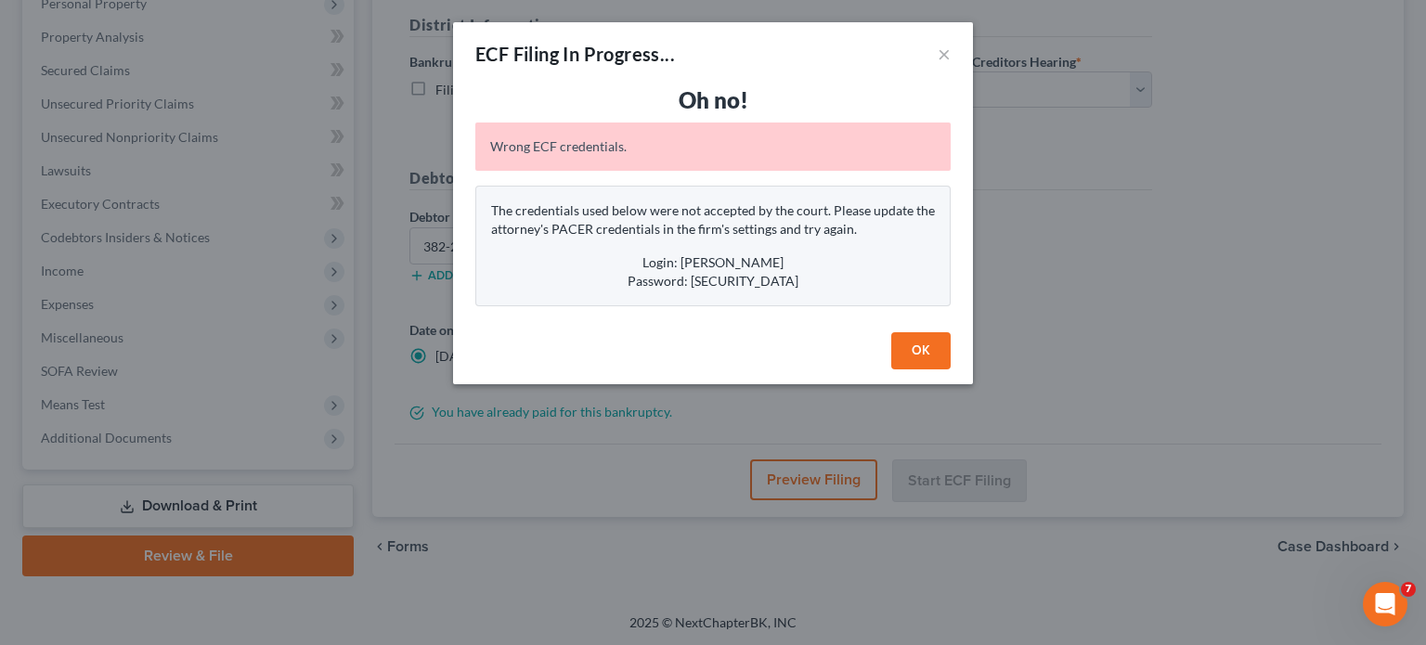
click at [913, 352] on button "OK" at bounding box center [920, 350] width 59 height 37
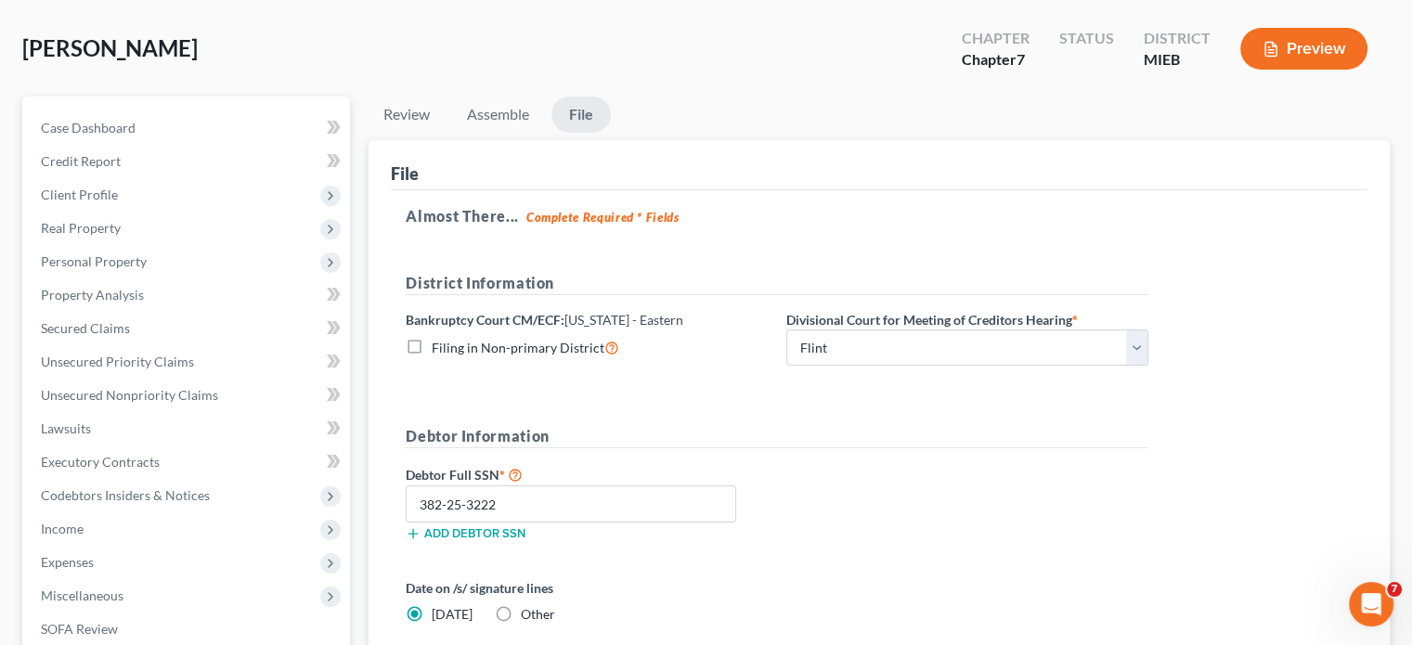
scroll to position [61, 0]
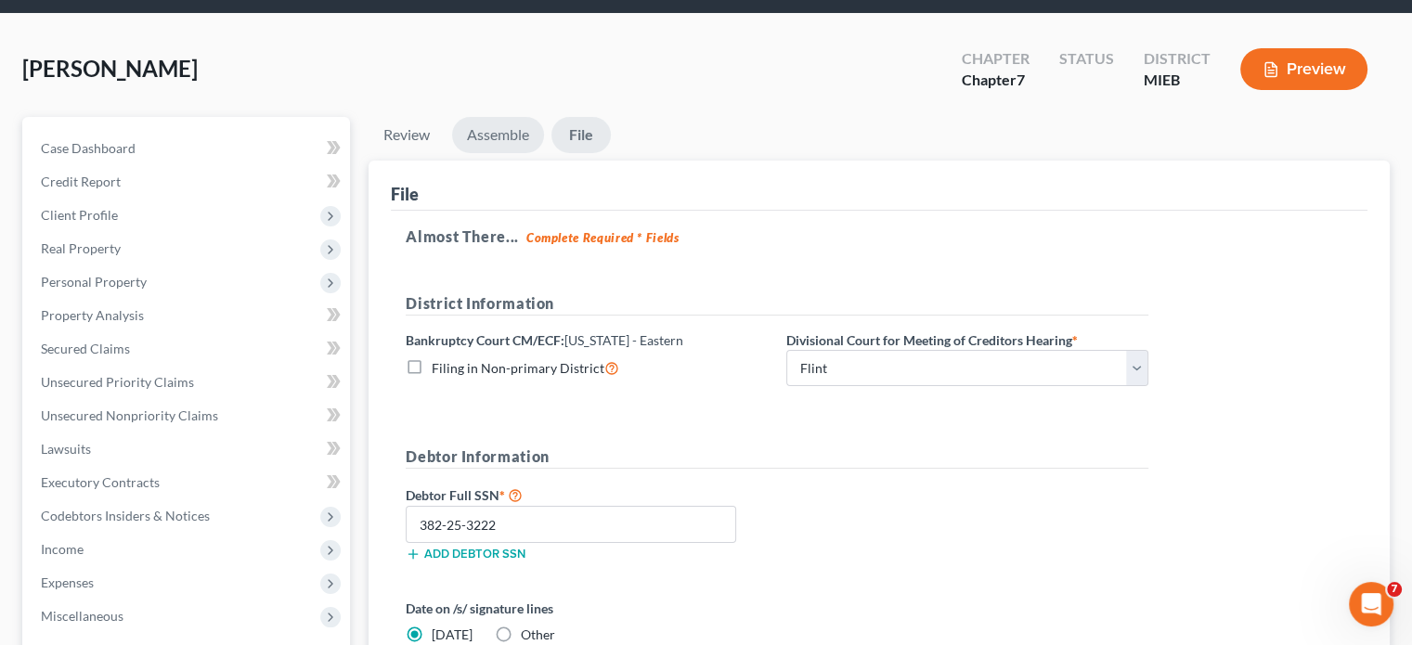
click at [505, 131] on link "Assemble" at bounding box center [498, 135] width 92 height 36
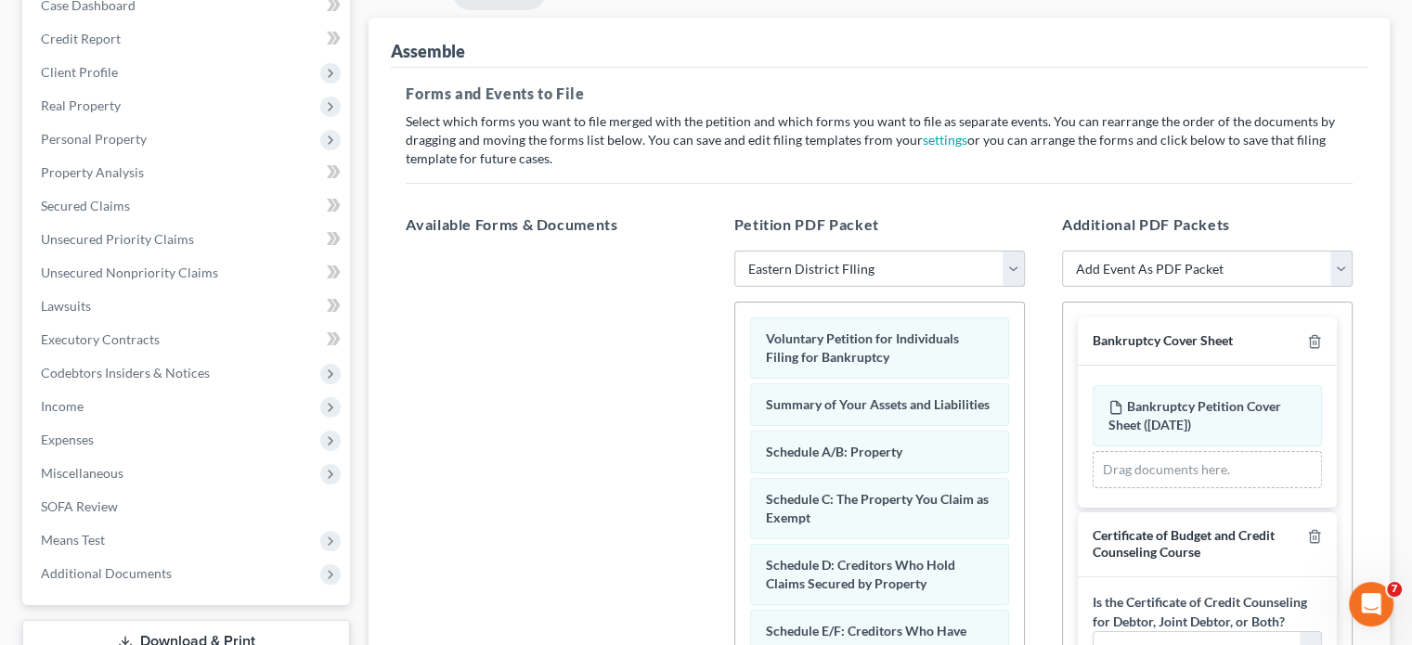
scroll to position [165, 0]
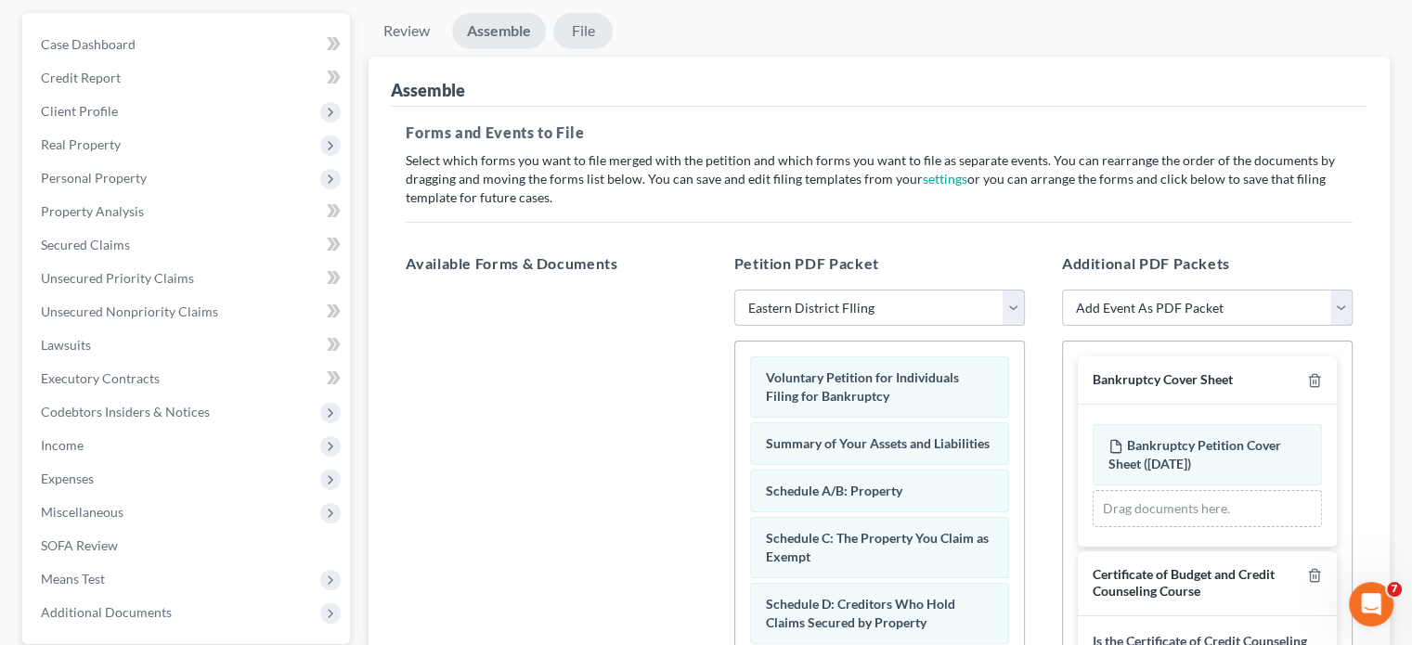
click at [581, 34] on link "File" at bounding box center [582, 31] width 59 height 36
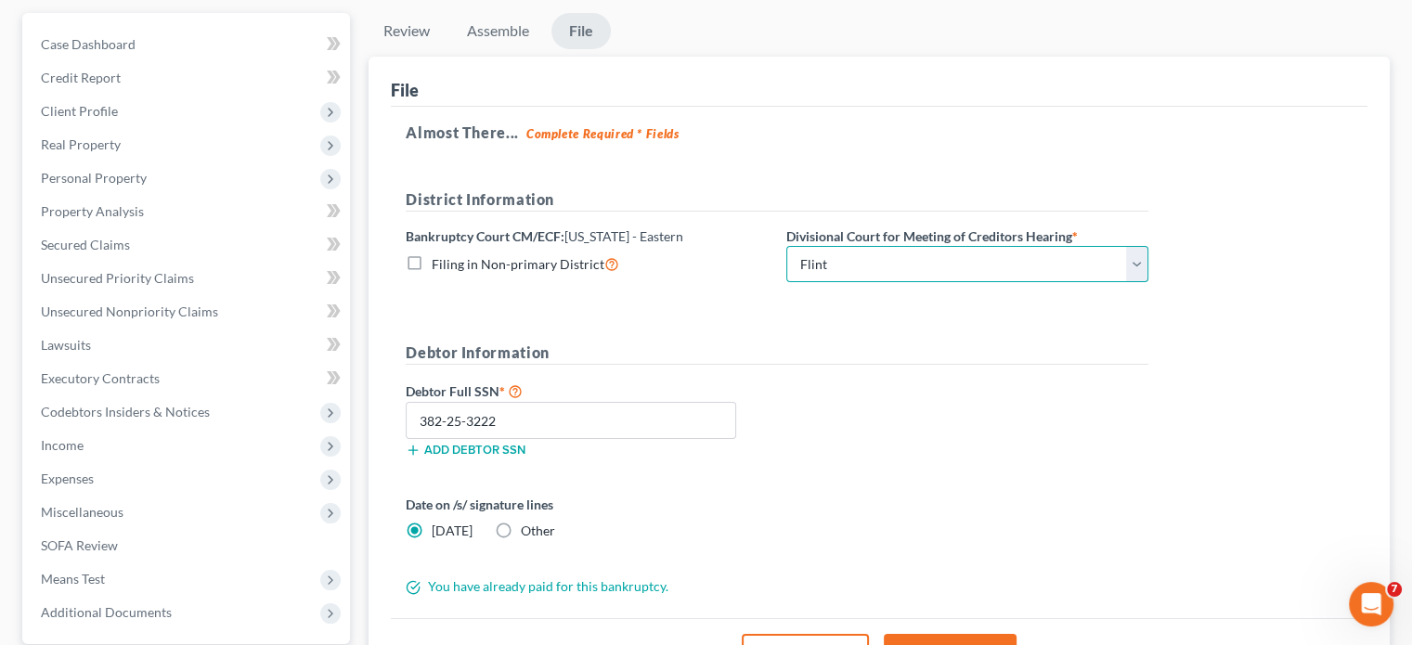
click at [899, 256] on select "Choose Division [GEOGRAPHIC_DATA] [GEOGRAPHIC_DATA] [GEOGRAPHIC_DATA]" at bounding box center [967, 264] width 362 height 37
click at [786, 246] on select "Choose Division [GEOGRAPHIC_DATA] [GEOGRAPHIC_DATA] [GEOGRAPHIC_DATA]" at bounding box center [967, 264] width 362 height 37
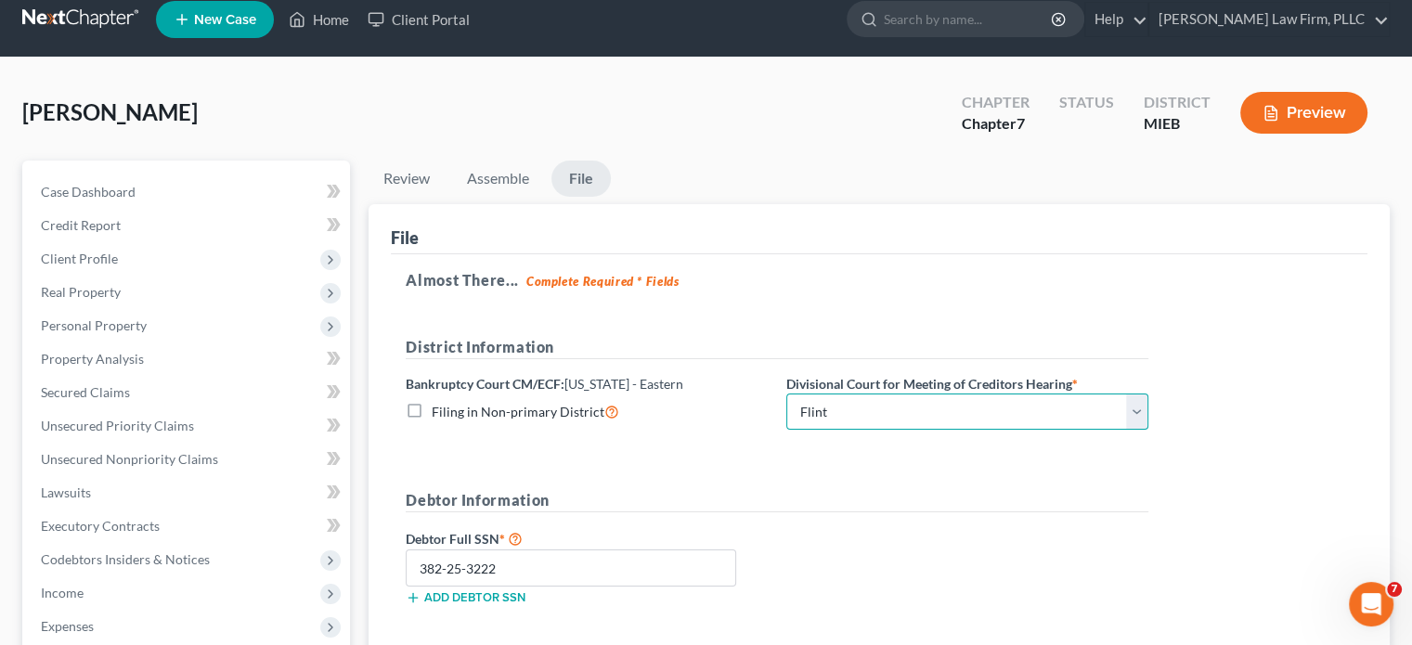
scroll to position [0, 0]
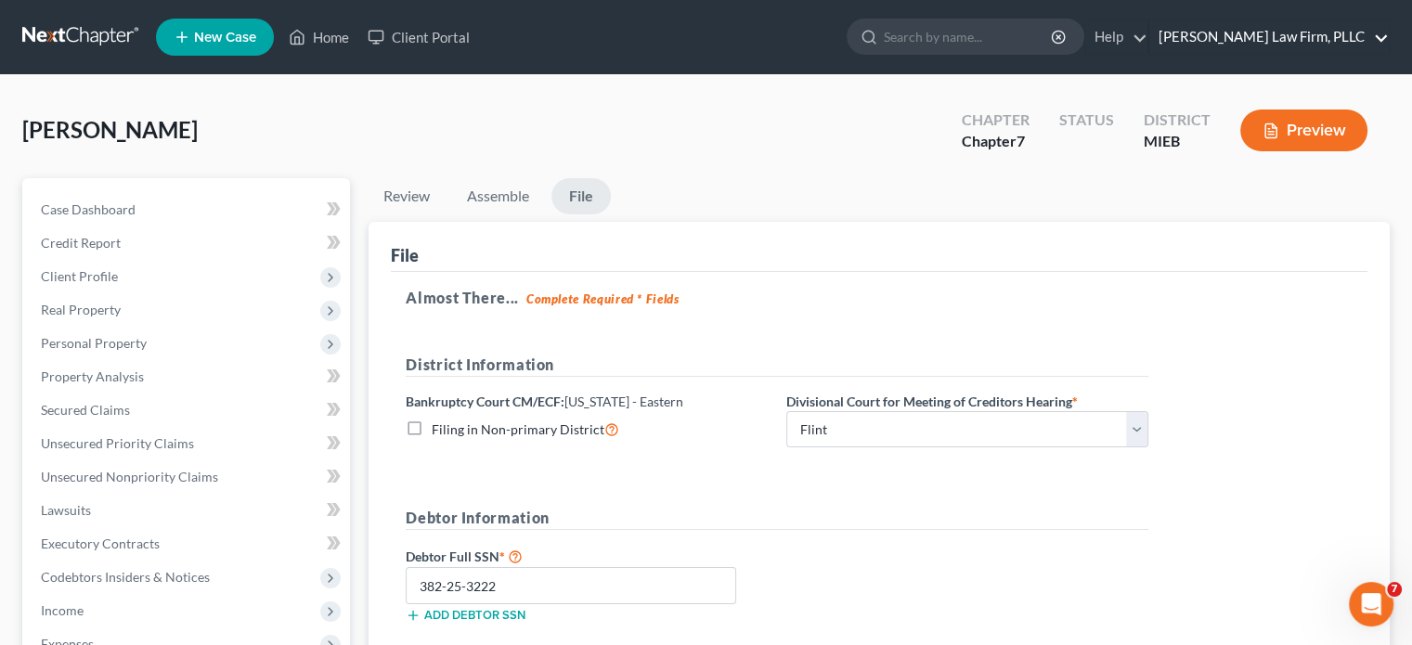
click at [1300, 32] on link "[PERSON_NAME] Law Firm, PLLC" at bounding box center [1268, 36] width 239 height 33
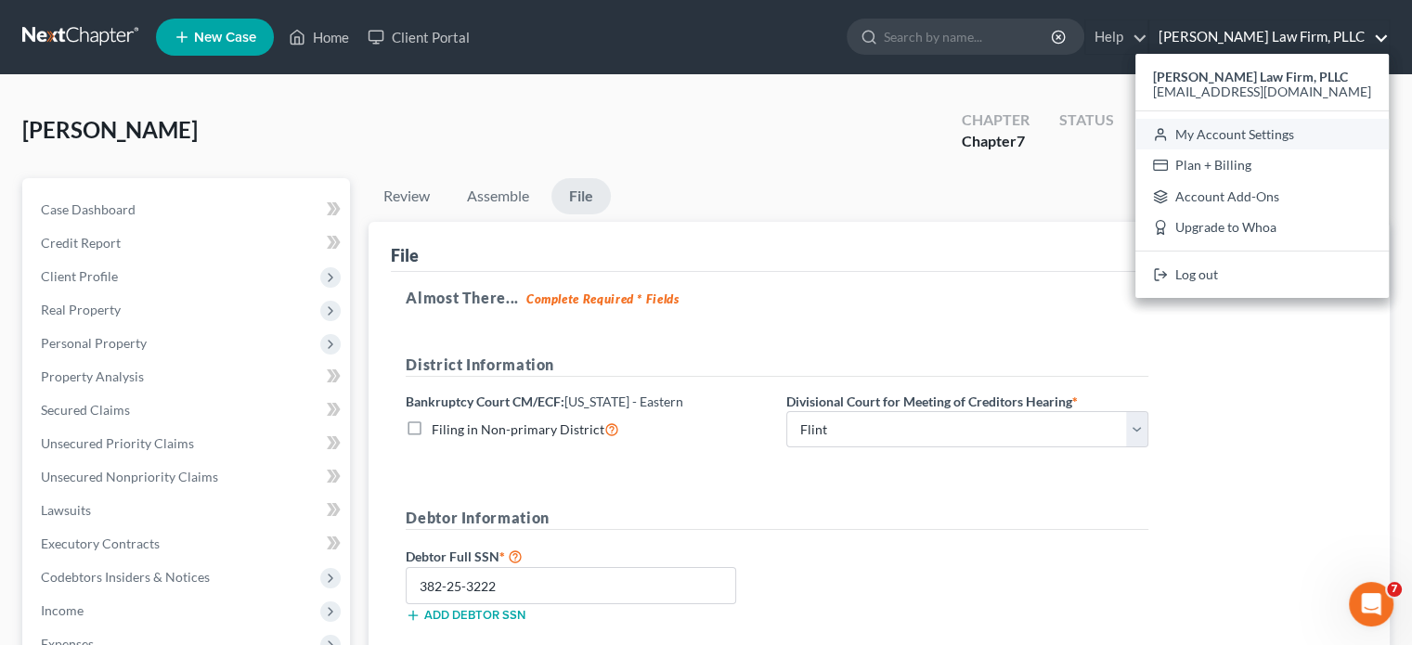
click at [1294, 135] on link "My Account Settings" at bounding box center [1261, 135] width 253 height 32
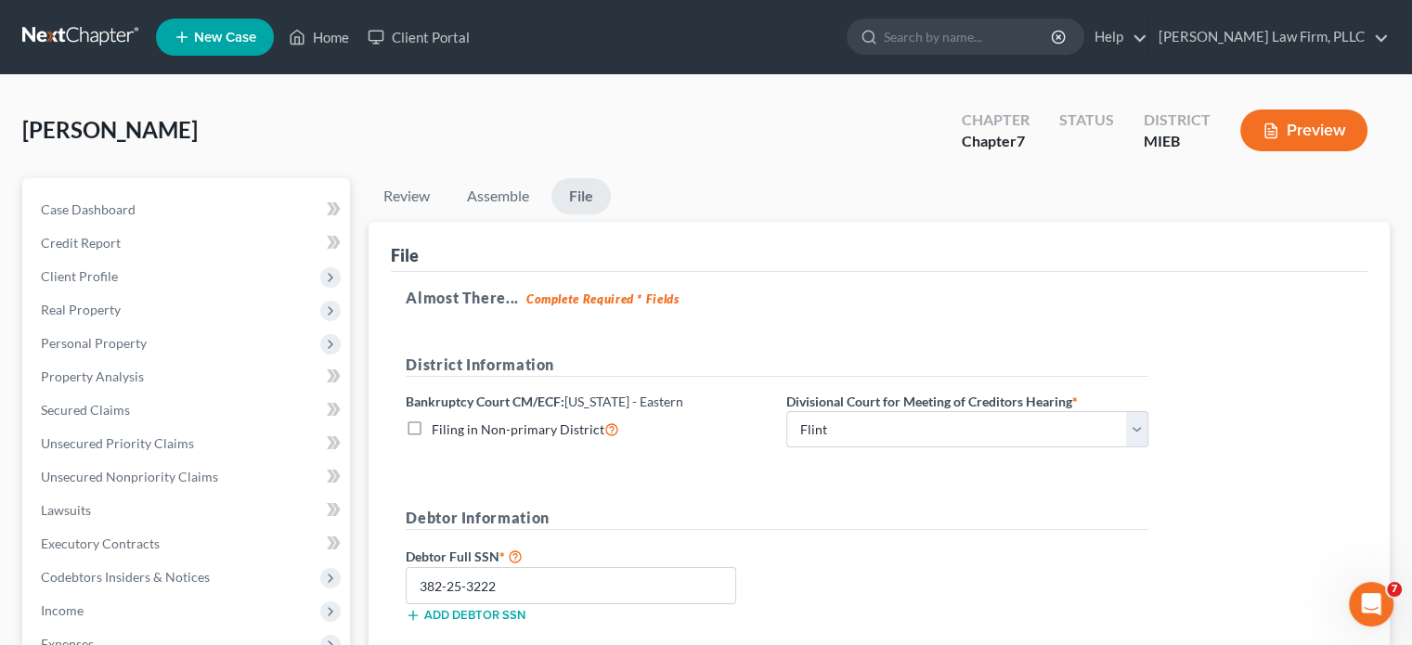
select select "40"
select select "24"
select select "23"
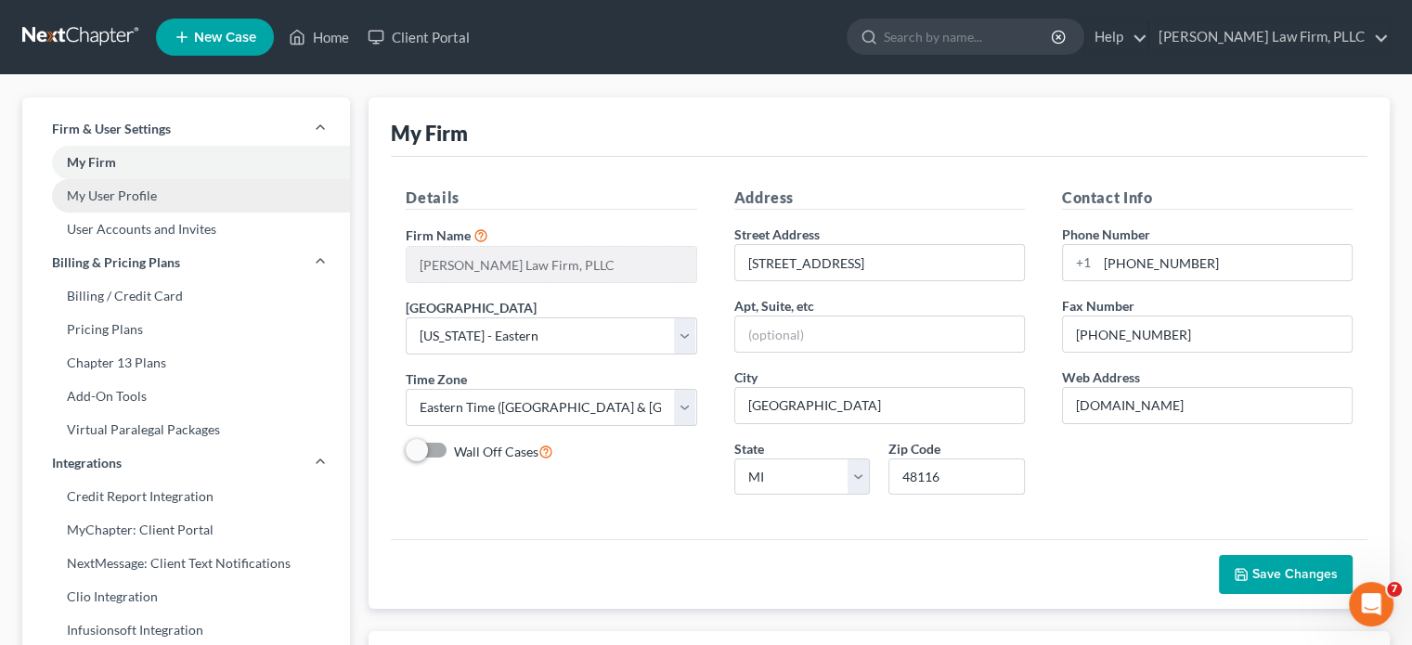
click at [123, 192] on link "My User Profile" at bounding box center [186, 195] width 328 height 33
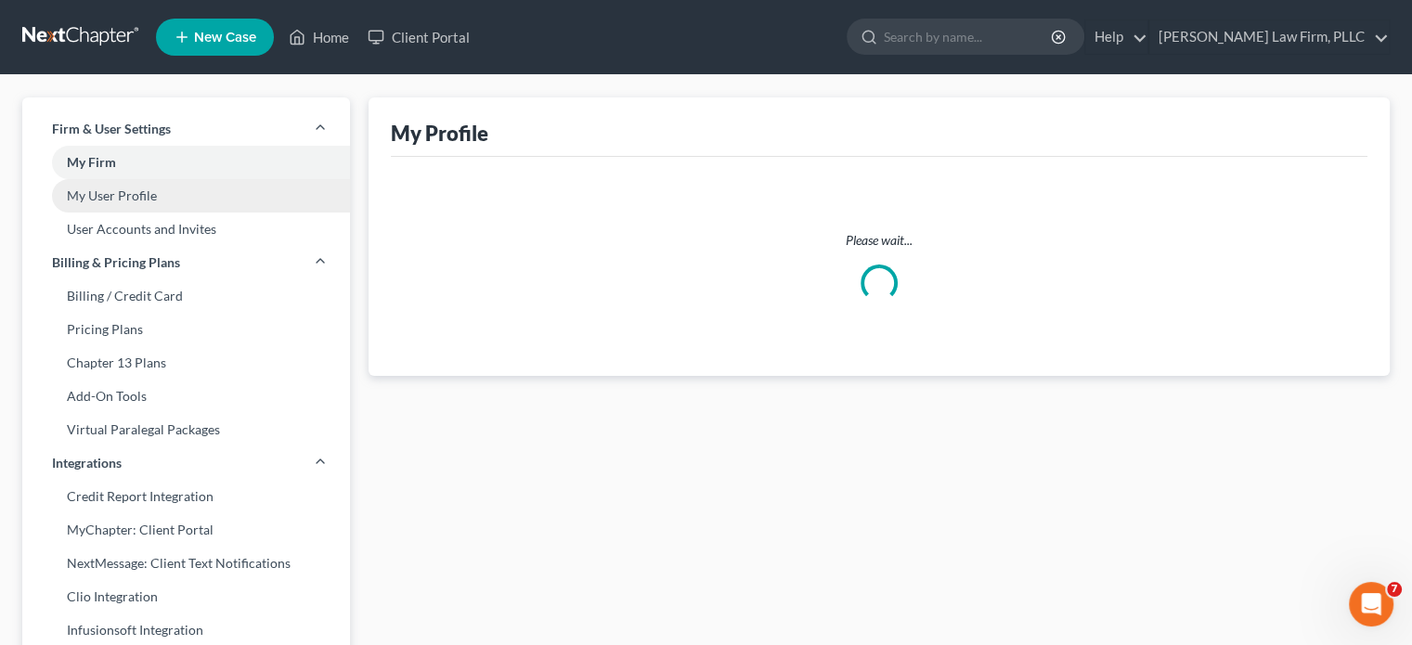
select select "23"
select select "40"
select select "attorney"
select select "0"
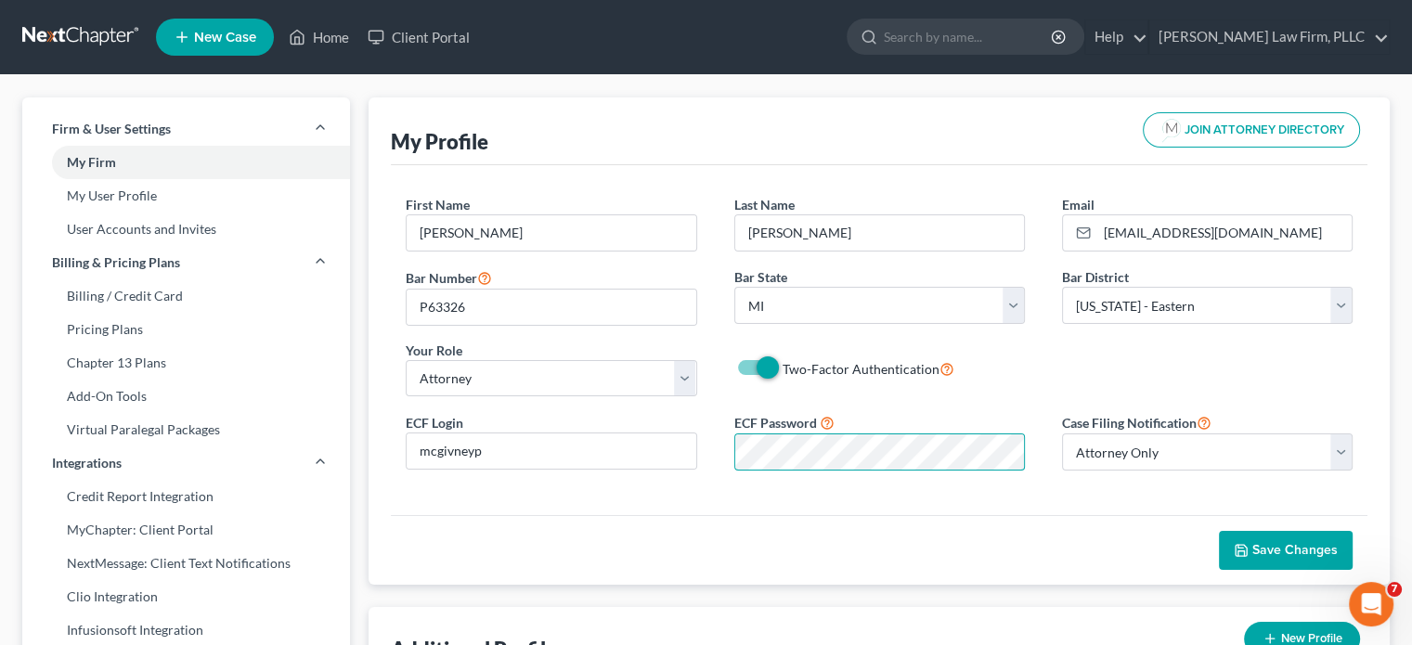
click at [648, 427] on div "ECF Login mcgivneyp ECF Password Case Filing Notification Select Attorney Only …" at bounding box center [879, 448] width 984 height 74
click at [1287, 555] on span "Save Changes" at bounding box center [1294, 550] width 85 height 16
click at [304, 32] on icon at bounding box center [297, 37] width 17 height 22
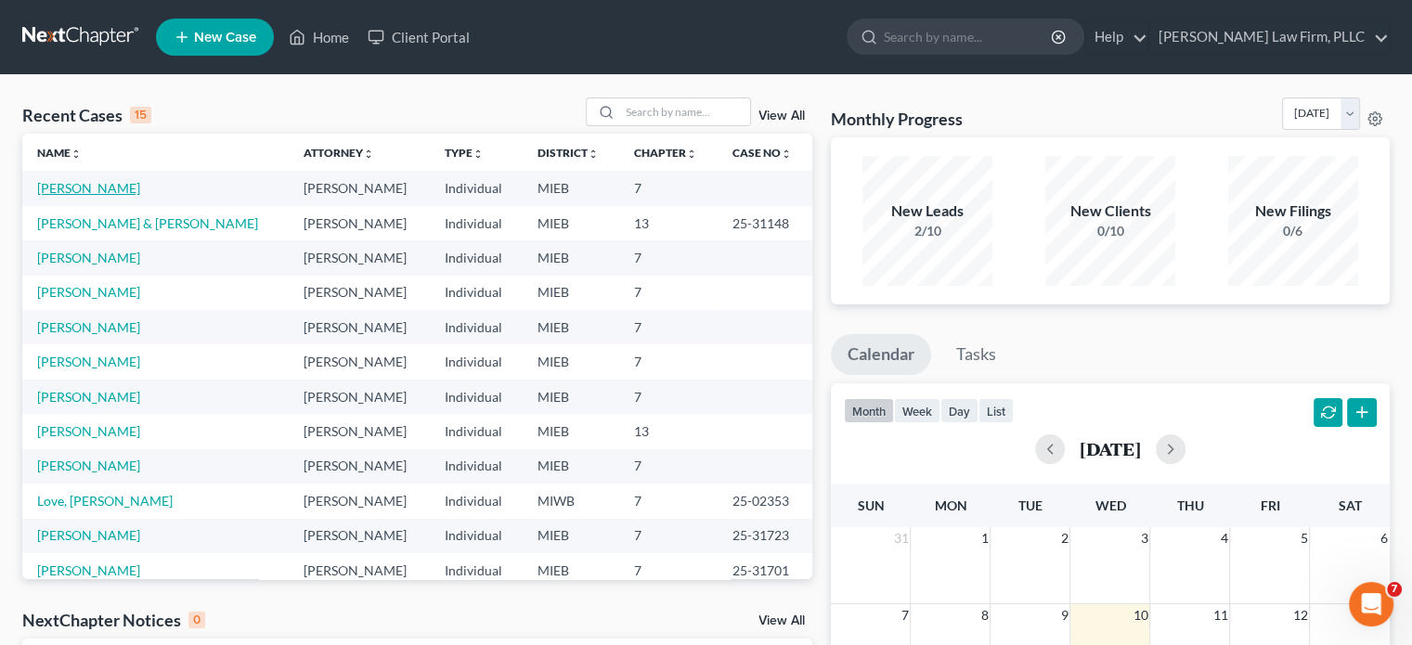
click at [92, 188] on link "[PERSON_NAME]" at bounding box center [88, 188] width 103 height 16
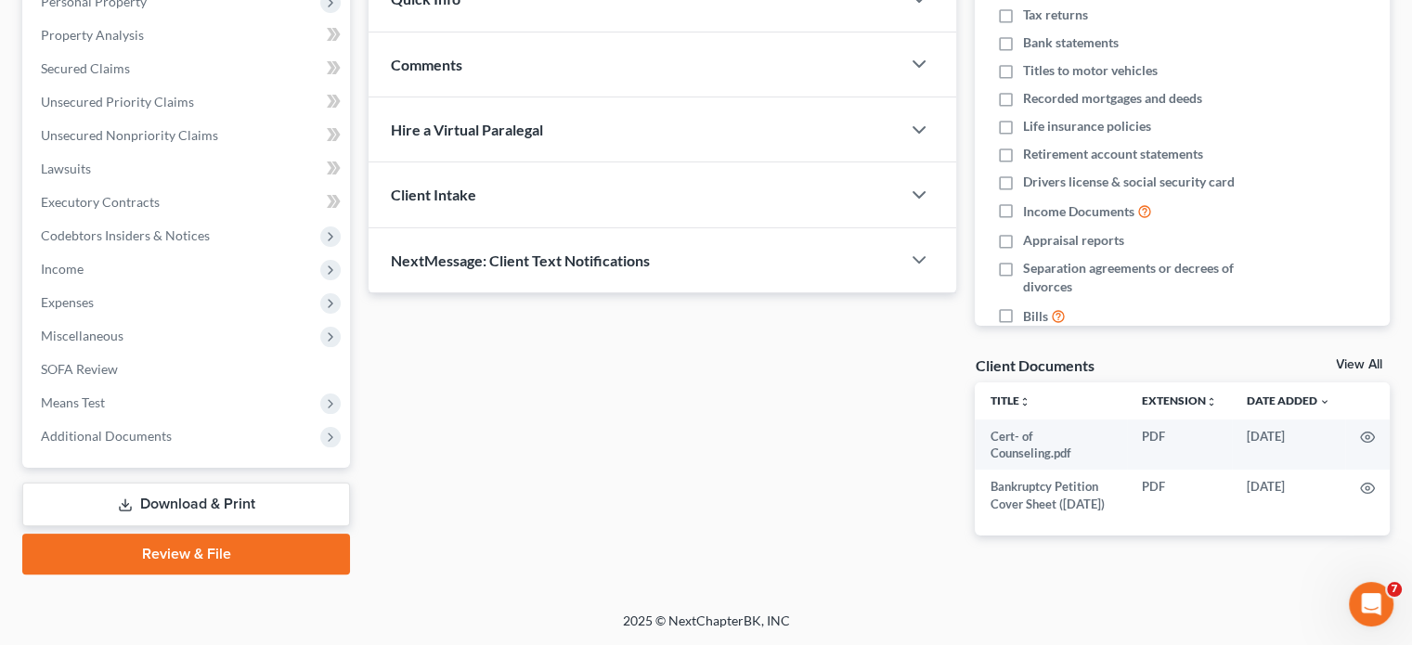
scroll to position [349, 0]
click at [236, 545] on link "Review & File" at bounding box center [186, 554] width 328 height 41
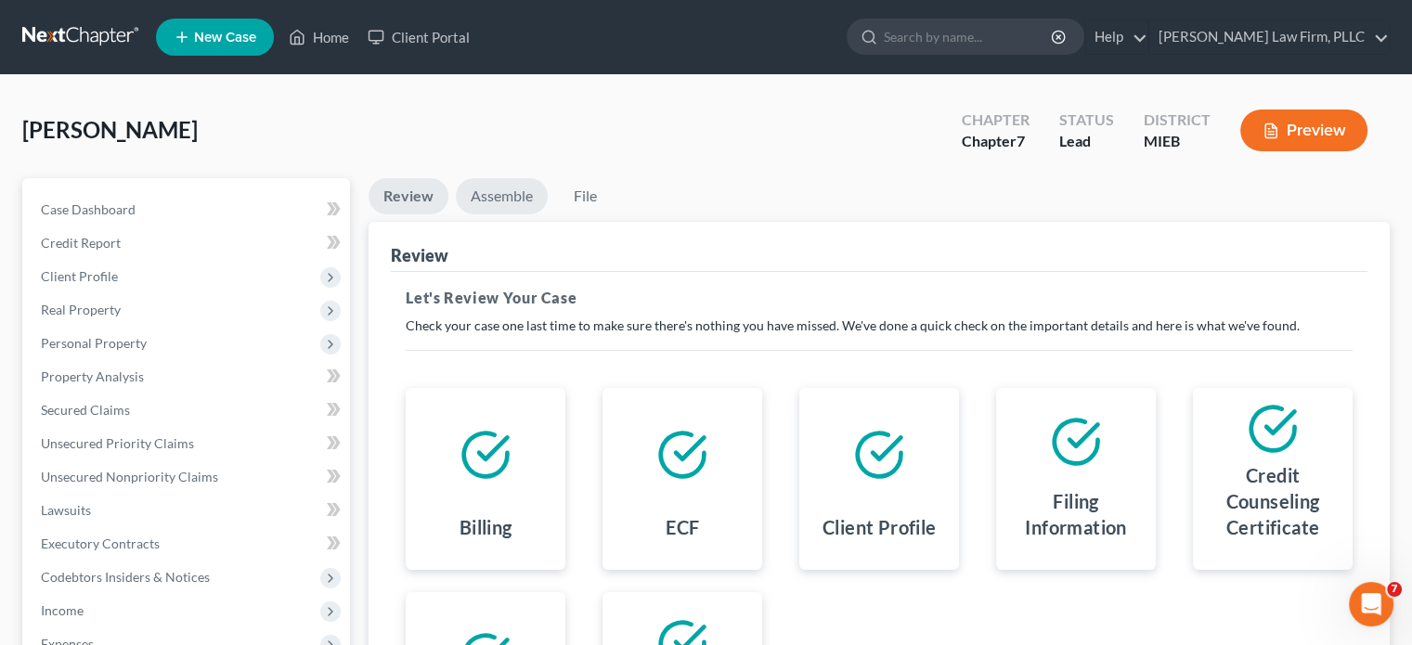
click at [514, 198] on link "Assemble" at bounding box center [502, 196] width 92 height 36
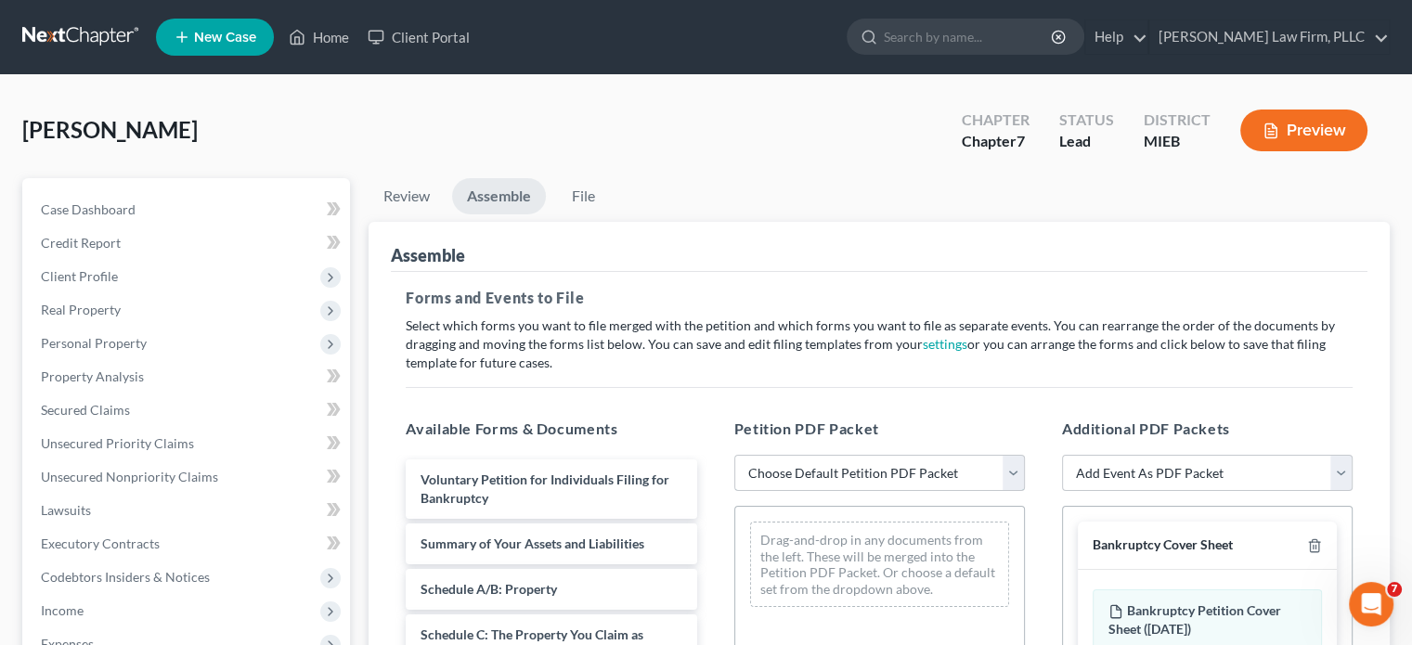
click at [1014, 467] on select "Choose Default Petition PDF Packet Emergency Filing (Voluntary Petition and Cre…" at bounding box center [879, 473] width 291 height 37
select select "2"
click at [734, 455] on select "Choose Default Petition PDF Packet Emergency Filing (Voluntary Petition and Cre…" at bounding box center [879, 473] width 291 height 37
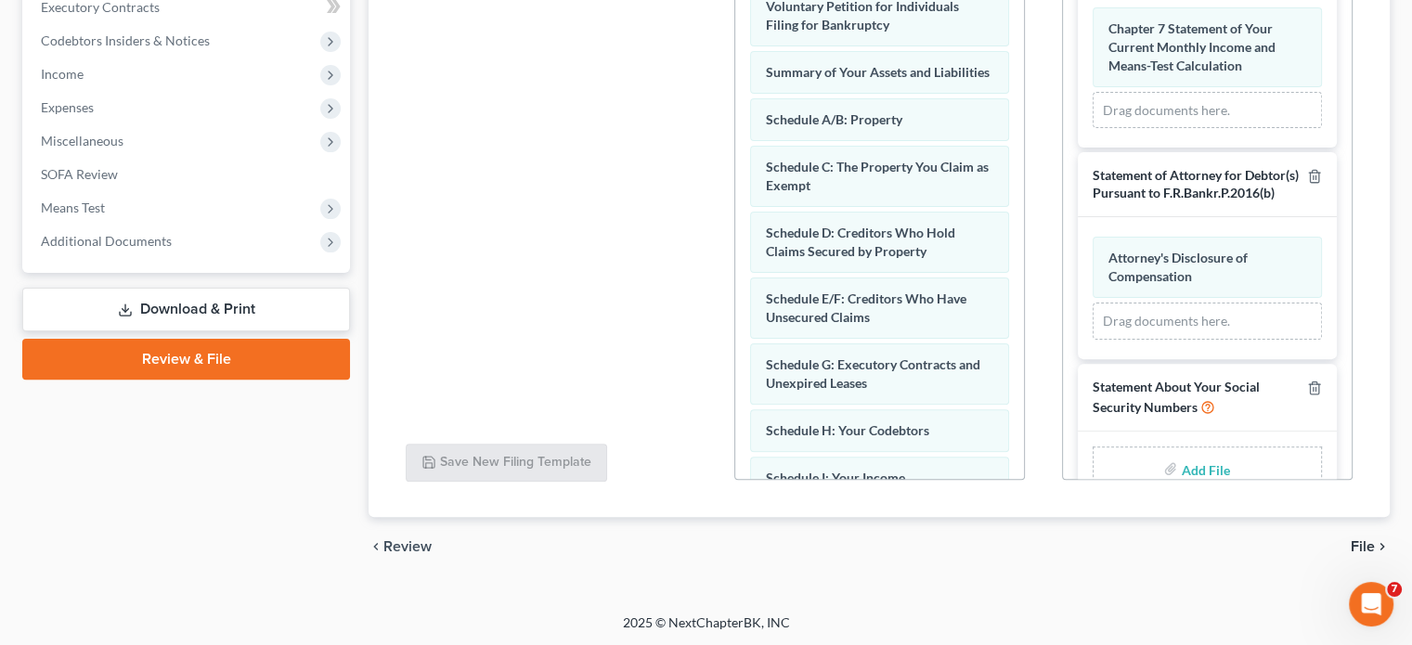
scroll to position [906, 0]
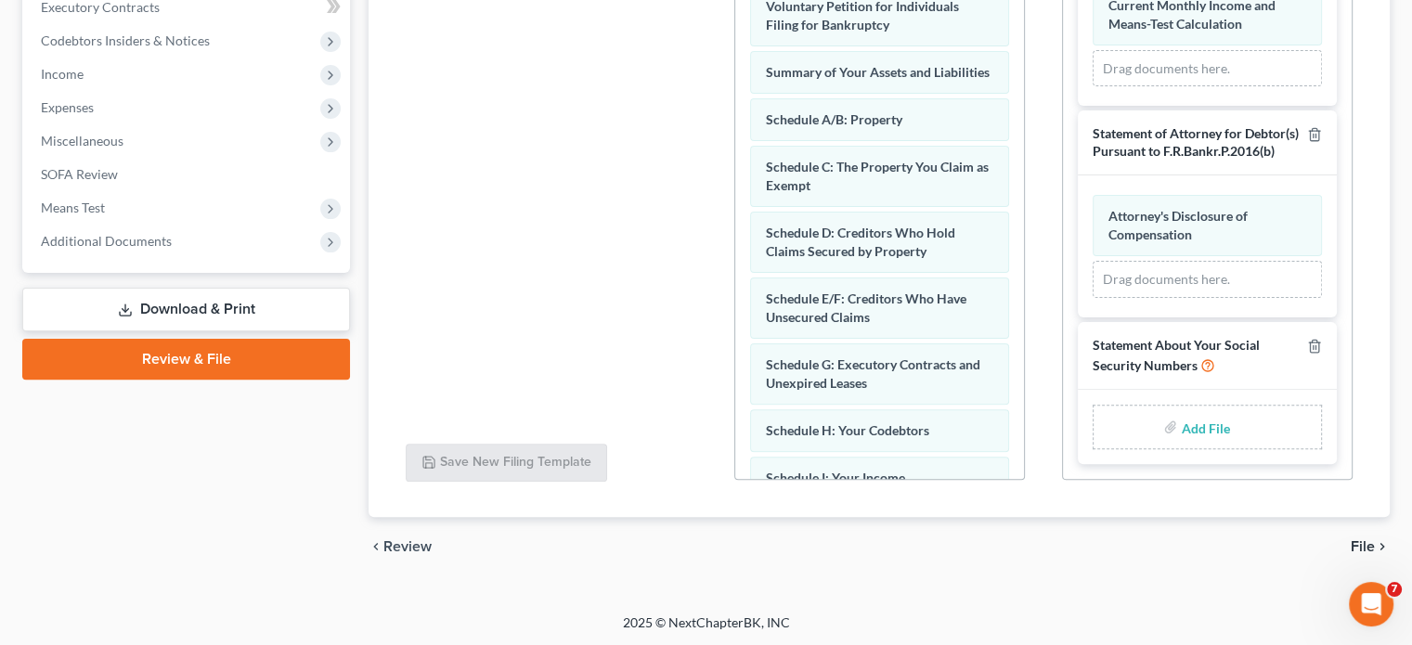
click at [1191, 420] on input "file" at bounding box center [1203, 426] width 45 height 33
type input "C:\fakepath\Statement of Social Security Numbers.pdf"
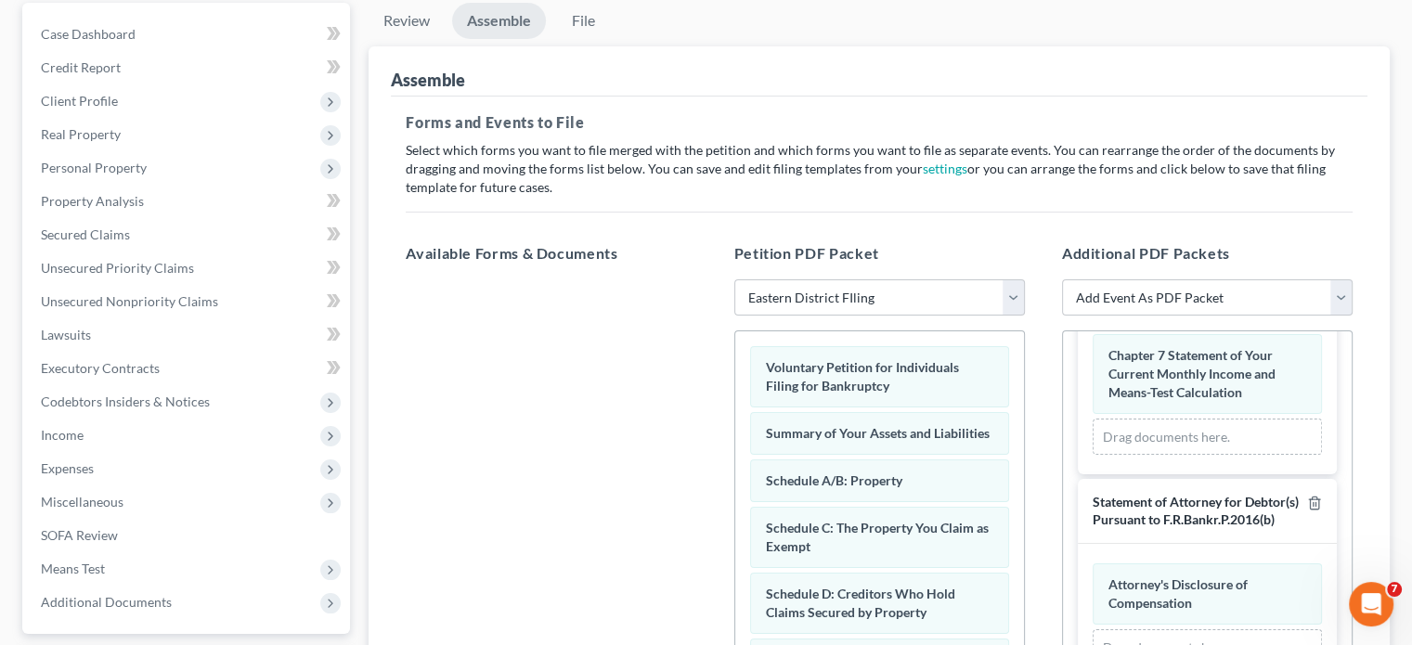
scroll to position [165, 0]
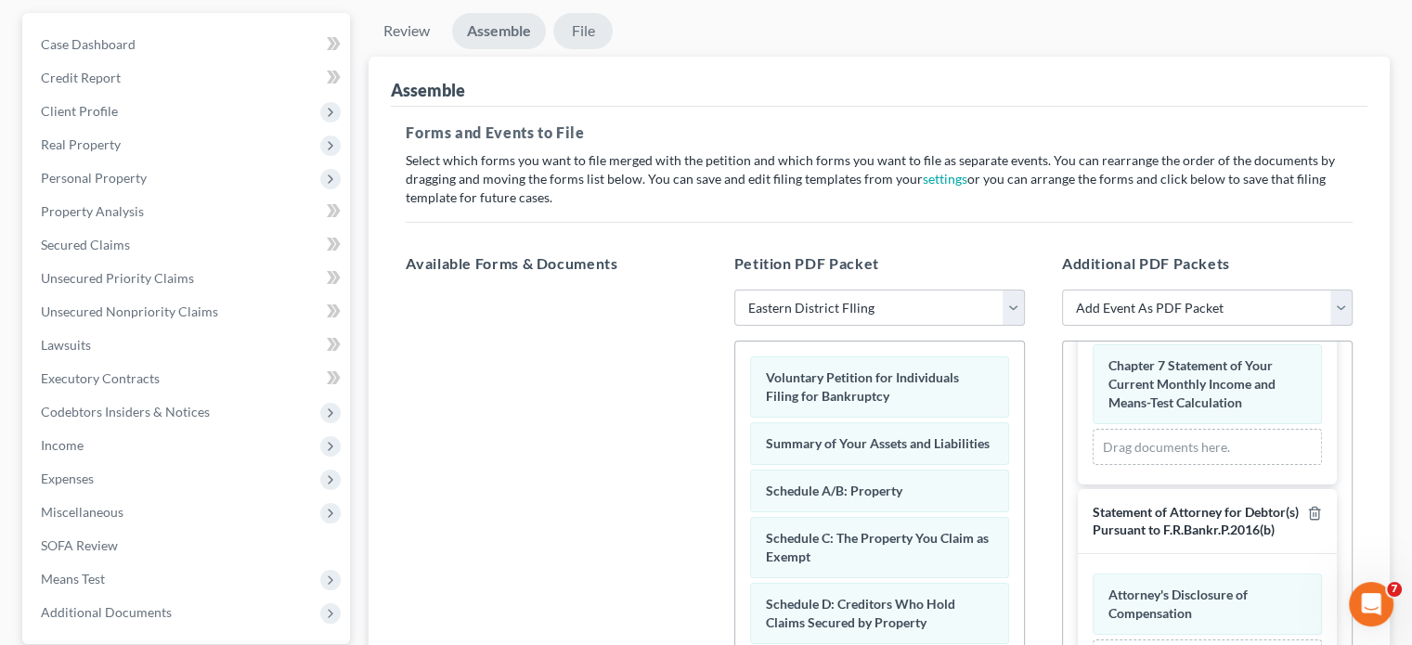
click at [583, 29] on link "File" at bounding box center [582, 31] width 59 height 36
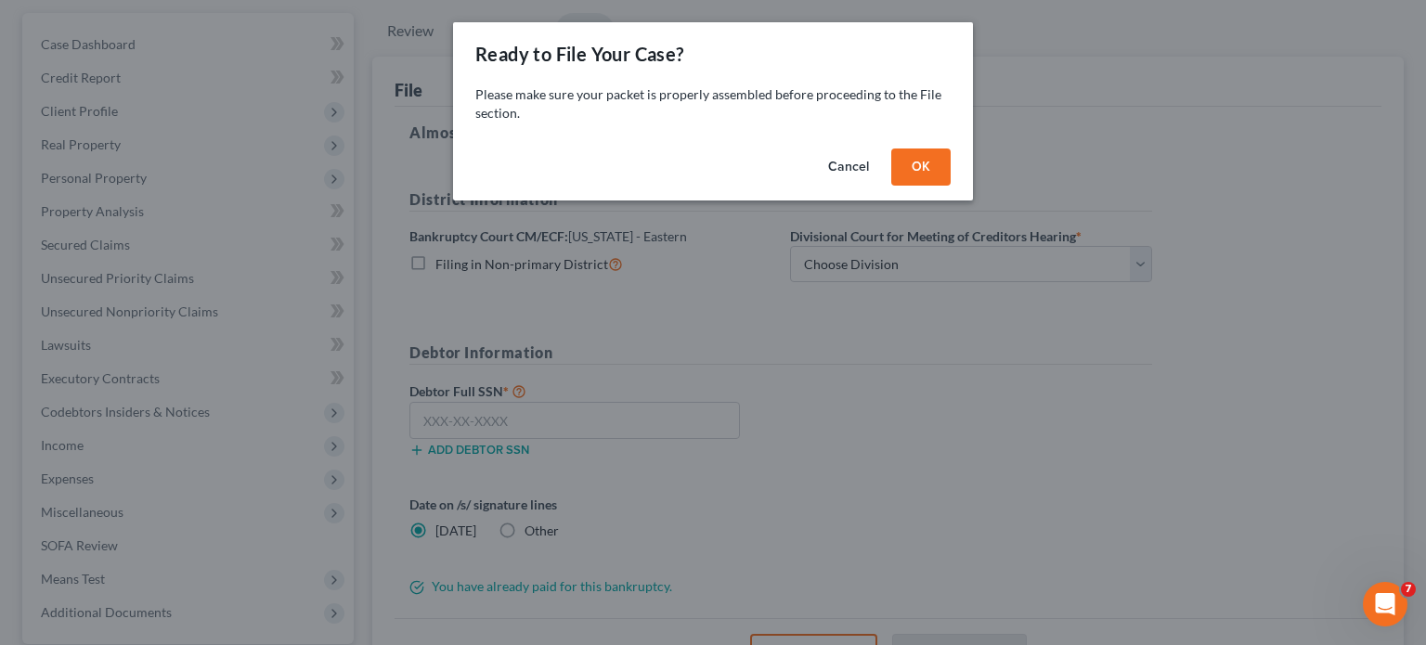
click at [918, 166] on button "OK" at bounding box center [920, 167] width 59 height 37
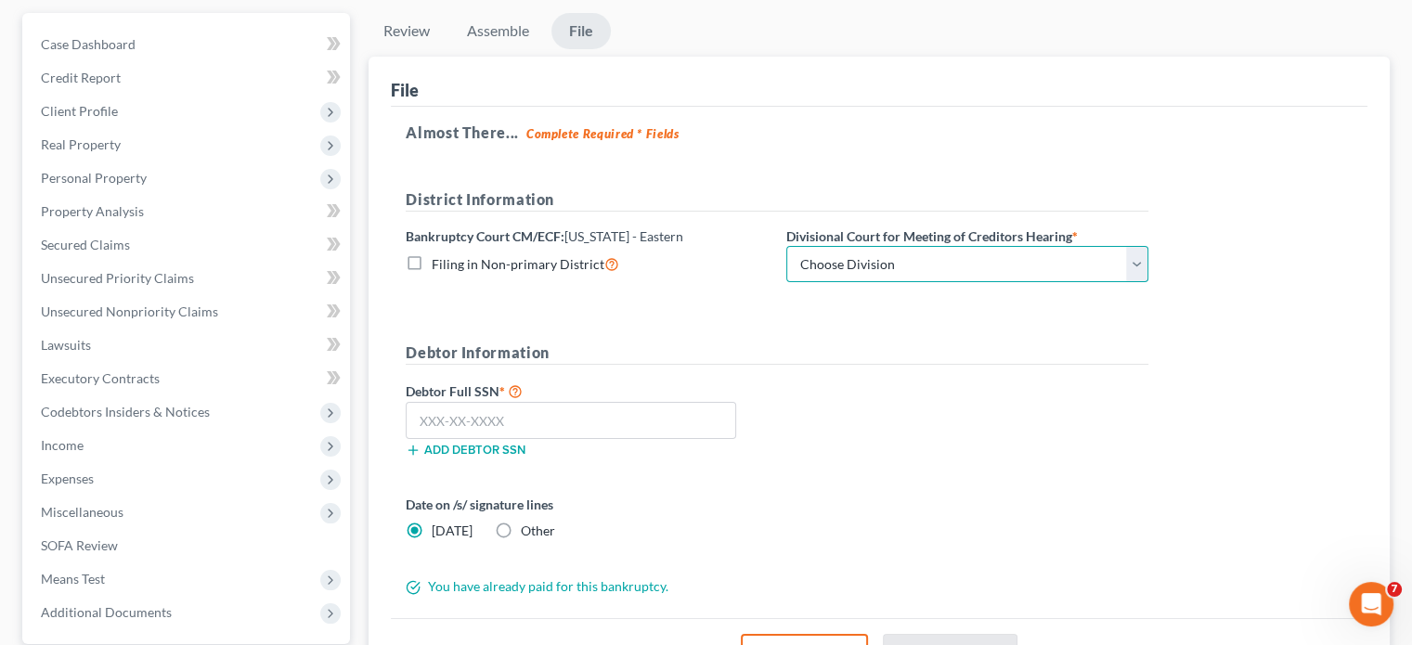
click at [942, 252] on select "Choose Division [GEOGRAPHIC_DATA] [GEOGRAPHIC_DATA] [GEOGRAPHIC_DATA]" at bounding box center [967, 264] width 362 height 37
select select "2"
click at [786, 246] on select "Choose Division [GEOGRAPHIC_DATA] [GEOGRAPHIC_DATA] [GEOGRAPHIC_DATA]" at bounding box center [967, 264] width 362 height 37
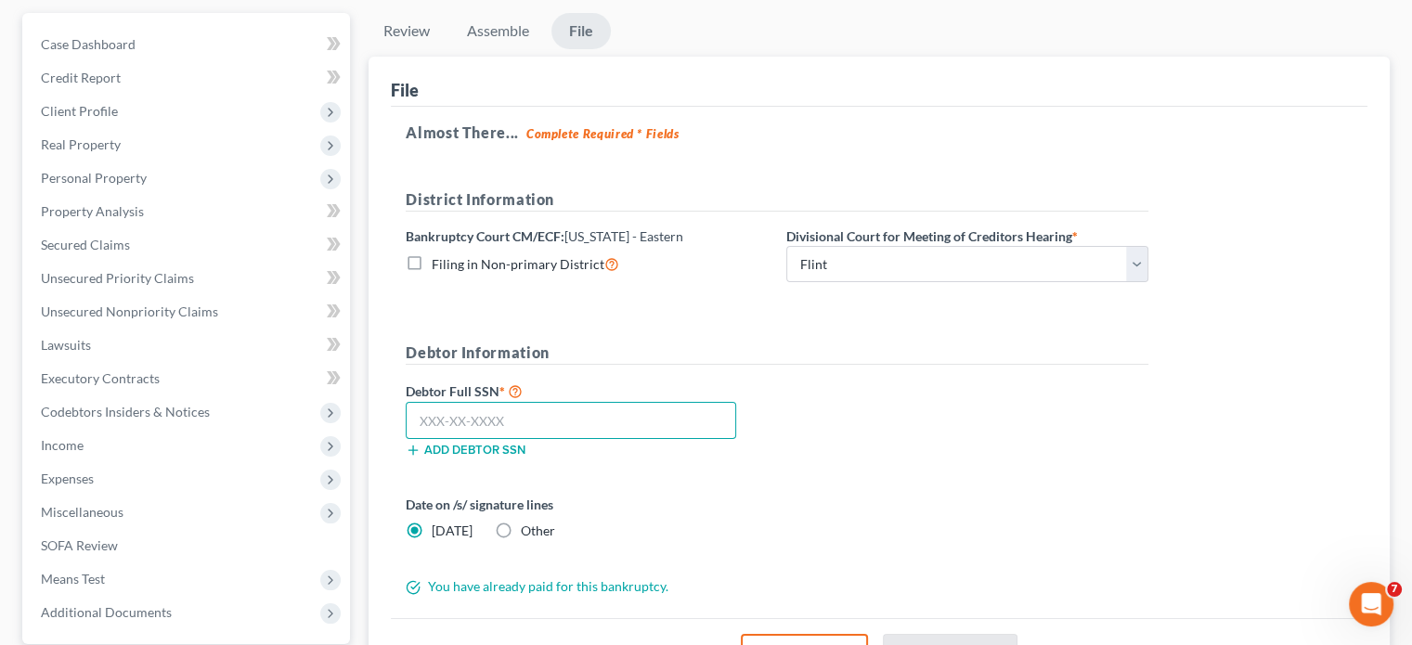
click at [597, 408] on input "text" at bounding box center [571, 420] width 330 height 37
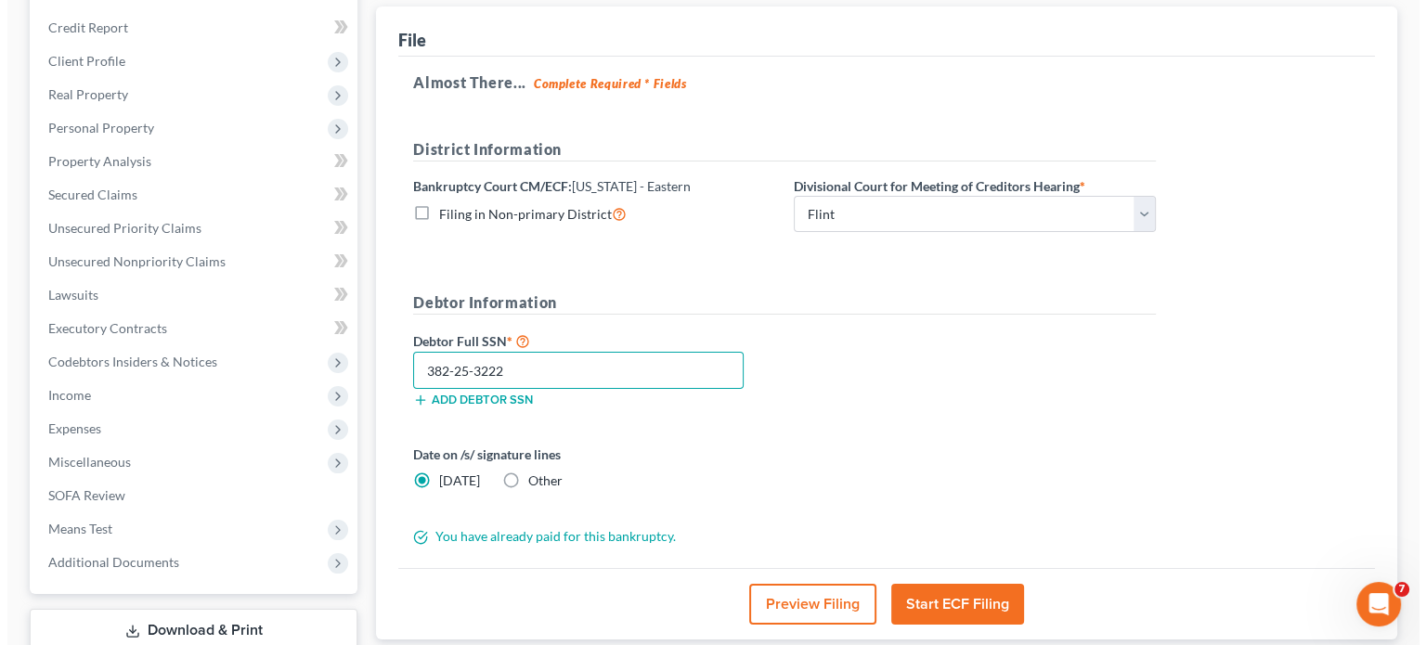
scroll to position [258, 0]
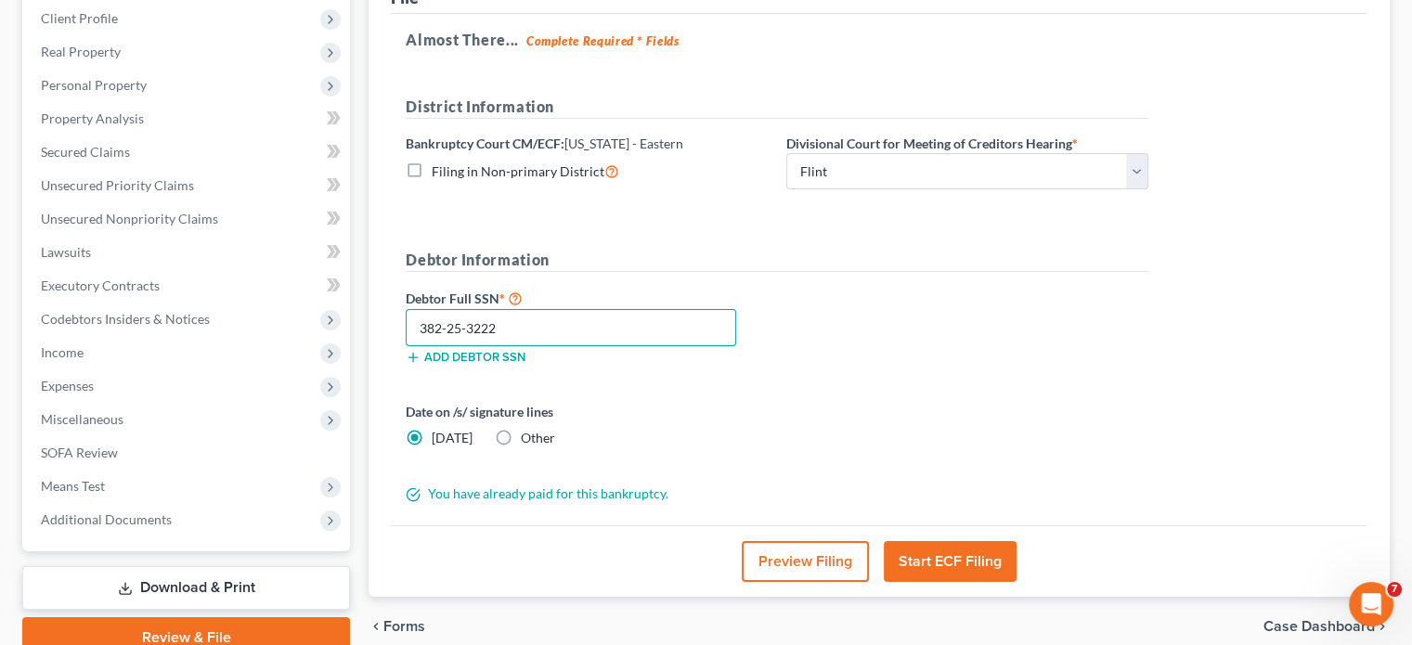
type input "382-25-3222"
click at [943, 563] on button "Start ECF Filing" at bounding box center [950, 561] width 133 height 41
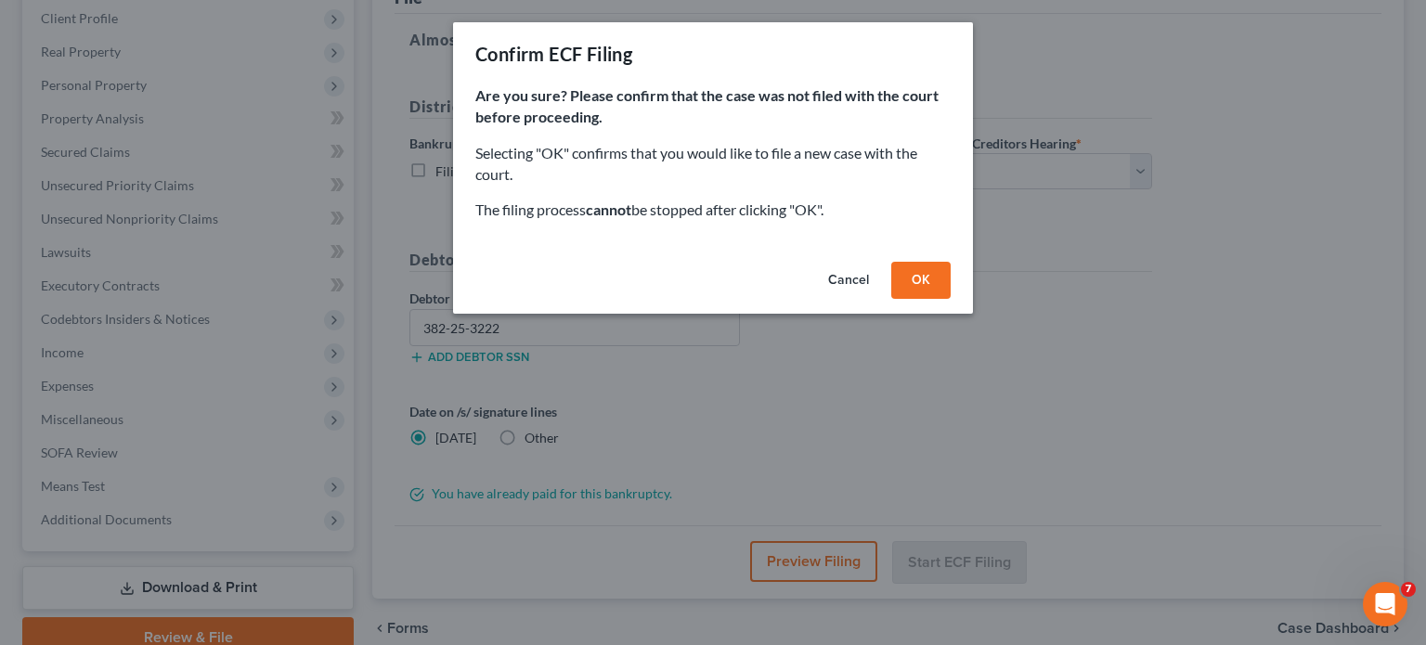
click at [933, 276] on button "OK" at bounding box center [920, 280] width 59 height 37
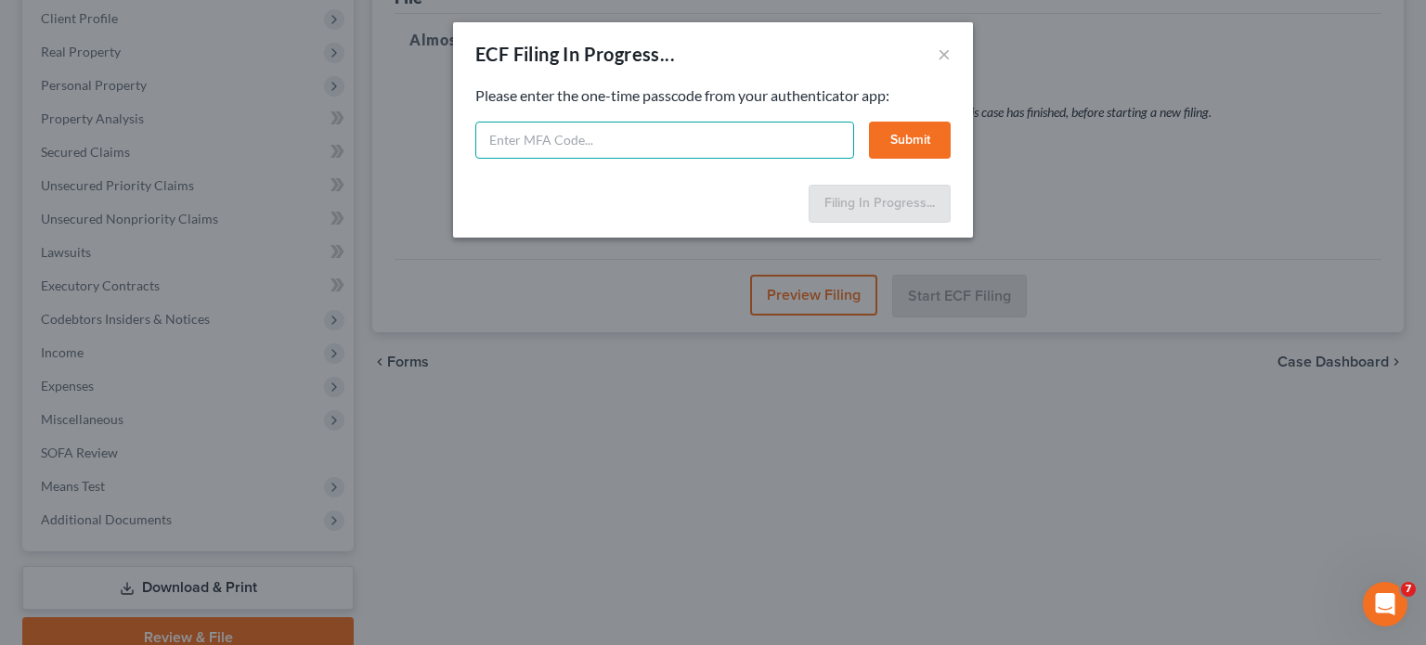
click at [613, 135] on input "text" at bounding box center [664, 140] width 379 height 37
type input "304348"
click at [917, 136] on button "Submit" at bounding box center [910, 140] width 82 height 37
